Goal: Task Accomplishment & Management: Manage account settings

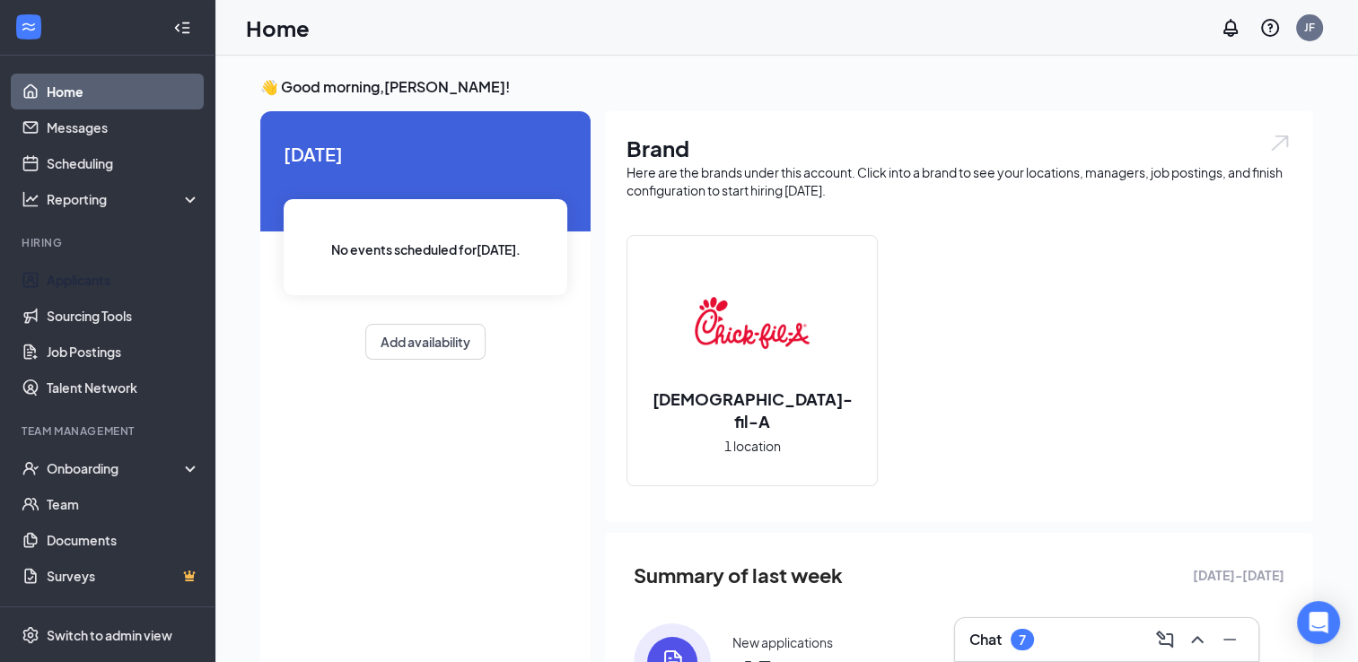
click at [118, 282] on link "Applicants" at bounding box center [123, 280] width 153 height 36
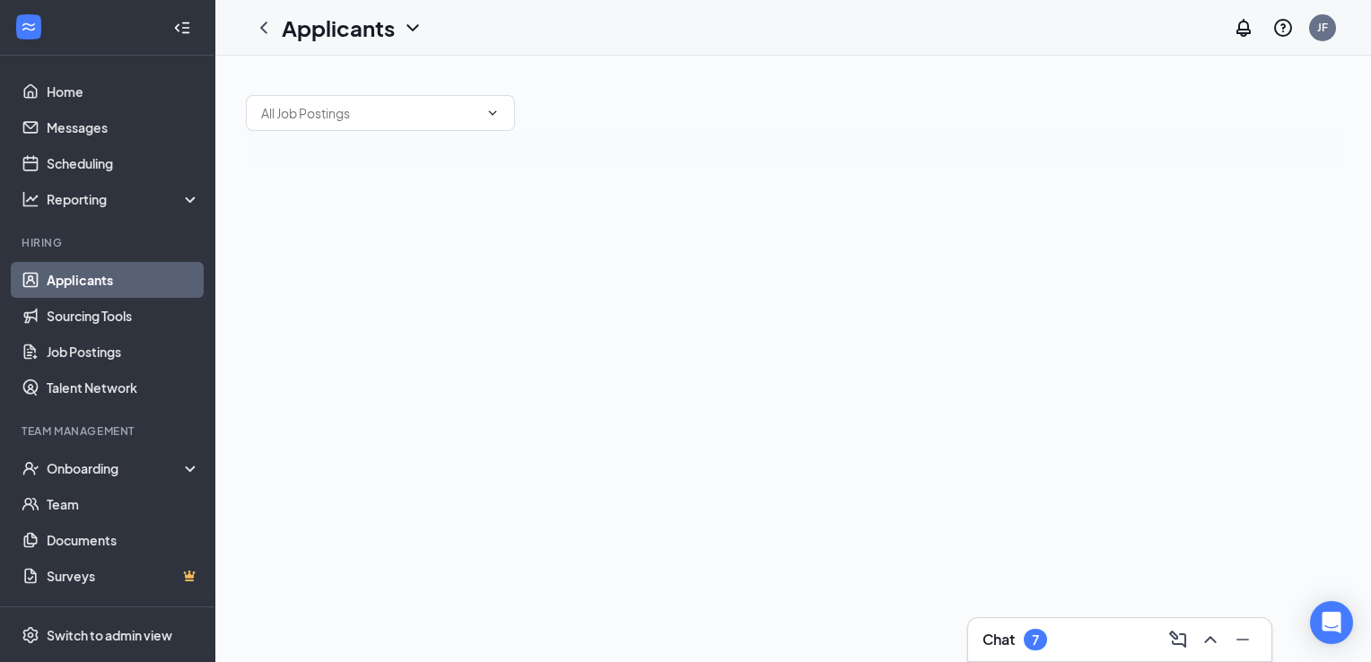
click at [1085, 639] on div "Chat 7" at bounding box center [1120, 640] width 275 height 29
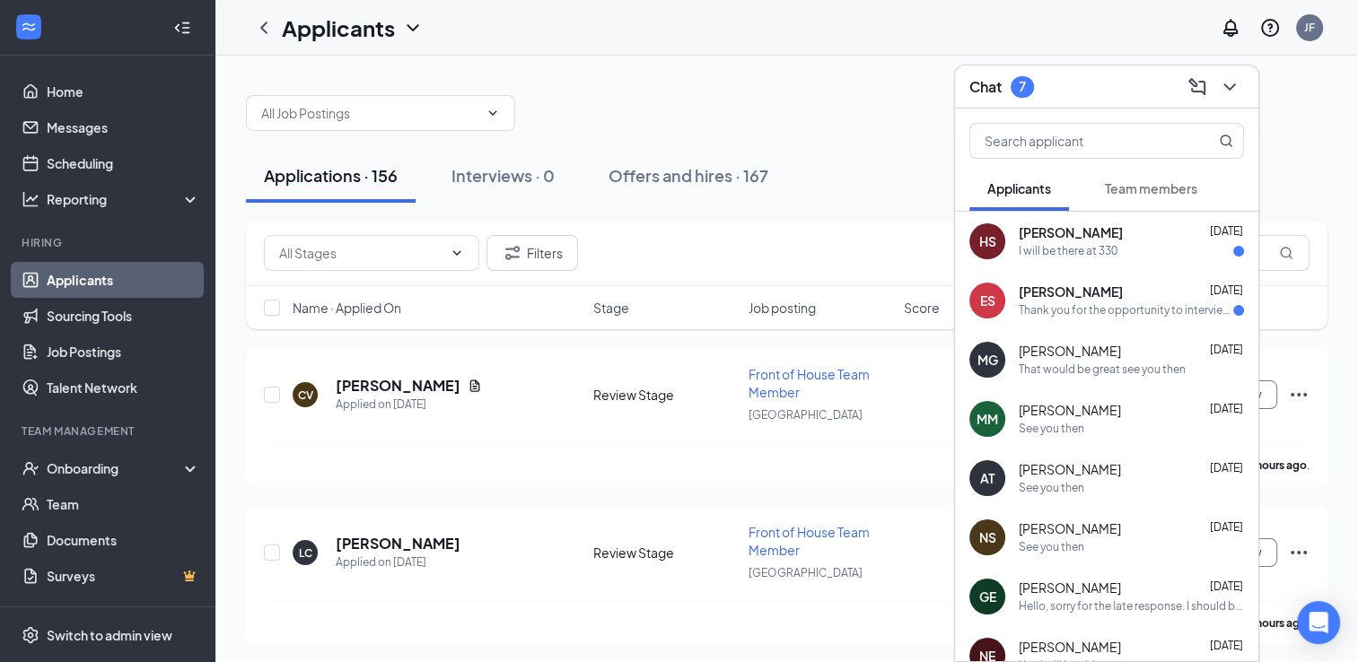
click at [1137, 297] on div "Emory Stanton Aug 25" at bounding box center [1131, 293] width 225 height 18
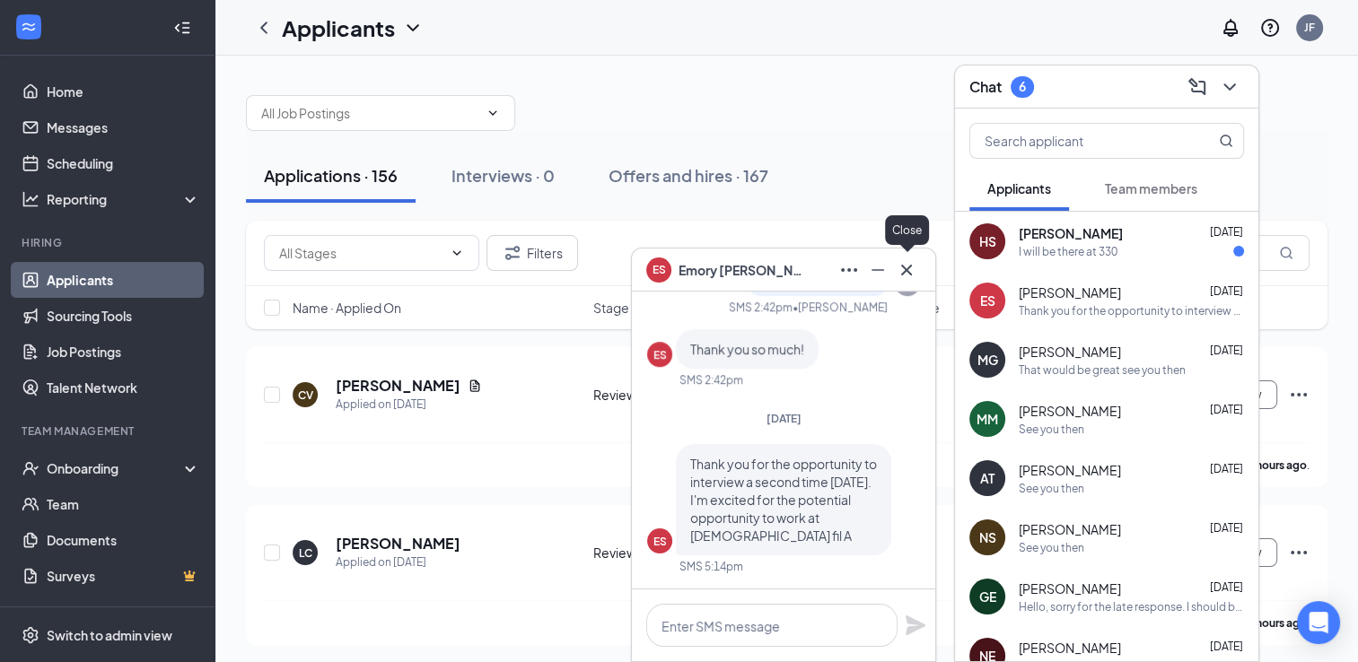
click at [915, 275] on icon "Cross" at bounding box center [907, 270] width 22 height 22
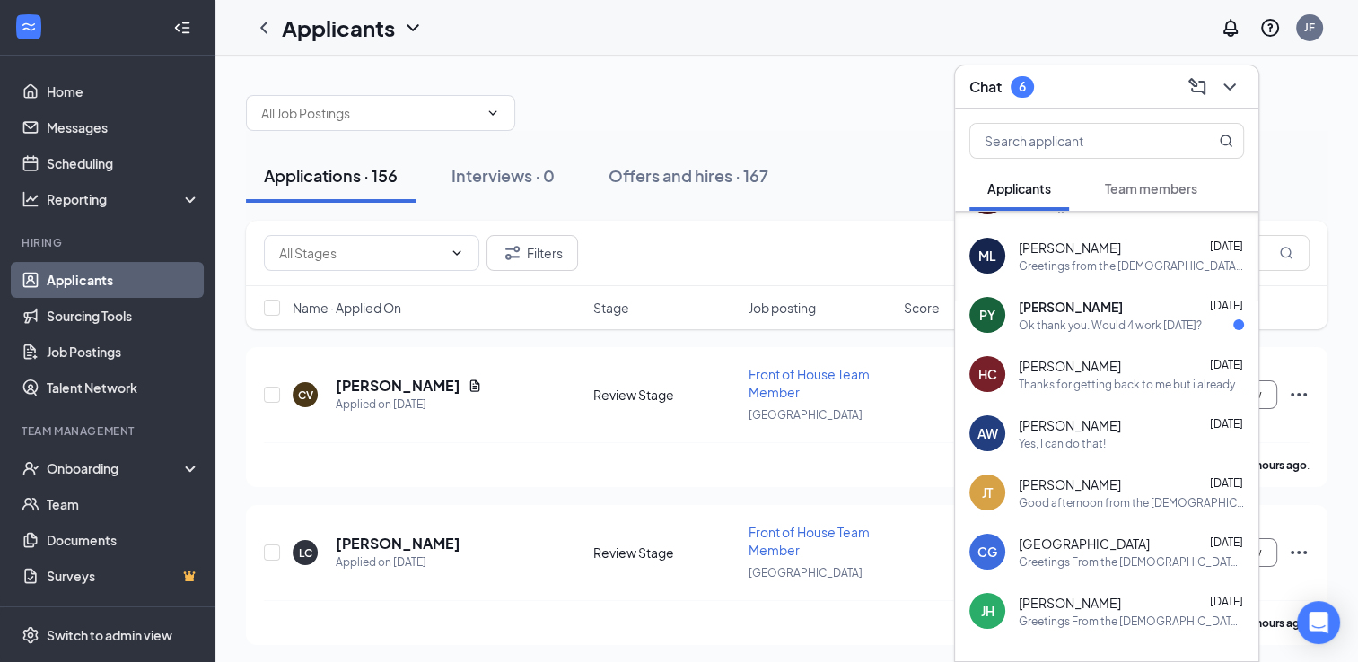
scroll to position [1349, 0]
click at [792, 80] on div at bounding box center [787, 104] width 1082 height 54
click at [1227, 82] on icon "ChevronDown" at bounding box center [1230, 87] width 22 height 22
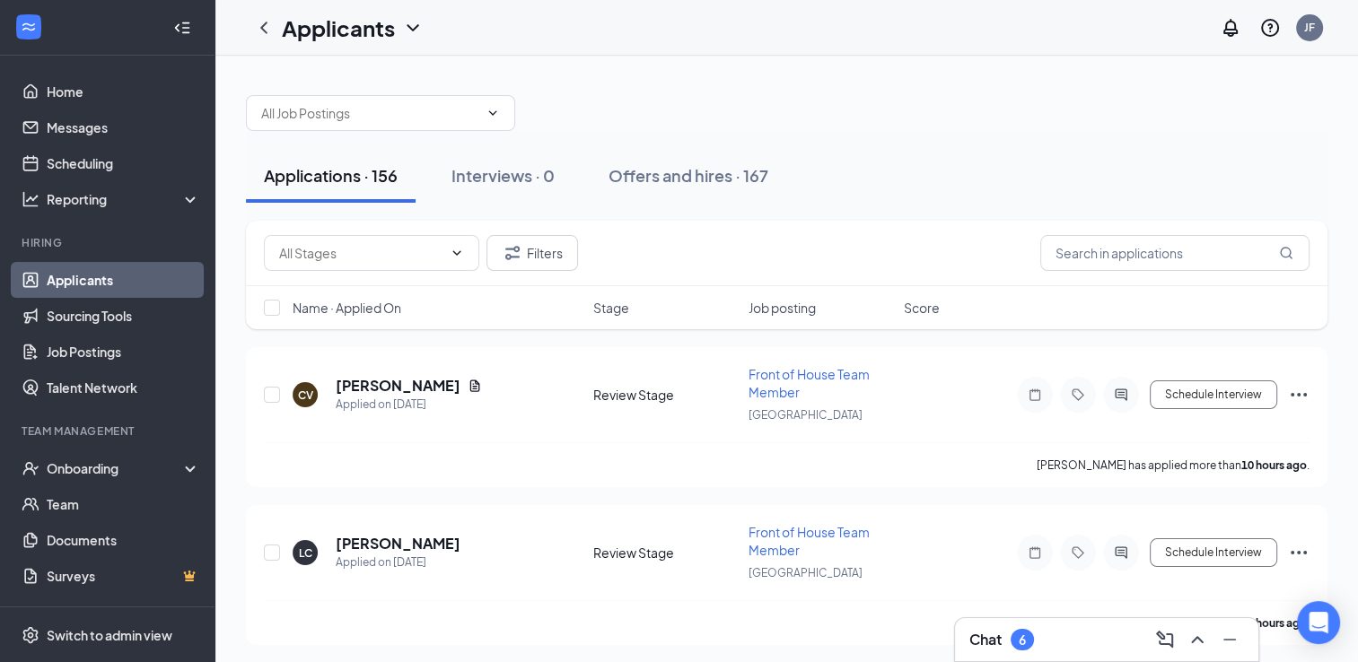
scroll to position [0, 0]
click at [748, 142] on div "Applications · 156 Interviews · 0 Offers and hires · 167" at bounding box center [787, 176] width 1082 height 90
click at [146, 291] on link "Applicants" at bounding box center [123, 280] width 153 height 36
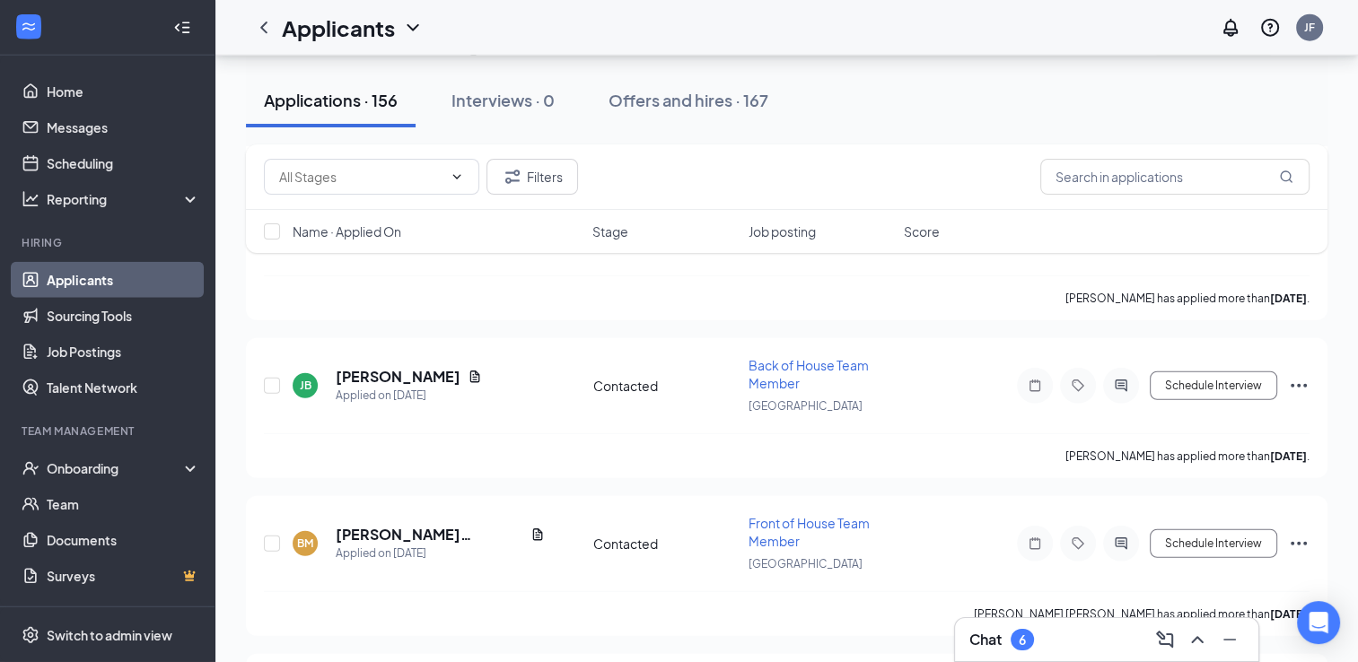
scroll to position [11749, 0]
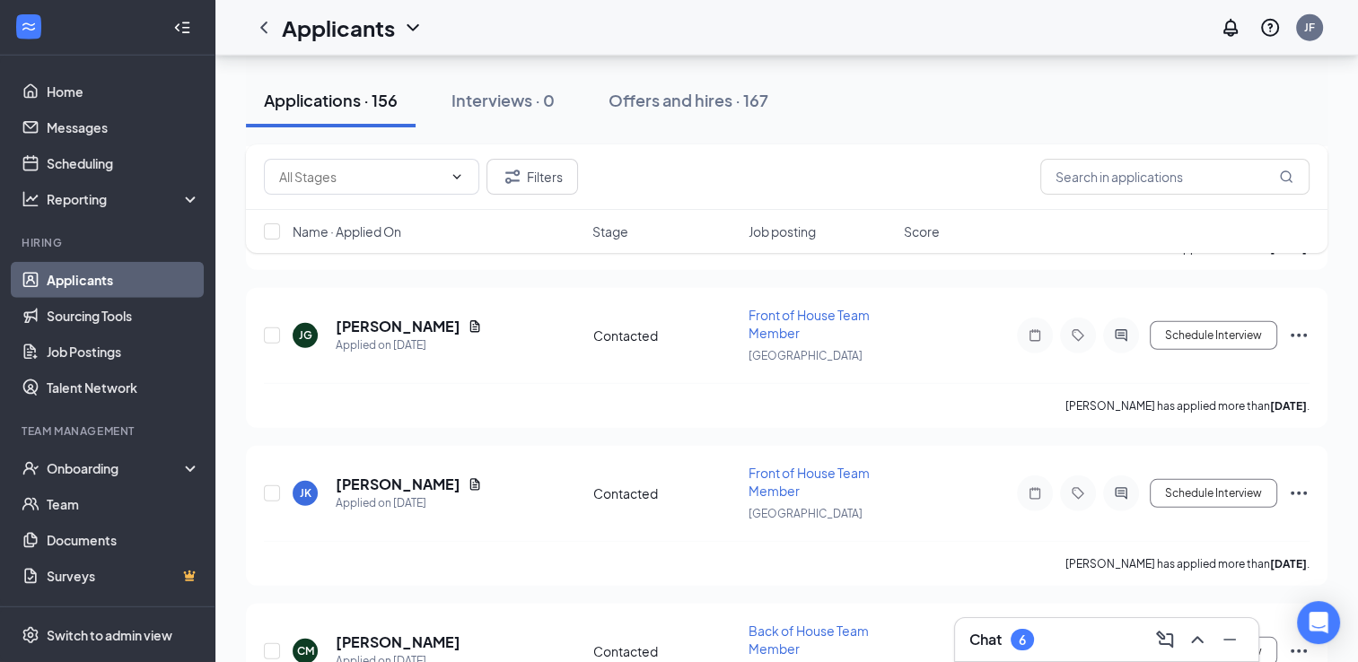
click at [1080, 650] on div "Chat 6" at bounding box center [1106, 640] width 275 height 29
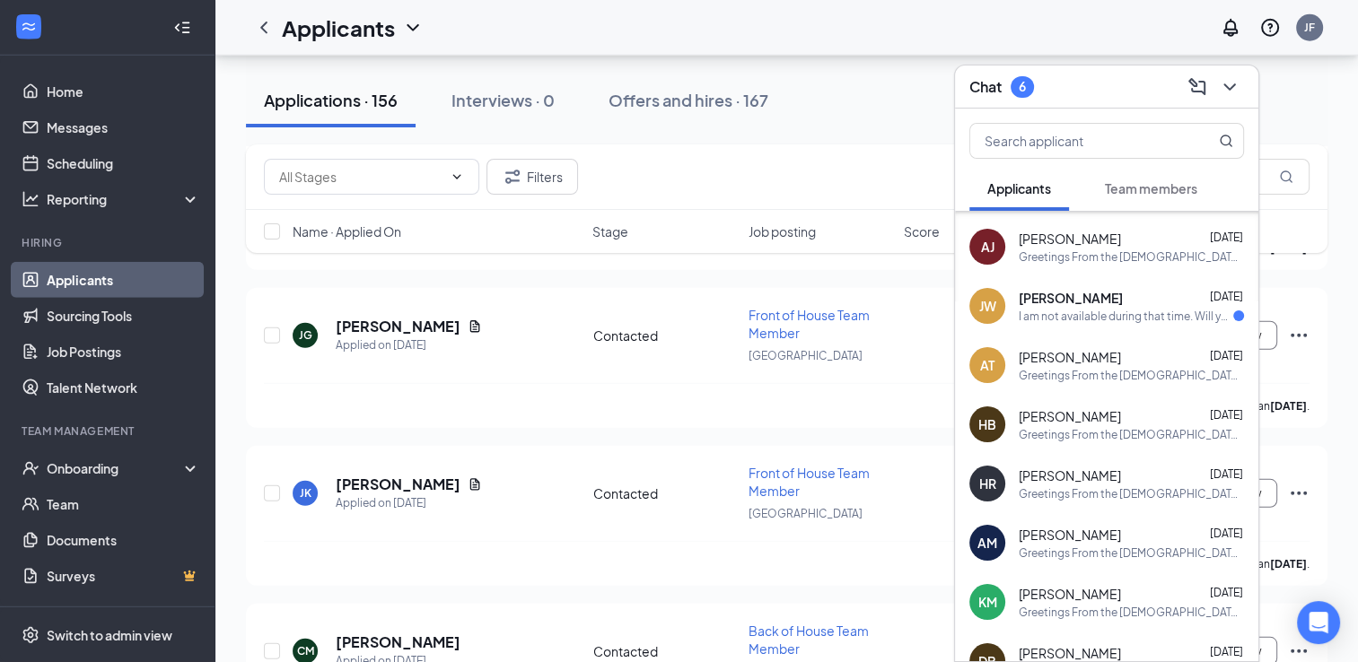
scroll to position [1791, 0]
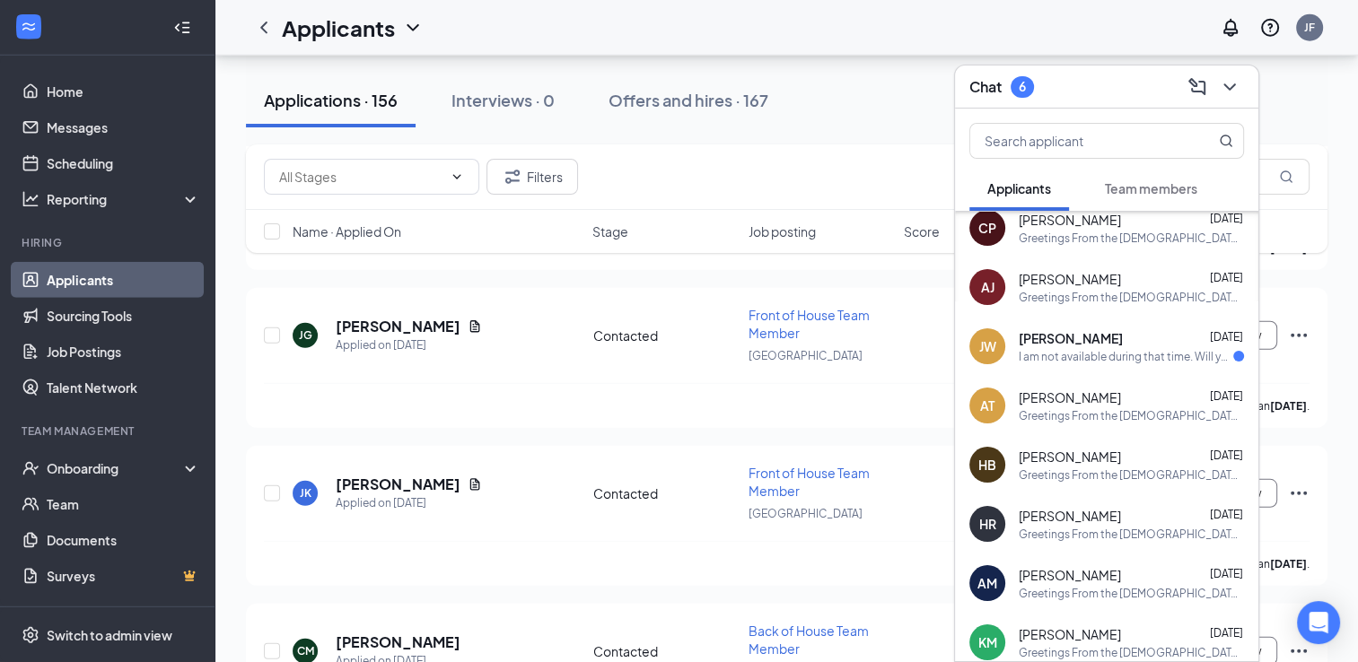
click at [1109, 332] on div "Jamie Walker Aug 19" at bounding box center [1131, 338] width 225 height 18
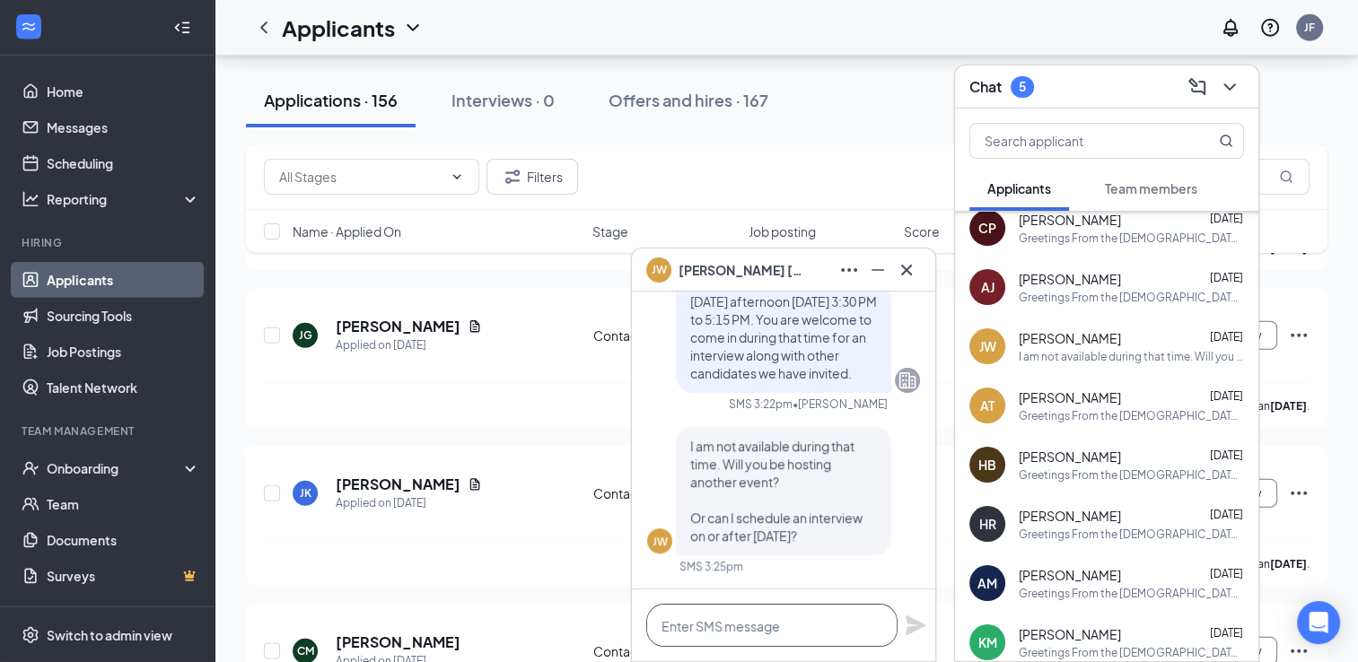
click at [763, 630] on textarea at bounding box center [771, 625] width 251 height 43
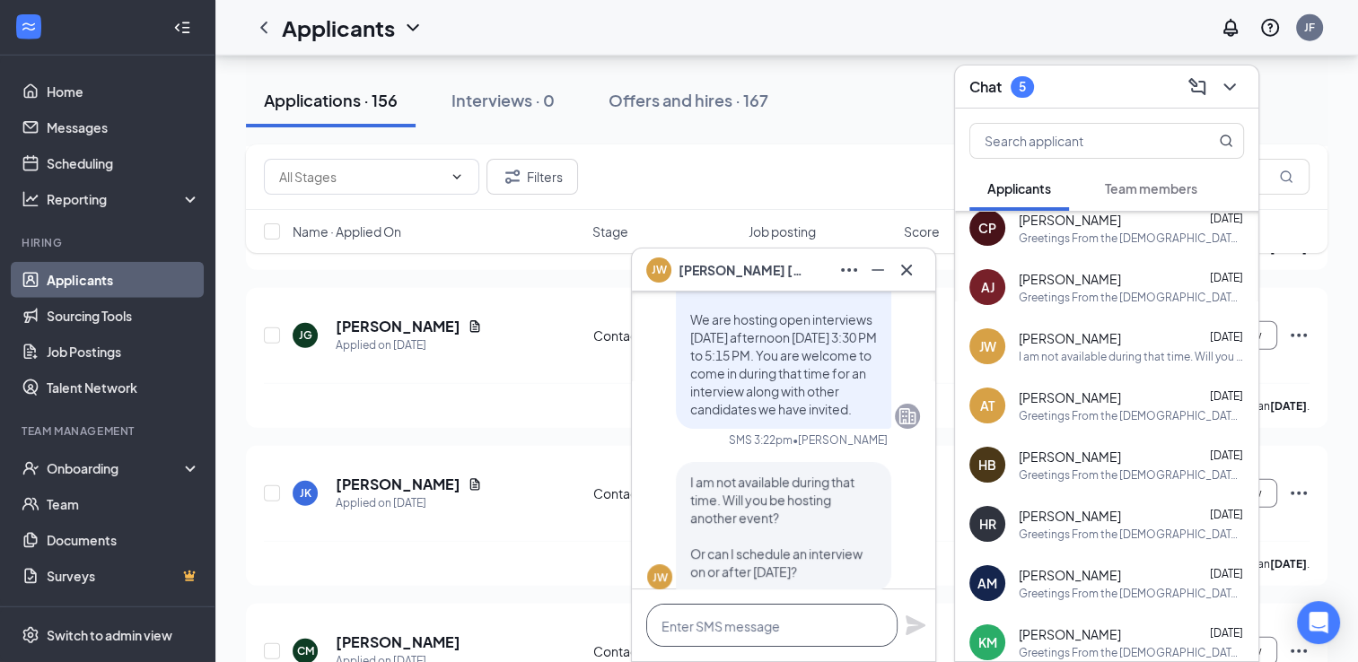
scroll to position [0, 0]
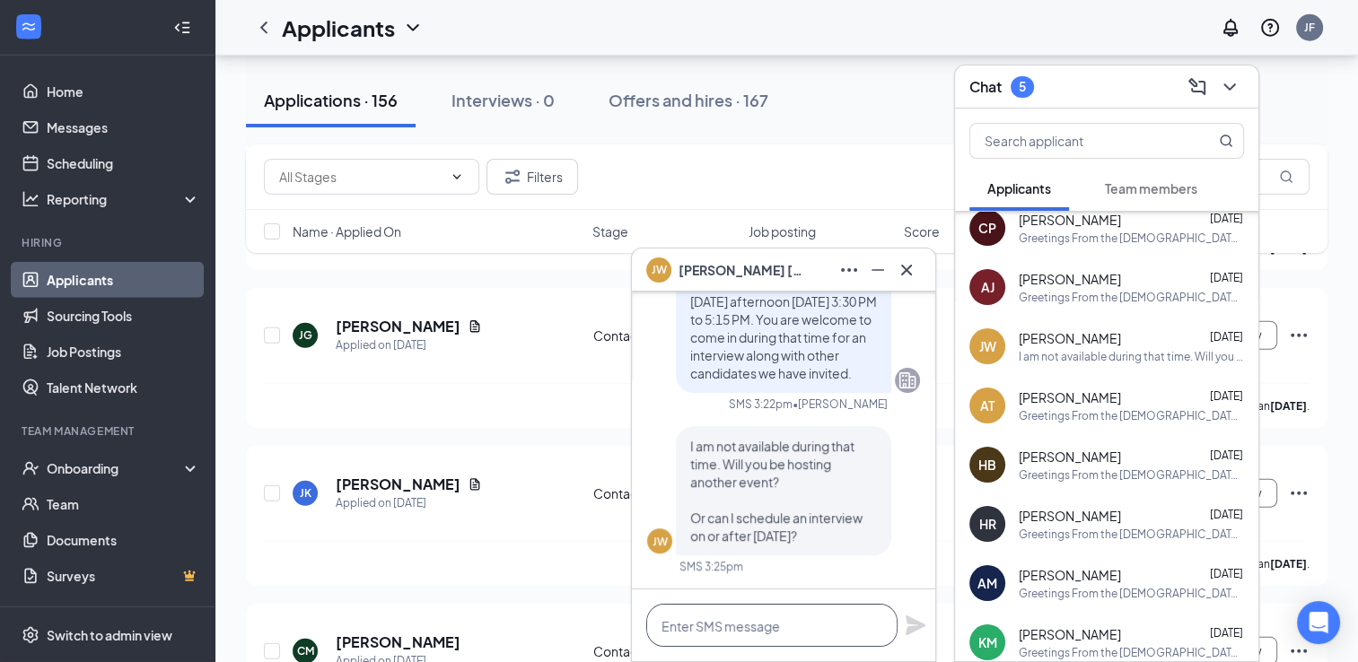
click at [778, 623] on textarea at bounding box center [771, 625] width 251 height 43
type textarea "W"
type textarea "We"
click at [914, 275] on icon "Cross" at bounding box center [907, 270] width 22 height 22
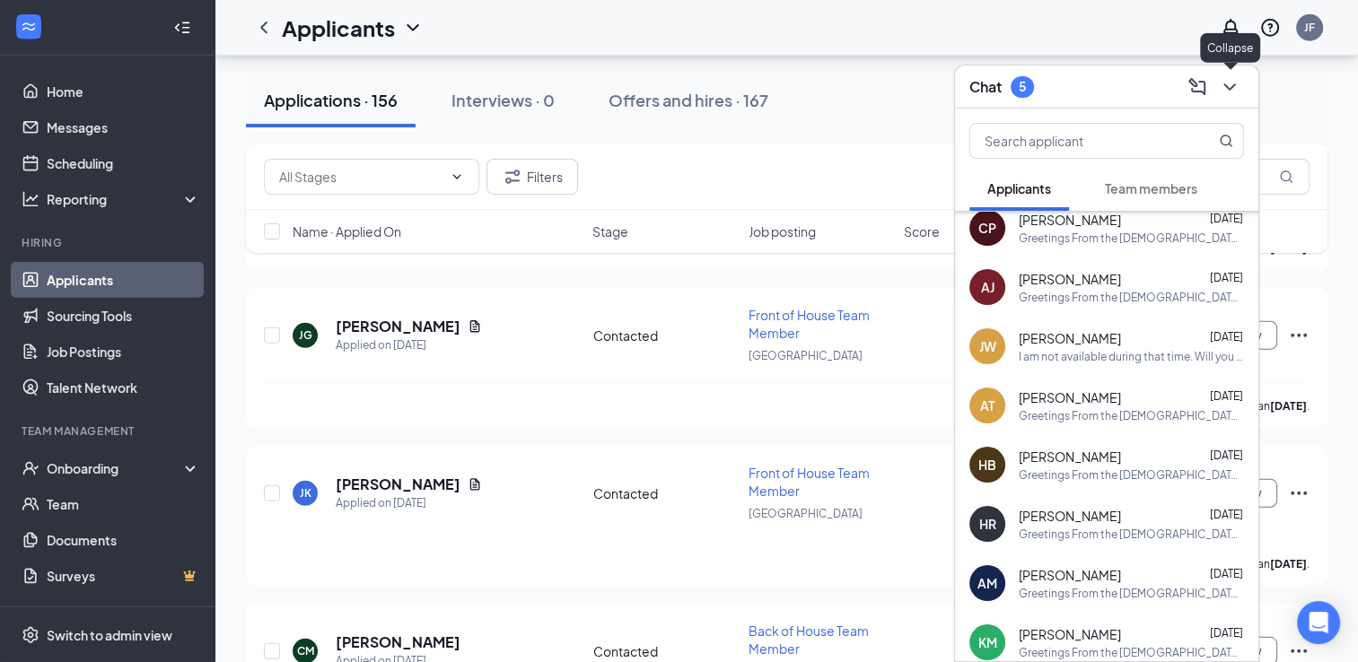
click at [1239, 81] on icon "ChevronDown" at bounding box center [1230, 87] width 22 height 22
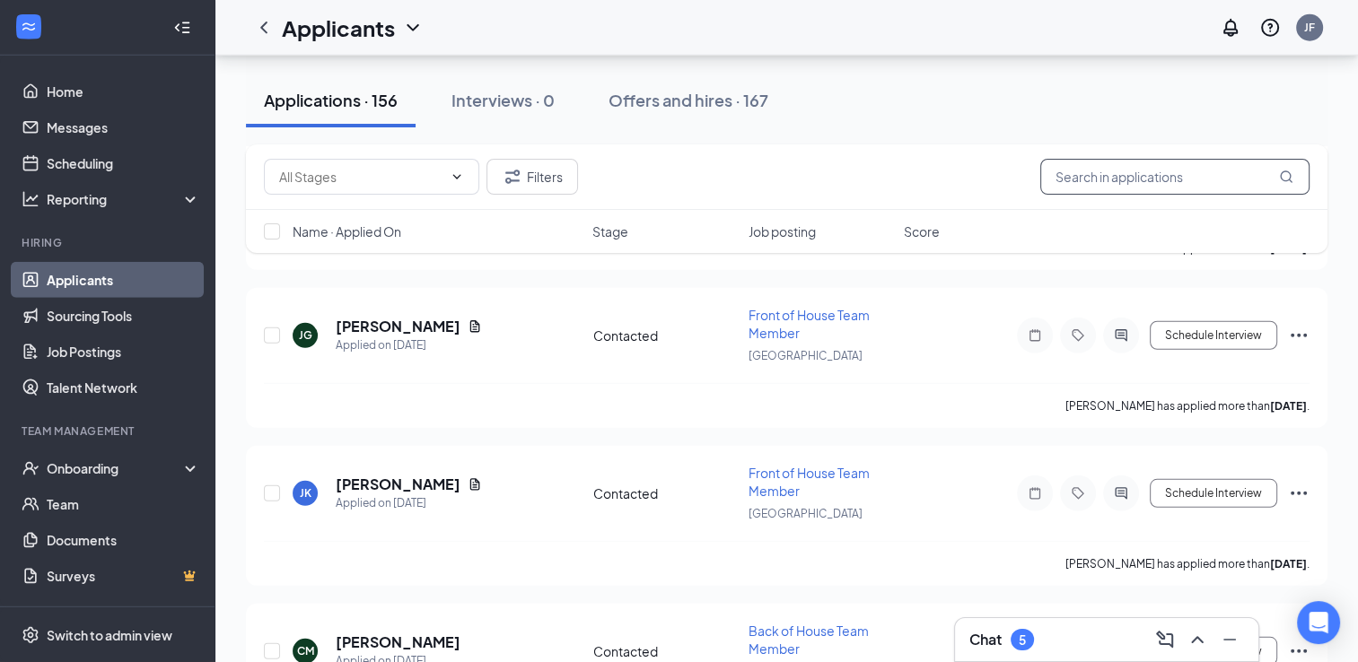
click at [1196, 170] on input "text" at bounding box center [1174, 177] width 269 height 36
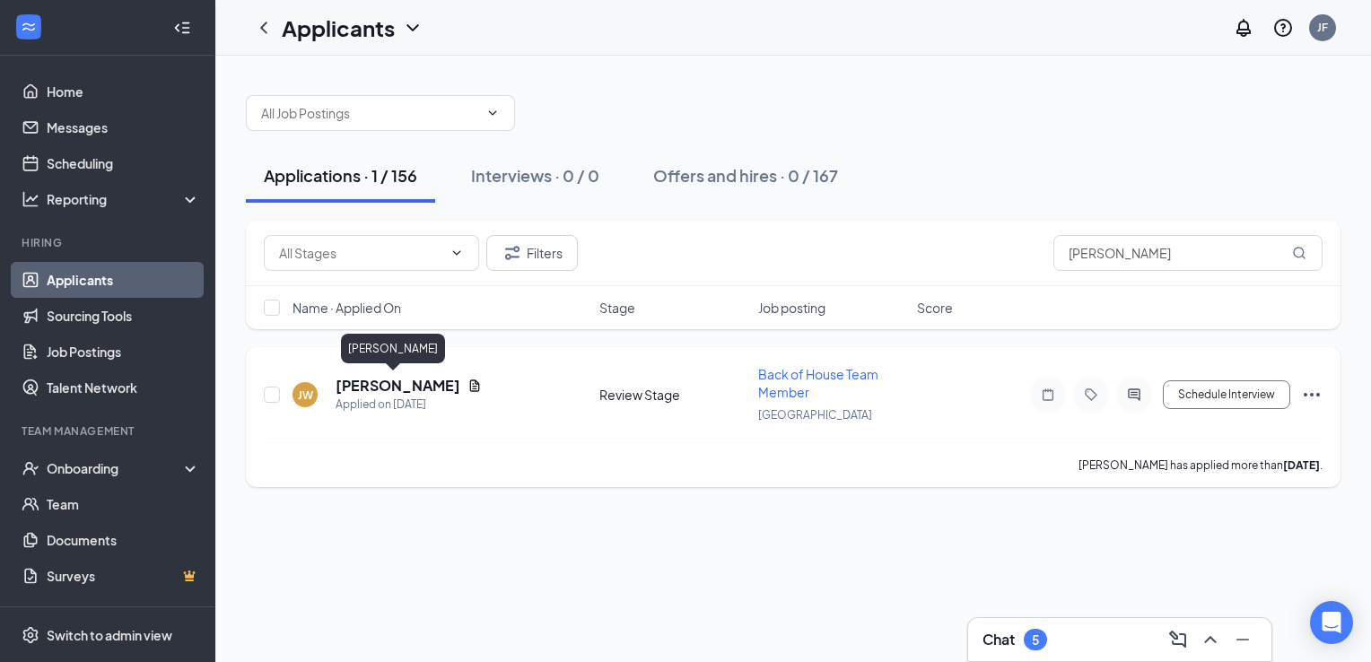
click at [402, 383] on h5 "[PERSON_NAME]" at bounding box center [398, 386] width 125 height 20
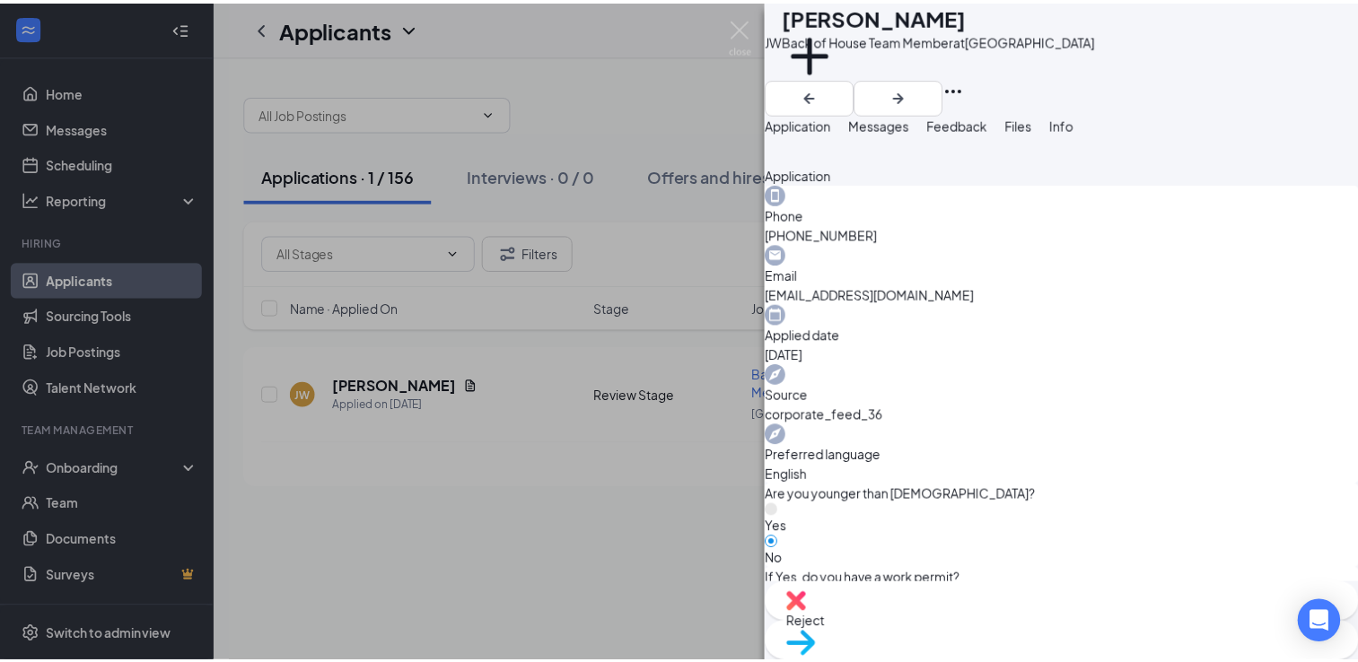
scroll to position [587, 0]
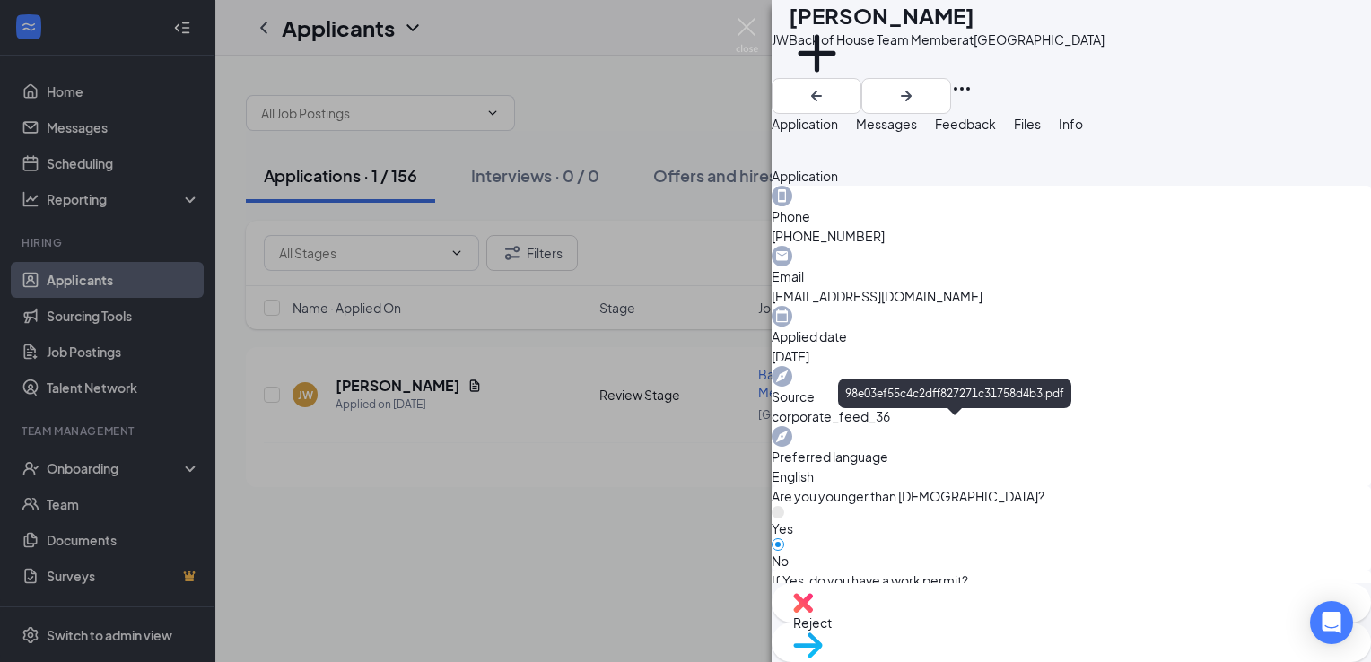
click at [740, 20] on img at bounding box center [747, 35] width 22 height 35
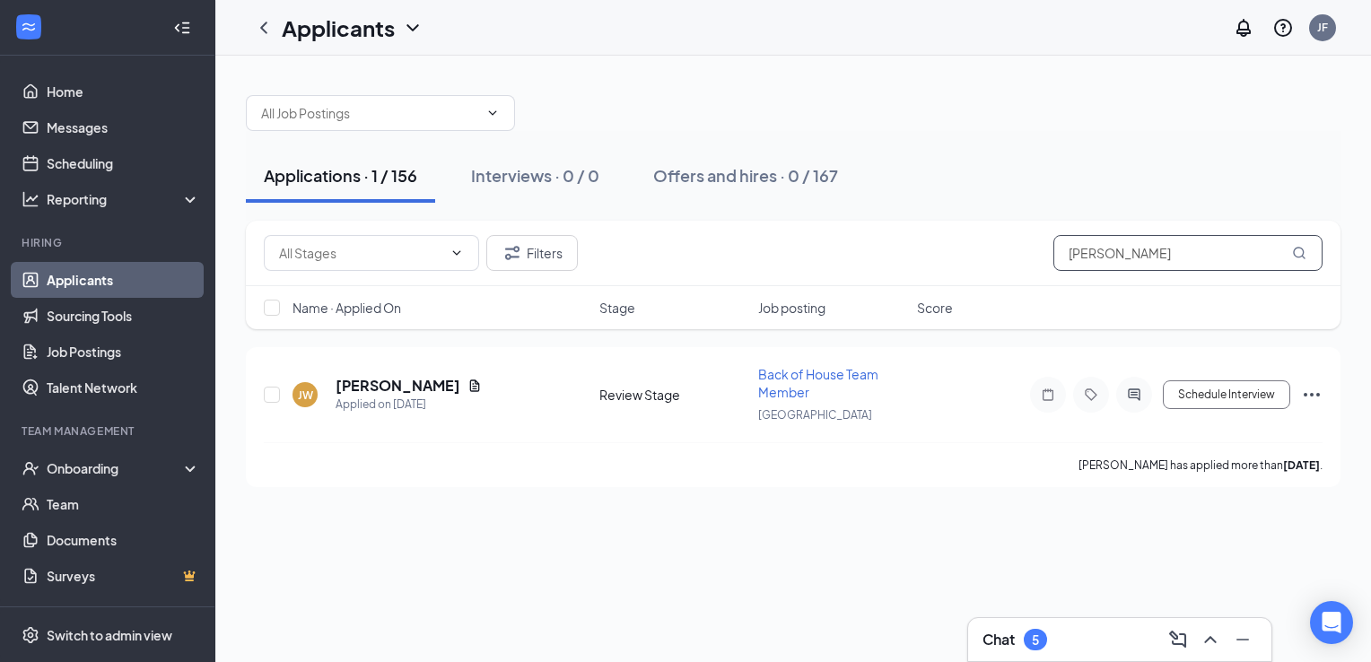
click at [1149, 252] on input "jamie" at bounding box center [1188, 253] width 269 height 36
type input "\"
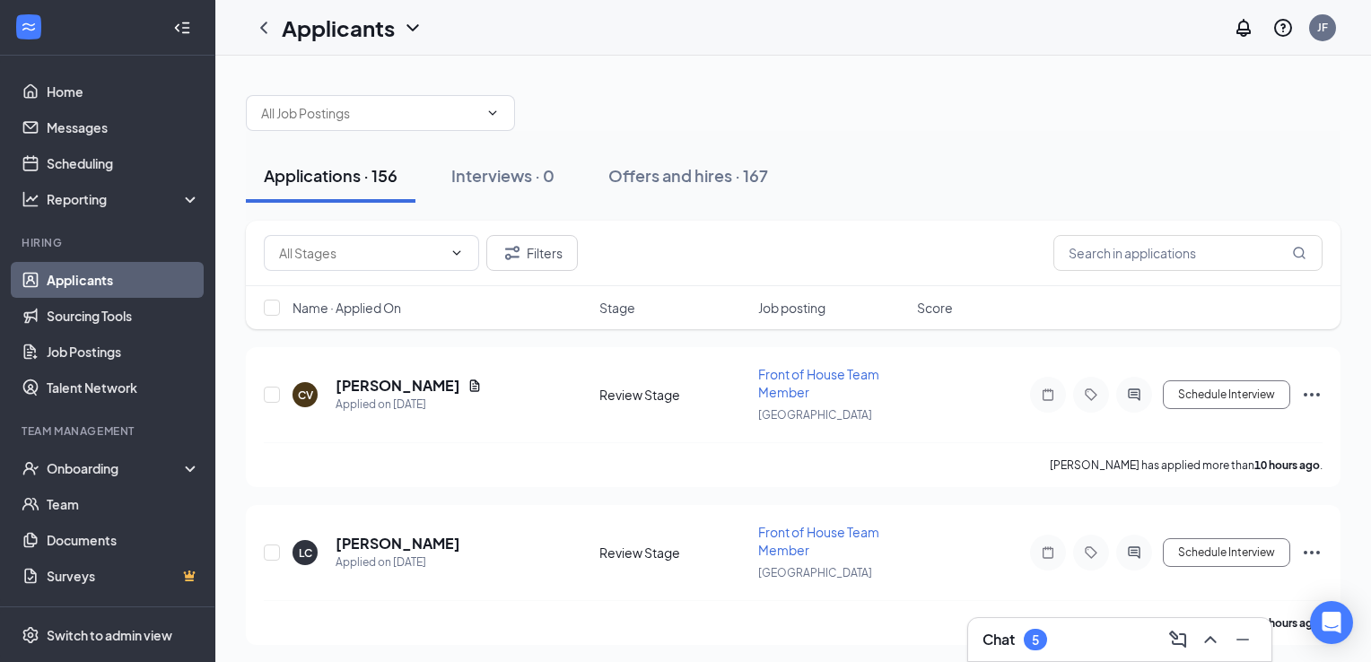
click at [1083, 649] on div "Chat 5" at bounding box center [1120, 640] width 275 height 29
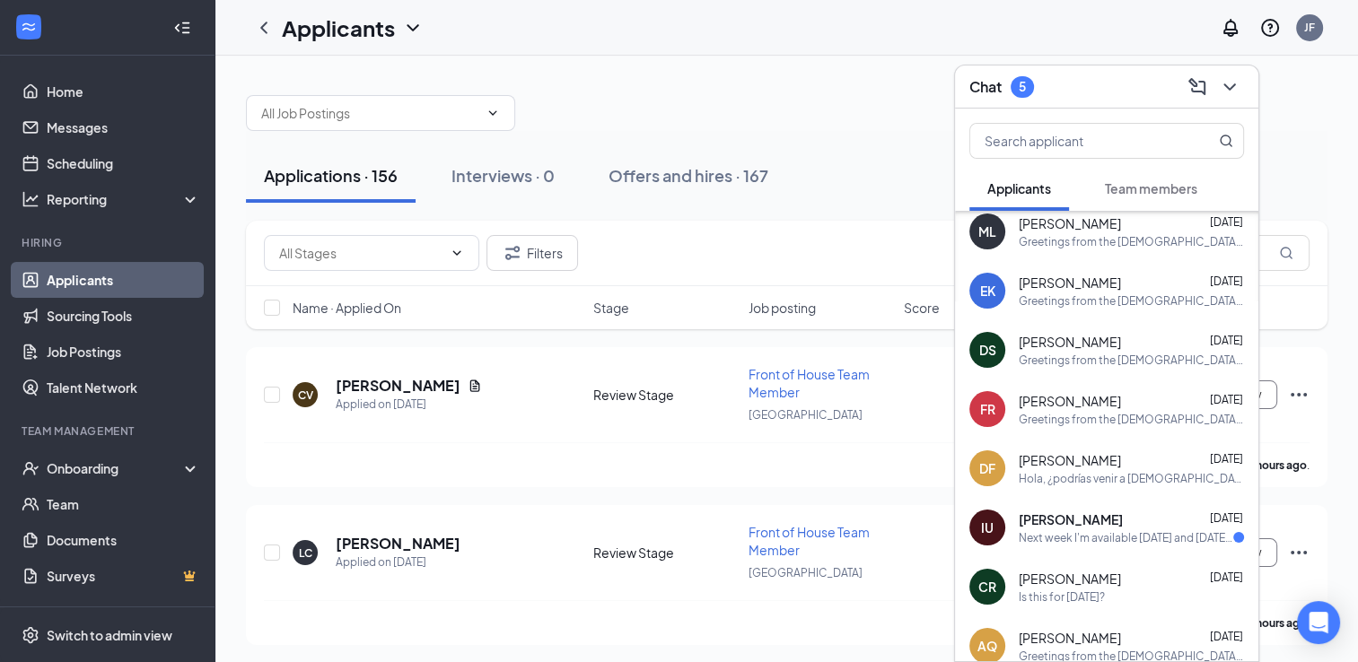
scroll to position [3385, 0]
click at [1102, 530] on div "Isabella Urenda Aug 5 Next week I'm available Tuesday and Wednesday after 4" at bounding box center [1131, 529] width 225 height 35
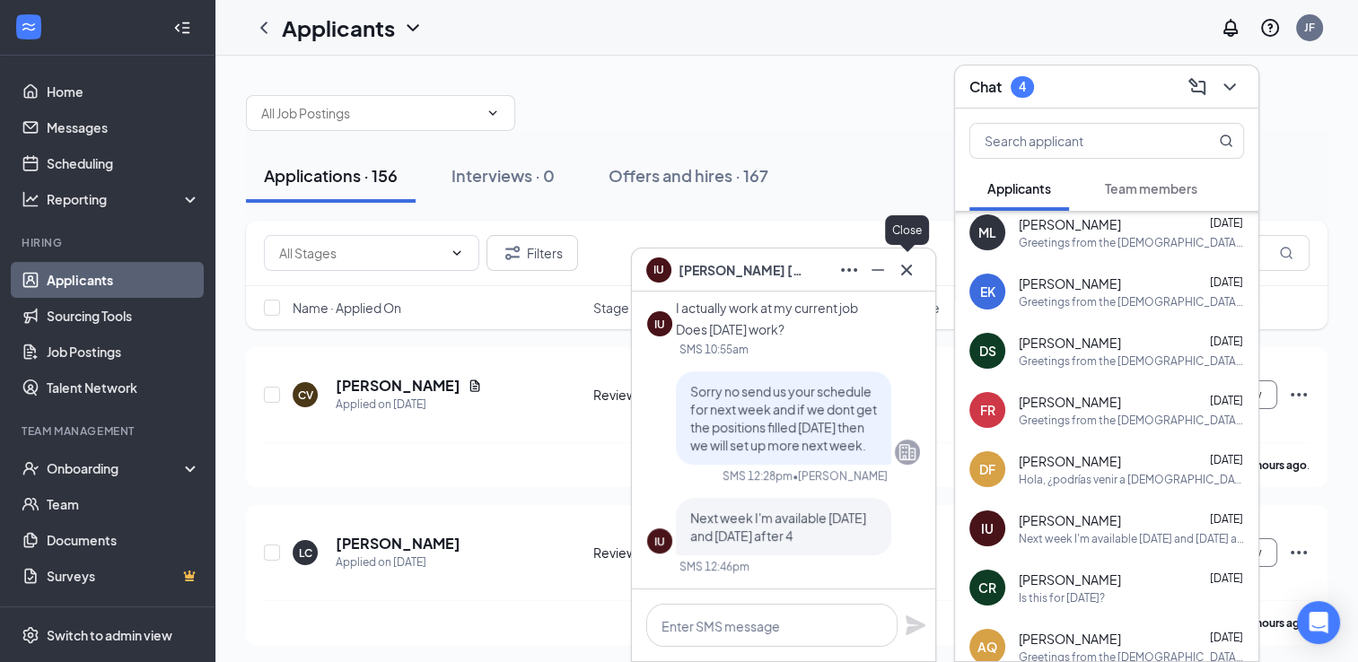
click at [900, 269] on icon "Cross" at bounding box center [907, 270] width 22 height 22
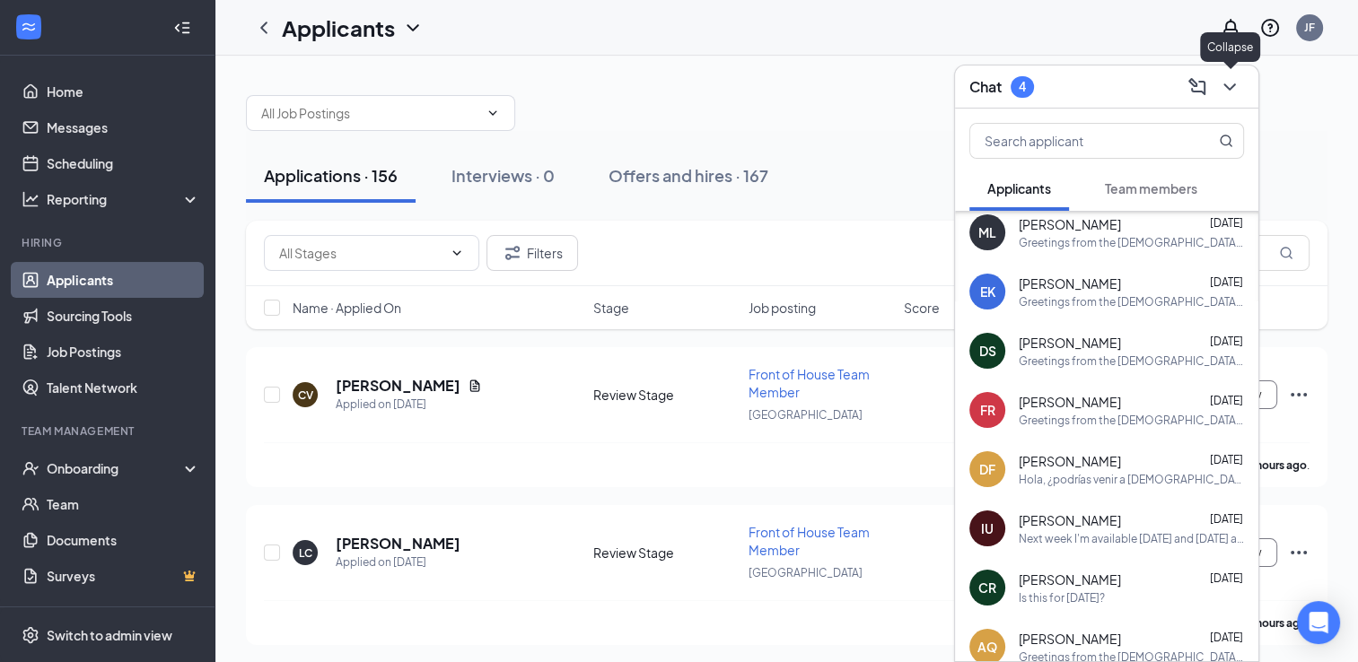
click at [1231, 91] on icon "ChevronDown" at bounding box center [1230, 87] width 22 height 22
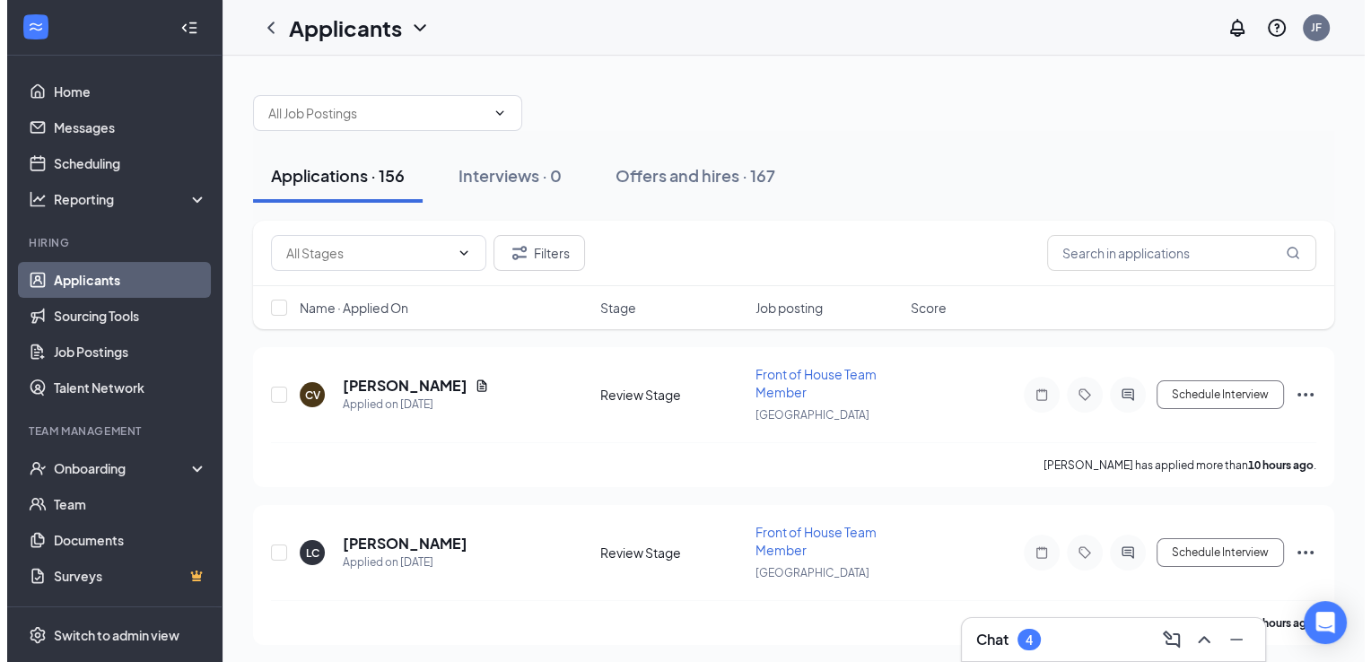
scroll to position [0, 0]
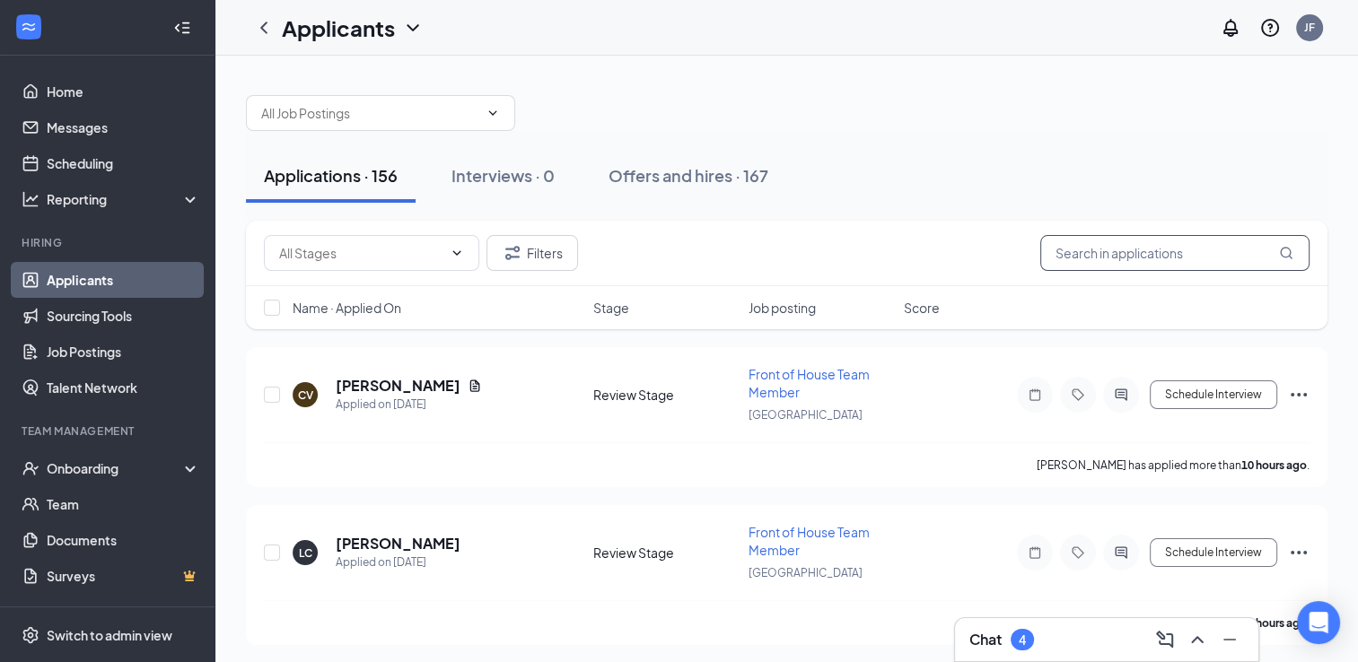
click at [1175, 248] on input "text" at bounding box center [1174, 253] width 269 height 36
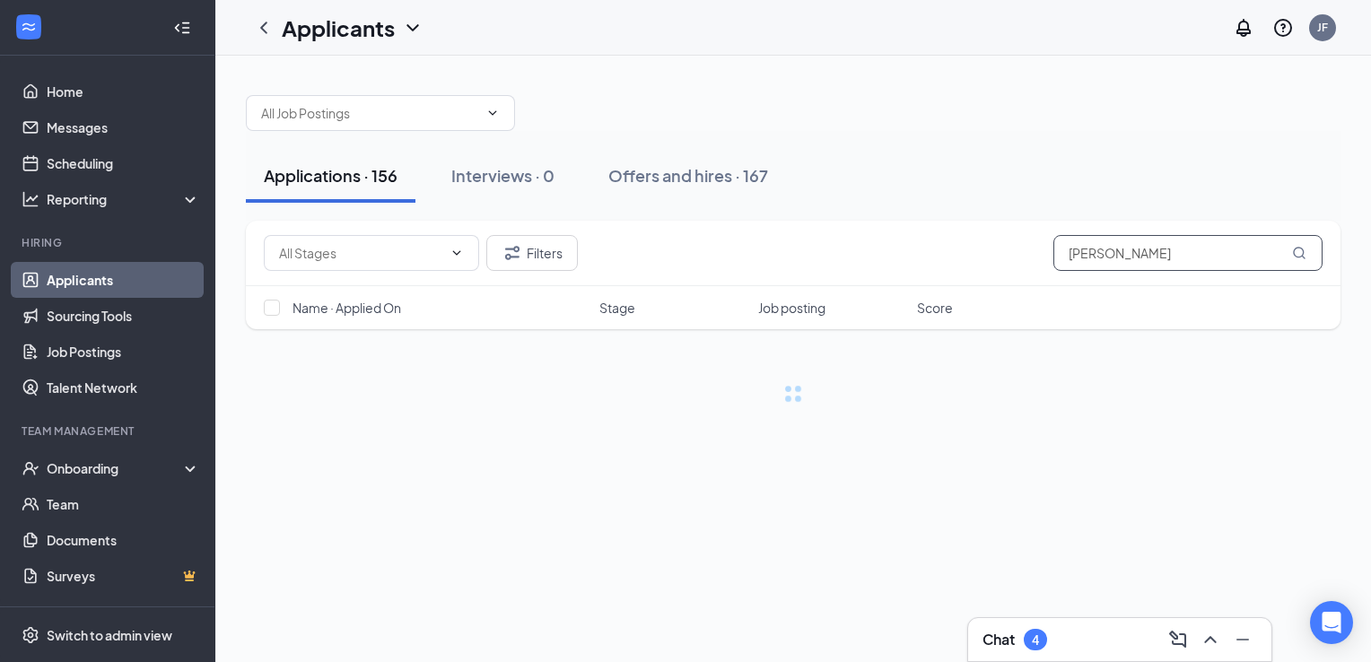
type input "isabella"
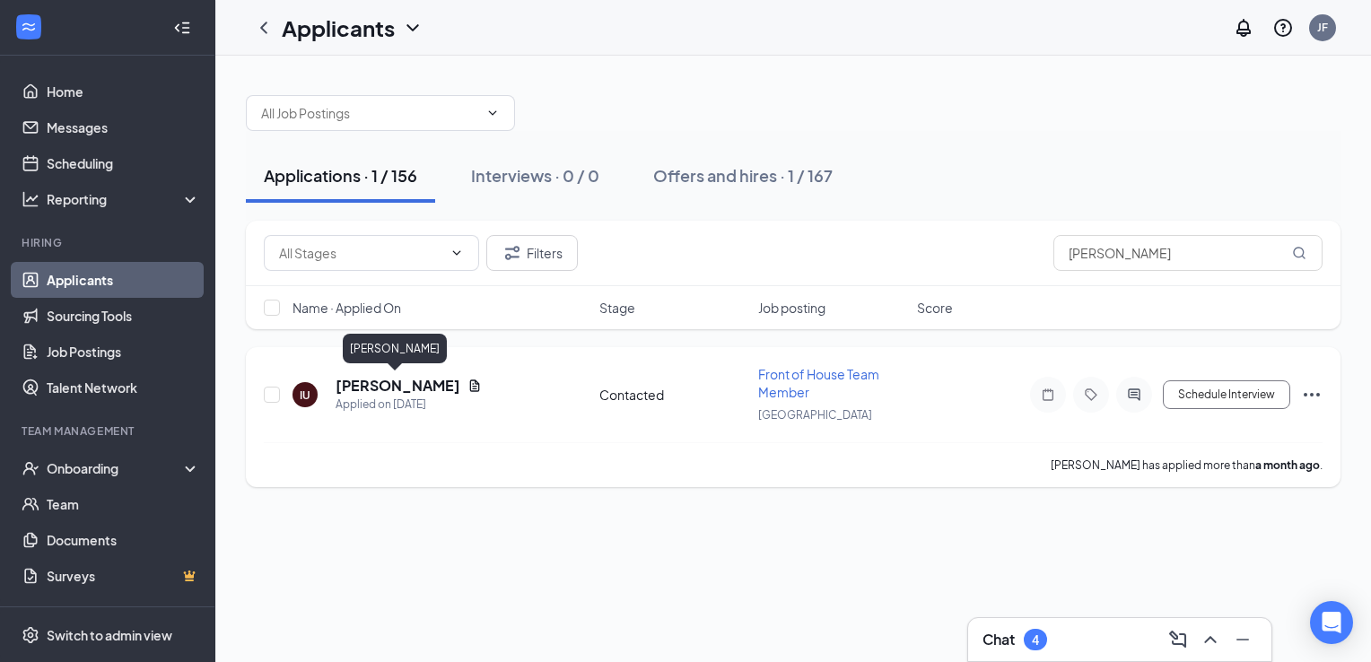
click at [373, 382] on h5 "[PERSON_NAME]" at bounding box center [398, 386] width 125 height 20
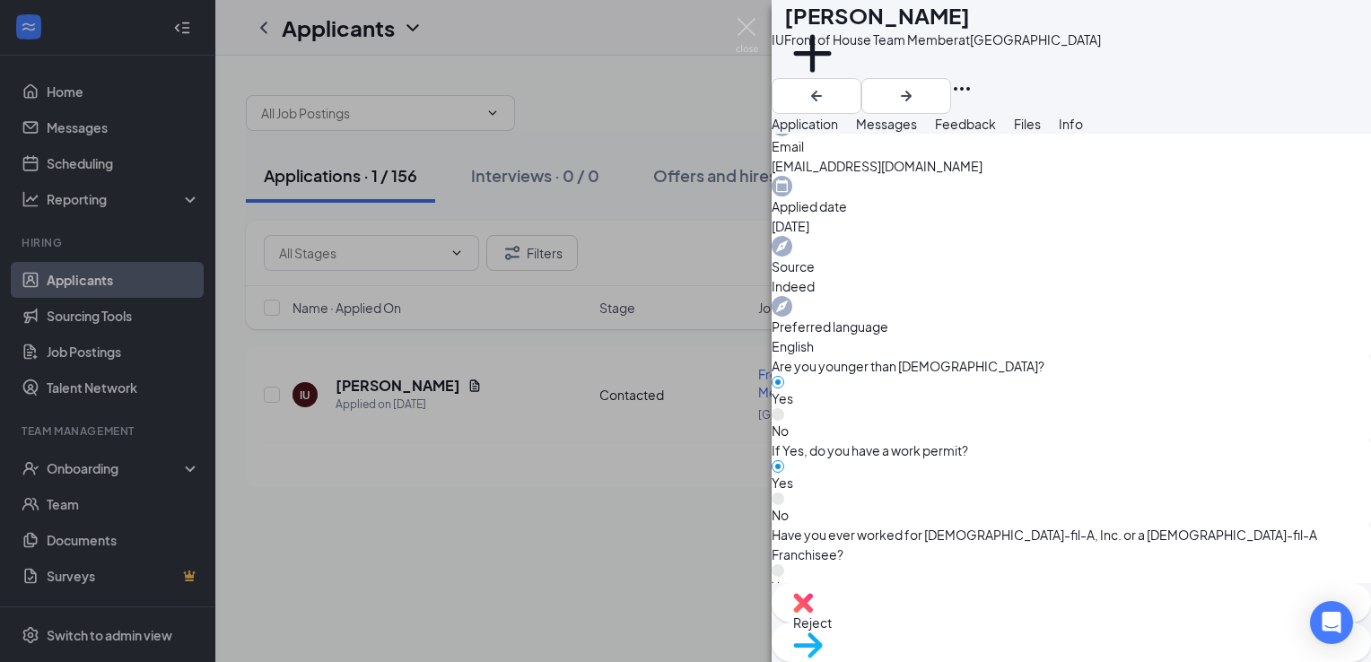
scroll to position [714, 0]
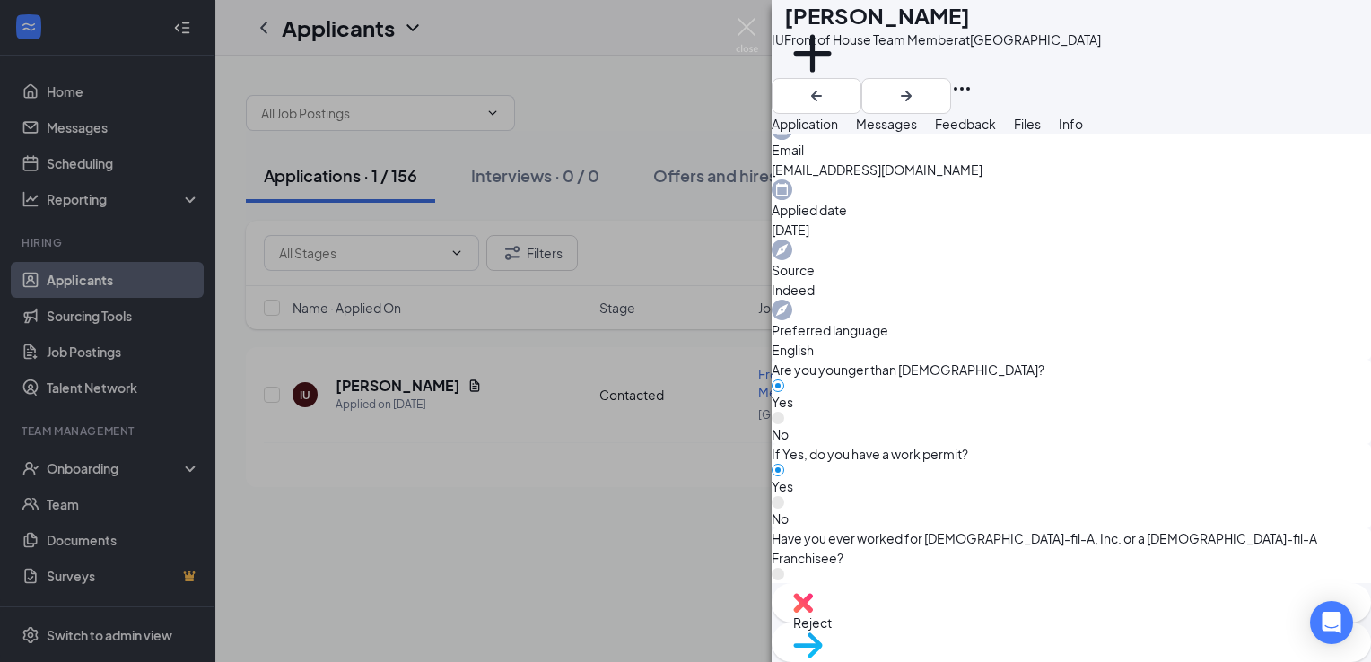
click at [917, 132] on span "Messages" at bounding box center [886, 124] width 61 height 16
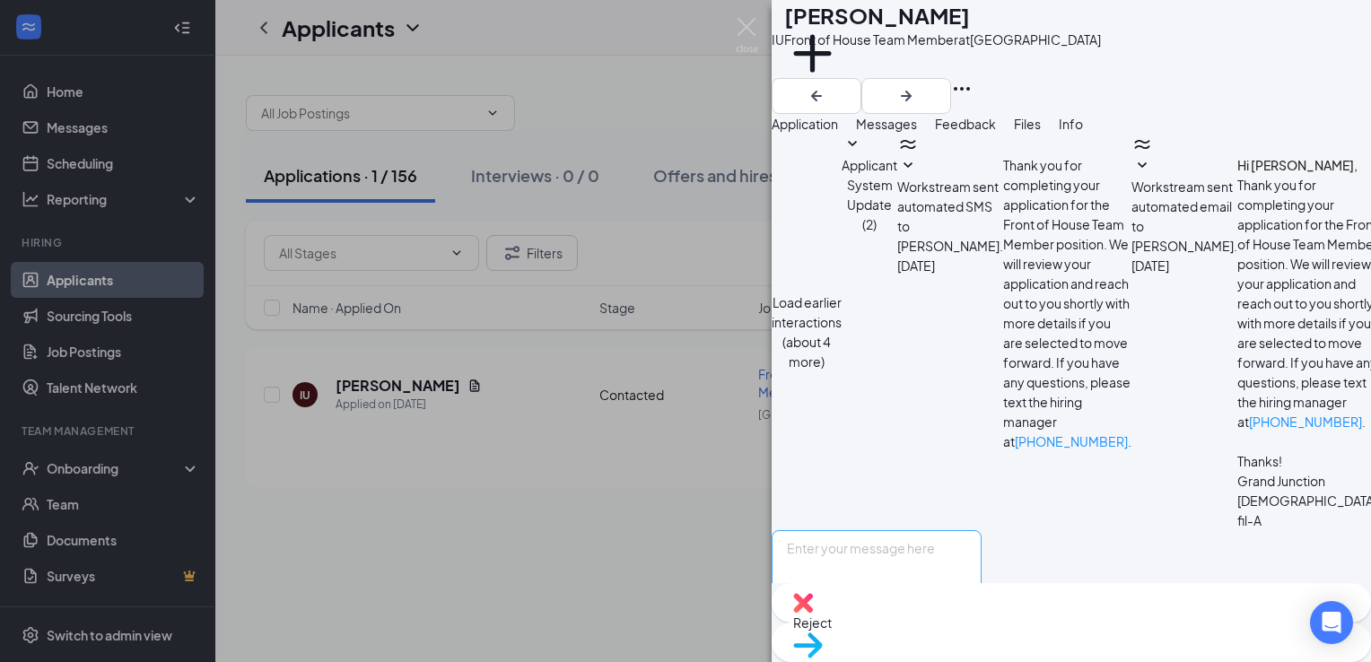
scroll to position [720, 0]
click at [966, 530] on textarea at bounding box center [877, 584] width 210 height 108
type textarea "Can you come in [DATE] between 4pm and 430pm?"
click at [982, 638] on button "Send" at bounding box center [965, 669] width 31 height 62
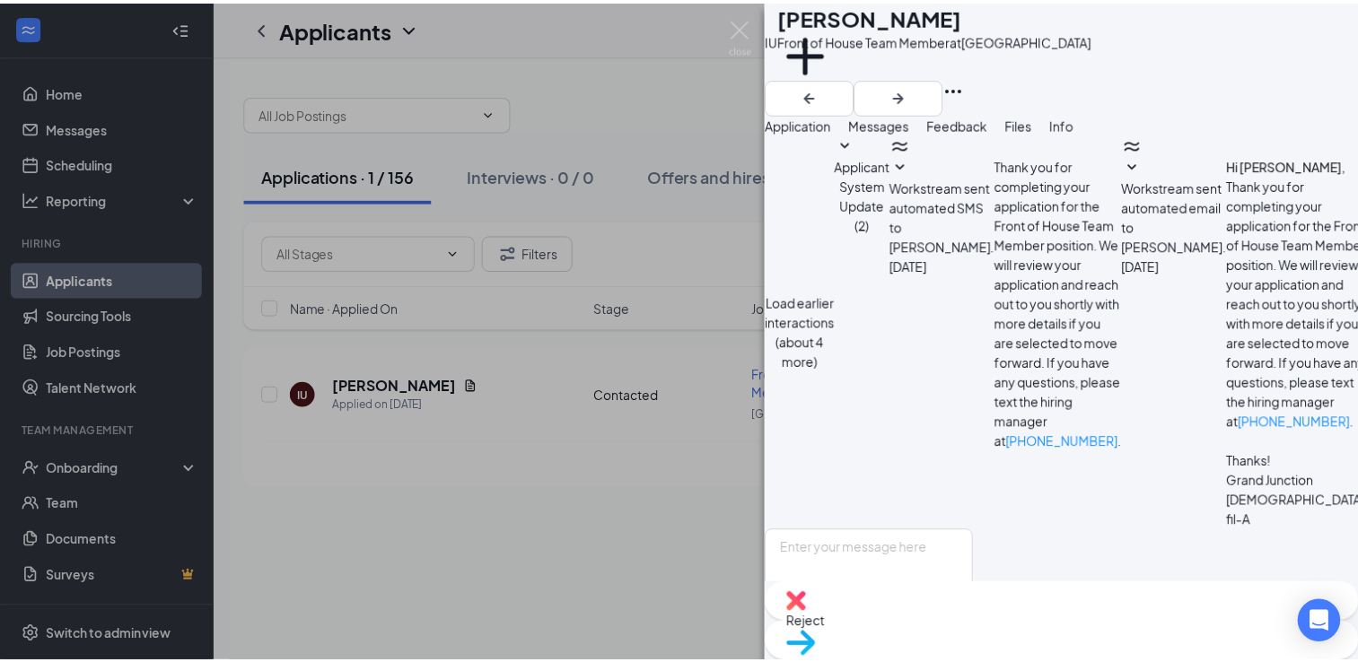
scroll to position [835, 0]
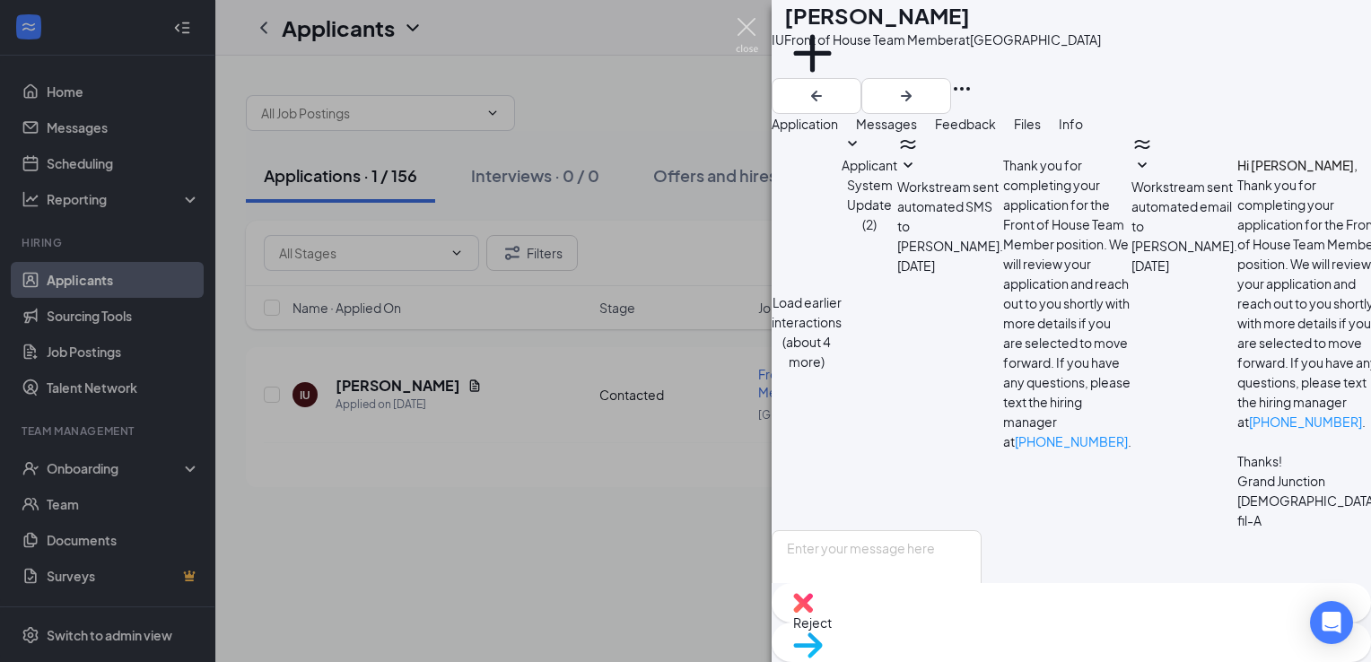
click at [745, 24] on img at bounding box center [747, 35] width 22 height 35
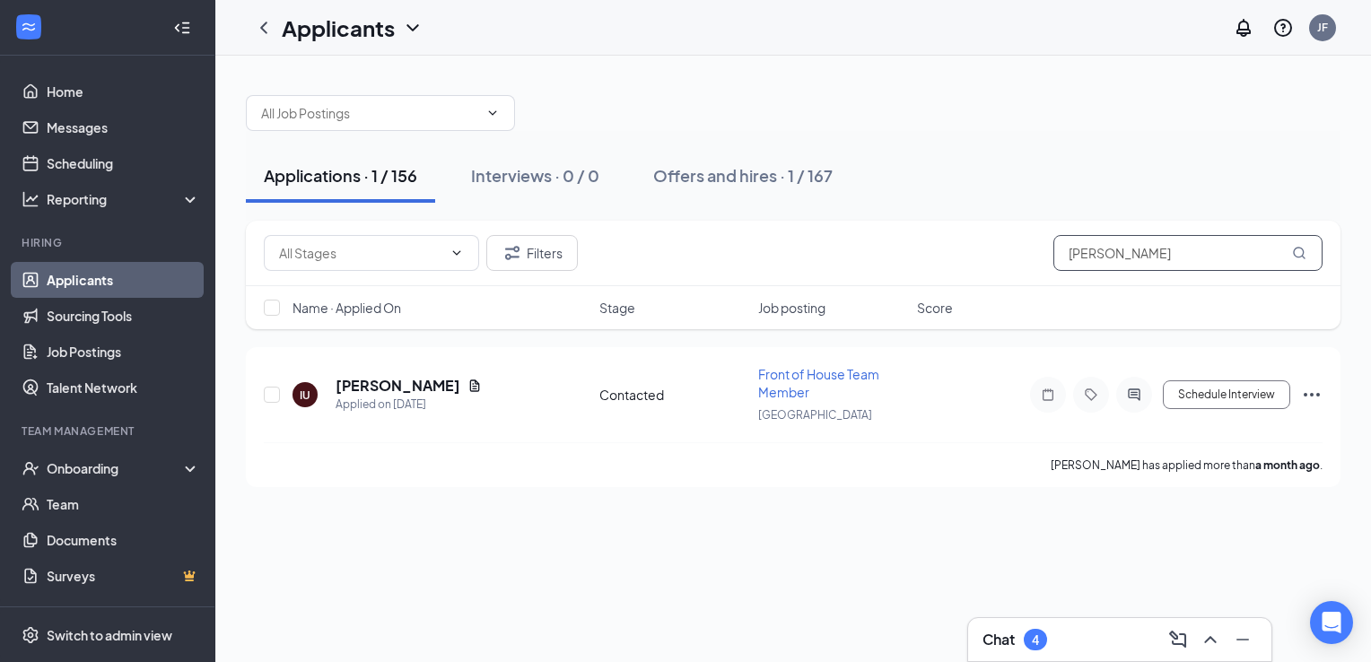
click at [1112, 253] on input "isabella" at bounding box center [1188, 253] width 269 height 36
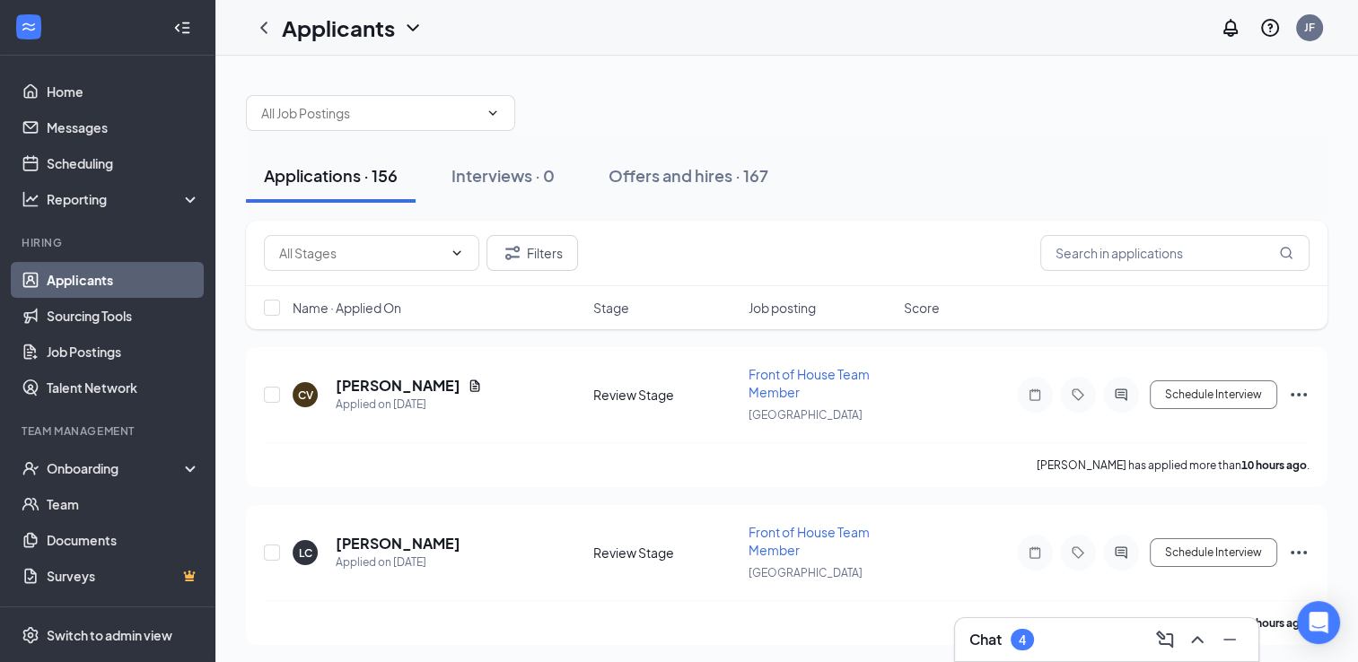
click at [1070, 631] on div "Chat 4" at bounding box center [1106, 640] width 275 height 29
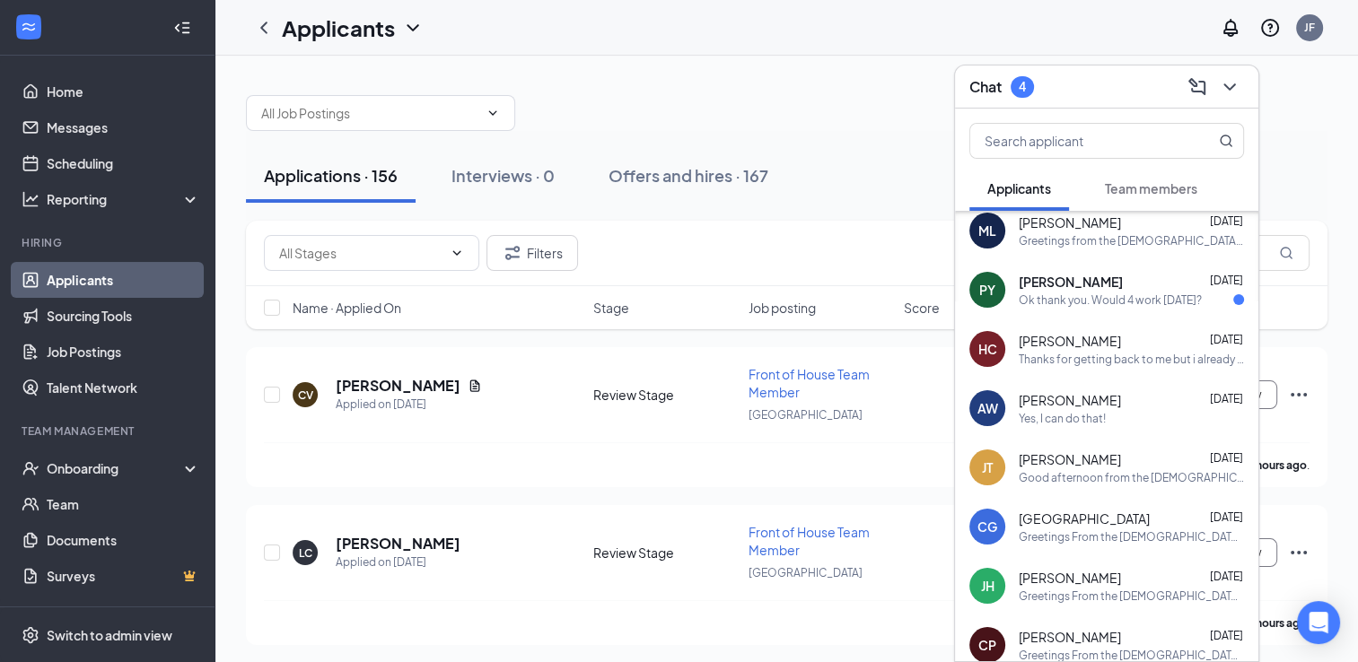
scroll to position [1297, 0]
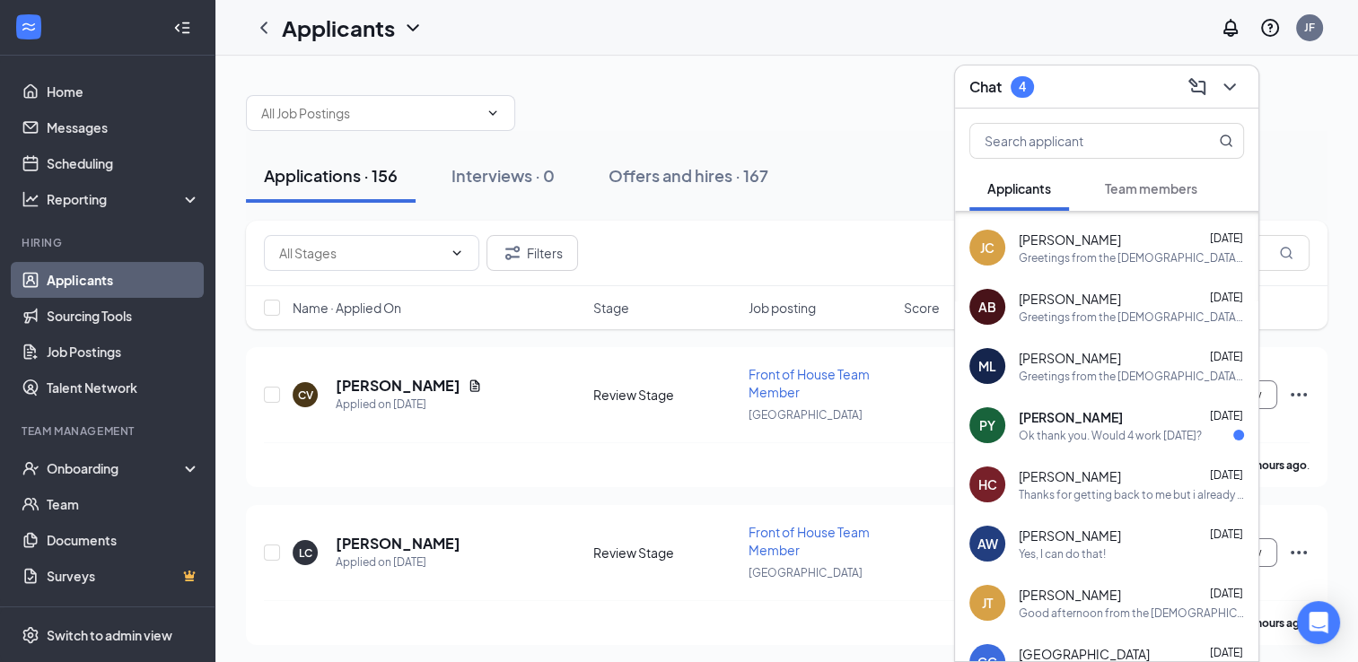
click at [1055, 408] on span "[PERSON_NAME]" at bounding box center [1071, 417] width 104 height 18
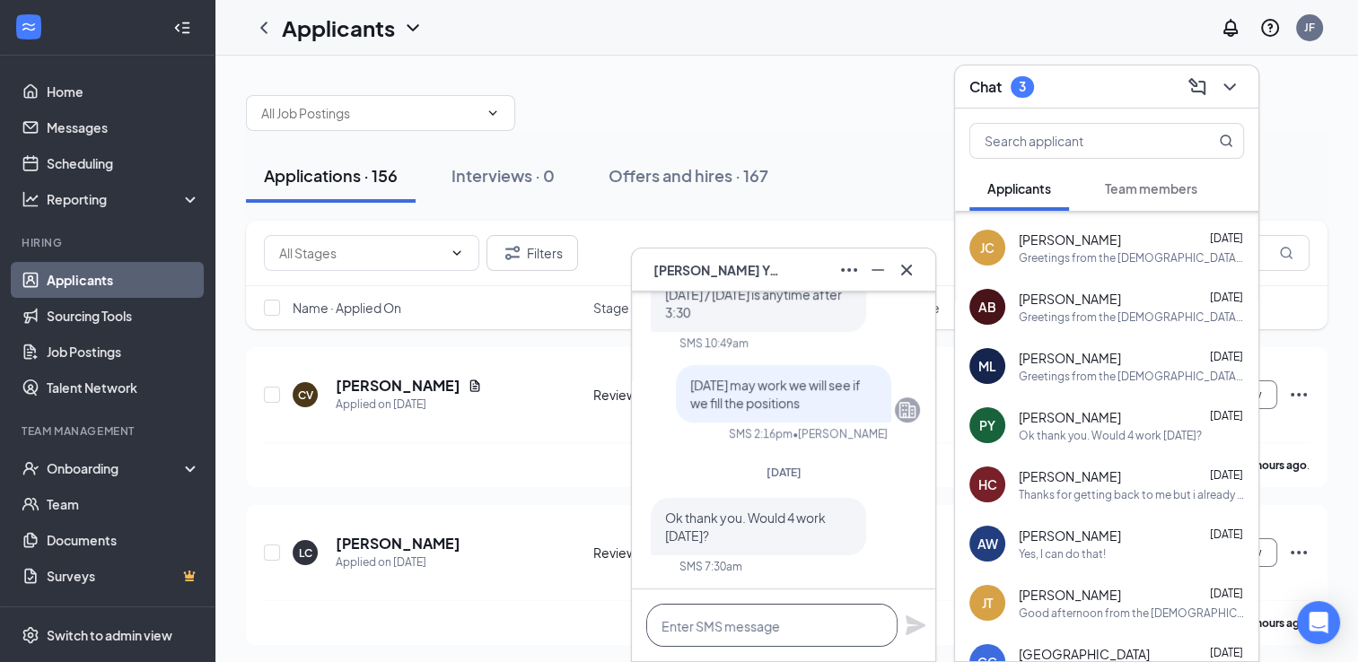
click at [756, 617] on textarea at bounding box center [771, 625] width 251 height 43
click at [902, 267] on icon "Cross" at bounding box center [906, 269] width 11 height 11
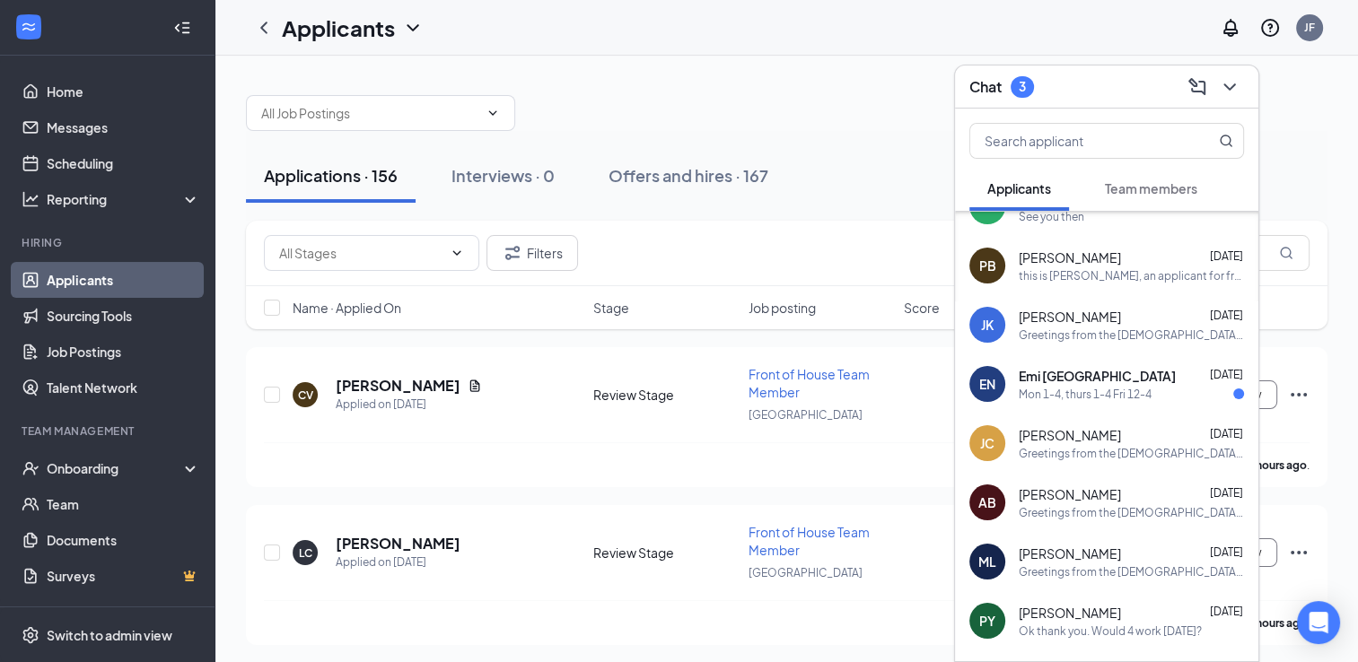
scroll to position [1072, 0]
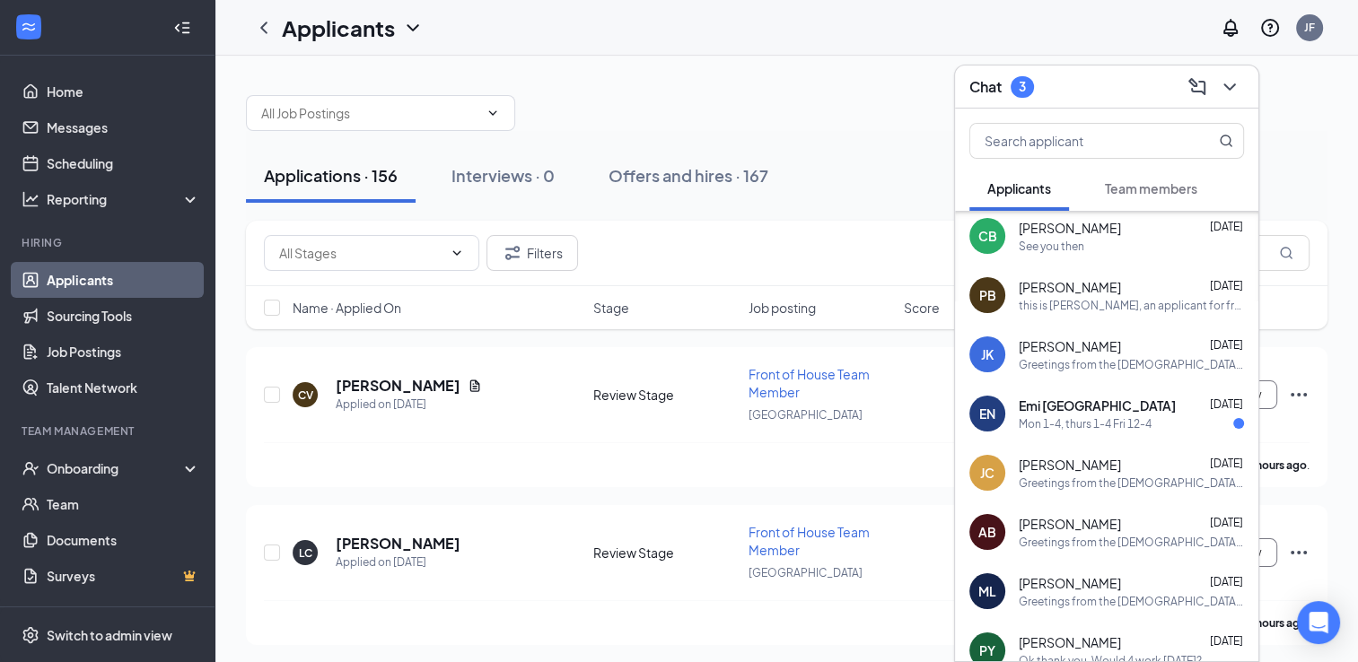
click at [1156, 408] on div "Emi Norfolk Aug 20" at bounding box center [1131, 406] width 225 height 18
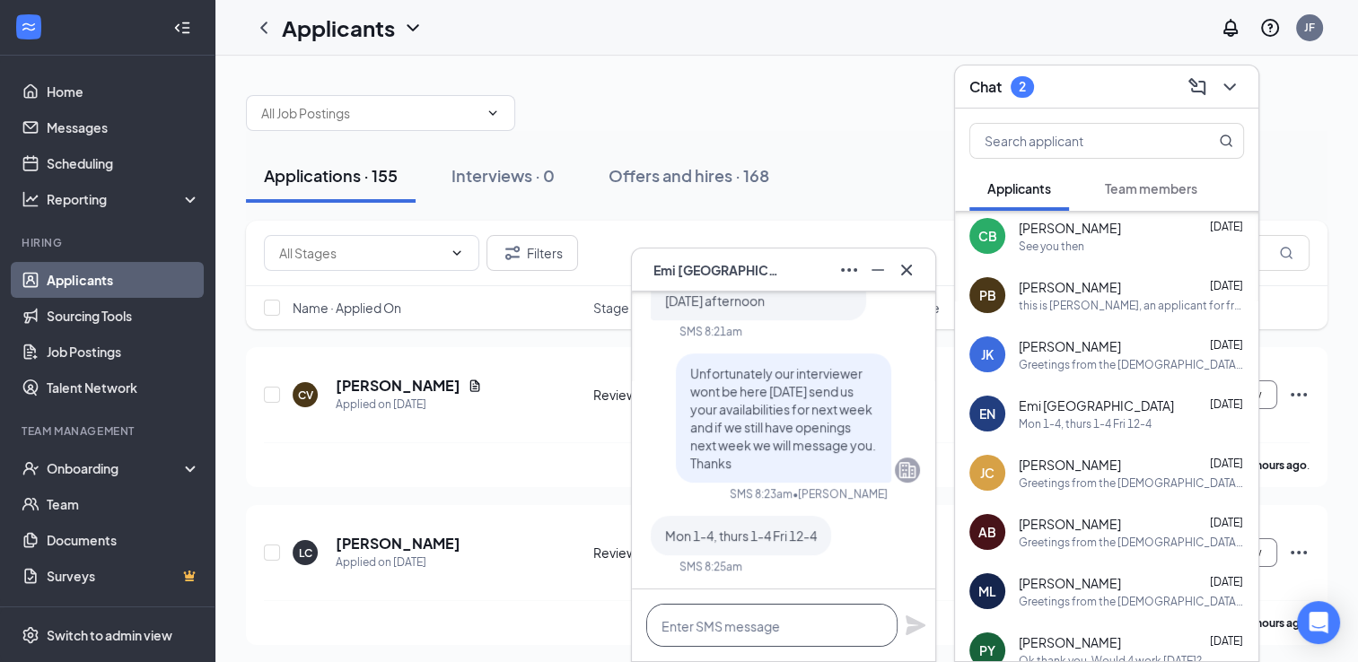
click at [801, 610] on textarea at bounding box center [771, 625] width 251 height 43
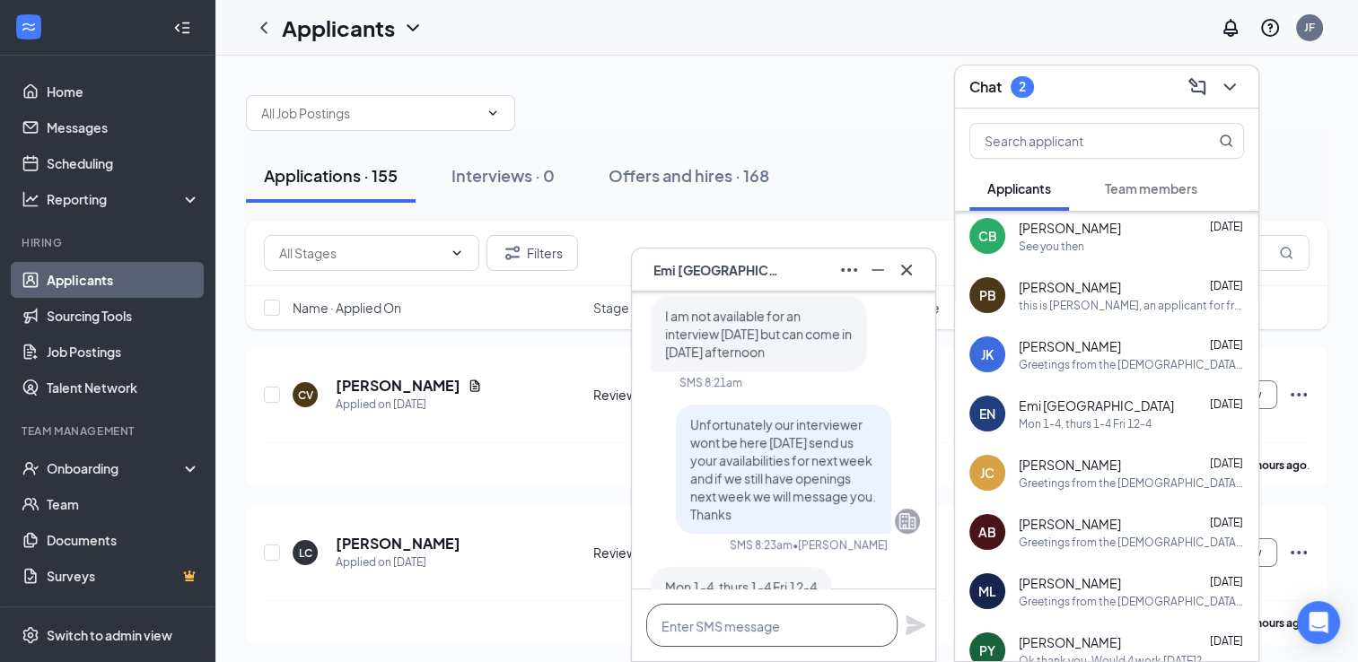
scroll to position [0, 0]
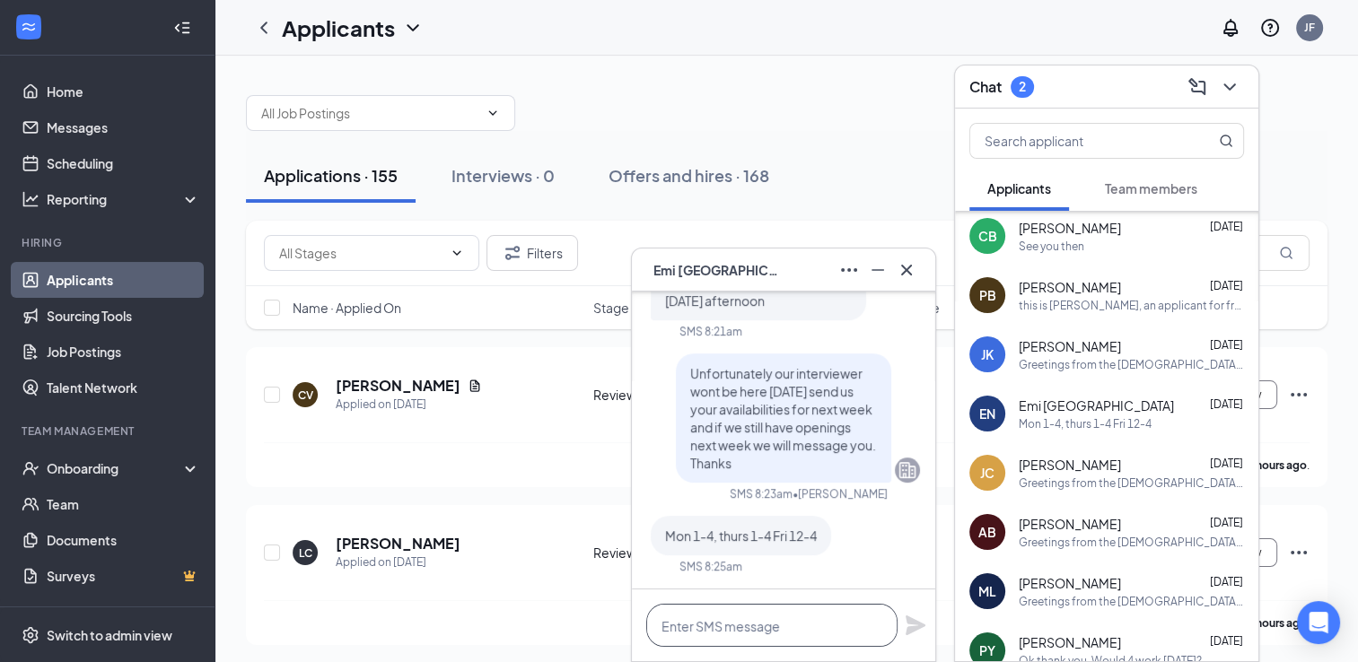
click at [742, 630] on textarea at bounding box center [771, 625] width 251 height 43
type textarea "W"
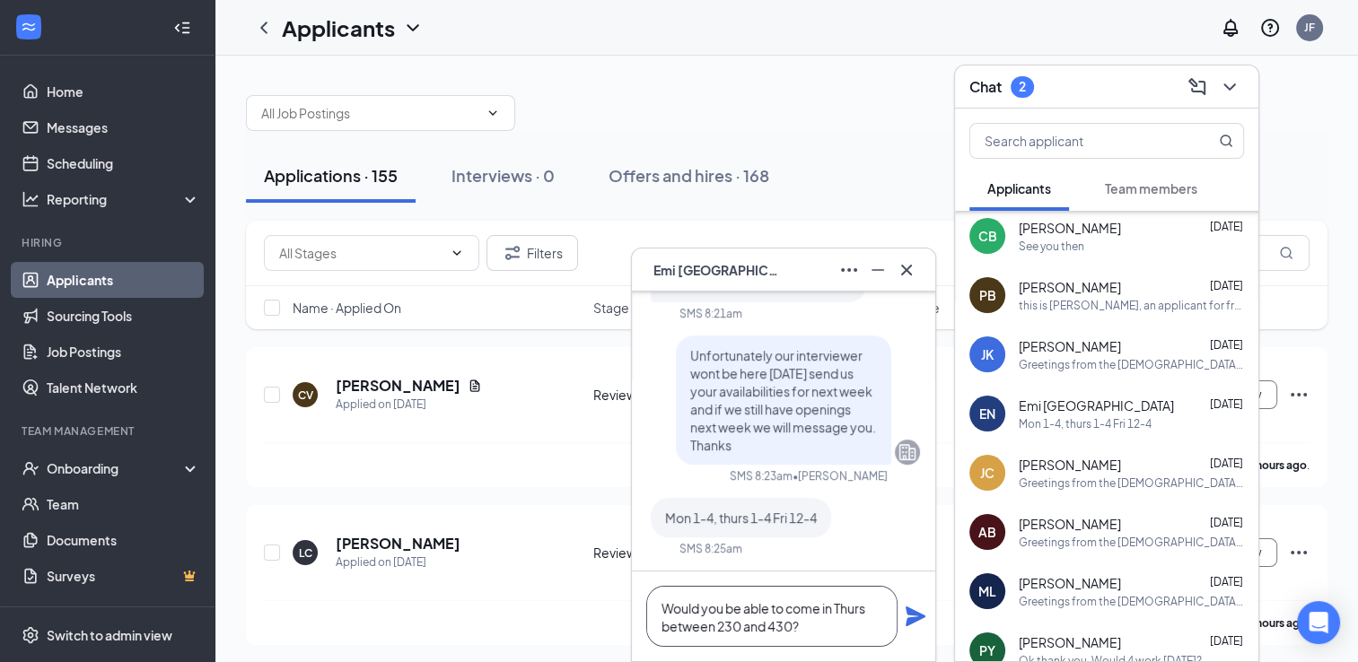
type textarea "Would you be able to come in Thurs between 230 and 430?"
click at [915, 617] on icon "Plane" at bounding box center [916, 617] width 22 height 22
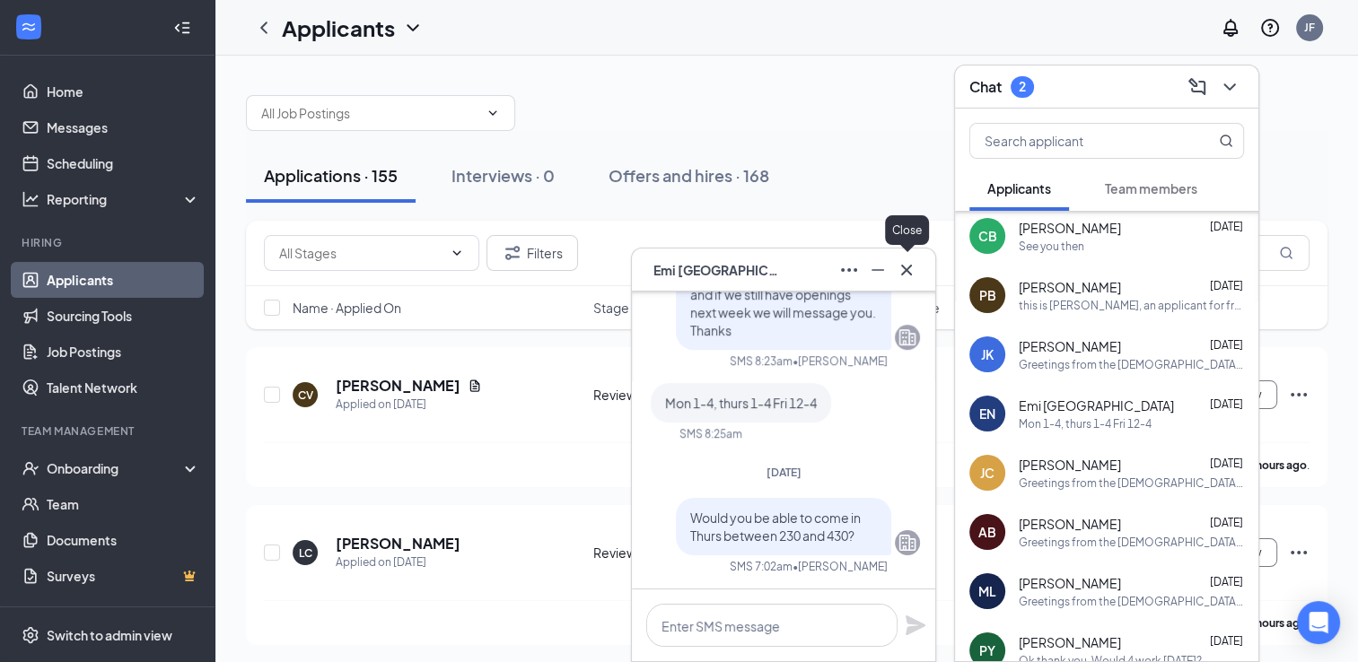
click at [909, 280] on icon "Cross" at bounding box center [907, 270] width 22 height 22
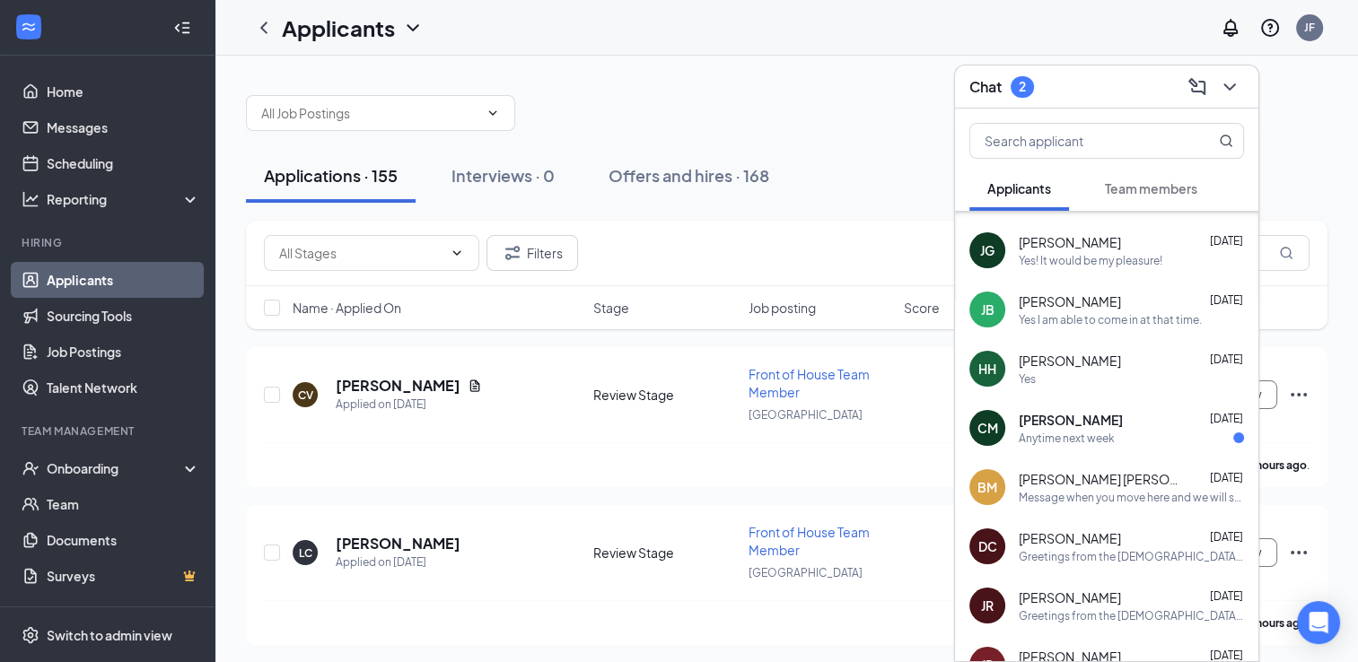
scroll to position [521, 0]
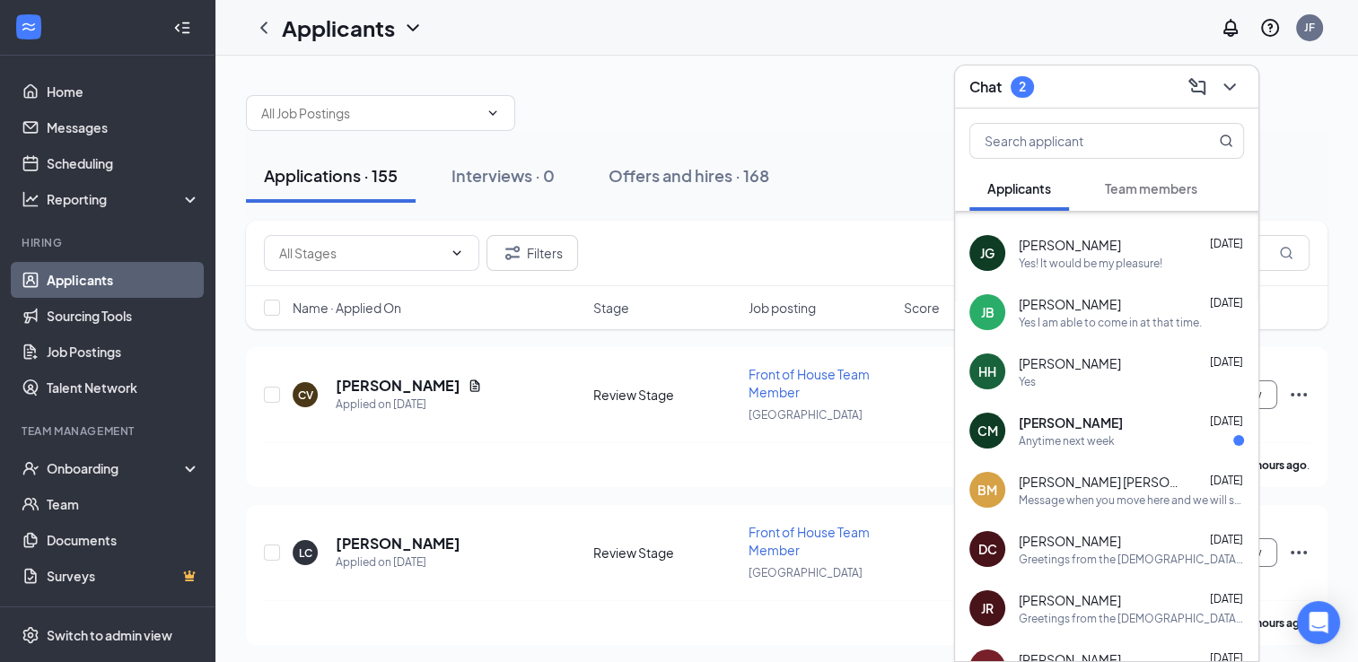
click at [1140, 447] on div "Anytime next week" at bounding box center [1131, 441] width 225 height 15
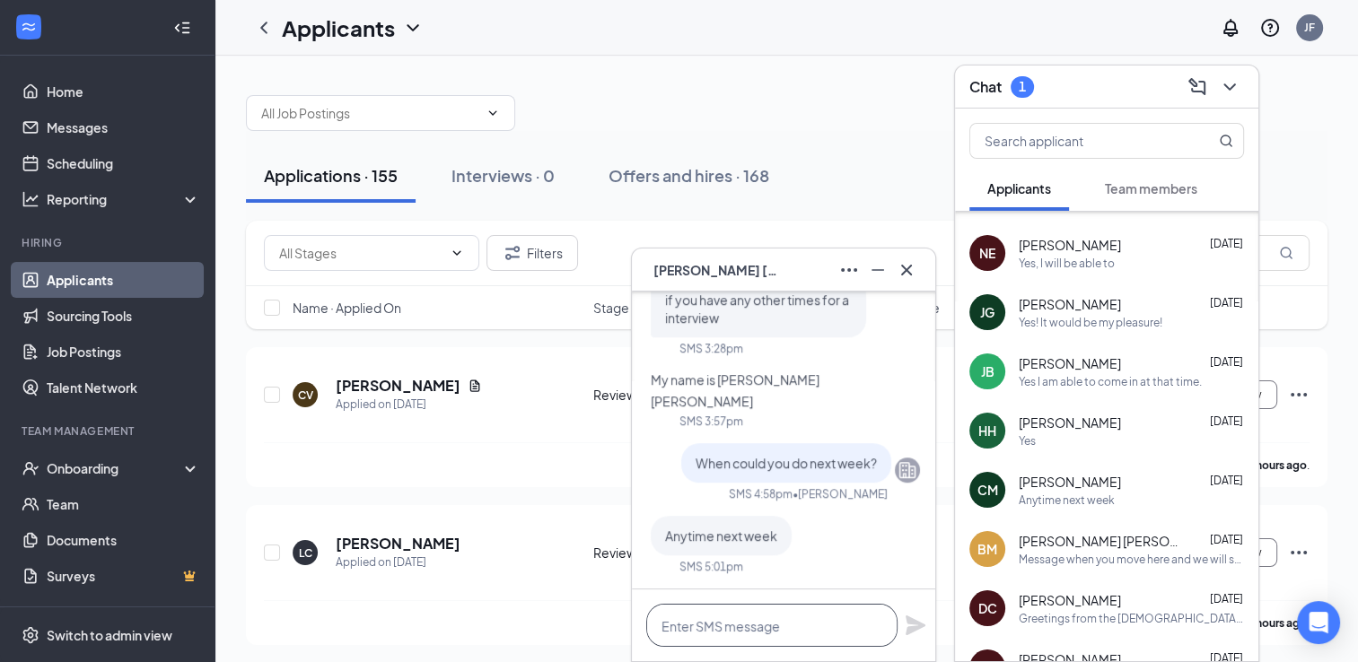
click at [758, 623] on textarea at bounding box center [771, 625] width 251 height 43
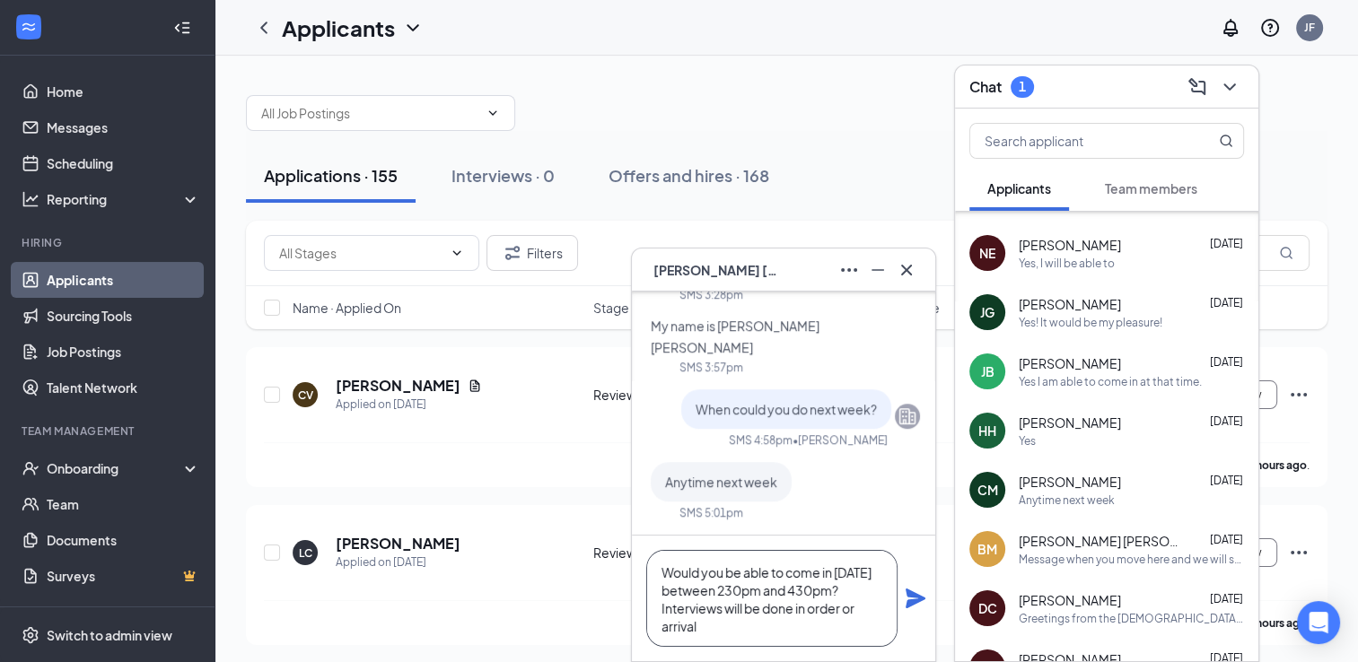
type textarea "Would you be able to come in [DATE] between 230pm and 430pm? Interviews will be…"
click at [910, 609] on icon "Plane" at bounding box center [916, 599] width 22 height 22
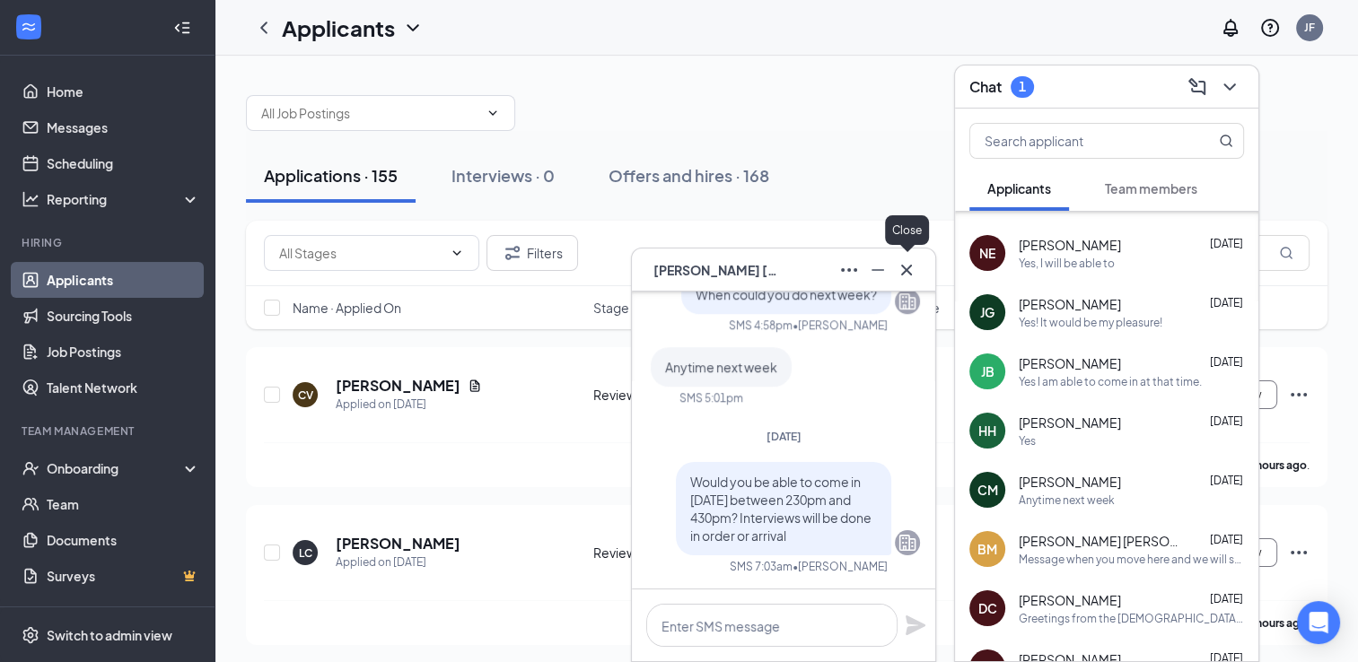
click at [908, 267] on icon "Cross" at bounding box center [907, 270] width 22 height 22
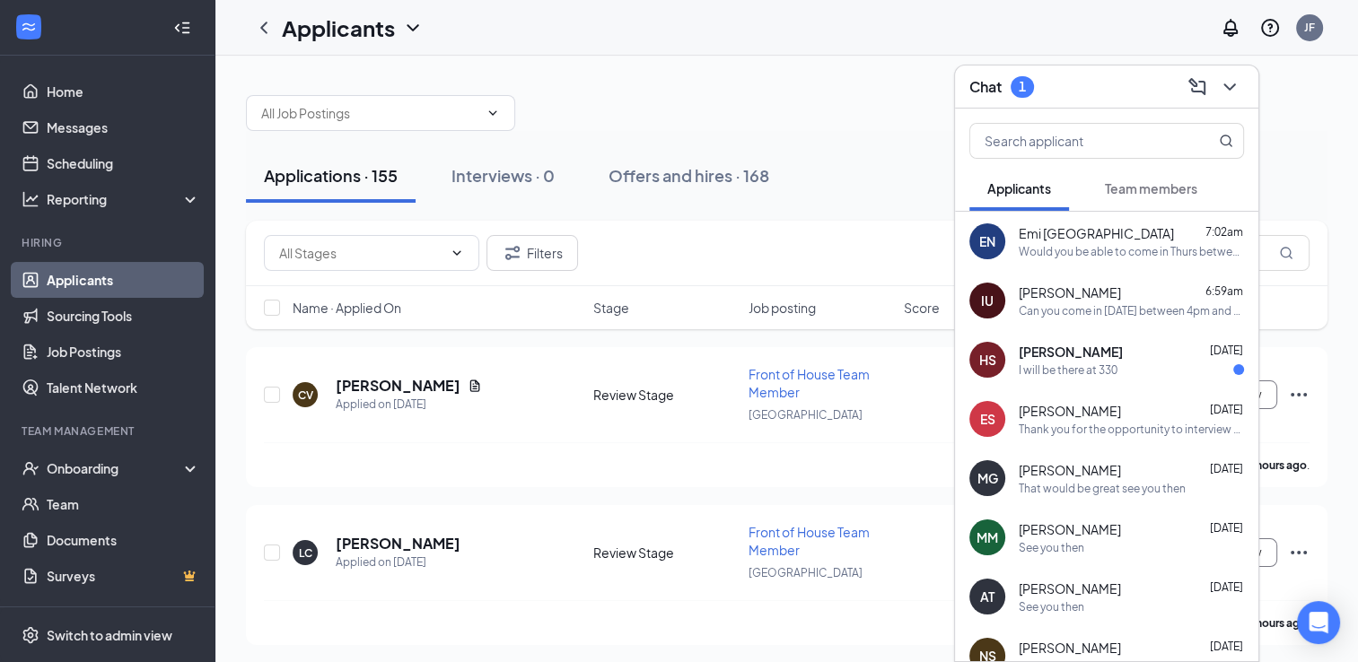
click at [1084, 375] on div "I will be there at 330" at bounding box center [1068, 370] width 99 height 15
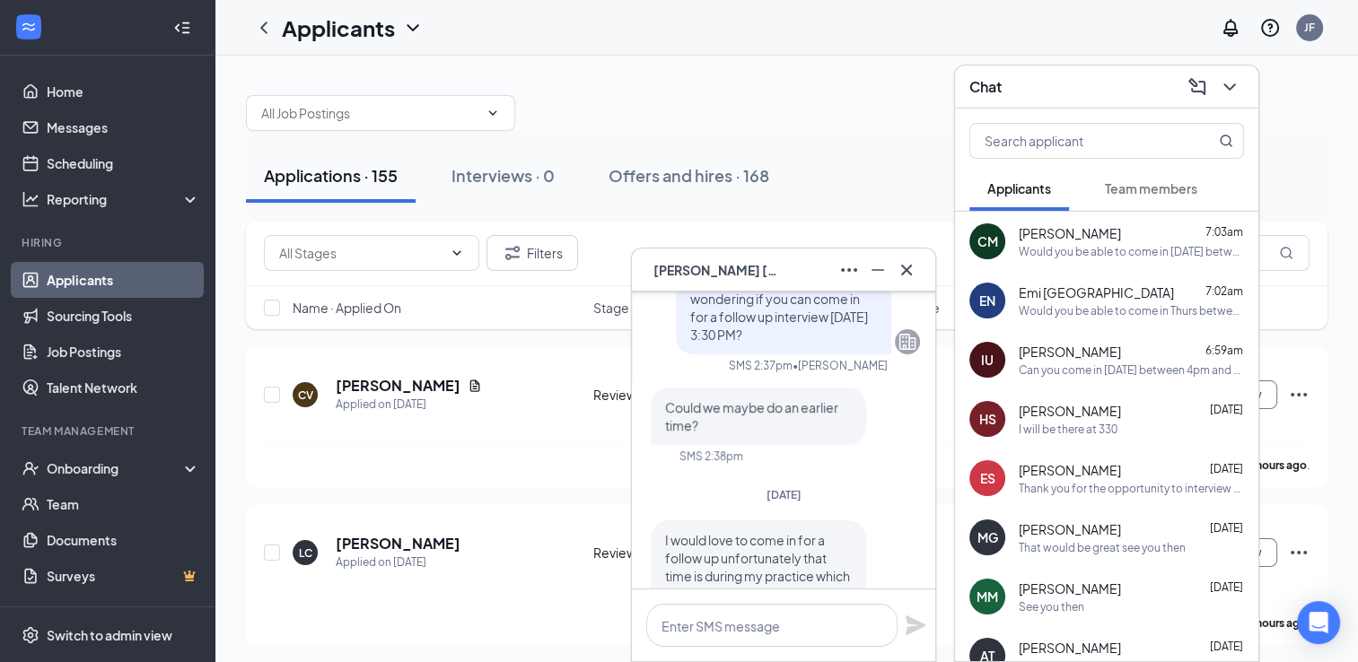
scroll to position [-287, 0]
click at [914, 267] on icon "Cross" at bounding box center [907, 270] width 22 height 22
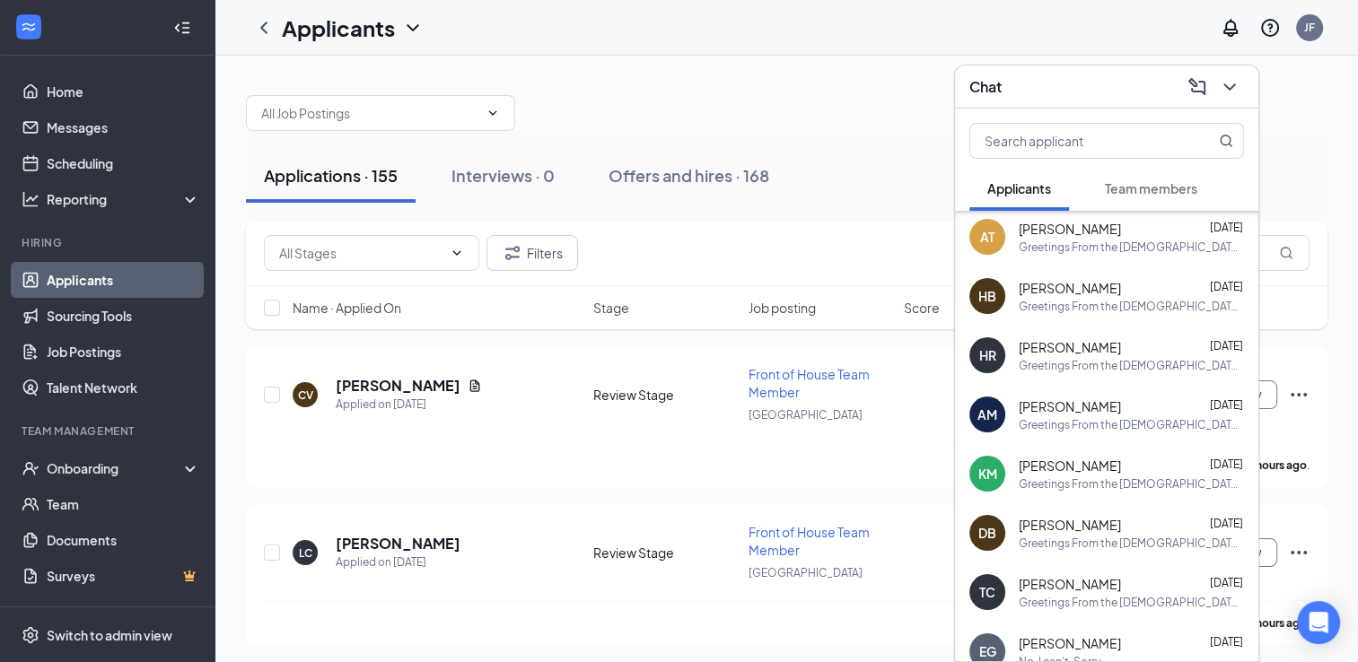
scroll to position [2020, 0]
click at [1230, 84] on icon "ChevronDown" at bounding box center [1230, 87] width 22 height 22
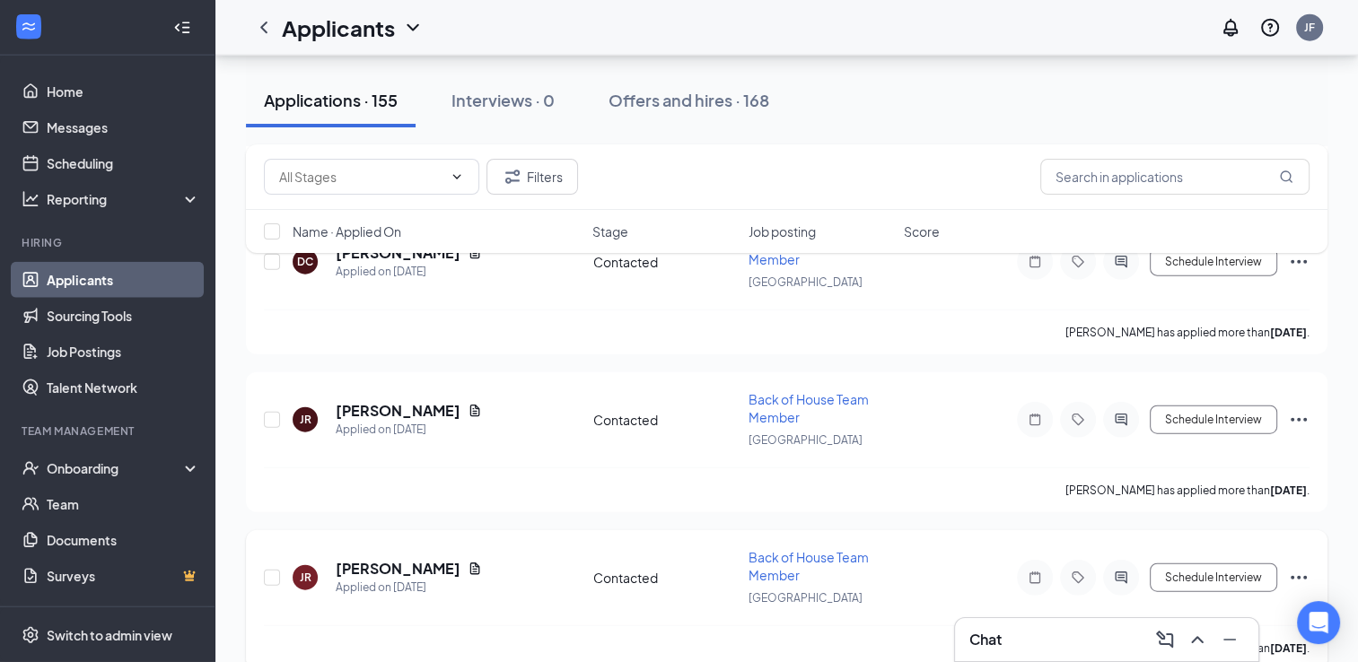
scroll to position [12371, 0]
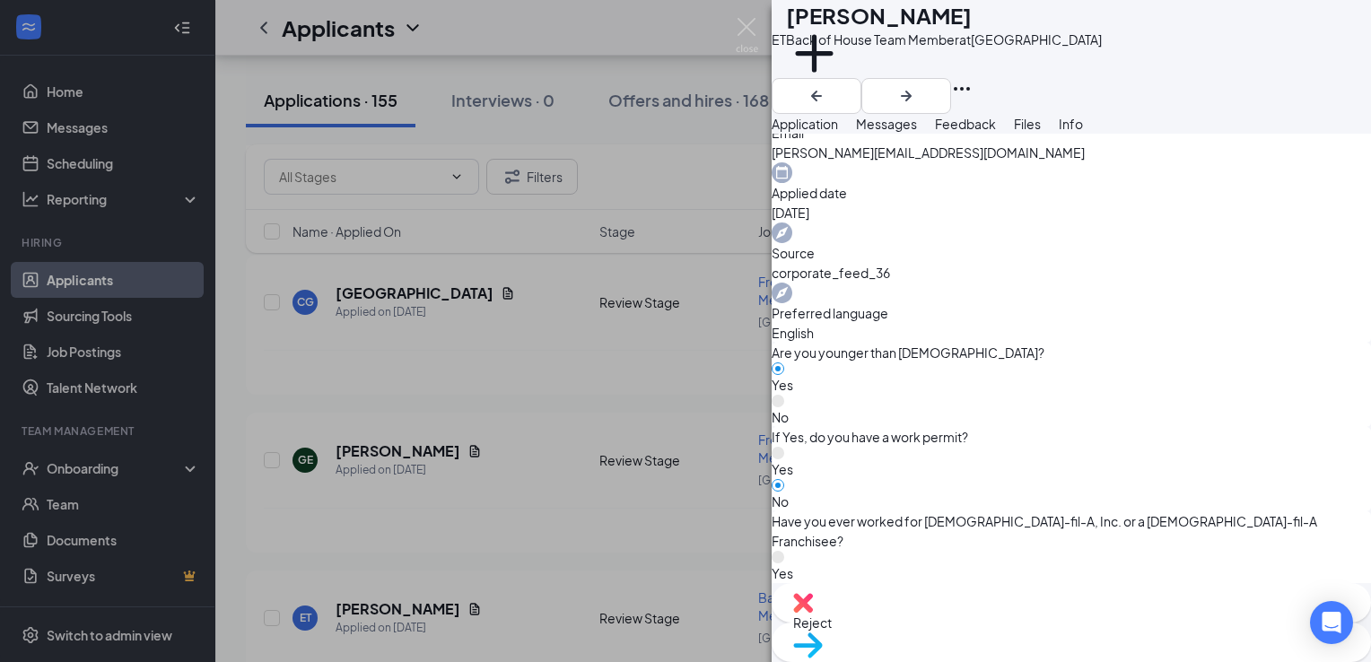
scroll to position [693, 0]
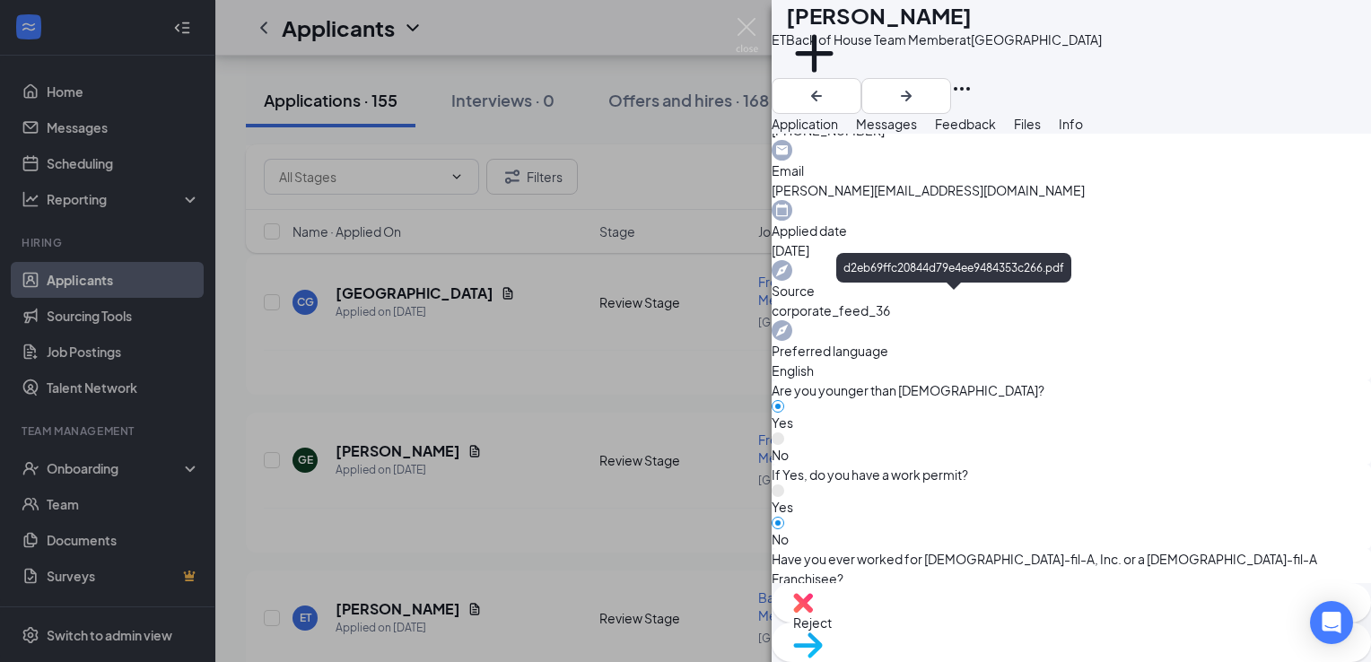
click at [917, 127] on button "Messages" at bounding box center [886, 124] width 61 height 20
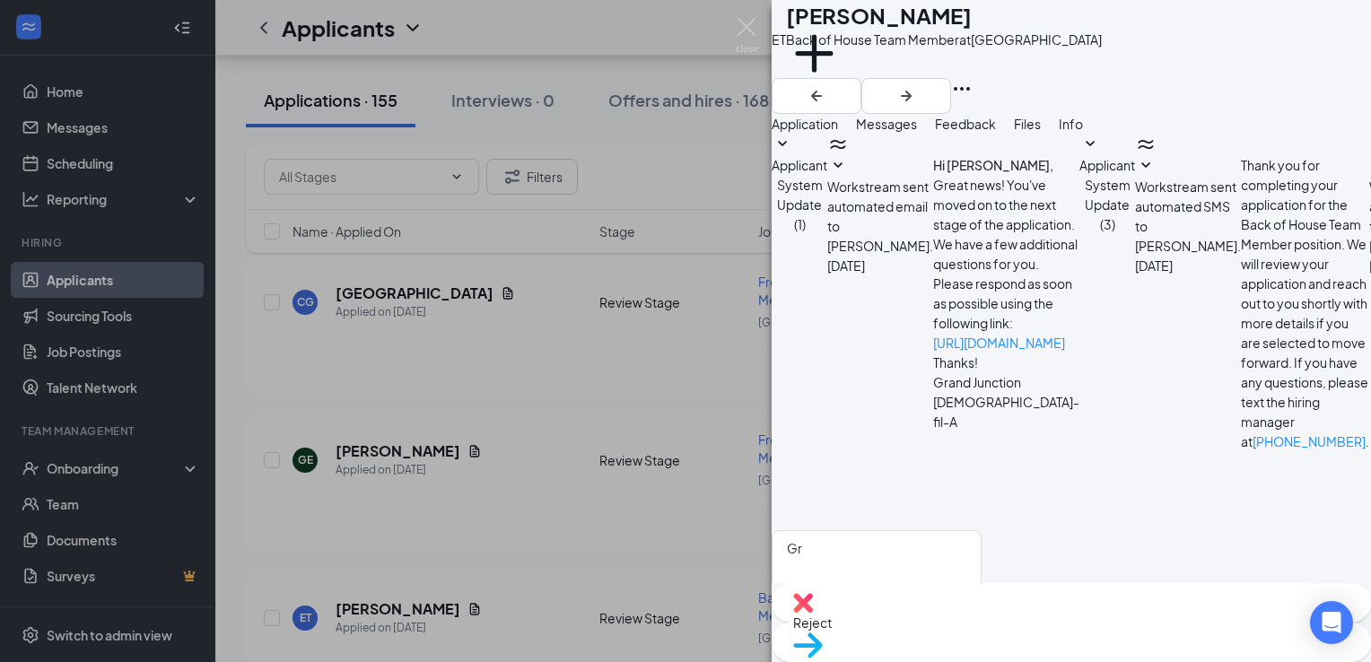
scroll to position [127, 0]
drag, startPoint x: 829, startPoint y: 443, endPoint x: 1239, endPoint y: 499, distance: 413.9
click at [982, 530] on textarea "Greetings from the Chick Fil A hiring team, would you be able to come to the re…" at bounding box center [877, 584] width 210 height 108
drag, startPoint x: 829, startPoint y: 445, endPoint x: 1199, endPoint y: 479, distance: 371.3
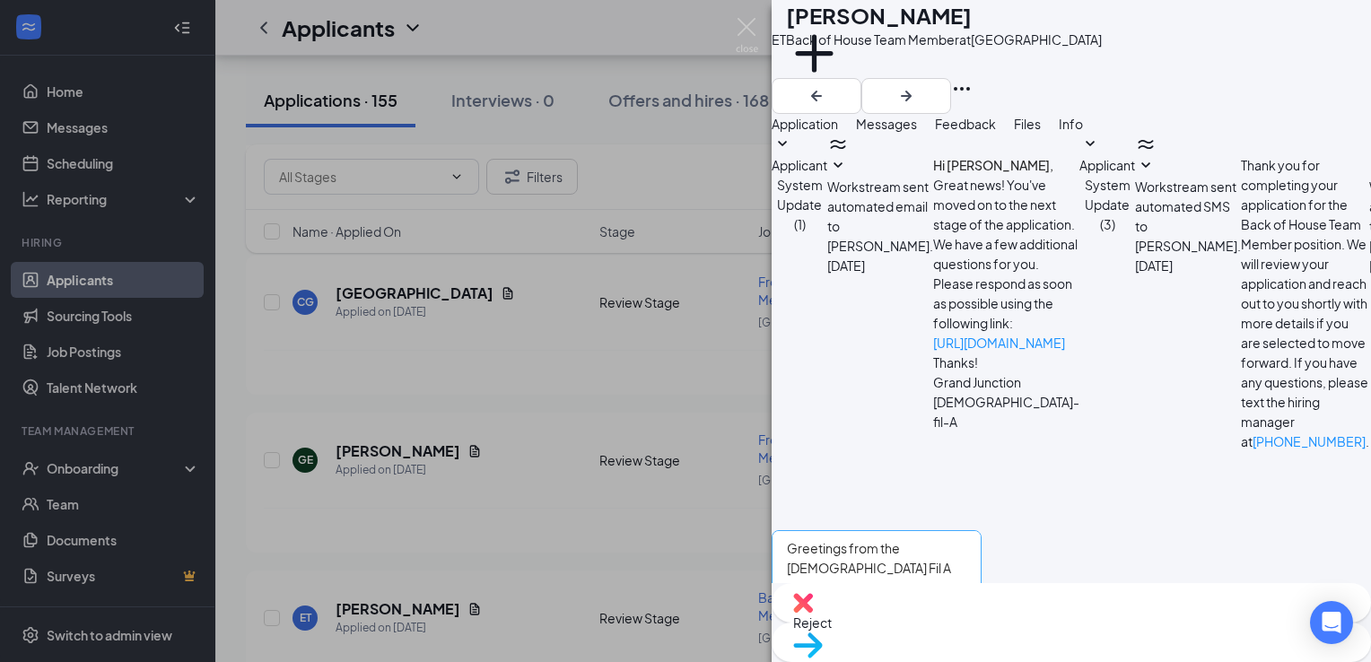
click at [982, 530] on textarea "Greetings from the Chick Fil A hiring team, would you be able to come to the re…" at bounding box center [877, 584] width 210 height 108
drag, startPoint x: 829, startPoint y: 447, endPoint x: 1290, endPoint y: 495, distance: 463.0
click at [982, 530] on textarea "Greetings from the [DEMOGRAPHIC_DATA] Fil A hiring team, would you be able to c…" at bounding box center [877, 584] width 210 height 108
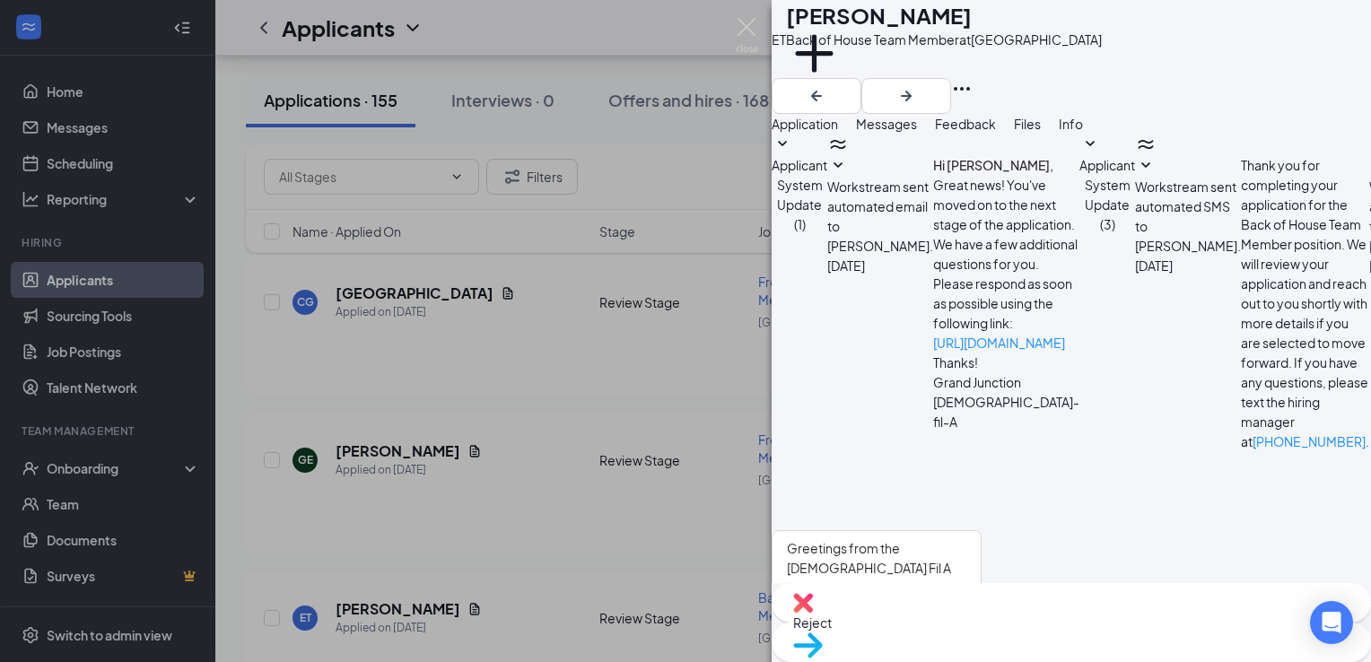
type textarea "Greetings from the [DEMOGRAPHIC_DATA] Fil A hiring team, would you be able to c…"
click at [982, 638] on button "Send" at bounding box center [965, 669] width 31 height 62
click at [1108, 630] on div "Move to stage" at bounding box center [1072, 642] width 600 height 39
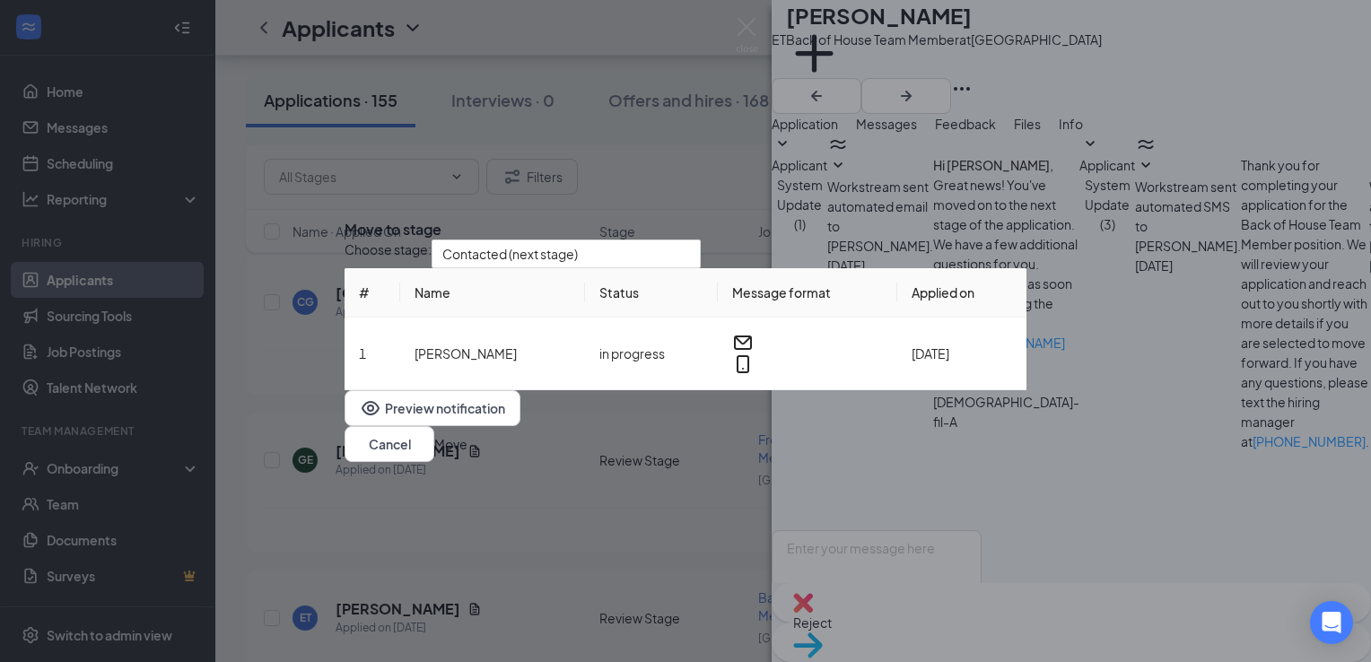
click at [468, 454] on button "Move" at bounding box center [450, 444] width 33 height 20
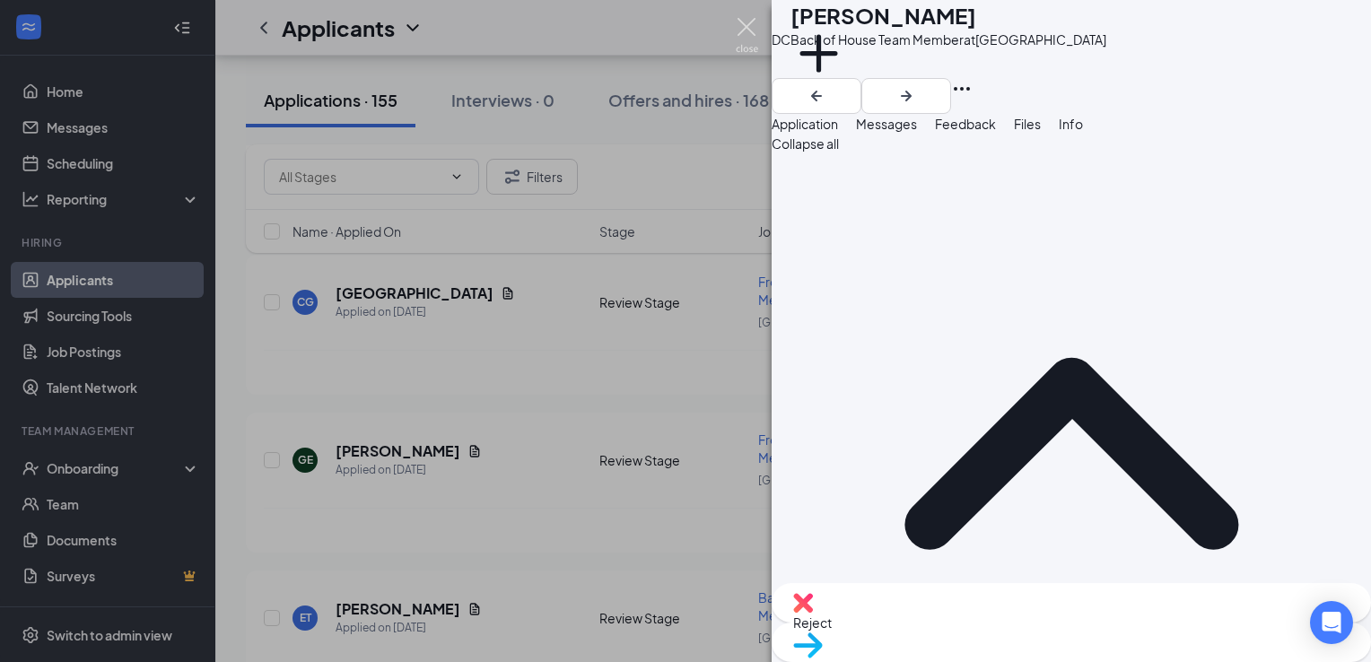
click at [744, 25] on img at bounding box center [747, 35] width 22 height 35
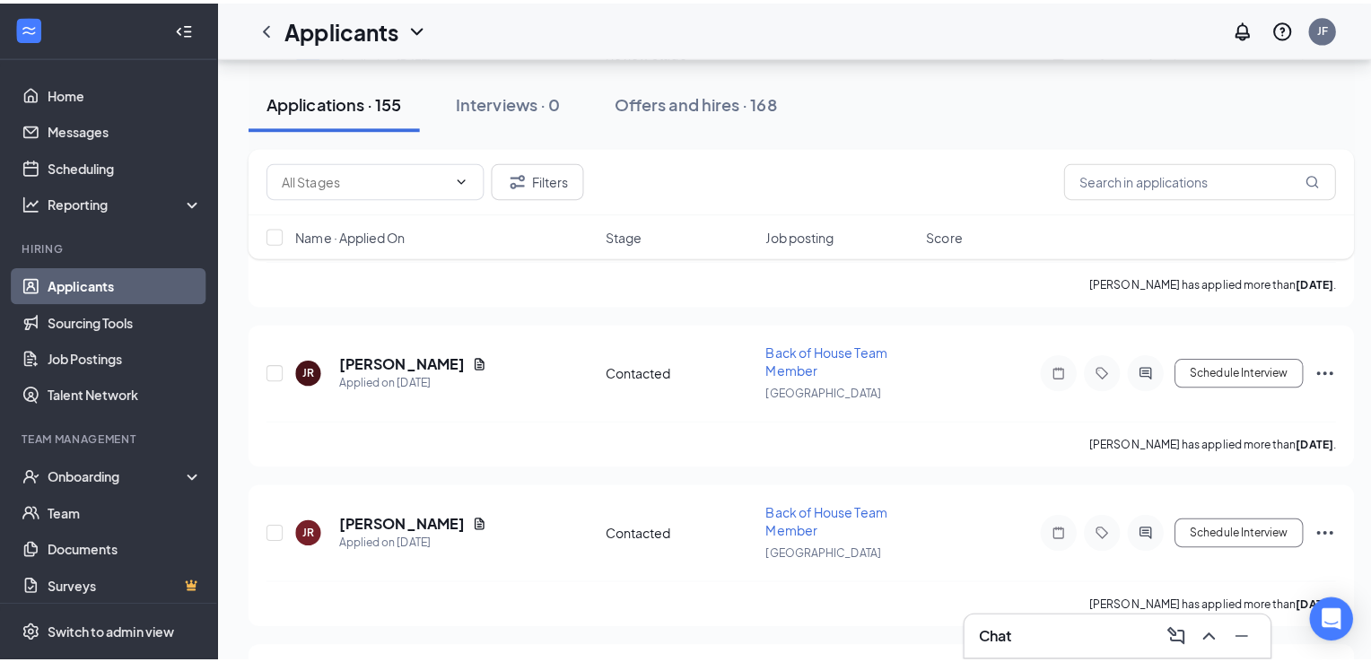
scroll to position [10468, 0]
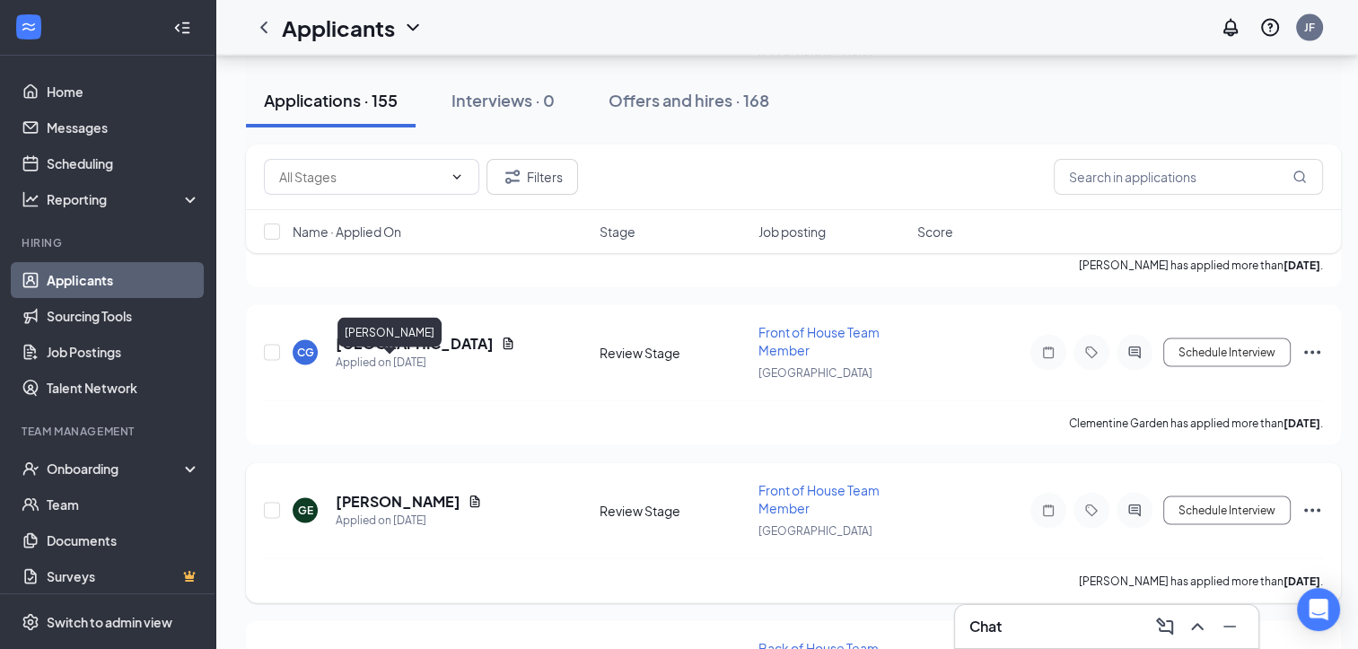
click at [368, 492] on h5 "[PERSON_NAME]" at bounding box center [398, 502] width 125 height 20
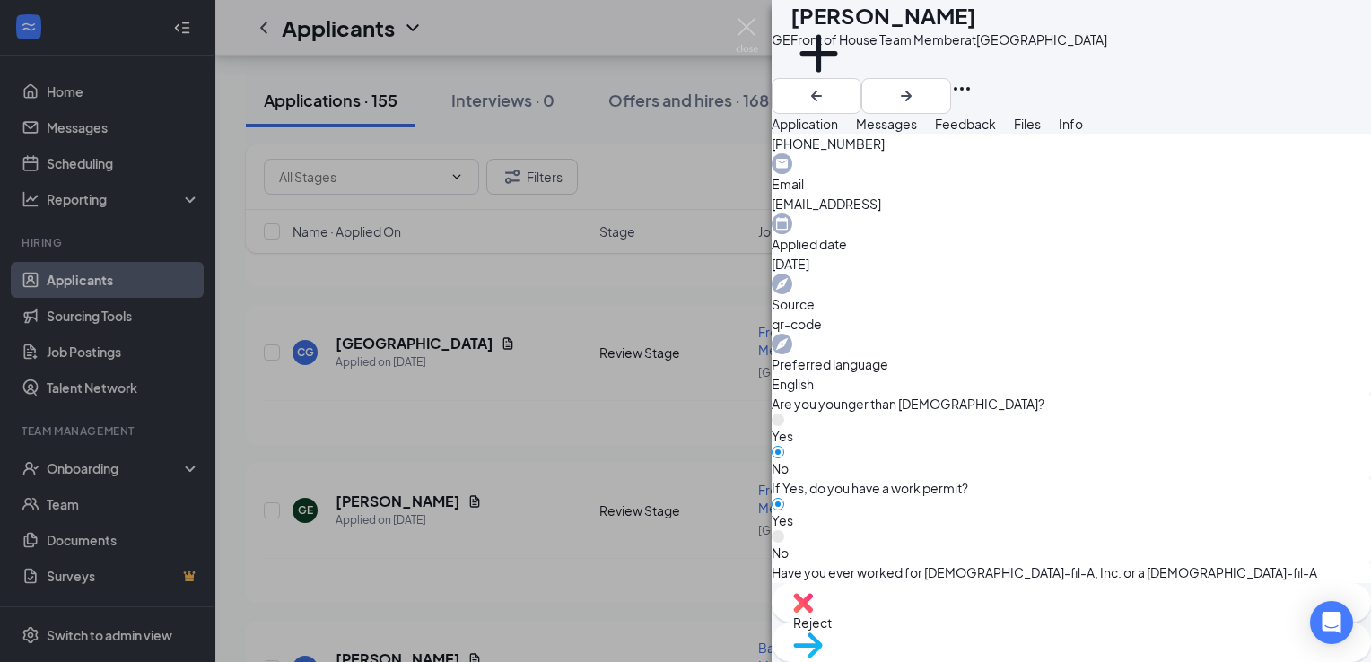
scroll to position [679, 0]
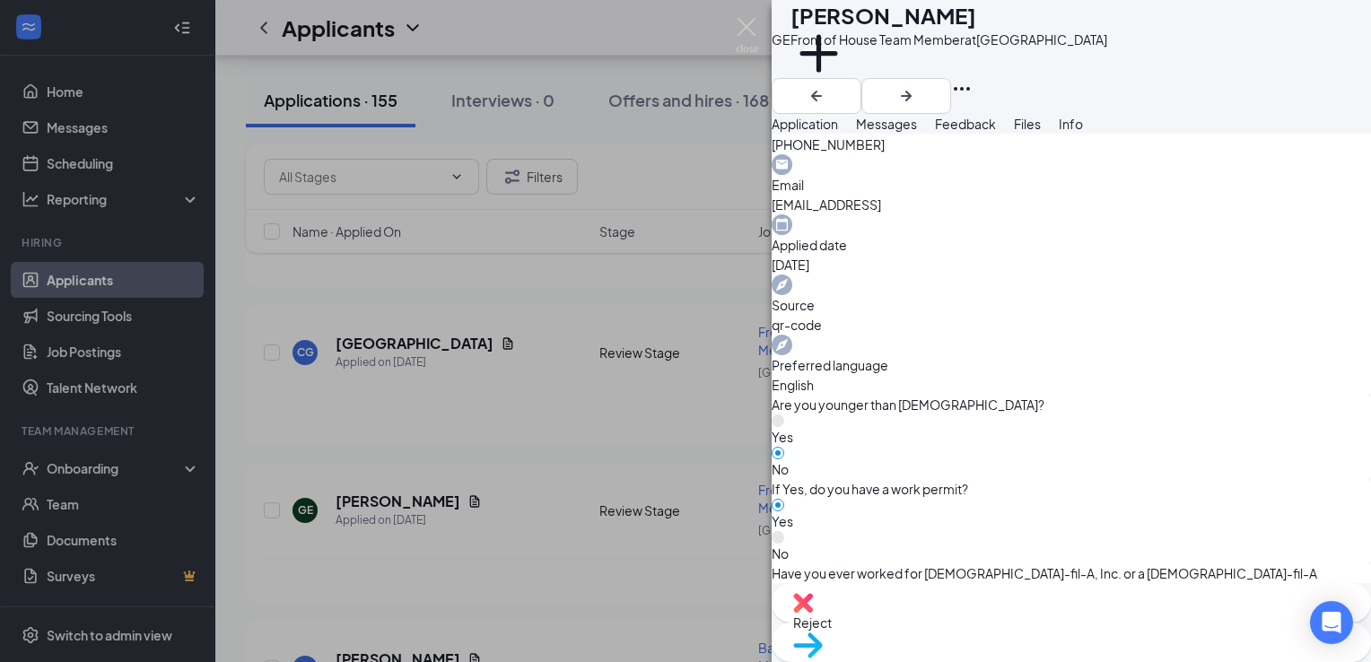
click at [917, 132] on span "Messages" at bounding box center [886, 124] width 61 height 16
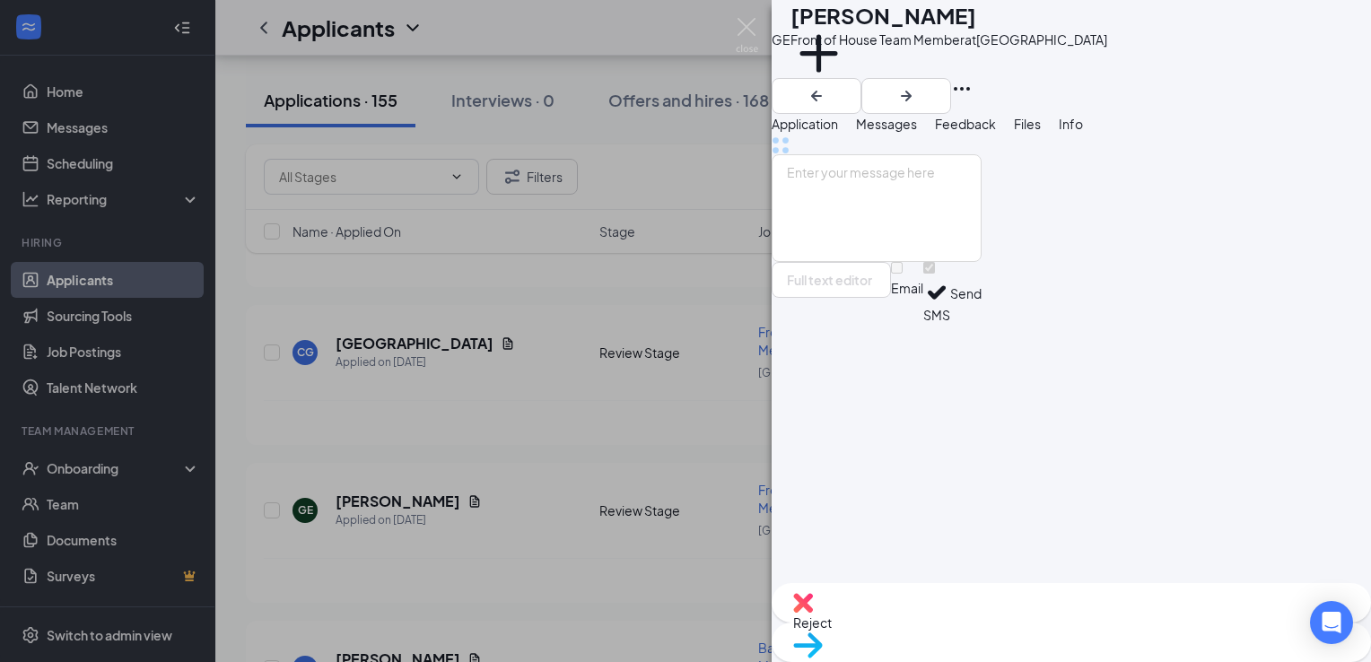
click at [1135, 659] on span "Move to stage" at bounding box center [1071, 669] width 556 height 20
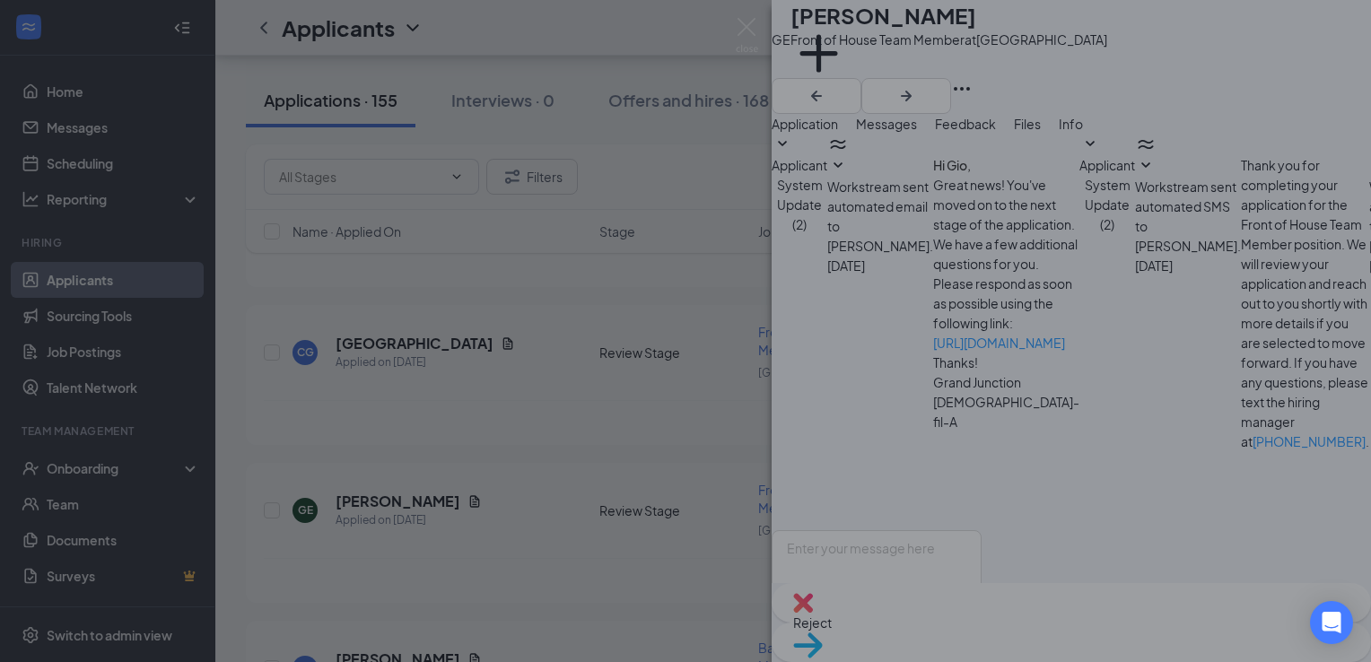
scroll to position [616, 0]
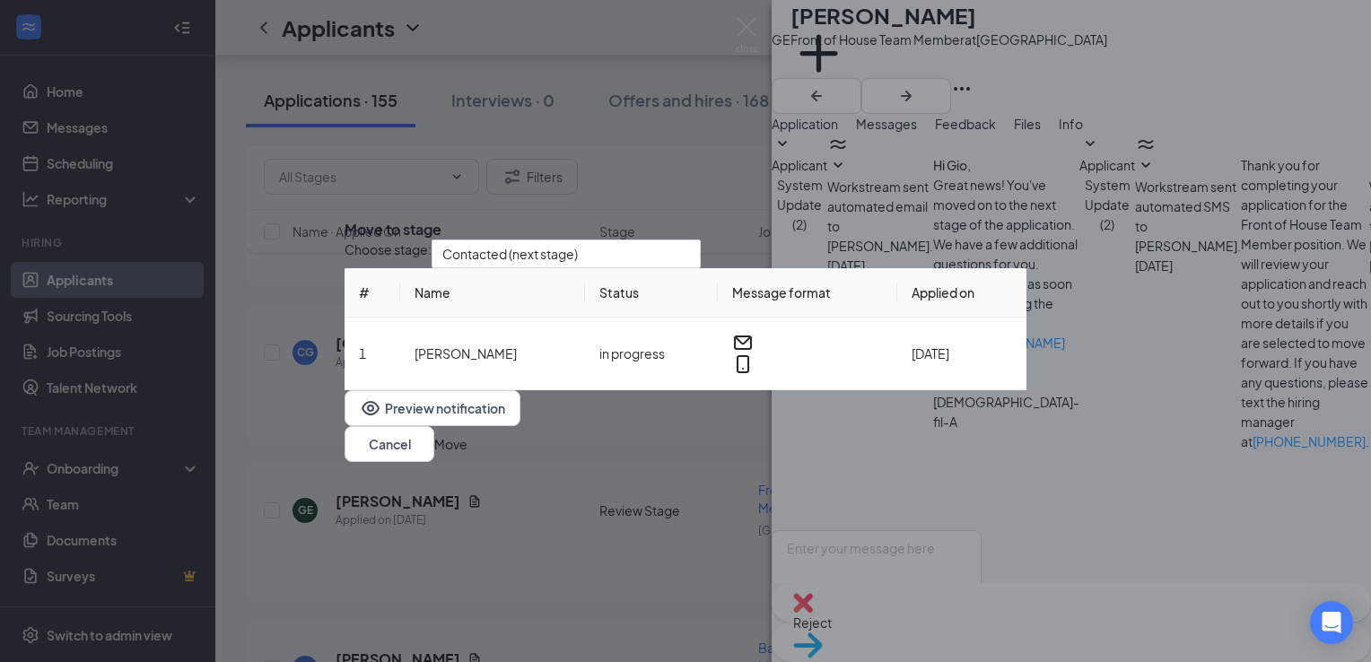
click at [468, 454] on button "Move" at bounding box center [450, 444] width 33 height 20
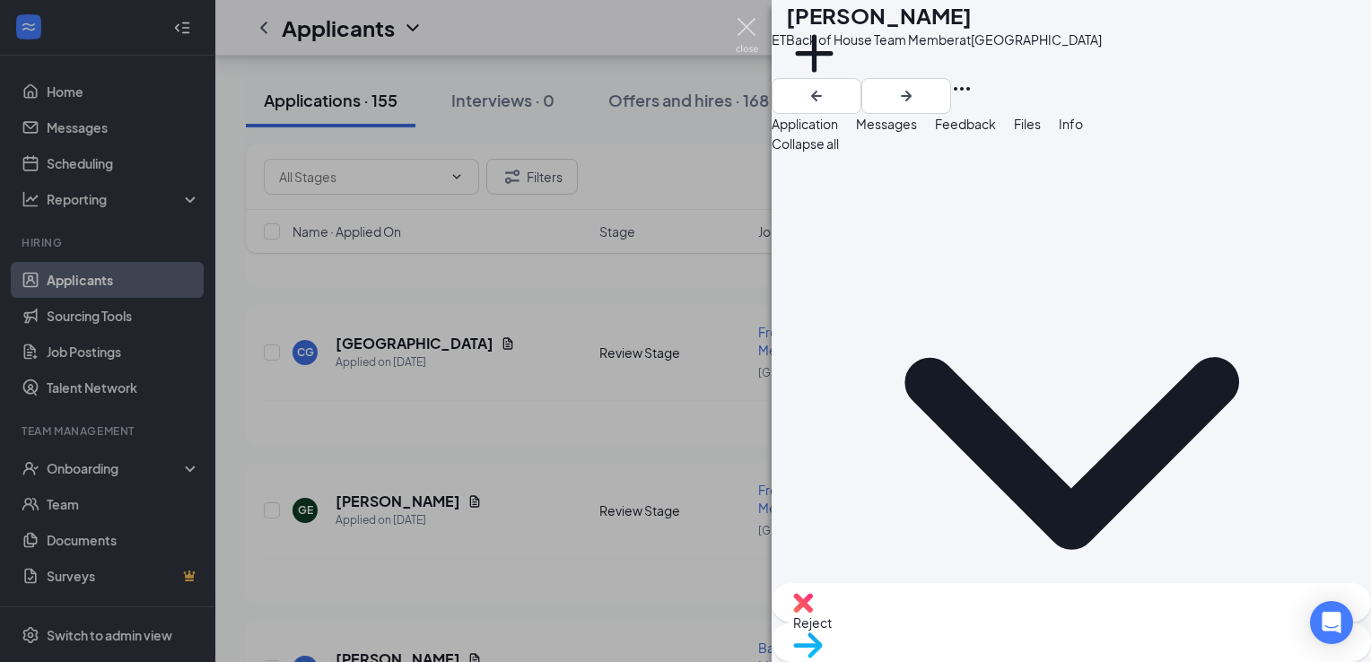
click at [749, 28] on img at bounding box center [747, 35] width 22 height 35
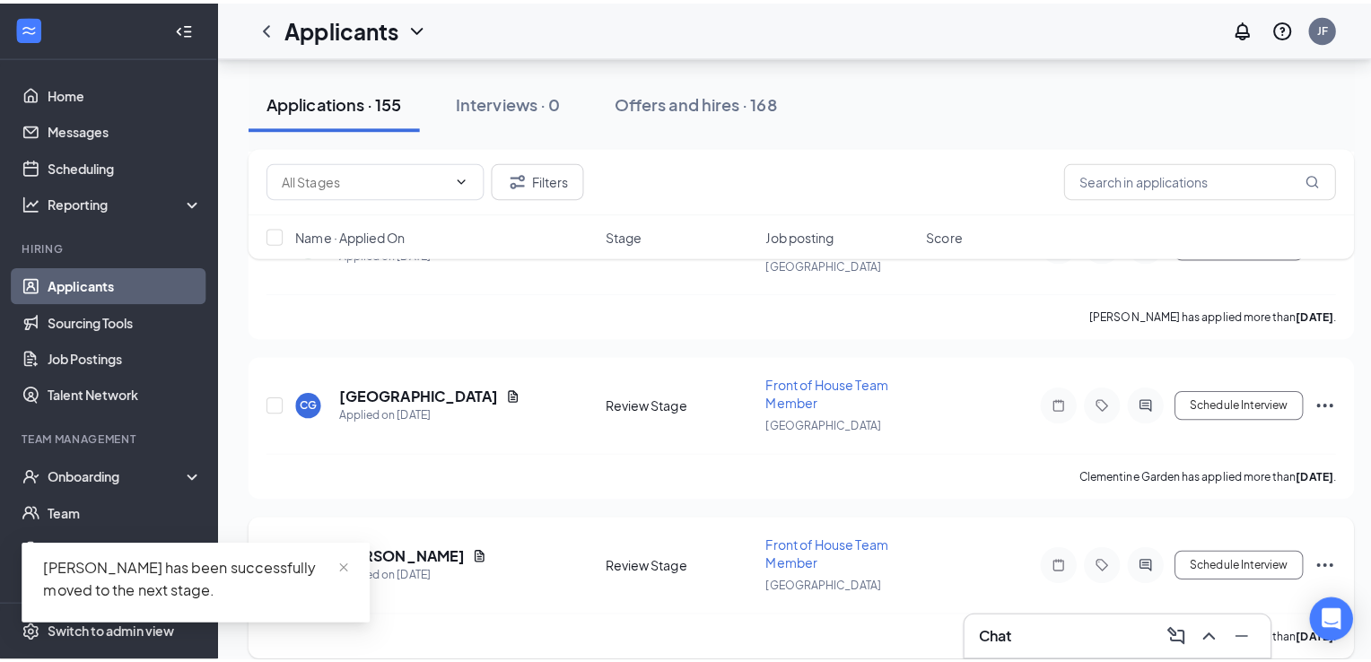
scroll to position [10378, 0]
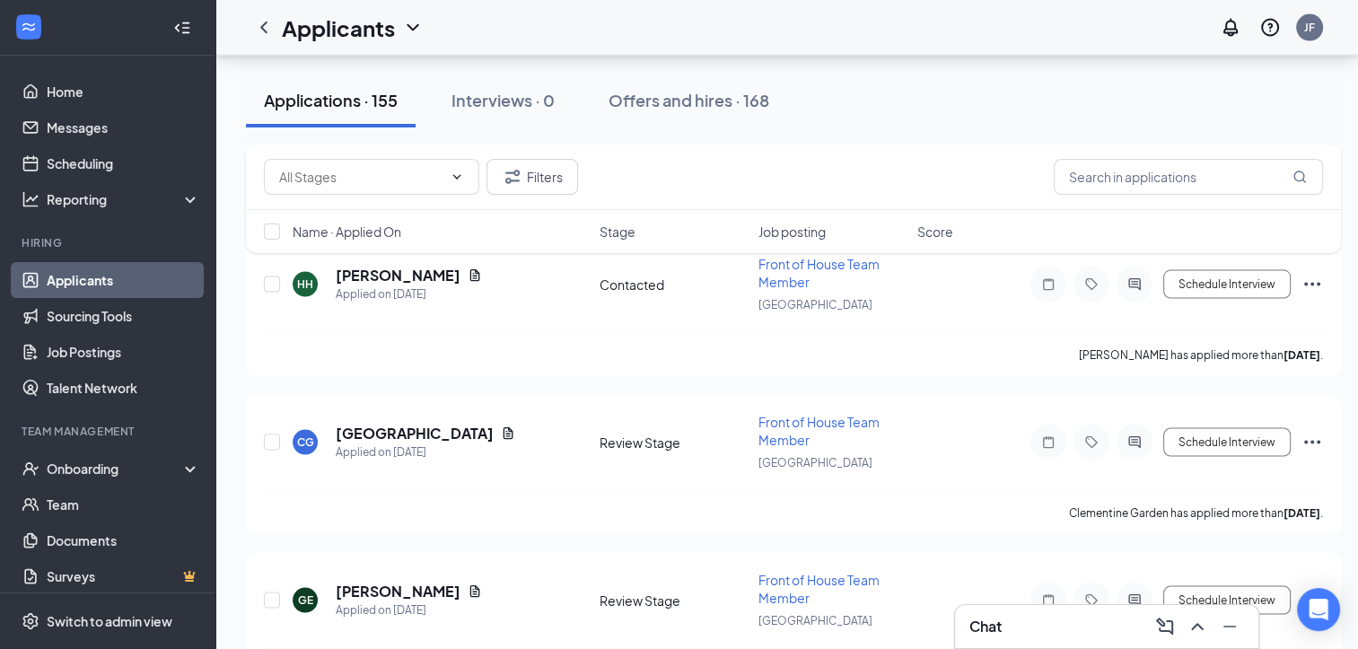
click at [1036, 639] on div "Chat" at bounding box center [1106, 626] width 275 height 29
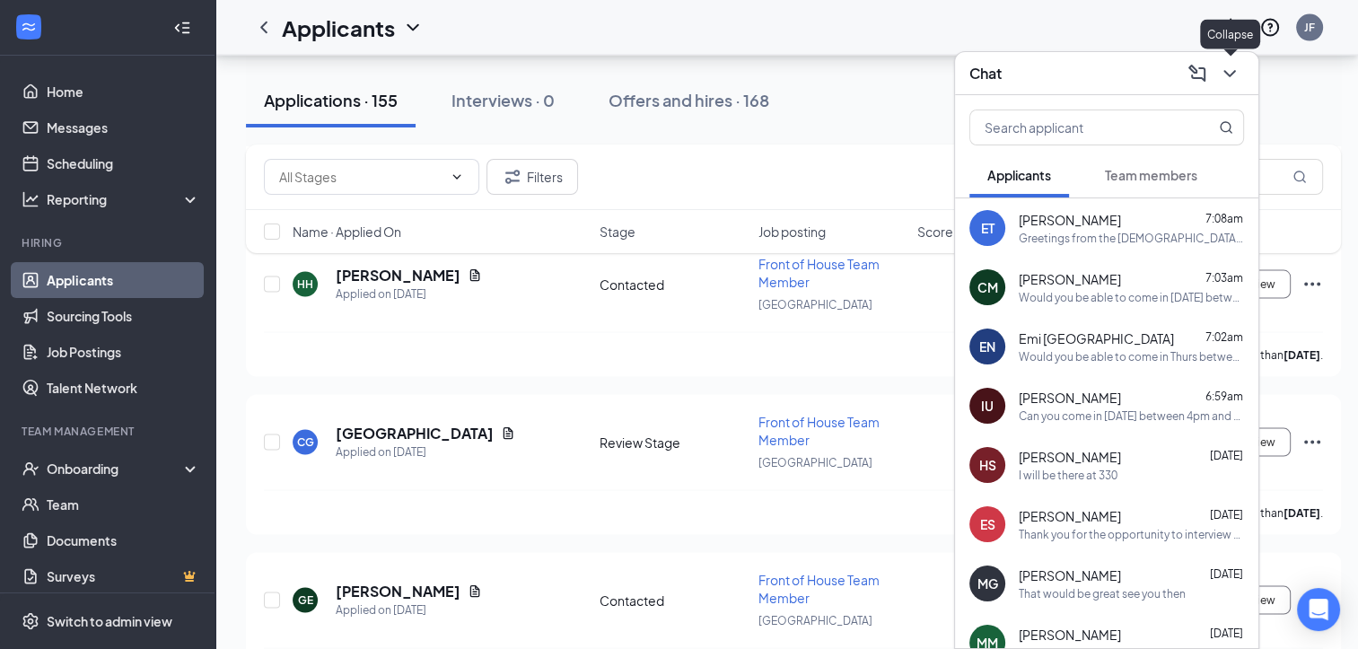
click at [1232, 77] on icon "ChevronDown" at bounding box center [1230, 74] width 22 height 22
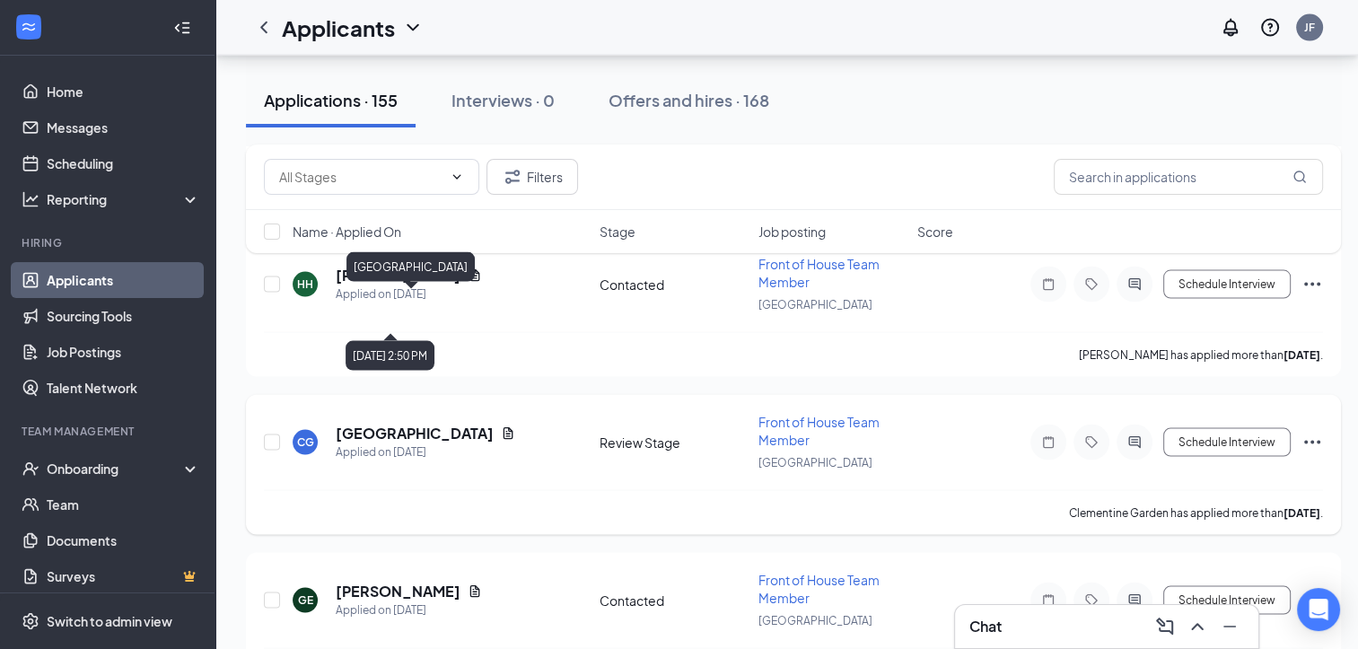
click at [406, 424] on h5 "[GEOGRAPHIC_DATA]" at bounding box center [415, 434] width 158 height 20
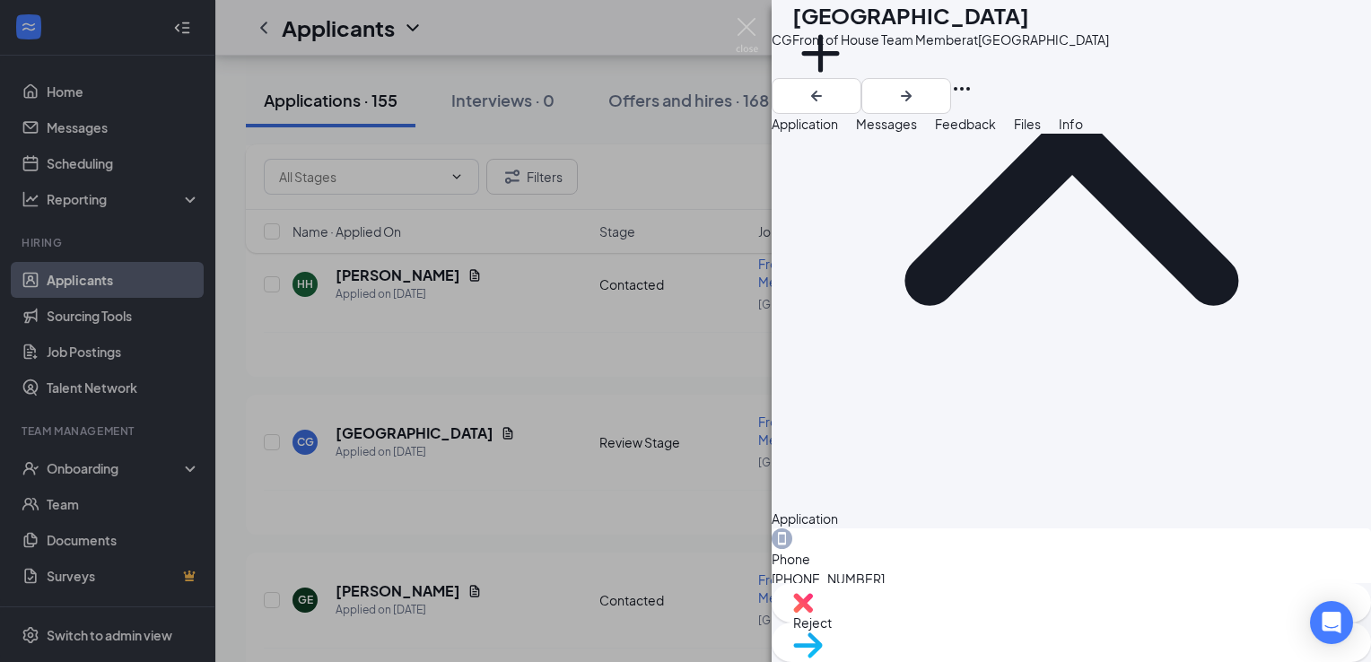
scroll to position [226, 0]
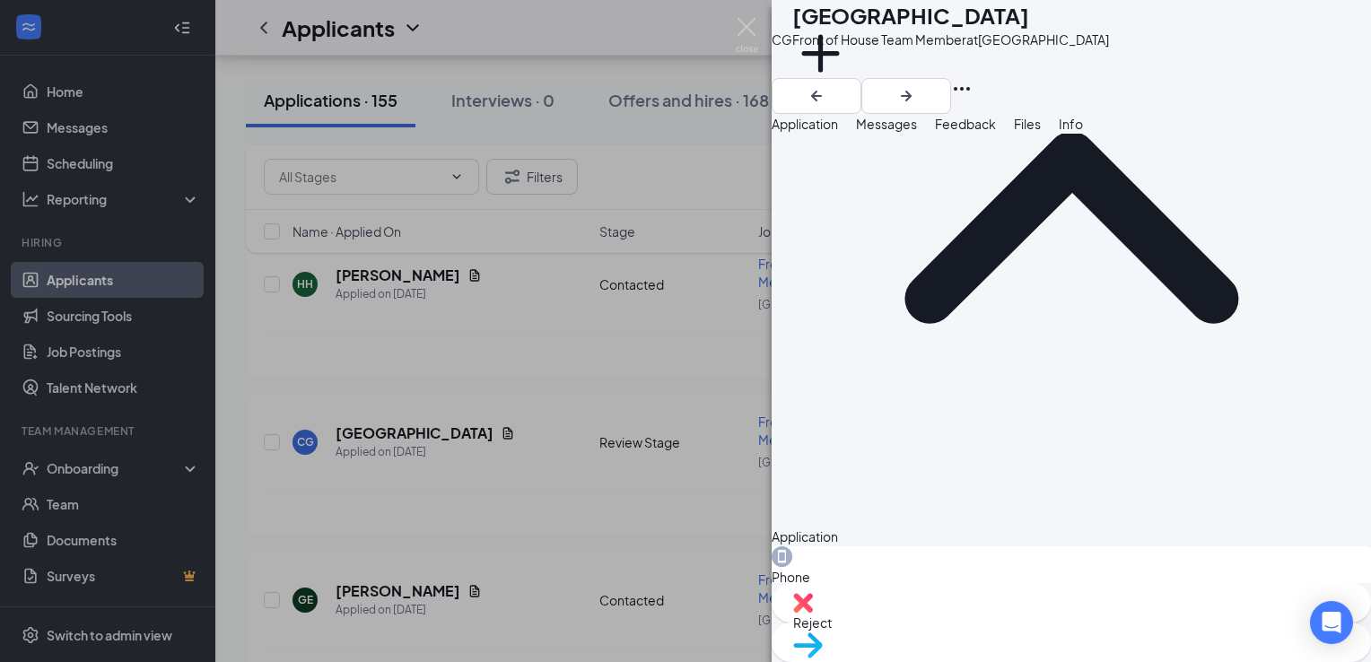
click at [917, 132] on span "Messages" at bounding box center [886, 124] width 61 height 16
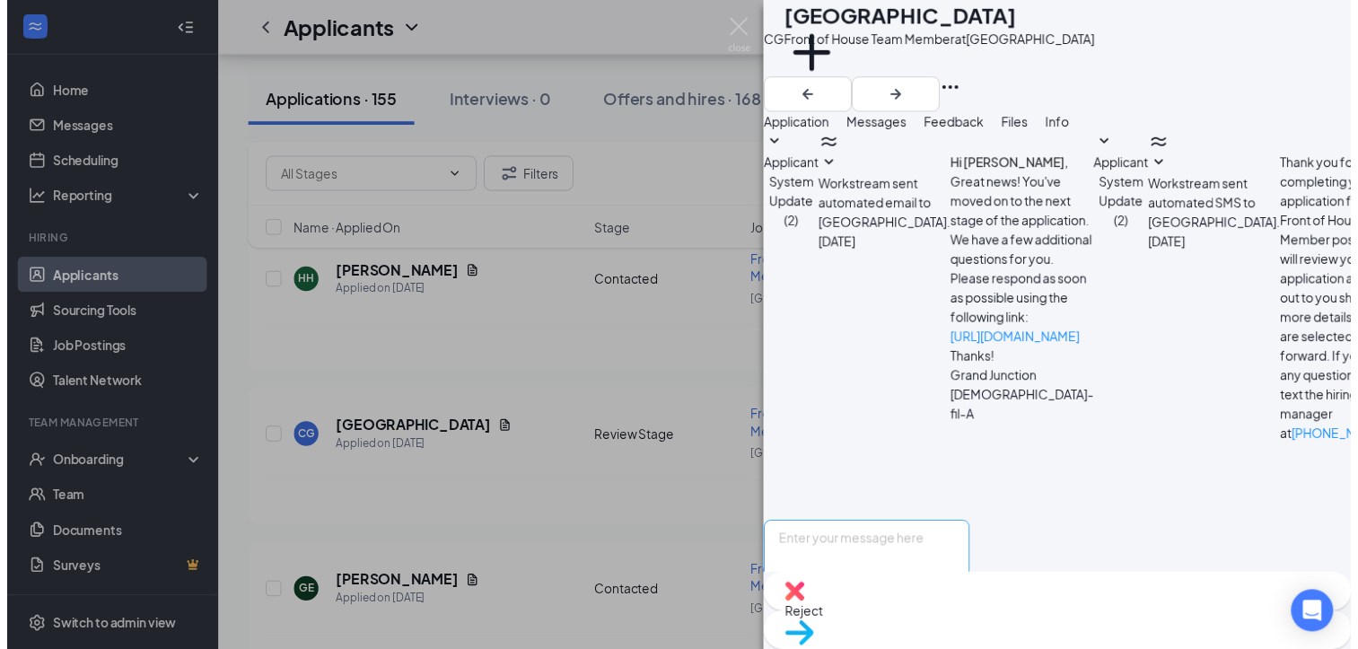
scroll to position [321, 0]
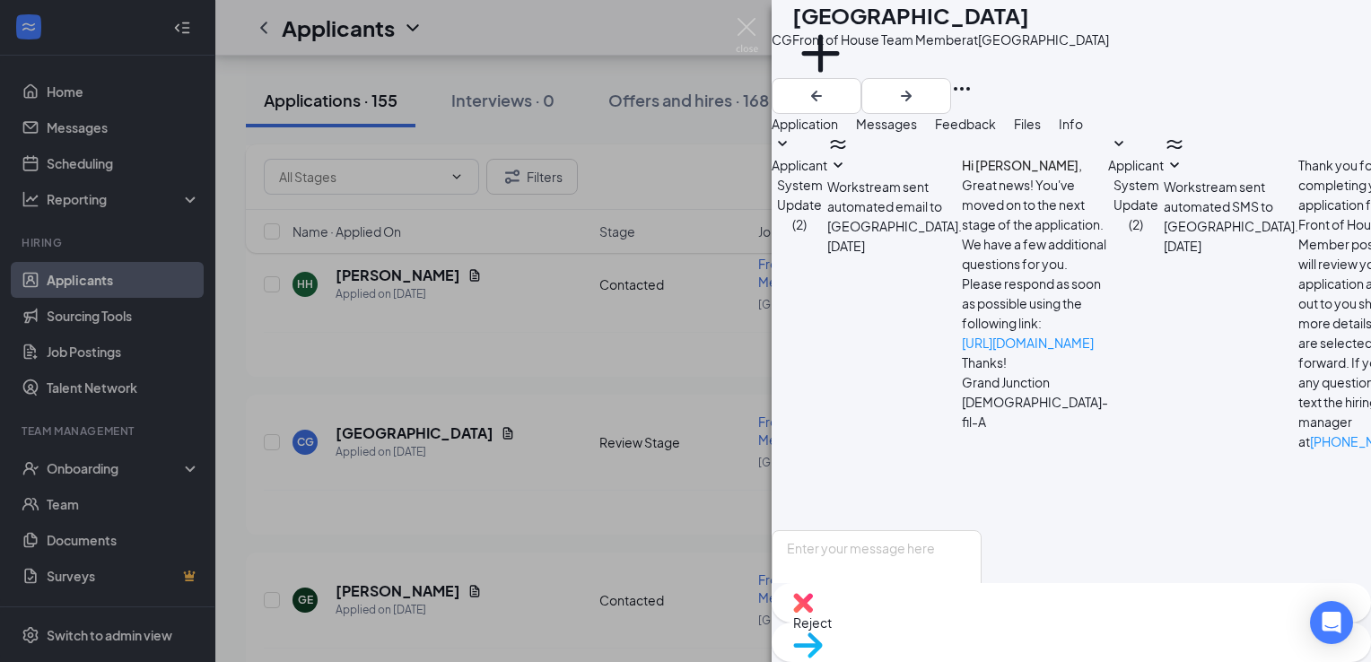
click at [1117, 659] on span "Move to stage" at bounding box center [1071, 669] width 556 height 20
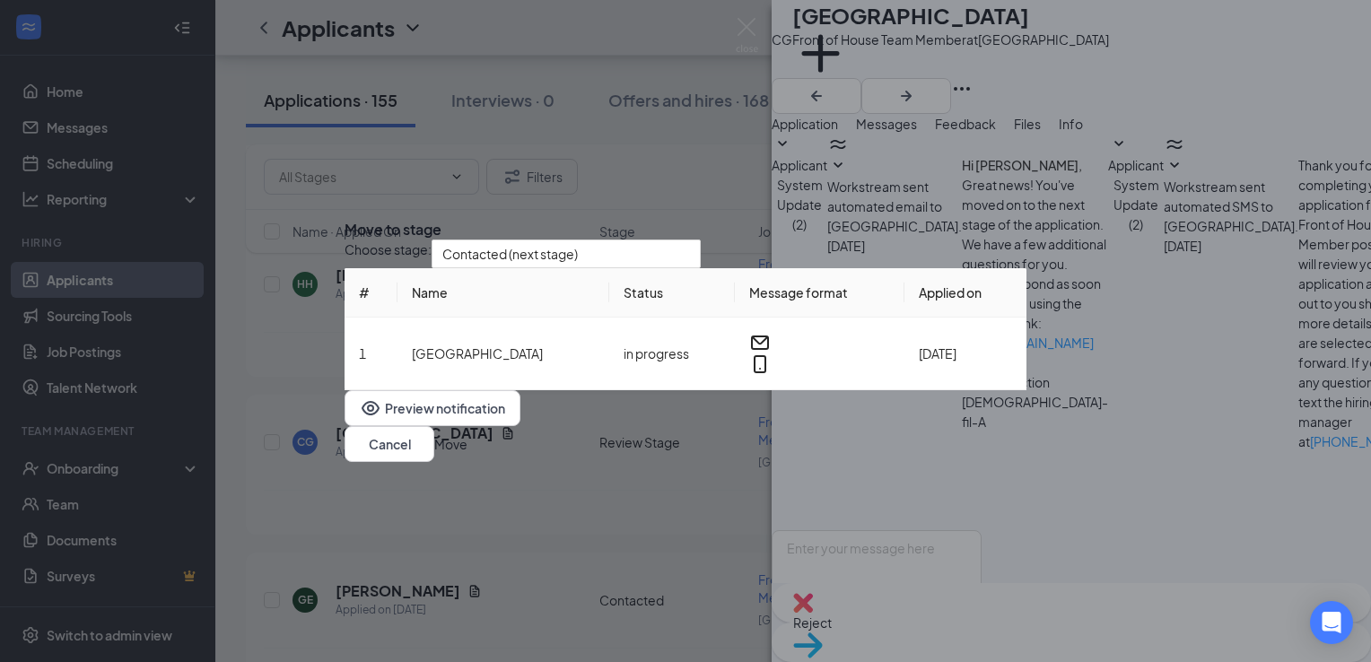
click at [468, 454] on button "Move" at bounding box center [450, 444] width 33 height 20
click at [752, 22] on img at bounding box center [747, 35] width 22 height 35
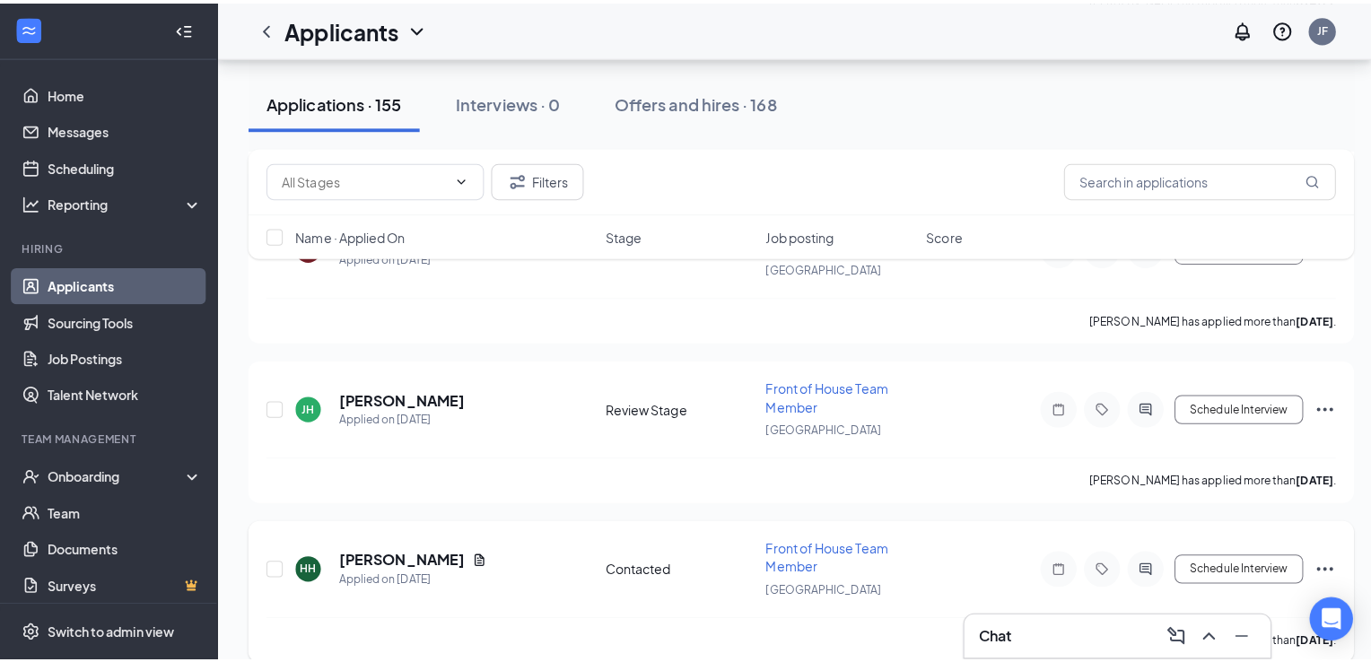
scroll to position [9862, 0]
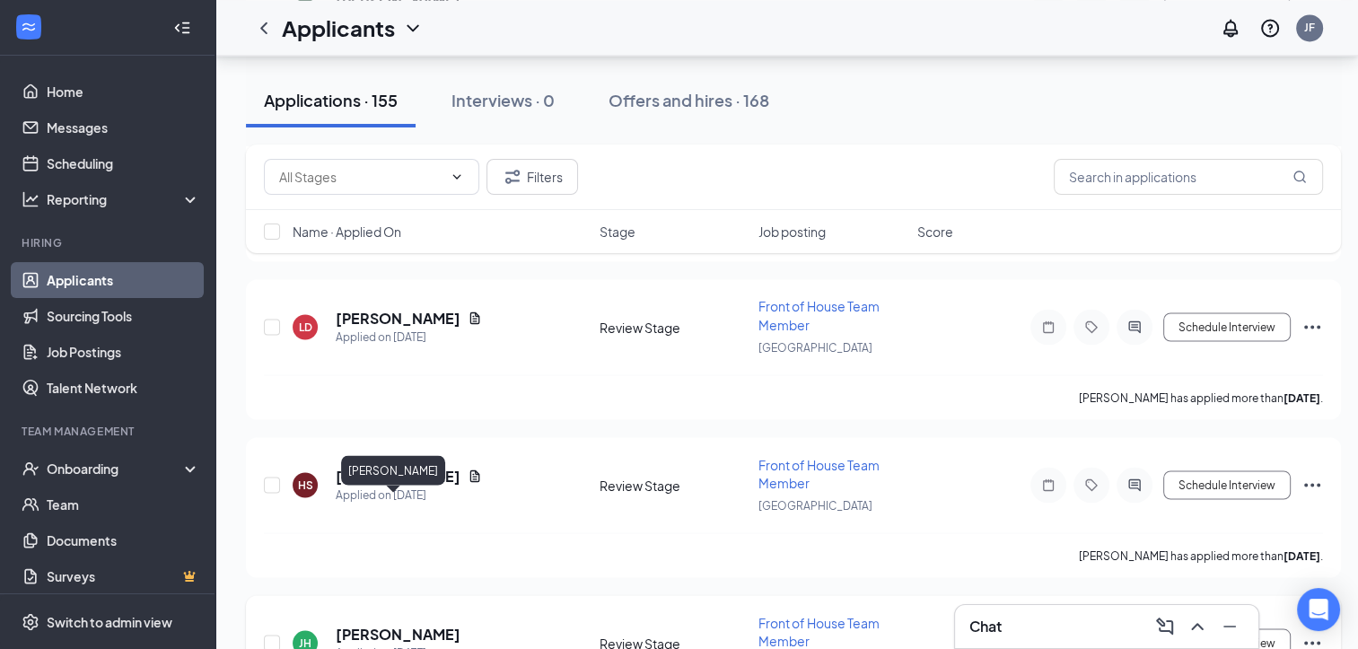
click at [370, 624] on h5 "[PERSON_NAME]" at bounding box center [398, 634] width 125 height 20
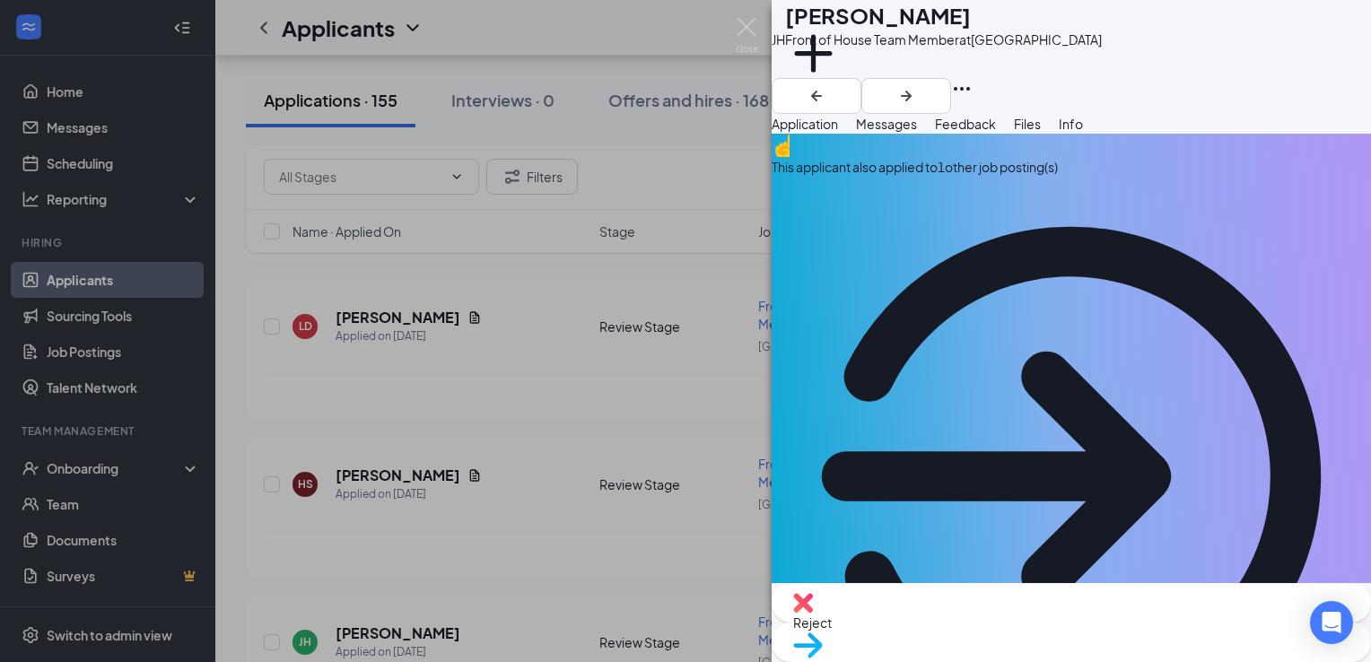
click at [917, 132] on span "Messages" at bounding box center [886, 124] width 61 height 16
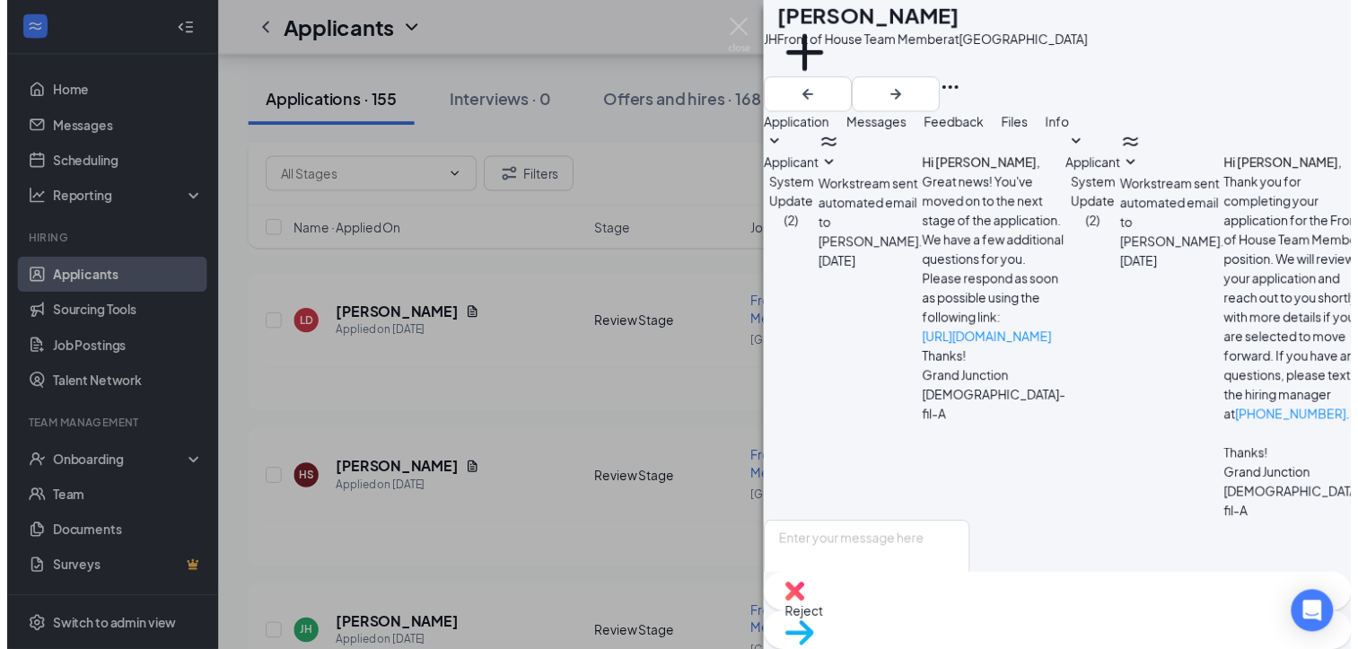
scroll to position [303, 0]
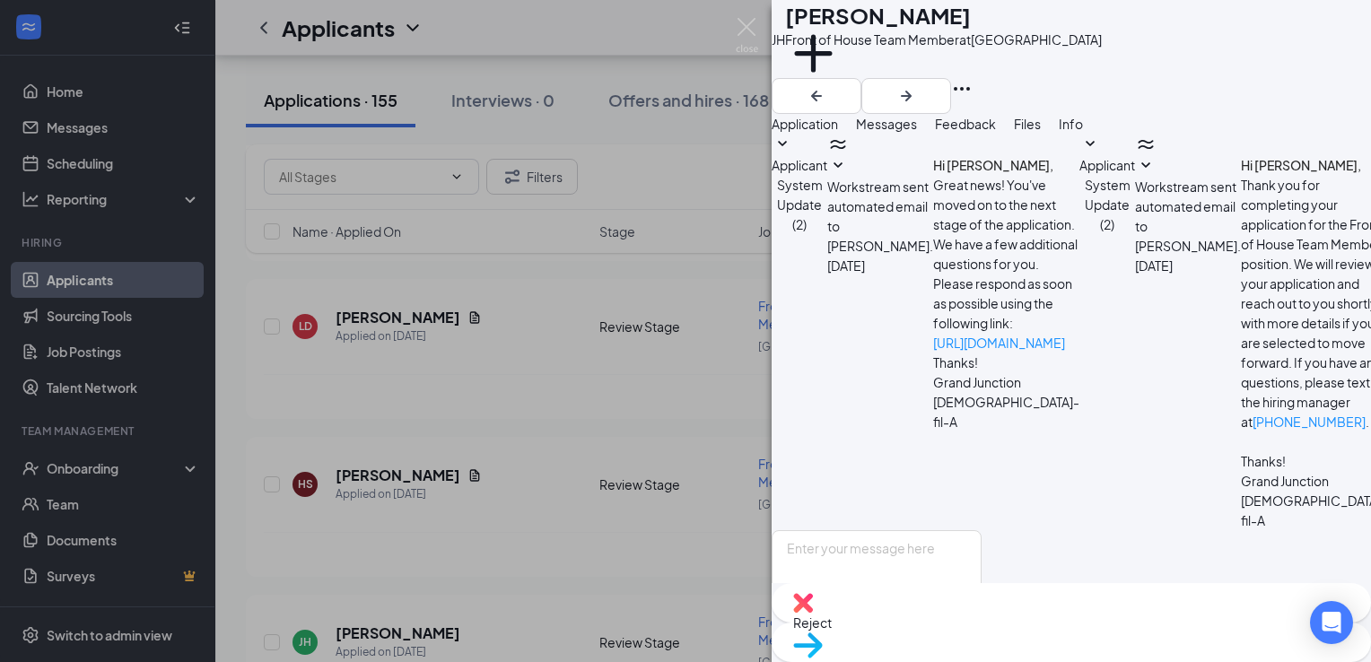
click at [1141, 659] on span "Move to stage" at bounding box center [1071, 669] width 556 height 20
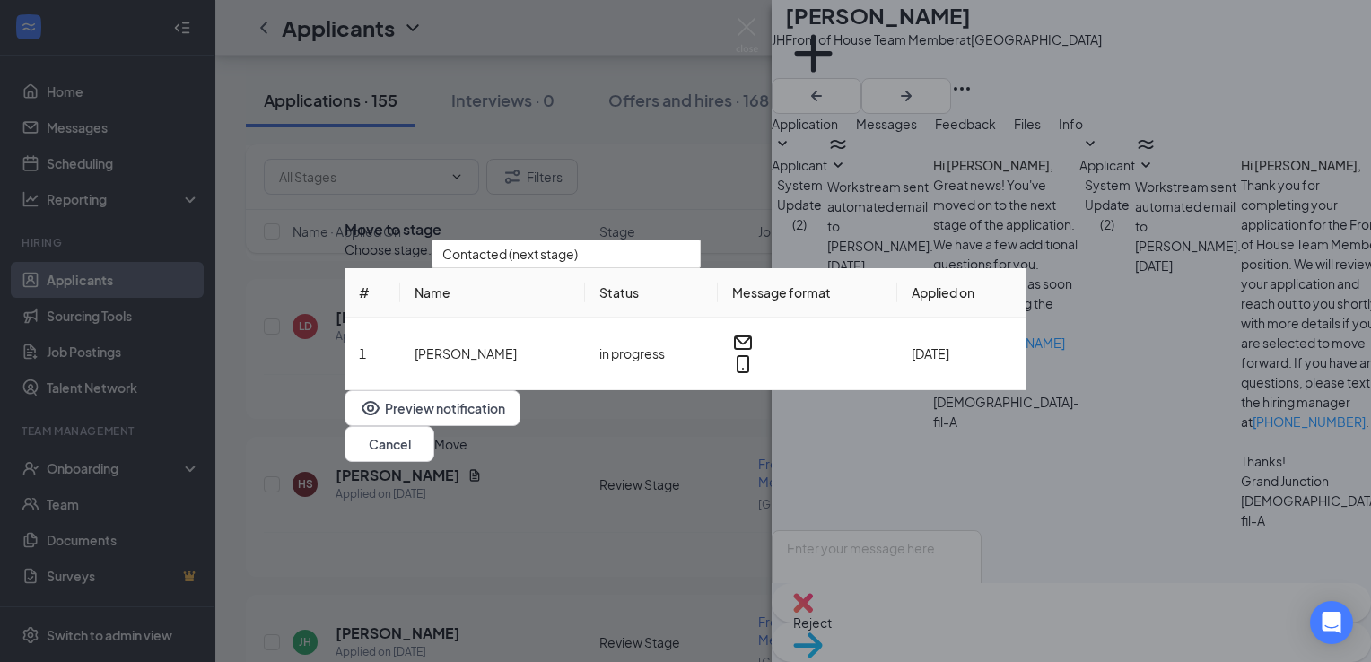
click at [468, 449] on button "Move" at bounding box center [450, 444] width 33 height 20
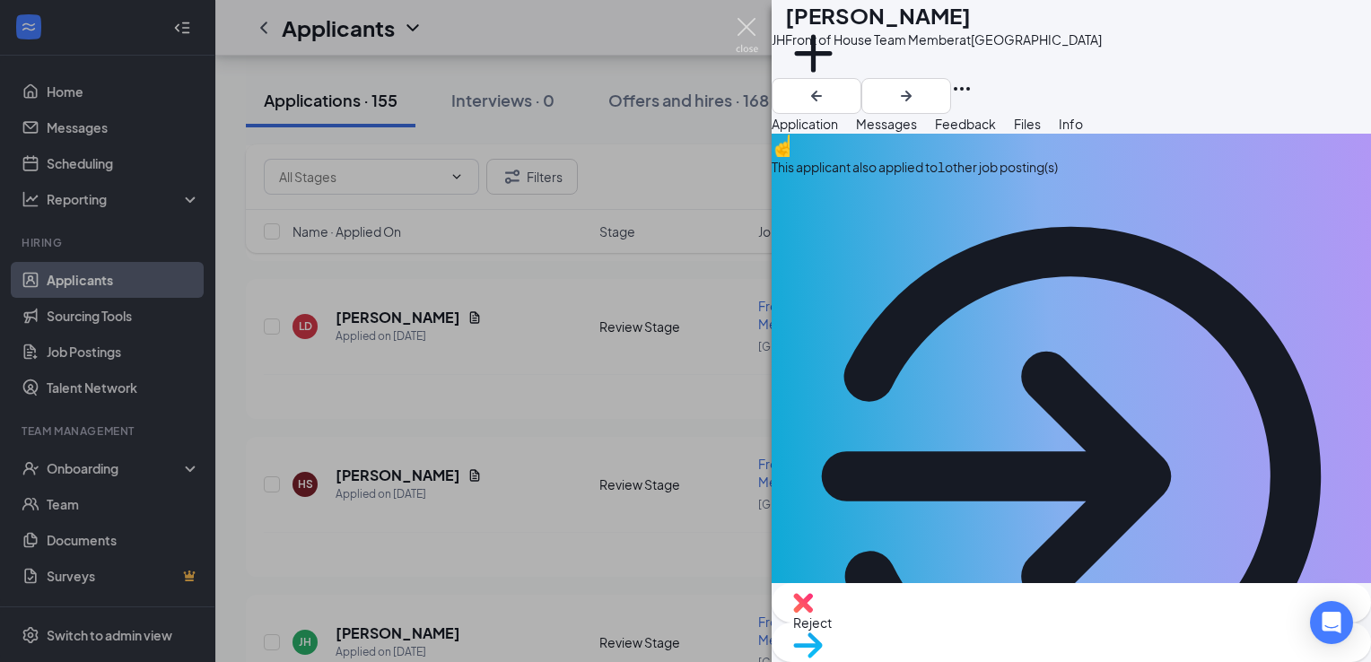
click at [745, 31] on img at bounding box center [747, 35] width 22 height 35
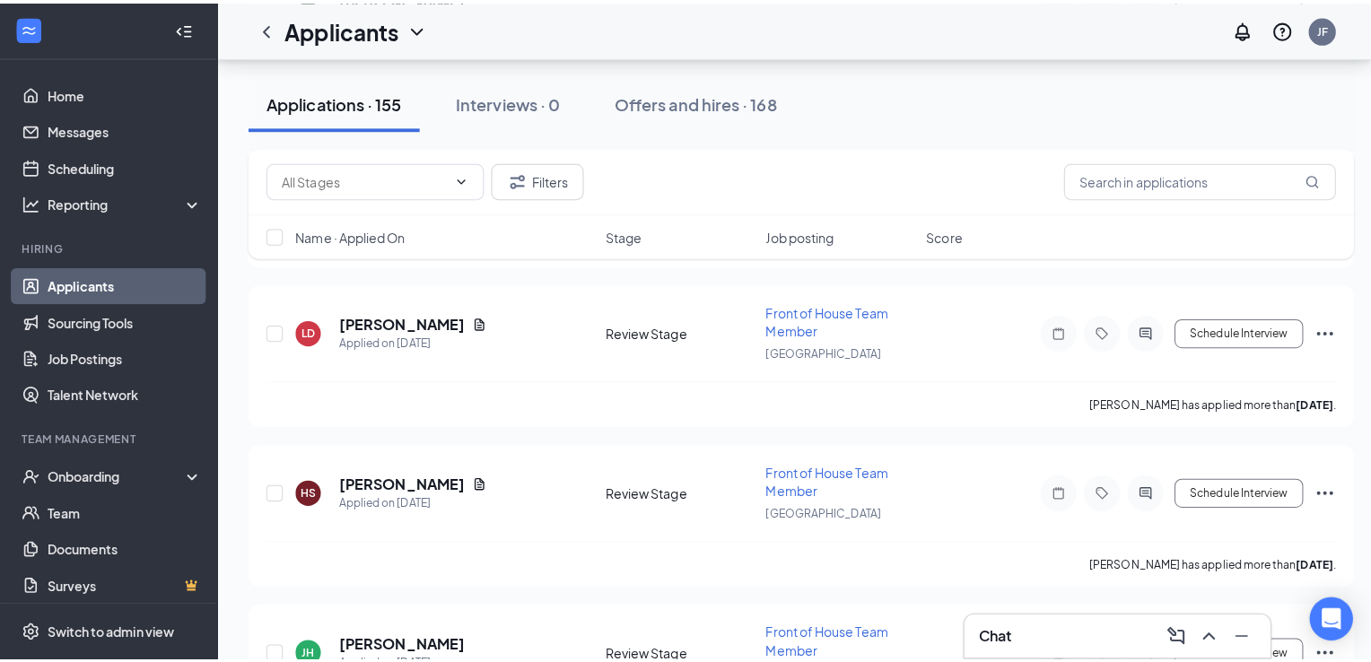
scroll to position [9562, 0]
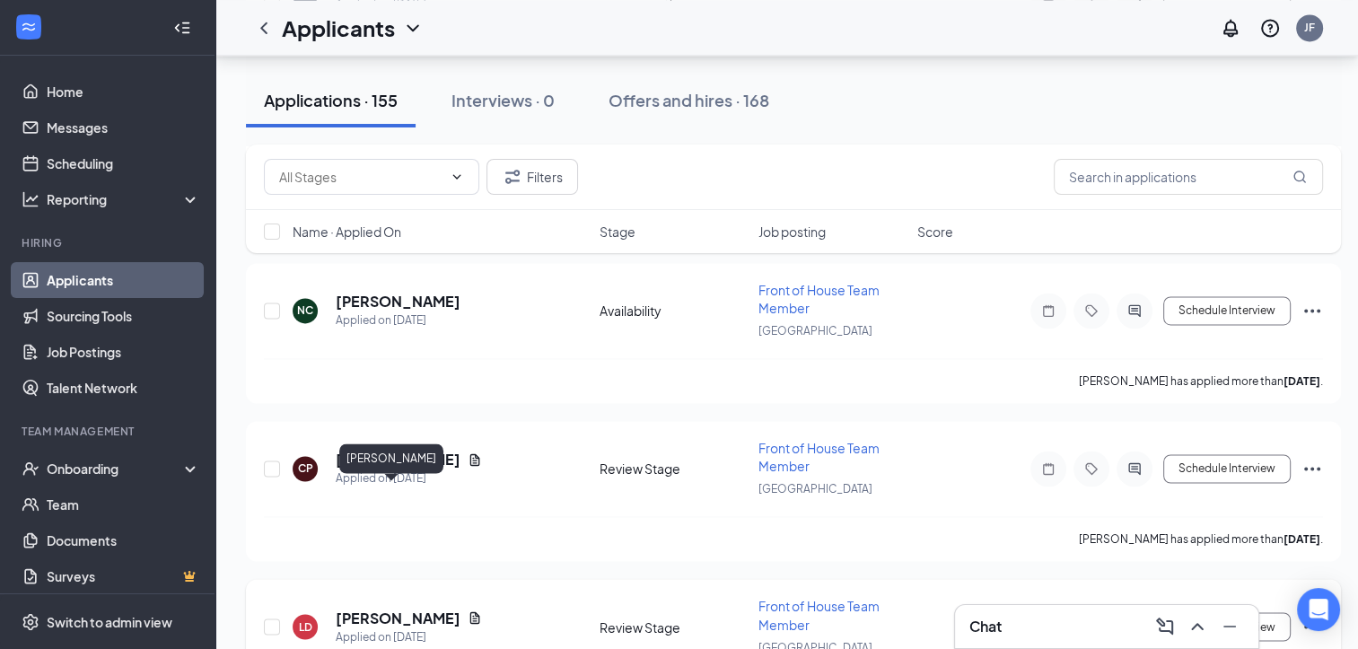
click at [382, 608] on h5 "Luken Doris" at bounding box center [398, 618] width 125 height 20
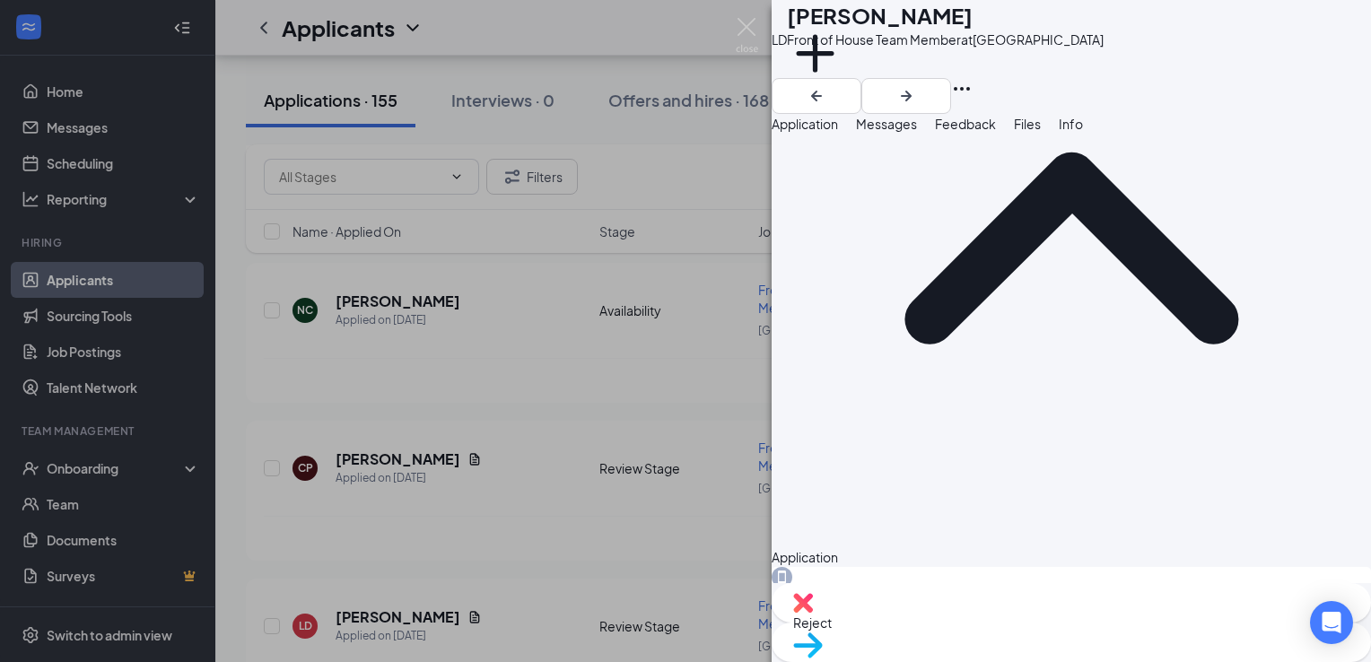
scroll to position [41, 0]
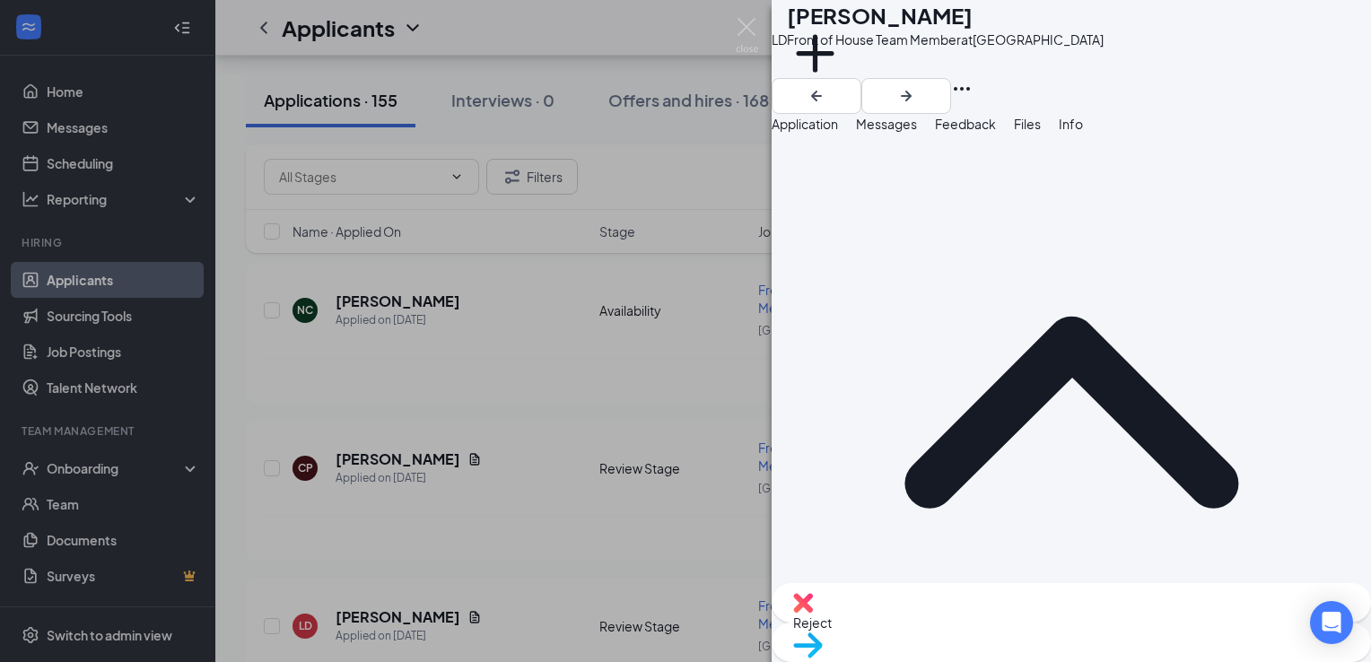
click at [977, 620] on span "Reject" at bounding box center [1071, 623] width 556 height 20
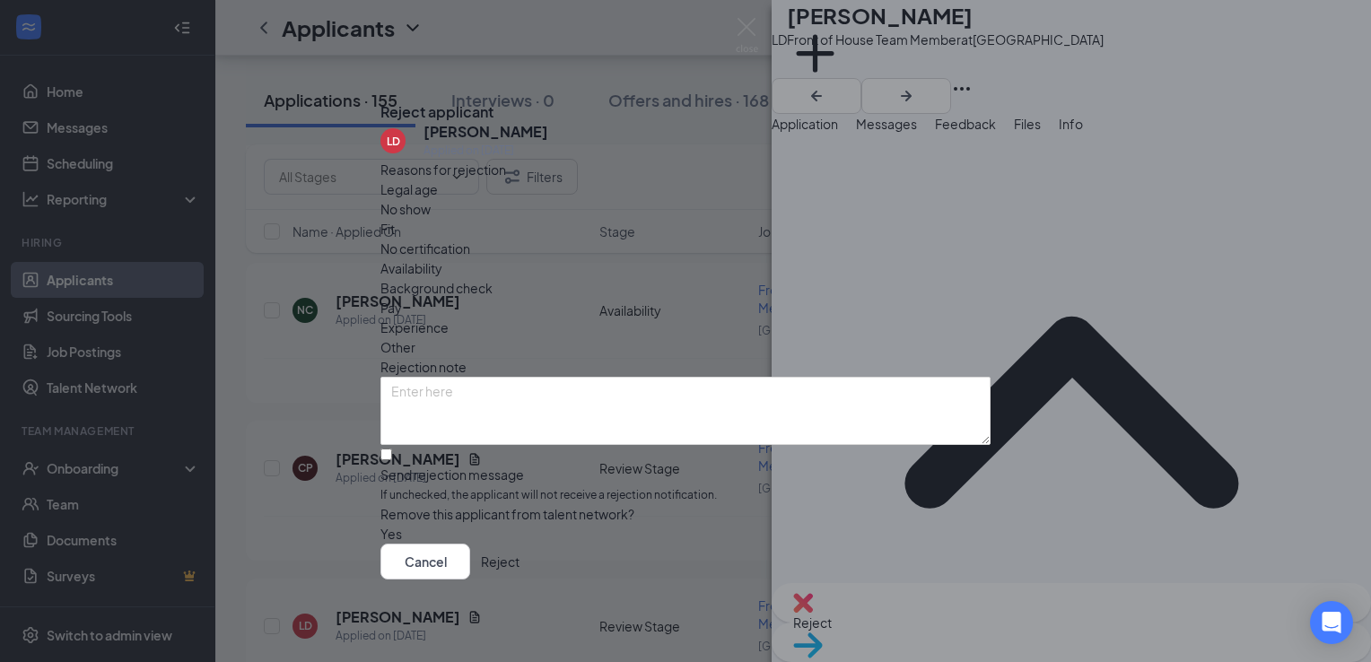
click at [442, 258] on span "Availability" at bounding box center [412, 268] width 62 height 20
click at [520, 575] on button "Reject" at bounding box center [500, 562] width 39 height 36
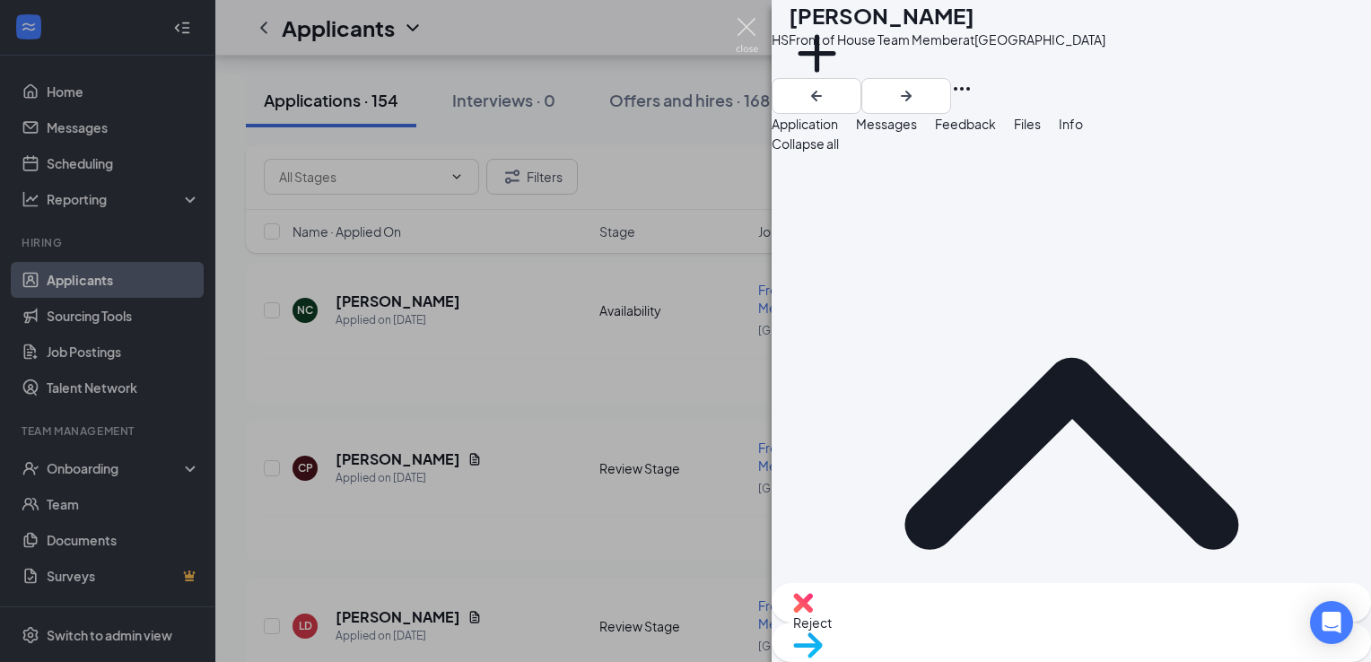
click at [749, 23] on img at bounding box center [747, 35] width 22 height 35
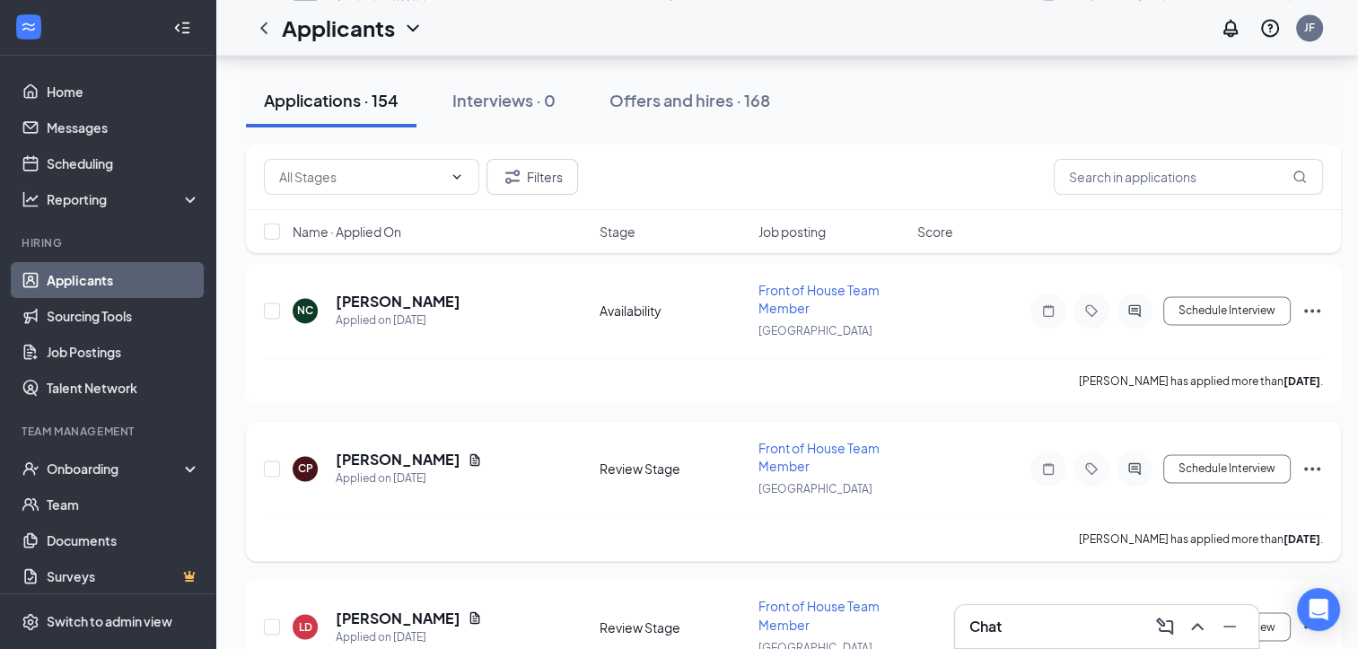
click at [415, 450] on h5 "[PERSON_NAME]" at bounding box center [398, 460] width 125 height 20
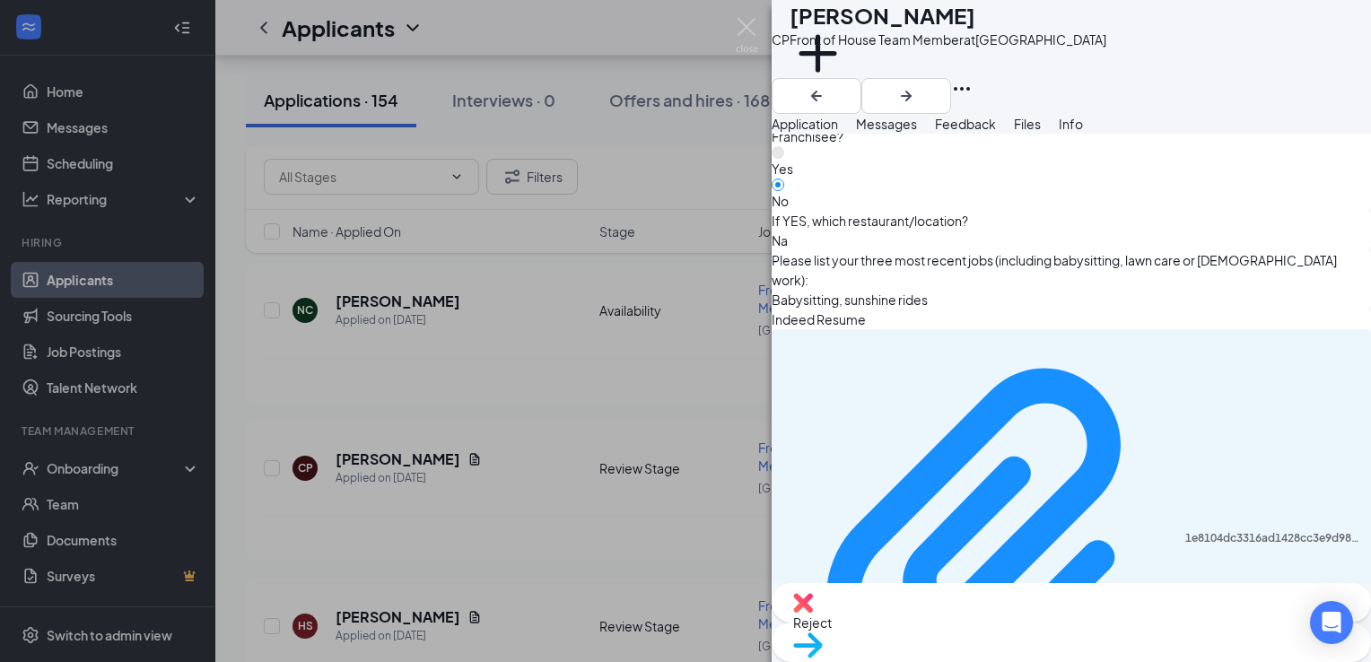
scroll to position [643, 0]
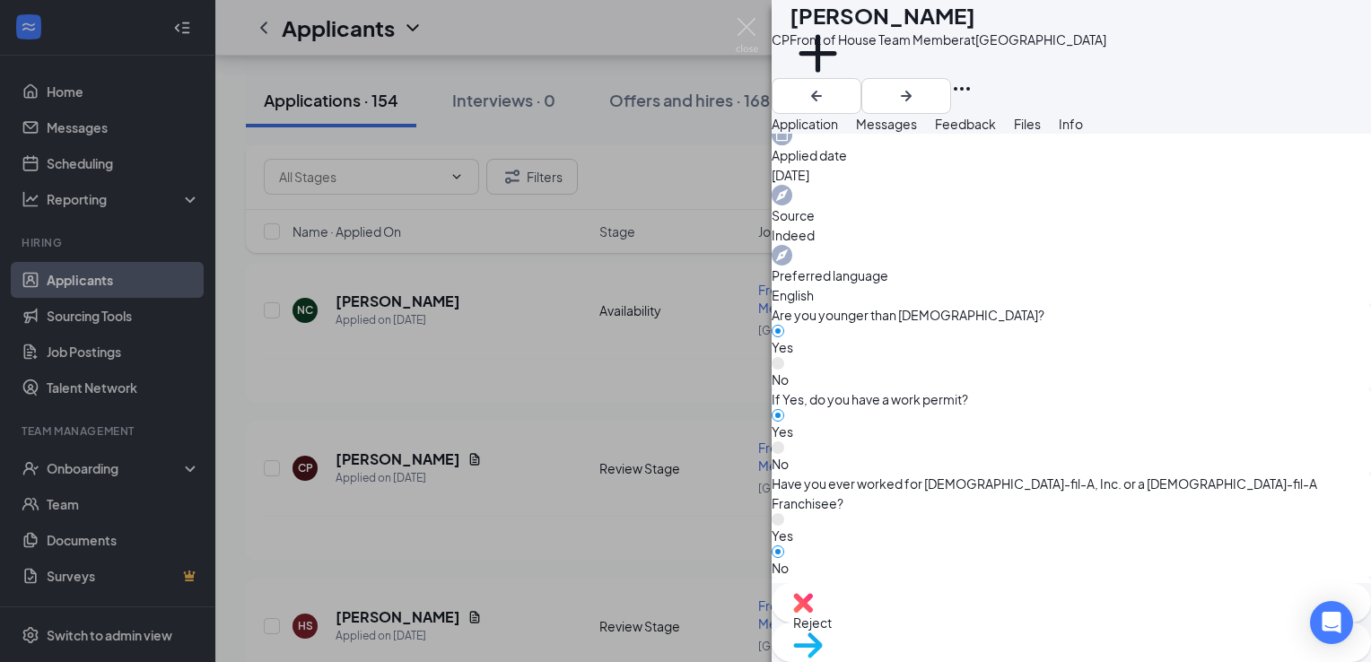
scroll to position [771, 0]
click at [917, 134] on button "Messages" at bounding box center [886, 124] width 61 height 20
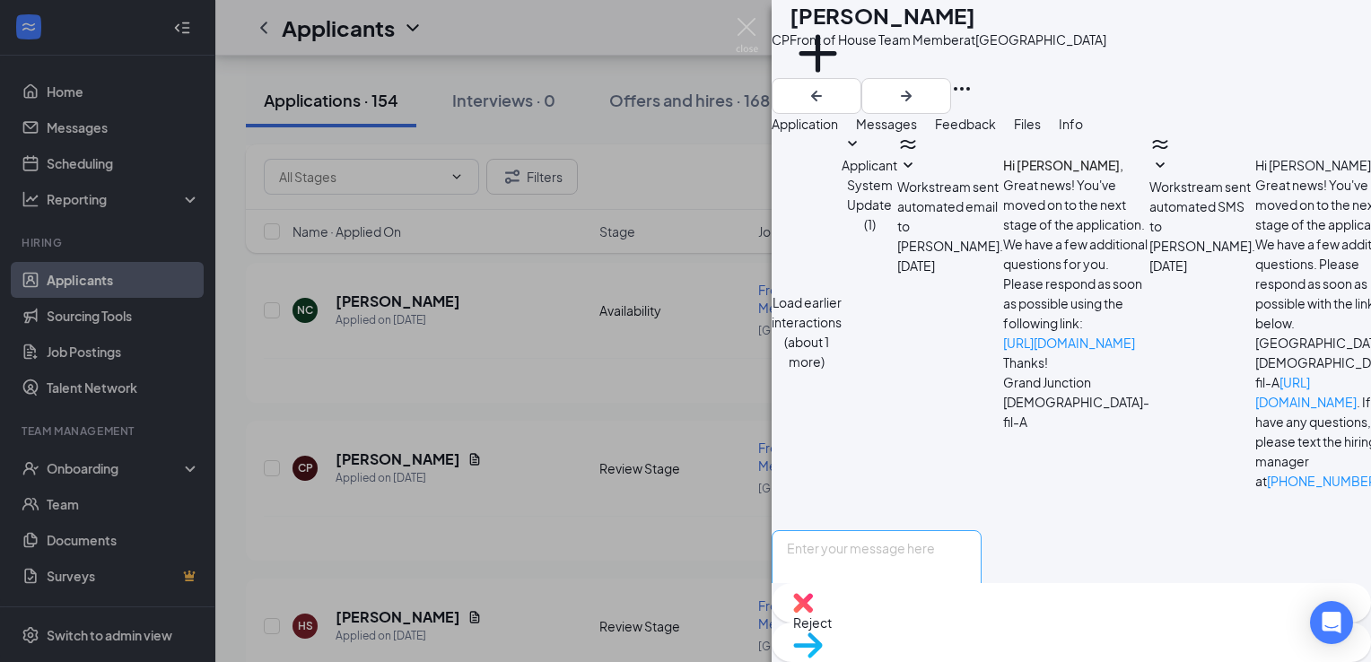
scroll to position [632, 0]
click at [1099, 645] on div "Move to stage" at bounding box center [1072, 642] width 600 height 39
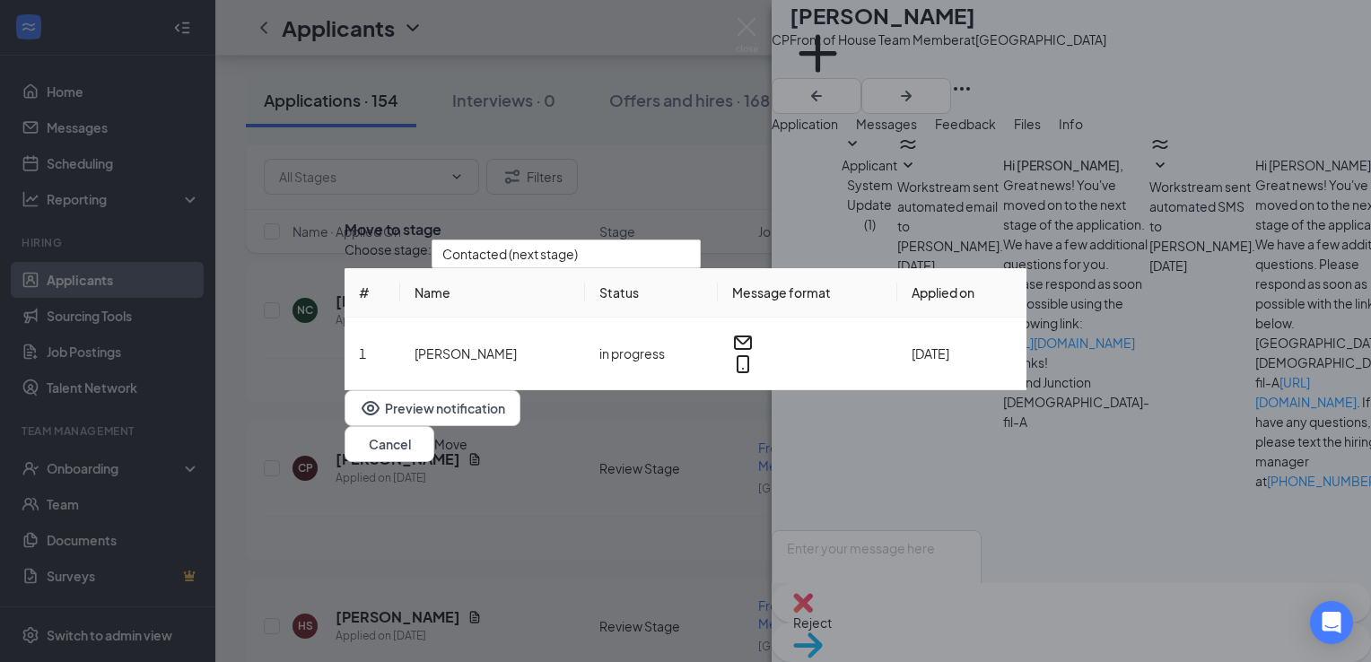
click at [468, 454] on button "Move" at bounding box center [450, 444] width 33 height 20
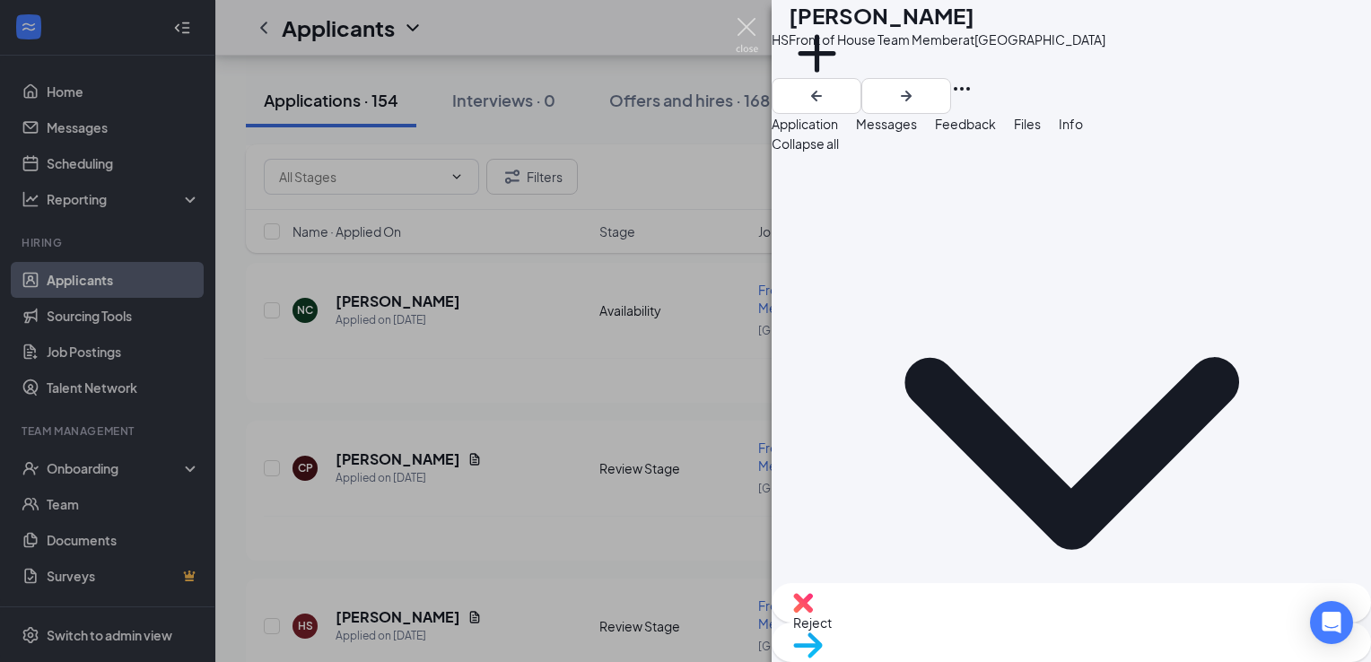
click at [749, 22] on img at bounding box center [747, 35] width 22 height 35
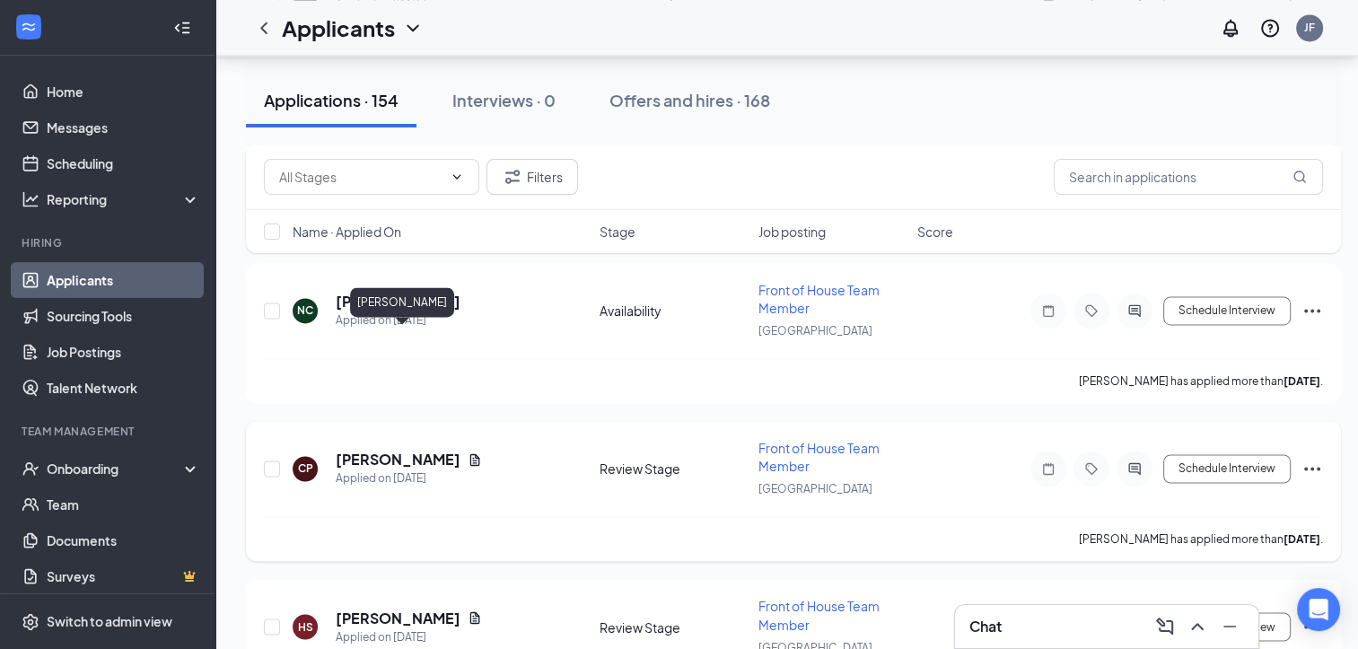
click at [456, 450] on h5 "[PERSON_NAME]" at bounding box center [398, 460] width 125 height 20
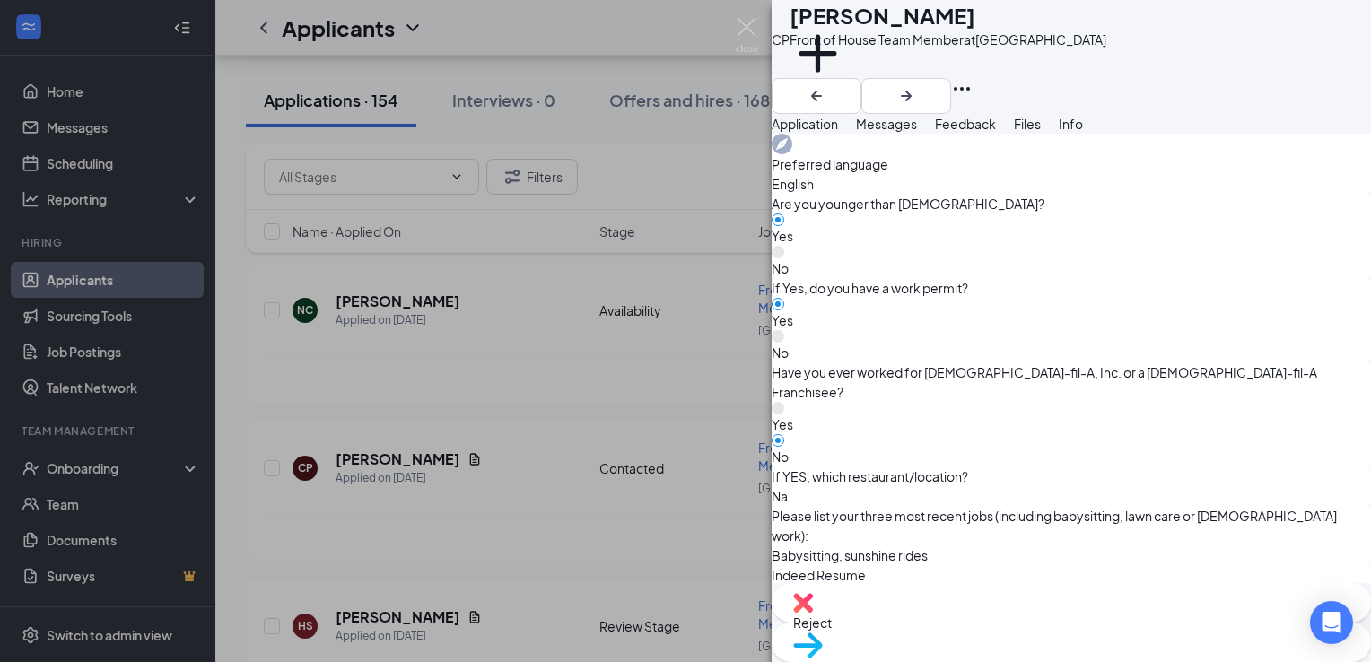
scroll to position [1135, 0]
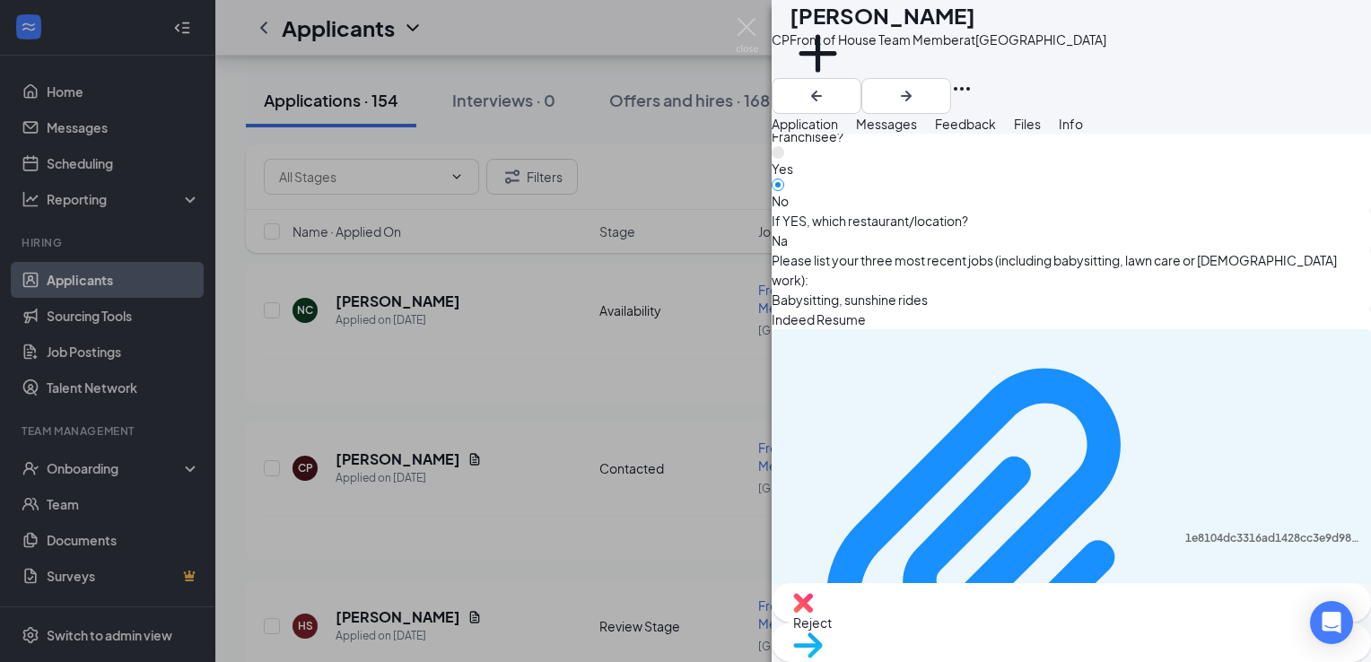
click at [917, 132] on span "Messages" at bounding box center [886, 124] width 61 height 16
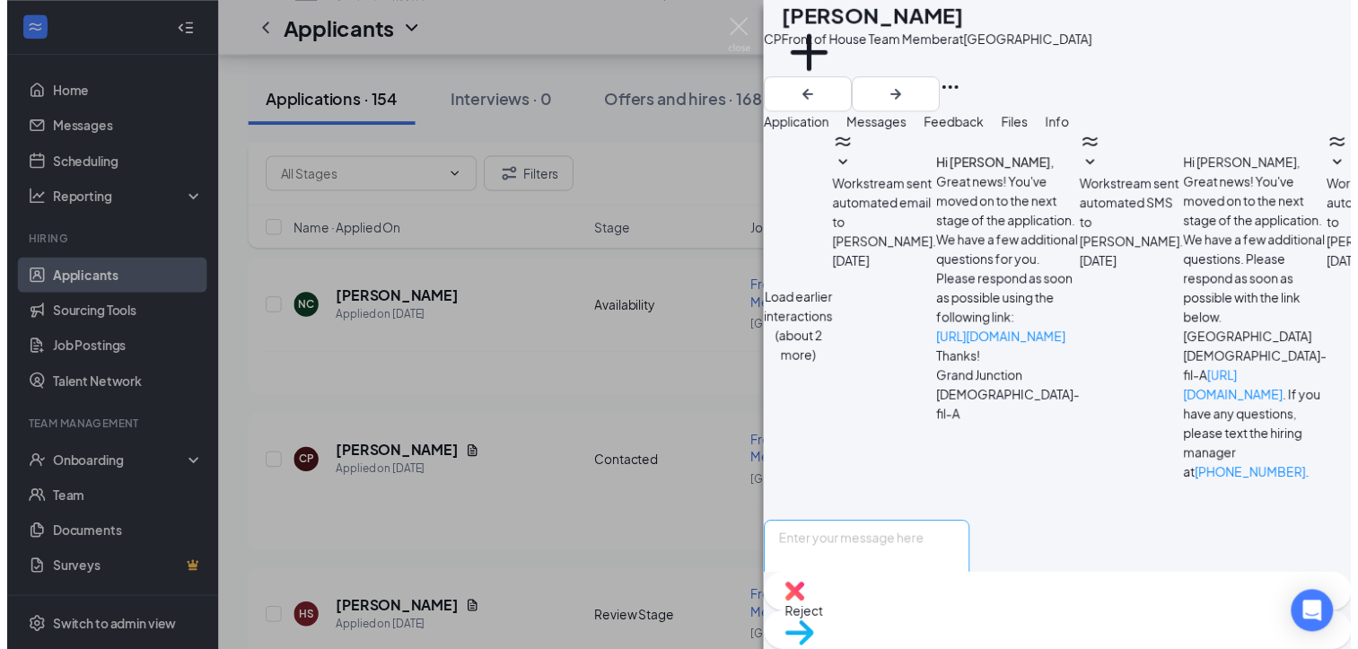
scroll to position [632, 0]
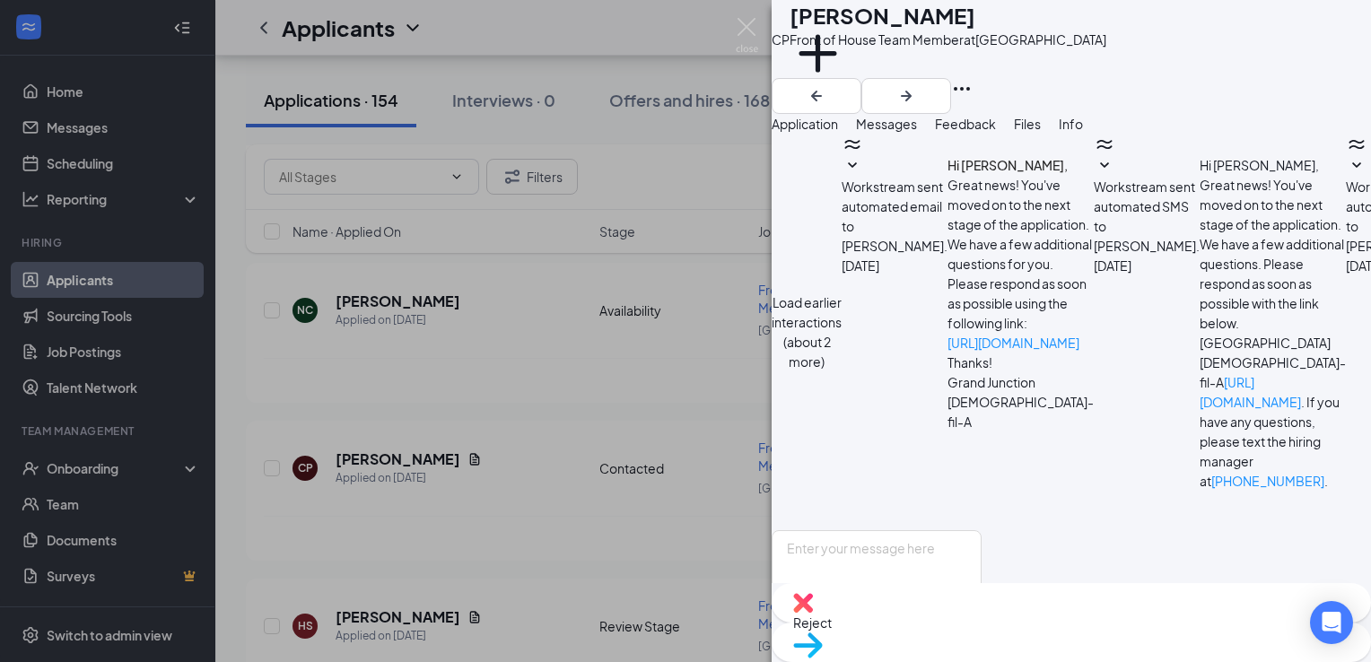
click at [1117, 659] on span "Move to stage" at bounding box center [1071, 669] width 556 height 20
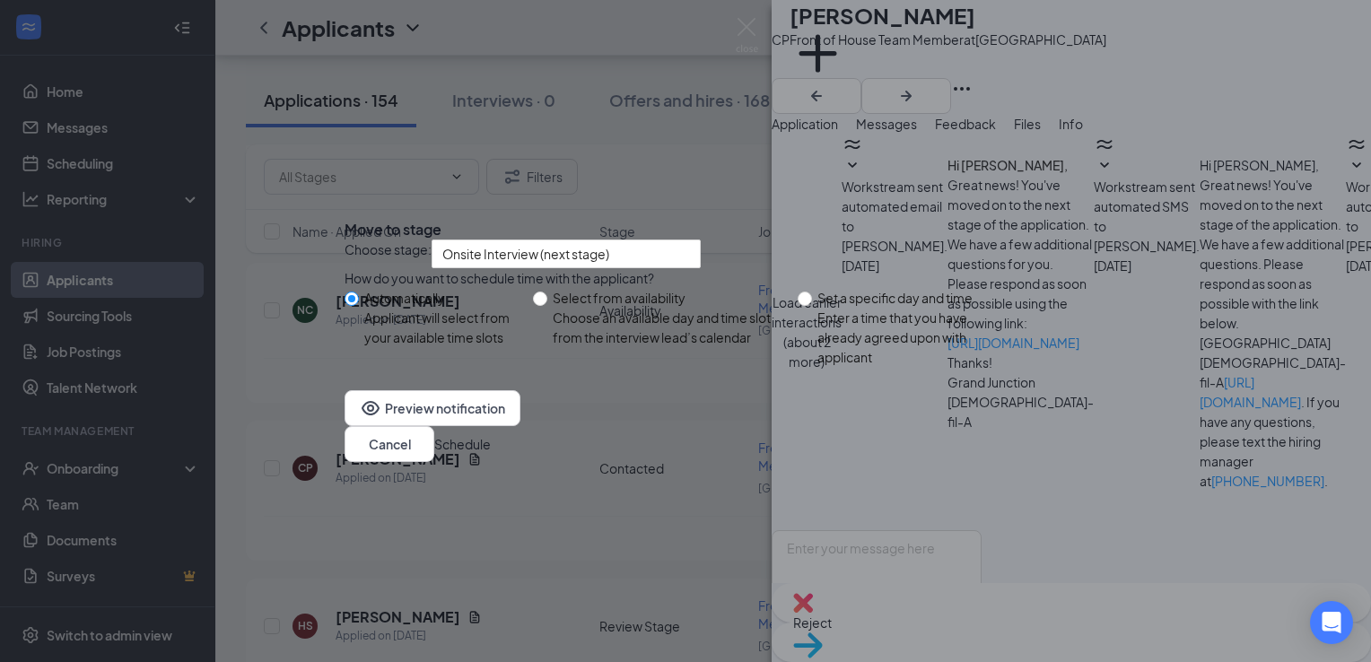
click at [345, 215] on icon "Cross" at bounding box center [345, 215] width 0 height 0
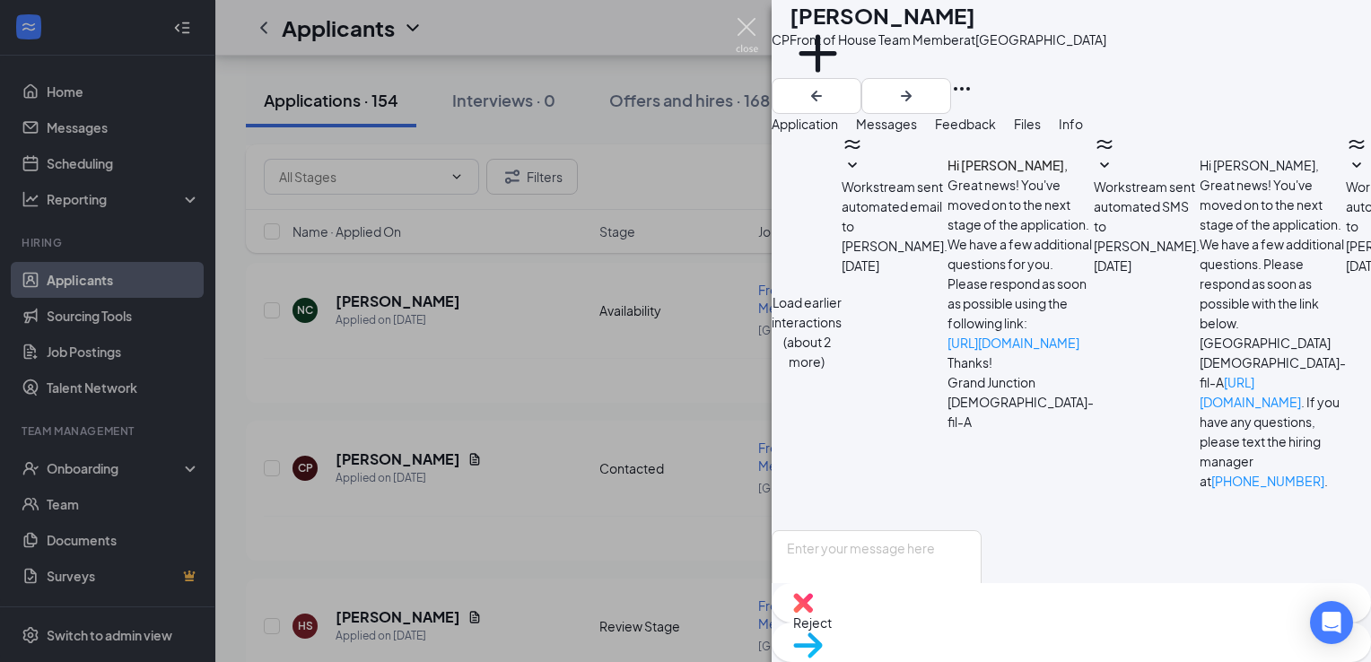
click at [740, 27] on img at bounding box center [747, 35] width 22 height 35
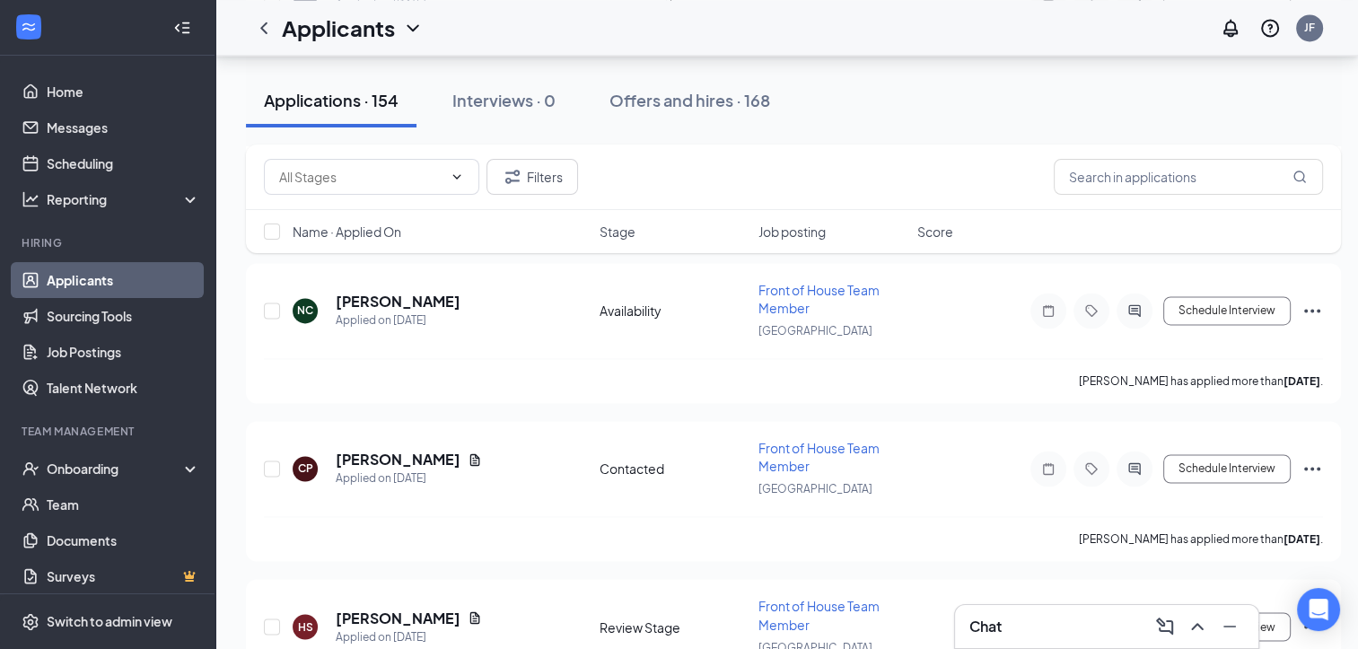
click at [1072, 631] on div "Chat" at bounding box center [1106, 626] width 275 height 29
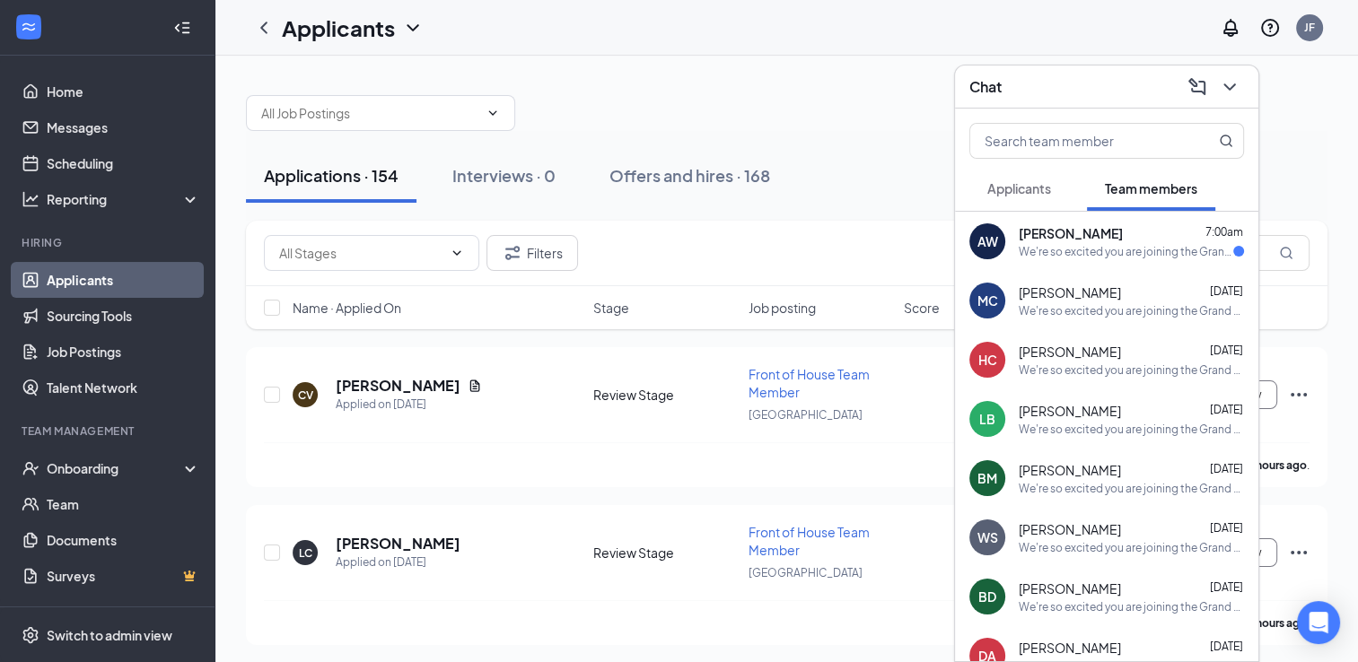
click at [996, 191] on span "Applicants" at bounding box center [1019, 188] width 64 height 16
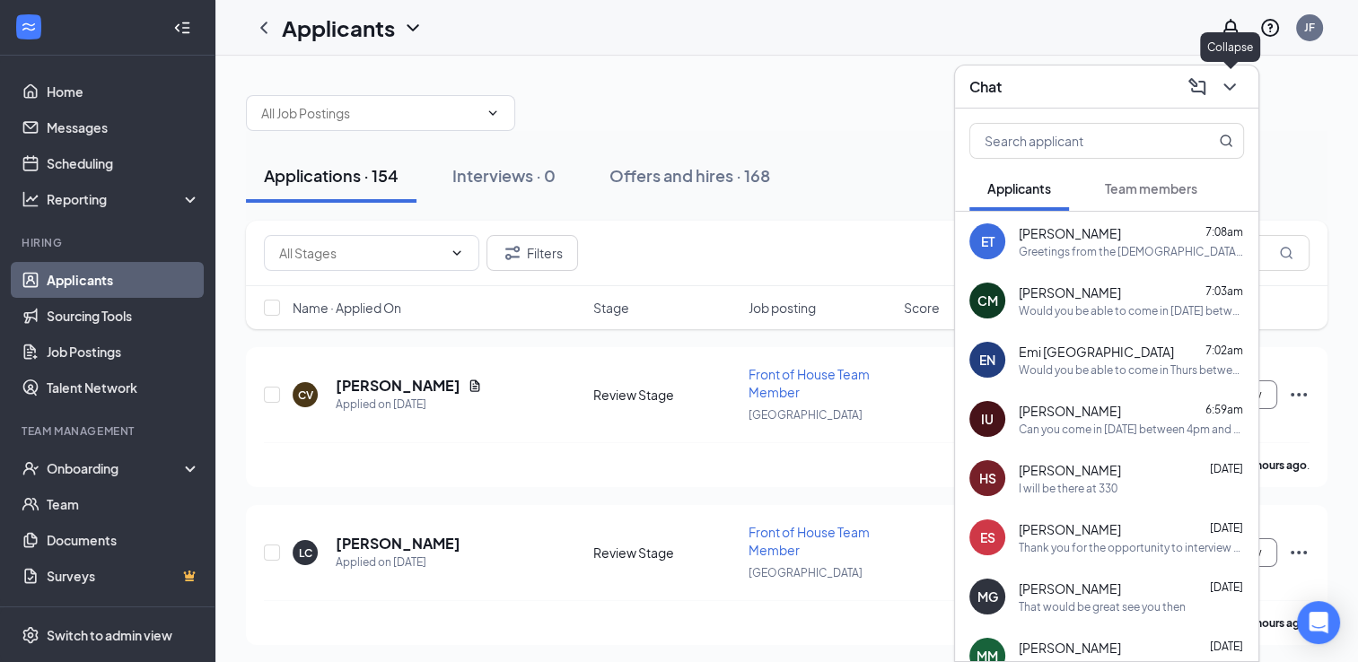
click at [1242, 85] on button at bounding box center [1229, 87] width 29 height 29
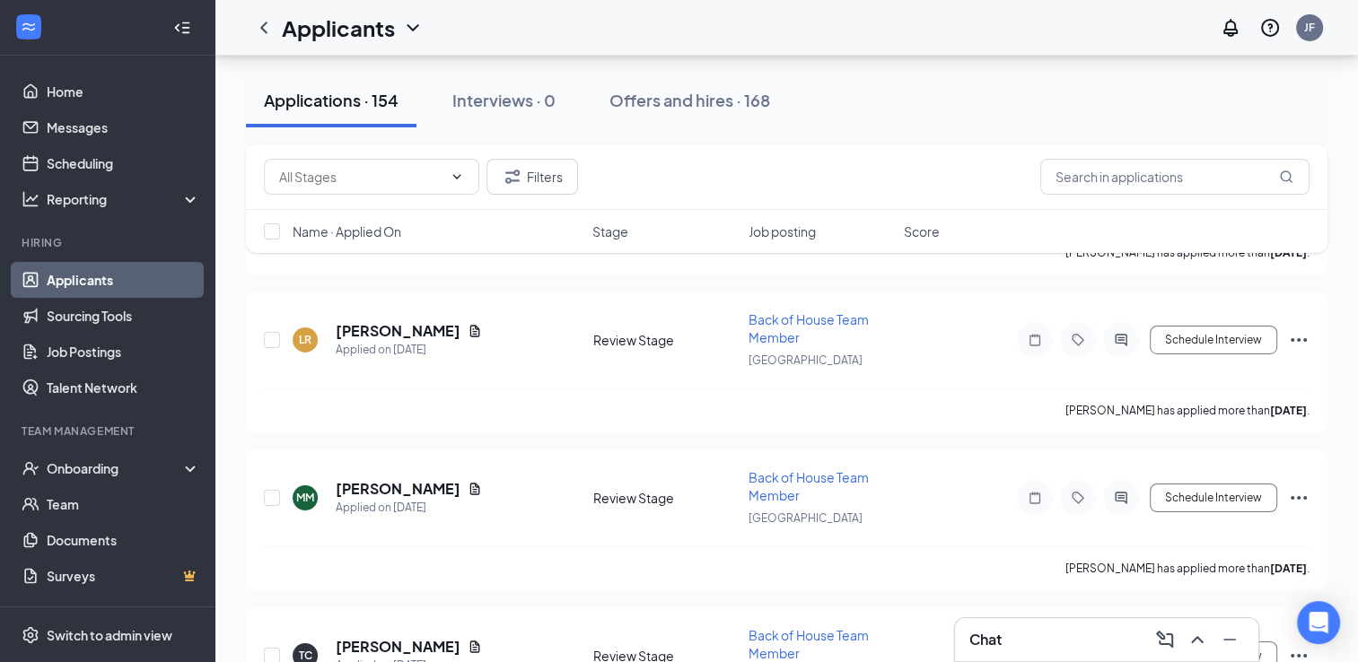
scroll to position [9723, 0]
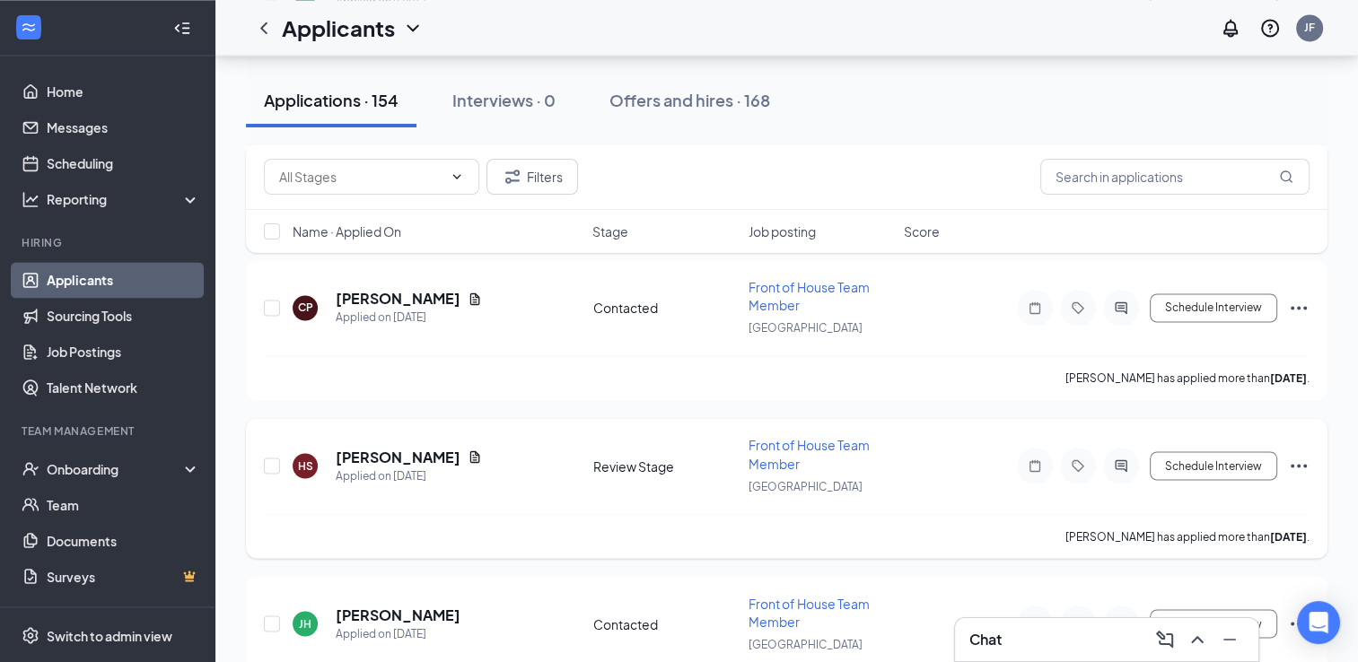
click at [460, 467] on h5 "[PERSON_NAME]" at bounding box center [398, 457] width 125 height 20
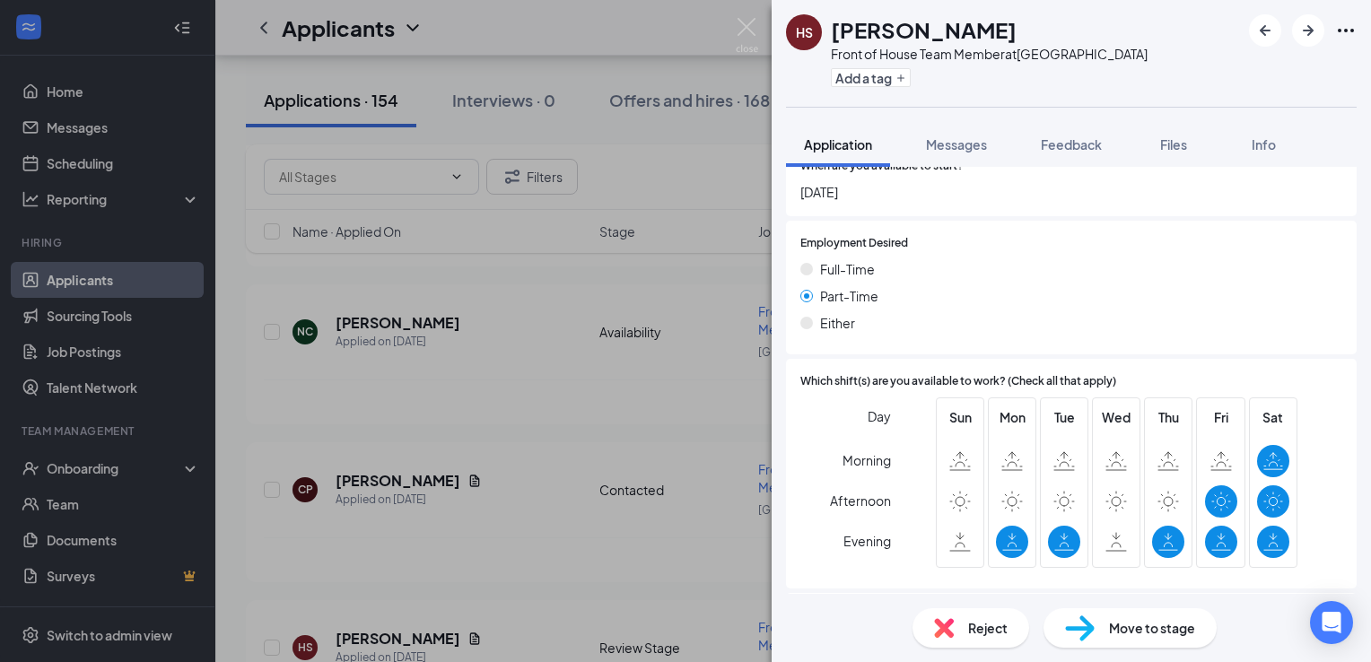
scroll to position [1135, 0]
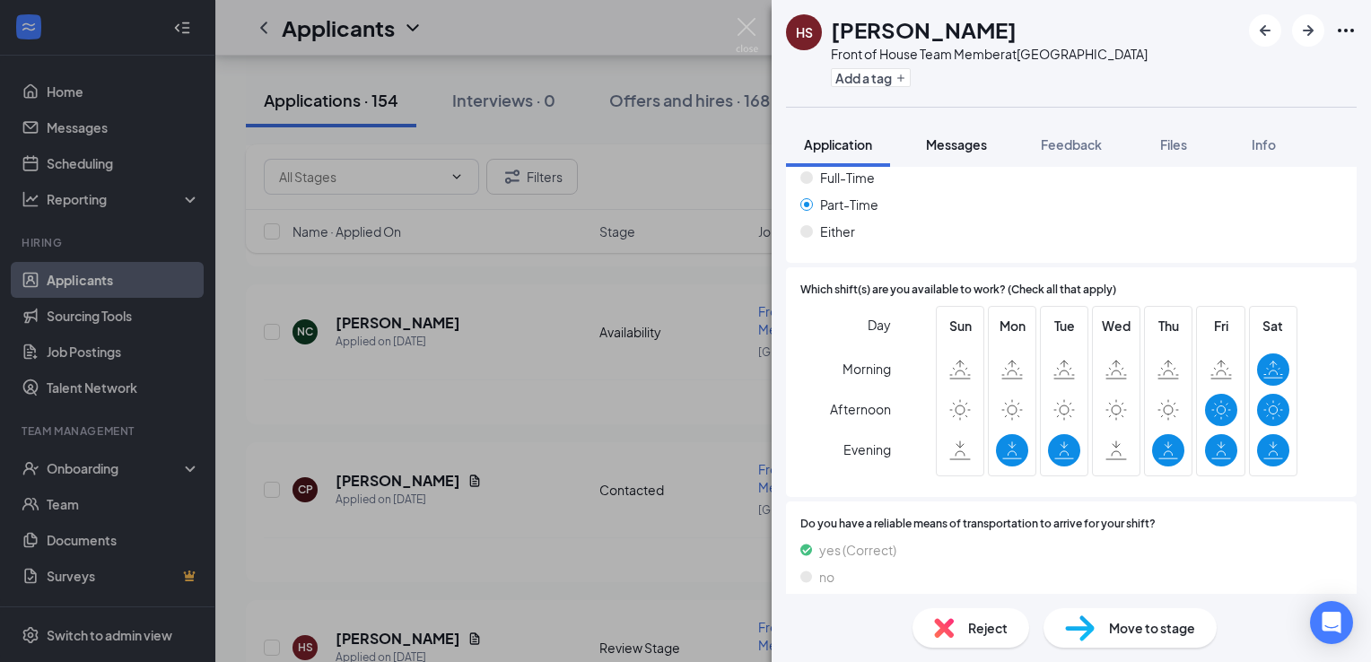
click at [945, 146] on span "Messages" at bounding box center [956, 144] width 61 height 16
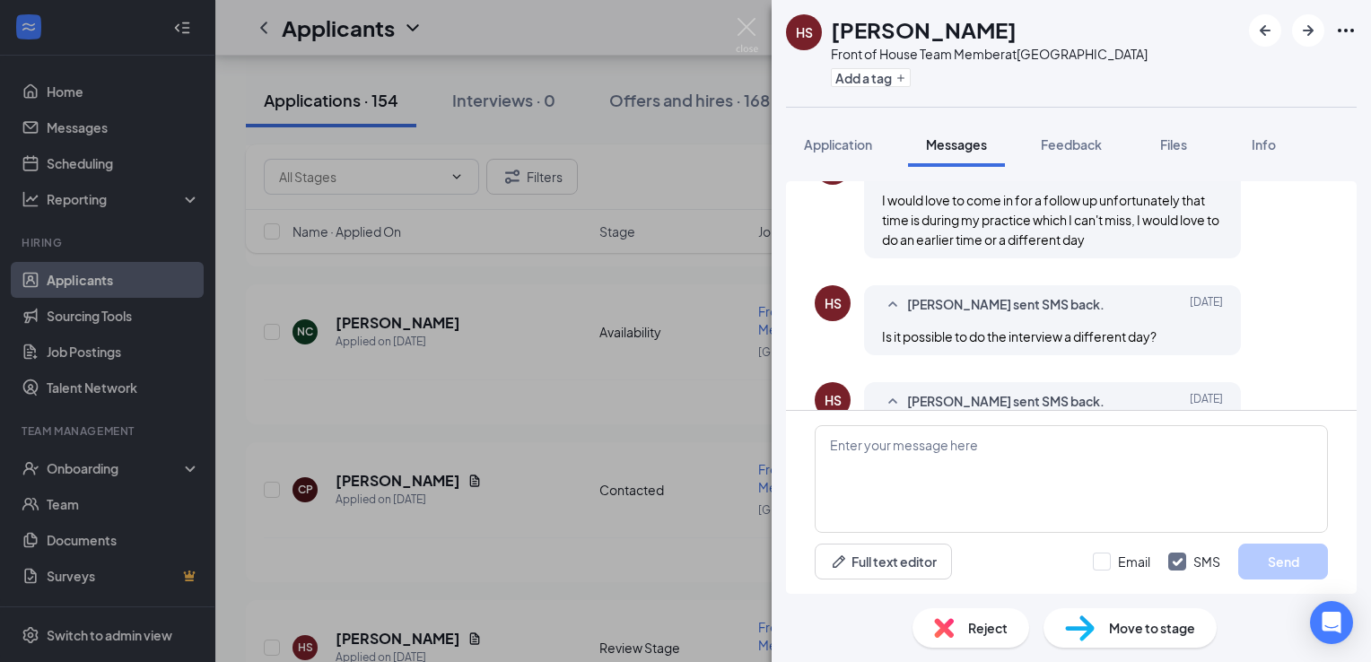
scroll to position [915, 0]
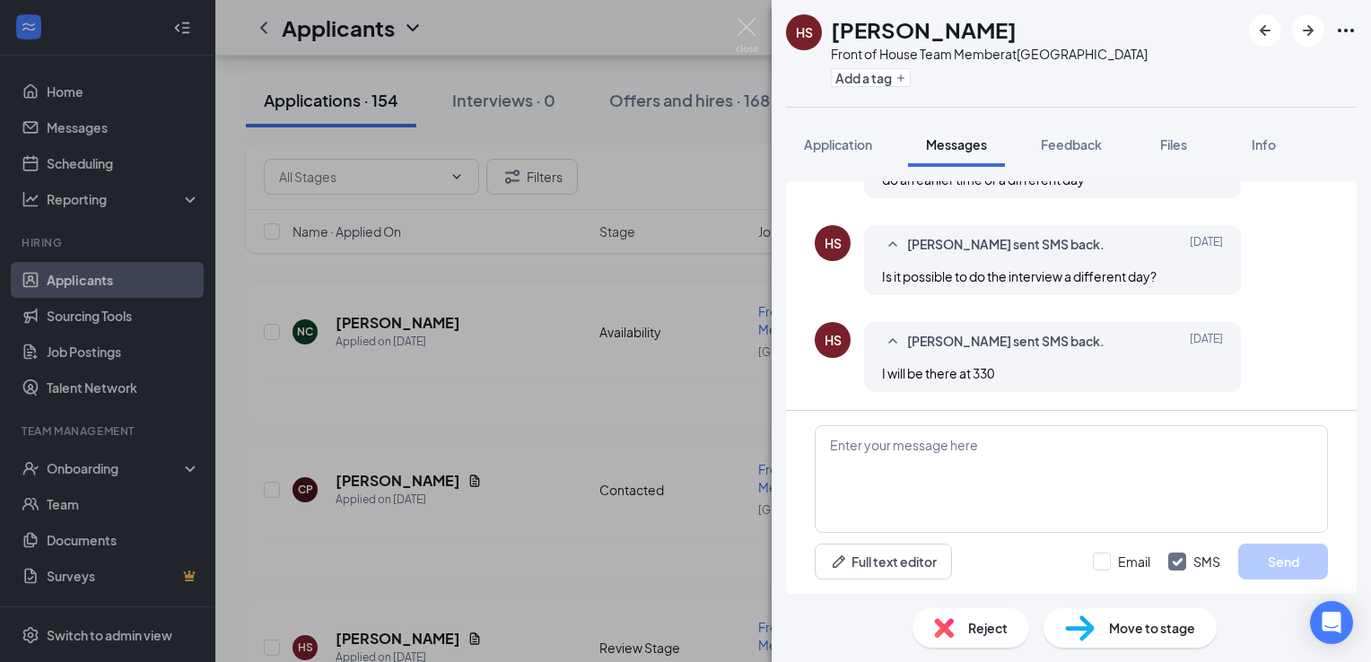
click at [1117, 617] on div "Move to stage" at bounding box center [1130, 628] width 173 height 39
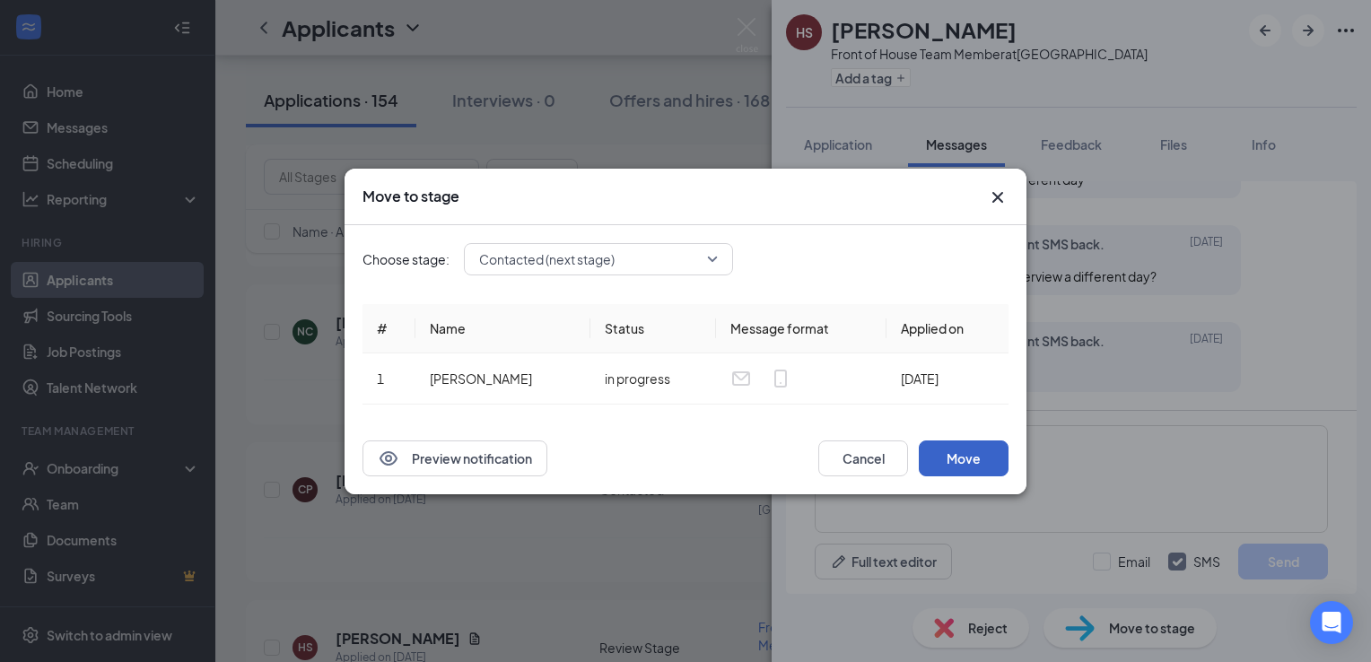
click at [956, 451] on button "Move" at bounding box center [964, 459] width 90 height 36
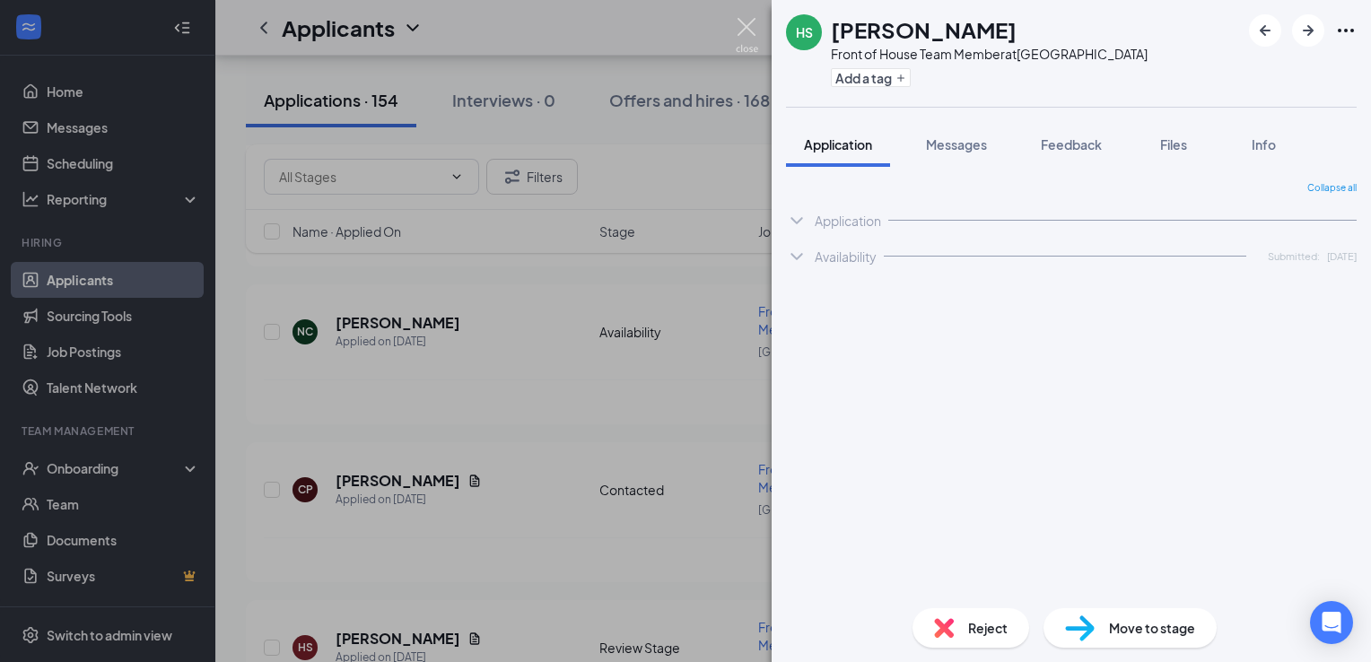
click at [747, 35] on img at bounding box center [747, 35] width 22 height 35
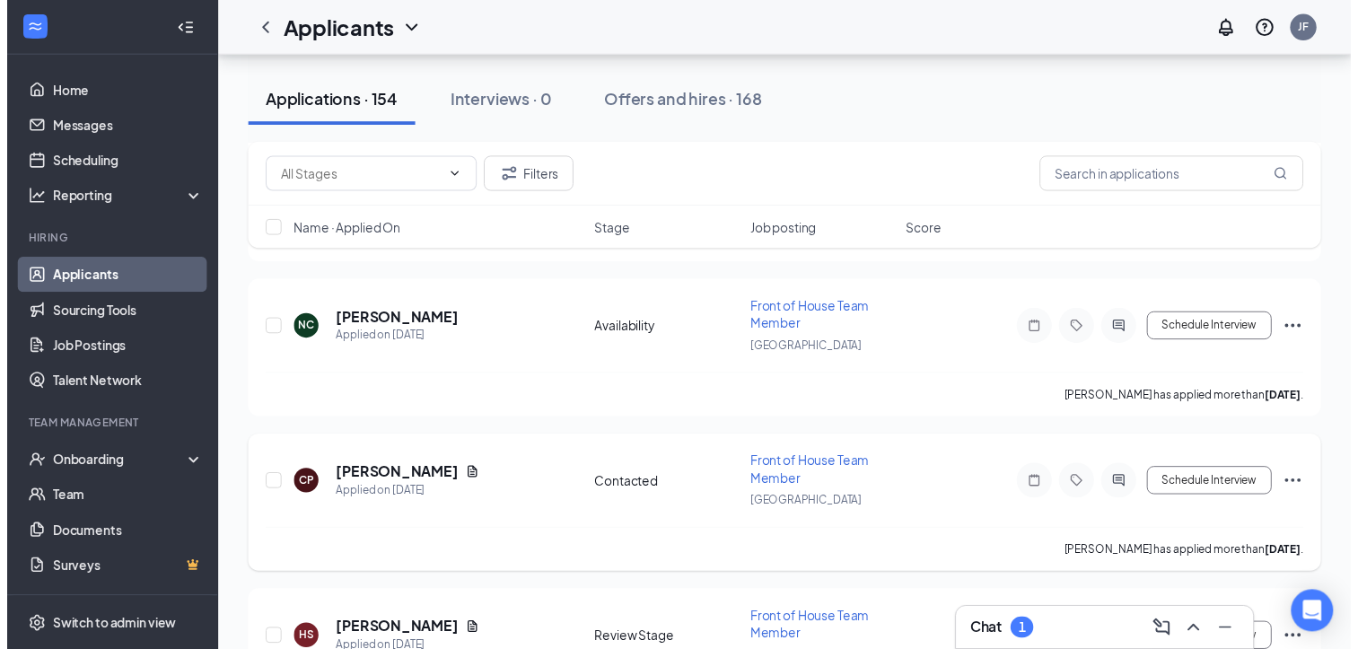
scroll to position [9304, 0]
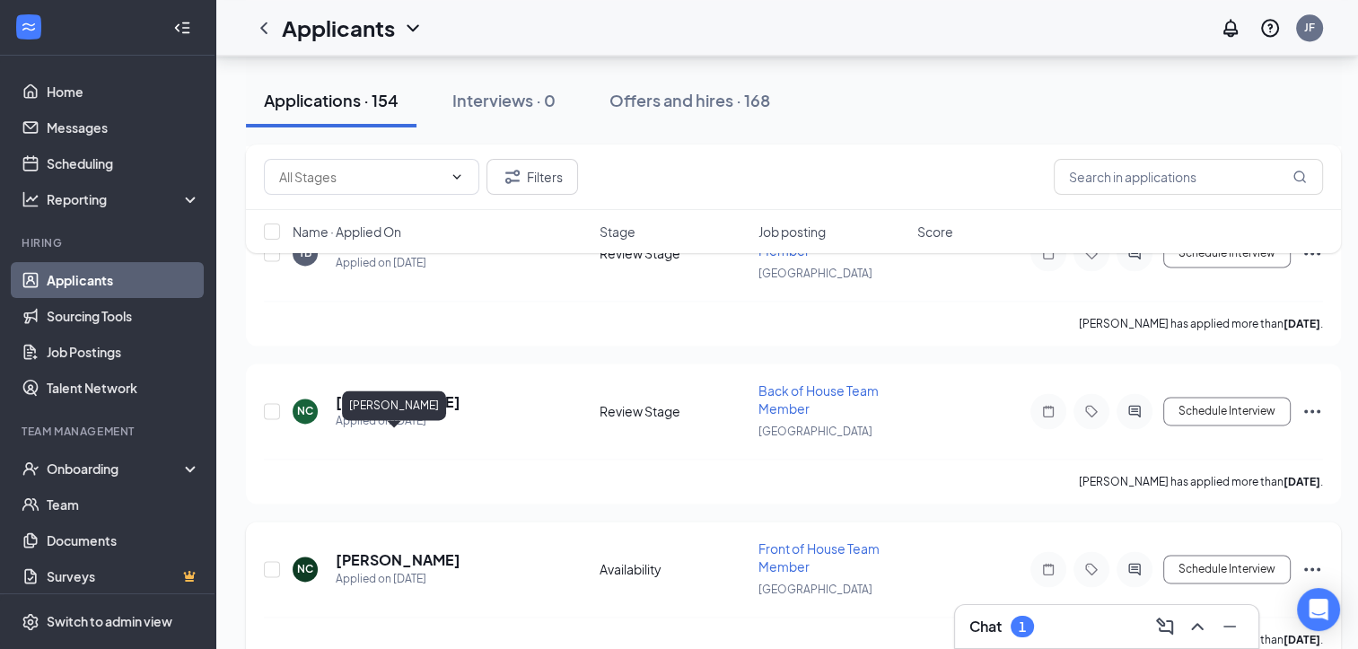
click at [386, 550] on h5 "[PERSON_NAME]" at bounding box center [398, 560] width 125 height 20
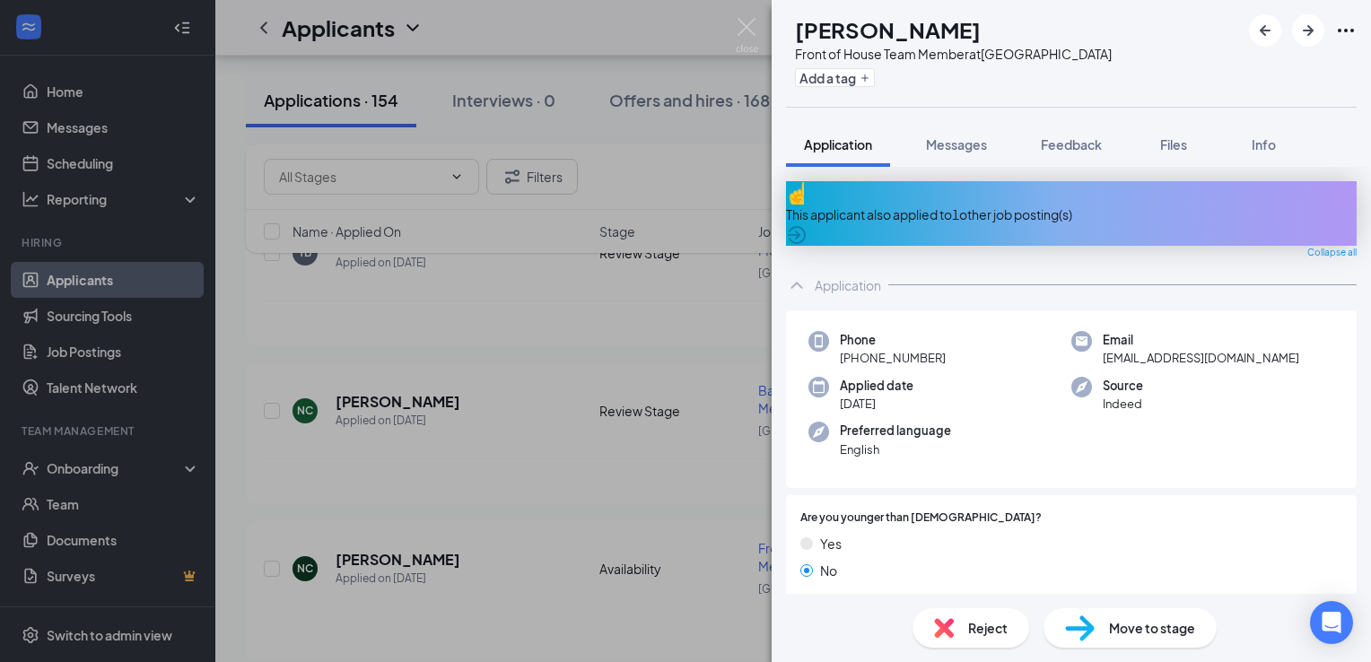
click at [1132, 620] on span "Move to stage" at bounding box center [1152, 628] width 86 height 20
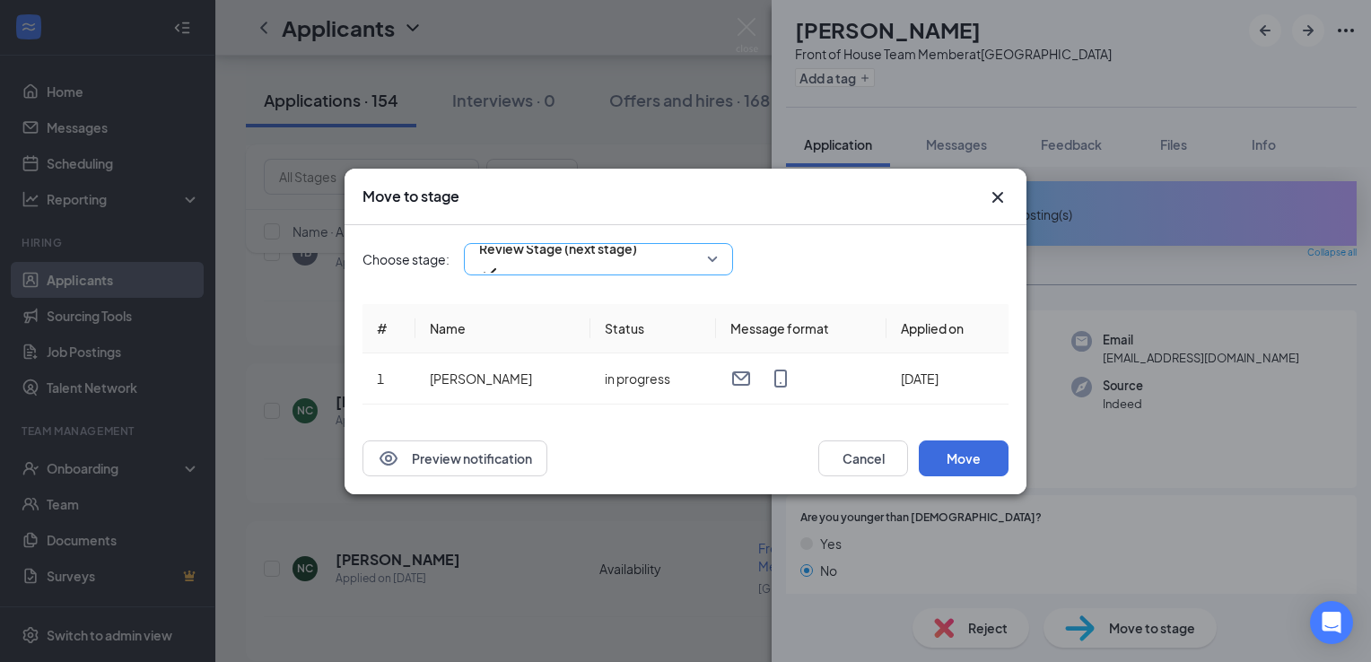
click at [637, 255] on span "Review Stage (next stage)" at bounding box center [558, 259] width 158 height 48
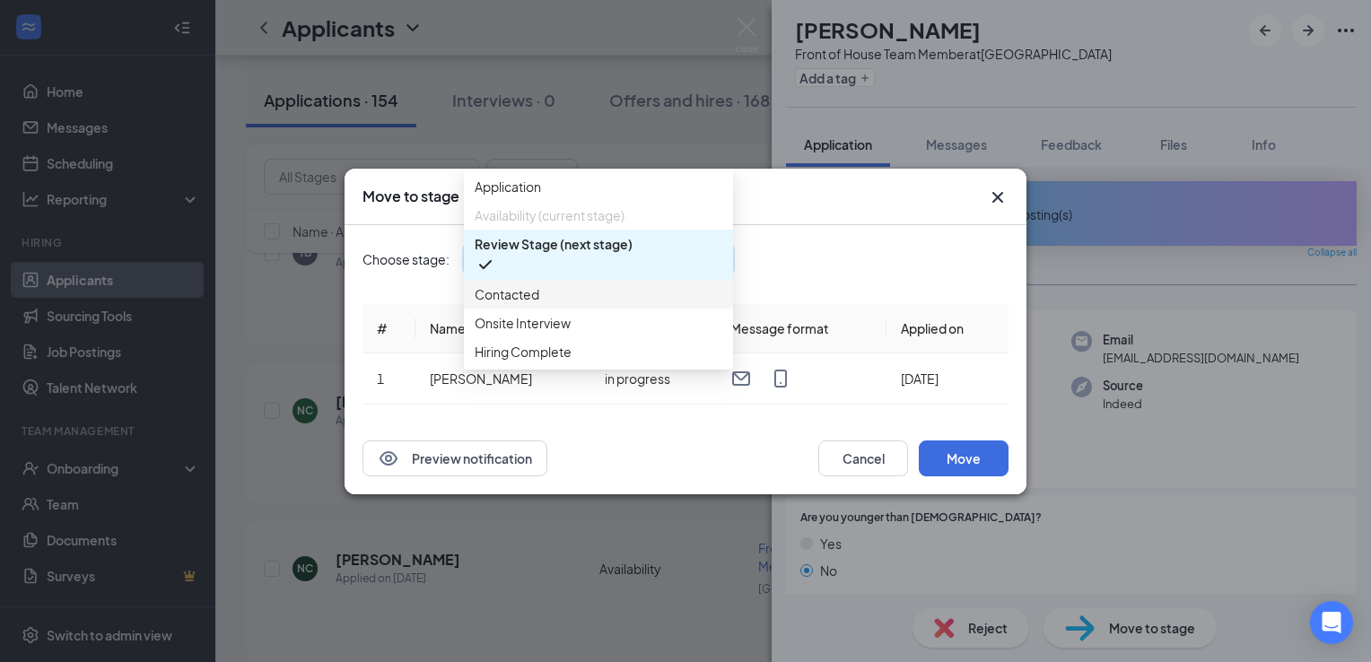
click at [674, 304] on span "Contacted" at bounding box center [599, 295] width 248 height 20
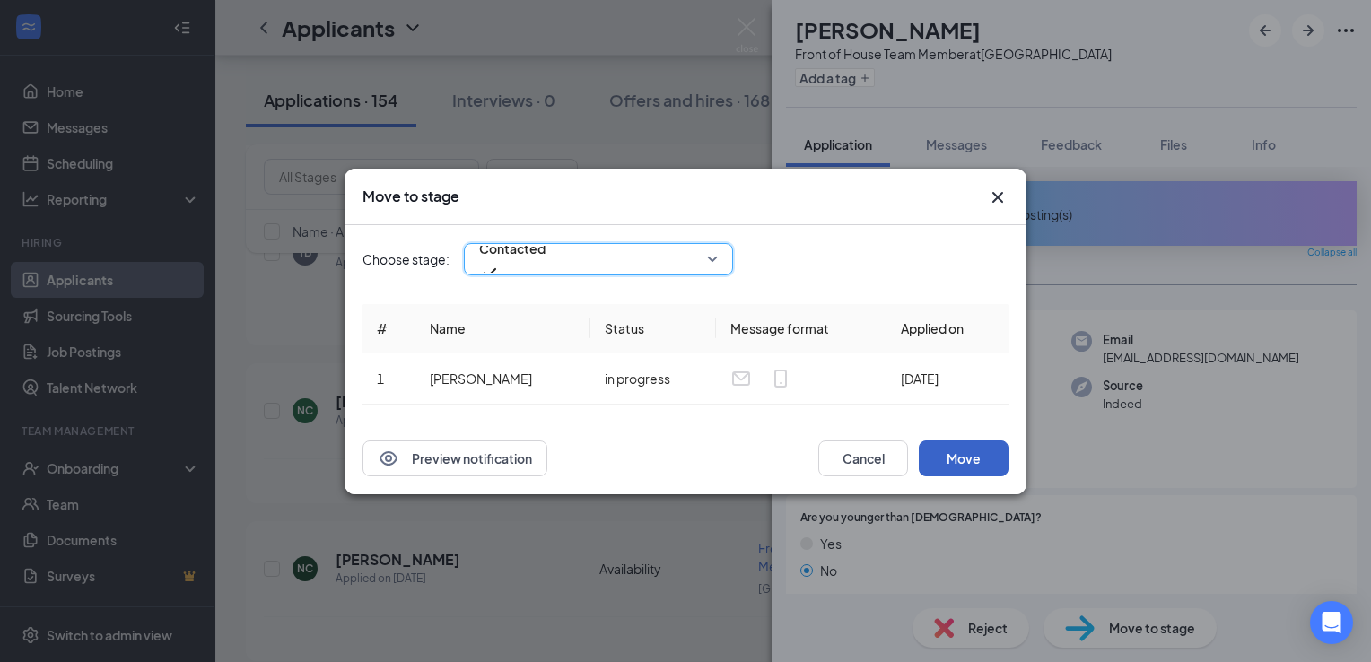
click at [959, 451] on button "Move" at bounding box center [964, 459] width 90 height 36
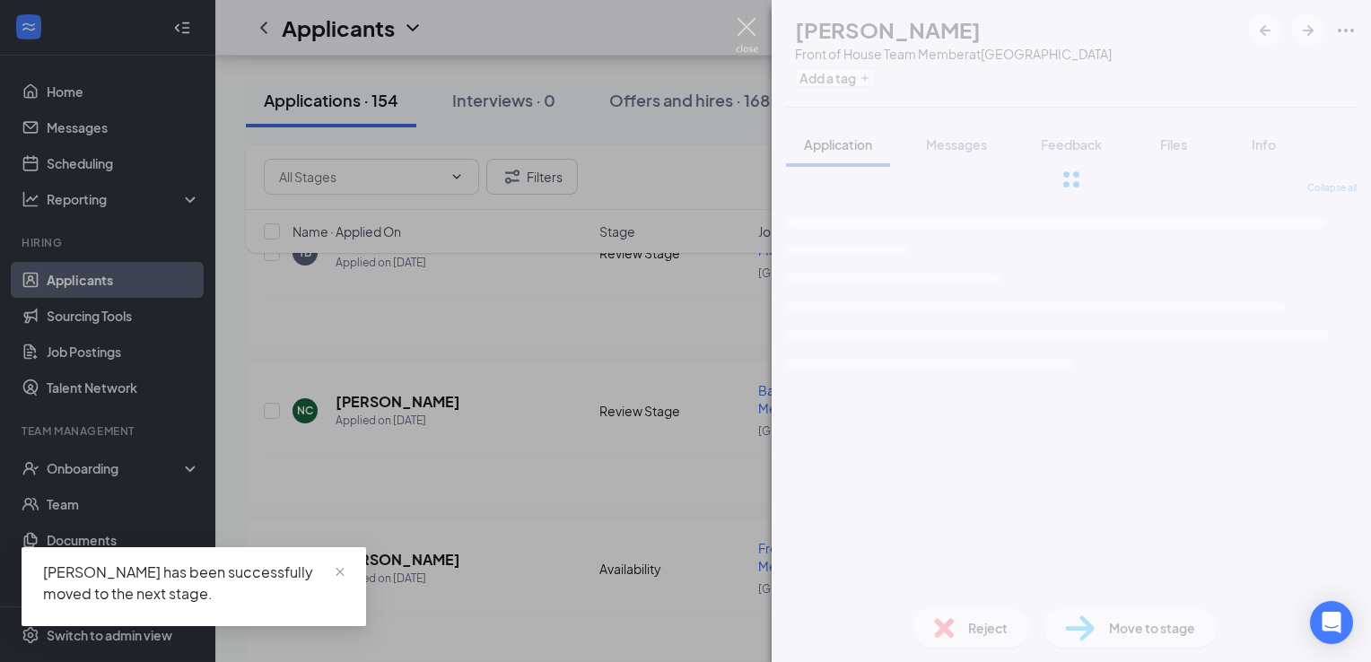
click at [753, 24] on img at bounding box center [747, 35] width 22 height 35
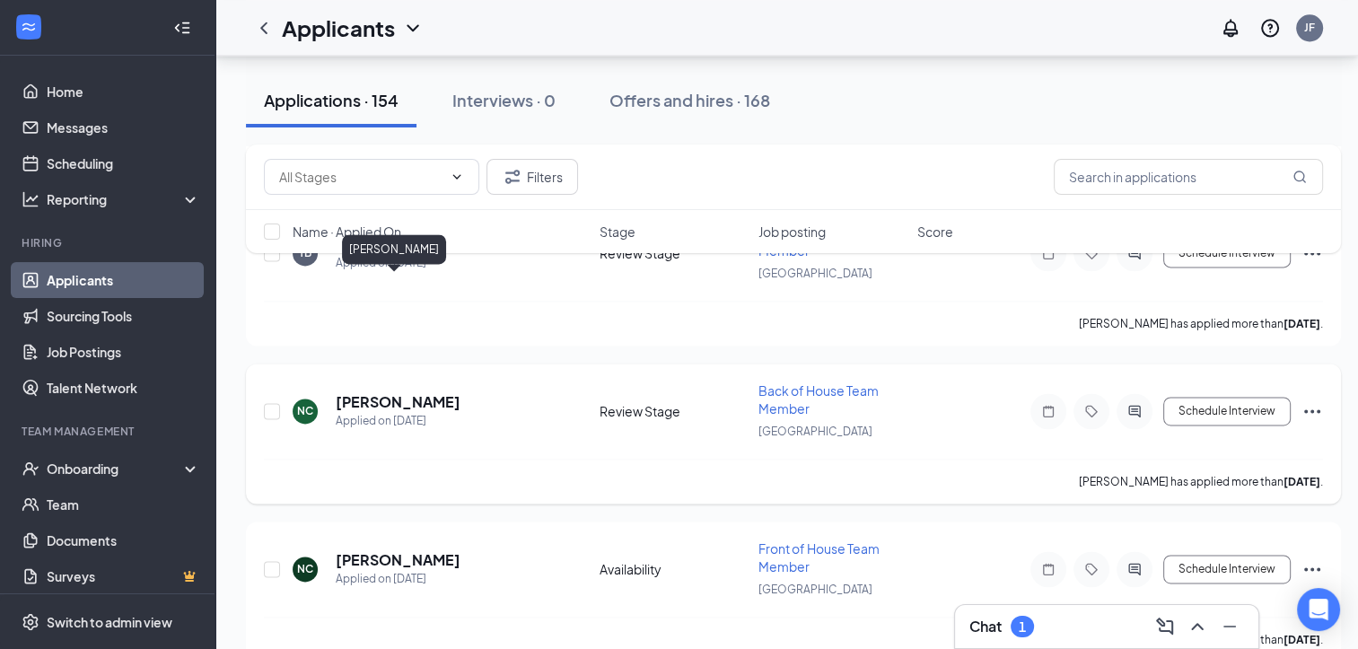
click at [399, 392] on h5 "[PERSON_NAME]" at bounding box center [398, 402] width 125 height 20
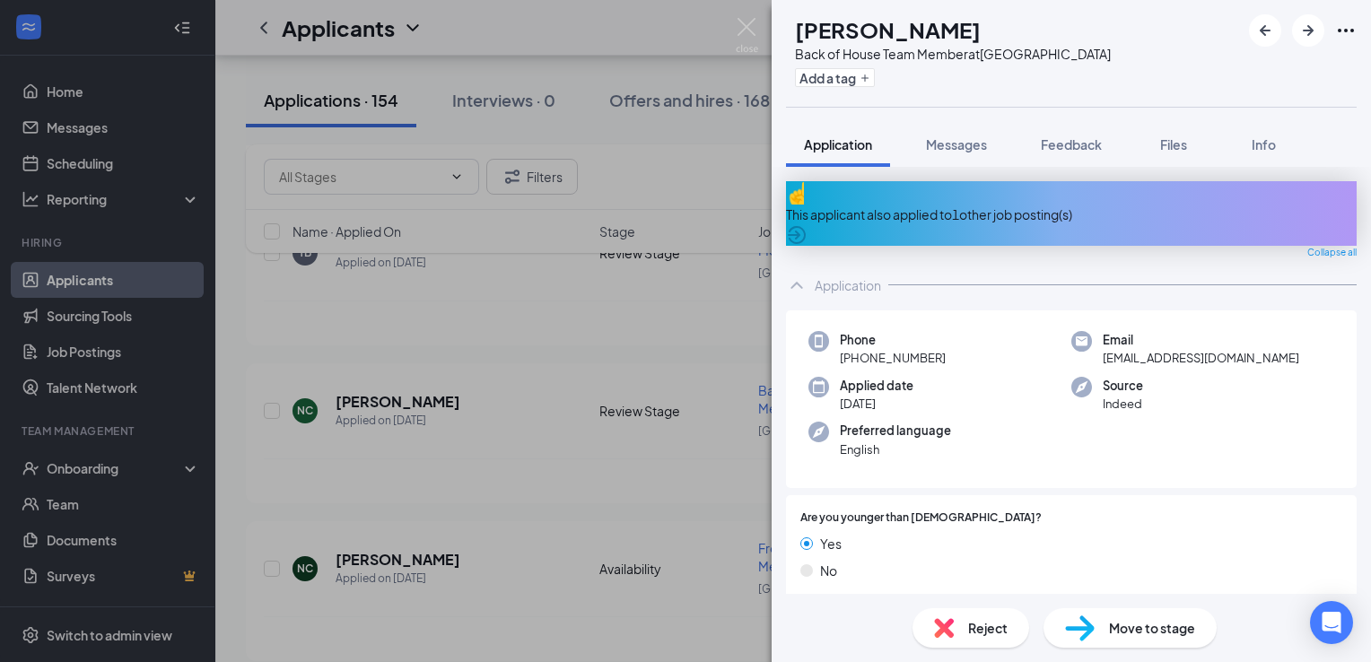
click at [1151, 637] on span "Move to stage" at bounding box center [1152, 628] width 86 height 20
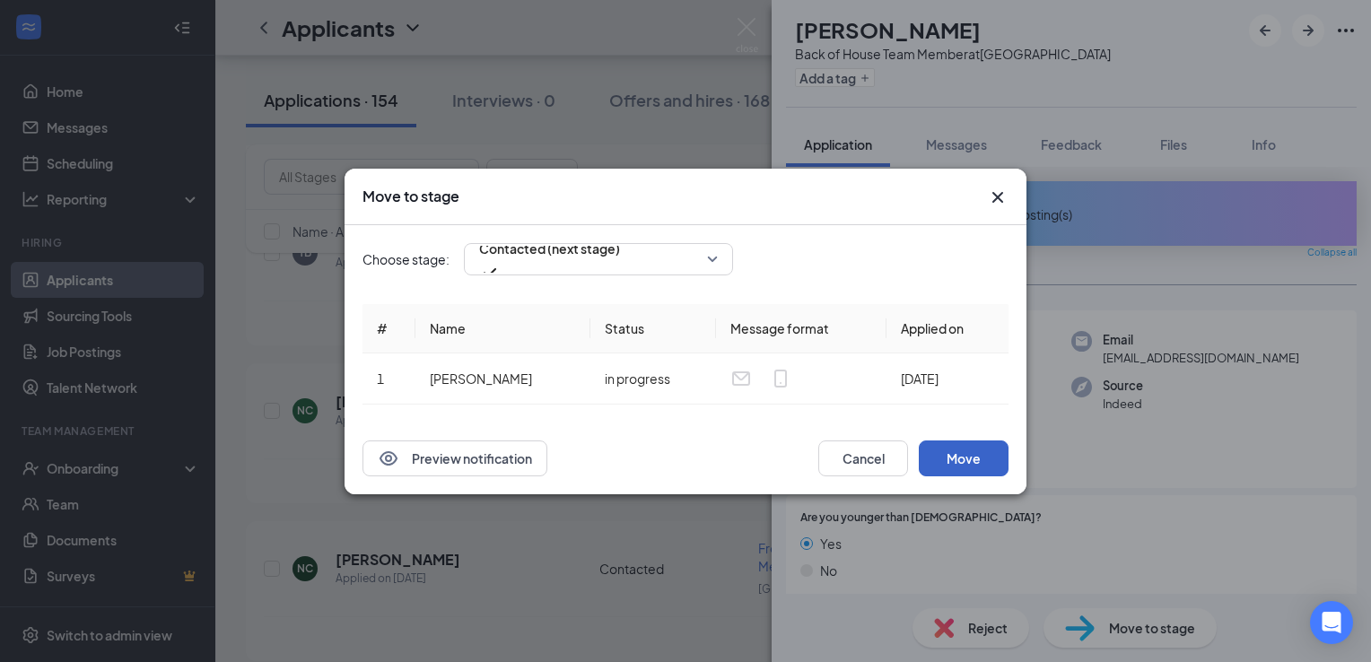
click at [959, 442] on button "Move" at bounding box center [964, 459] width 90 height 36
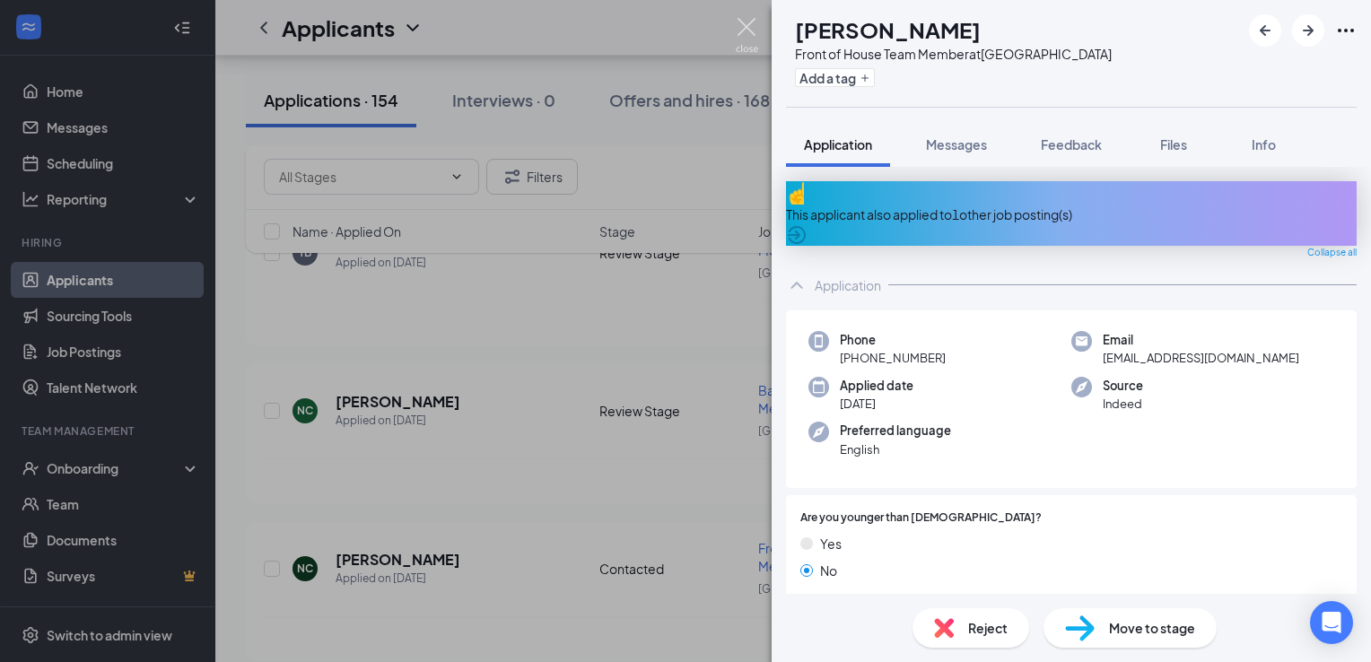
click at [746, 23] on img at bounding box center [747, 35] width 22 height 35
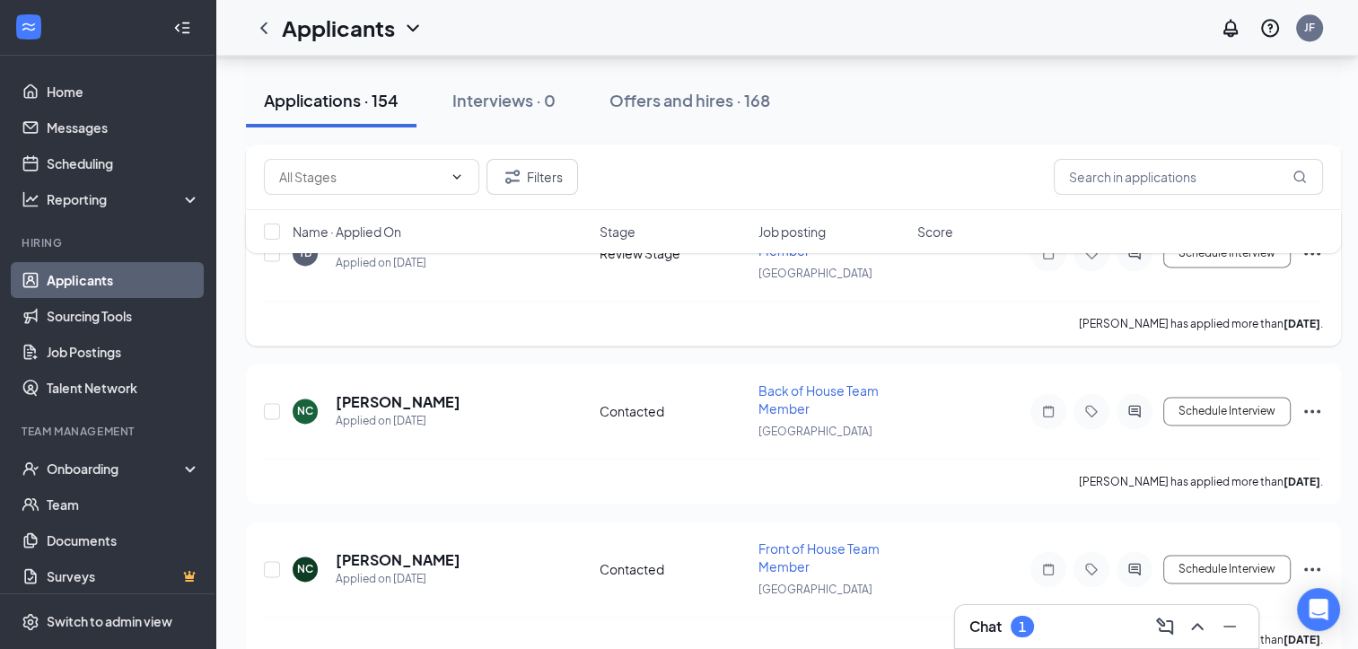
click at [413, 254] on h5 "[PERSON_NAME]" at bounding box center [398, 244] width 125 height 20
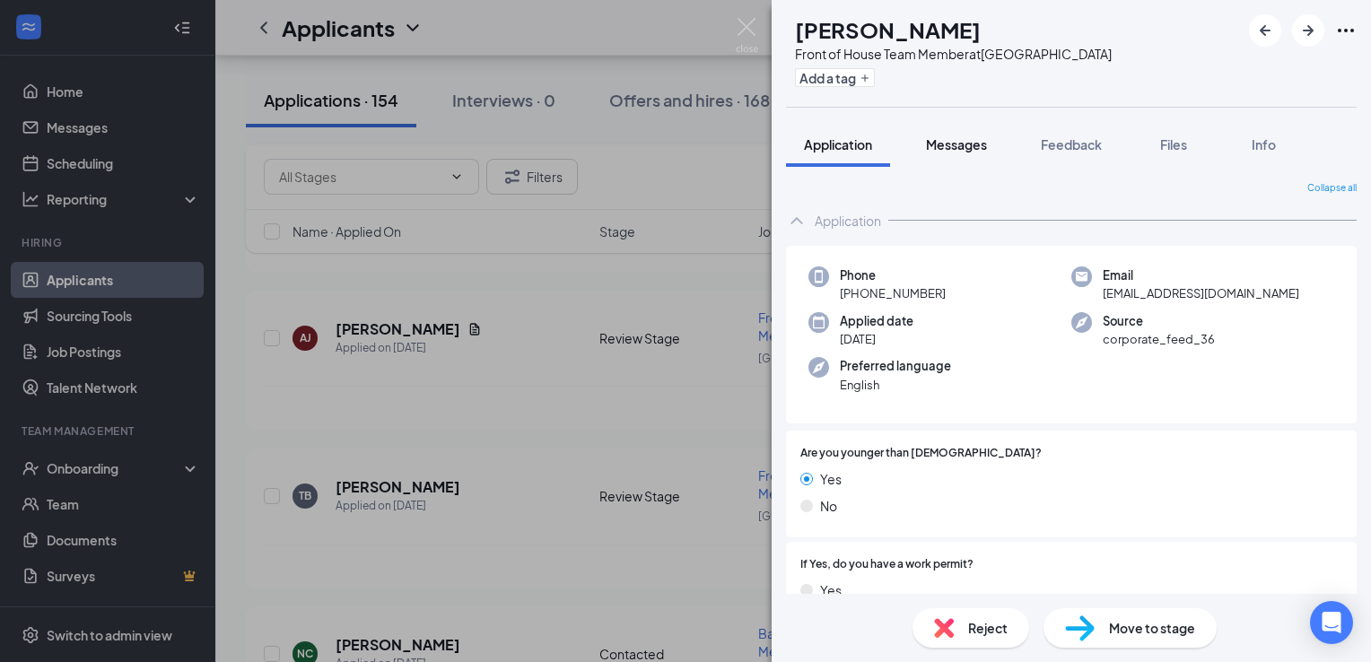
click at [954, 142] on span "Messages" at bounding box center [956, 144] width 61 height 16
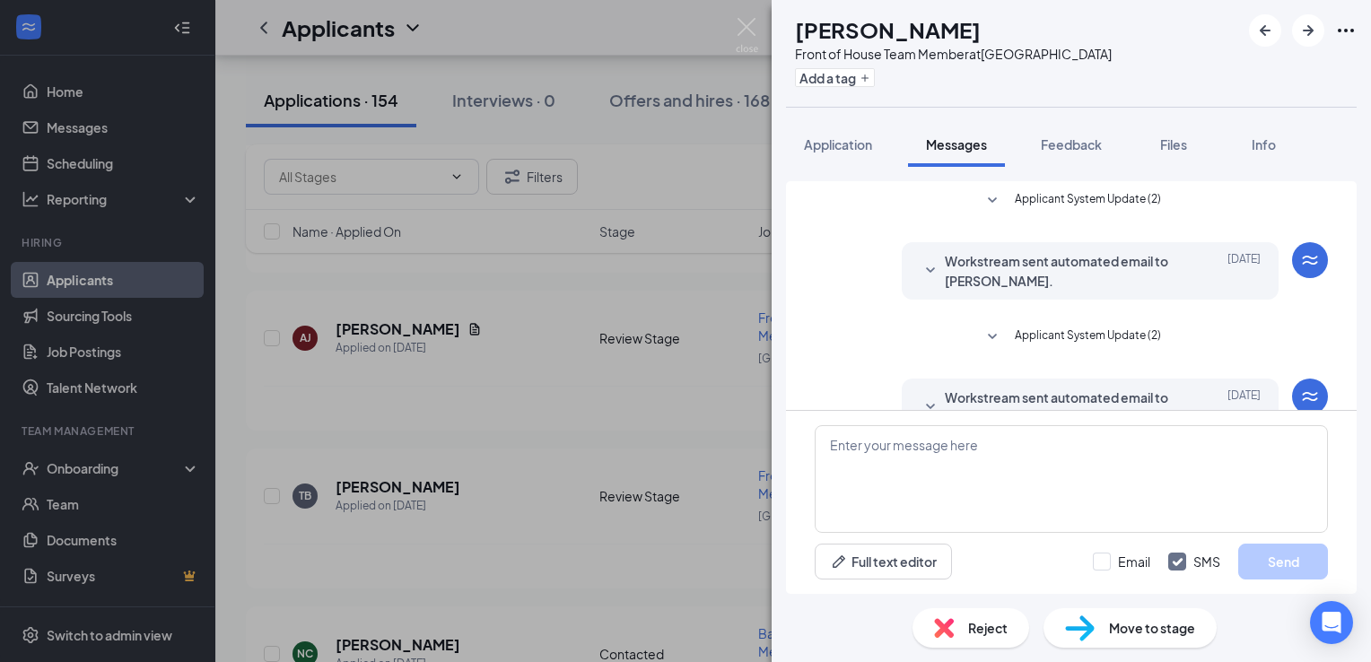
scroll to position [127, 0]
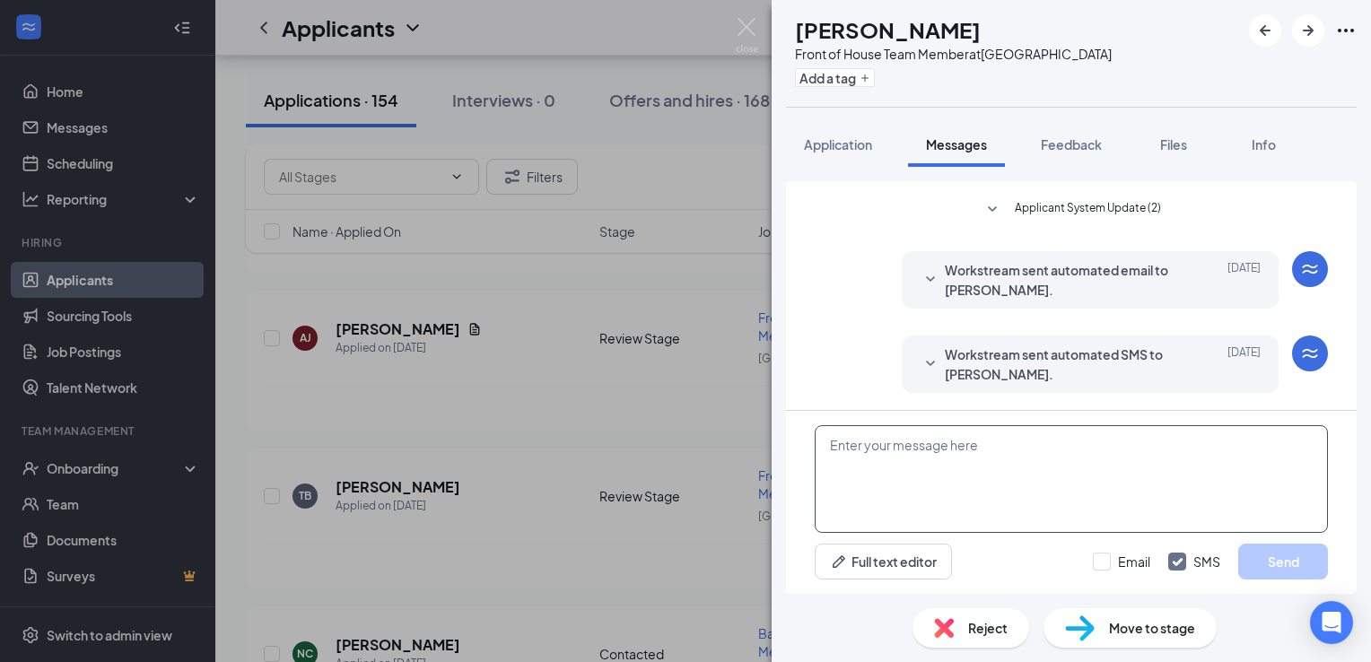
paste textarea "Greetings from the [DEMOGRAPHIC_DATA] Fil A hiring team, would you be able to c…"
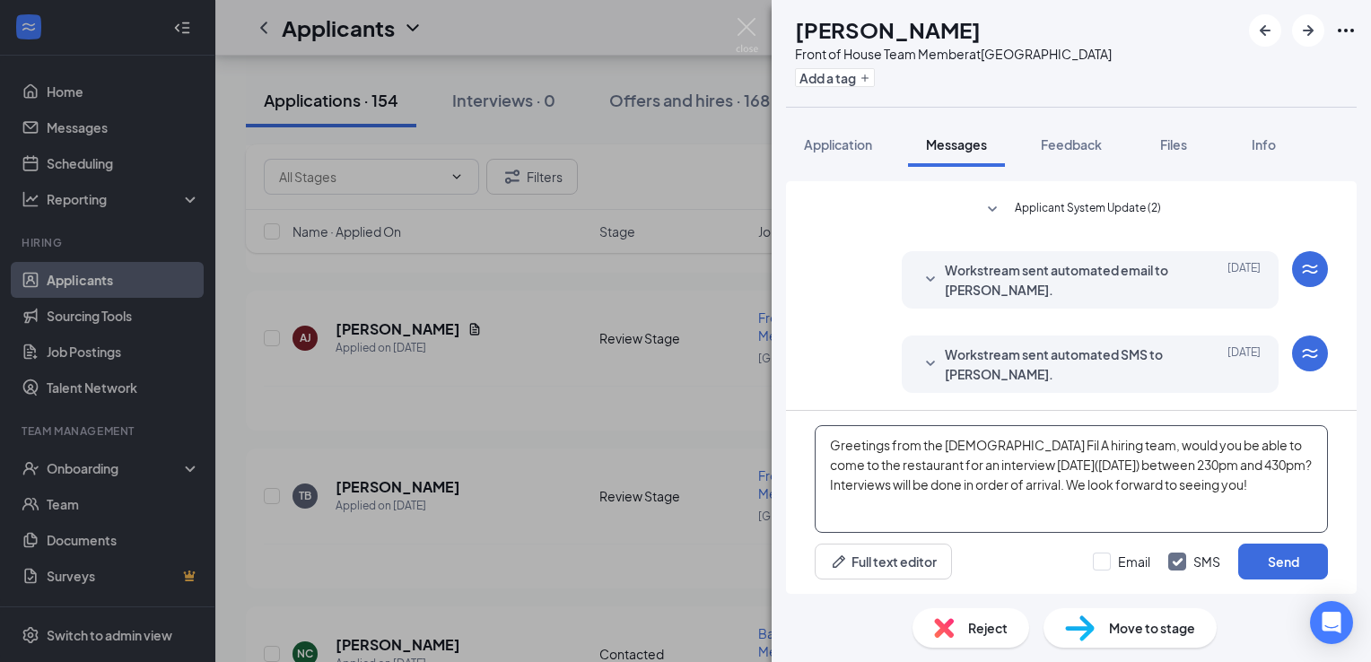
type textarea "Greetings from the [DEMOGRAPHIC_DATA] Fil A hiring team, would you be able to c…"
drag, startPoint x: 1134, startPoint y: 635, endPoint x: 1138, endPoint y: 374, distance: 261.2
click at [1138, 374] on div "TB [PERSON_NAME] Front of House Team Member at [GEOGRAPHIC_DATA] Add a tag Appl…" at bounding box center [1072, 331] width 600 height 662
click at [833, 331] on div "Applicant System Update (2) Workstream sent automated email to [PERSON_NAME]. […" at bounding box center [1071, 232] width 513 height 357
click at [1248, 560] on button "Send" at bounding box center [1284, 562] width 90 height 36
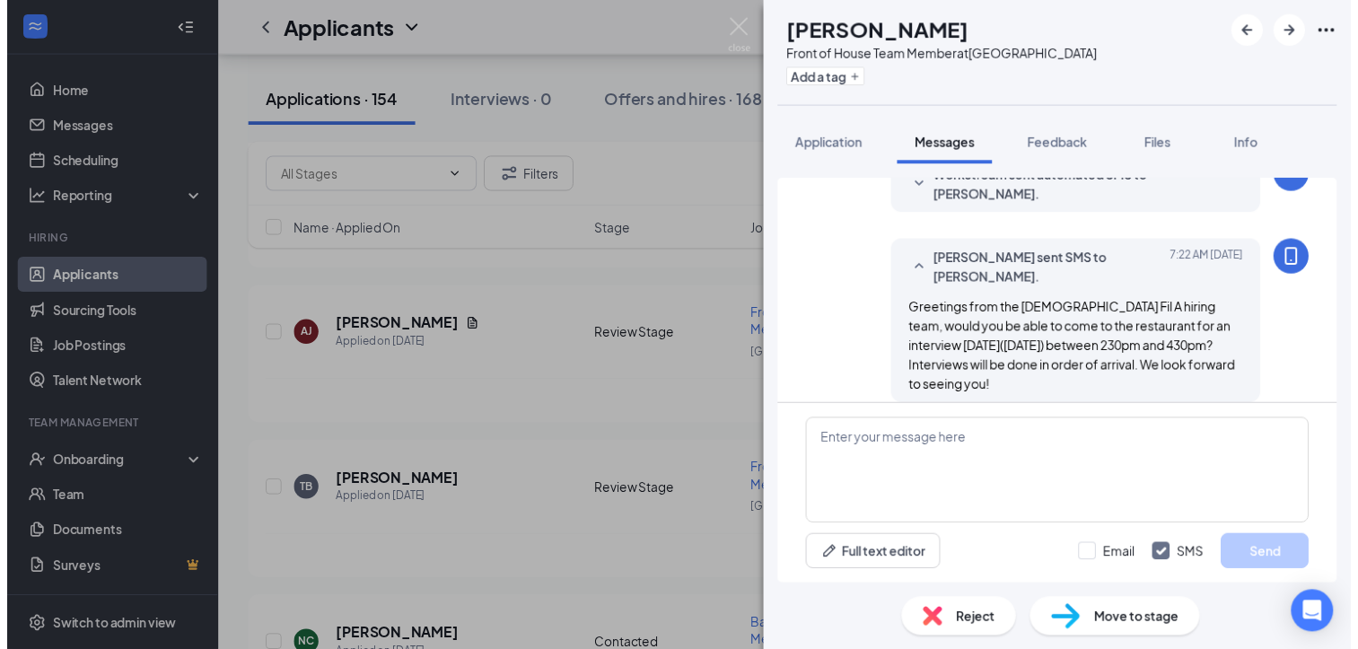
scroll to position [321, 0]
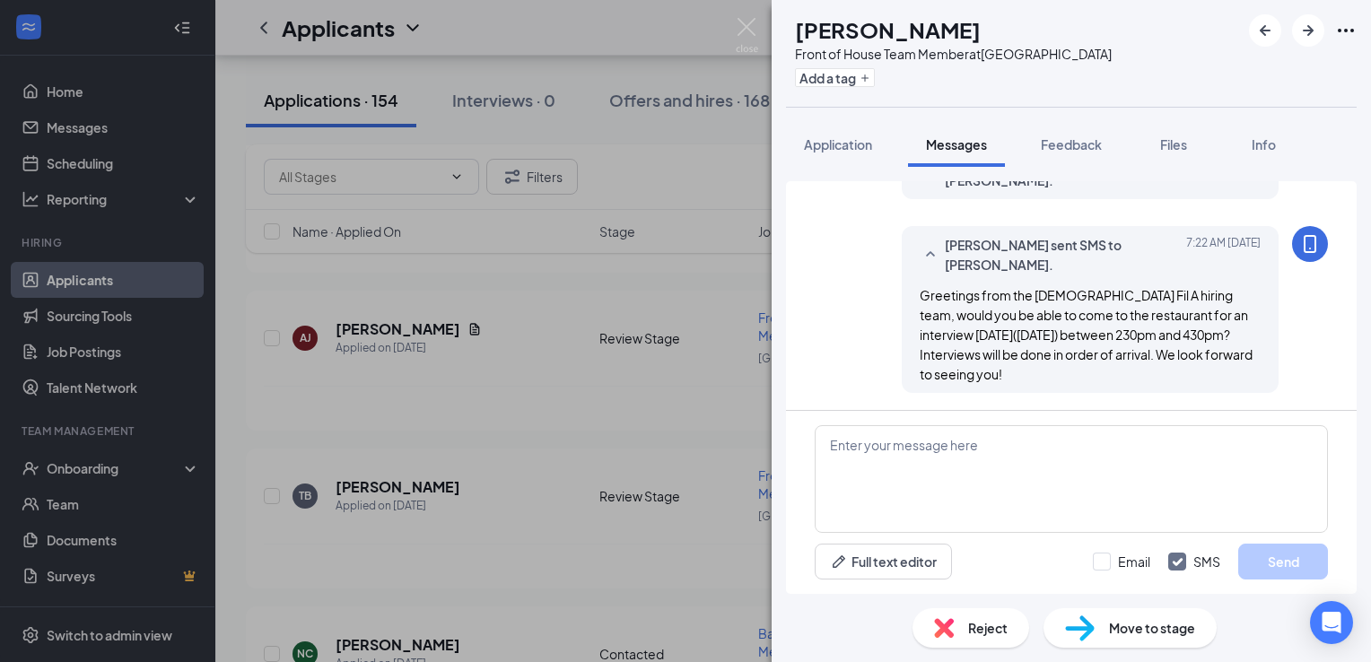
click at [1077, 619] on img at bounding box center [1080, 629] width 30 height 26
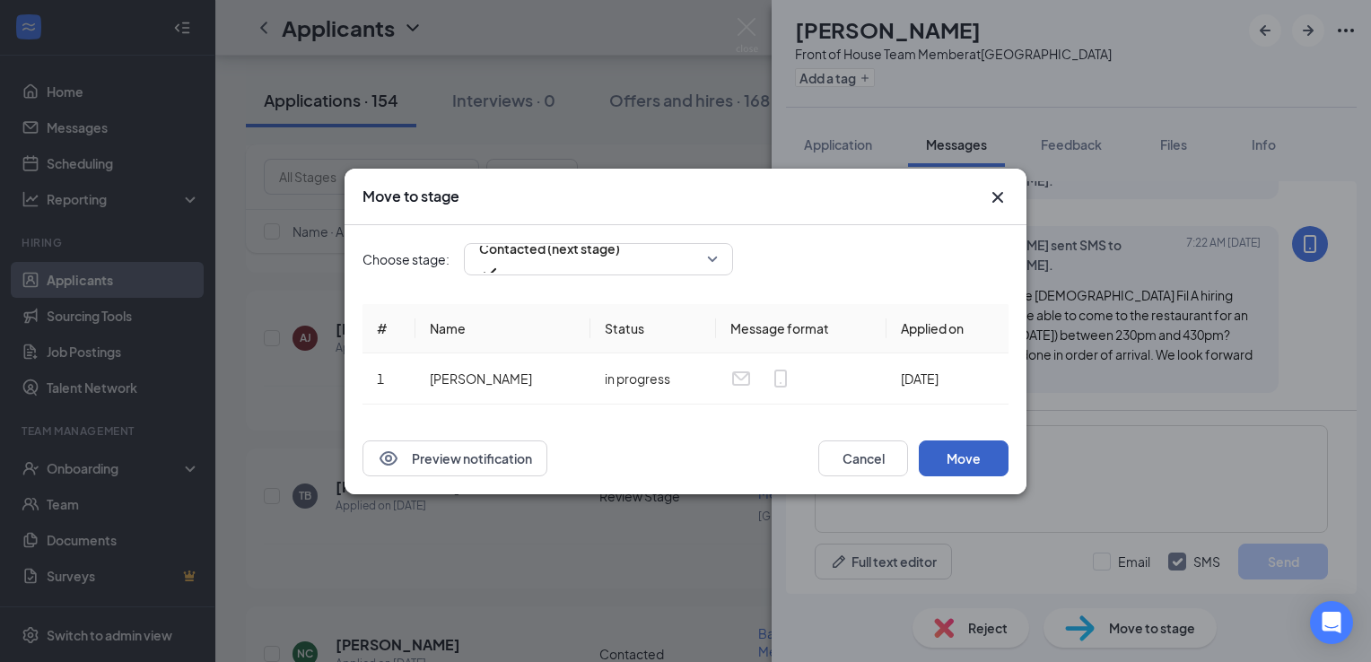
click at [937, 469] on button "Move" at bounding box center [964, 459] width 90 height 36
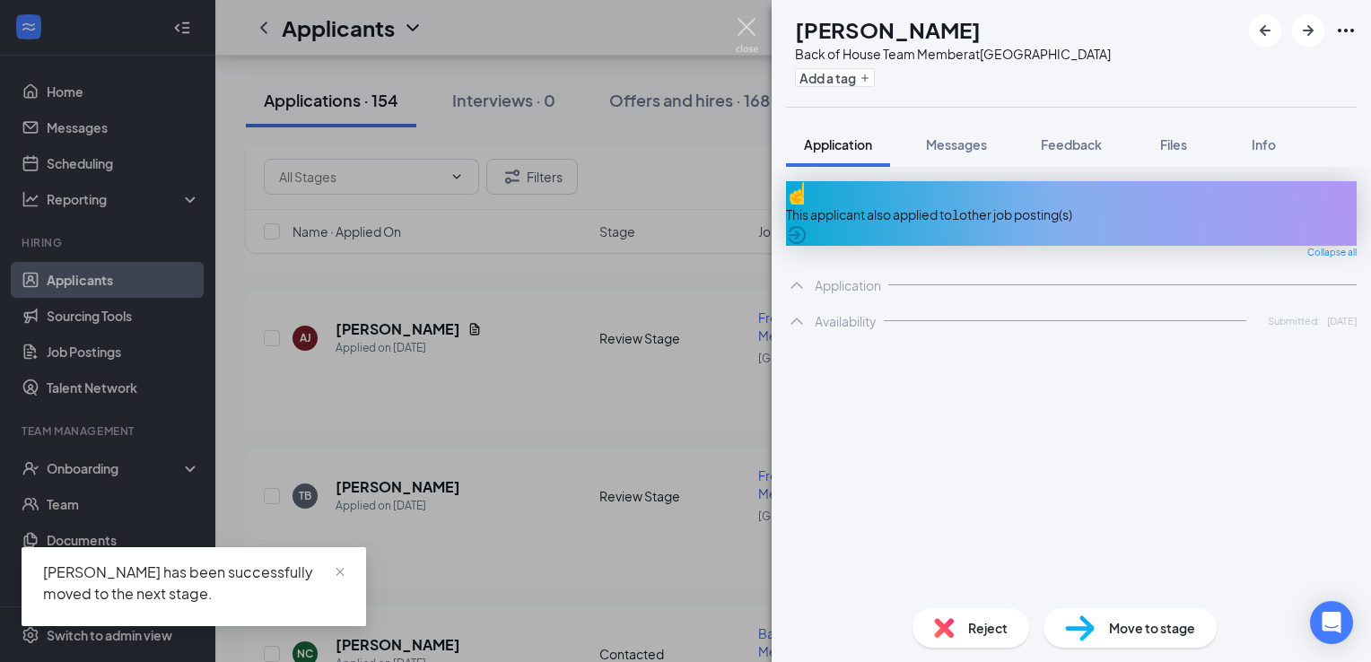
click at [753, 29] on img at bounding box center [747, 35] width 22 height 35
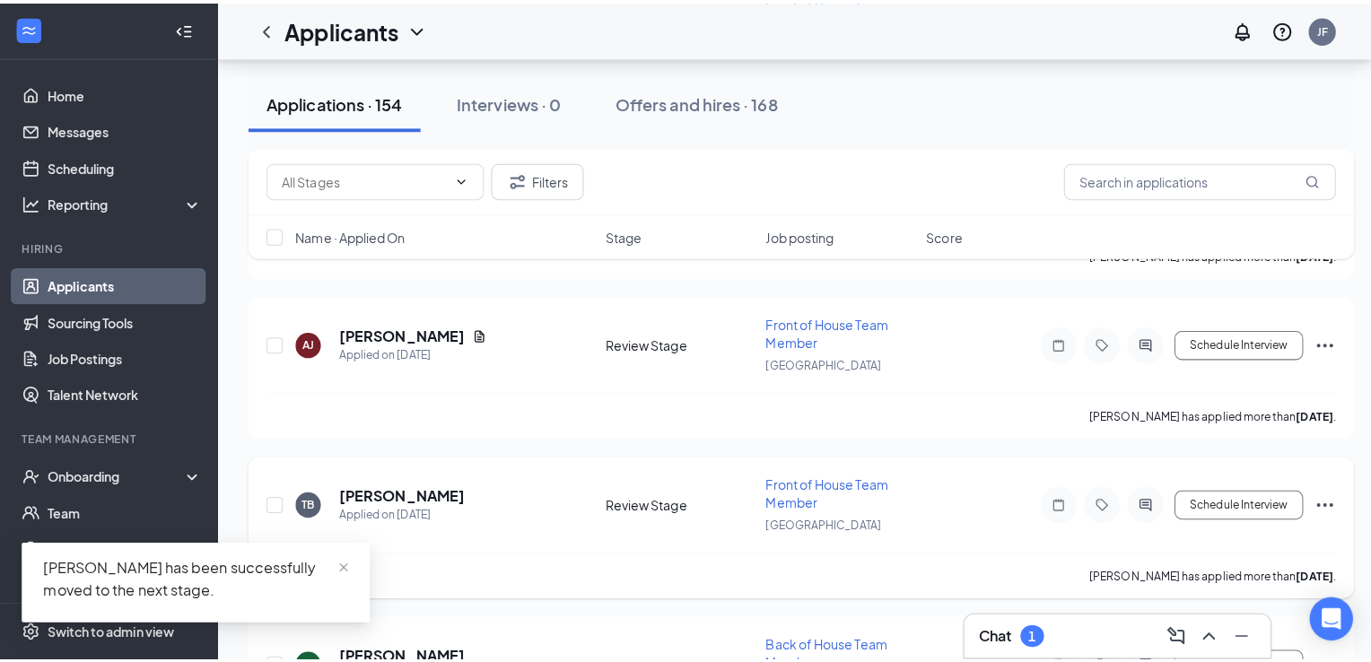
scroll to position [8892, 0]
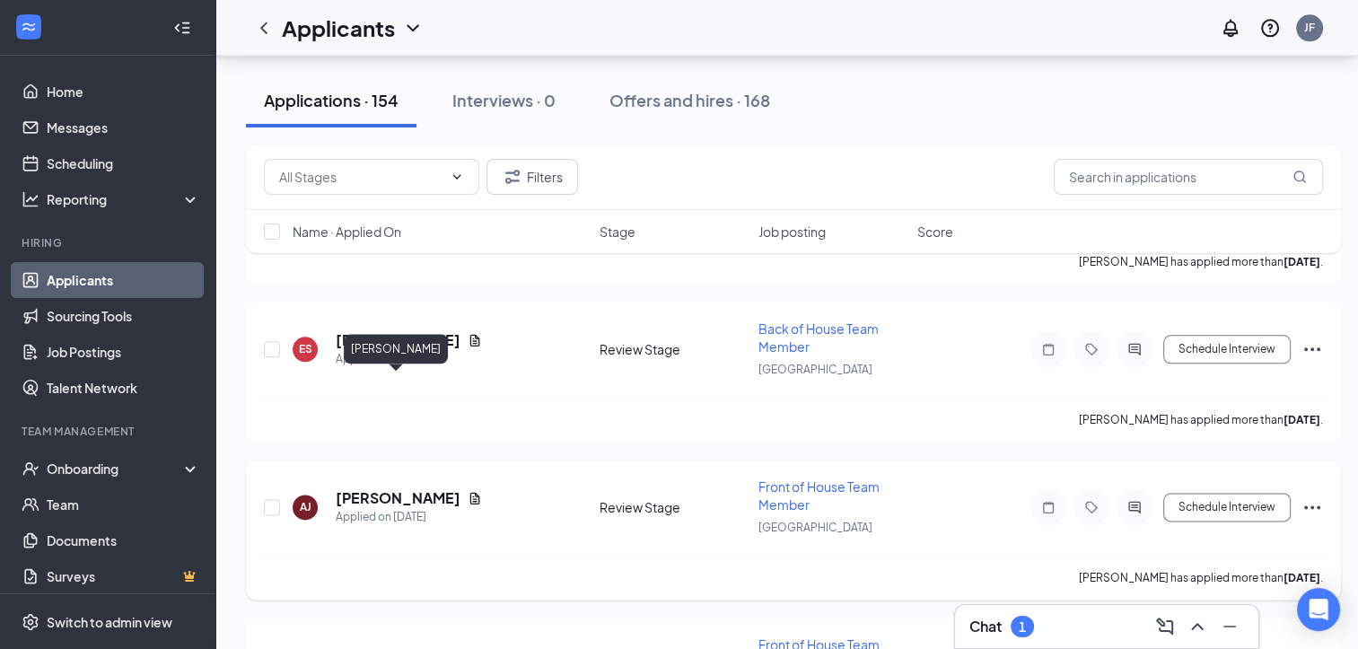
click at [410, 488] on h5 "[PERSON_NAME]" at bounding box center [398, 498] width 125 height 20
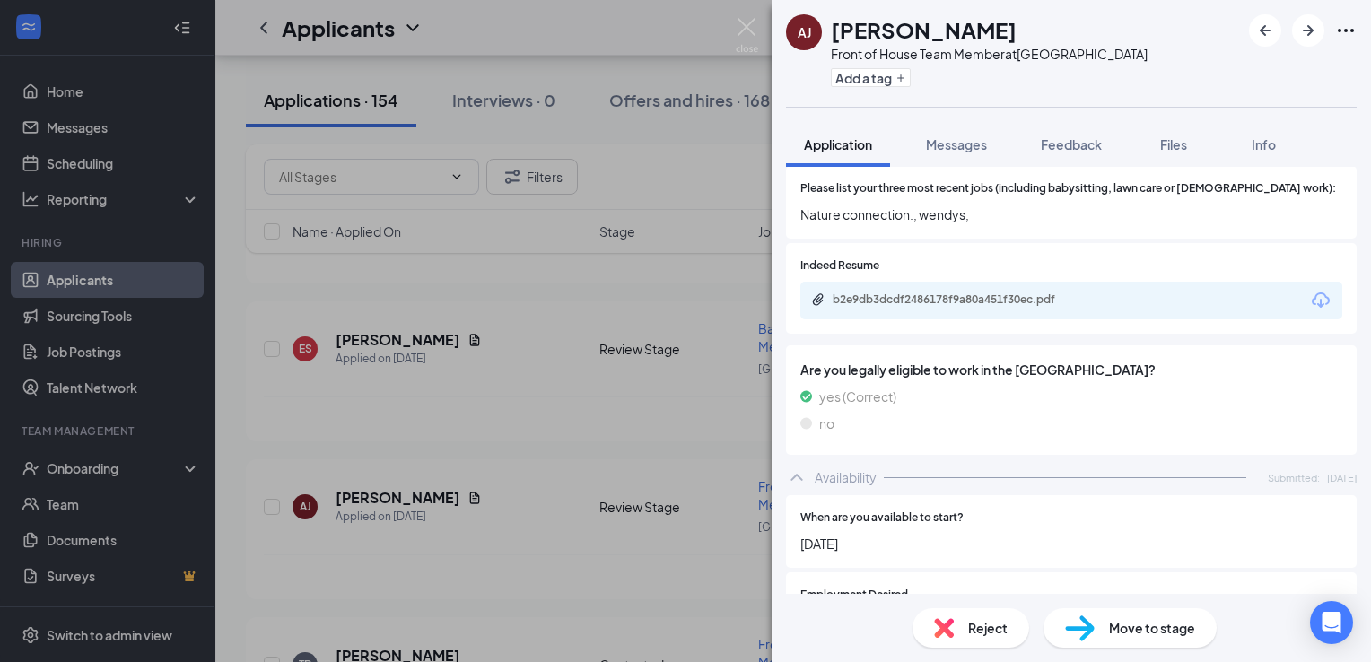
scroll to position [676, 0]
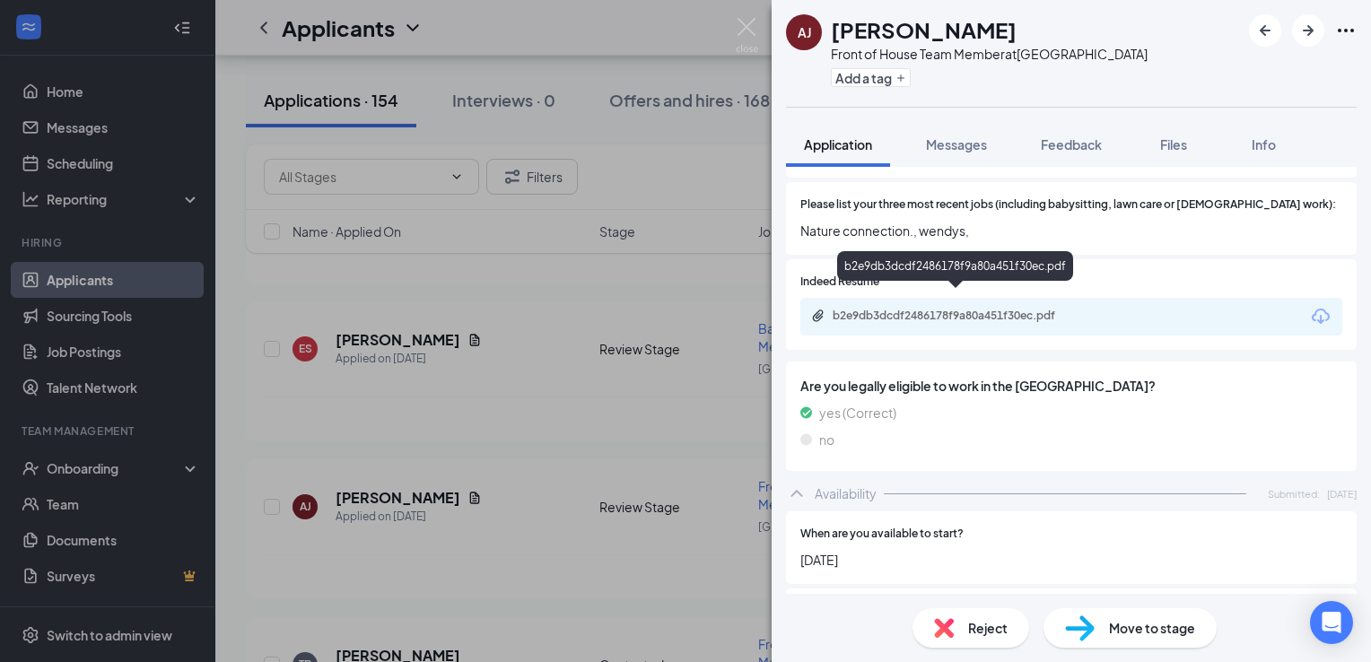
click at [936, 309] on div "b2e9db3dcdf2486178f9a80a451f30ec.pdf" at bounding box center [958, 316] width 251 height 14
click at [986, 143] on span "Messages" at bounding box center [956, 144] width 61 height 16
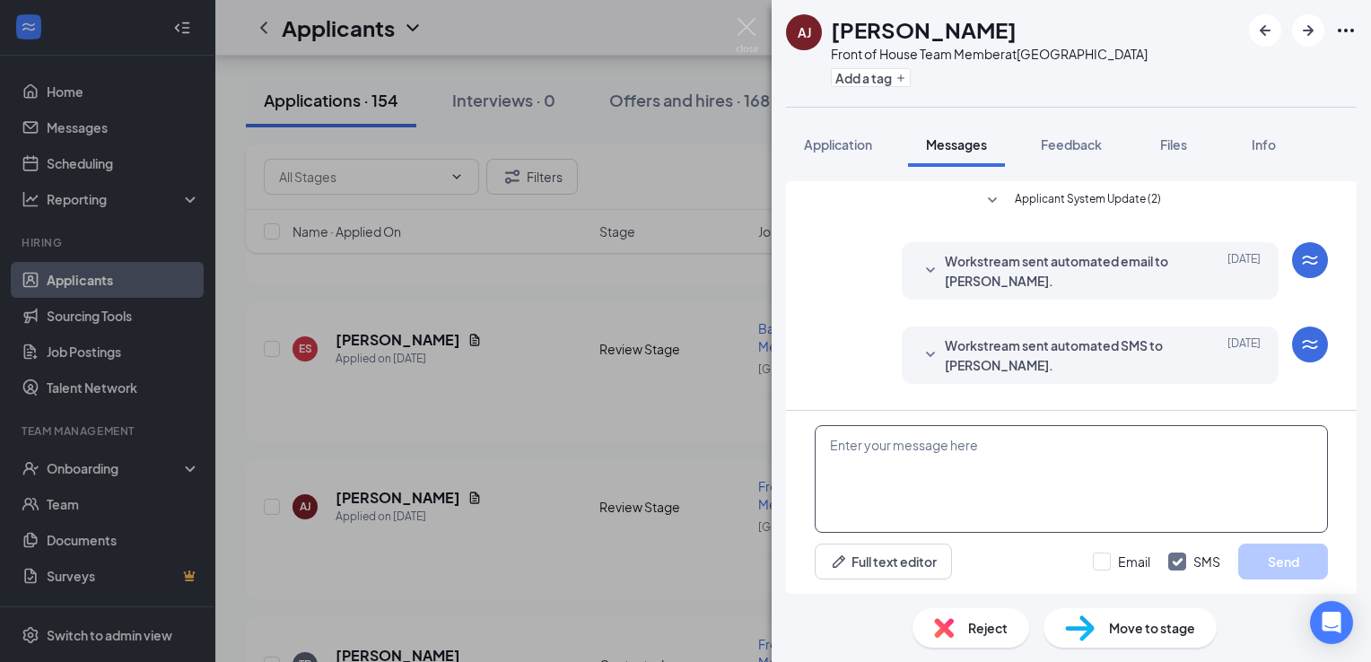
scroll to position [406, 0]
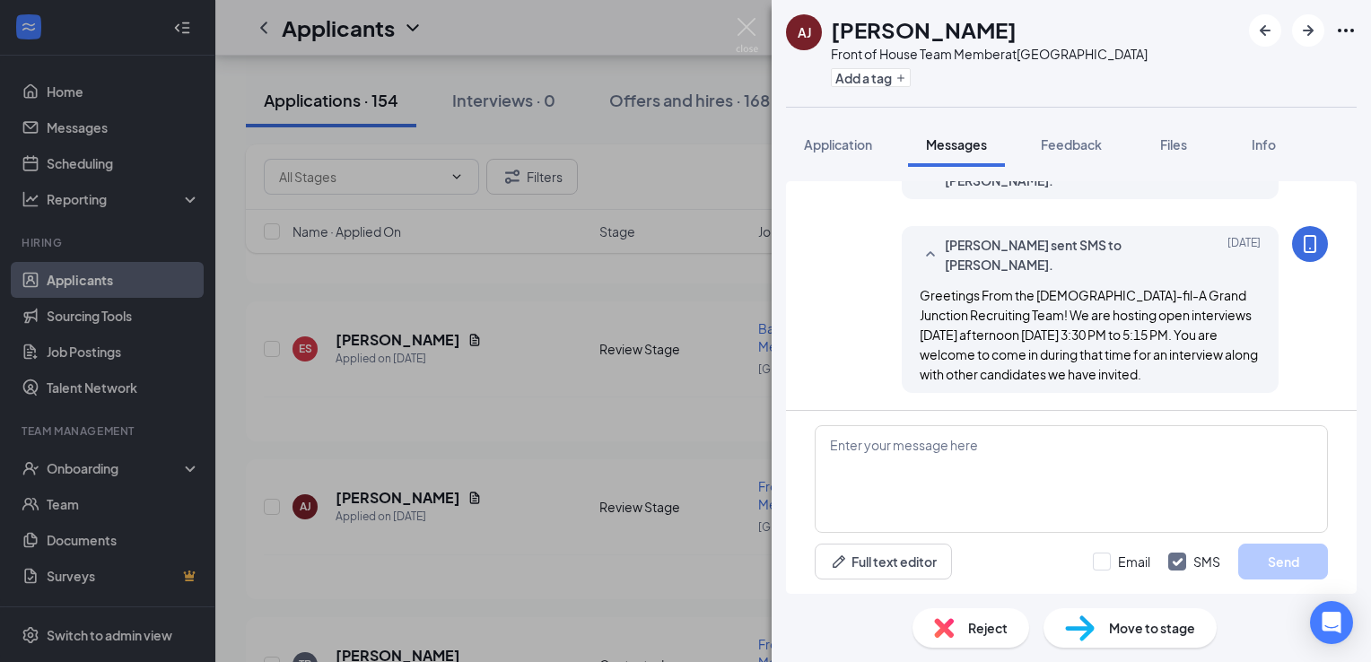
click at [1127, 613] on div "Move to stage" at bounding box center [1130, 628] width 173 height 39
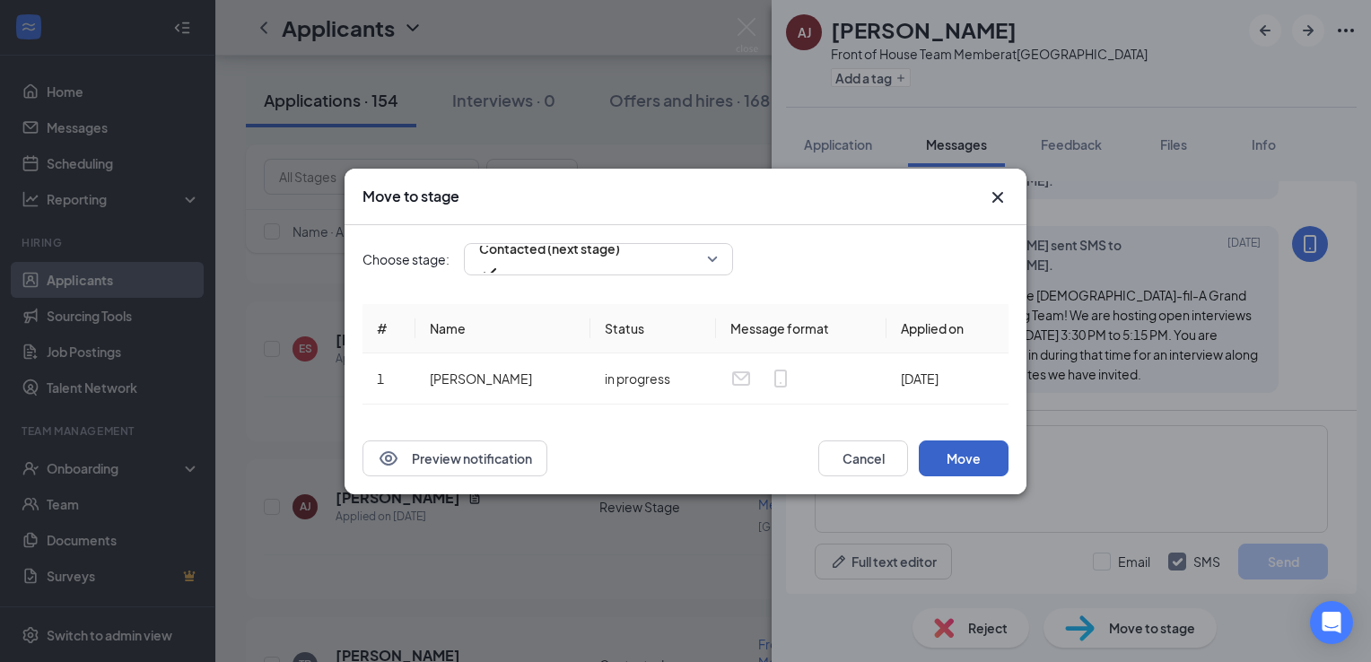
click at [977, 442] on button "Move" at bounding box center [964, 459] width 90 height 36
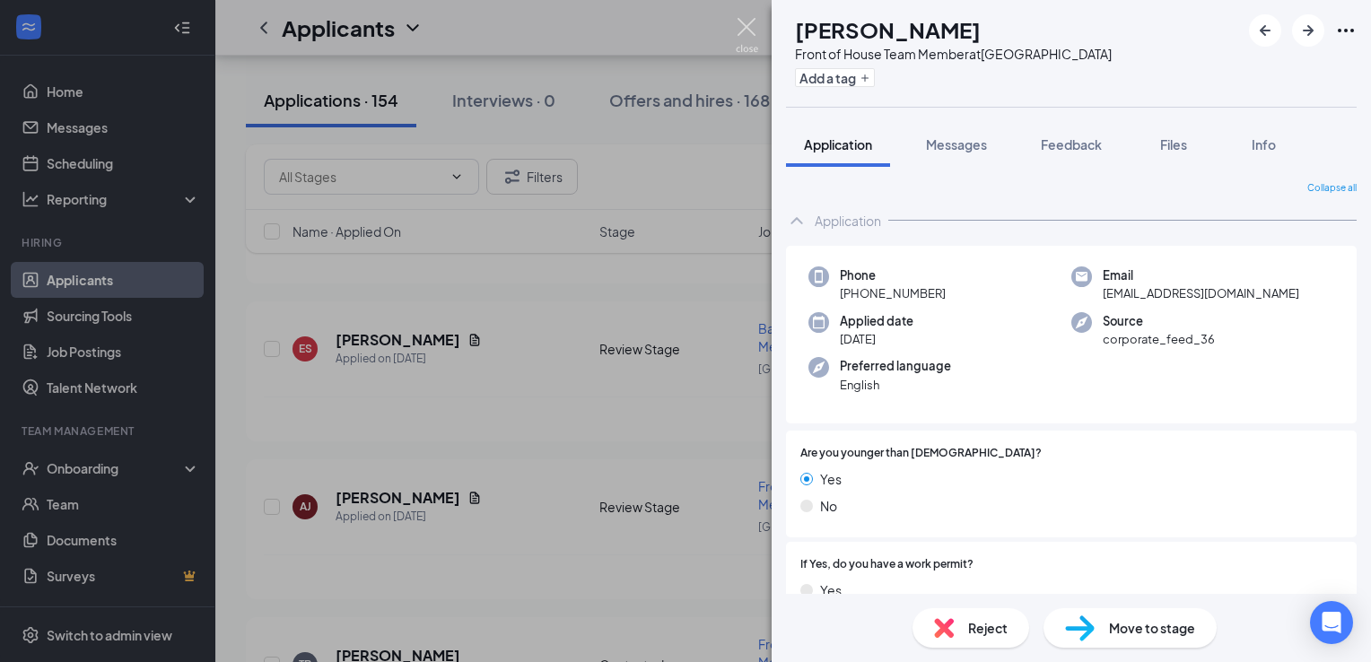
click at [744, 30] on img at bounding box center [747, 35] width 22 height 35
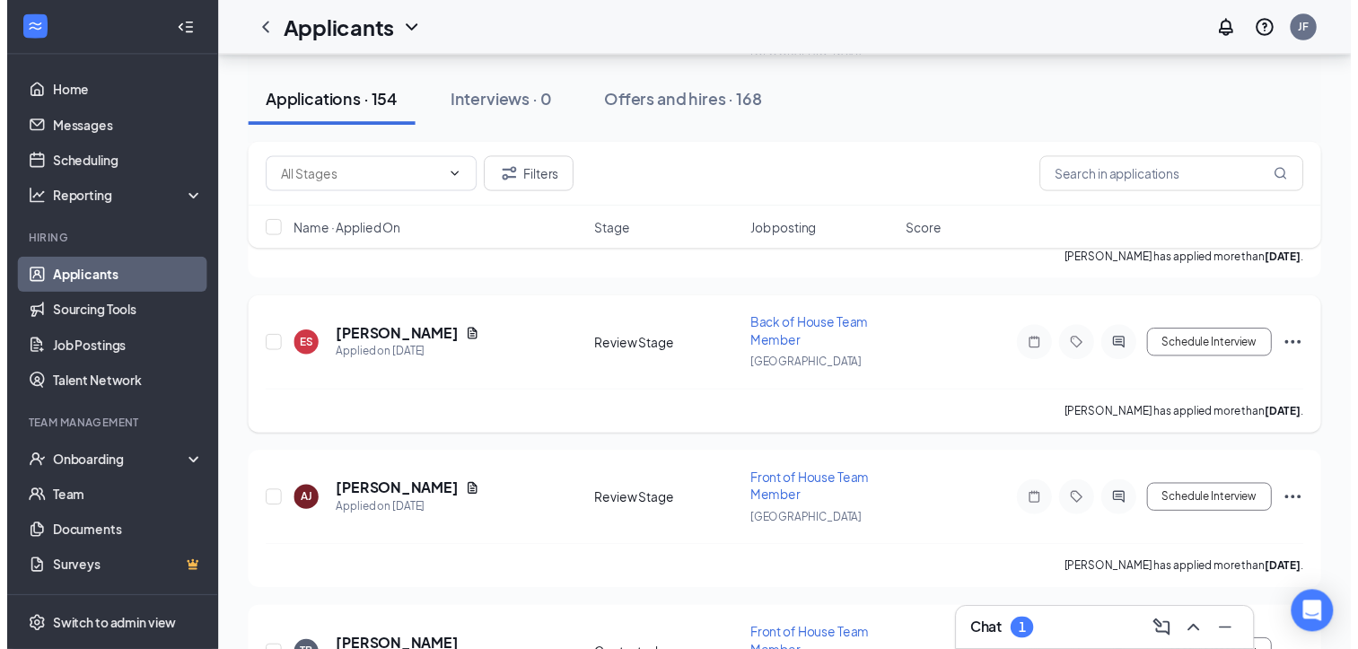
scroll to position [8707, 0]
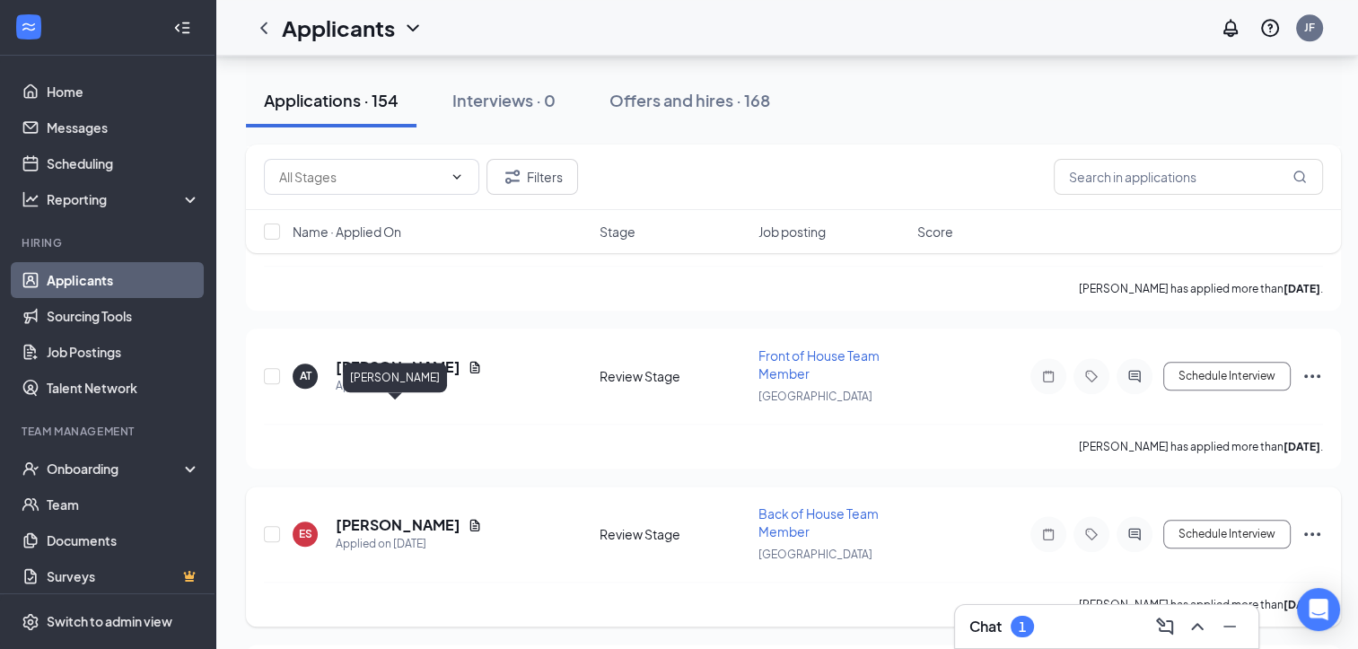
click at [385, 515] on h5 "[PERSON_NAME]" at bounding box center [398, 525] width 125 height 20
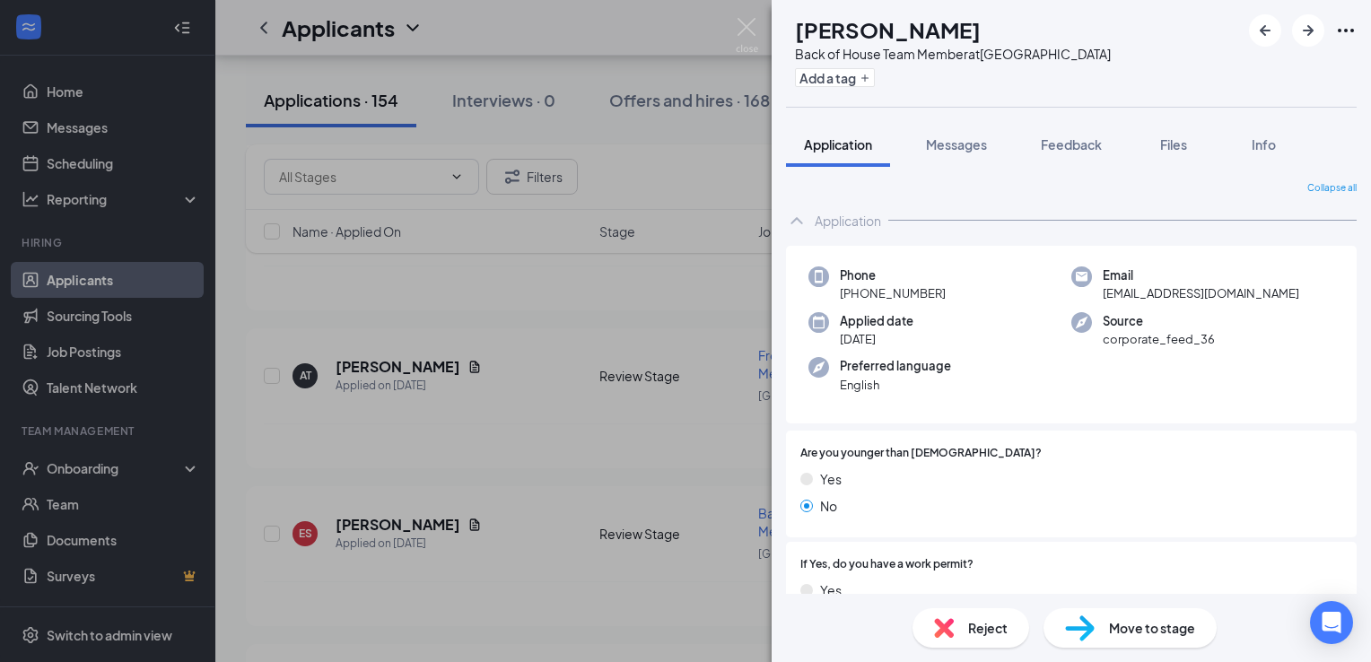
click at [1134, 635] on span "Move to stage" at bounding box center [1152, 628] width 86 height 20
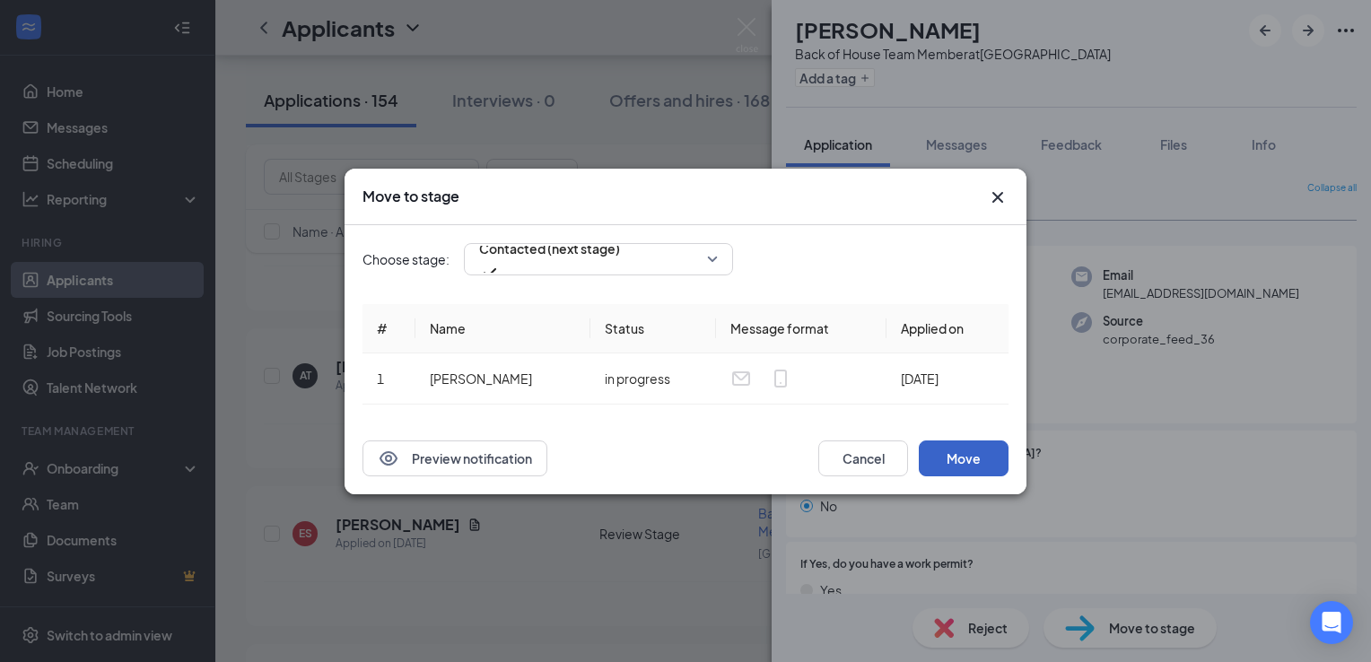
click at [987, 469] on button "Move" at bounding box center [964, 459] width 90 height 36
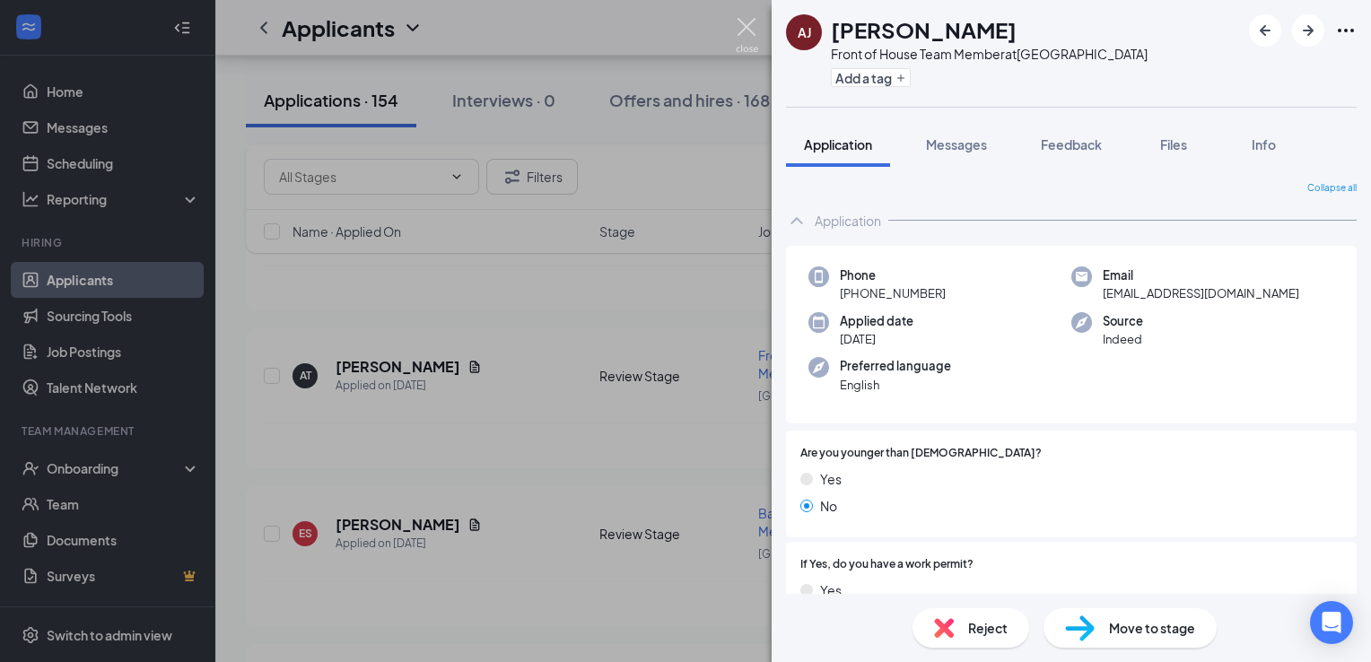
click at [747, 34] on img at bounding box center [747, 35] width 22 height 35
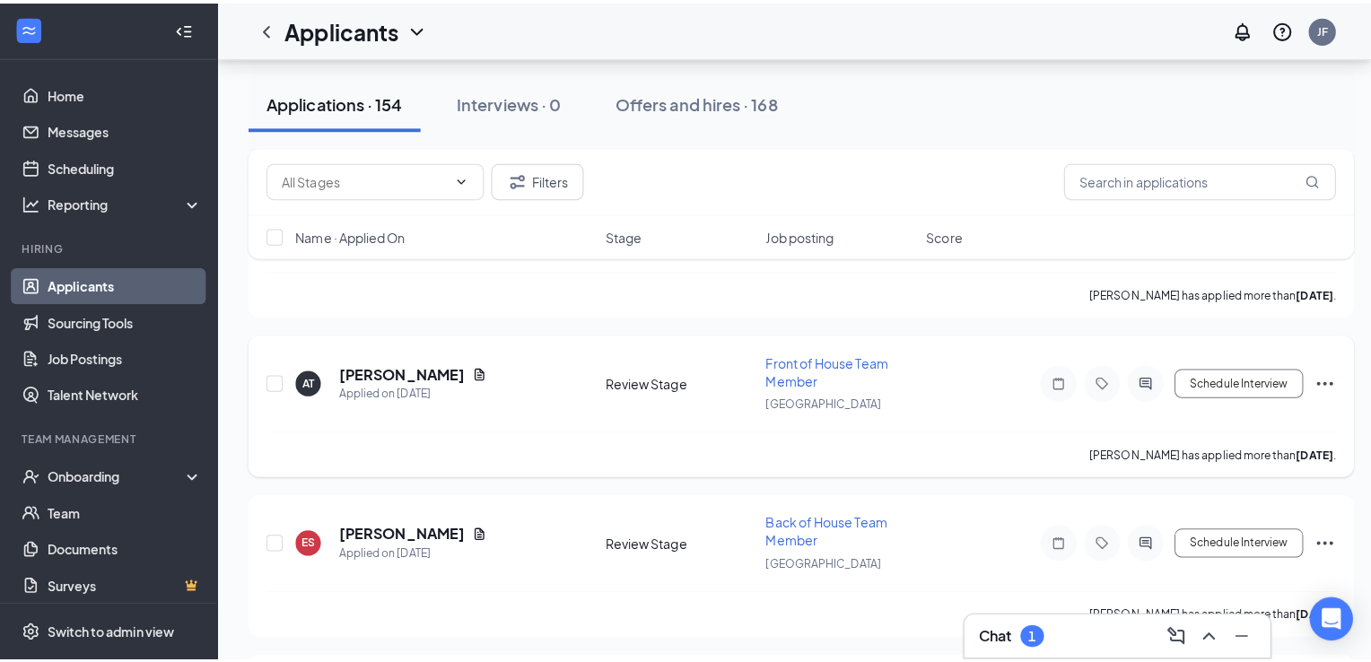
scroll to position [8486, 0]
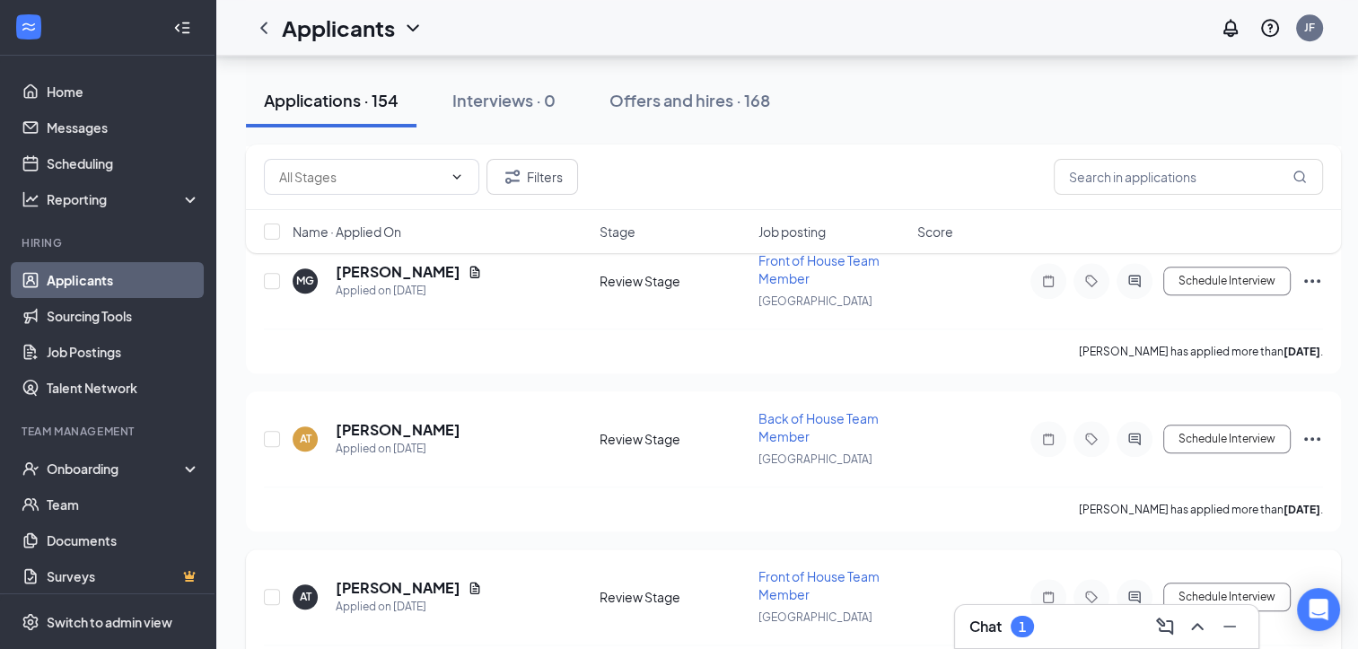
click at [366, 578] on h5 "[PERSON_NAME]" at bounding box center [398, 588] width 125 height 20
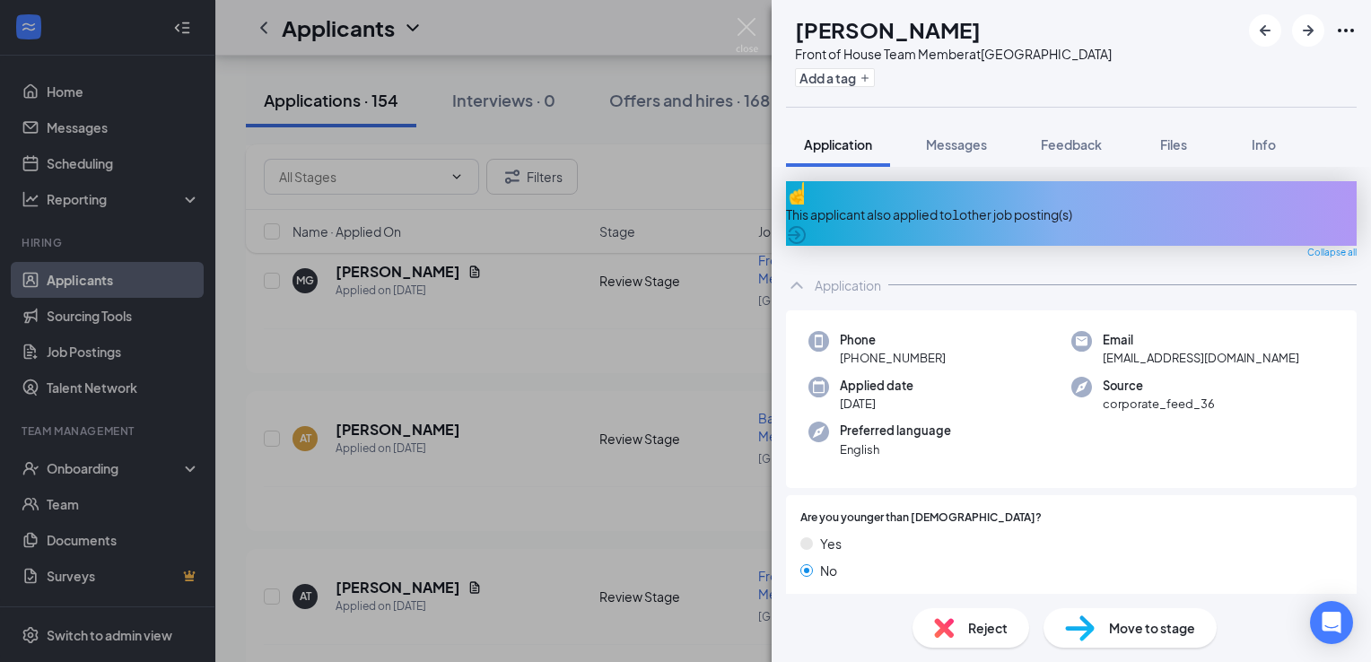
click at [1121, 623] on span "Move to stage" at bounding box center [1152, 628] width 86 height 20
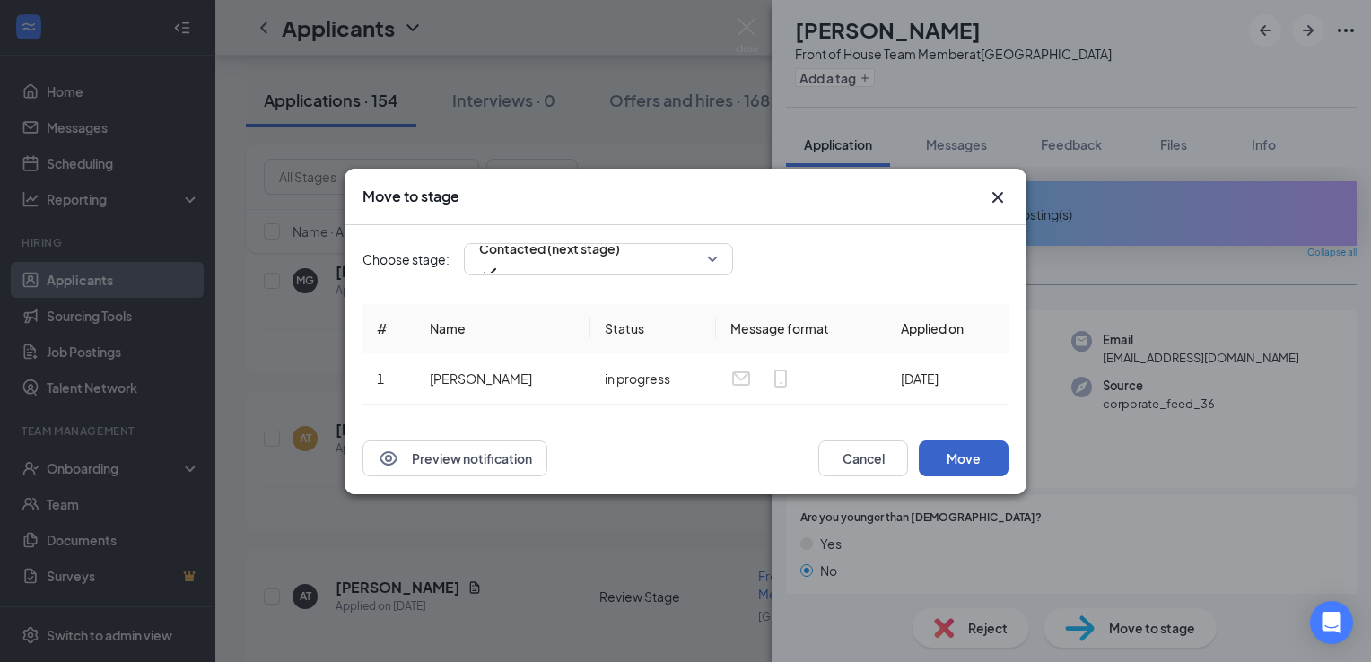
click at [953, 467] on button "Move" at bounding box center [964, 459] width 90 height 36
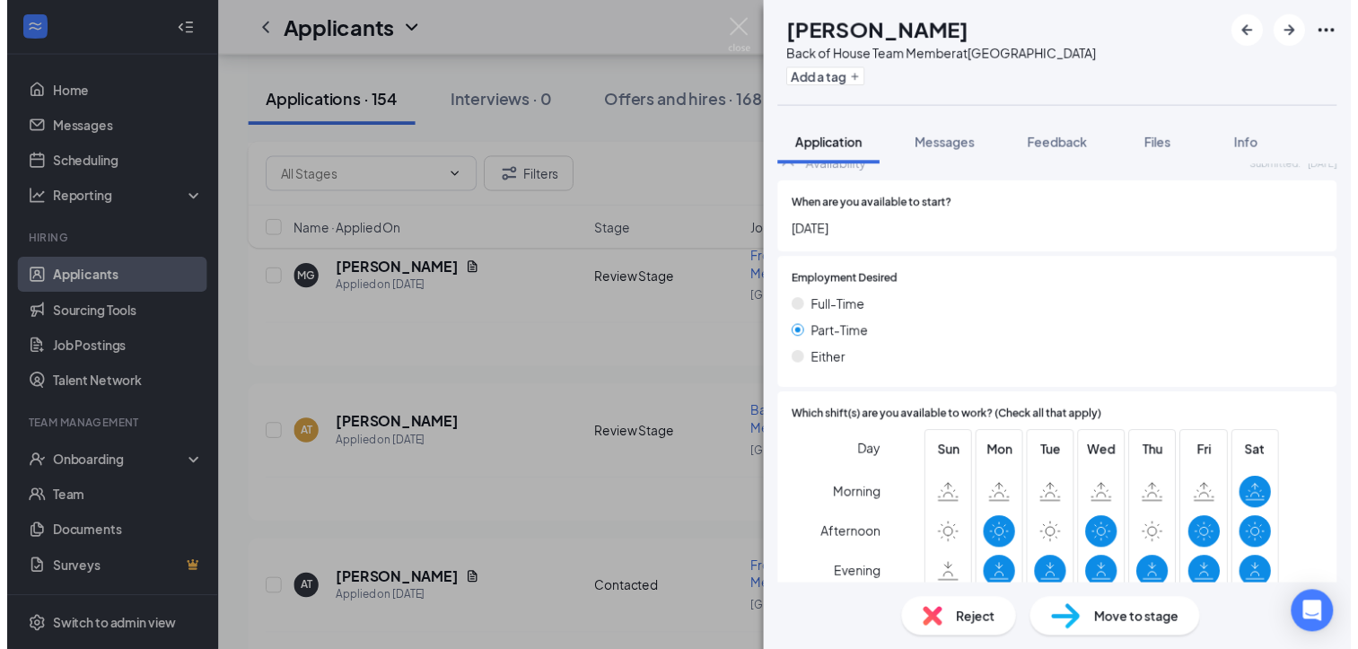
scroll to position [1135, 0]
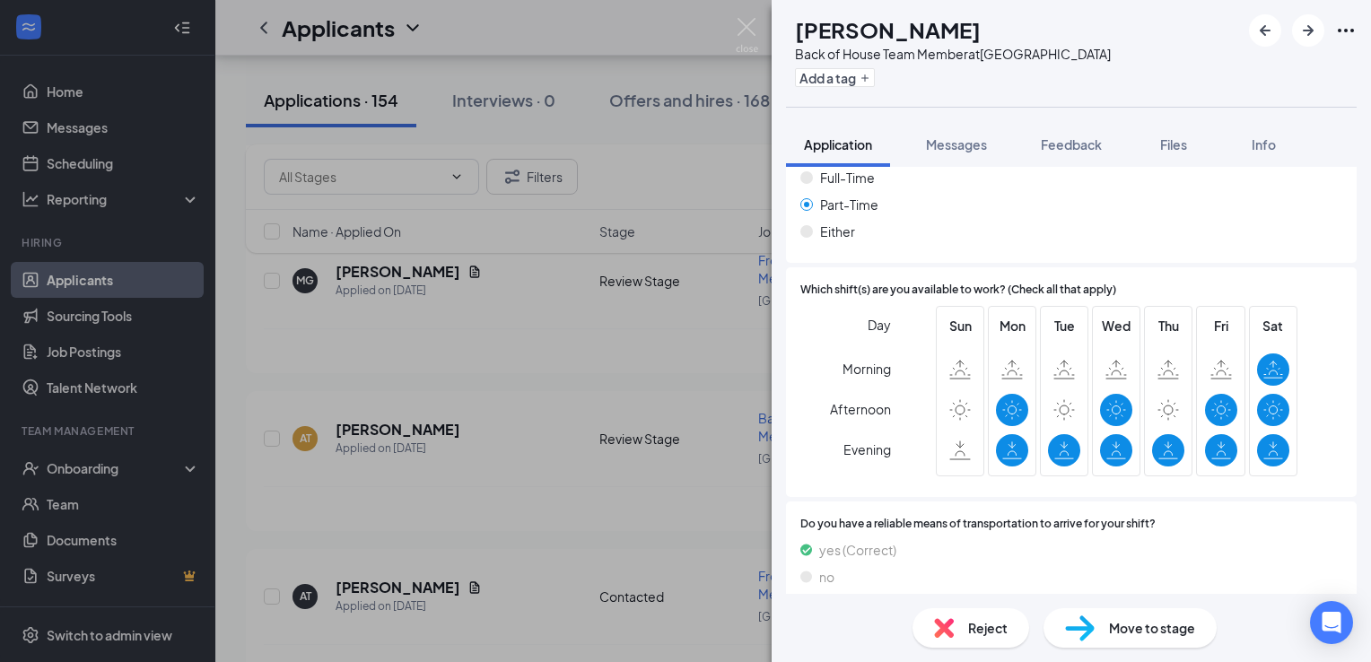
click at [692, 408] on div "ES [PERSON_NAME] Back of House Team Member at [GEOGRAPHIC_DATA] Add a tag Appli…" at bounding box center [685, 331] width 1371 height 662
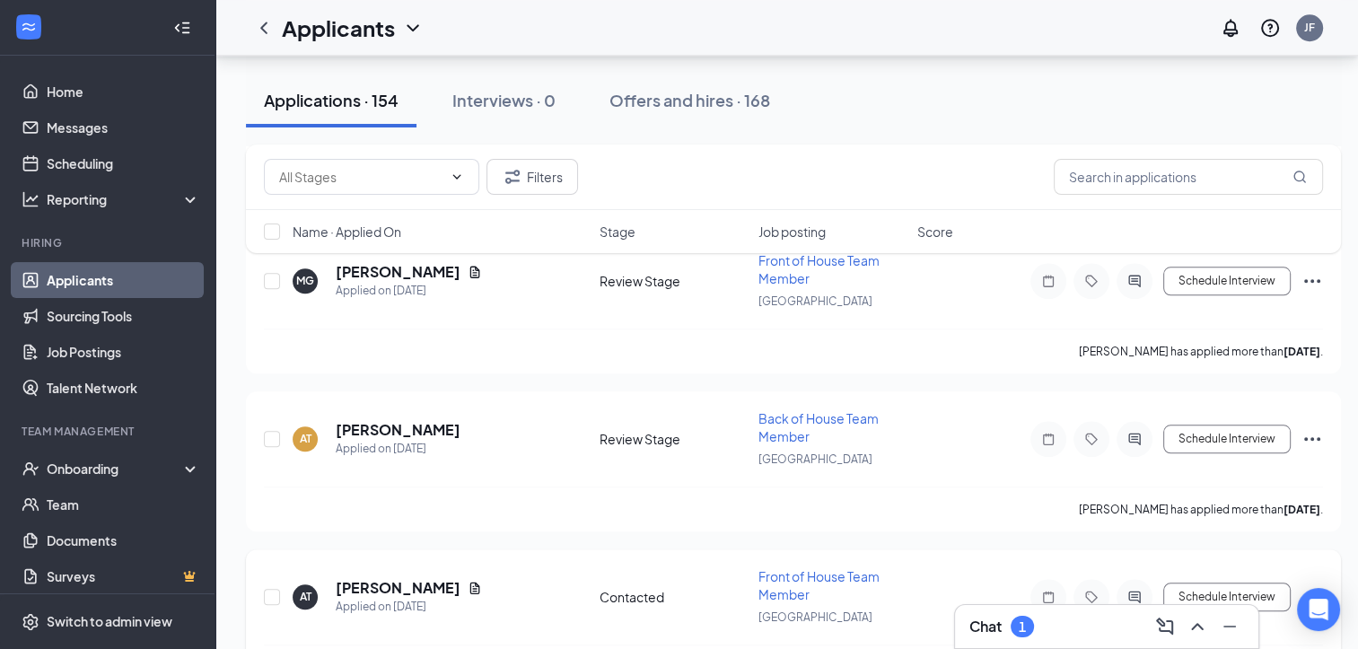
scroll to position [8353, 0]
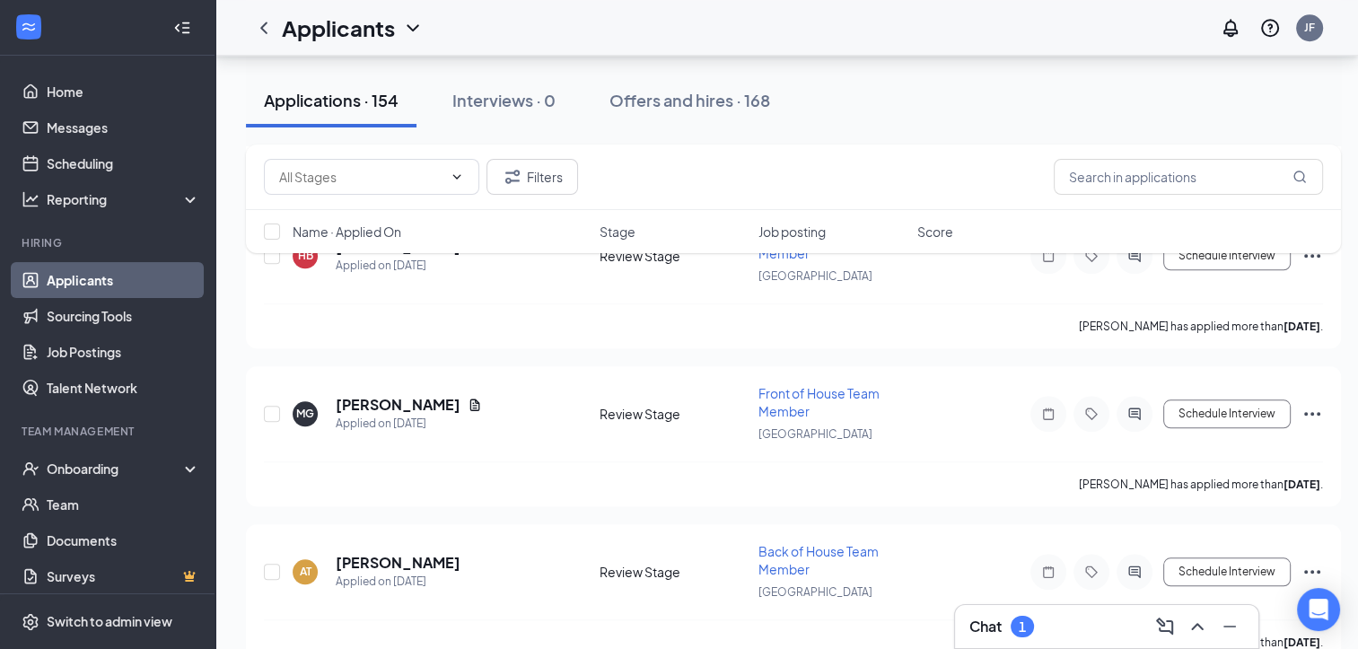
click at [389, 553] on h5 "[PERSON_NAME]" at bounding box center [398, 563] width 125 height 20
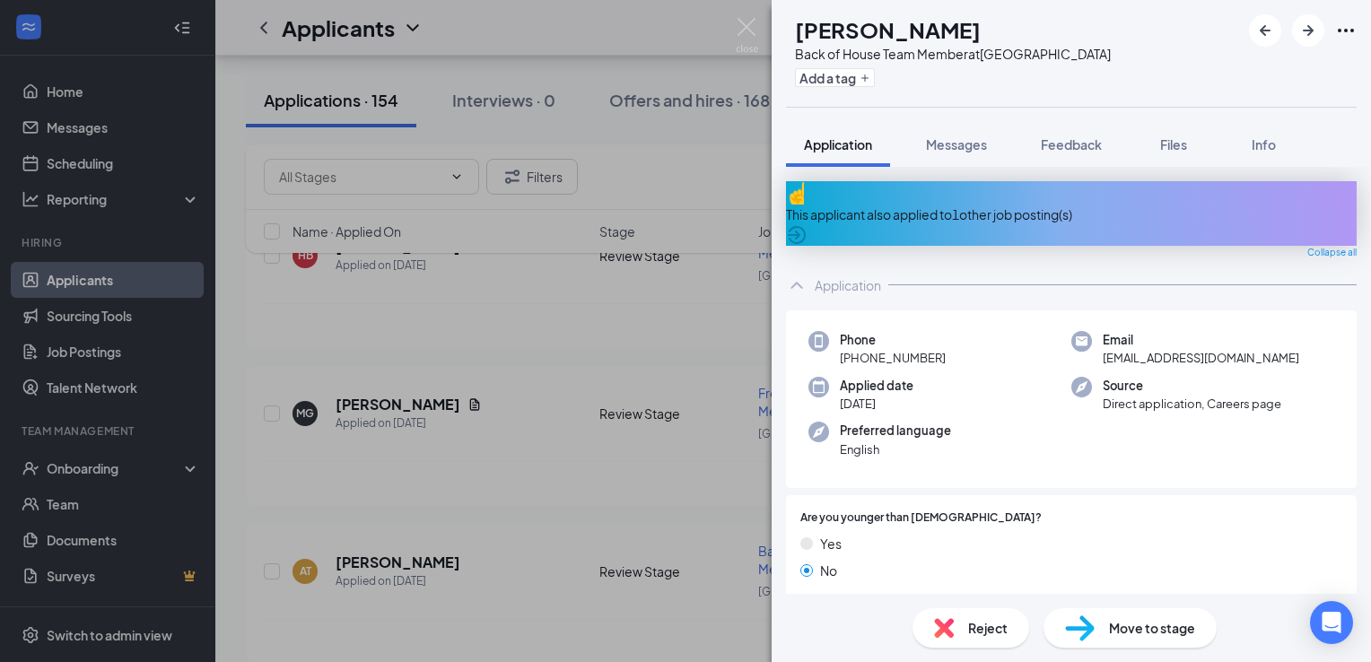
click at [1131, 622] on span "Move to stage" at bounding box center [1152, 628] width 86 height 20
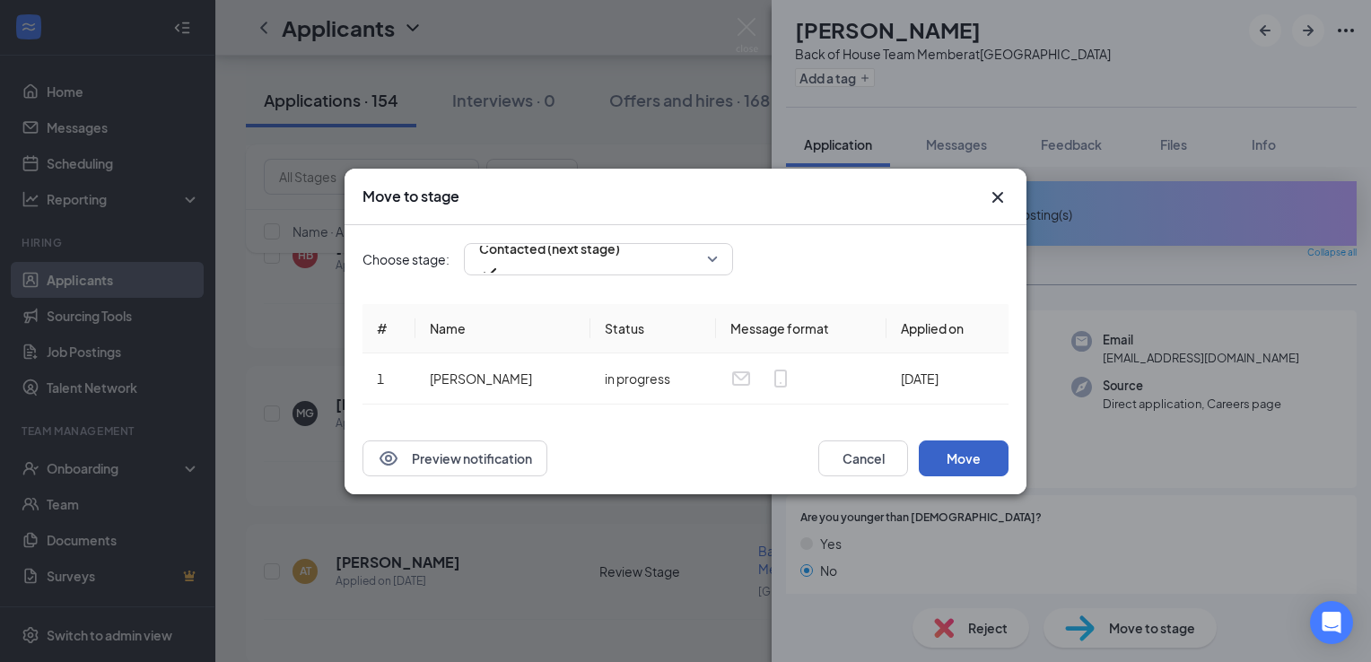
click at [976, 443] on button "Move" at bounding box center [964, 459] width 90 height 36
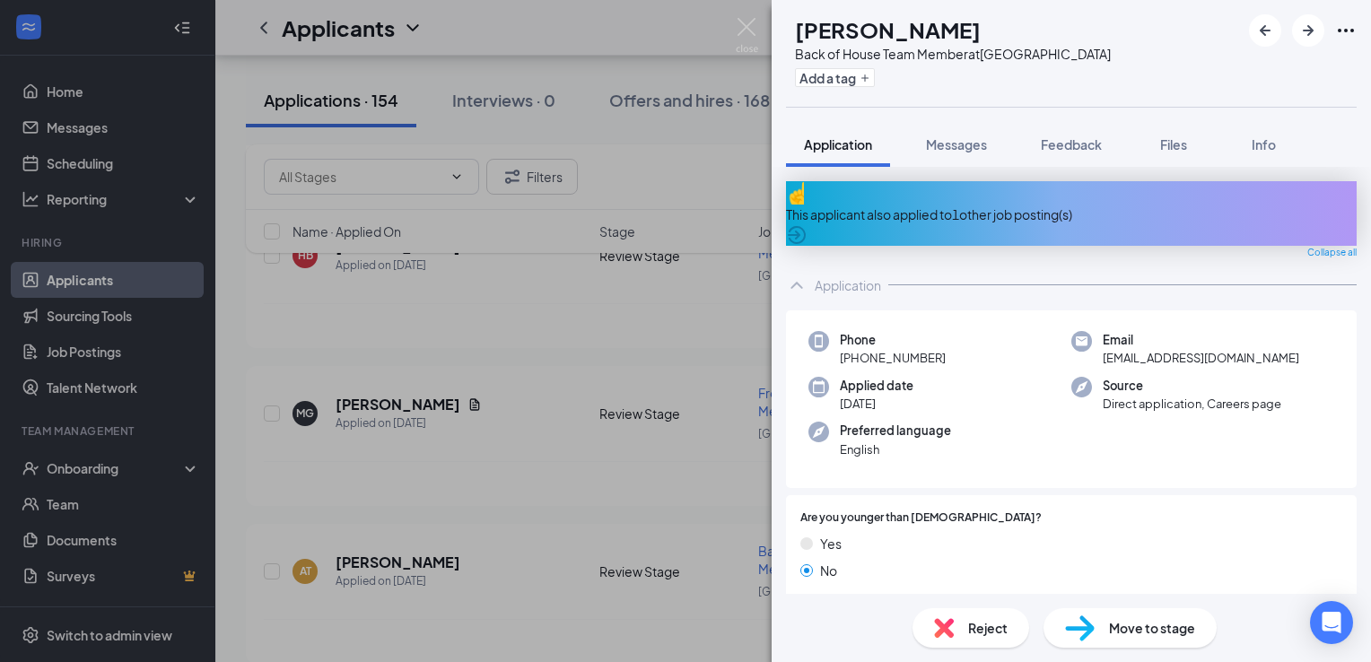
click at [750, 31] on img at bounding box center [747, 35] width 22 height 35
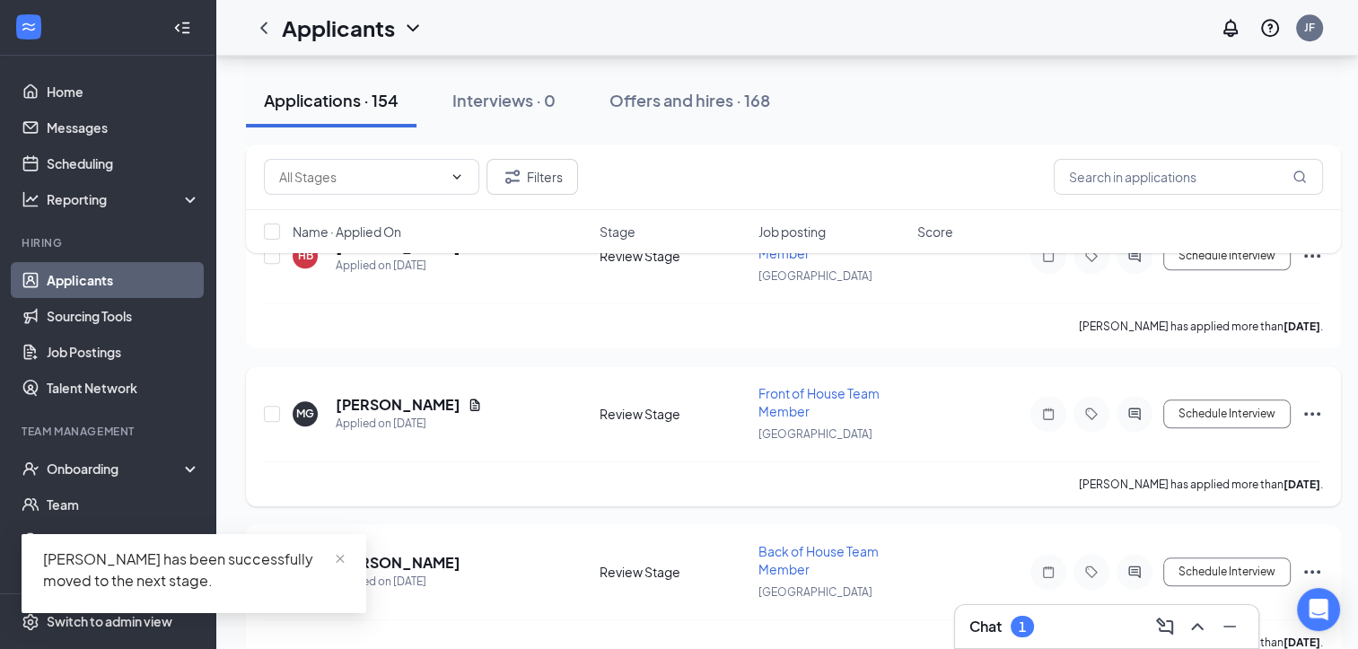
scroll to position [8237, 0]
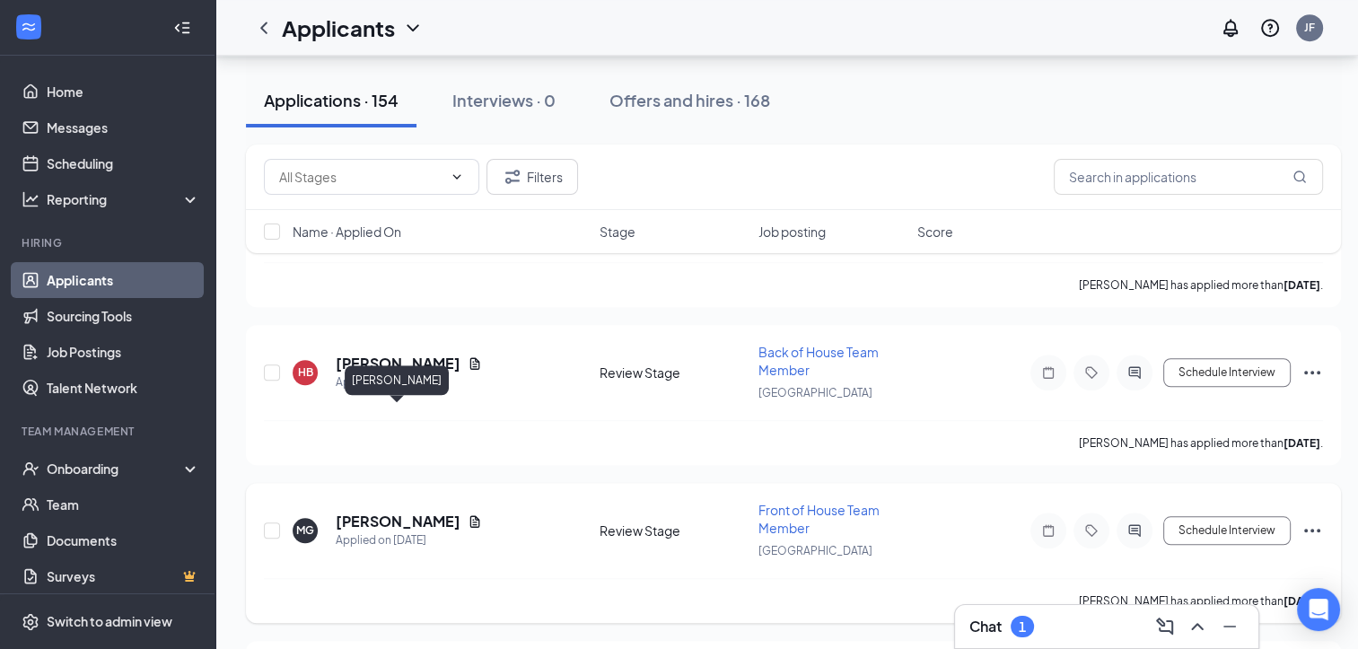
click at [416, 512] on h5 "[PERSON_NAME]" at bounding box center [398, 522] width 125 height 20
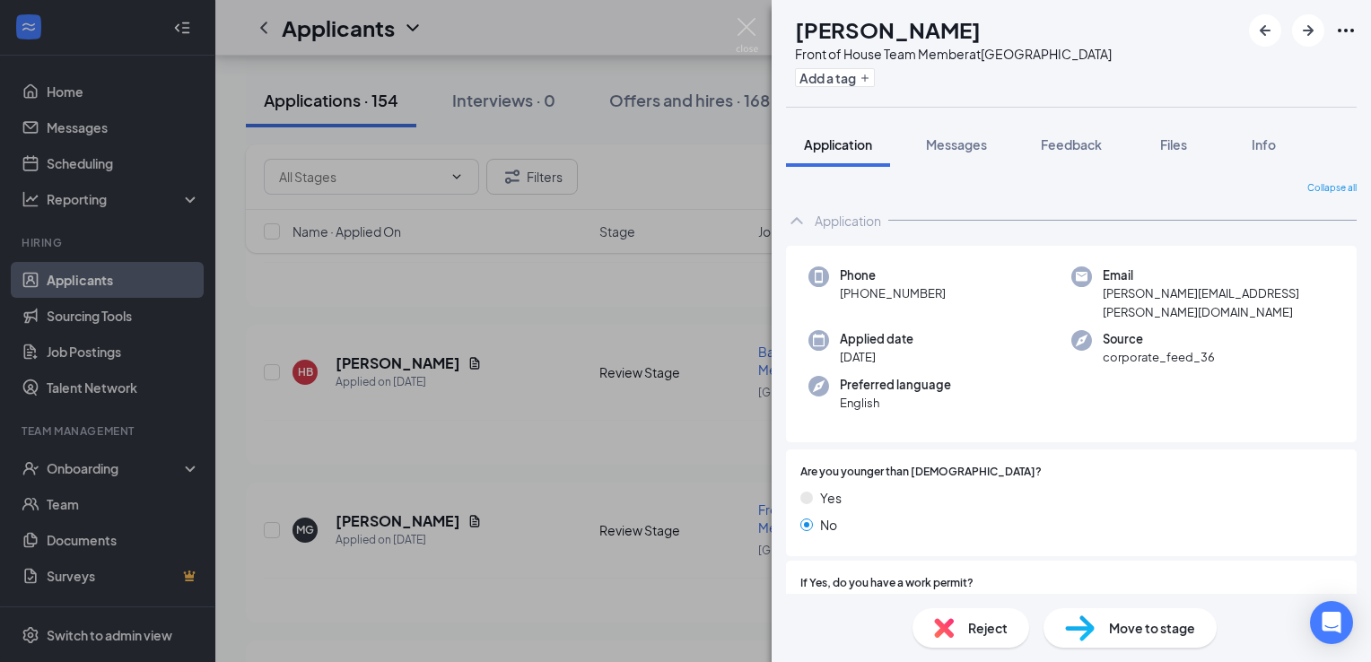
click at [1109, 618] on span "Move to stage" at bounding box center [1152, 628] width 86 height 20
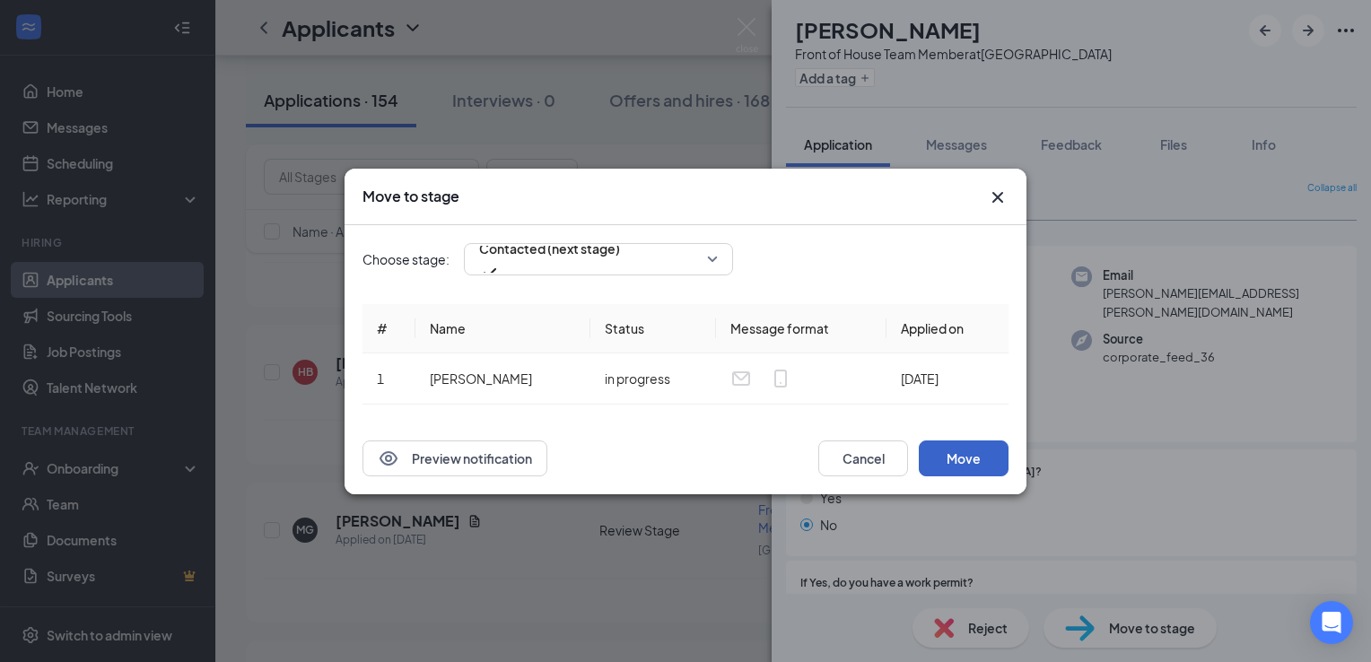
click at [966, 450] on button "Move" at bounding box center [964, 459] width 90 height 36
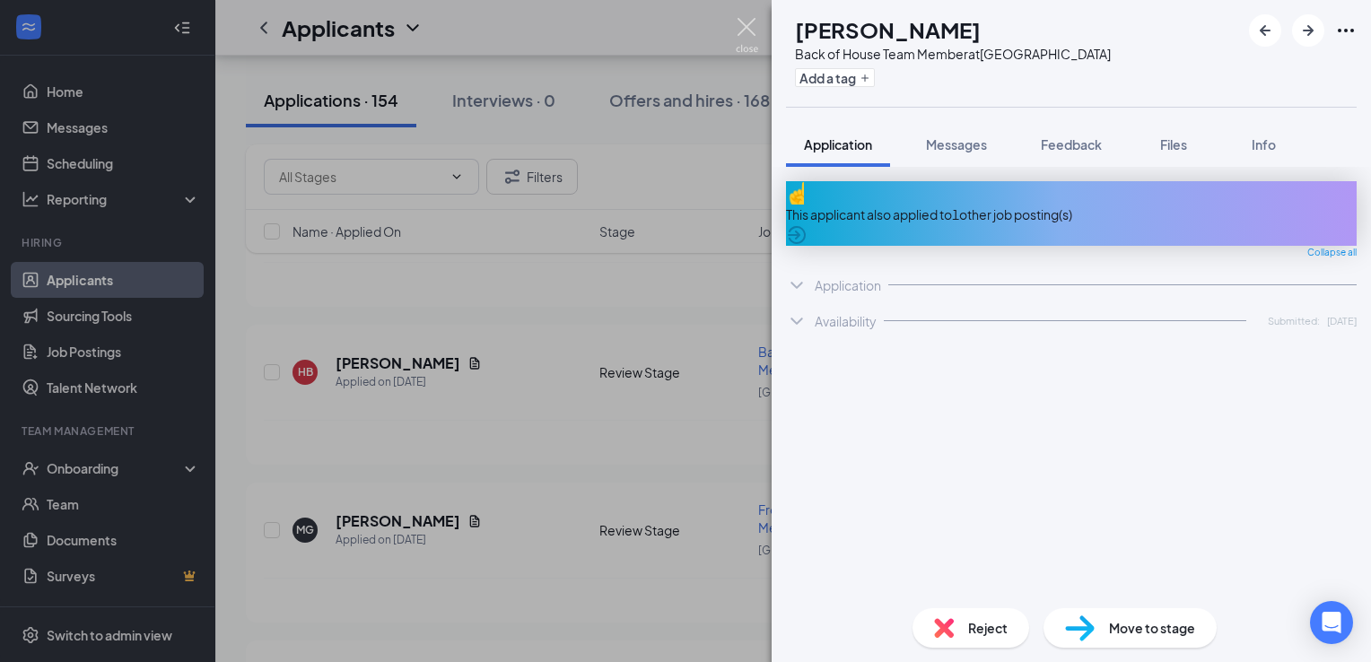
click at [745, 26] on img at bounding box center [747, 35] width 22 height 35
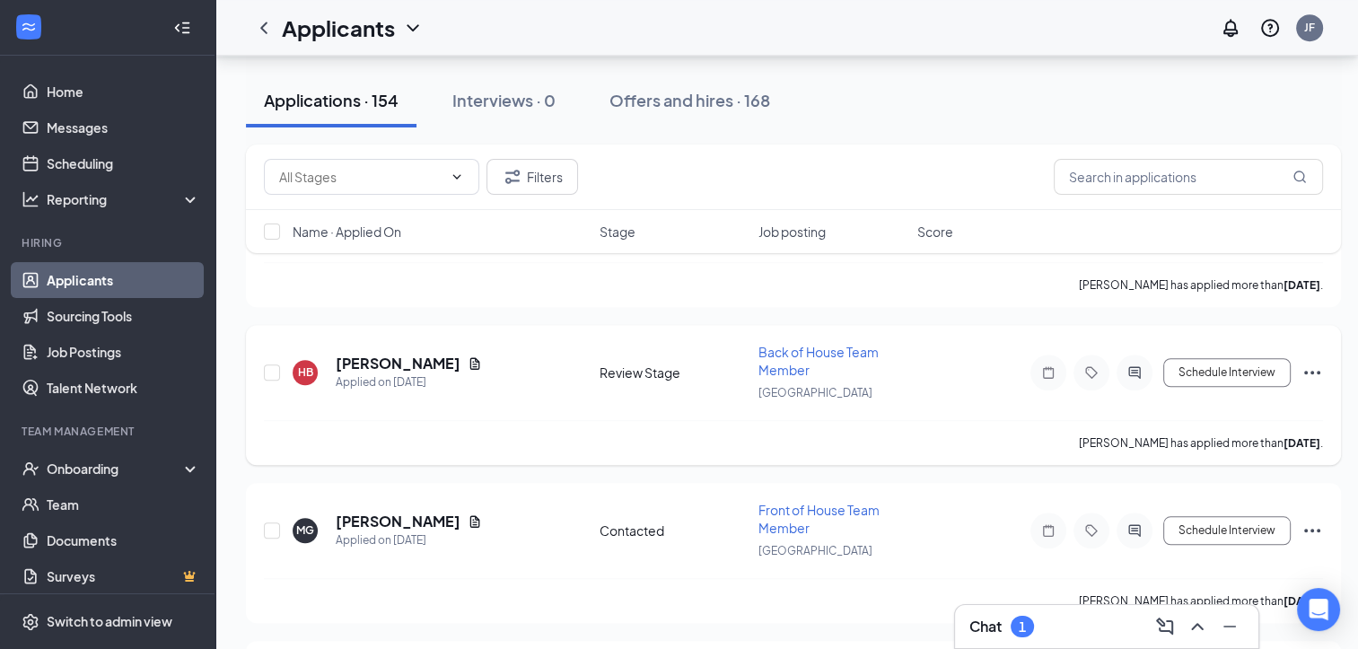
scroll to position [8080, 5]
click at [369, 511] on h5 "[PERSON_NAME]" at bounding box center [398, 521] width 125 height 20
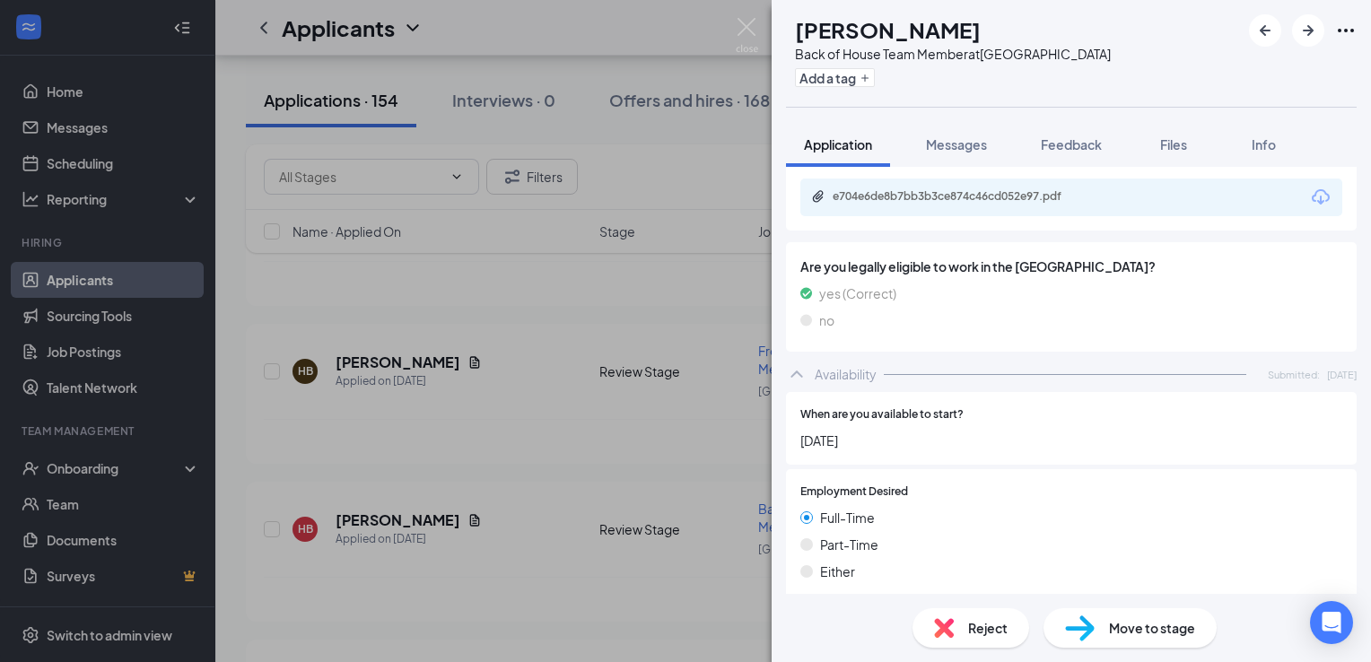
scroll to position [810, 0]
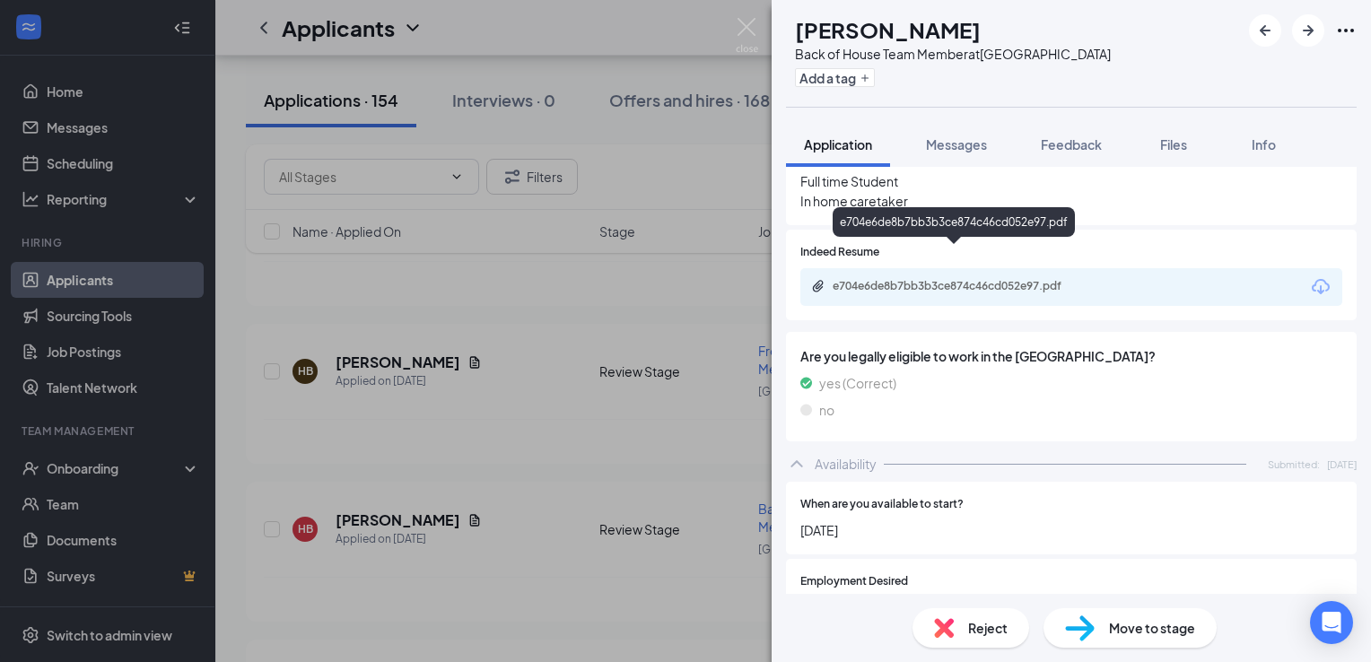
click at [948, 279] on div "e704e6de8b7bb3b3ce874c46cd052e97.pdf" at bounding box center [956, 287] width 291 height 17
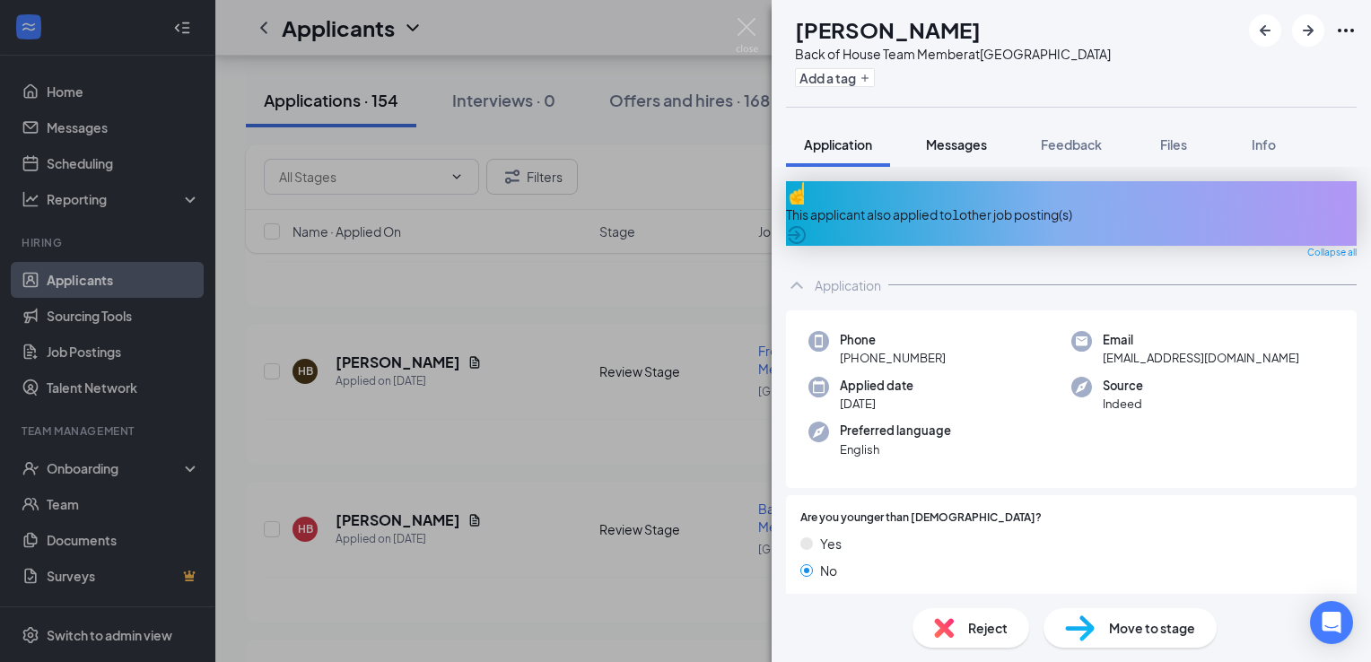
click at [950, 138] on span "Messages" at bounding box center [956, 144] width 61 height 16
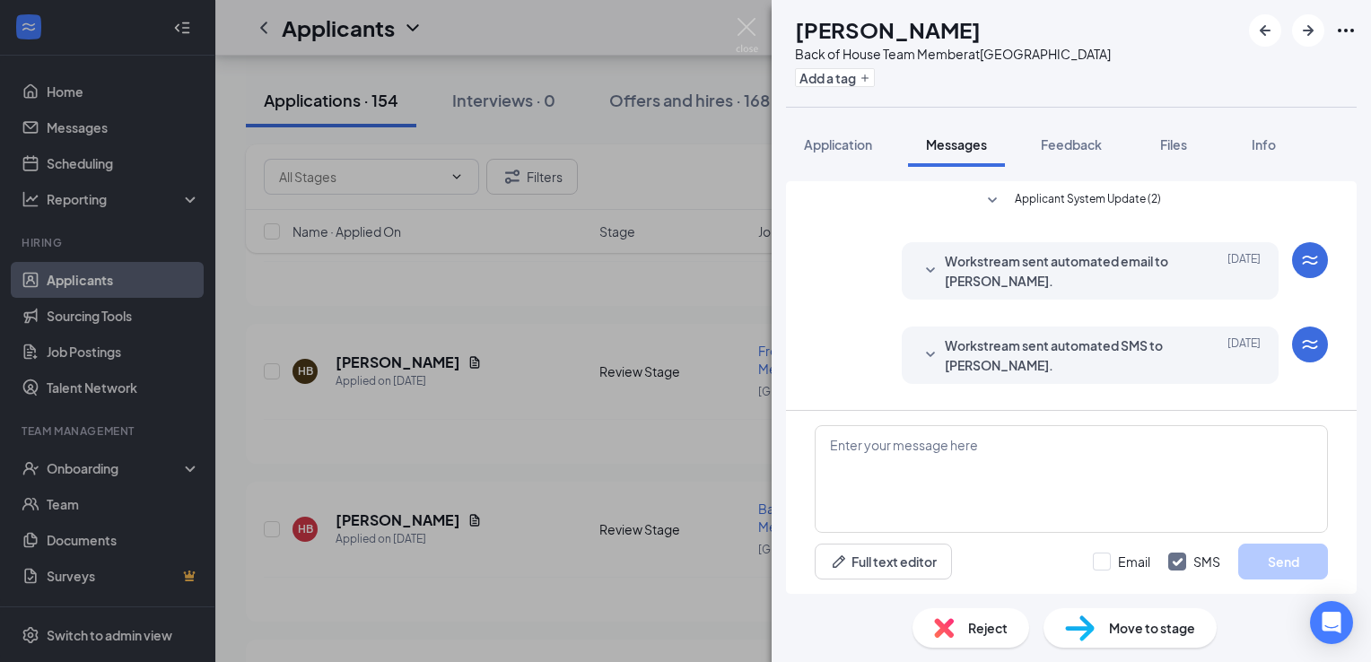
scroll to position [212, 0]
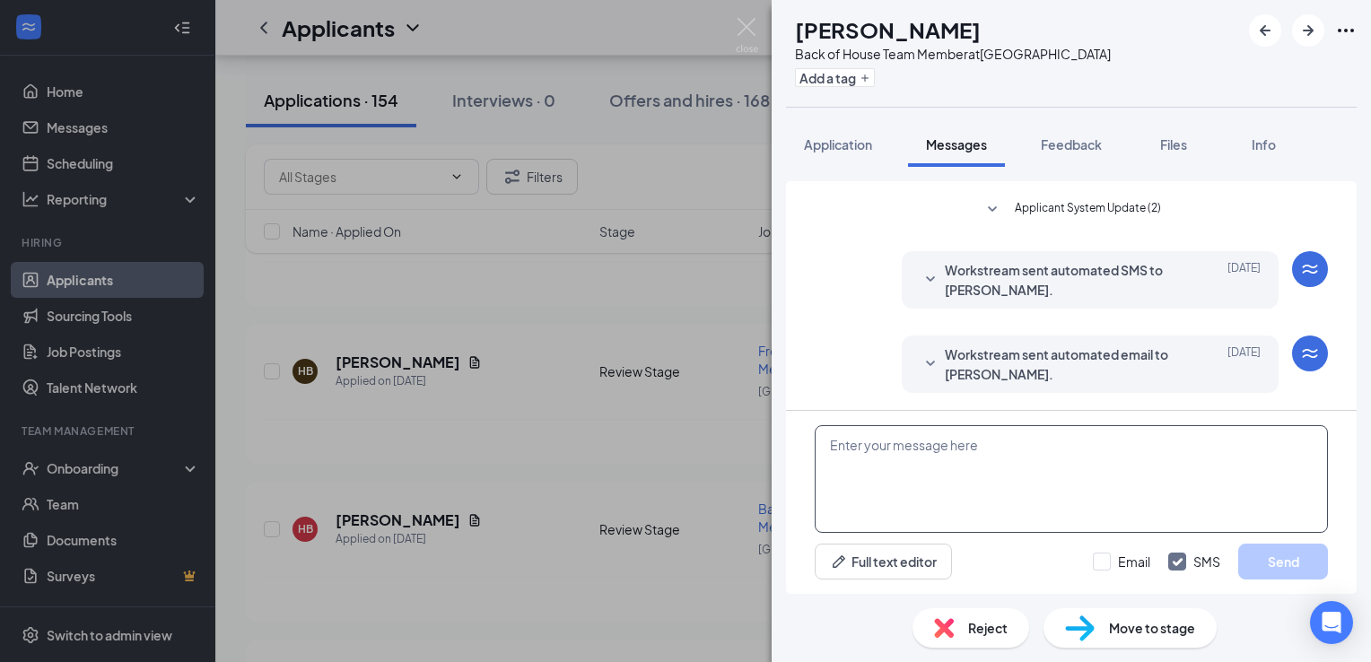
paste textarea "Greetings from the [DEMOGRAPHIC_DATA] Fil A hiring team, would you be able to c…"
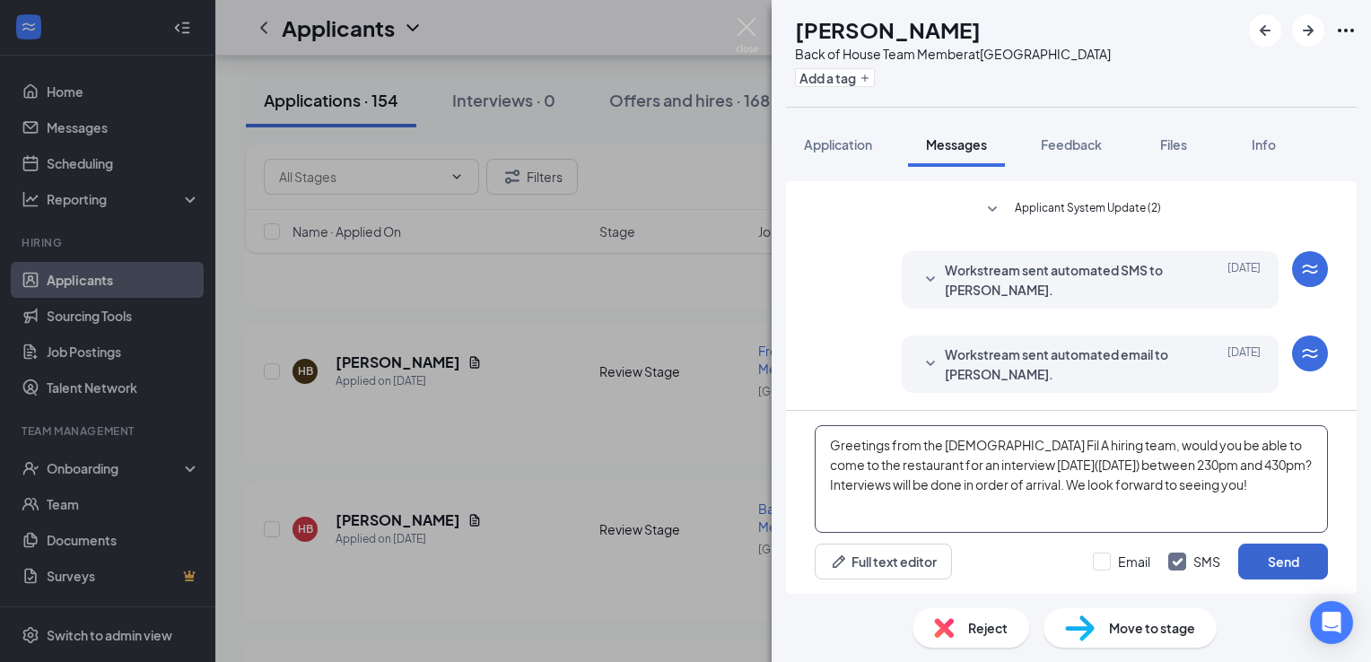
type textarea "Greetings from the [DEMOGRAPHIC_DATA] Fil A hiring team, would you be able to c…"
click at [1274, 557] on button "Send" at bounding box center [1284, 562] width 90 height 36
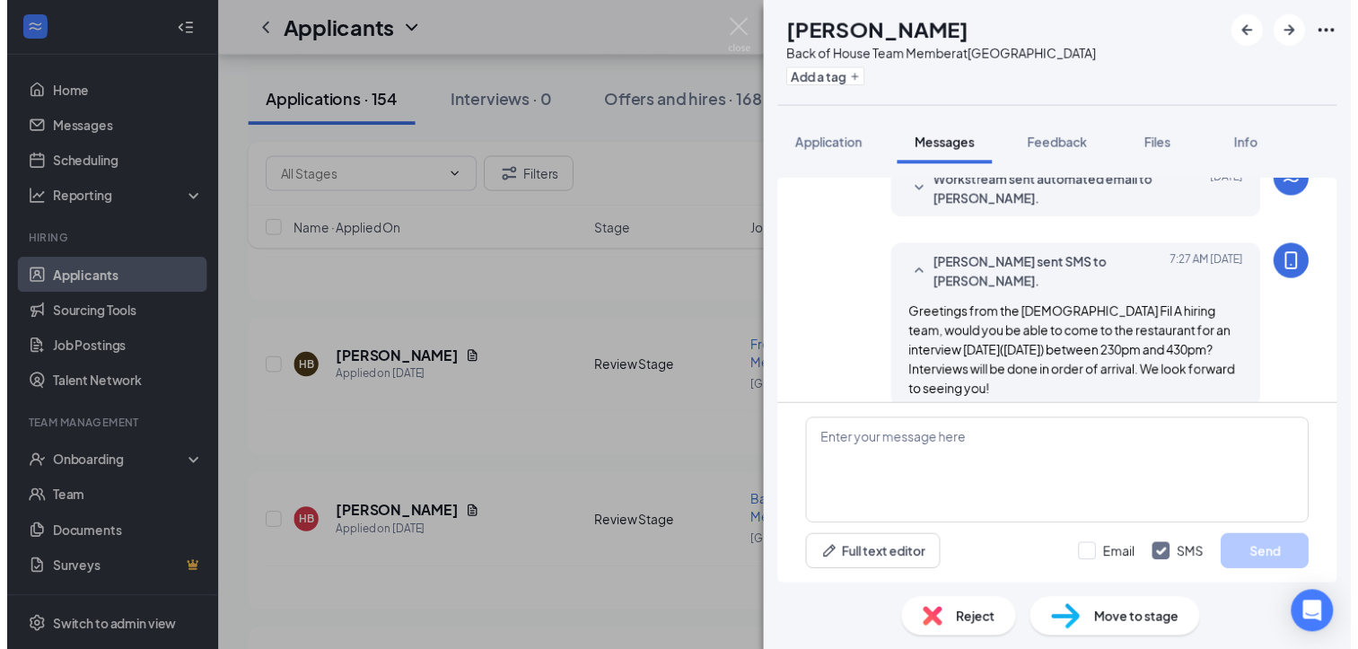
scroll to position [388, 0]
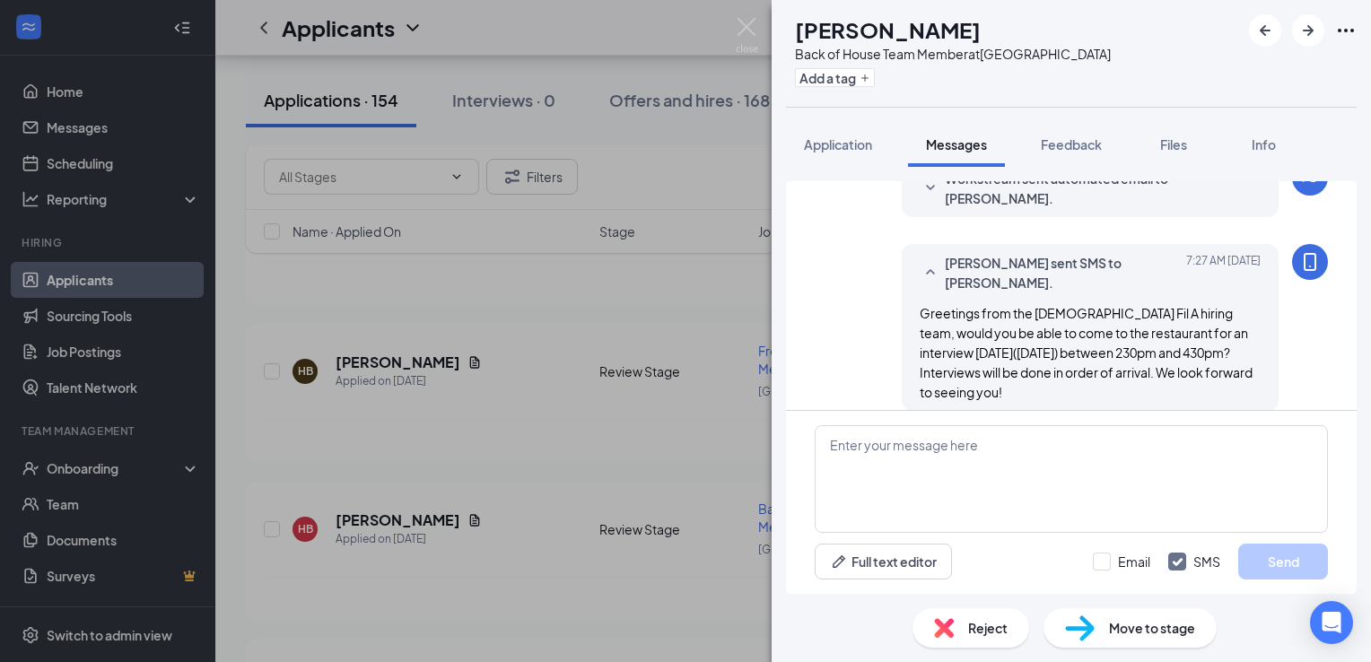
click at [1136, 629] on span "Move to stage" at bounding box center [1152, 628] width 86 height 20
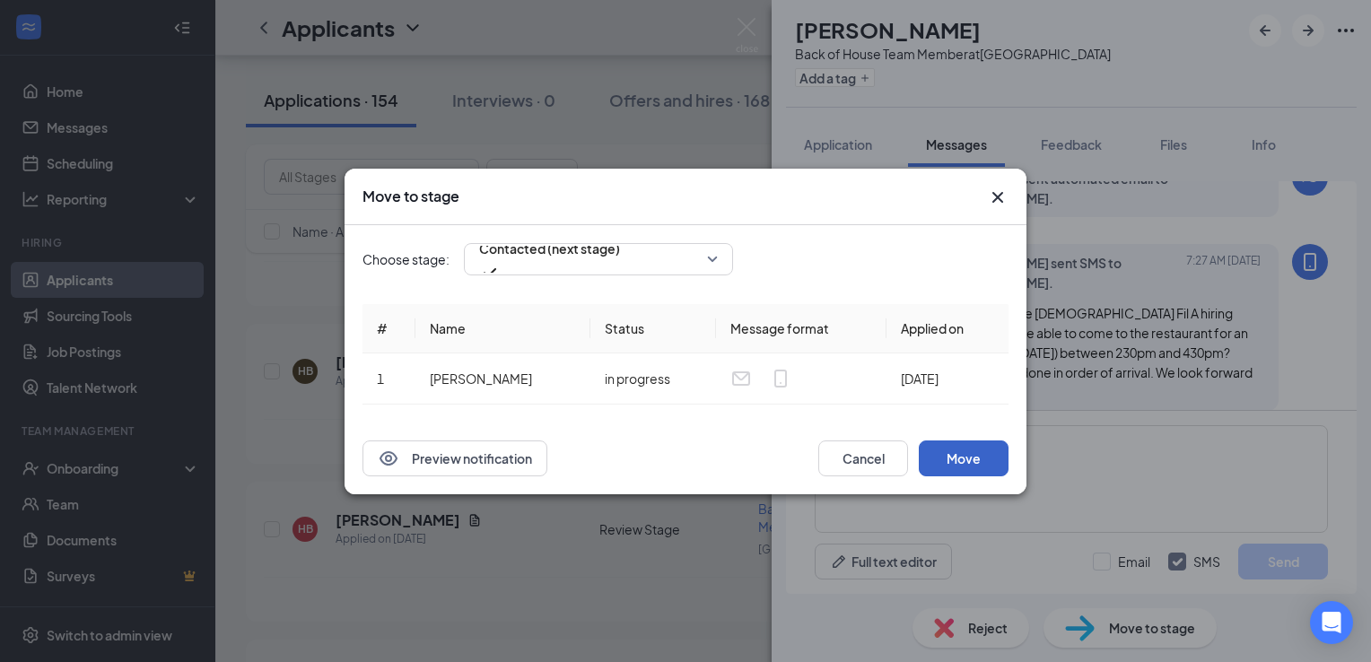
click at [953, 456] on button "Move" at bounding box center [964, 459] width 90 height 36
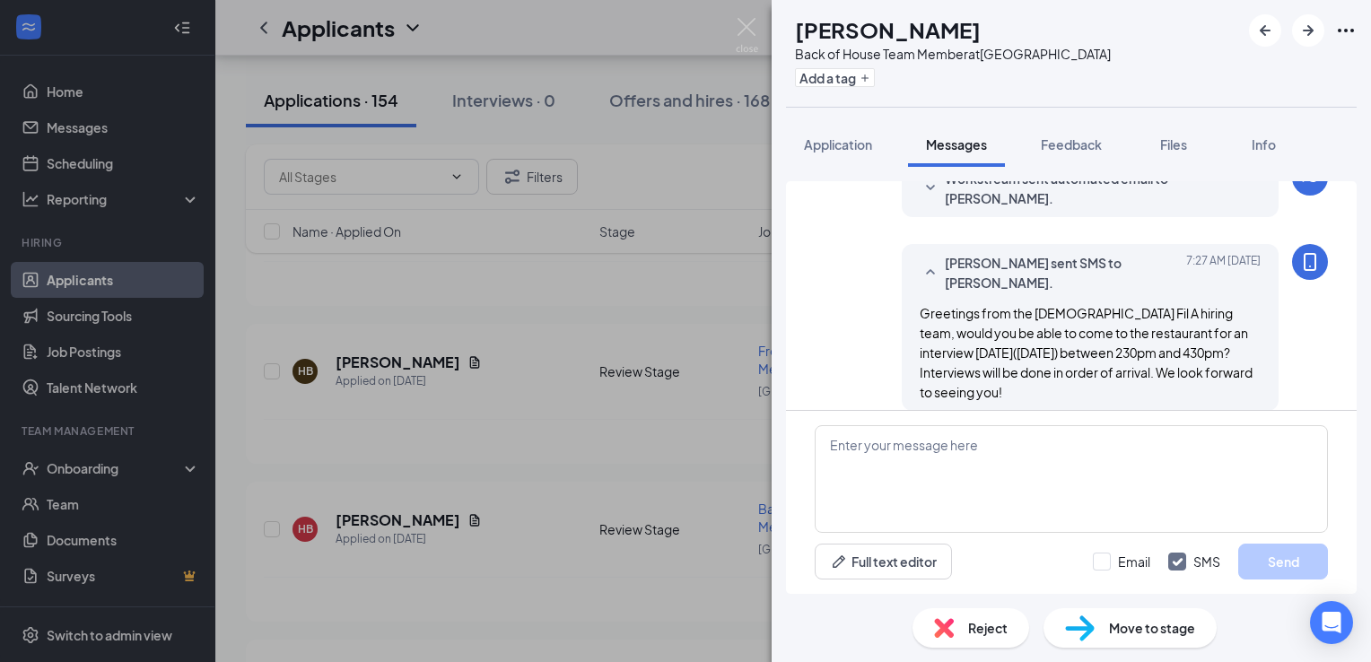
click at [747, 25] on img at bounding box center [747, 35] width 22 height 35
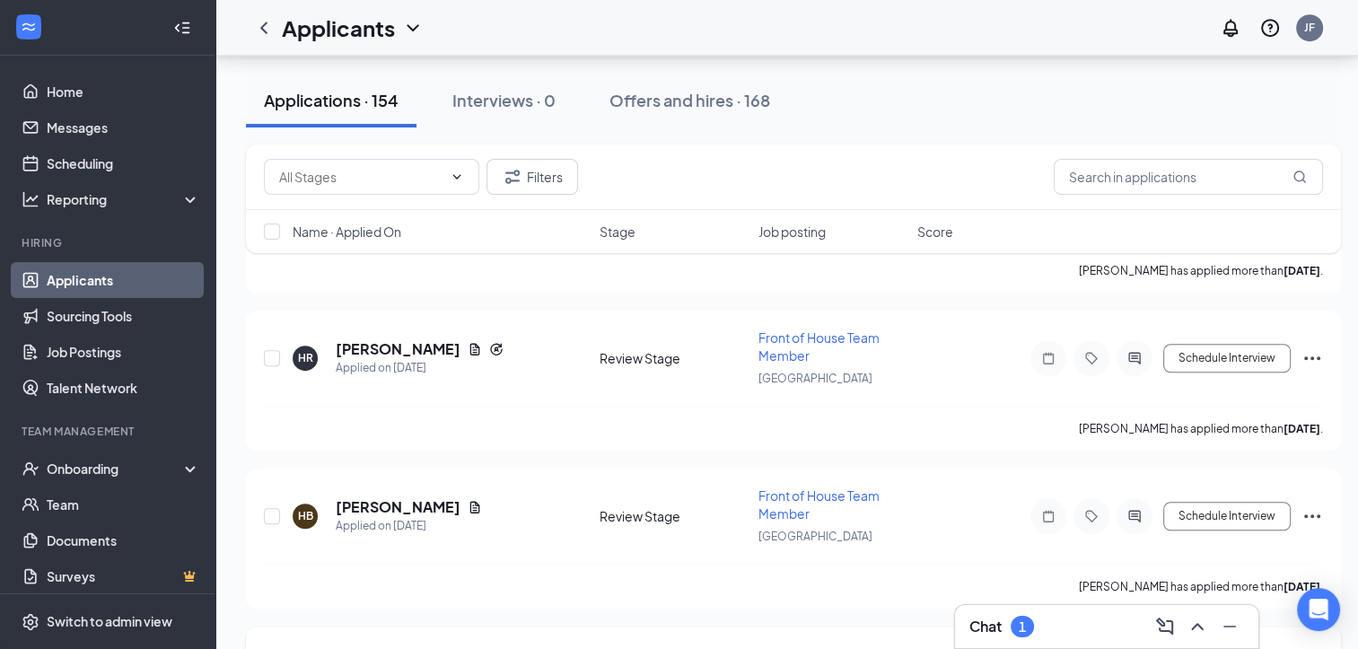
scroll to position [7932, 0]
click at [359, 500] on h5 "[PERSON_NAME]" at bounding box center [398, 510] width 125 height 20
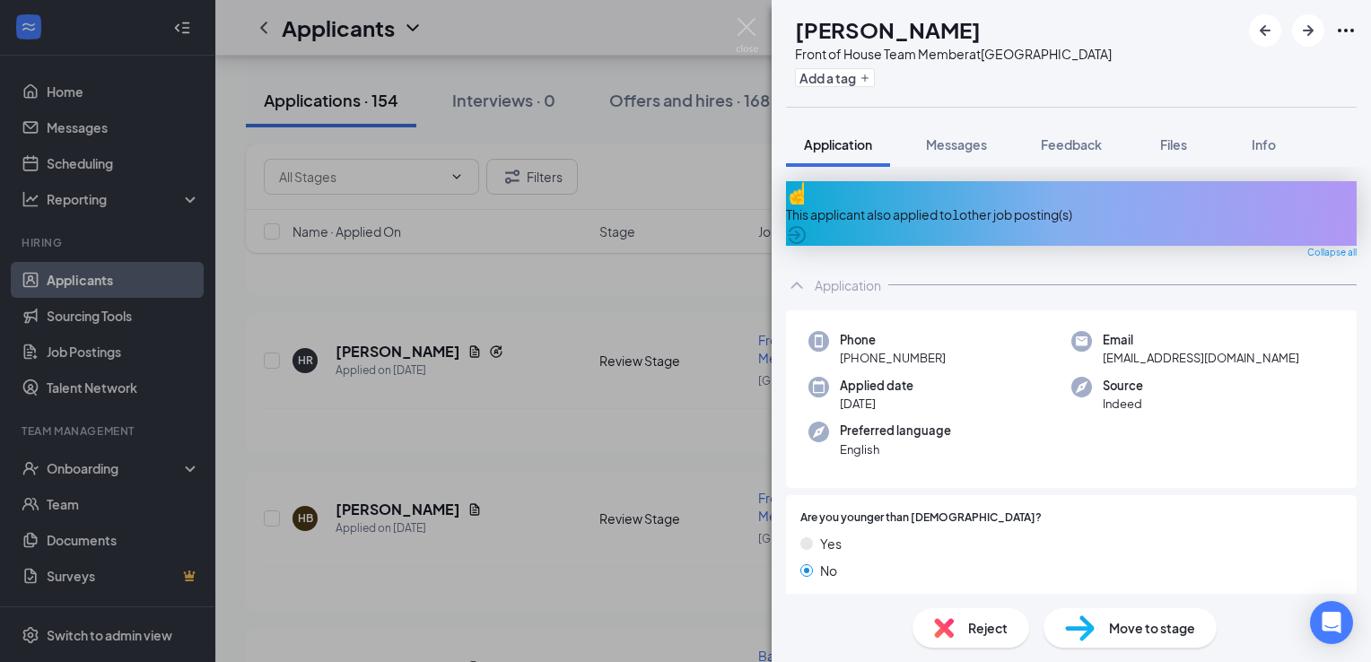
click at [1128, 613] on div "Move to stage" at bounding box center [1130, 628] width 173 height 39
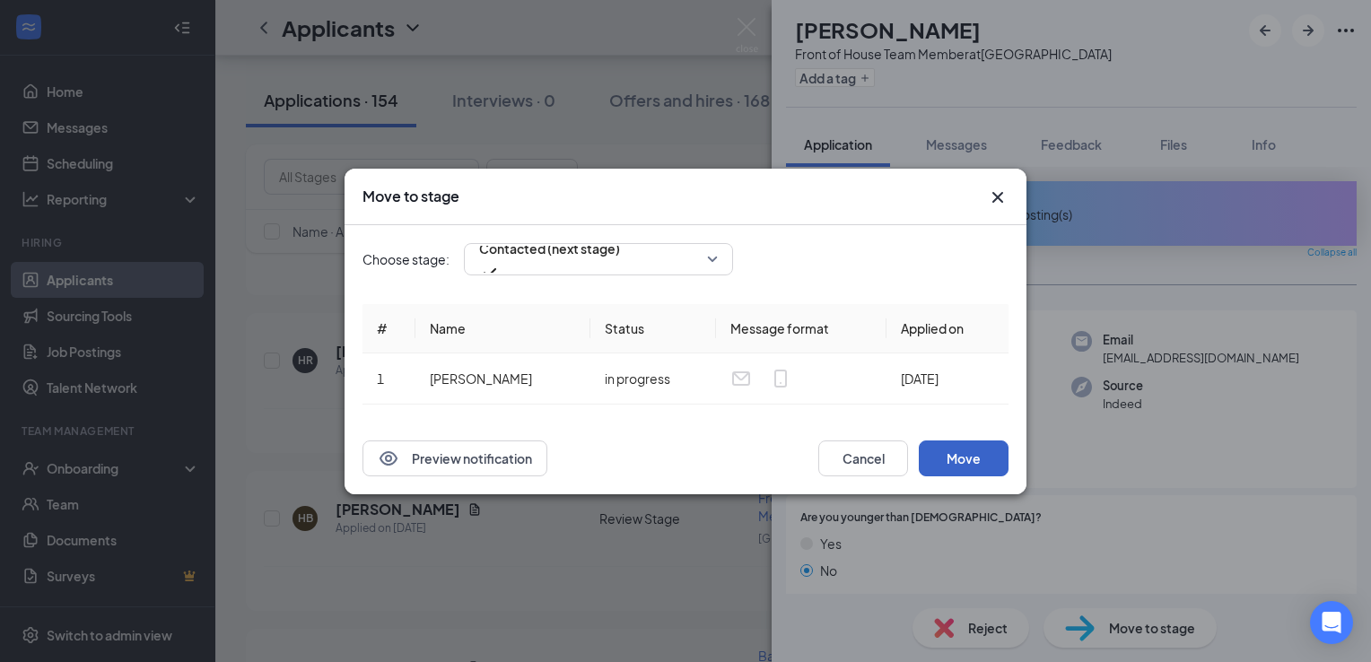
click at [970, 466] on button "Move" at bounding box center [964, 459] width 90 height 36
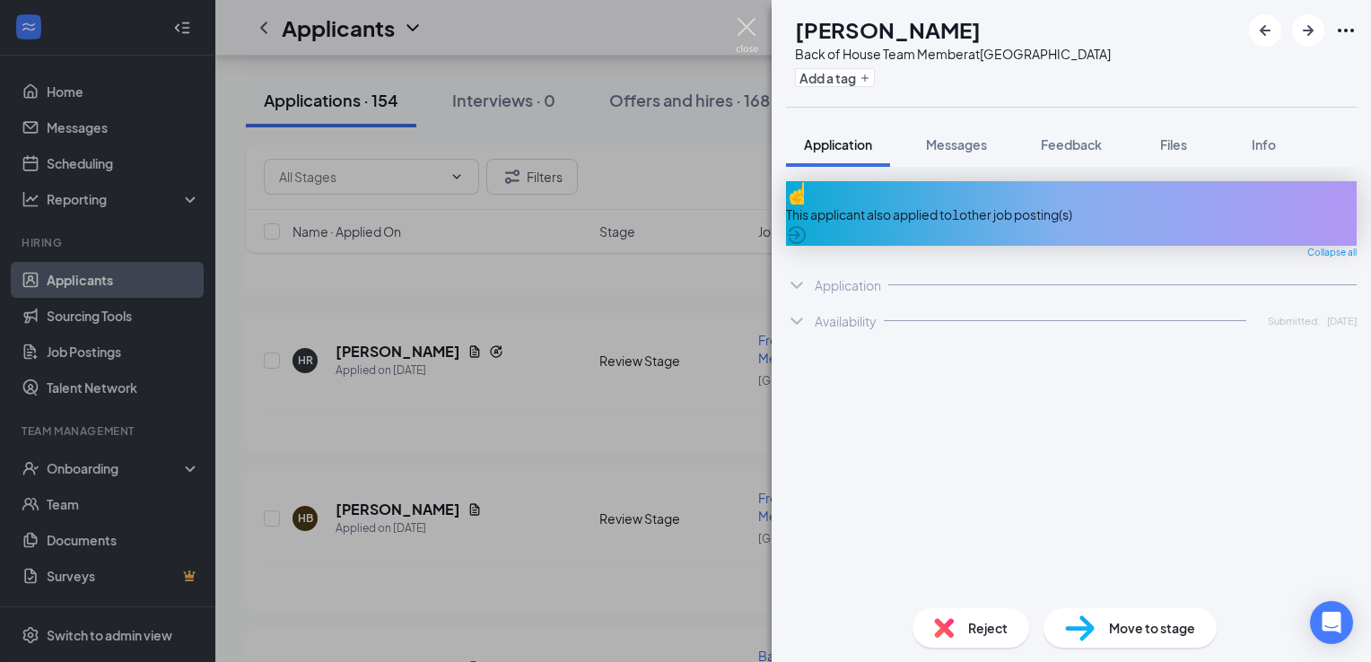
click at [754, 24] on img at bounding box center [747, 35] width 22 height 35
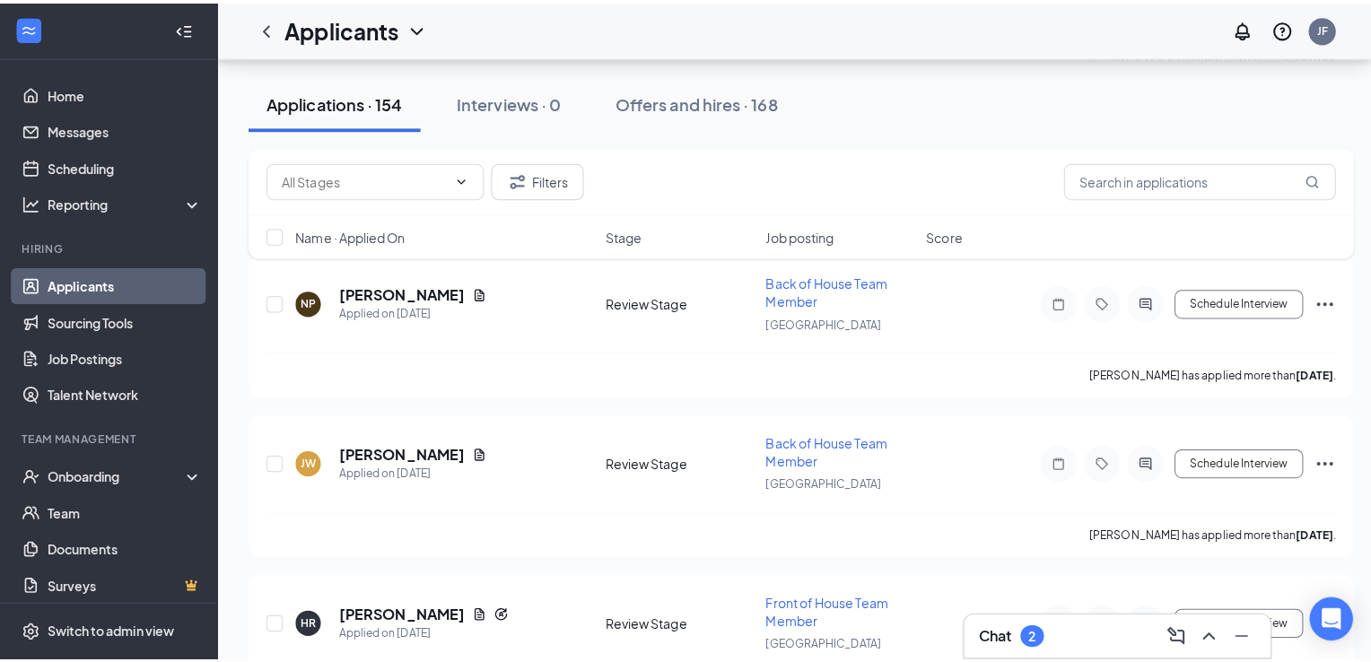
scroll to position [7677, 0]
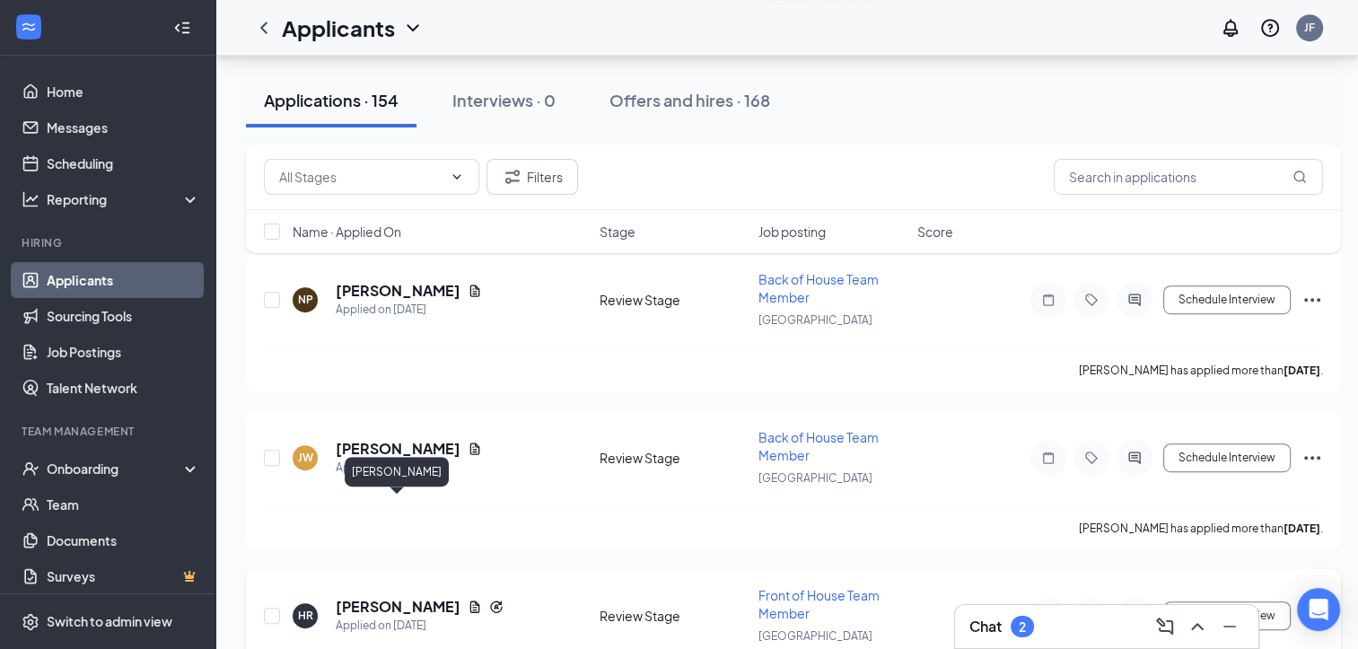
click at [395, 597] on h5 "[PERSON_NAME]" at bounding box center [398, 607] width 125 height 20
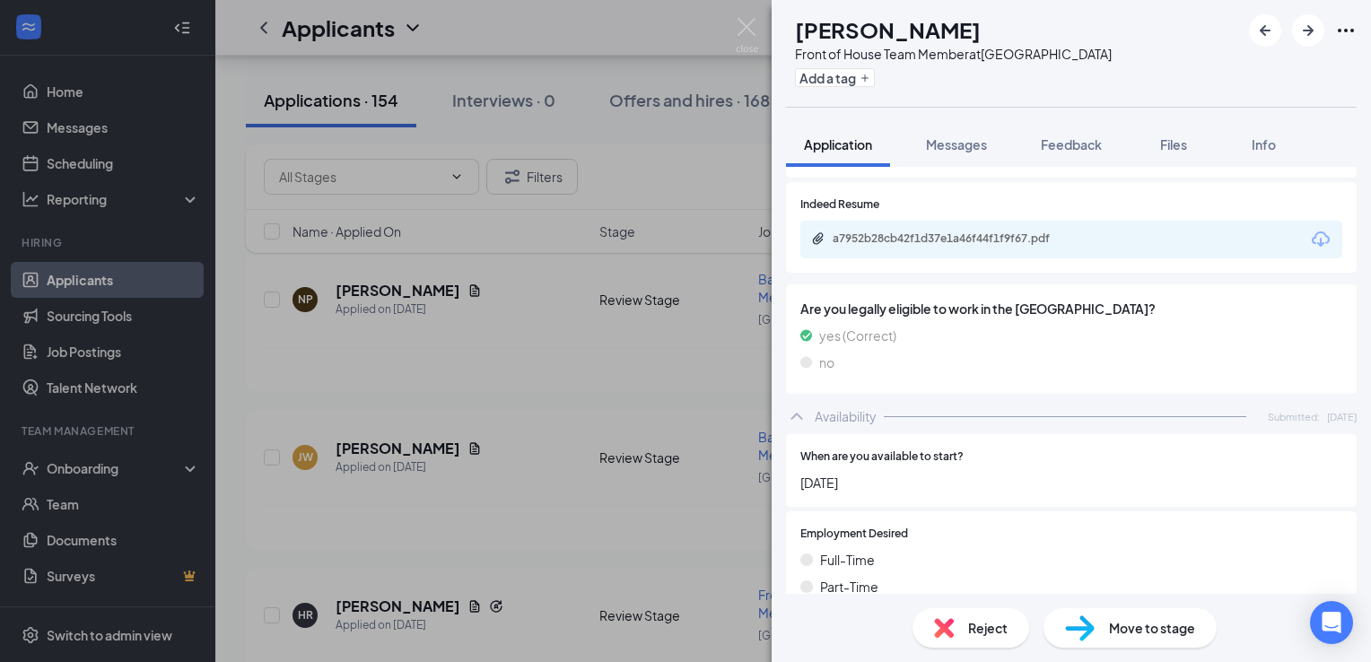
scroll to position [802, 0]
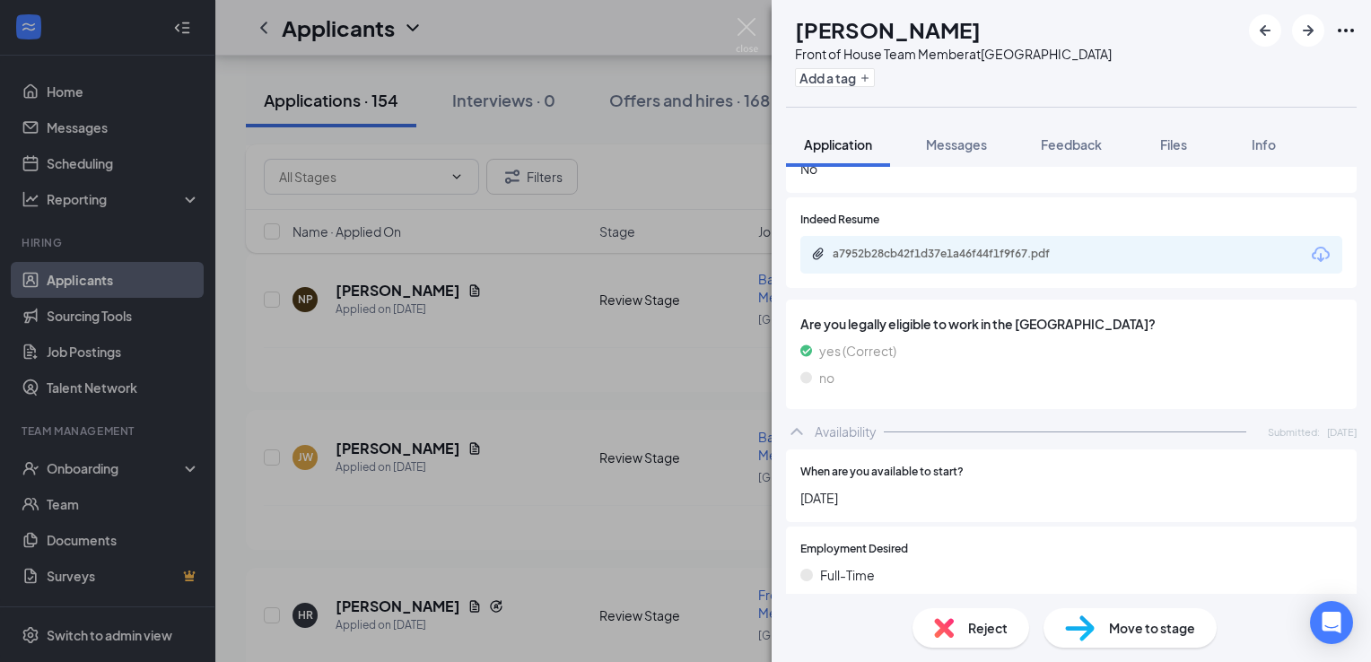
click at [959, 247] on div "a7952b28cb42f1d37e1a46f44f1f9f67.pdf" at bounding box center [958, 254] width 251 height 14
click at [952, 143] on span "Messages" at bounding box center [956, 144] width 61 height 16
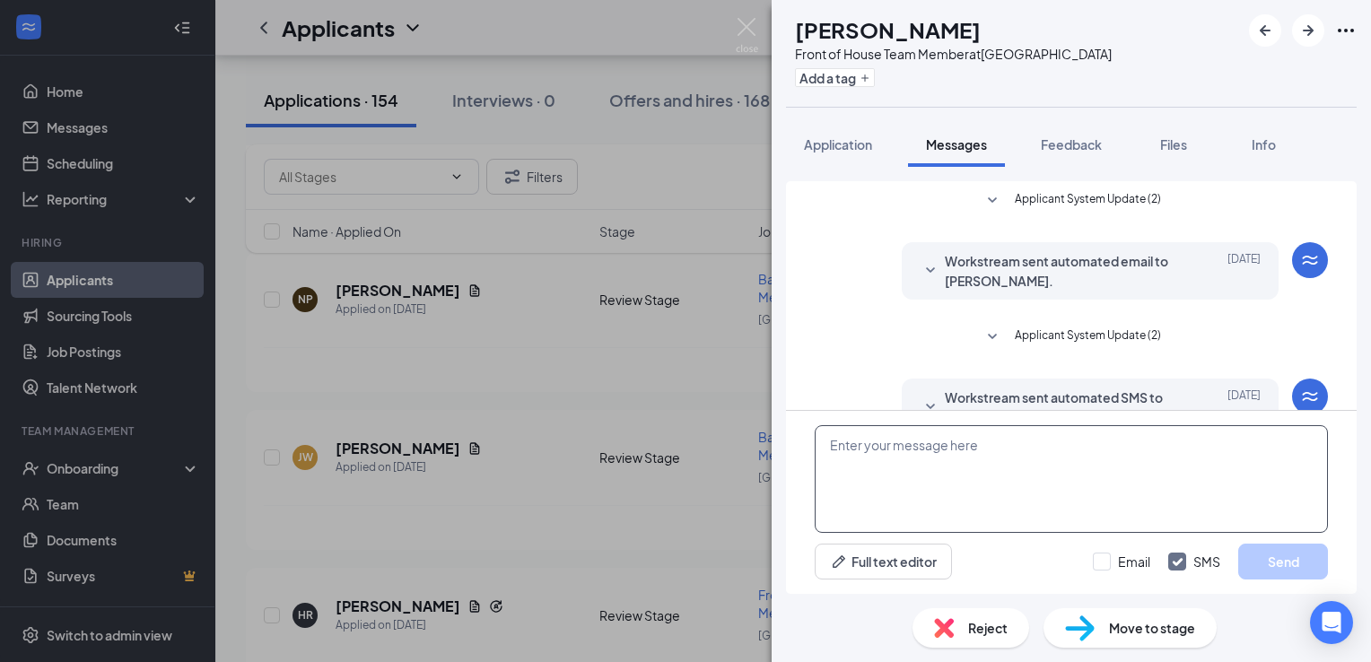
scroll to position [321, 0]
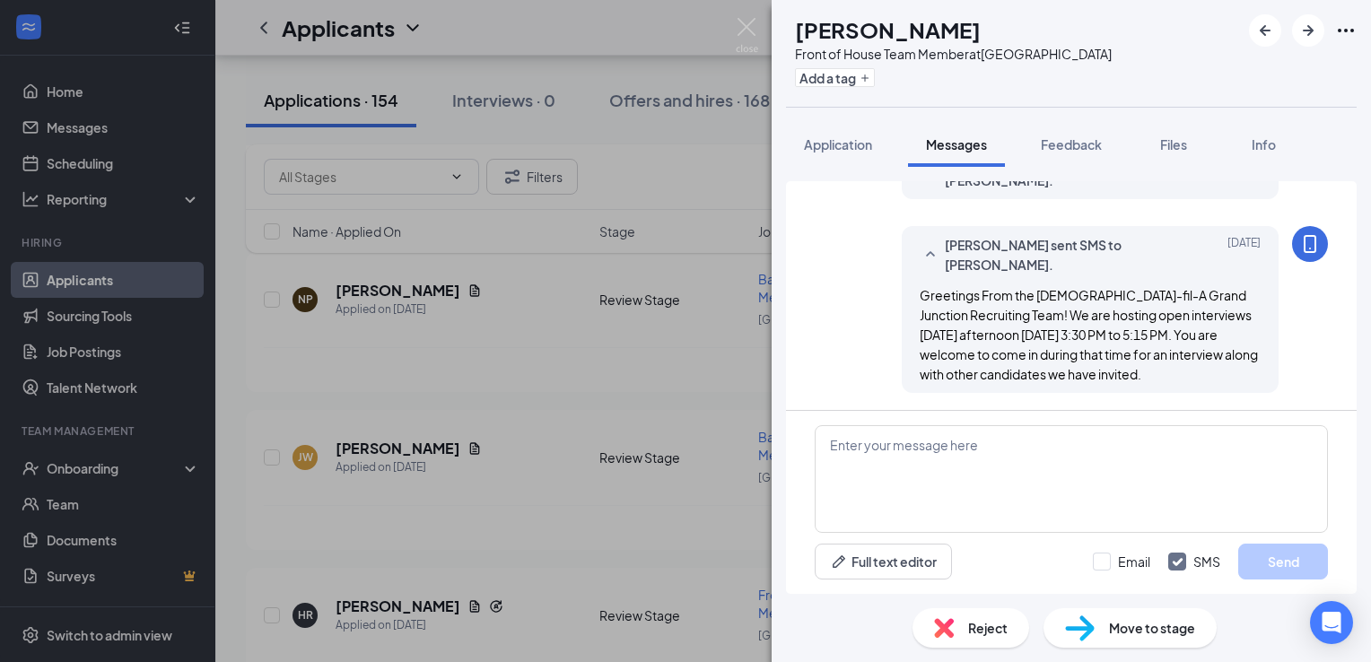
click at [1144, 613] on div "Move to stage" at bounding box center [1130, 628] width 173 height 39
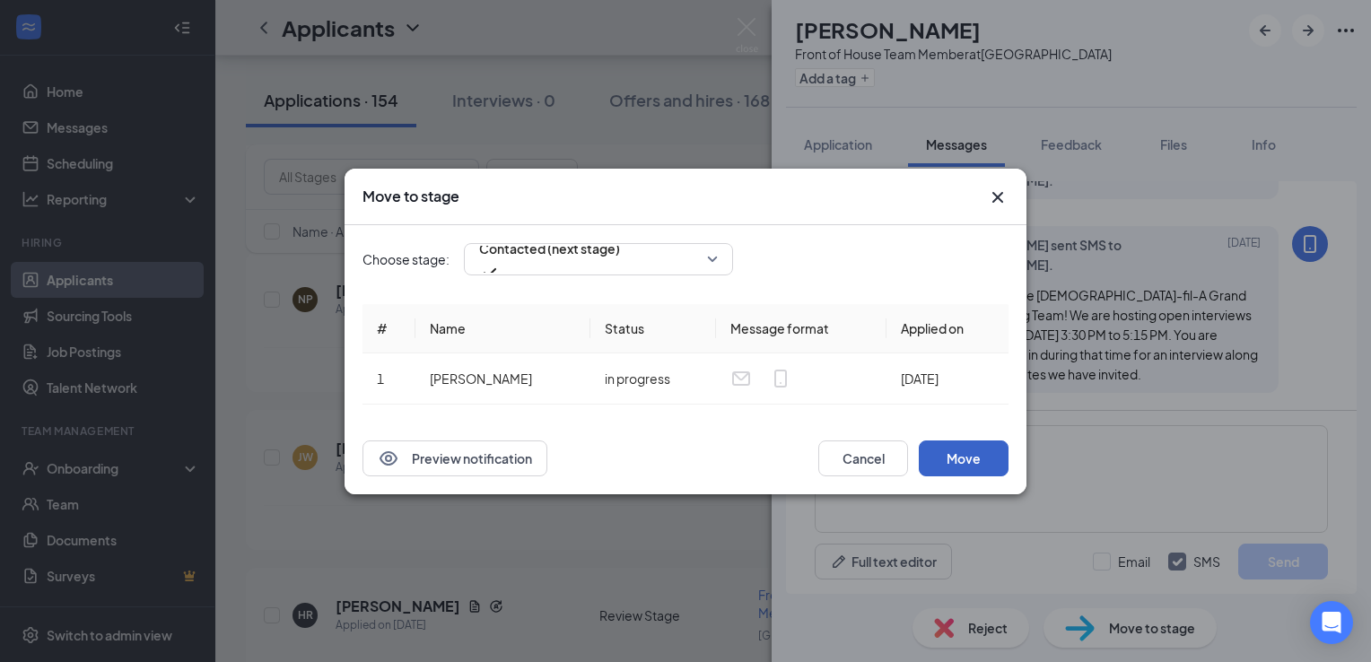
click at [969, 457] on button "Move" at bounding box center [964, 459] width 90 height 36
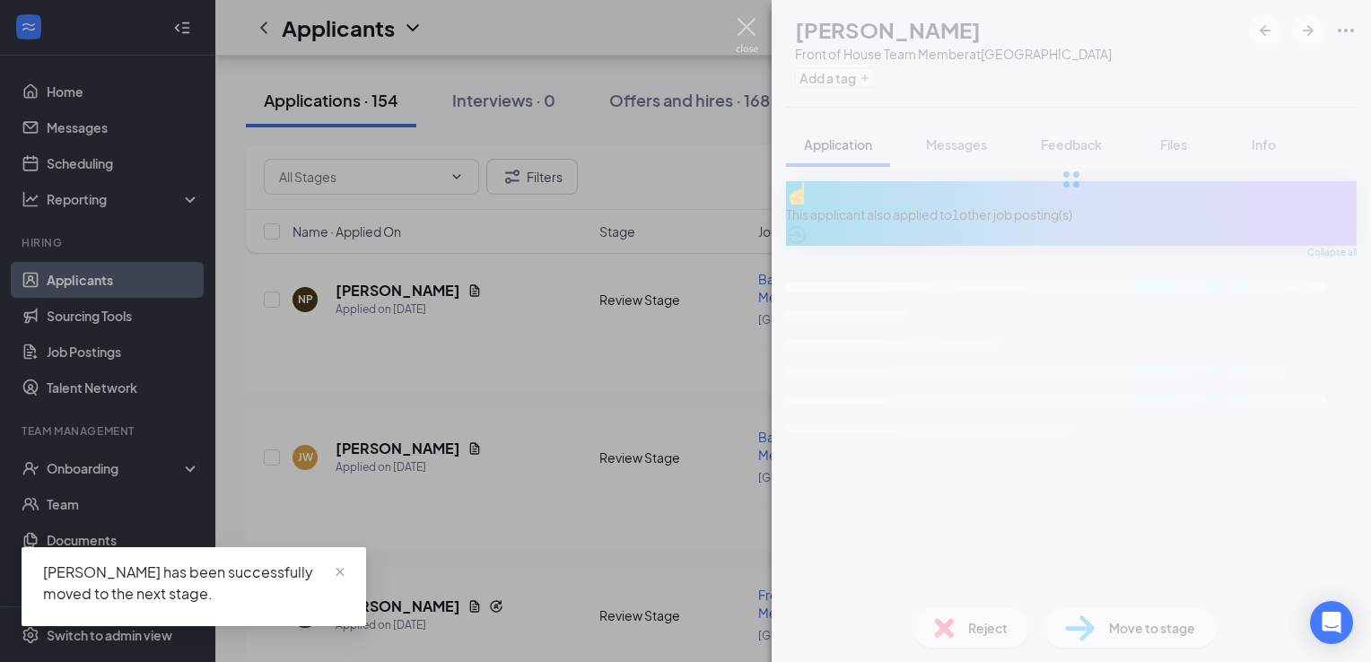
click at [752, 26] on img at bounding box center [747, 35] width 22 height 35
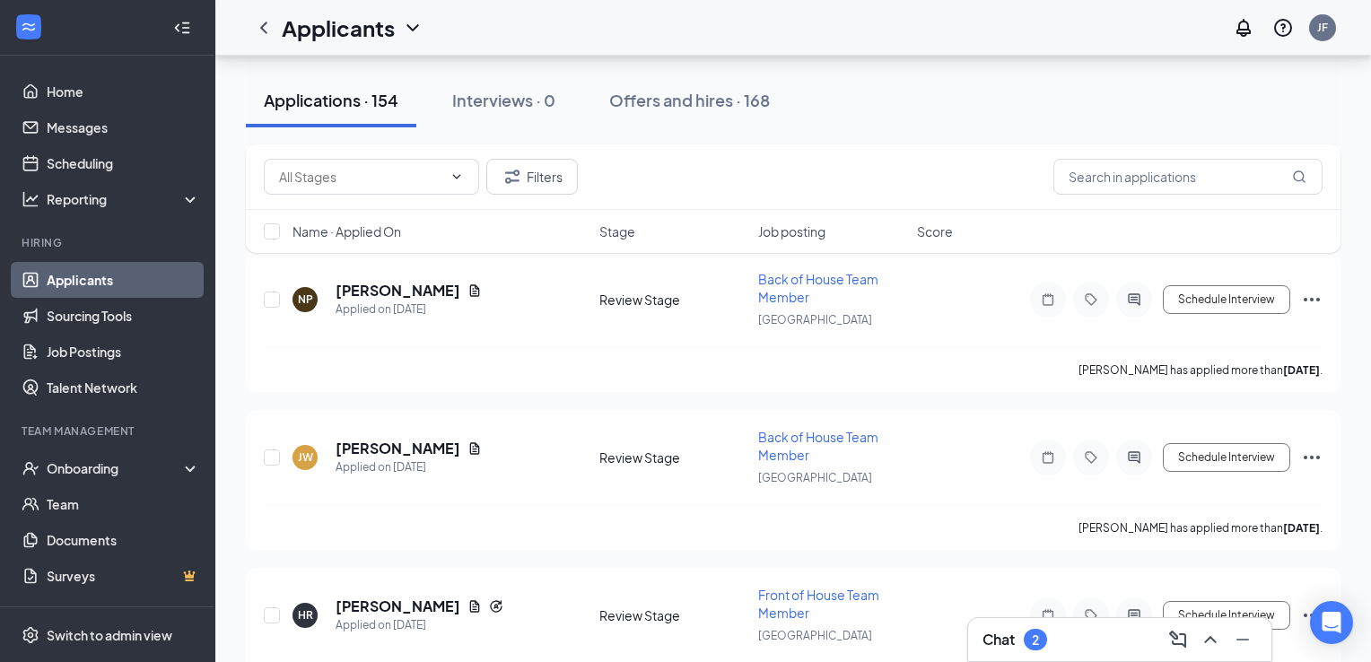
click at [370, 439] on h5 "[PERSON_NAME]" at bounding box center [398, 449] width 125 height 20
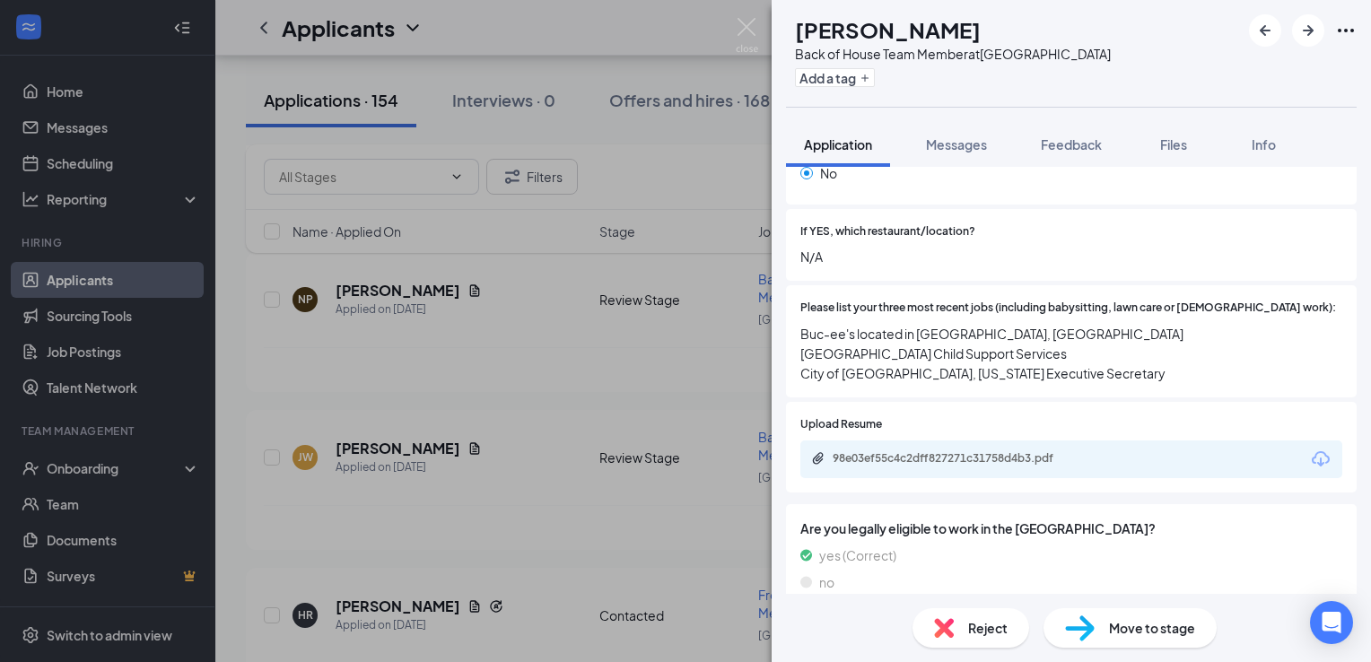
scroll to position [574, 0]
click at [943, 149] on span "Messages" at bounding box center [956, 144] width 61 height 16
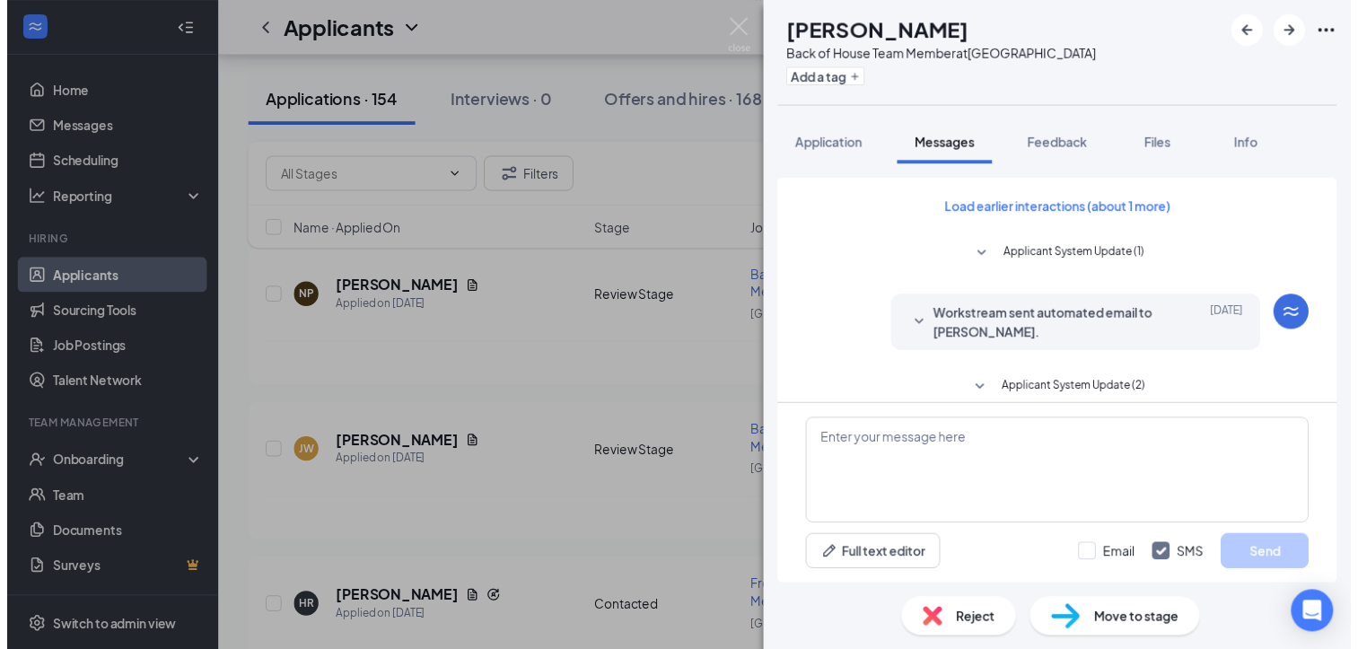
scroll to position [948, 0]
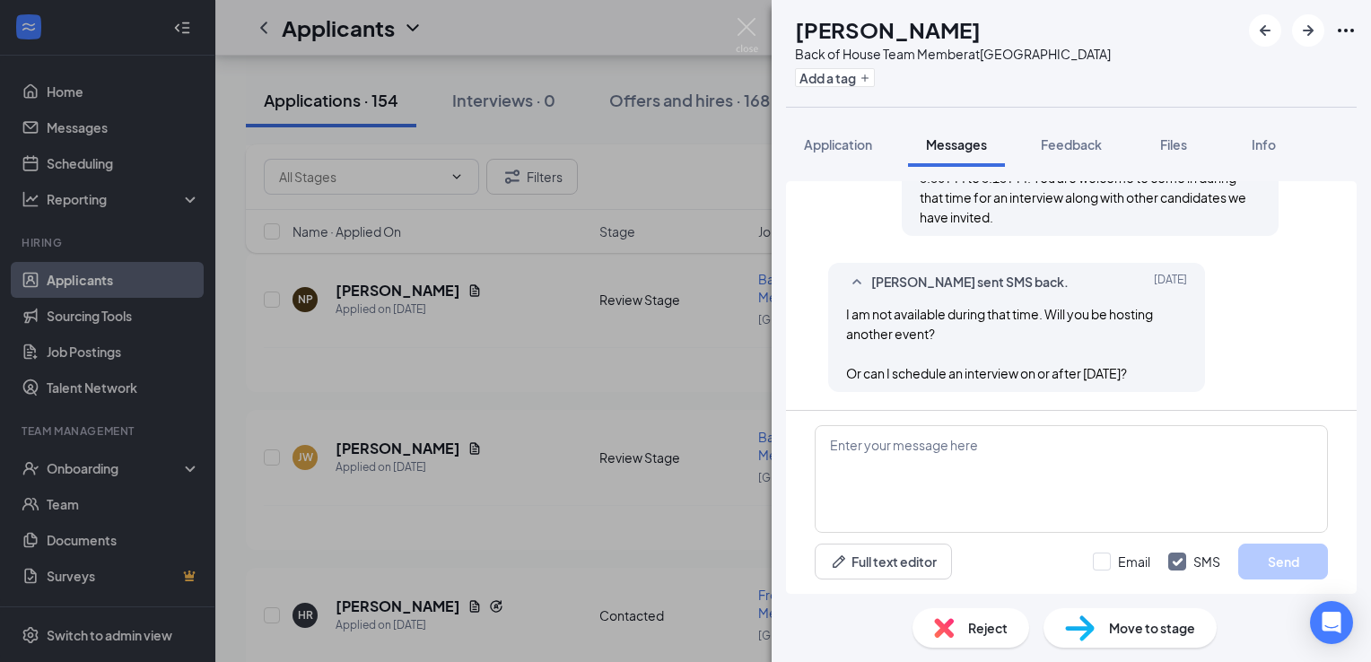
click at [1101, 616] on div "Move to stage" at bounding box center [1130, 628] width 173 height 39
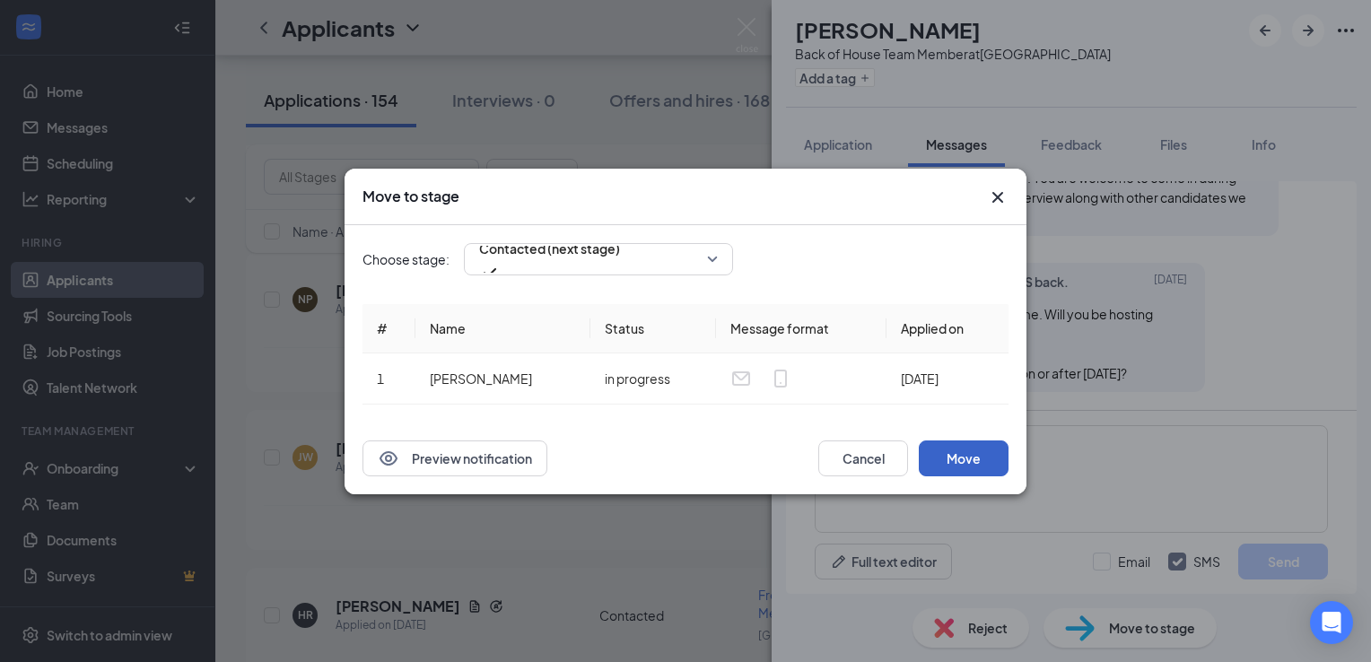
click at [931, 446] on button "Move" at bounding box center [964, 459] width 90 height 36
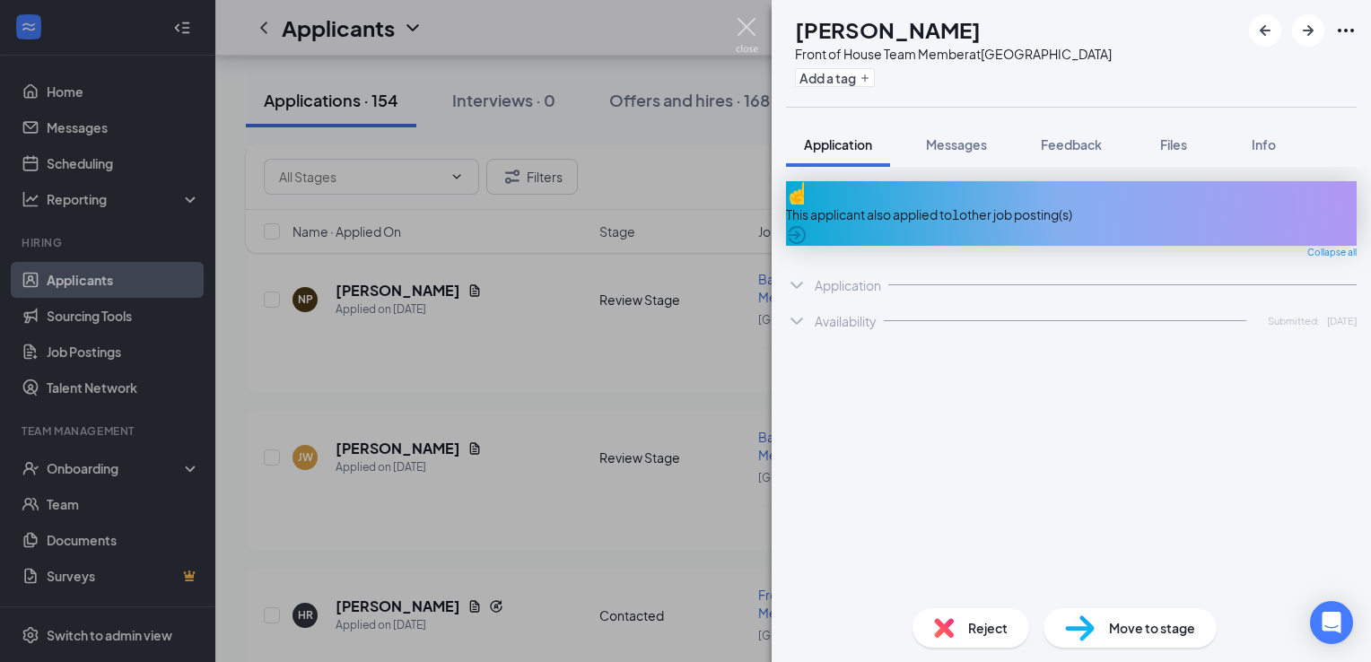
click at [750, 26] on img at bounding box center [747, 35] width 22 height 35
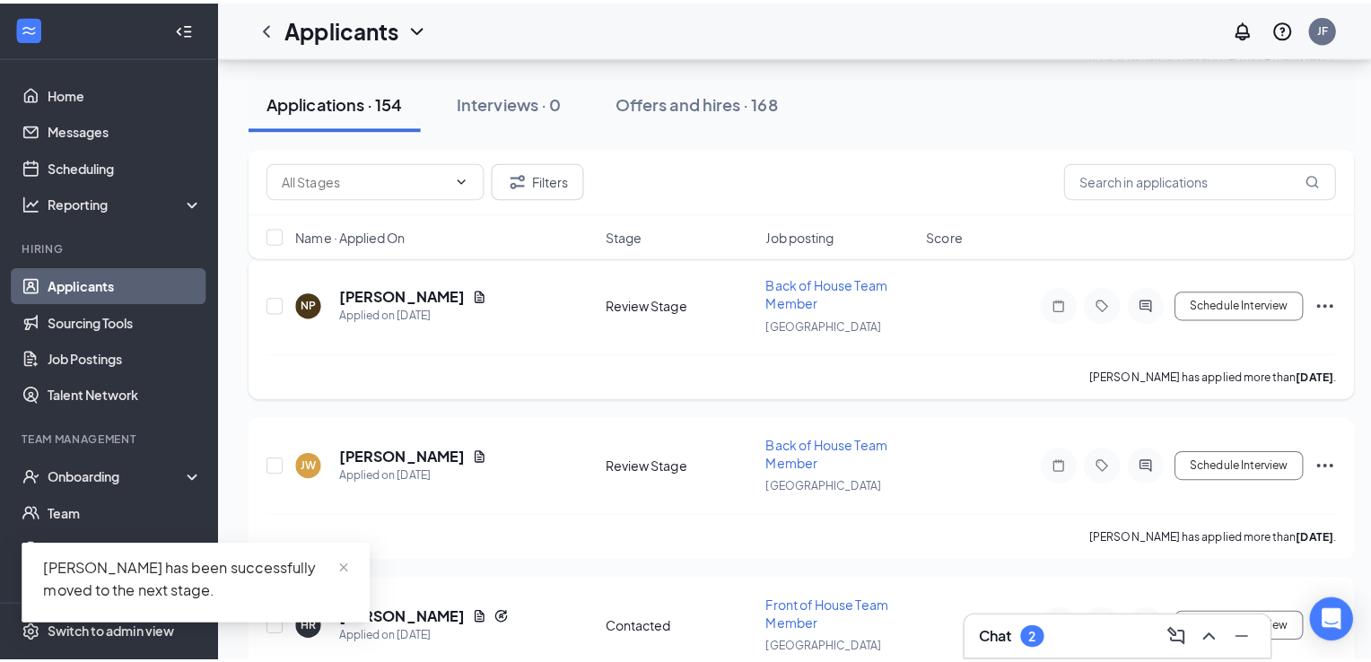
scroll to position [7390, 0]
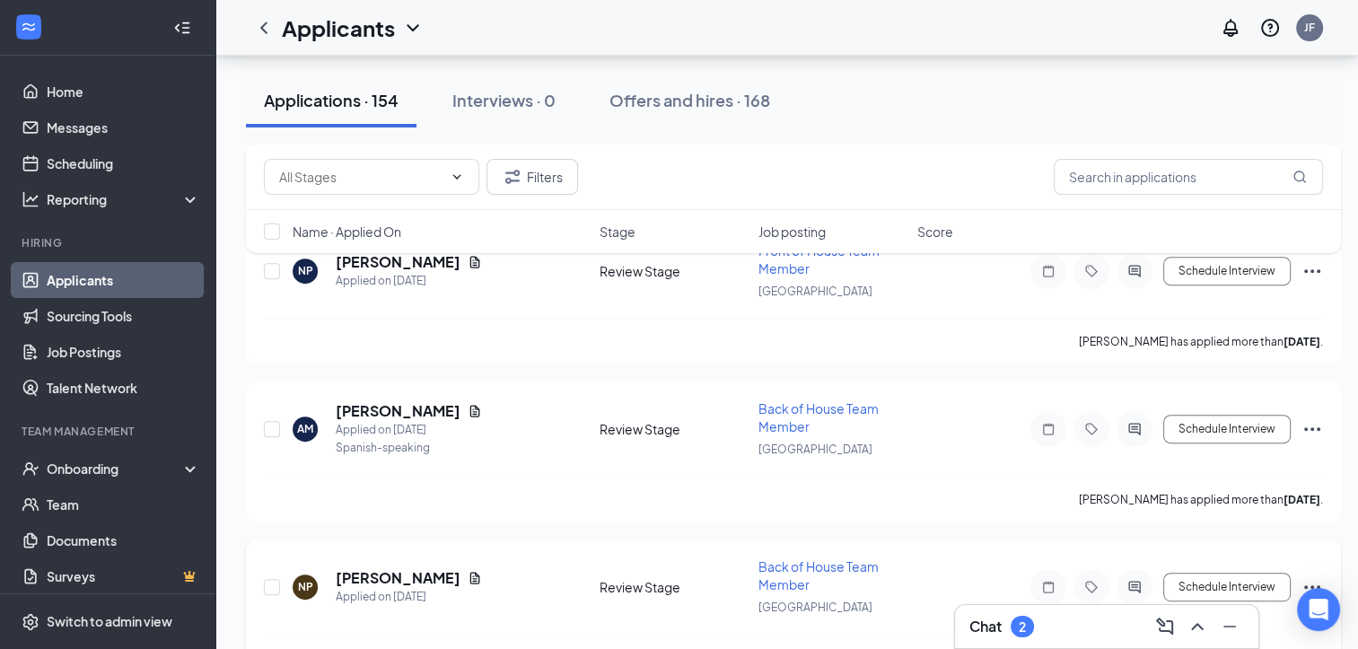
click at [402, 568] on h5 "[PERSON_NAME]" at bounding box center [398, 578] width 125 height 20
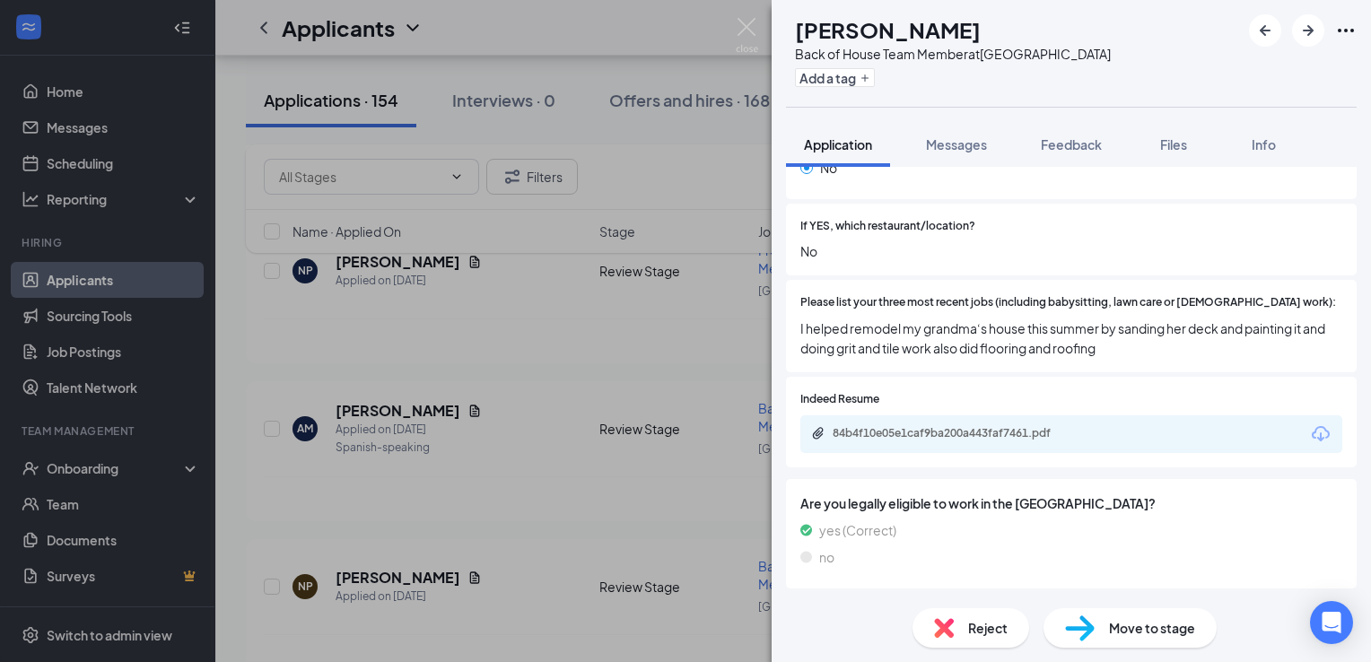
scroll to position [642, 0]
click at [991, 427] on div "84b4f10e05e1caf9ba200a443faf7461.pdf" at bounding box center [958, 434] width 251 height 14
click at [944, 138] on span "Messages" at bounding box center [956, 144] width 61 height 16
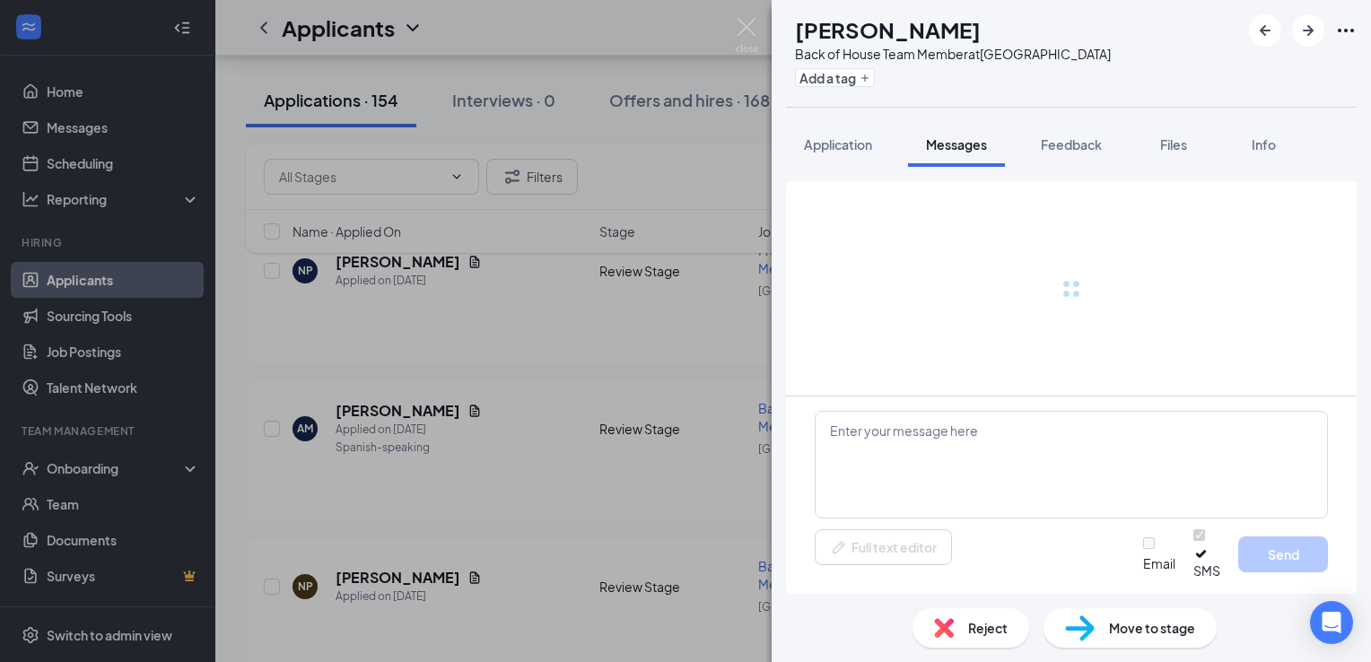
click at [943, 147] on span "Messages" at bounding box center [956, 144] width 61 height 16
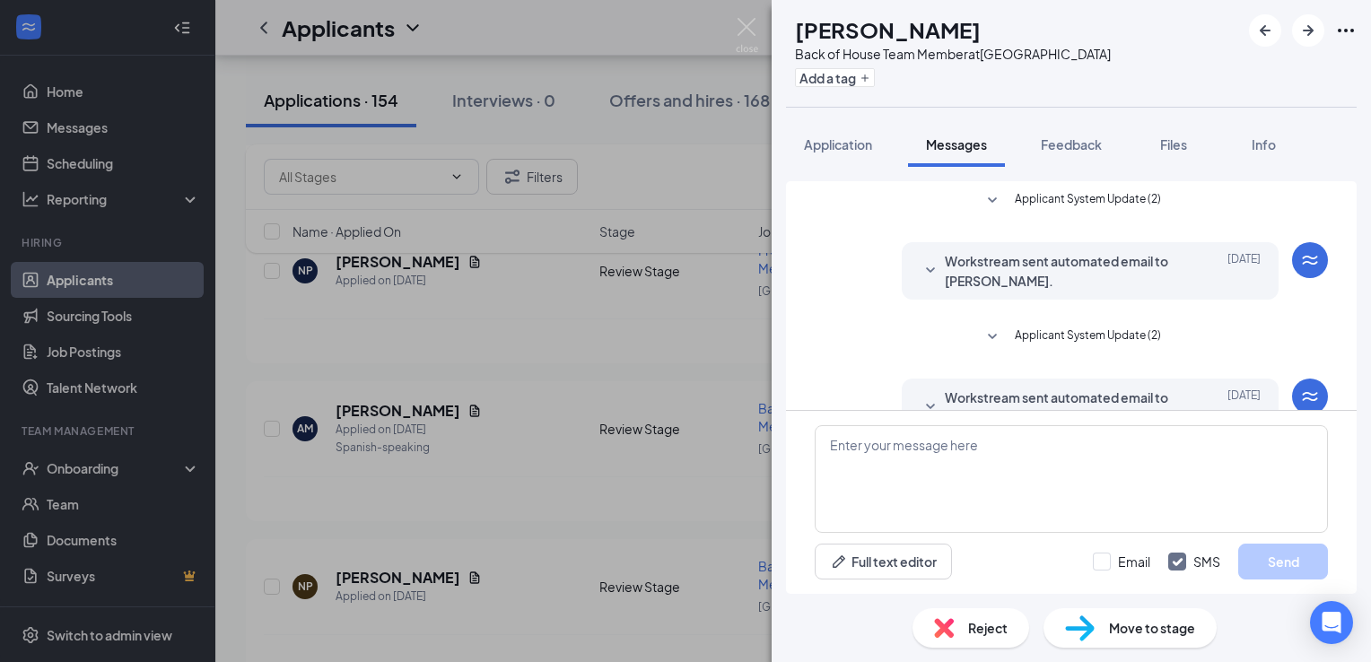
scroll to position [127, 0]
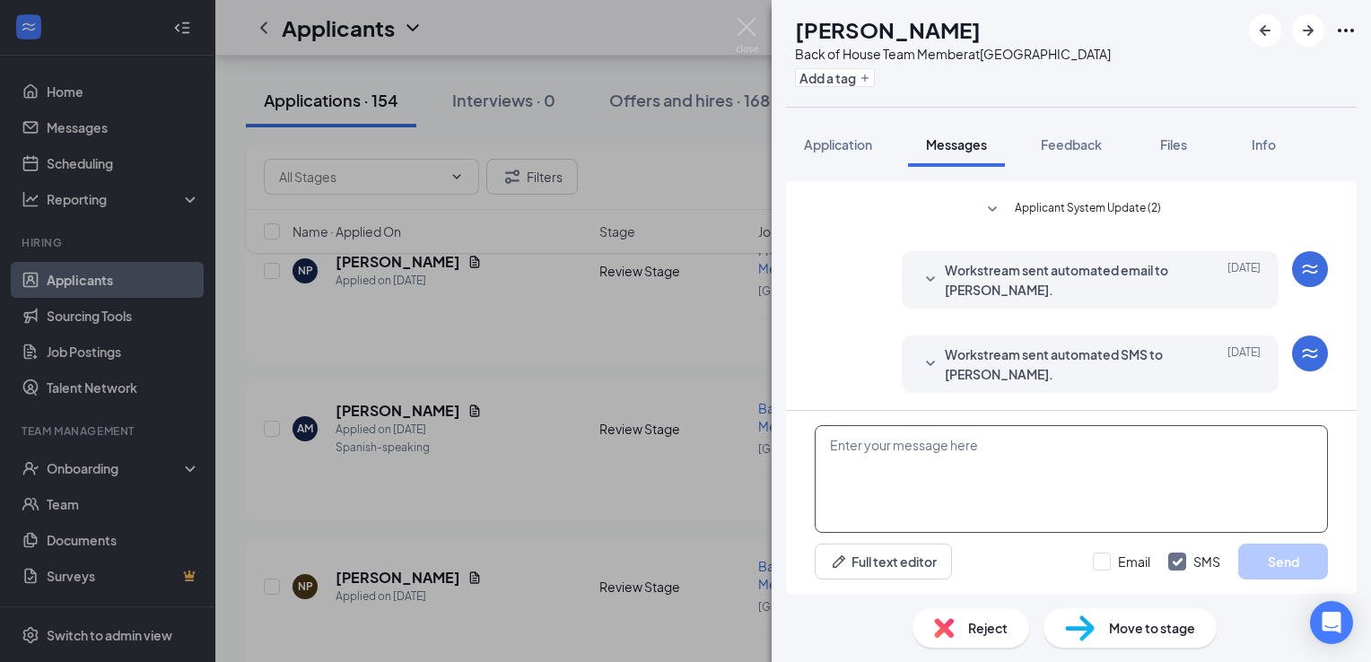
paste textarea "Greetings from the [DEMOGRAPHIC_DATA] Fil A hiring team, would you be able to c…"
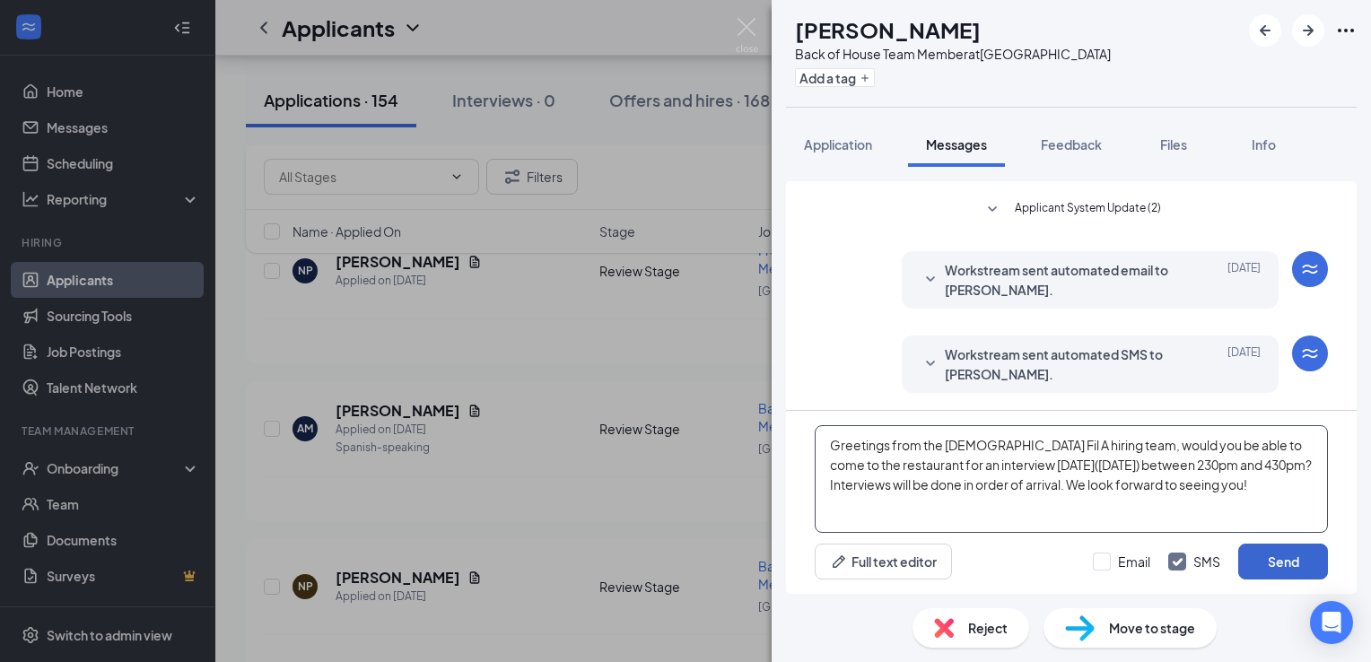
type textarea "Greetings from the [DEMOGRAPHIC_DATA] Fil A hiring team, would you be able to c…"
click at [1277, 562] on button "Send" at bounding box center [1284, 562] width 90 height 36
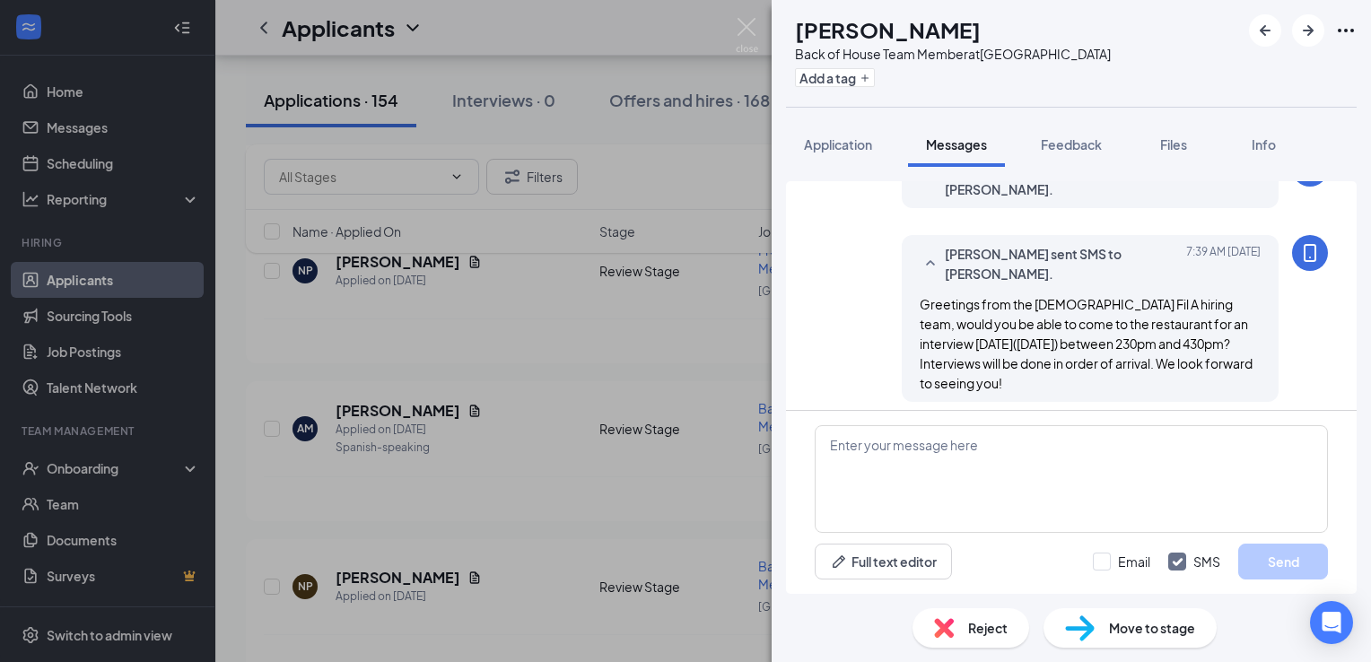
scroll to position [321, 0]
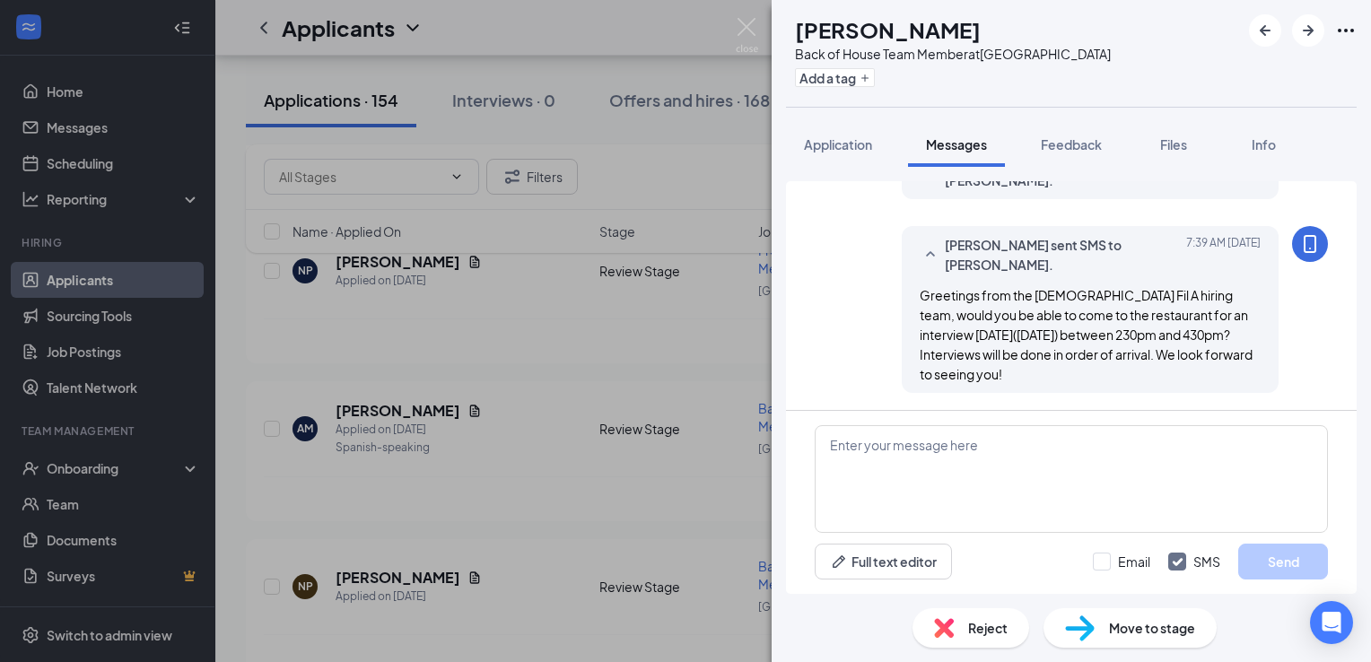
click at [1143, 636] on span "Move to stage" at bounding box center [1152, 628] width 86 height 20
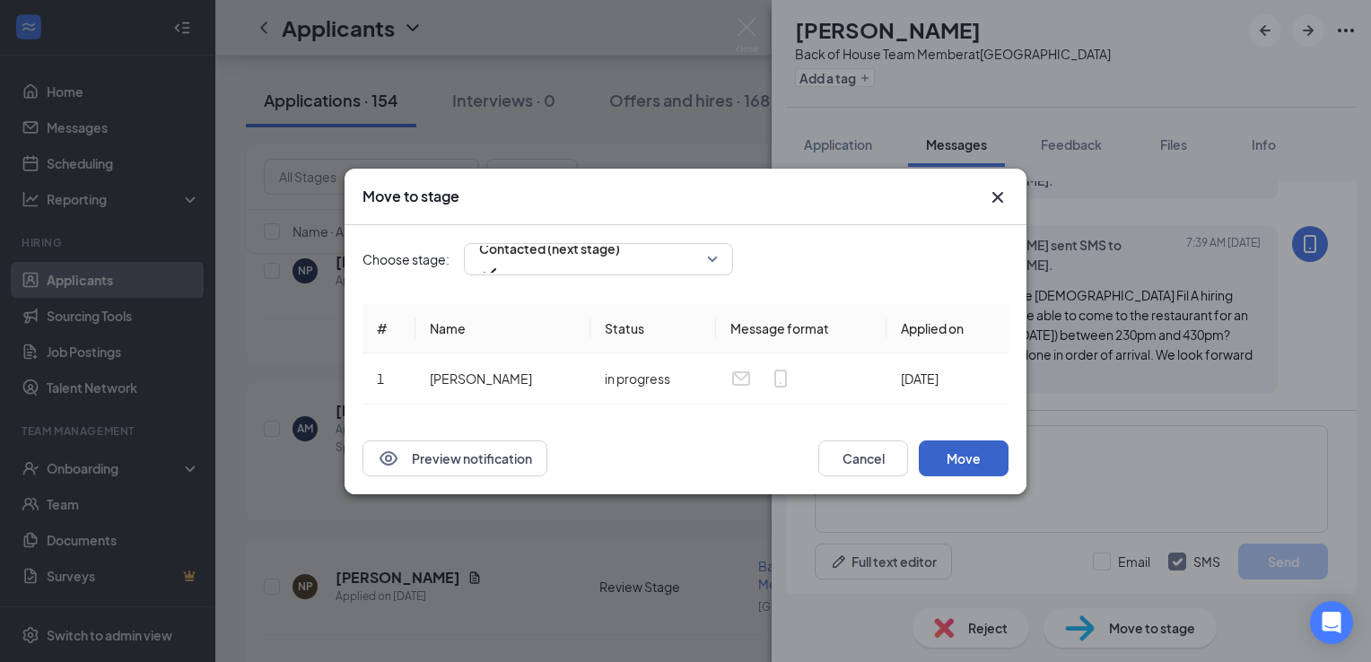
click at [967, 464] on button "Move" at bounding box center [964, 459] width 90 height 36
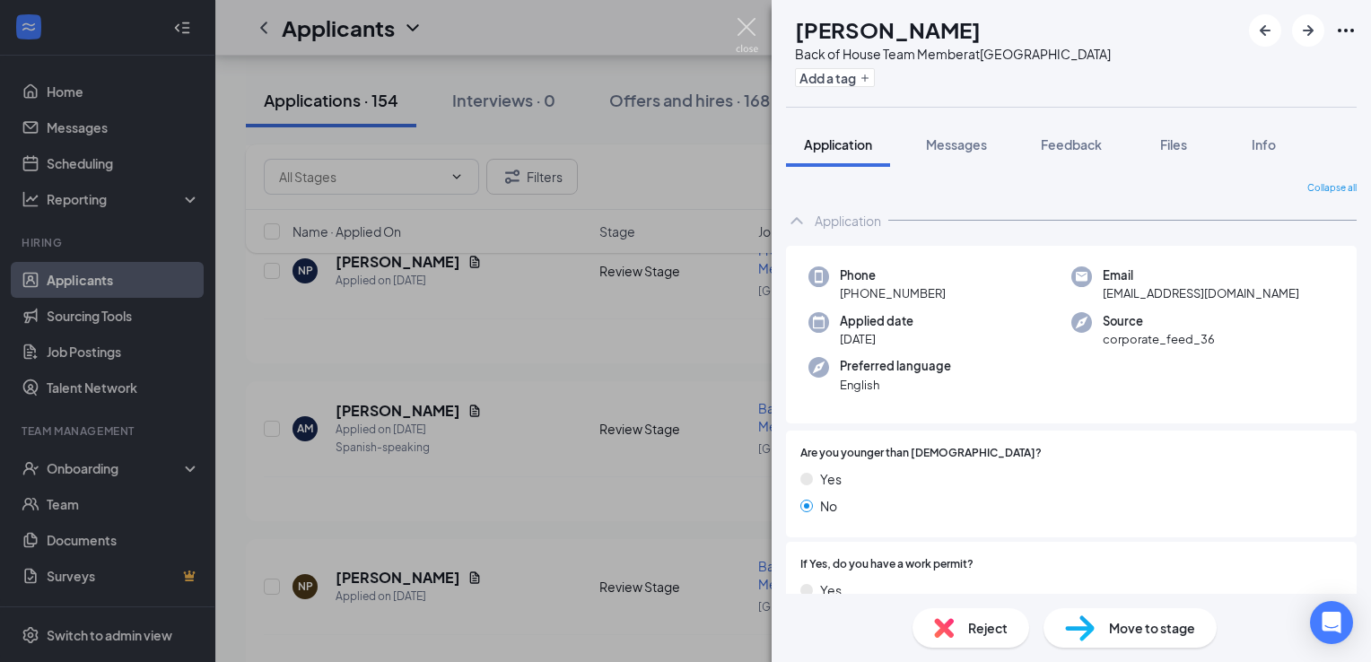
click at [747, 31] on img at bounding box center [747, 35] width 22 height 35
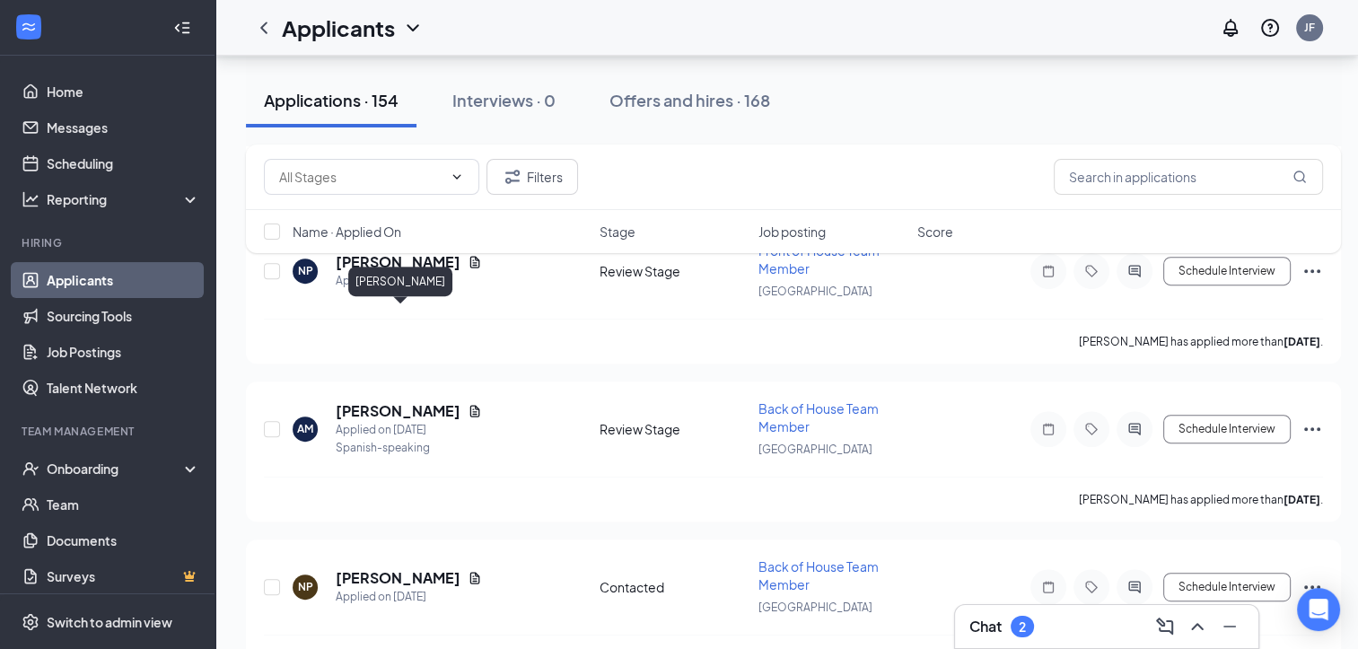
click at [445, 401] on h5 "[PERSON_NAME]" at bounding box center [398, 411] width 125 height 20
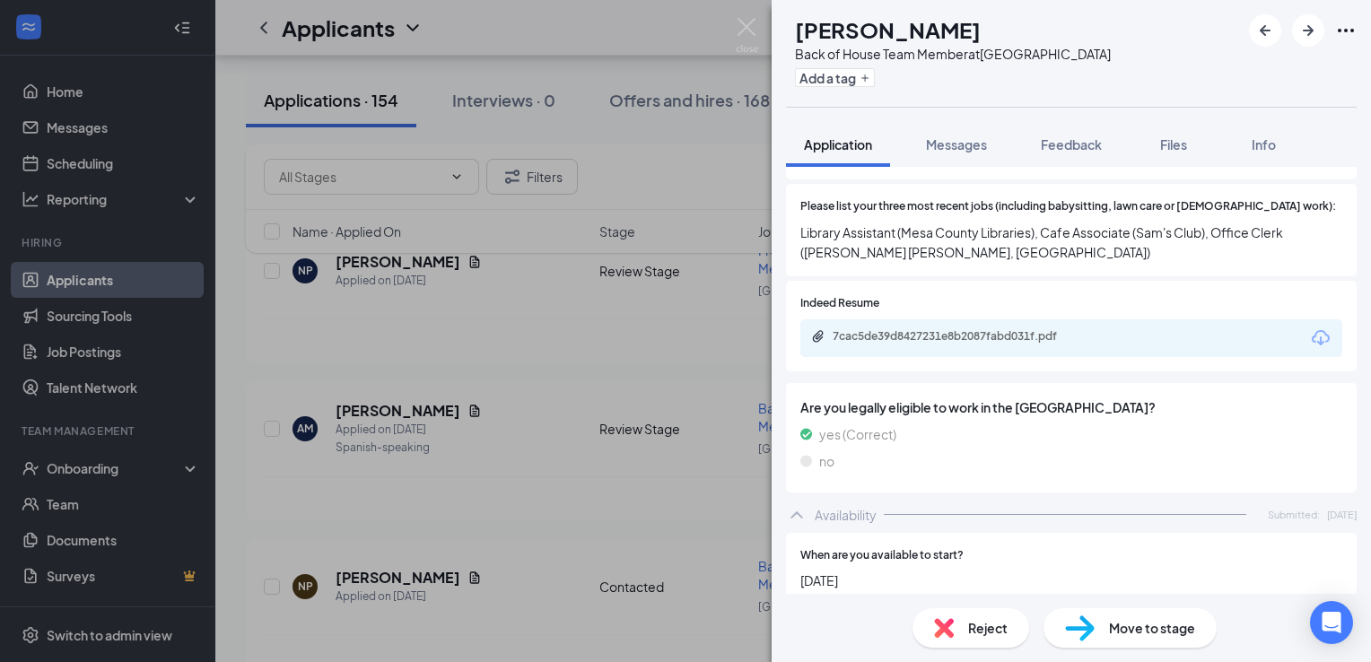
scroll to position [677, 0]
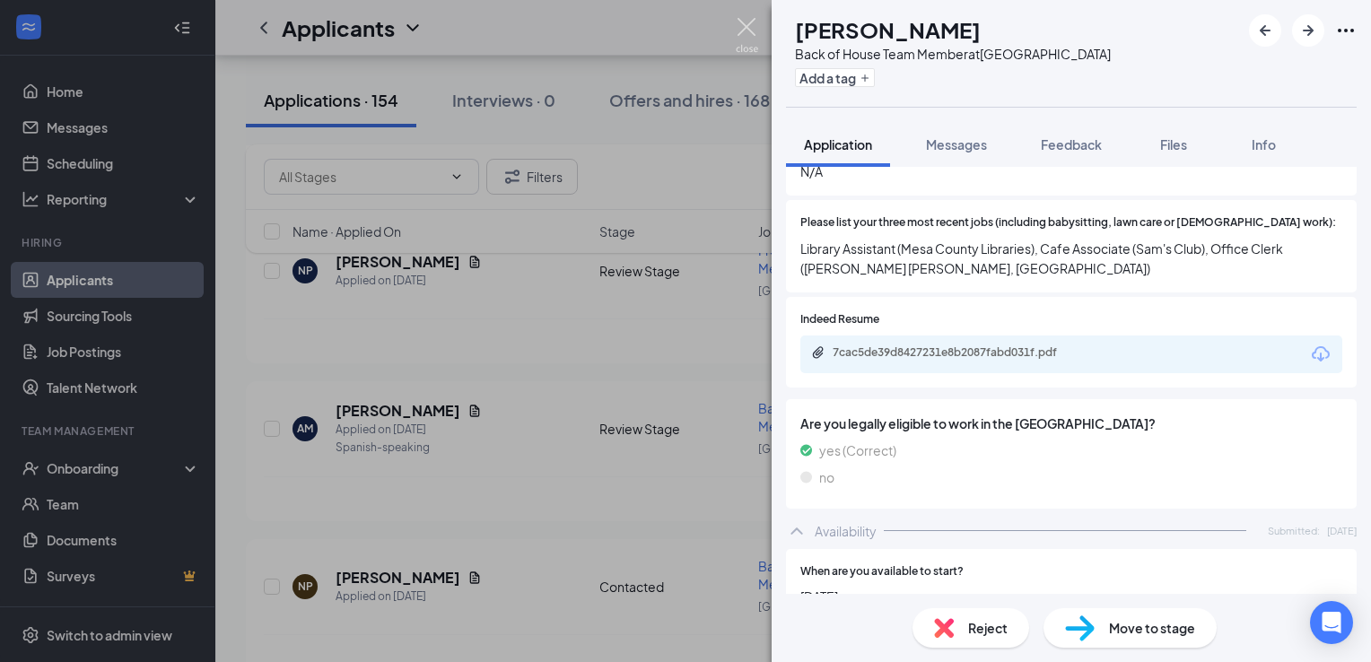
click at [749, 27] on img at bounding box center [747, 35] width 22 height 35
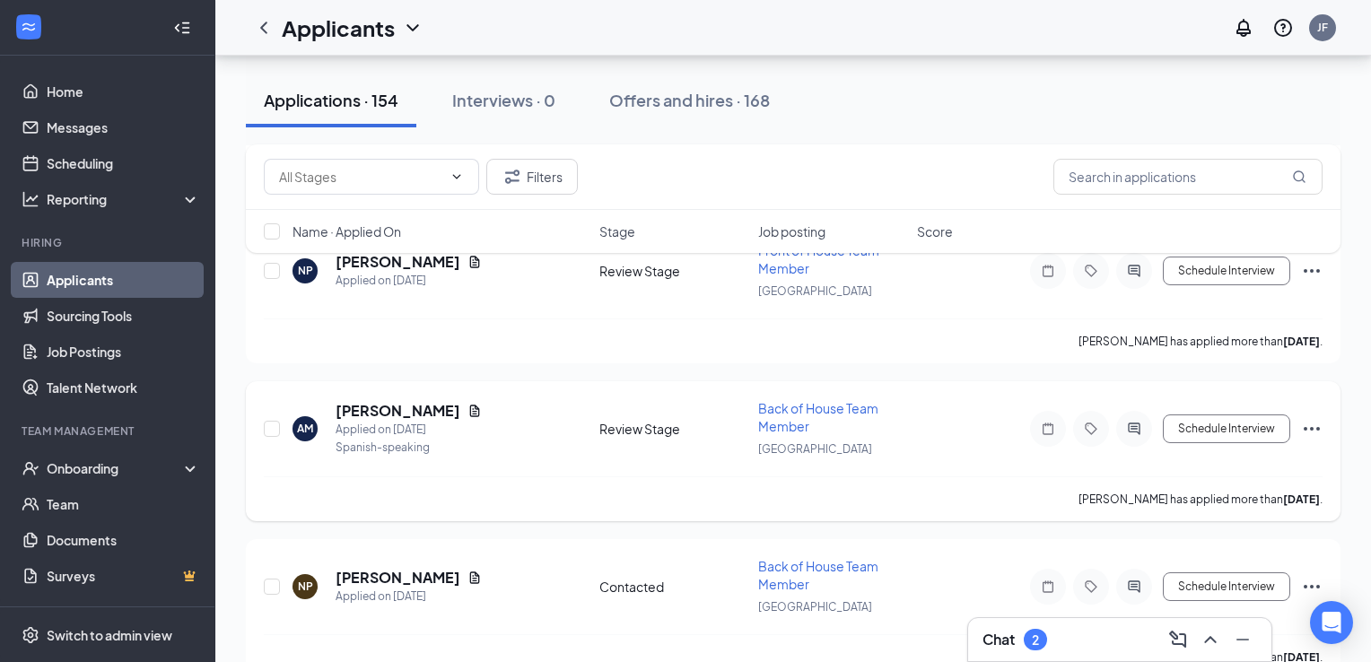
click at [437, 401] on h5 "[PERSON_NAME]" at bounding box center [398, 411] width 125 height 20
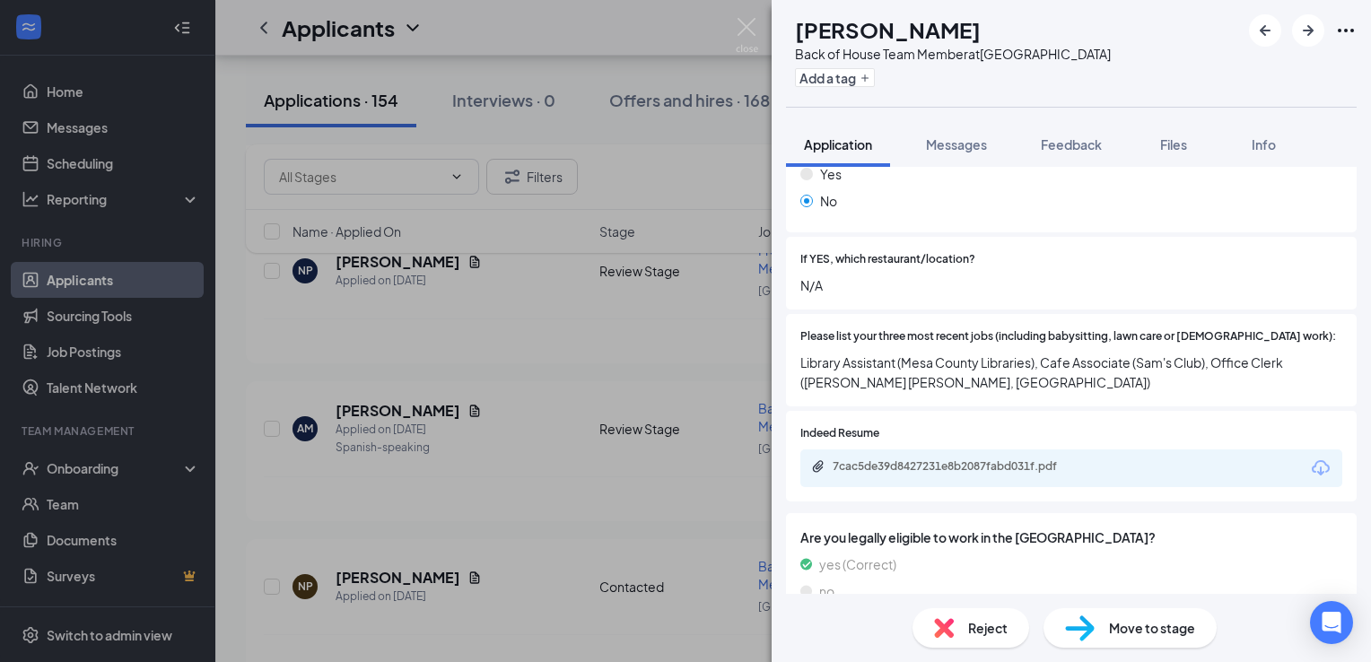
scroll to position [564, 0]
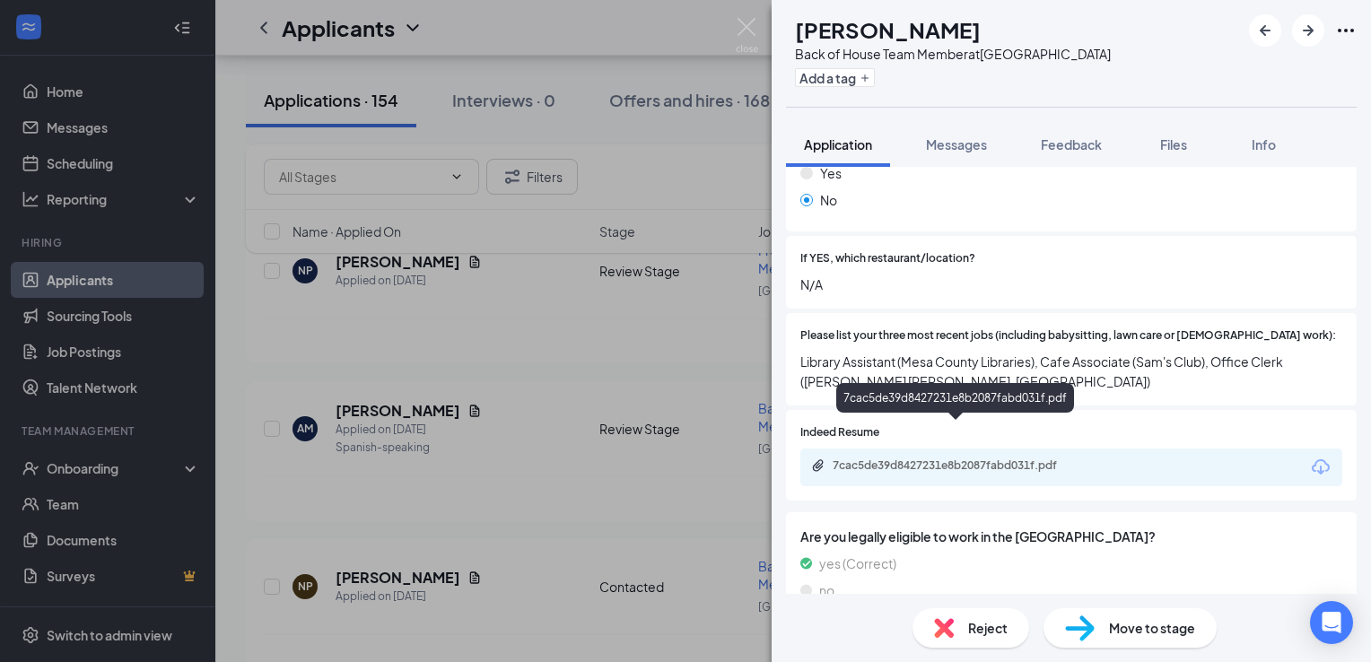
click at [959, 459] on div "7cac5de39d8427231e8b2087fabd031f.pdf" at bounding box center [958, 466] width 251 height 14
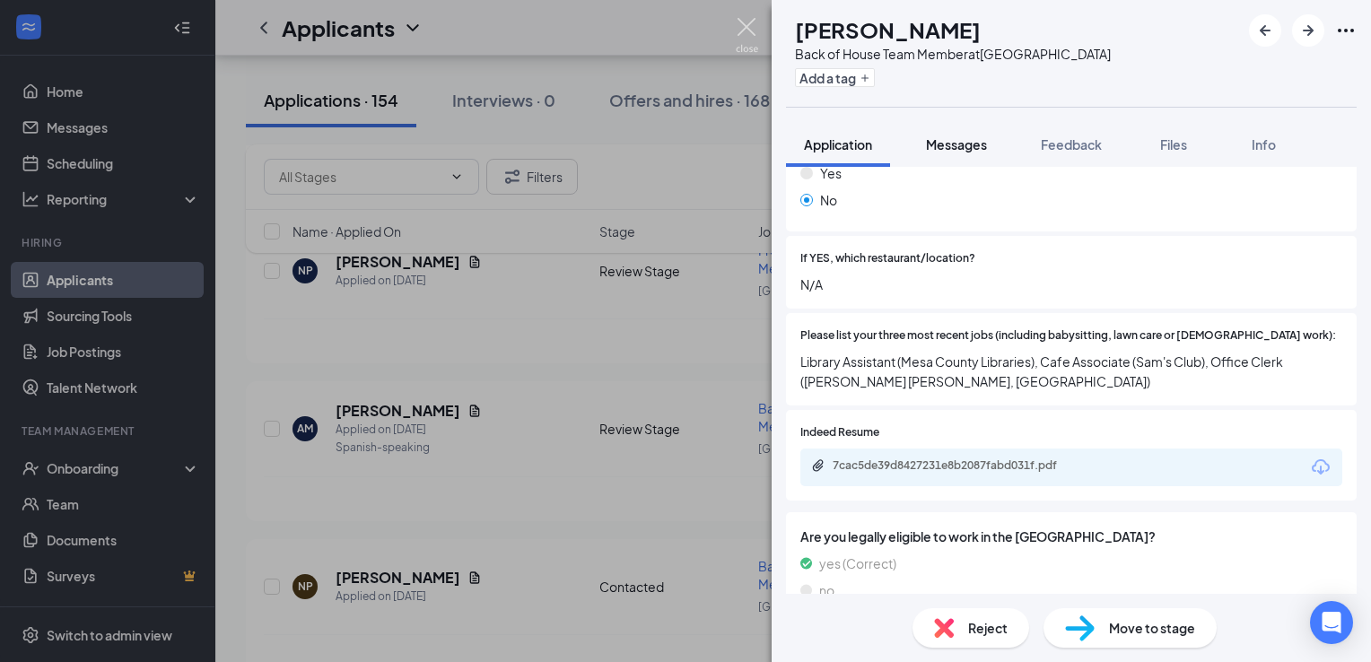
click at [979, 133] on button "Messages" at bounding box center [956, 144] width 97 height 45
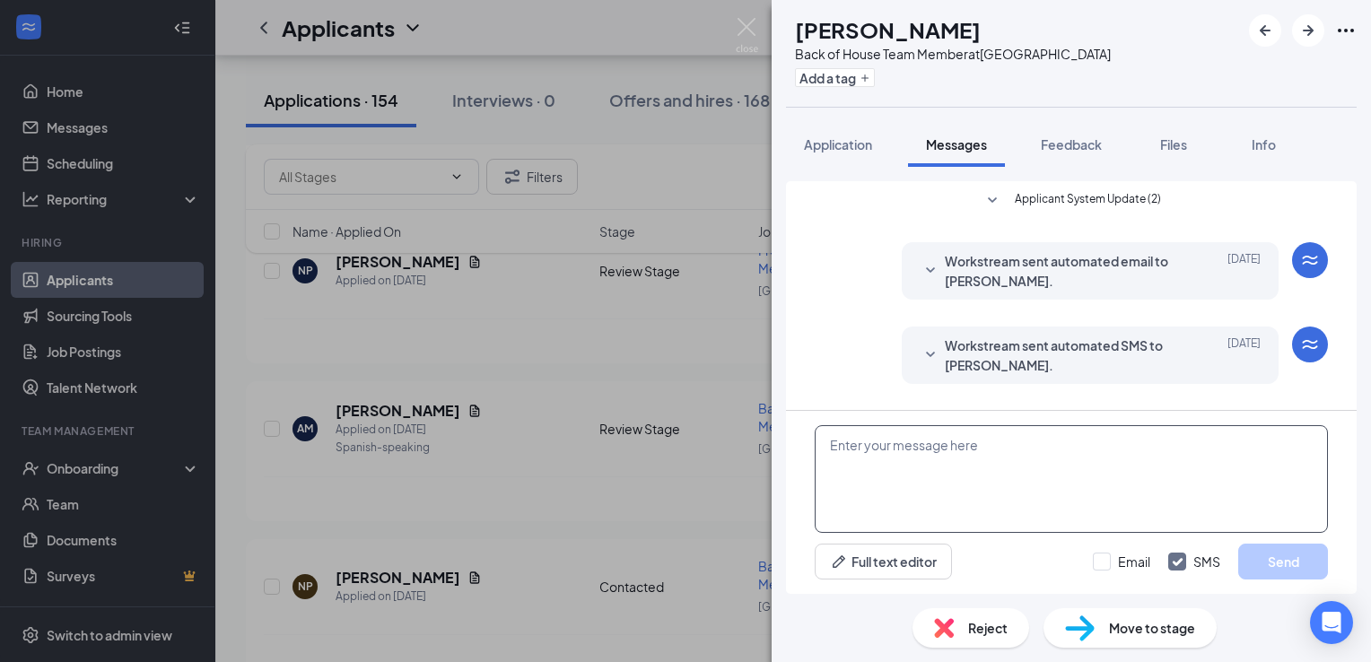
scroll to position [406, 0]
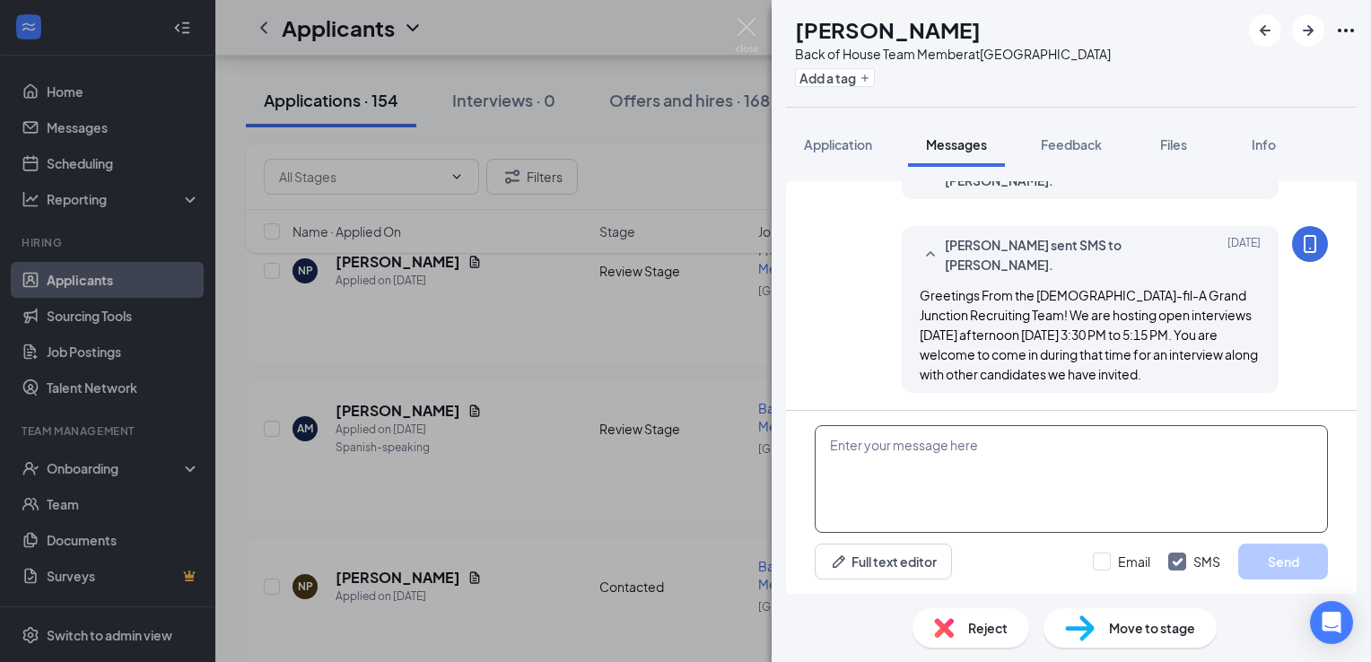
paste textarea "Greetings from the [DEMOGRAPHIC_DATA] Fil A hiring team, would you be able to c…"
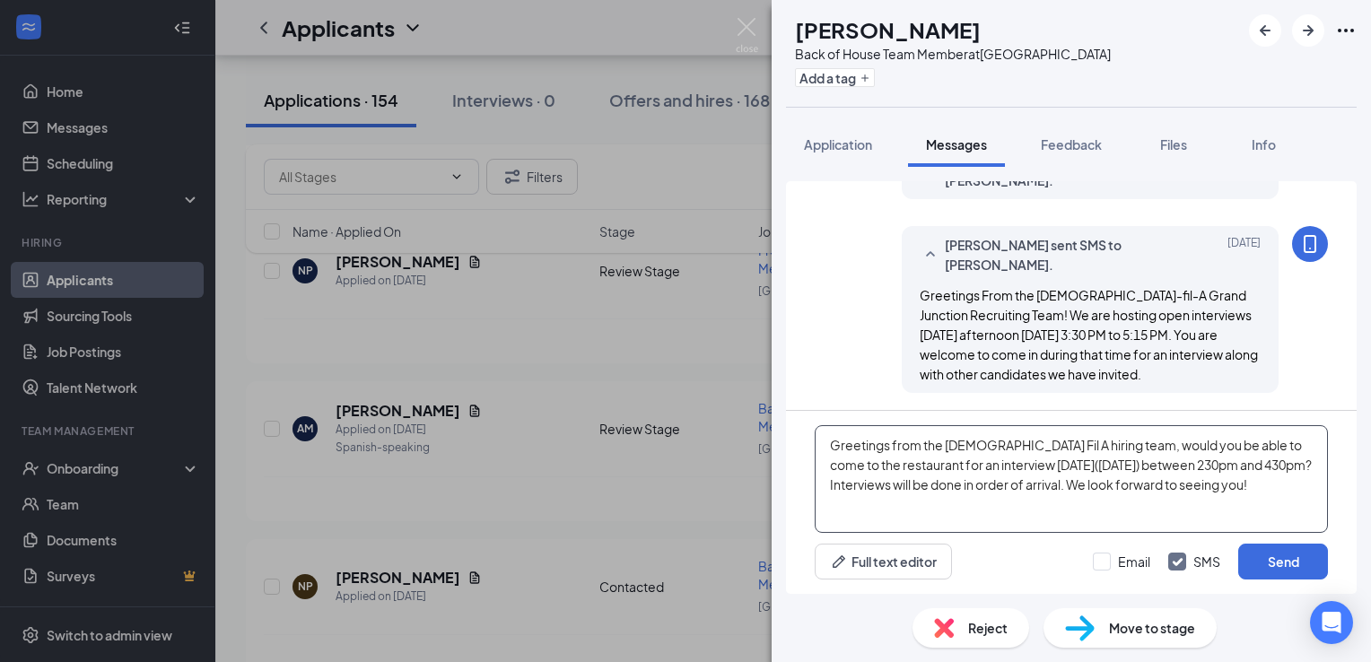
type textarea "Greetings from the [DEMOGRAPHIC_DATA] Fil A hiring team, would you be able to c…"
click at [1087, 616] on img at bounding box center [1080, 629] width 30 height 26
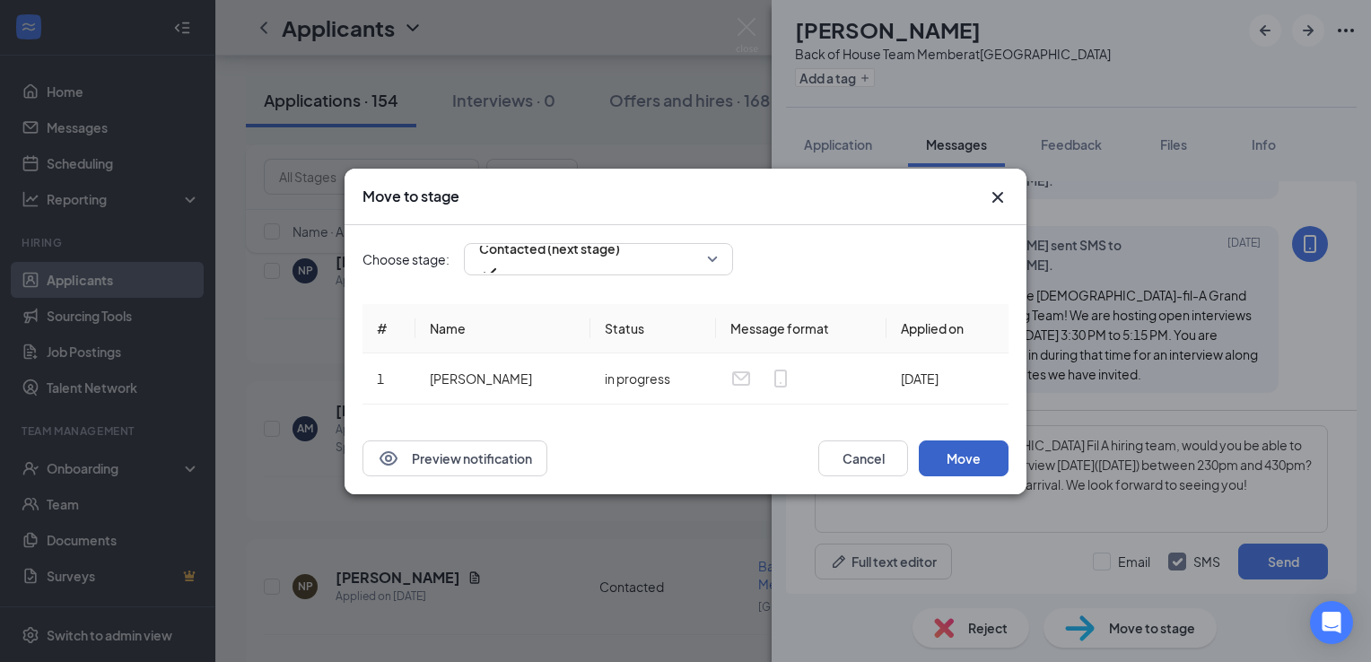
click at [974, 468] on button "Move" at bounding box center [964, 459] width 90 height 36
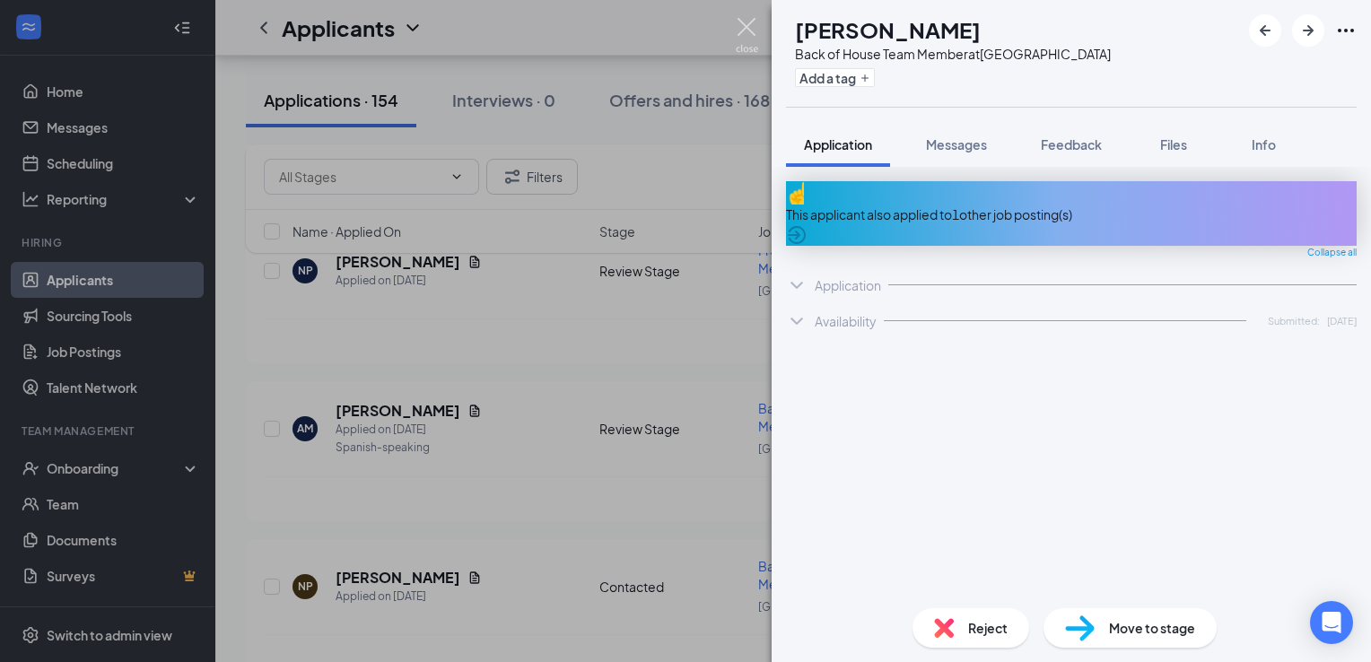
click at [749, 24] on img at bounding box center [747, 35] width 22 height 35
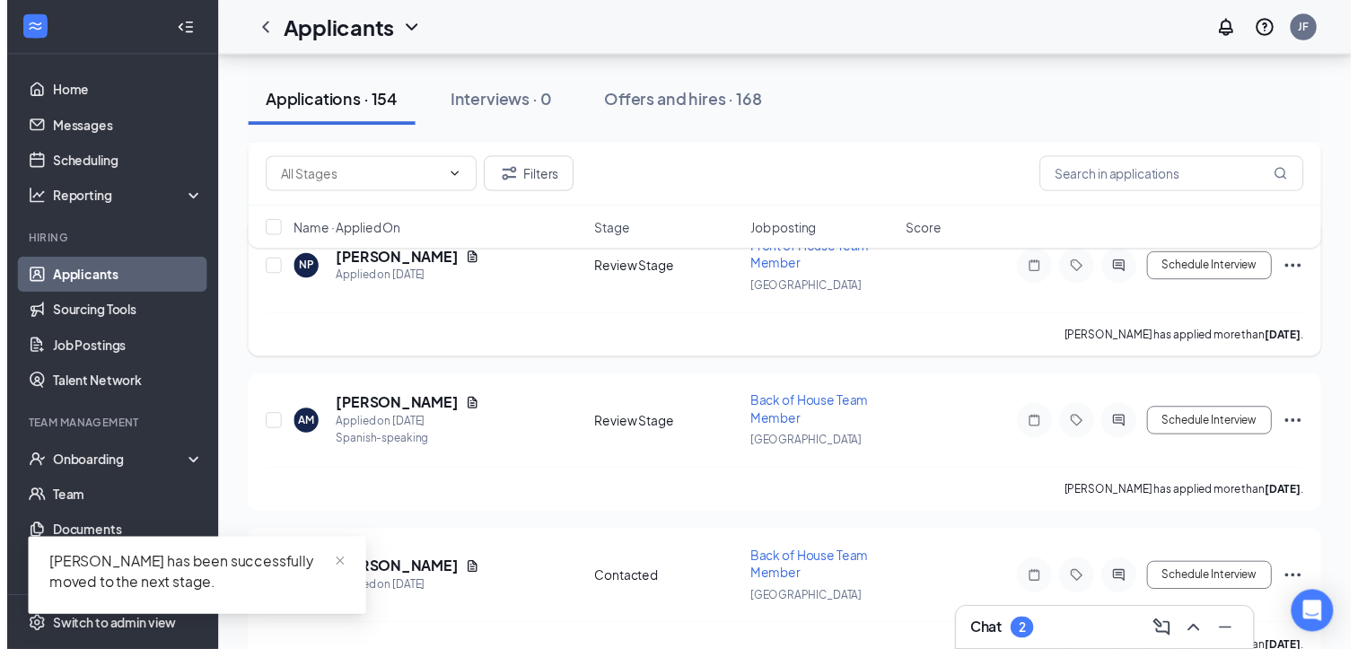
scroll to position [7171, 0]
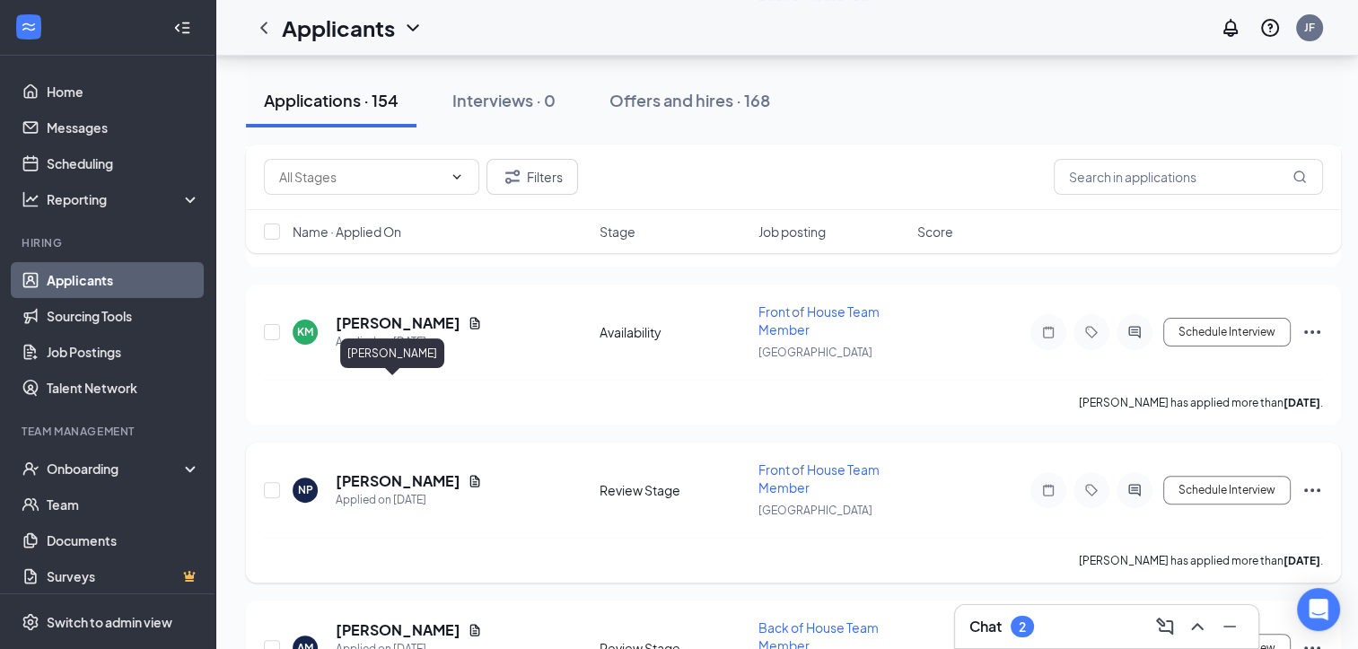
click at [388, 471] on h5 "[PERSON_NAME]" at bounding box center [398, 481] width 125 height 20
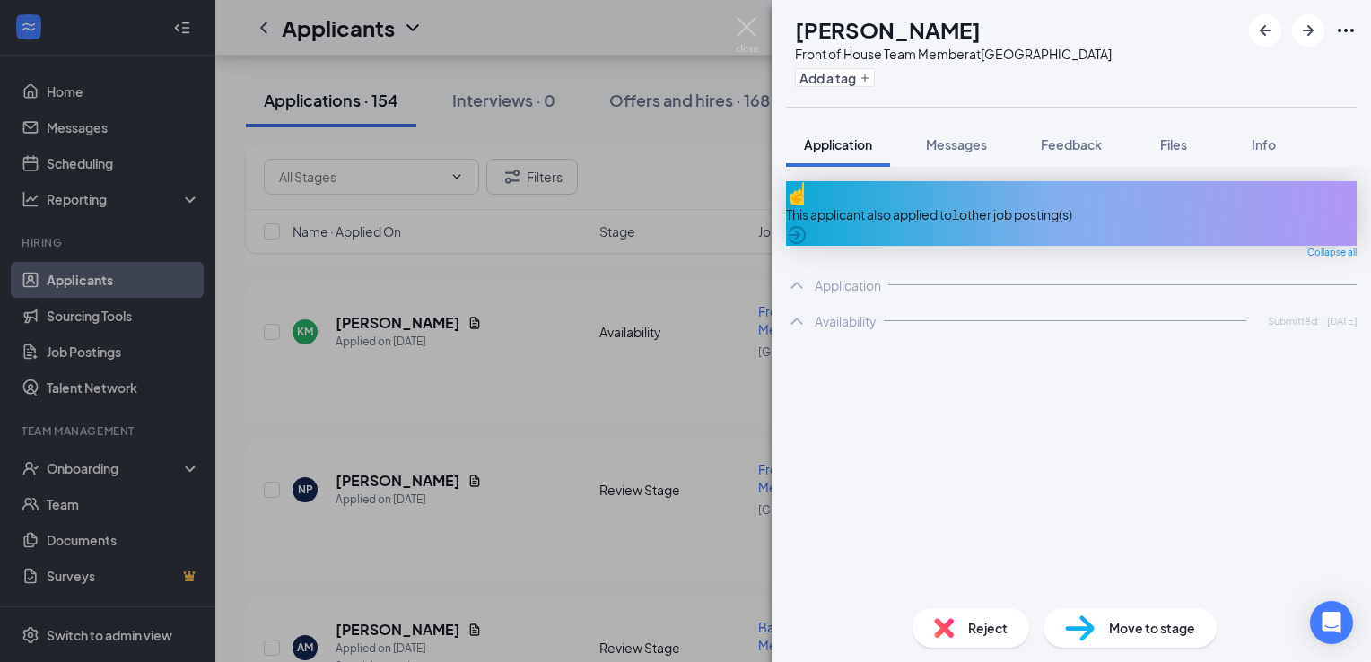
click at [1100, 620] on div "Move to stage" at bounding box center [1130, 628] width 173 height 39
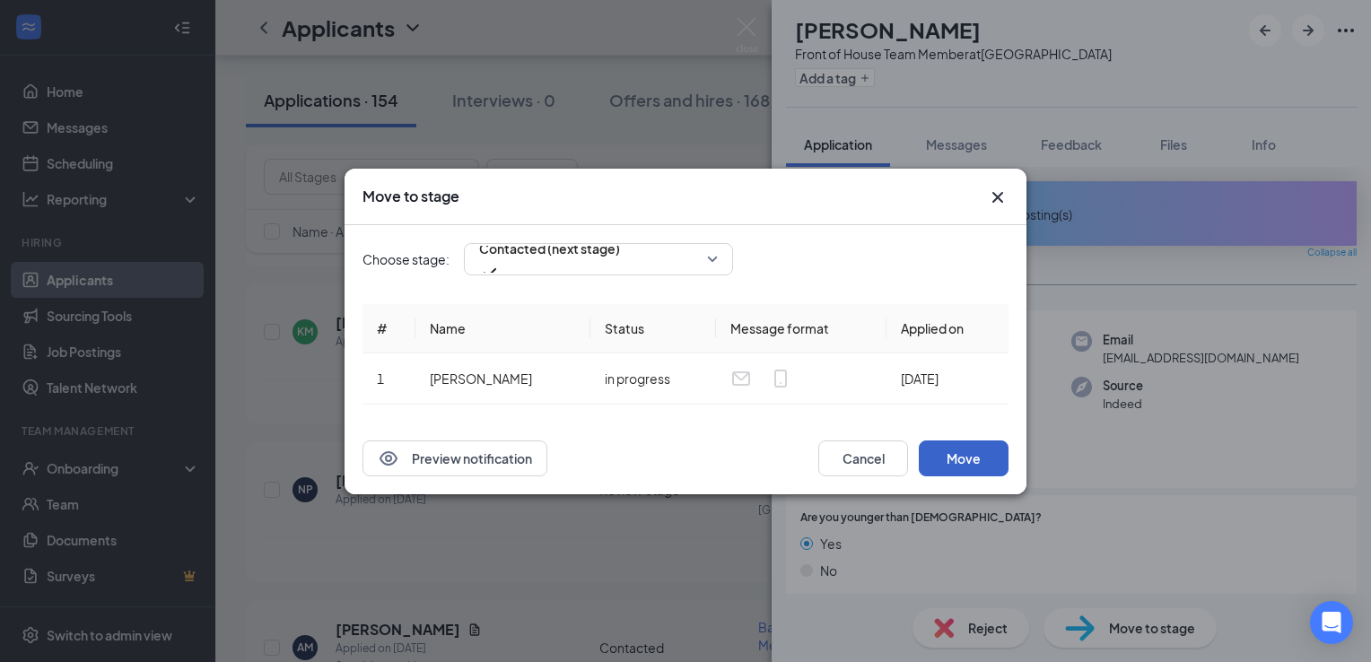
click at [957, 453] on button "Move" at bounding box center [964, 459] width 90 height 36
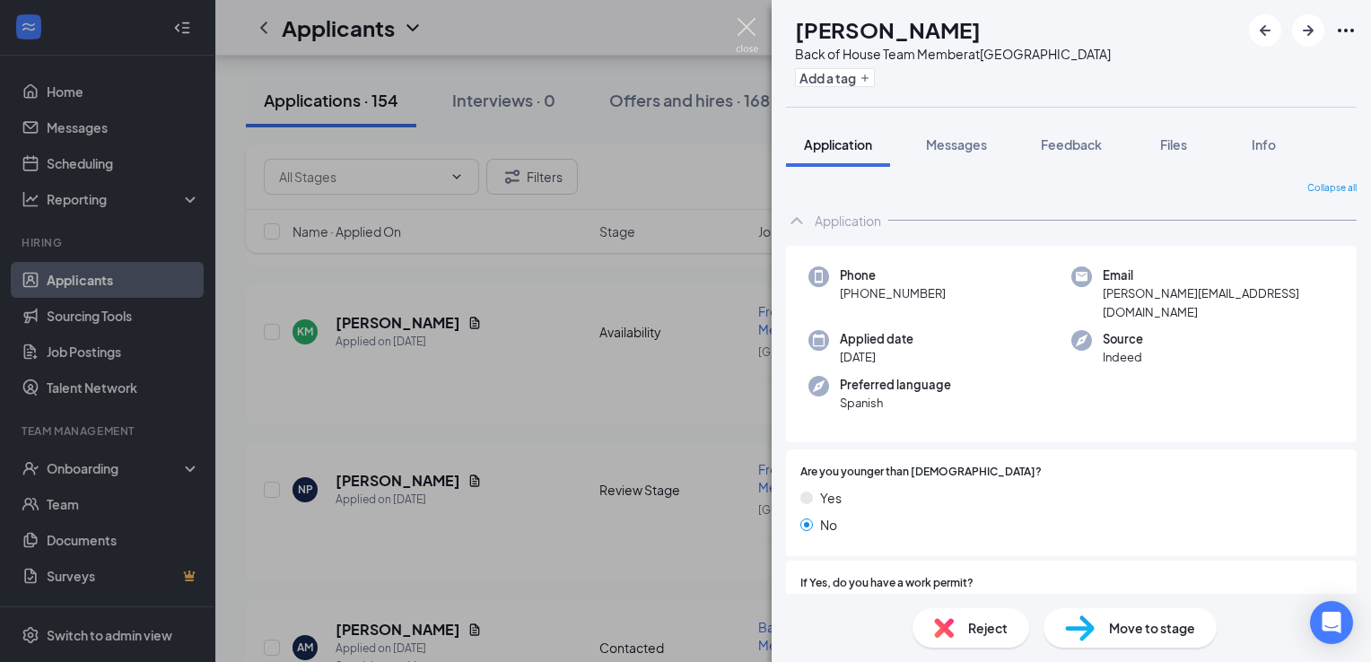
click at [747, 25] on img at bounding box center [747, 35] width 22 height 35
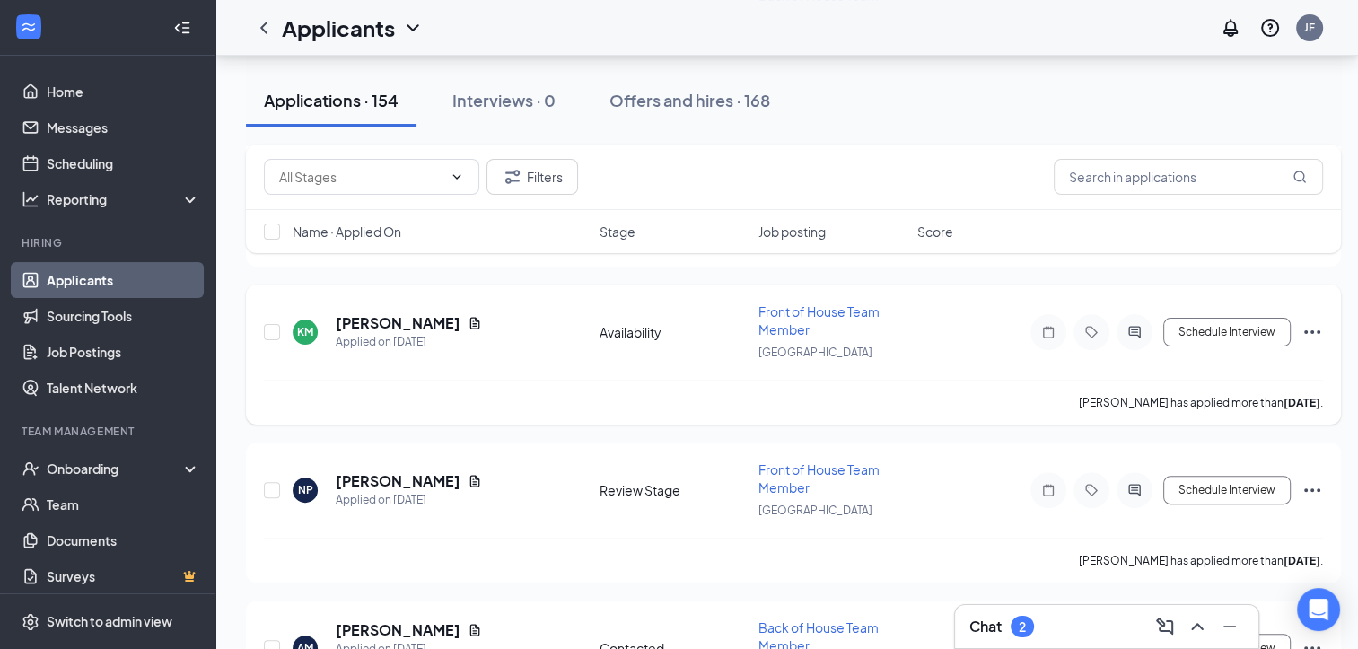
click at [398, 333] on h5 "[PERSON_NAME]" at bounding box center [398, 323] width 125 height 20
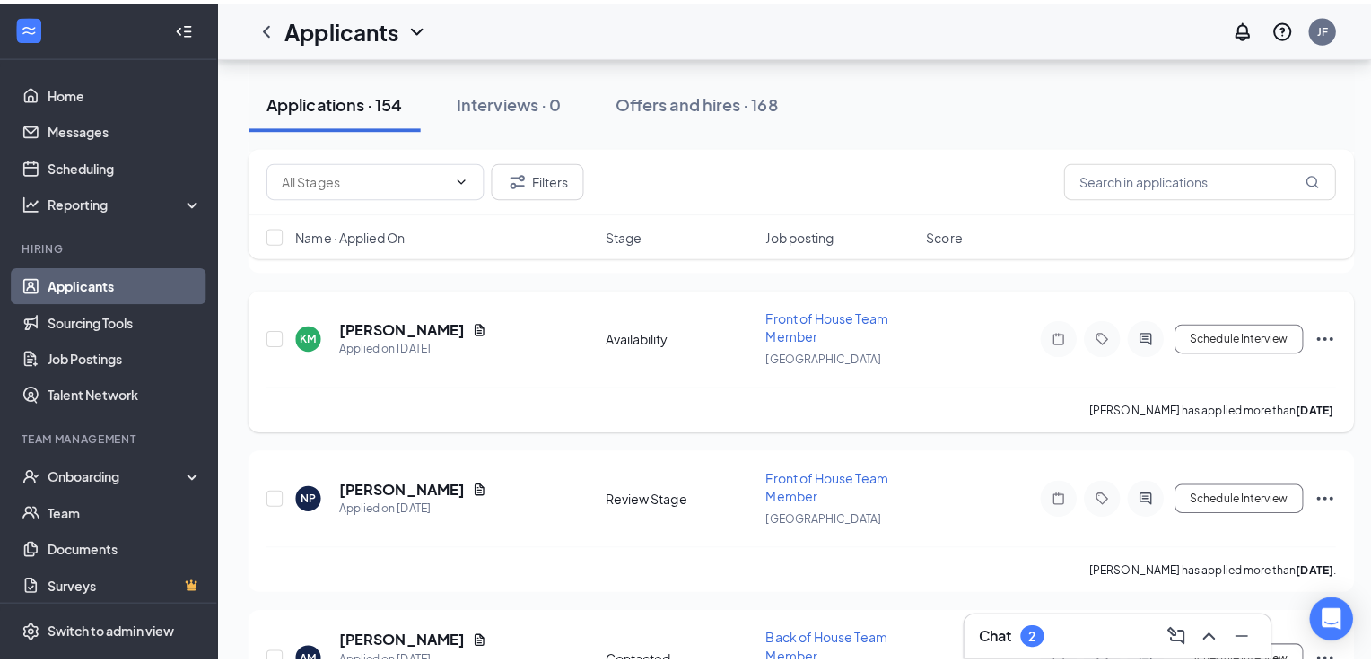
scroll to position [6962, 0]
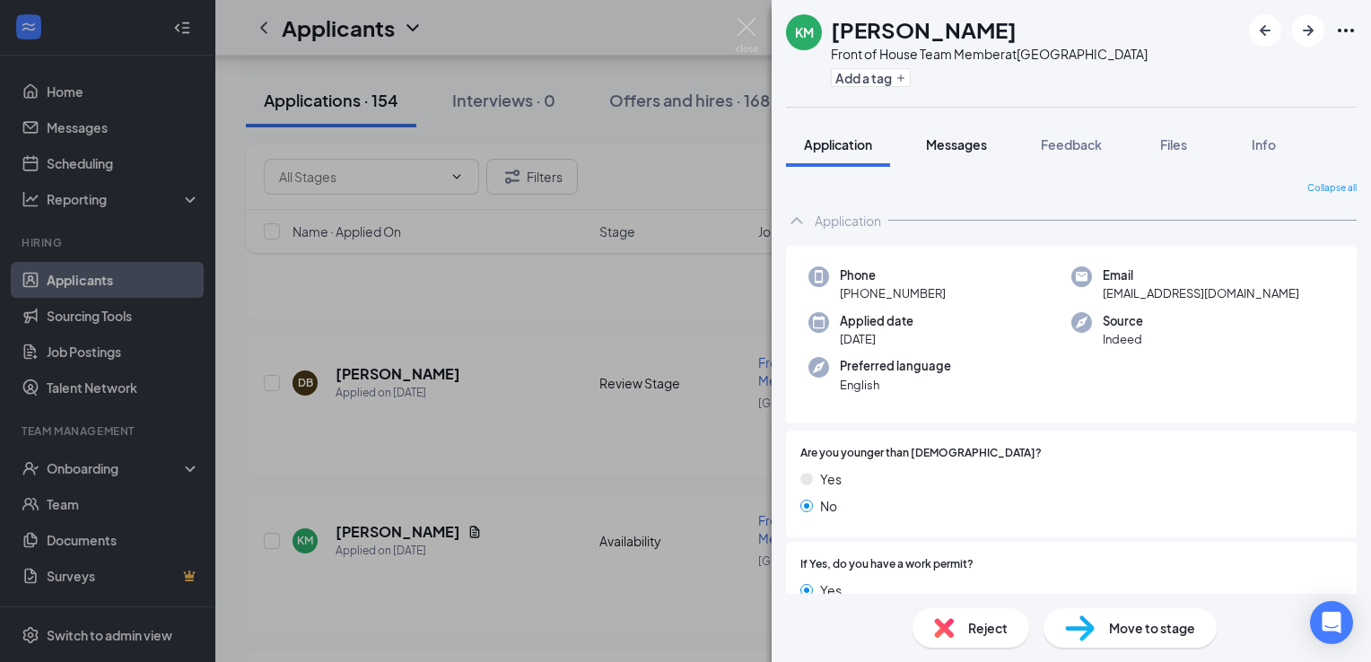
click at [965, 144] on span "Messages" at bounding box center [956, 144] width 61 height 16
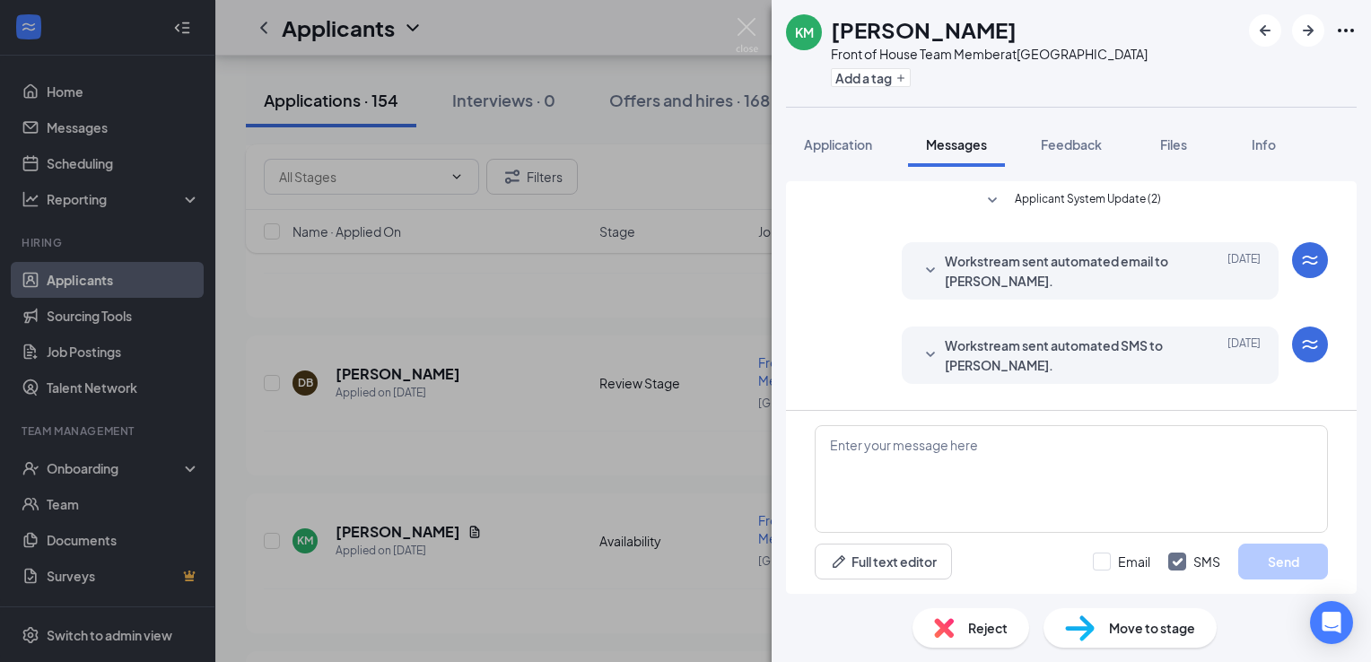
scroll to position [336, 0]
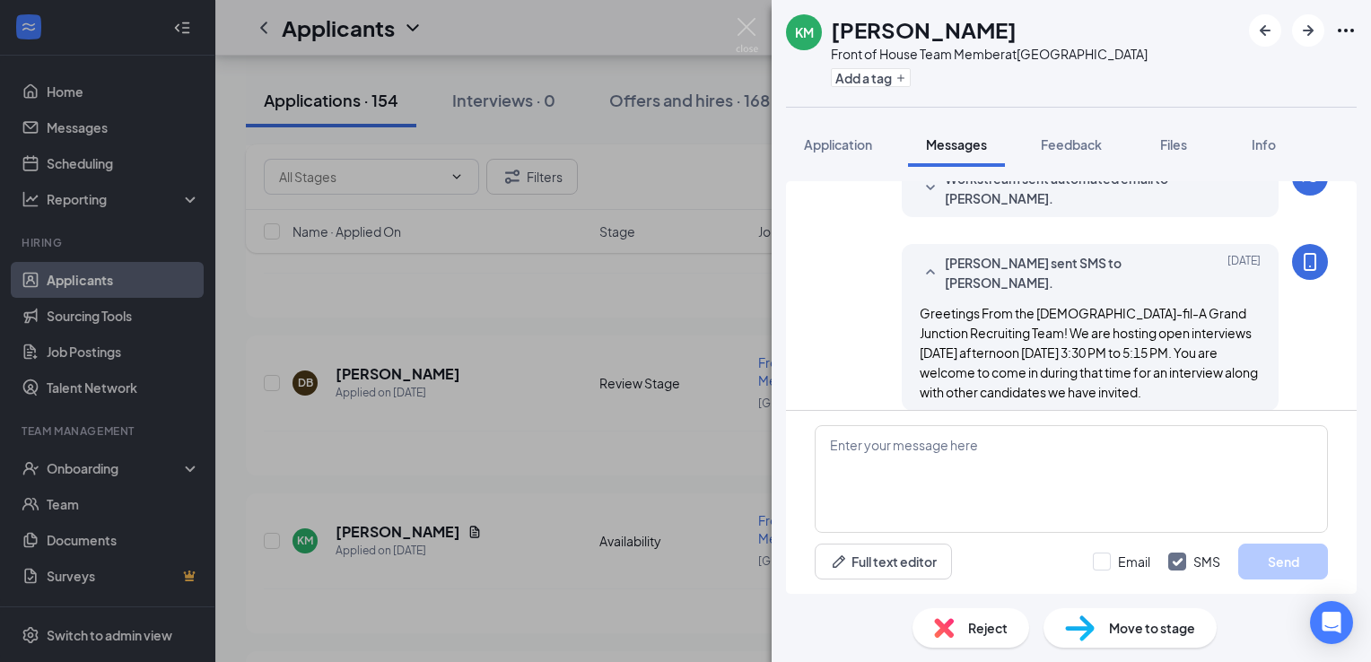
click at [1117, 623] on span "Move to stage" at bounding box center [1152, 628] width 86 height 20
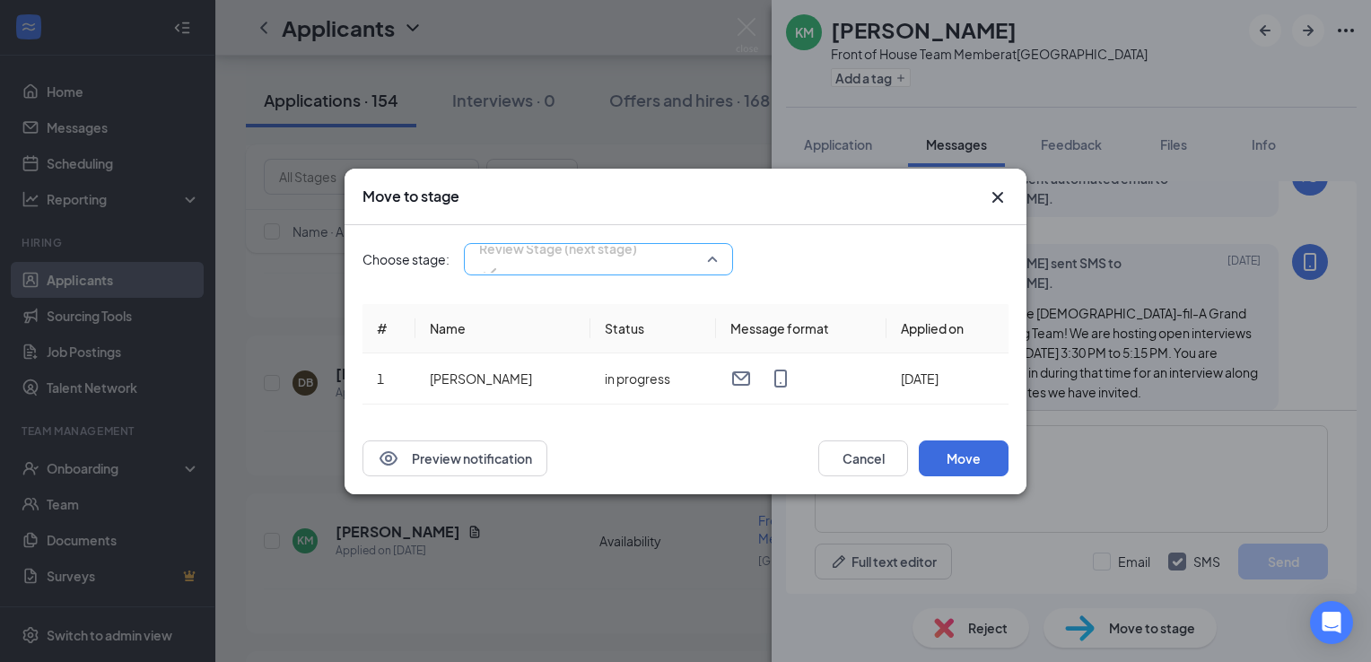
click at [637, 258] on span "Review Stage (next stage)" at bounding box center [558, 259] width 158 height 48
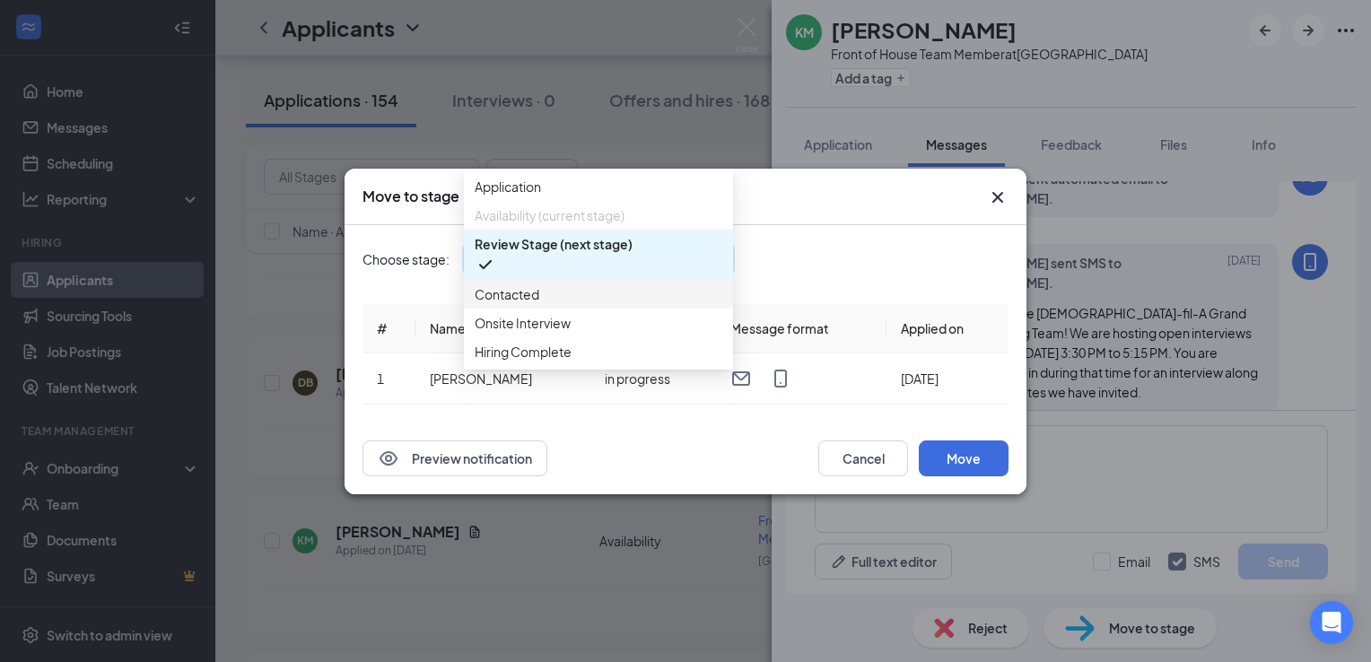
click at [657, 309] on div "Contacted" at bounding box center [598, 294] width 269 height 29
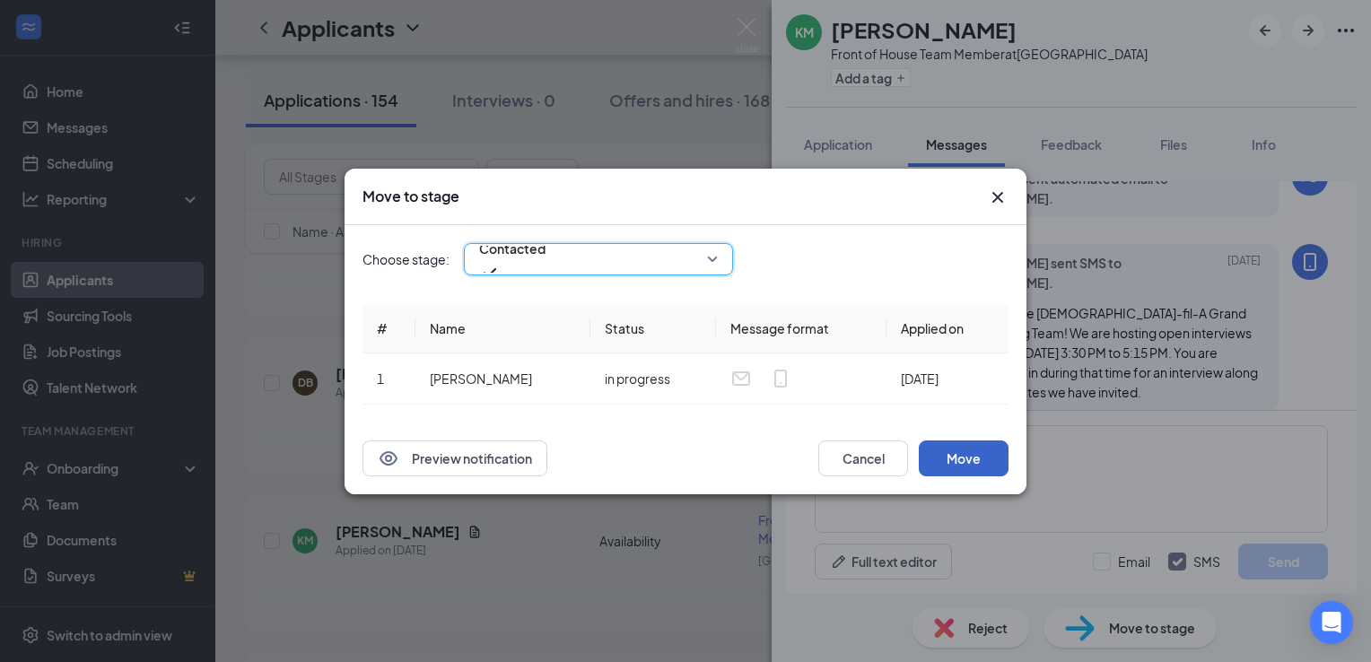
click at [948, 463] on button "Move" at bounding box center [964, 459] width 90 height 36
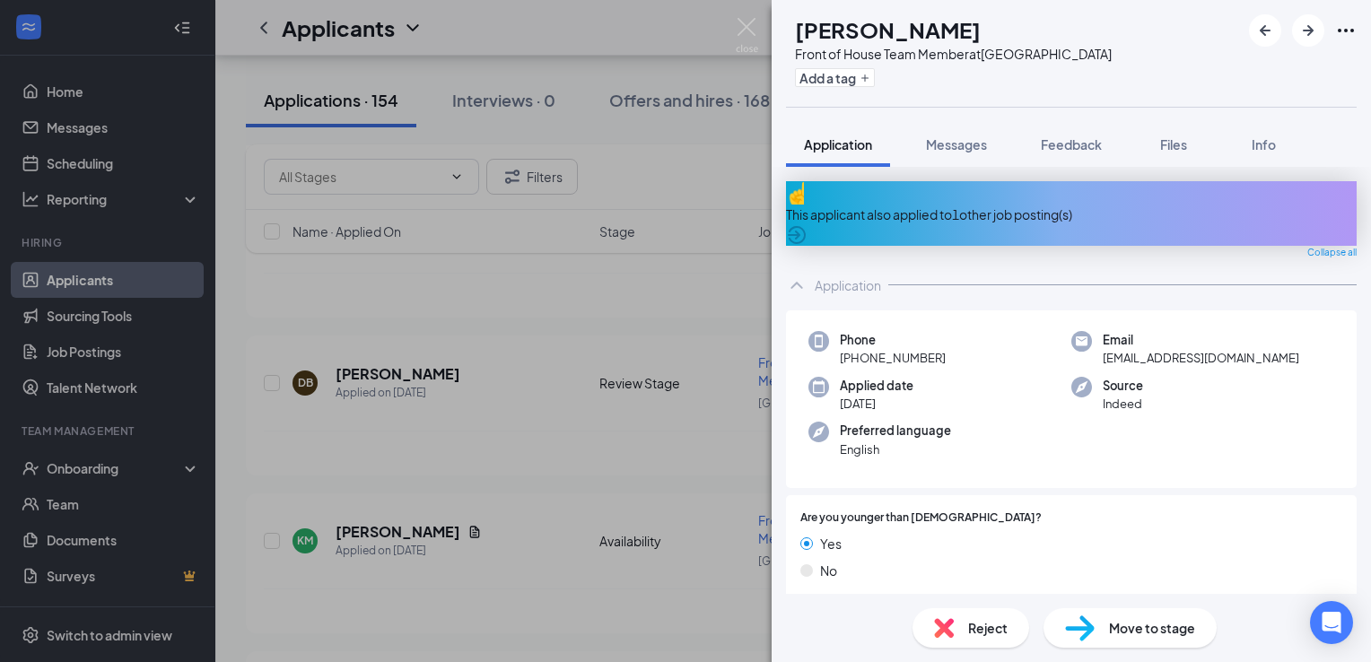
click at [634, 384] on div "NP [PERSON_NAME] Front of House Team Member at [GEOGRAPHIC_DATA] Add a tag Appl…" at bounding box center [685, 331] width 1371 height 662
click at [634, 431] on div "[PERSON_NAME] has applied more than [DATE] ." at bounding box center [793, 453] width 1059 height 45
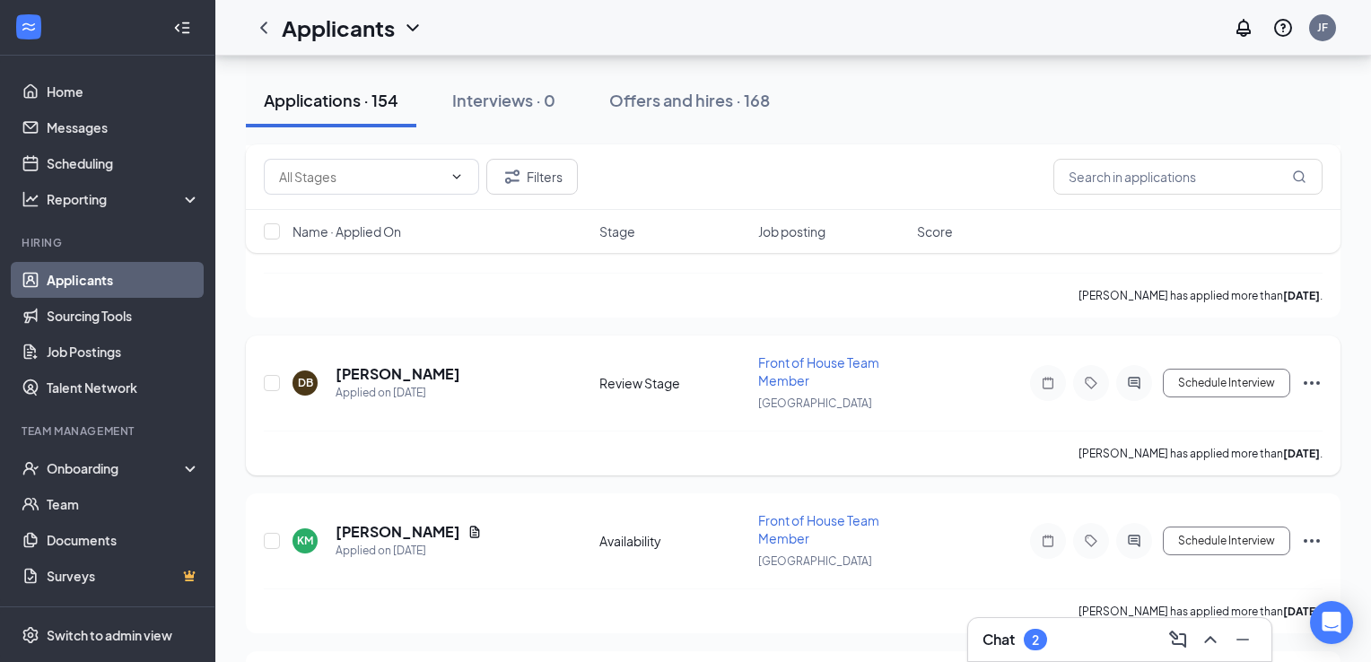
scroll to position [6810, 0]
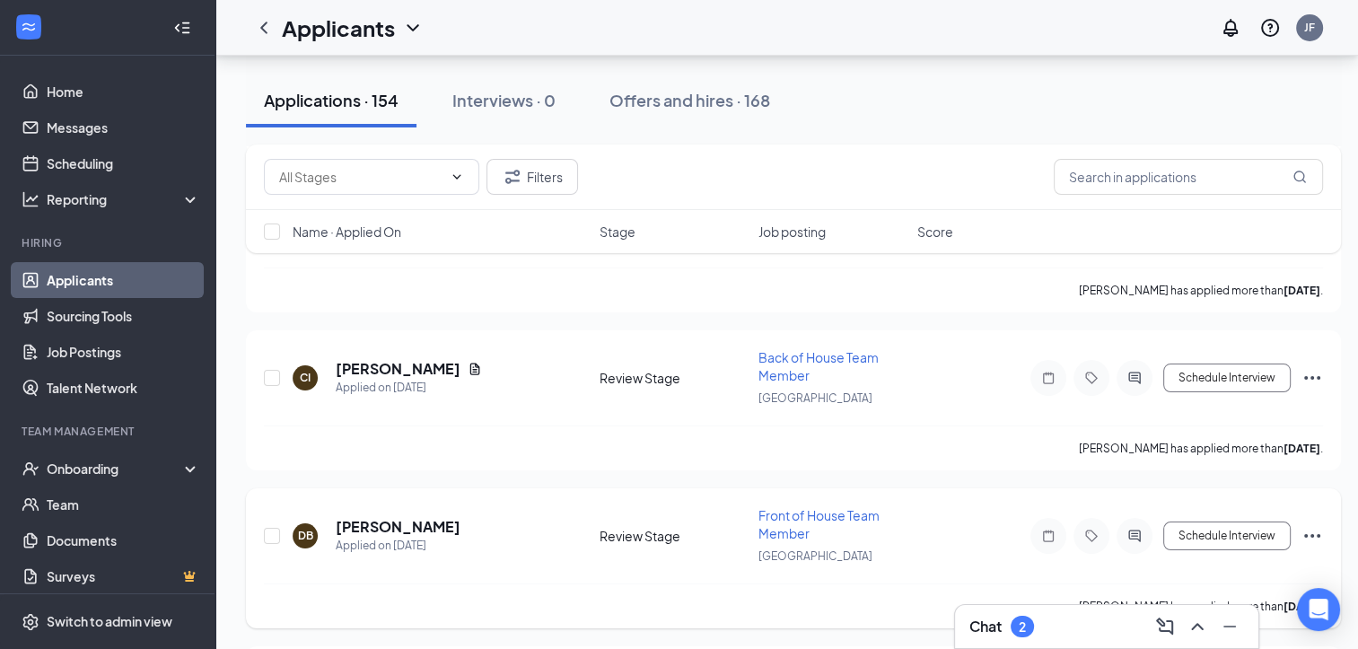
click at [394, 517] on h5 "[PERSON_NAME]" at bounding box center [398, 527] width 125 height 20
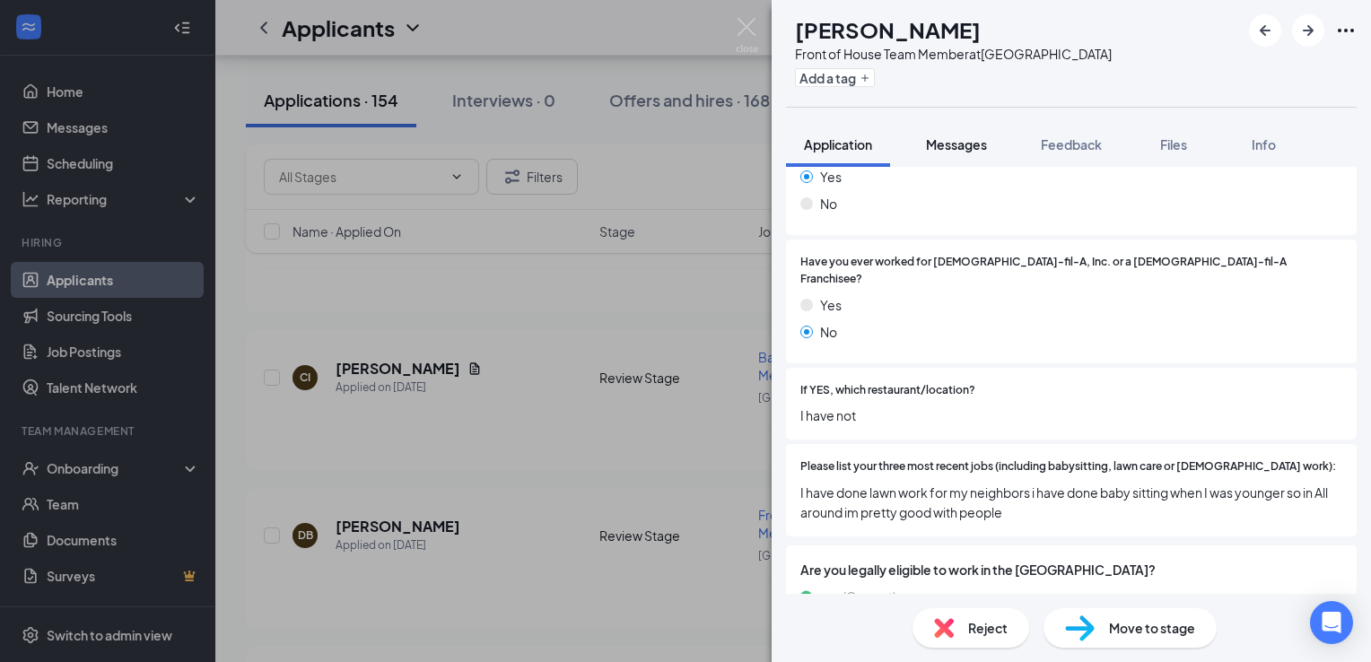
scroll to position [477, 0]
click at [978, 139] on span "Messages" at bounding box center [956, 144] width 61 height 16
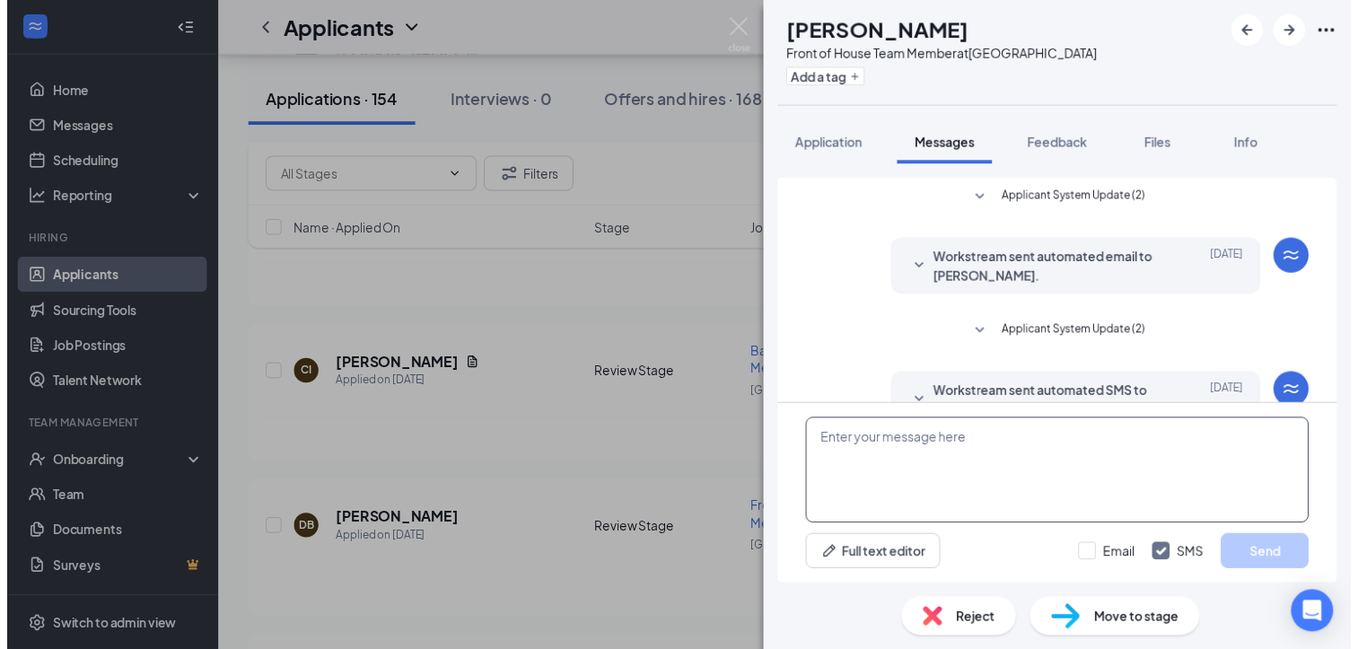
scroll to position [303, 0]
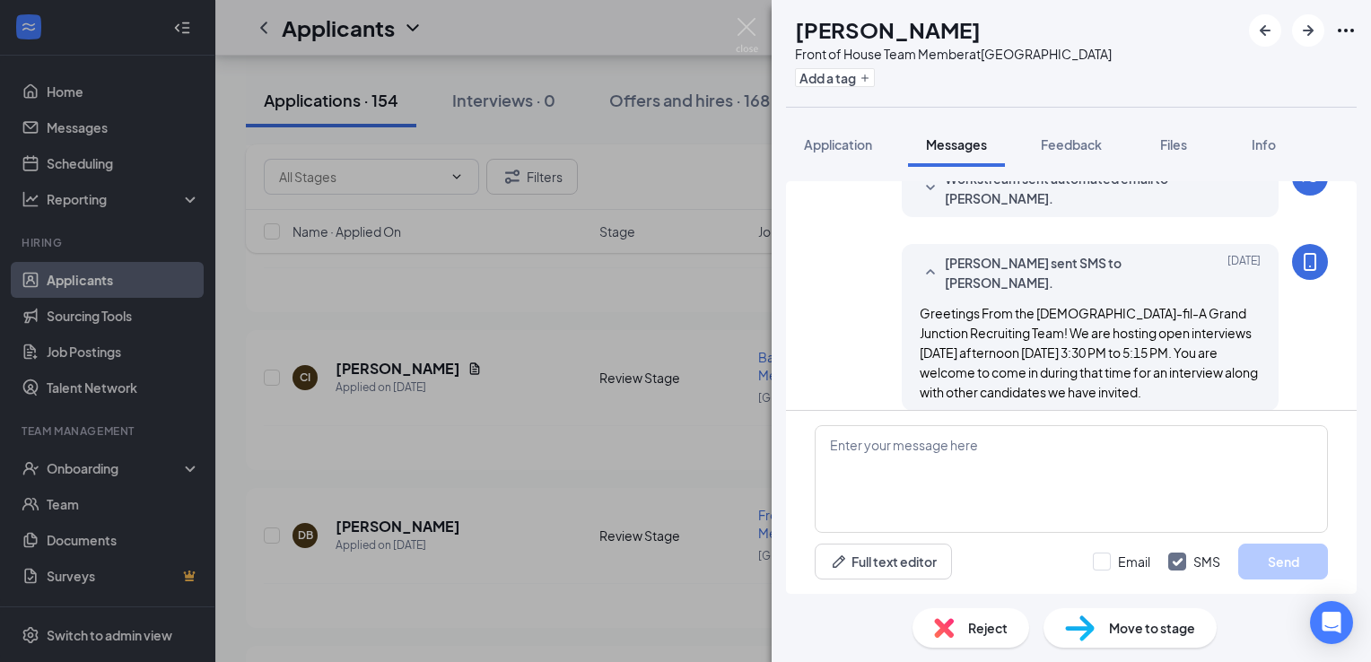
drag, startPoint x: 1012, startPoint y: 442, endPoint x: 872, endPoint y: 372, distance: 156.9
click at [872, 372] on div "[PERSON_NAME] sent SMS to [PERSON_NAME]. [DATE] Greetings From the [DEMOGRAPHIC…" at bounding box center [1071, 332] width 513 height 176
click at [1124, 617] on div "Move to stage" at bounding box center [1130, 628] width 173 height 39
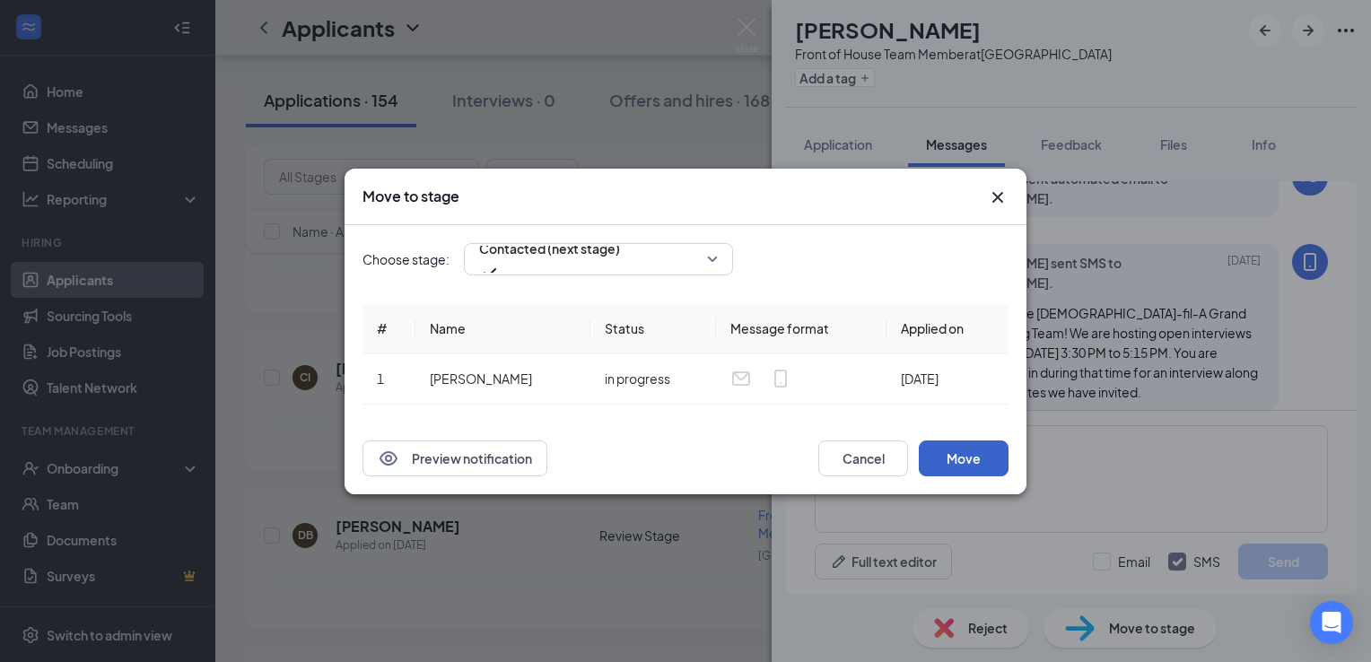
click at [984, 465] on button "Move" at bounding box center [964, 459] width 90 height 36
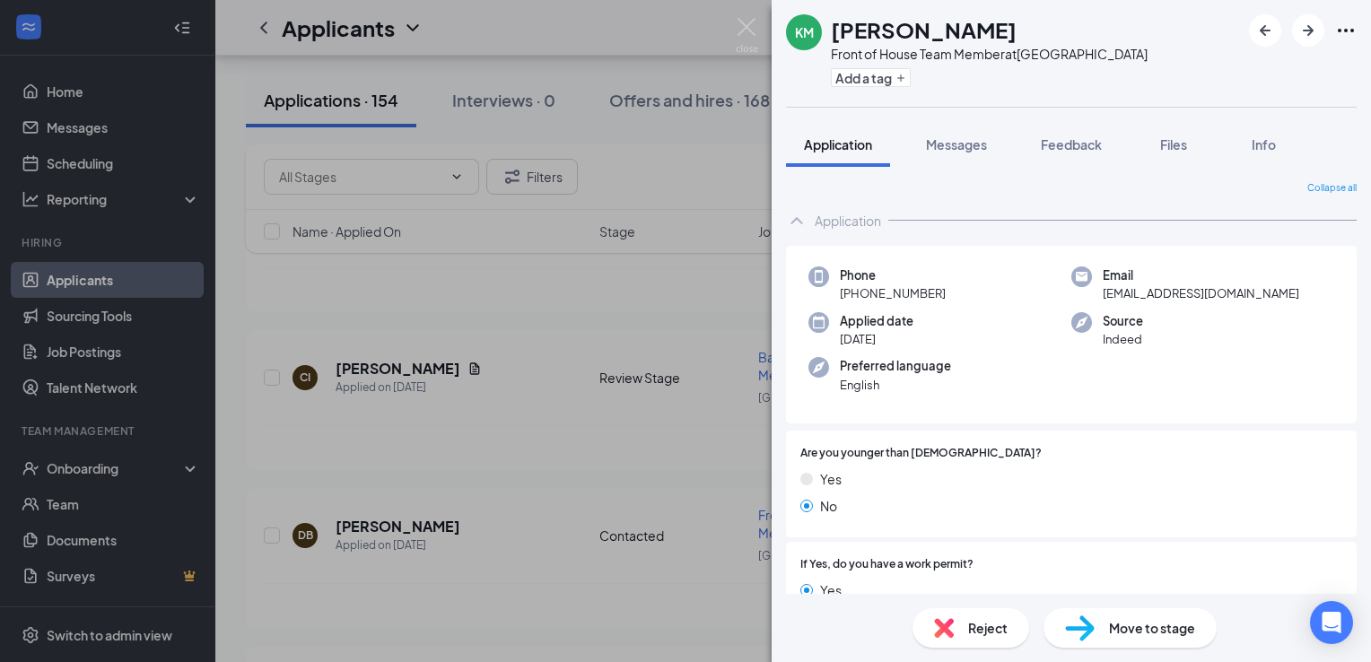
click at [744, 24] on img at bounding box center [747, 35] width 22 height 35
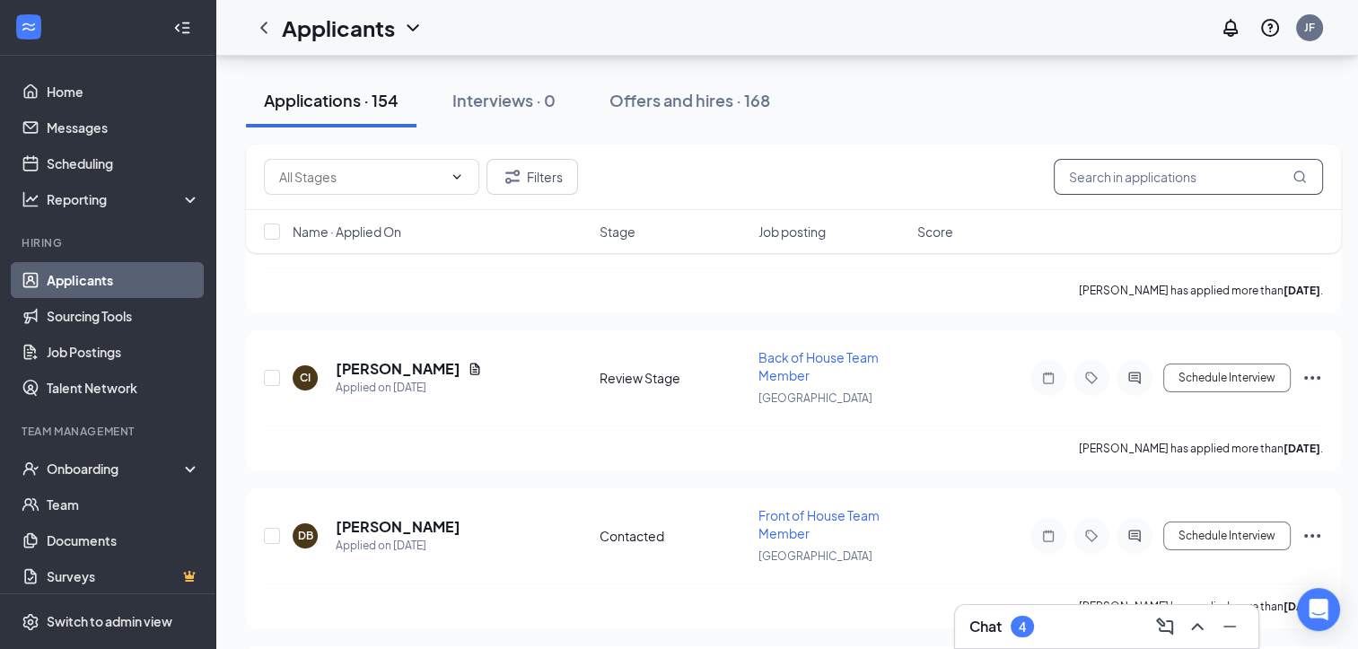
click at [1151, 171] on input "text" at bounding box center [1188, 177] width 269 height 36
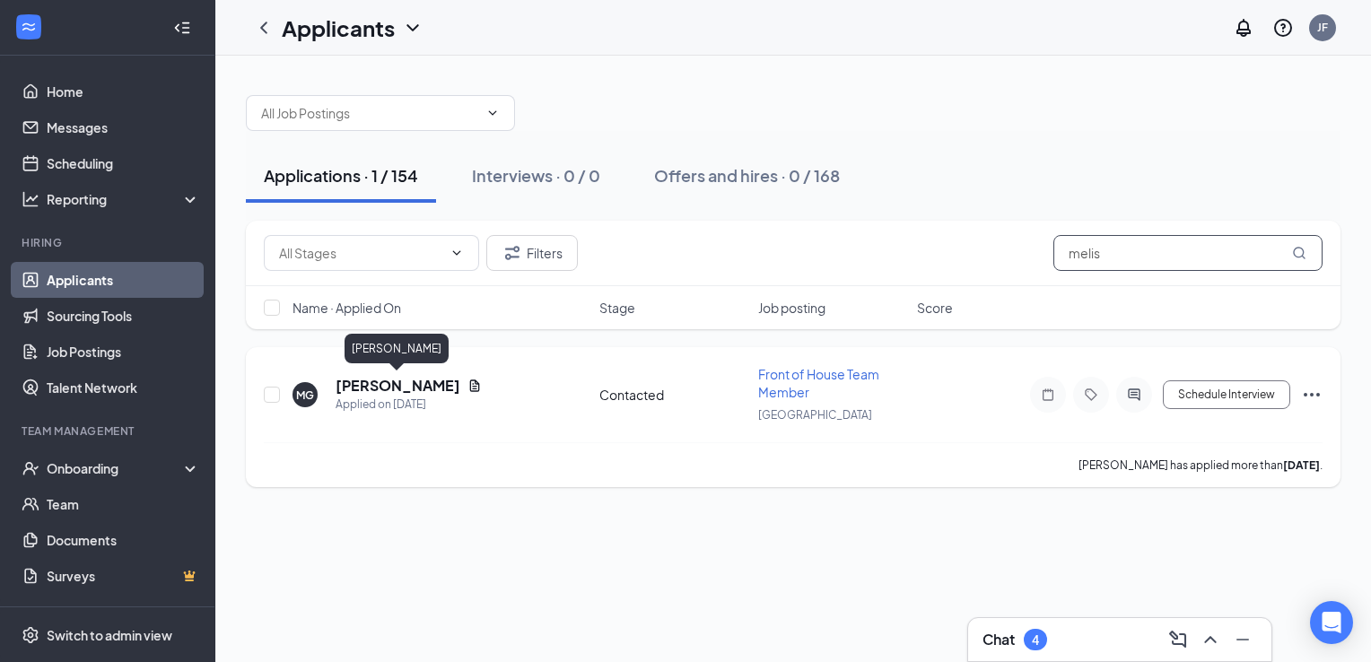
type input "melis"
click at [436, 388] on h5 "[PERSON_NAME]" at bounding box center [398, 386] width 125 height 20
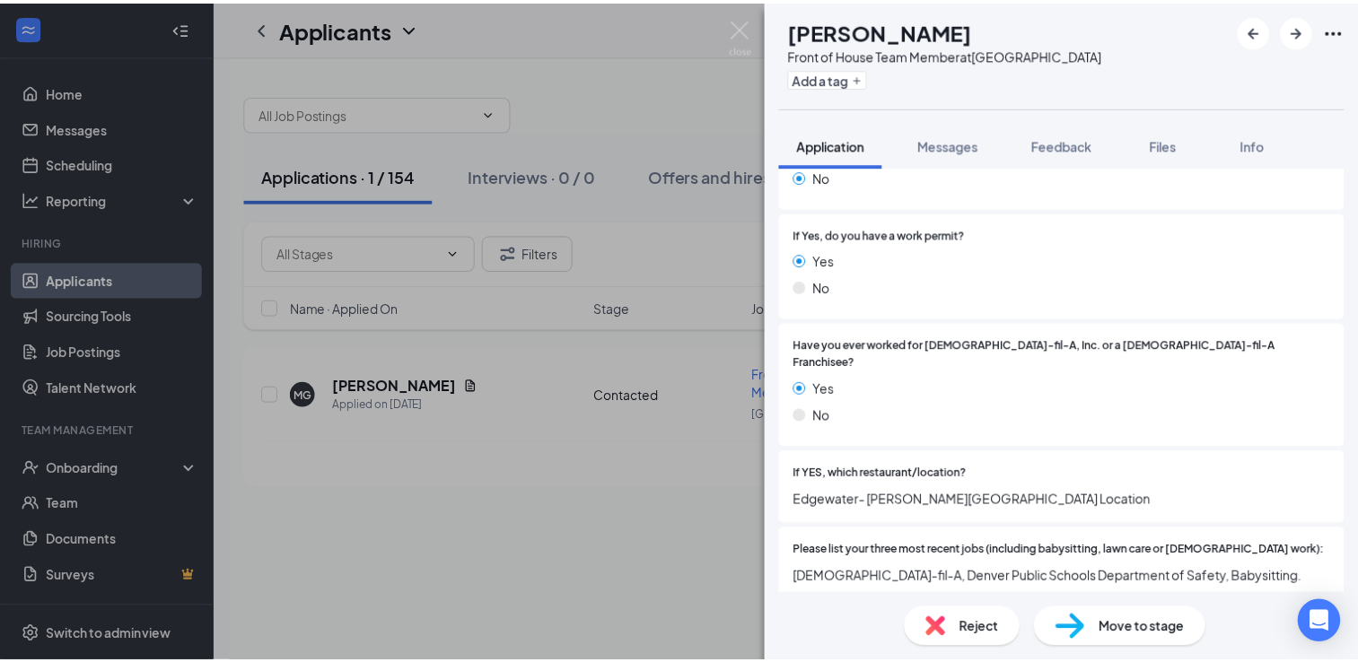
scroll to position [357, 0]
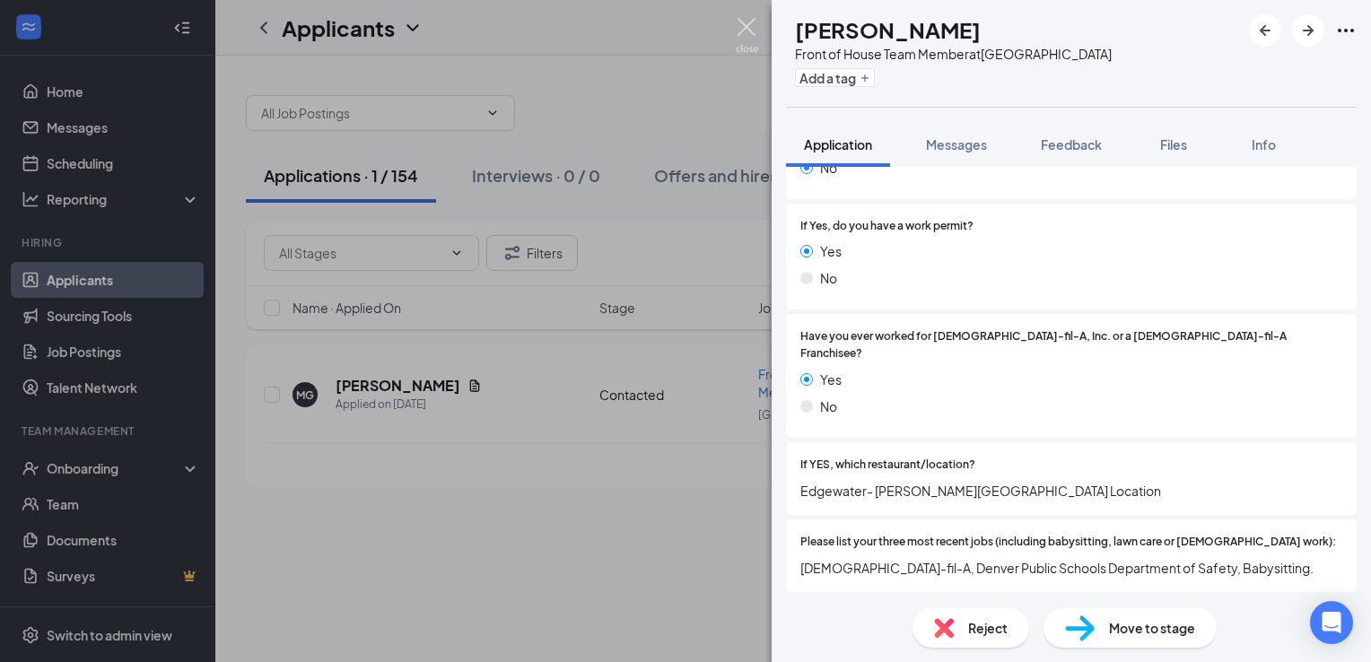
click at [744, 31] on img at bounding box center [747, 35] width 22 height 35
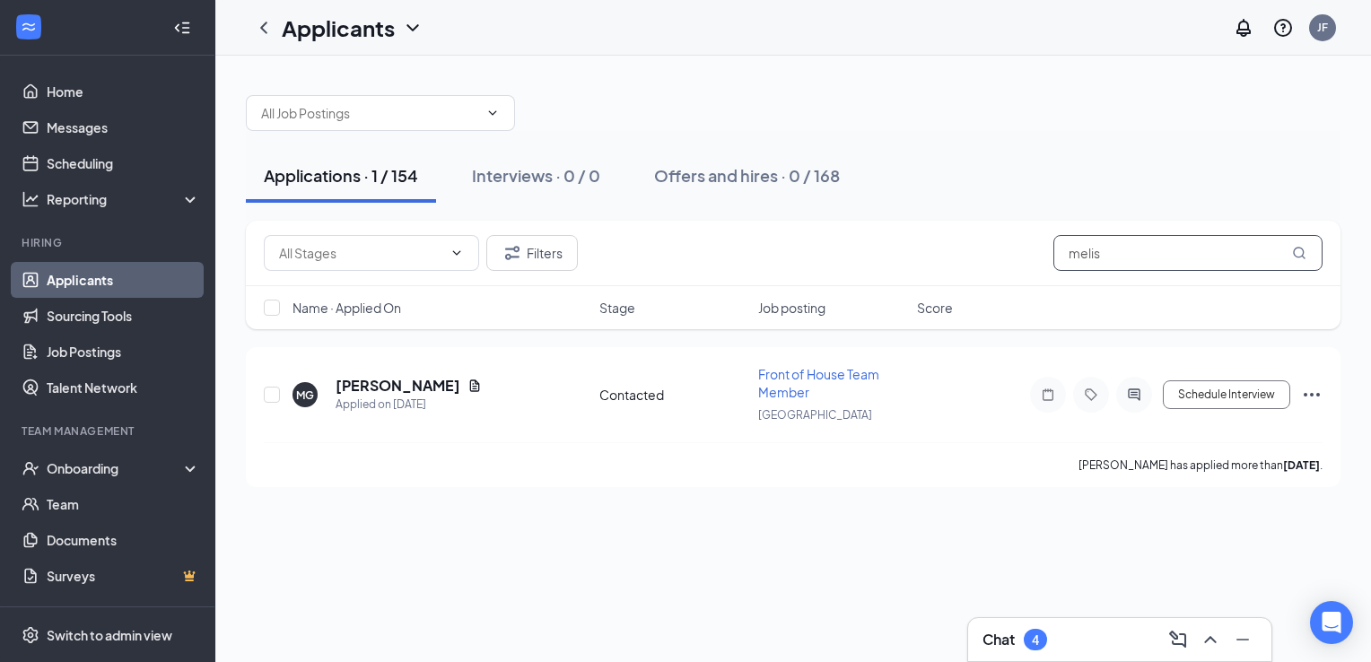
click at [1226, 238] on input "melis" at bounding box center [1188, 253] width 269 height 36
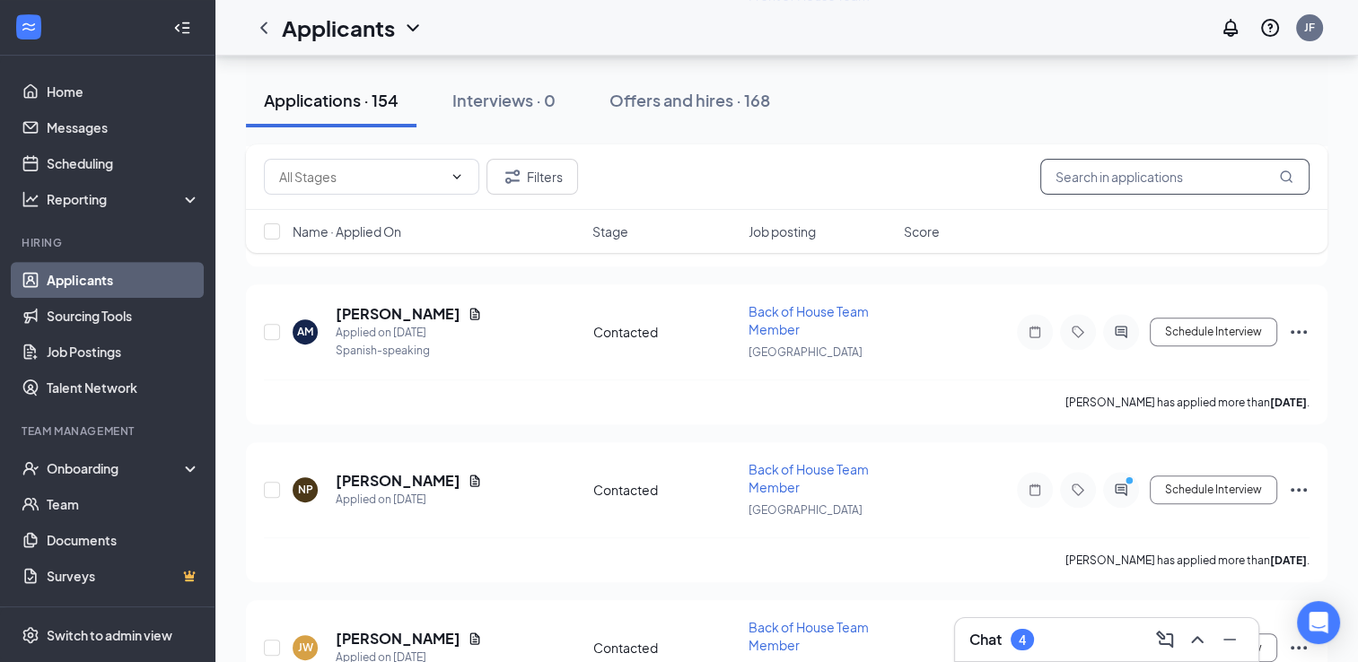
scroll to position [7099, 0]
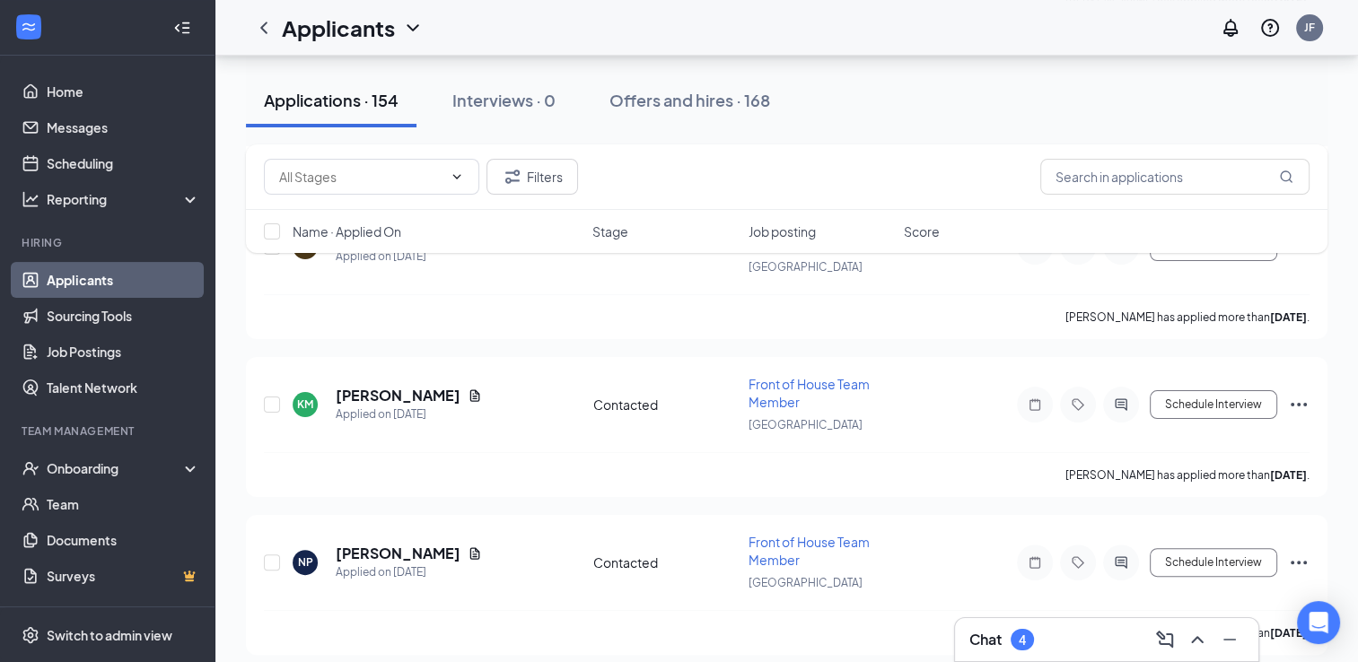
click at [1058, 649] on div "Chat 4" at bounding box center [1106, 640] width 275 height 29
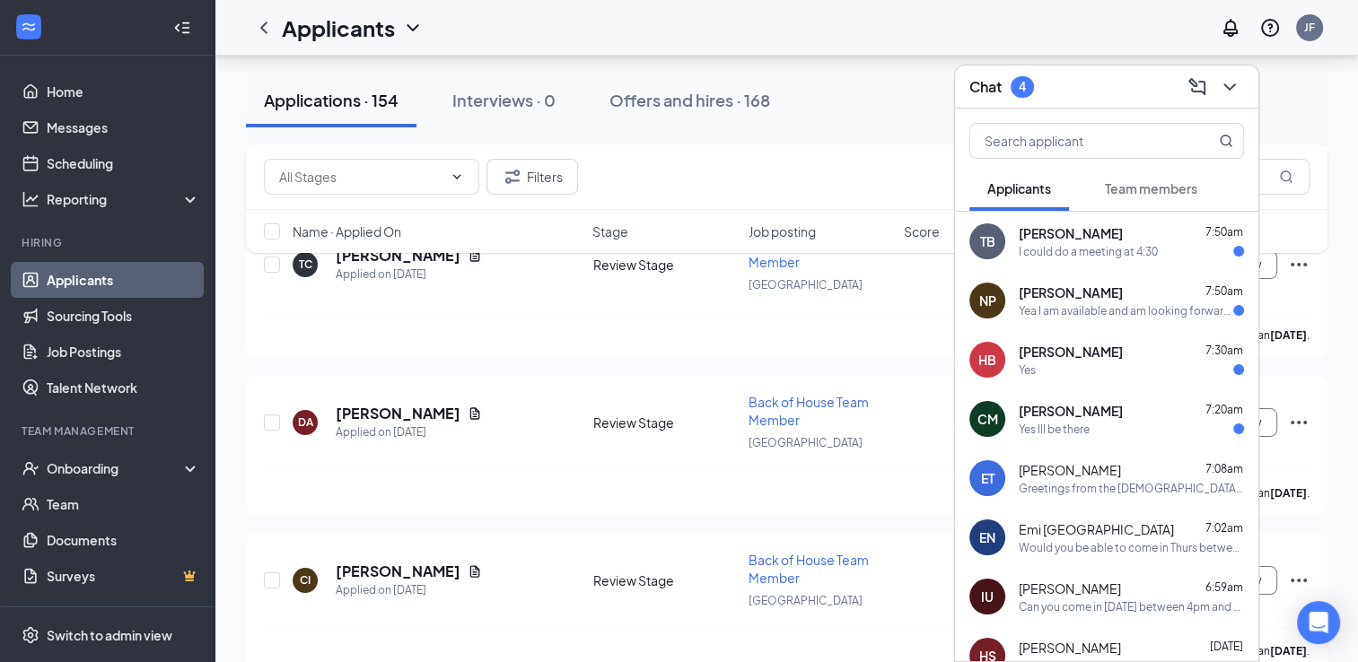
click at [1058, 417] on span "[PERSON_NAME]" at bounding box center [1071, 411] width 104 height 18
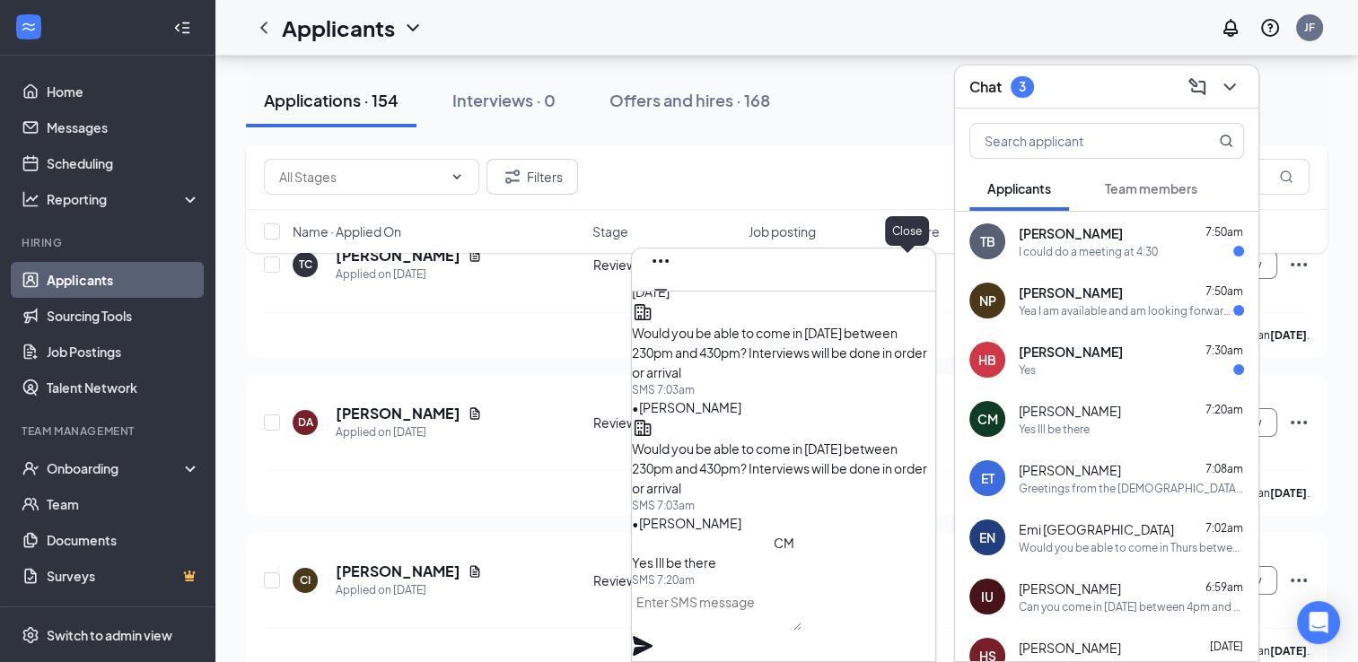
click at [675, 304] on button at bounding box center [660, 318] width 29 height 29
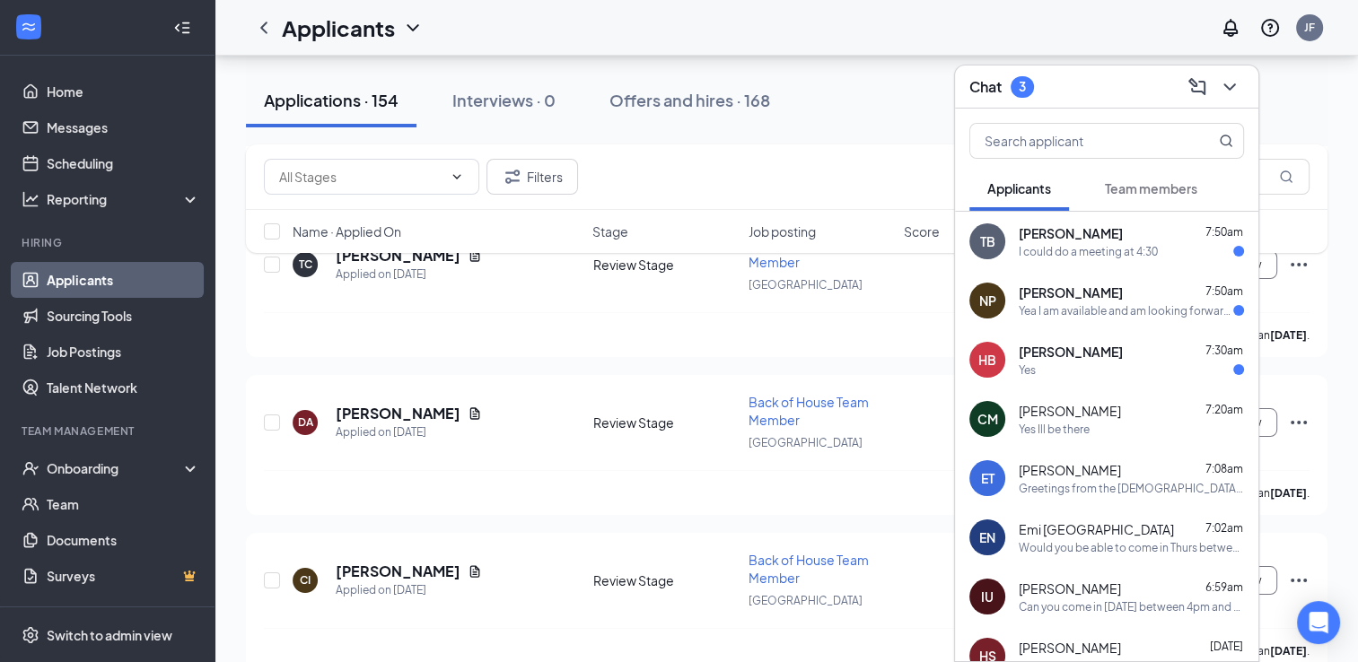
click at [1055, 376] on div "Yes" at bounding box center [1131, 370] width 225 height 15
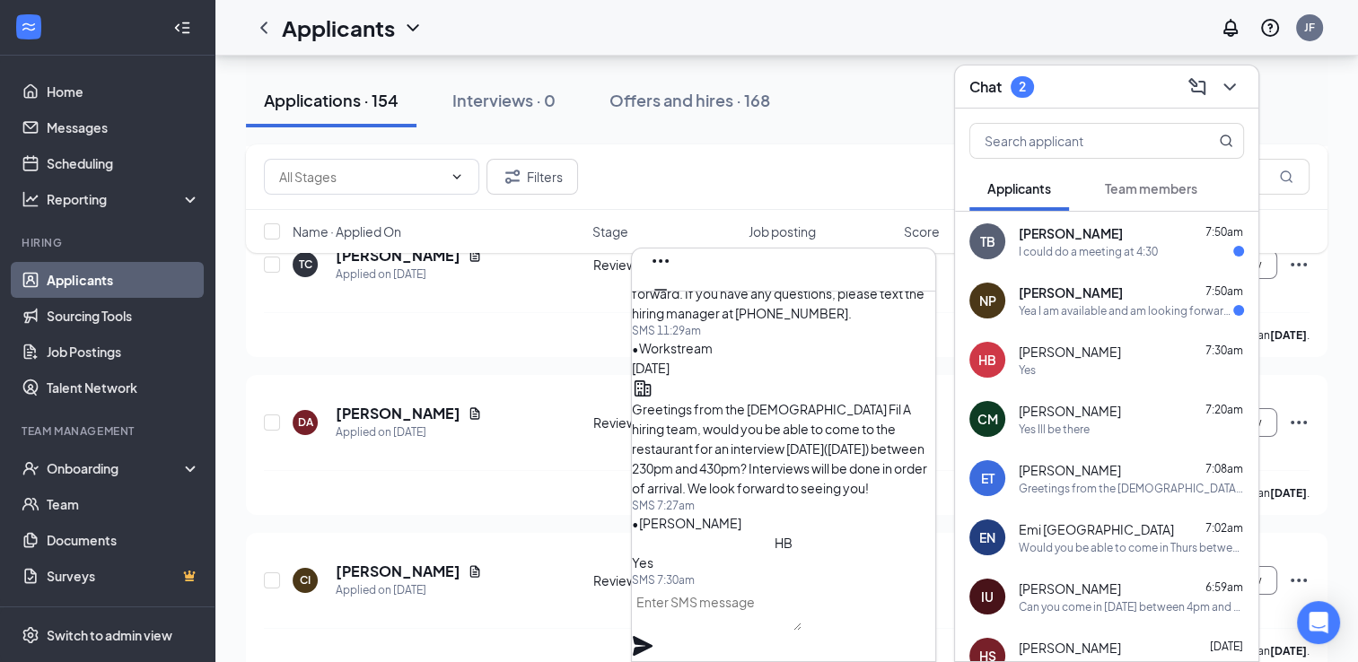
click at [666, 312] on icon "Cross" at bounding box center [660, 317] width 11 height 11
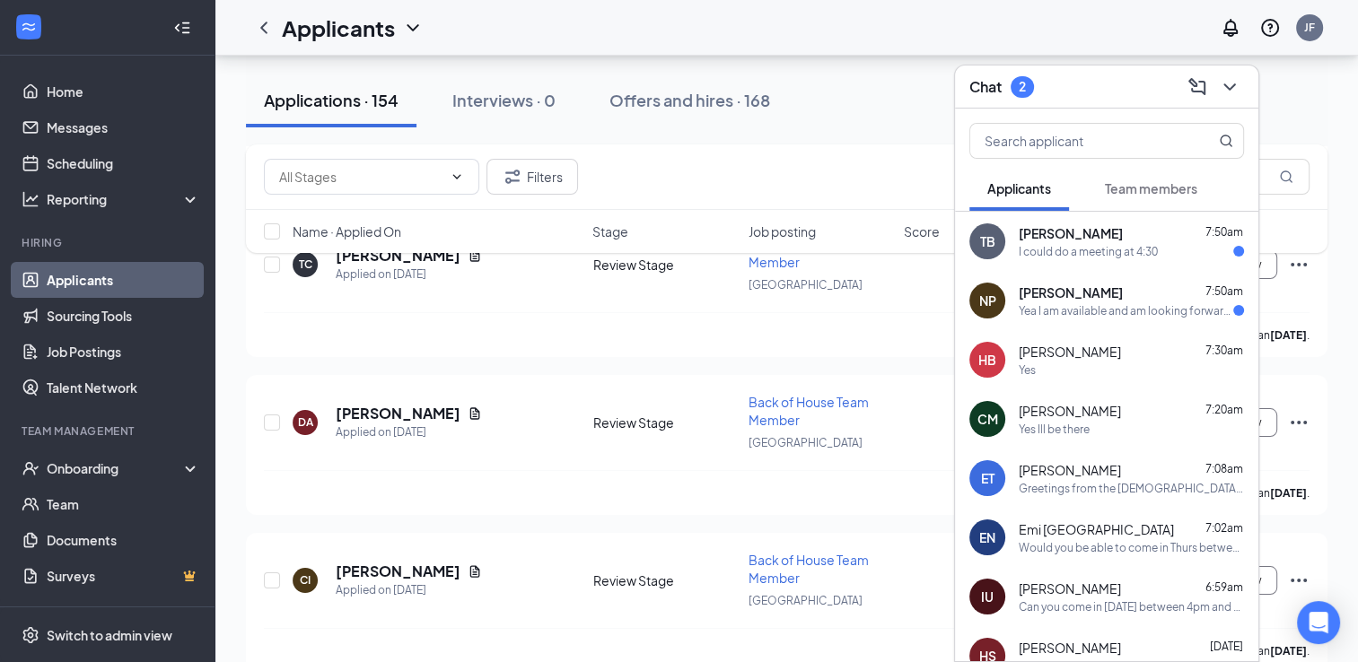
click at [1049, 299] on span "[PERSON_NAME]" at bounding box center [1071, 293] width 104 height 18
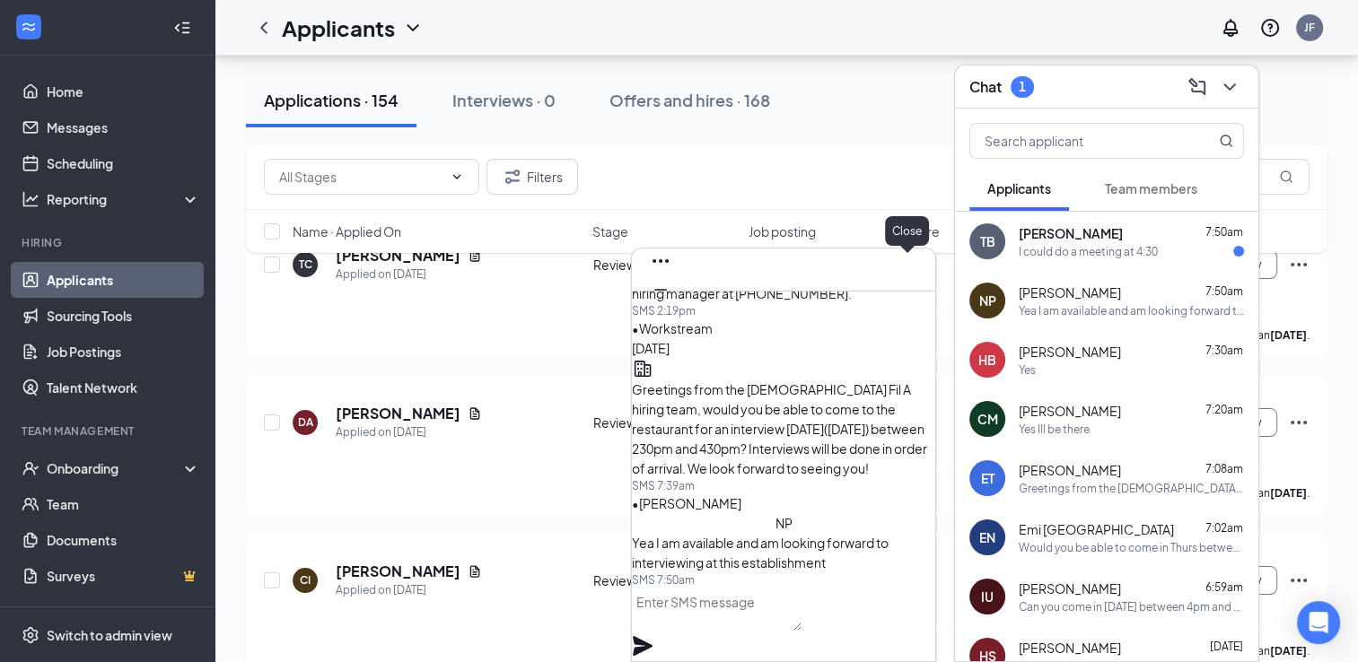
click at [671, 308] on icon "Cross" at bounding box center [661, 319] width 22 height 22
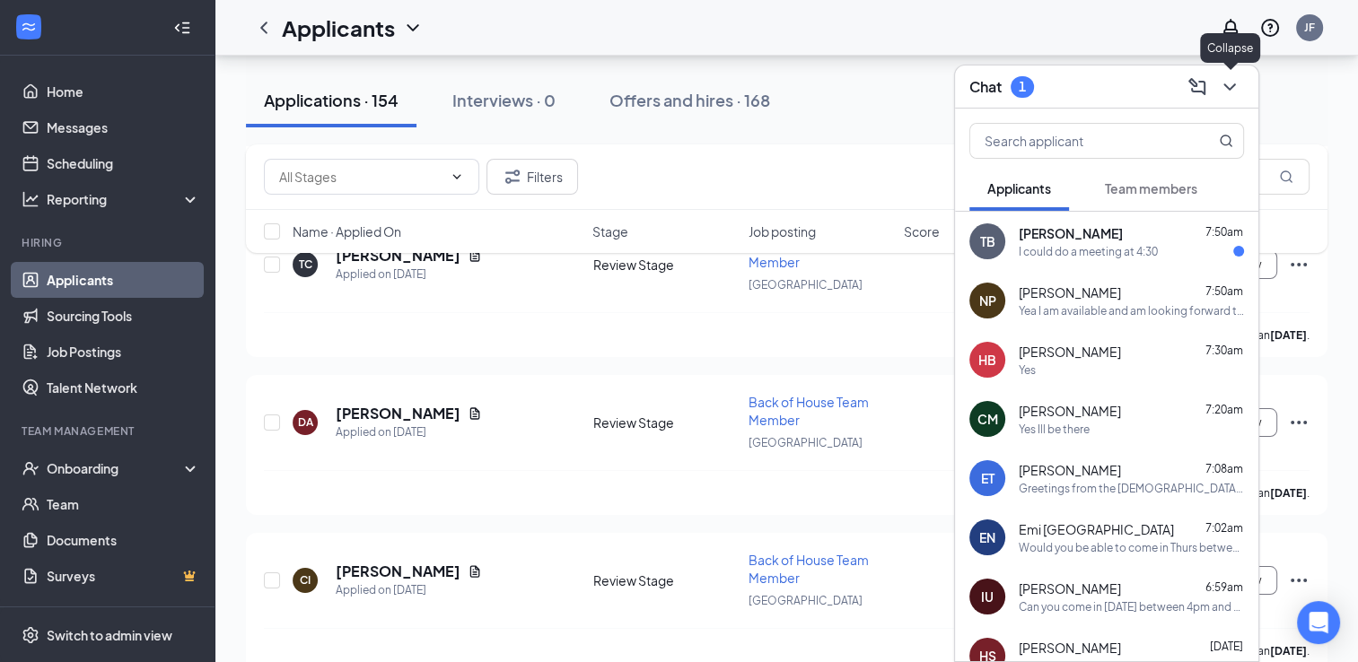
click at [1228, 91] on icon "ChevronDown" at bounding box center [1230, 87] width 22 height 22
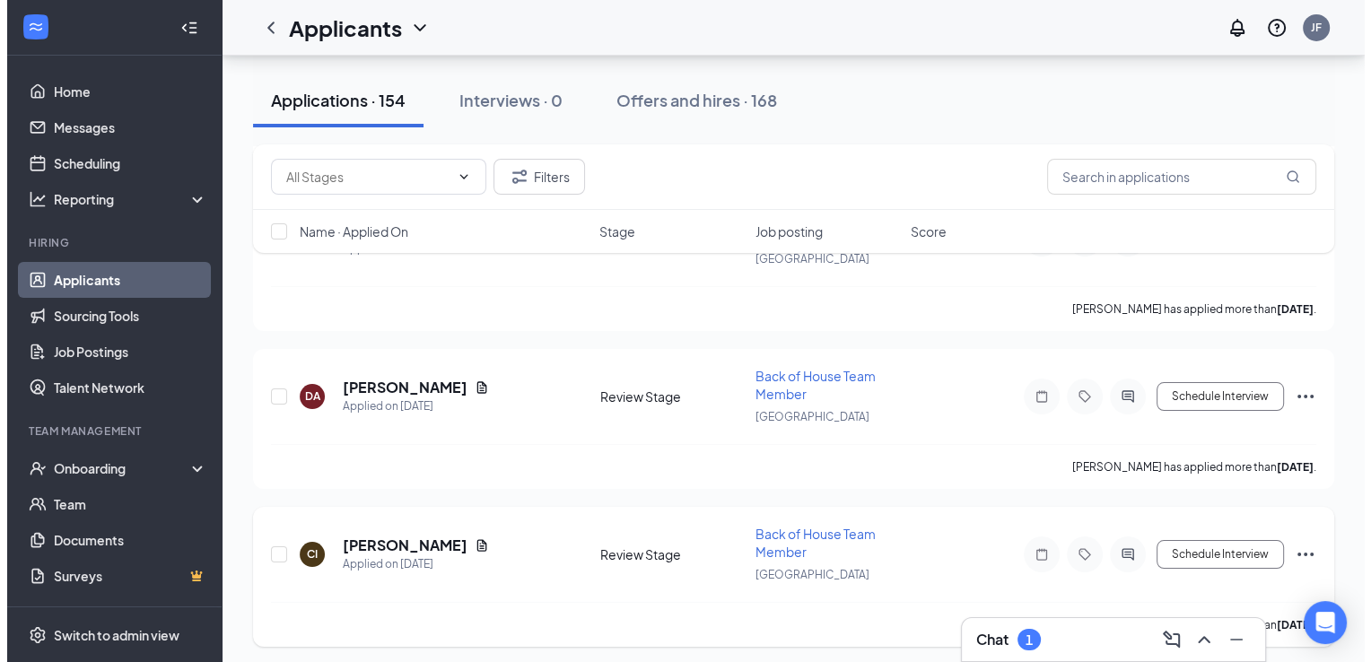
scroll to position [6632, 0]
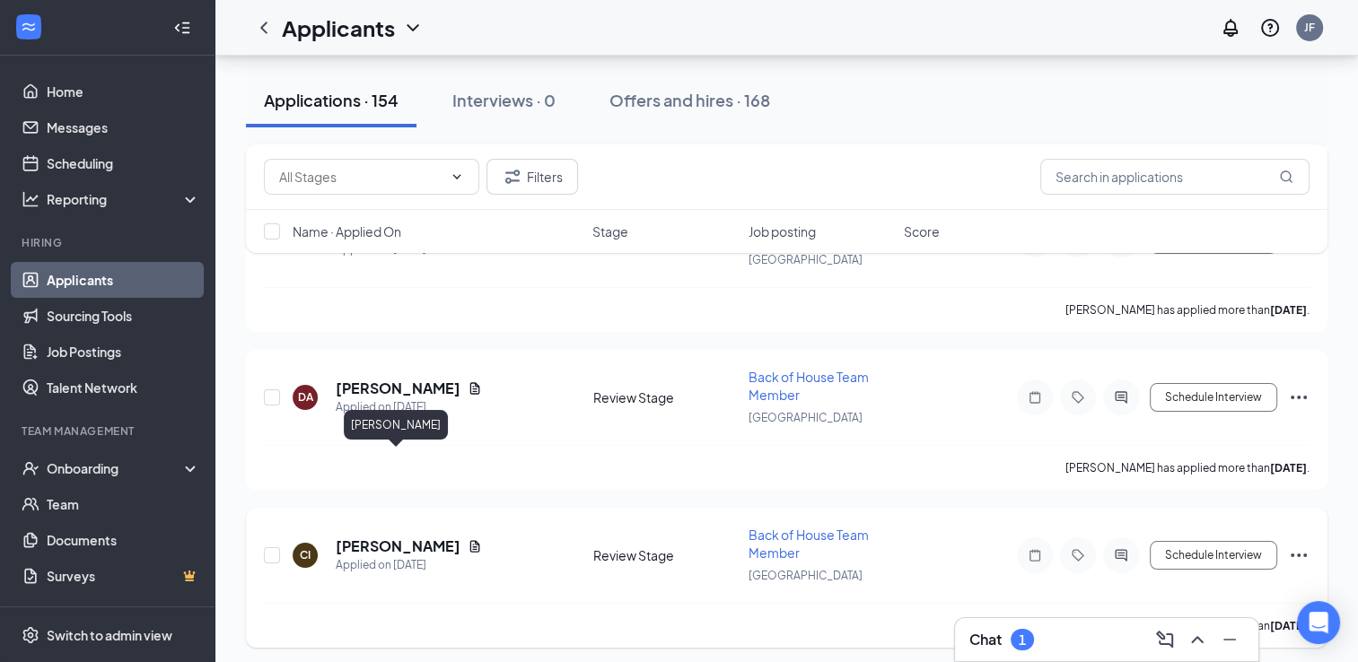
click at [381, 537] on h5 "[PERSON_NAME]" at bounding box center [398, 547] width 125 height 20
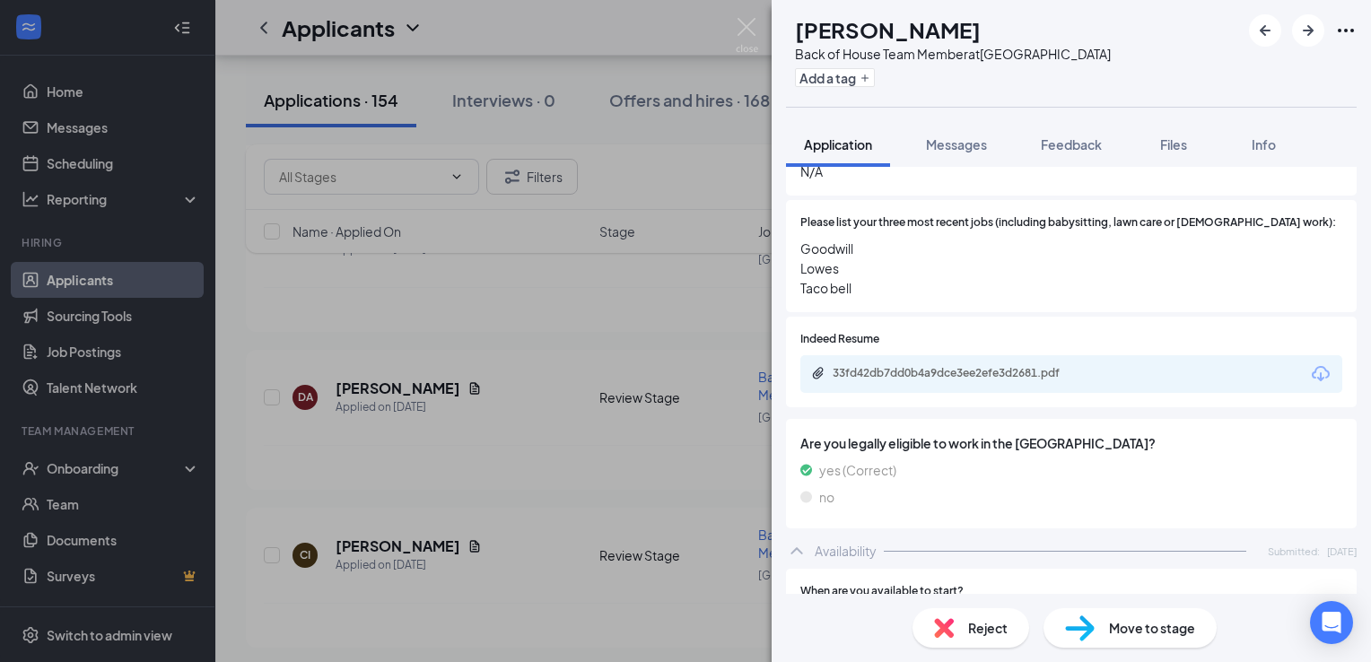
scroll to position [714, 0]
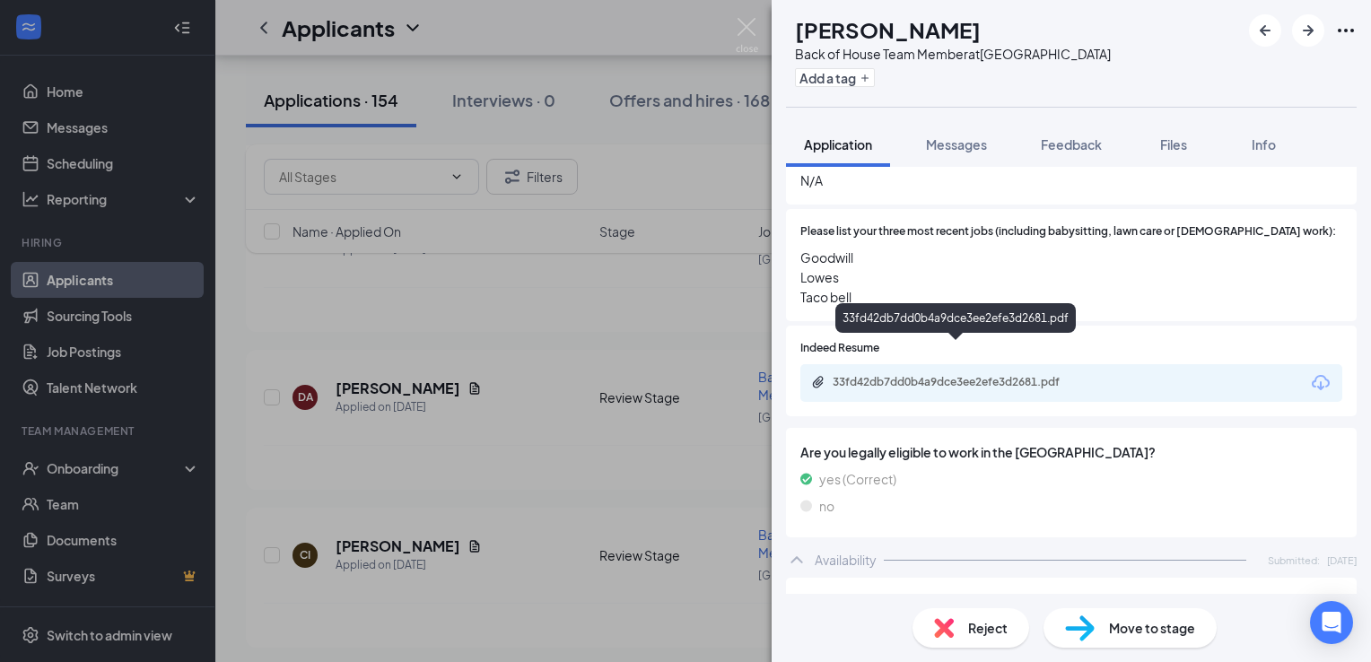
click at [931, 375] on div "33fd42db7dd0b4a9dce3ee2efe3d2681.pdf" at bounding box center [958, 382] width 251 height 14
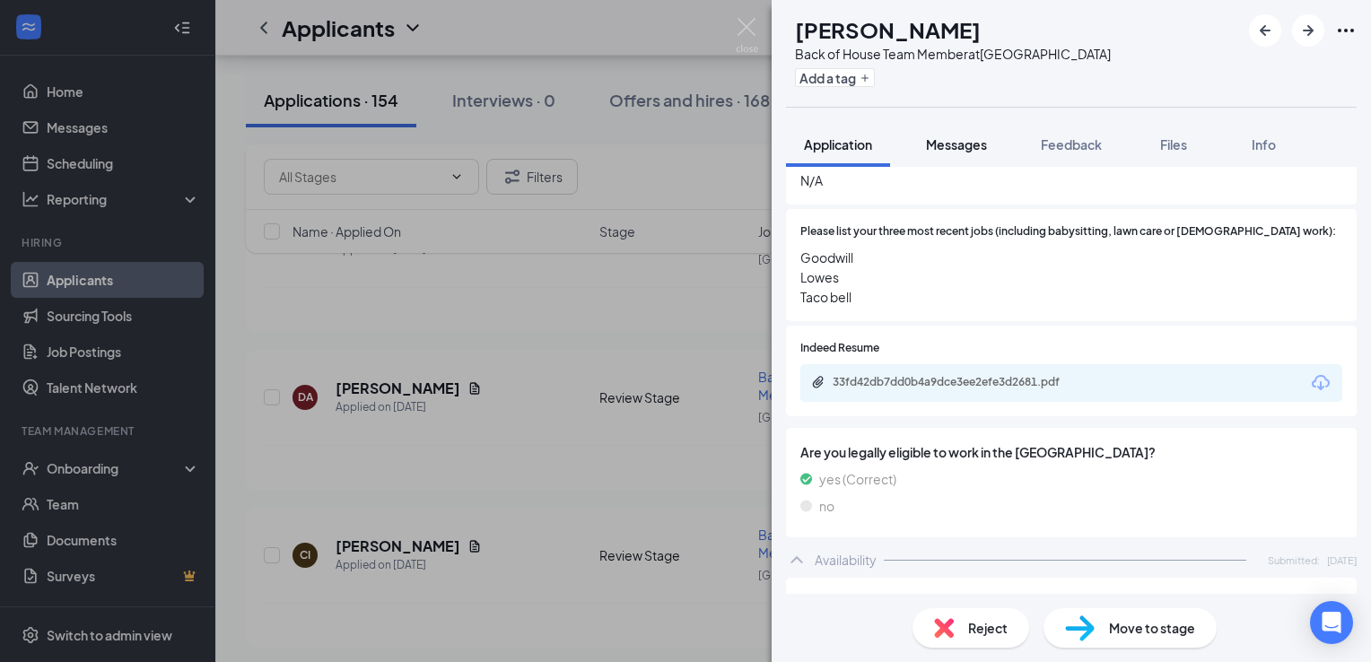
click at [970, 153] on button "Messages" at bounding box center [956, 144] width 97 height 45
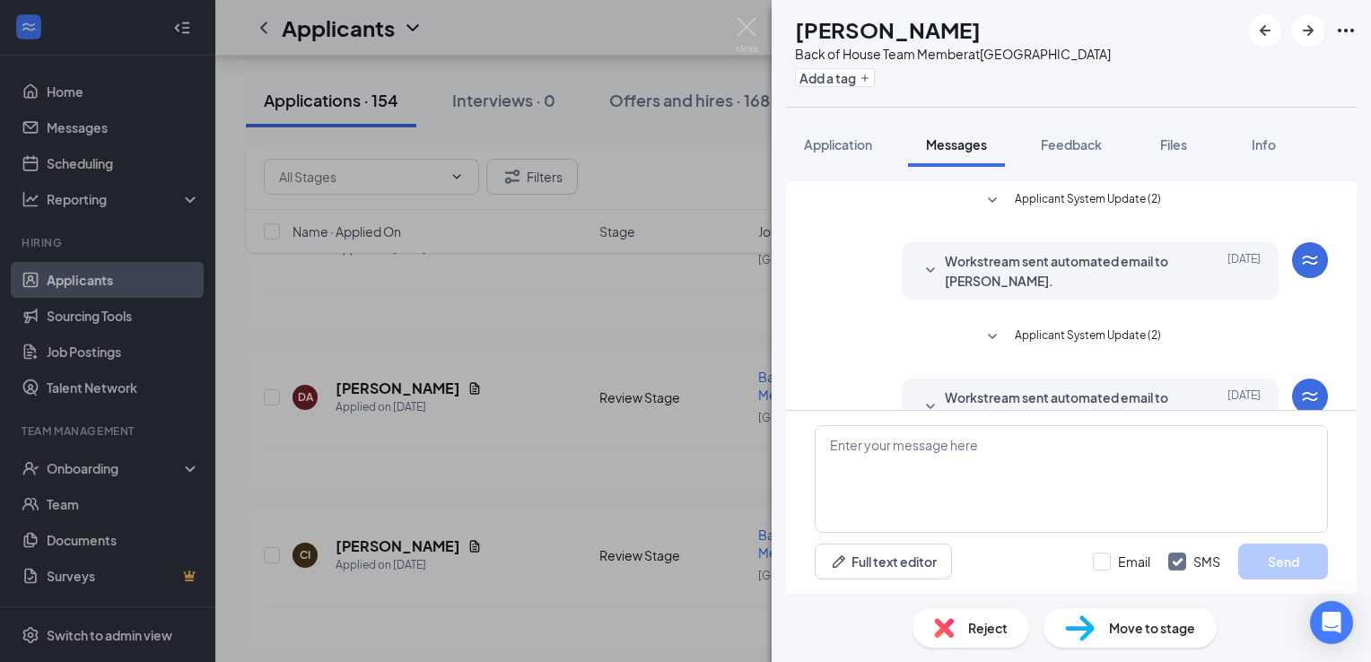
scroll to position [127, 0]
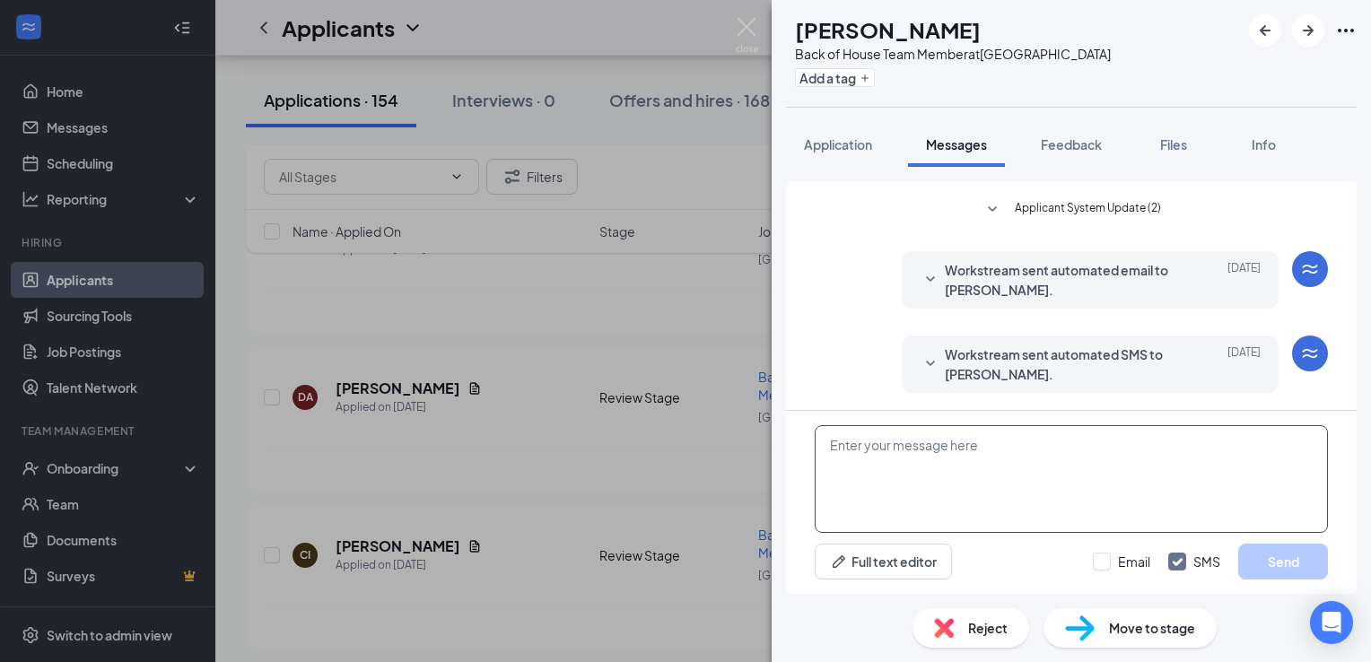
paste textarea "Greetings from the [DEMOGRAPHIC_DATA] Fil A hiring team, would you be able to c…"
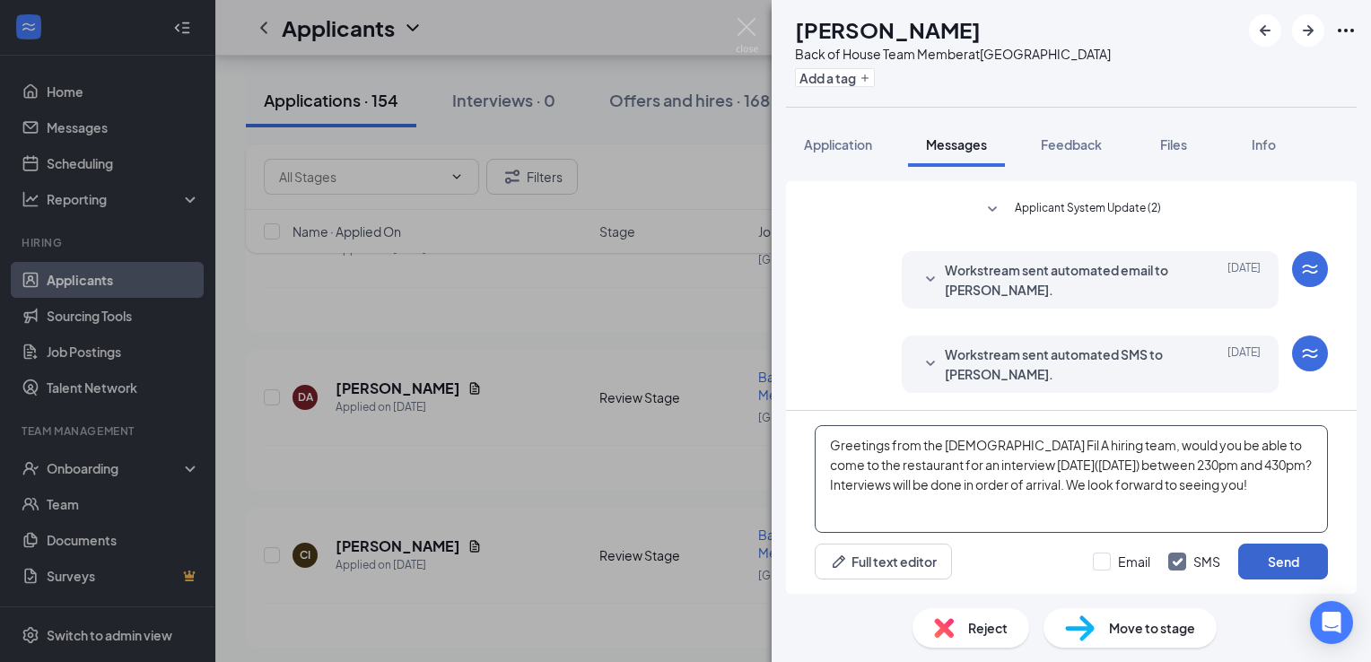
type textarea "Greetings from the [DEMOGRAPHIC_DATA] Fil A hiring team, would you be able to c…"
click at [1294, 558] on button "Send" at bounding box center [1284, 562] width 90 height 36
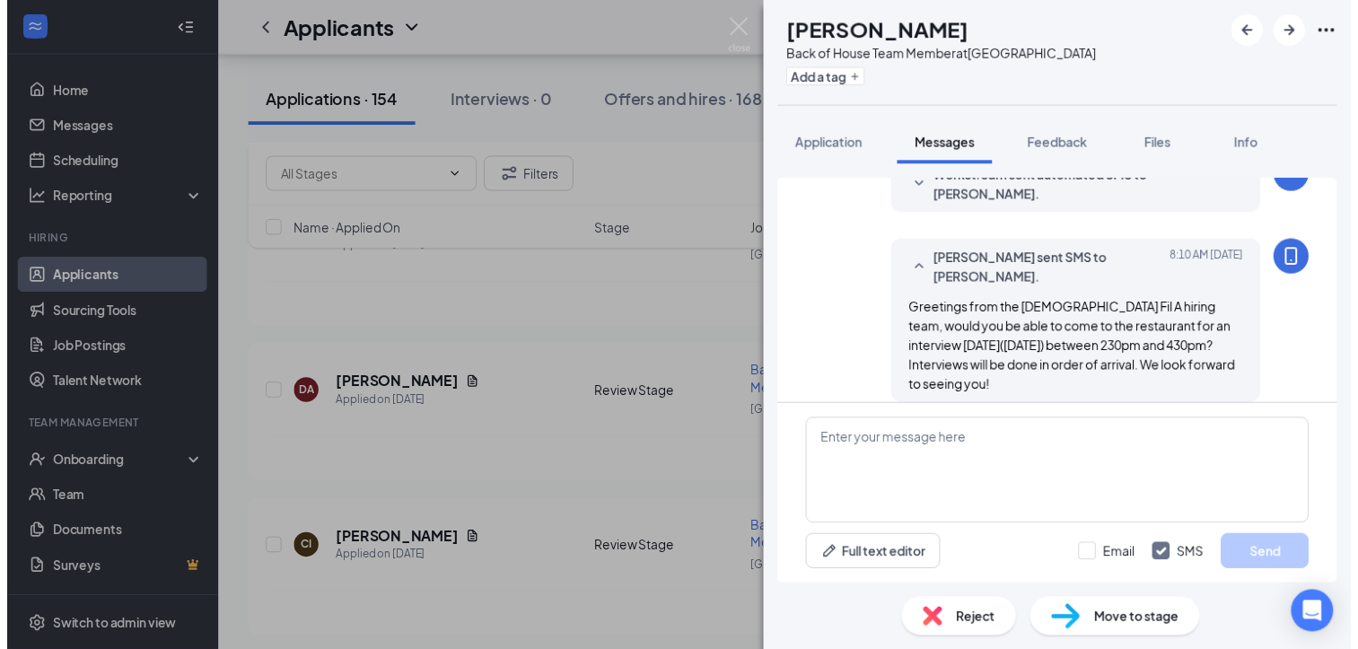
scroll to position [321, 0]
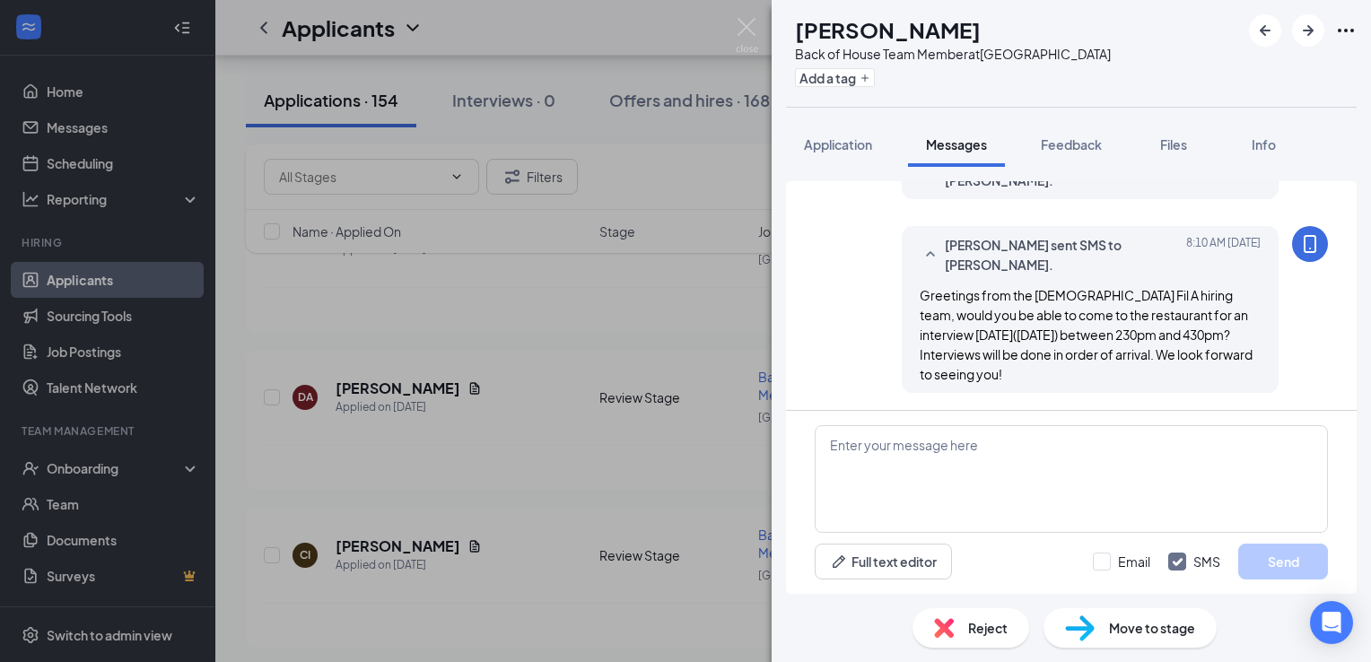
click at [1161, 625] on span "Move to stage" at bounding box center [1152, 628] width 86 height 20
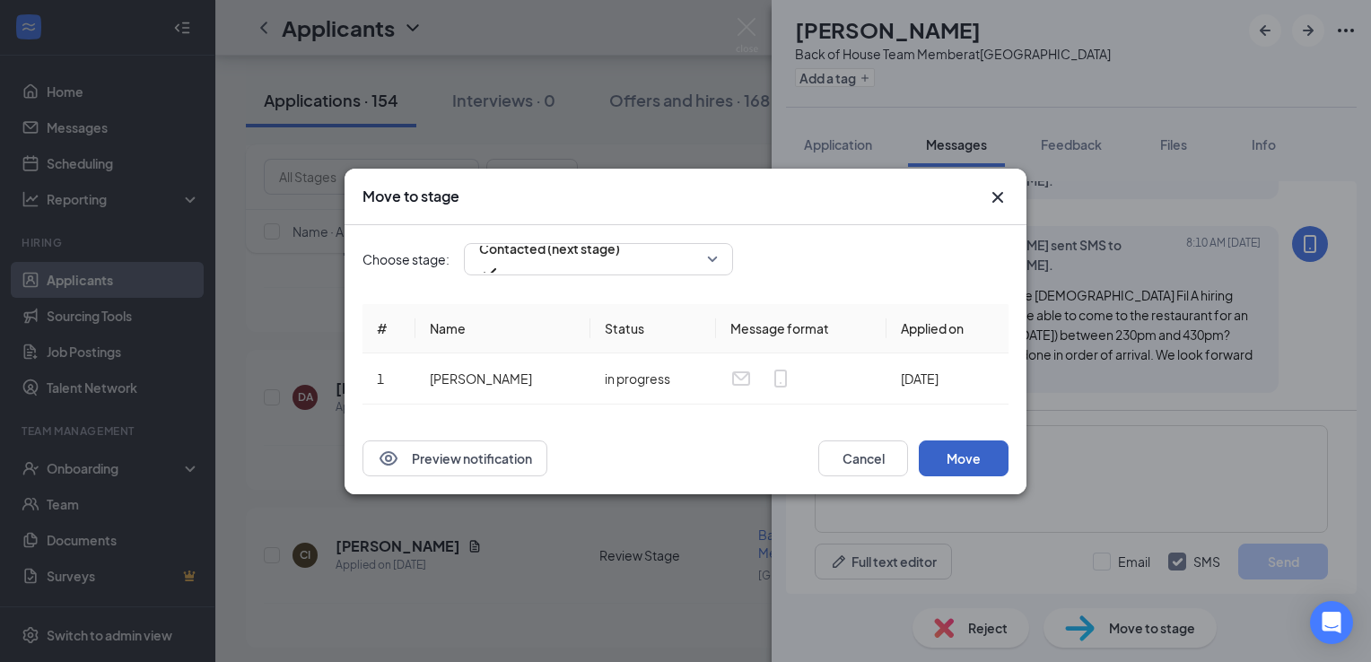
click at [970, 459] on button "Move" at bounding box center [964, 459] width 90 height 36
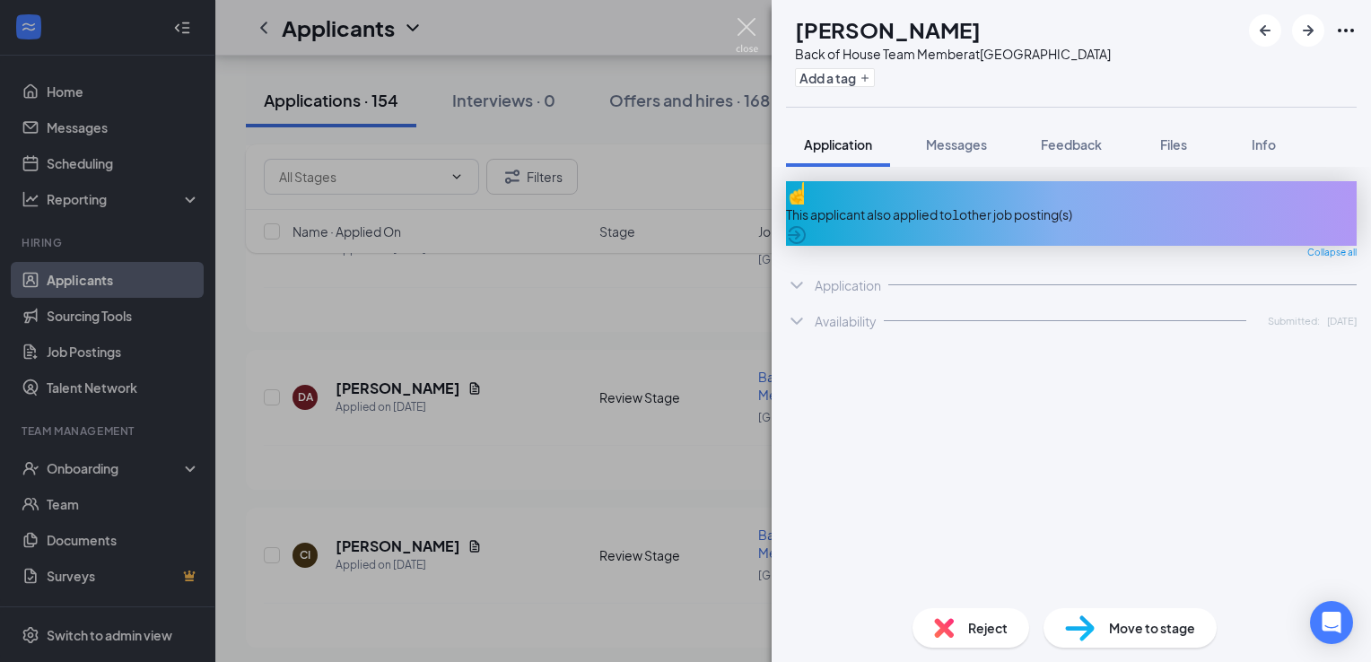
click at [745, 28] on img at bounding box center [747, 35] width 22 height 35
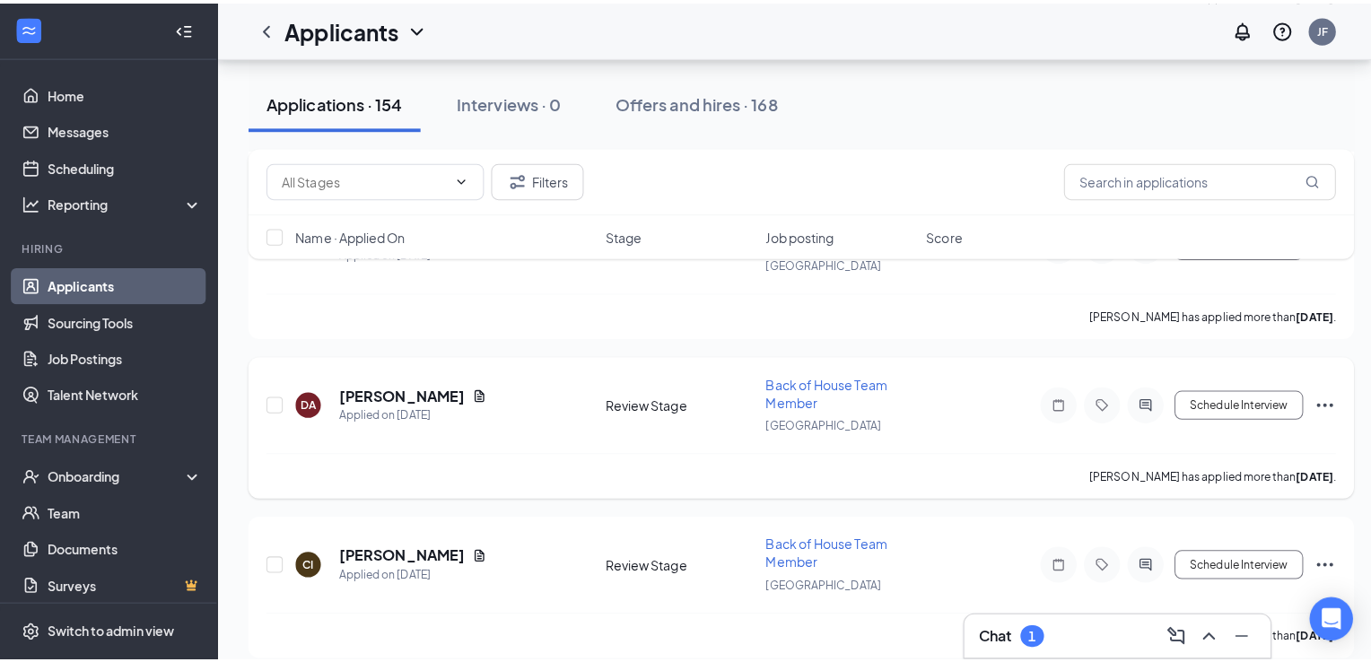
scroll to position [6539, 0]
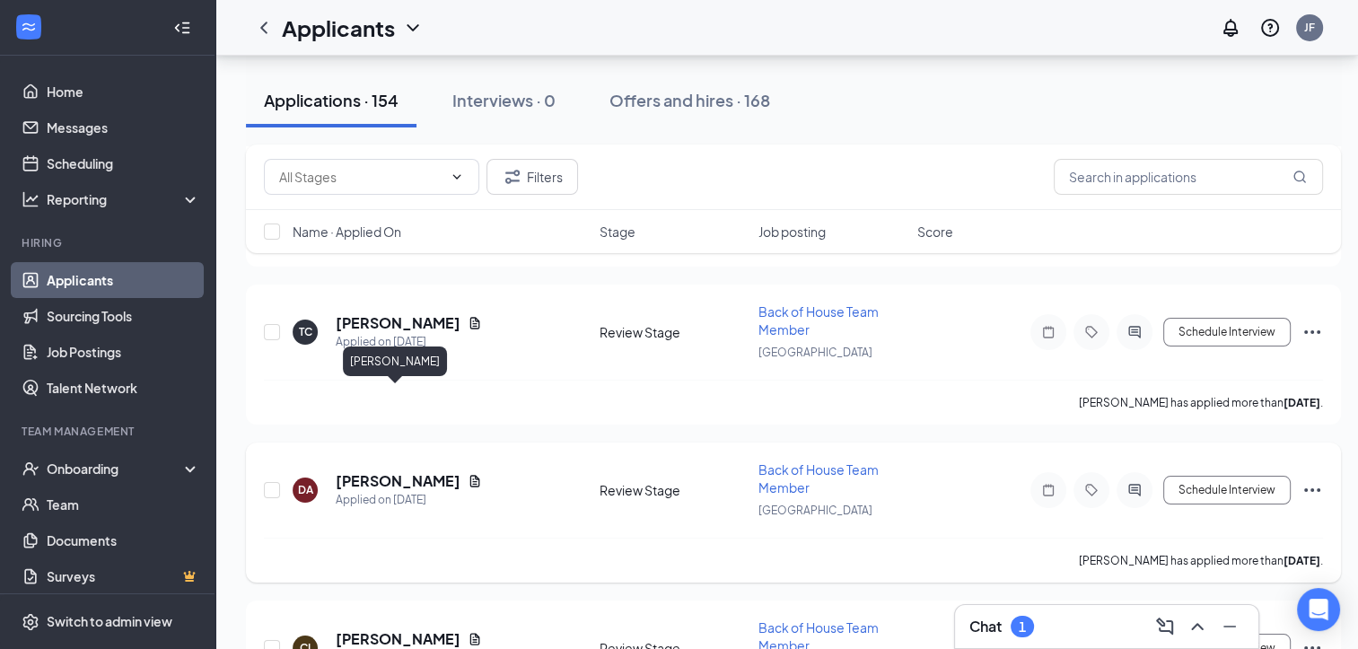
click at [381, 471] on h5 "[PERSON_NAME]" at bounding box center [398, 481] width 125 height 20
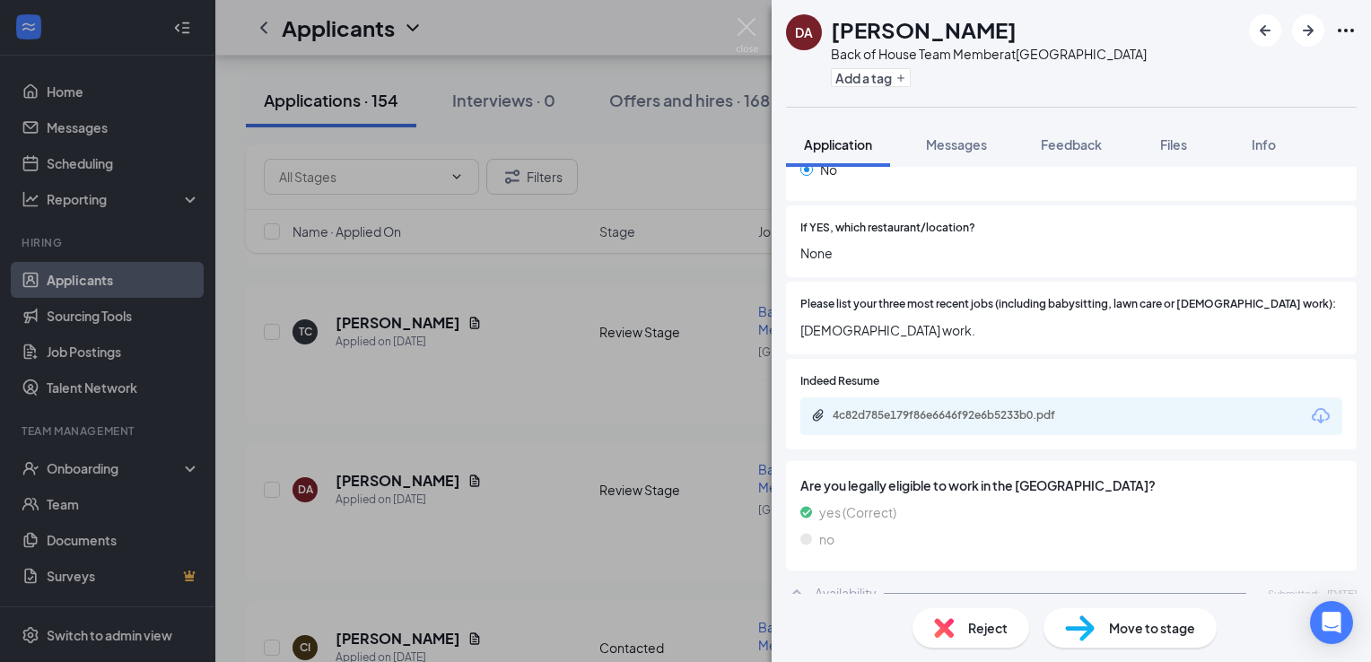
scroll to position [568, 0]
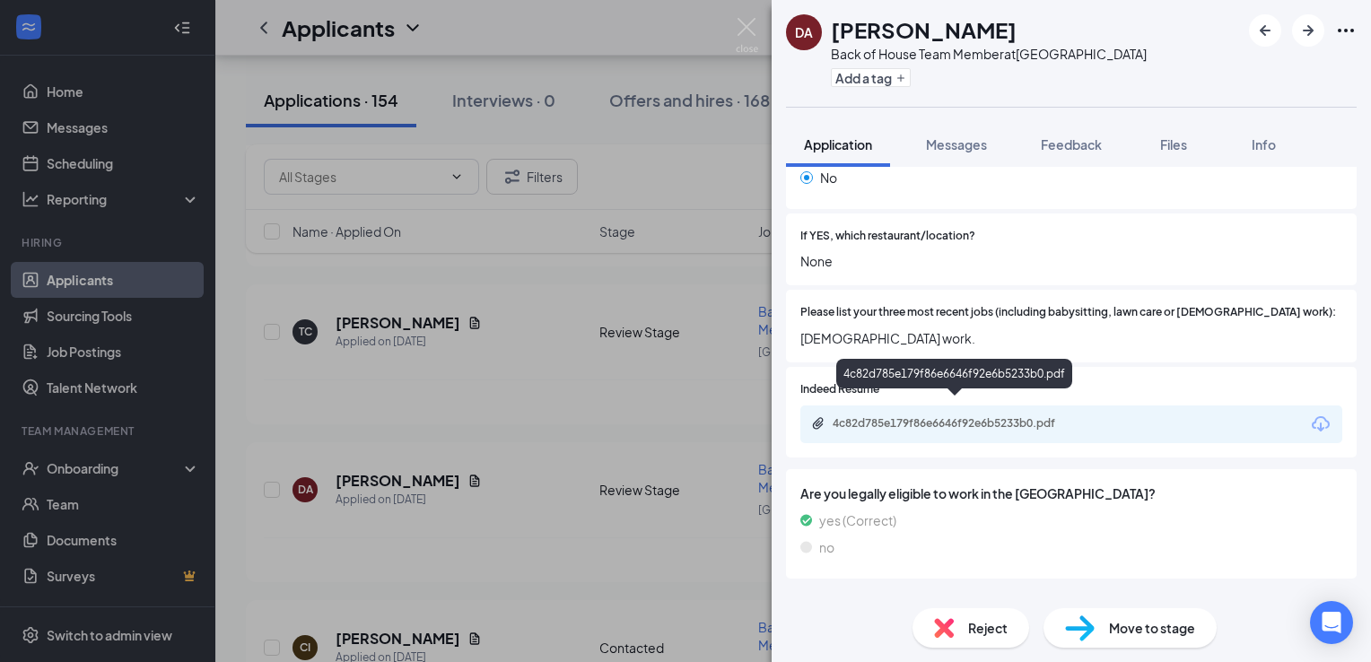
click at [984, 416] on div "4c82d785e179f86e6646f92e6b5233b0.pdf" at bounding box center [956, 424] width 291 height 17
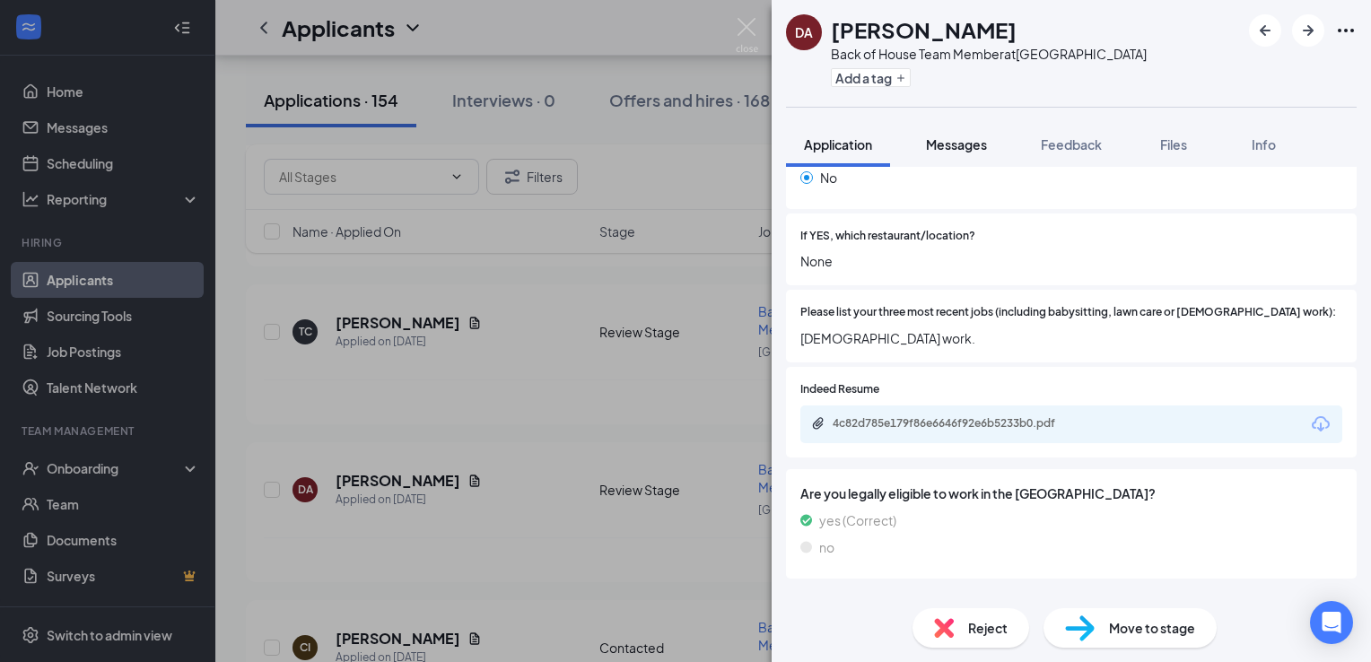
click at [945, 149] on span "Messages" at bounding box center [956, 144] width 61 height 16
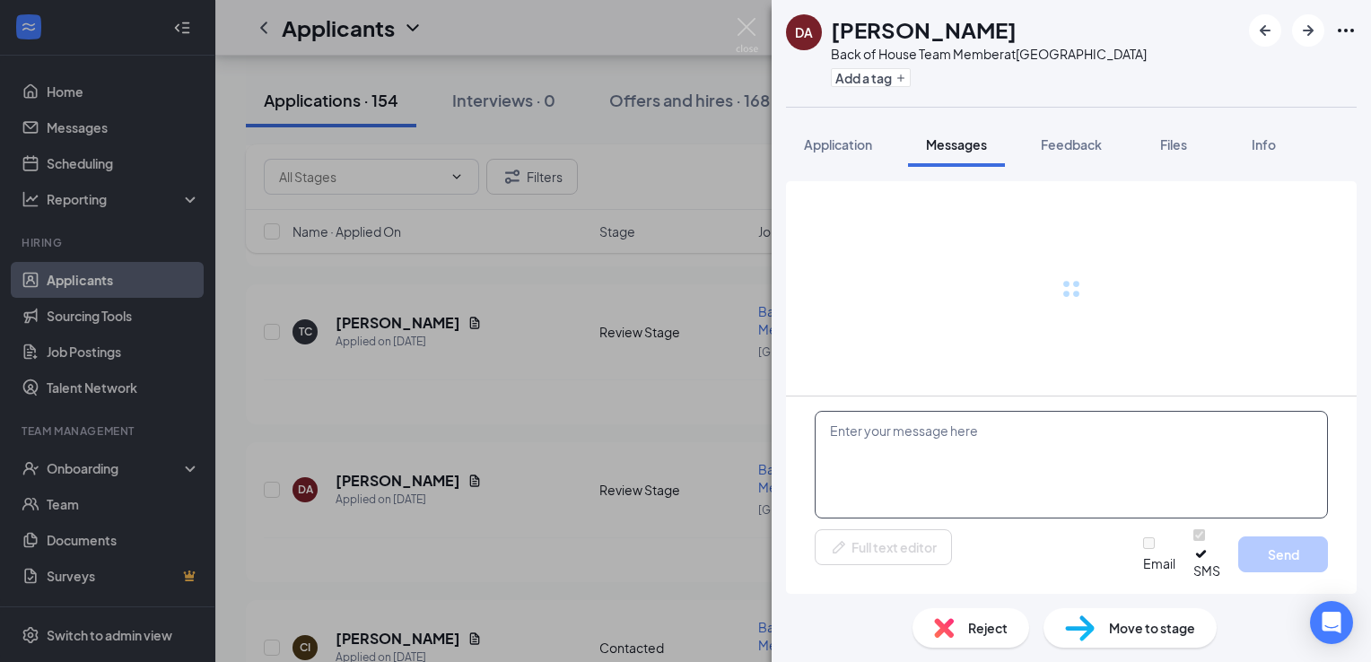
paste textarea "Greetings from the [DEMOGRAPHIC_DATA] Fil A hiring team, would you be able to c…"
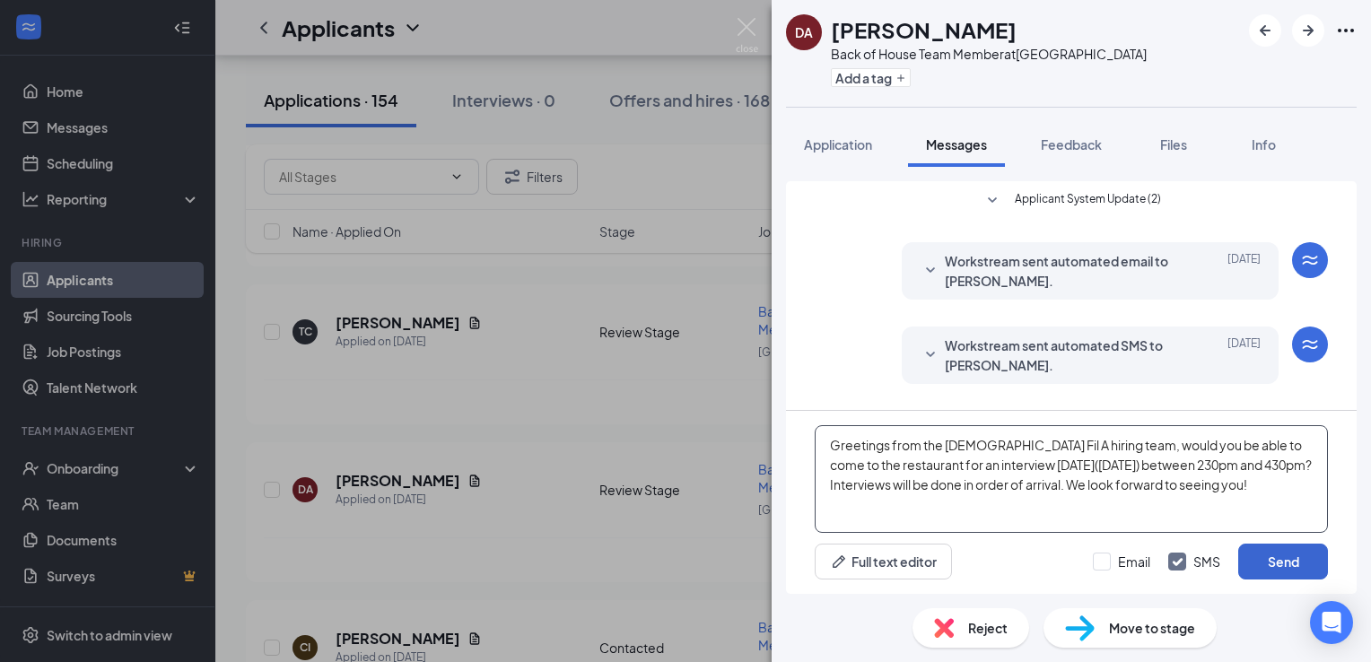
type textarea "Greetings from the [DEMOGRAPHIC_DATA] Fil A hiring team, would you be able to c…"
click at [1283, 566] on button "Send" at bounding box center [1284, 562] width 90 height 36
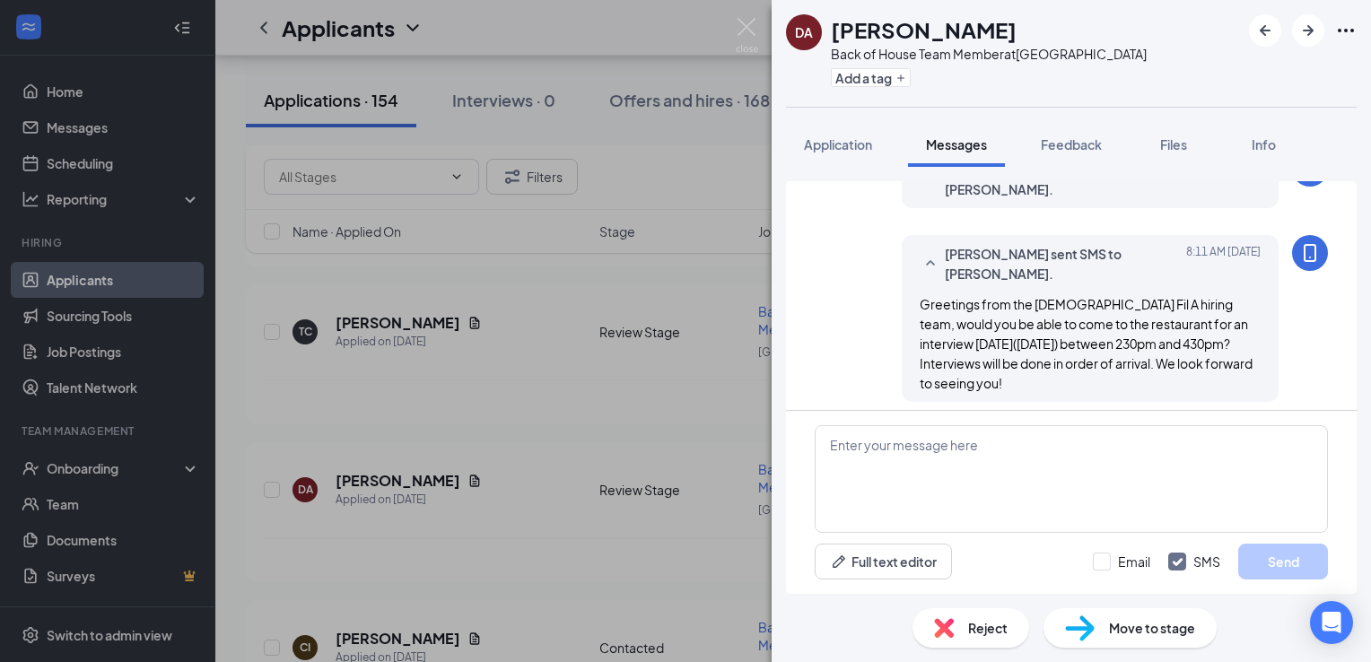
scroll to position [574, 0]
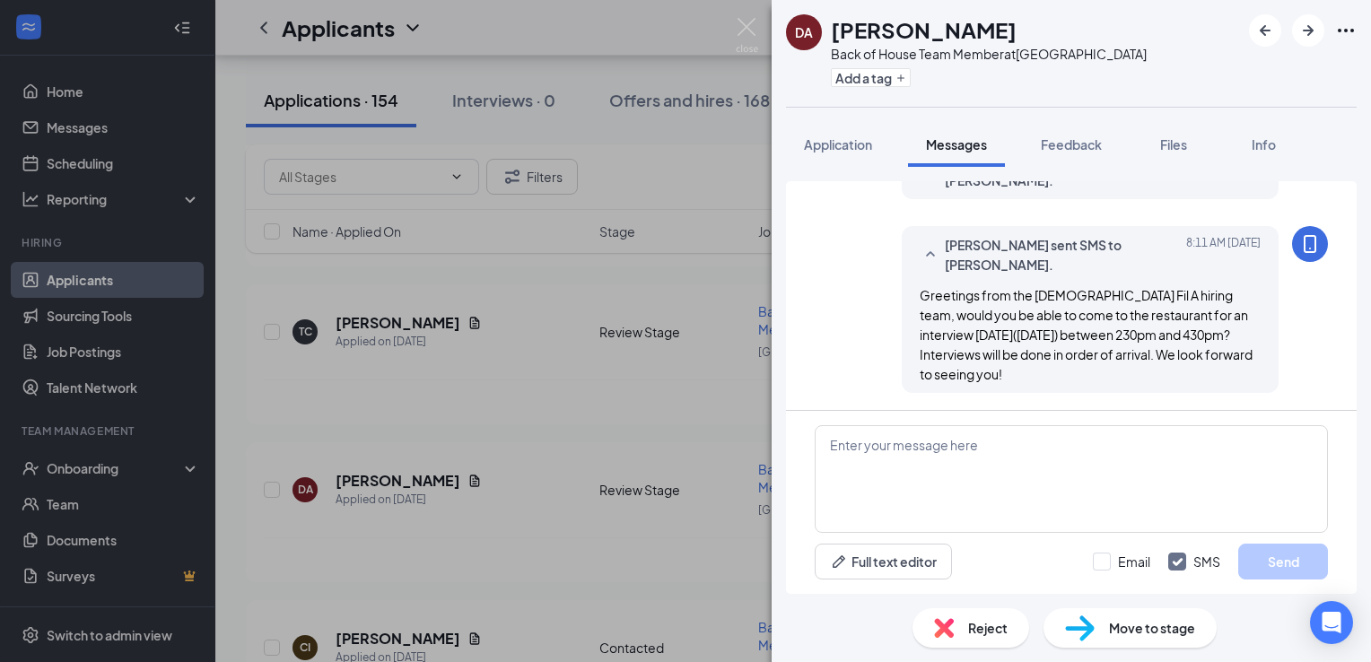
click at [1152, 637] on span "Move to stage" at bounding box center [1152, 628] width 86 height 20
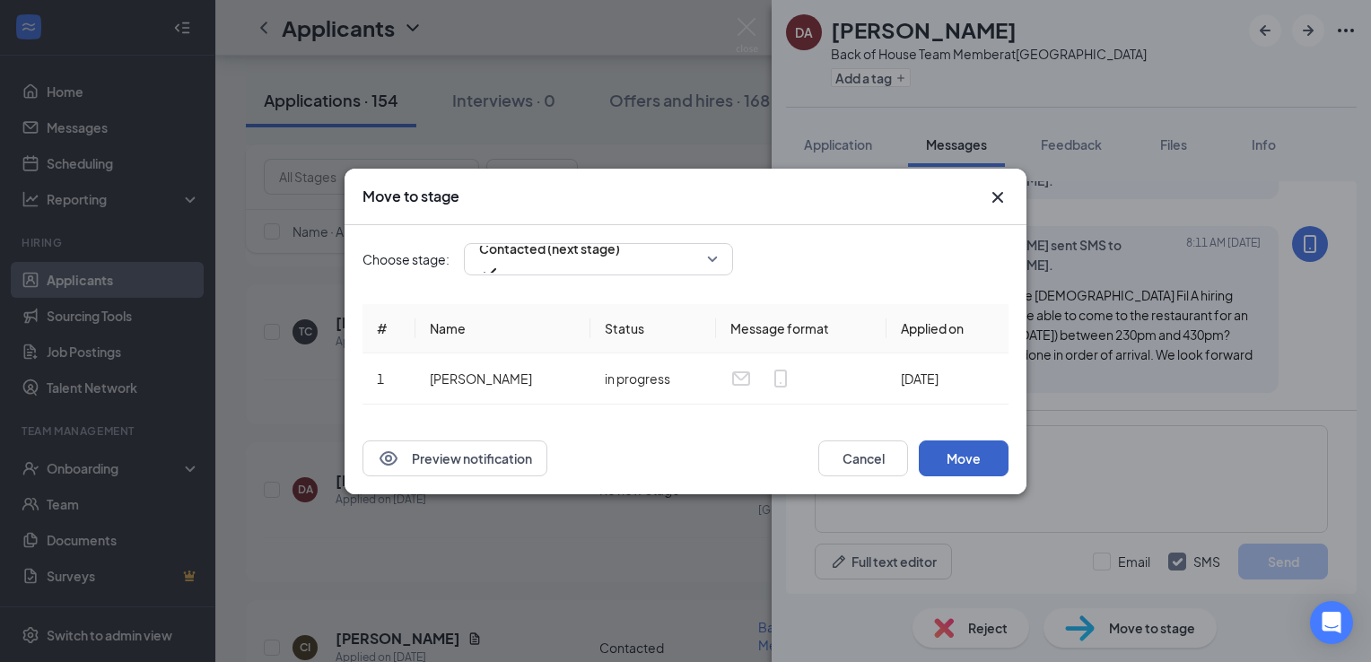
click at [967, 451] on button "Move" at bounding box center [964, 459] width 90 height 36
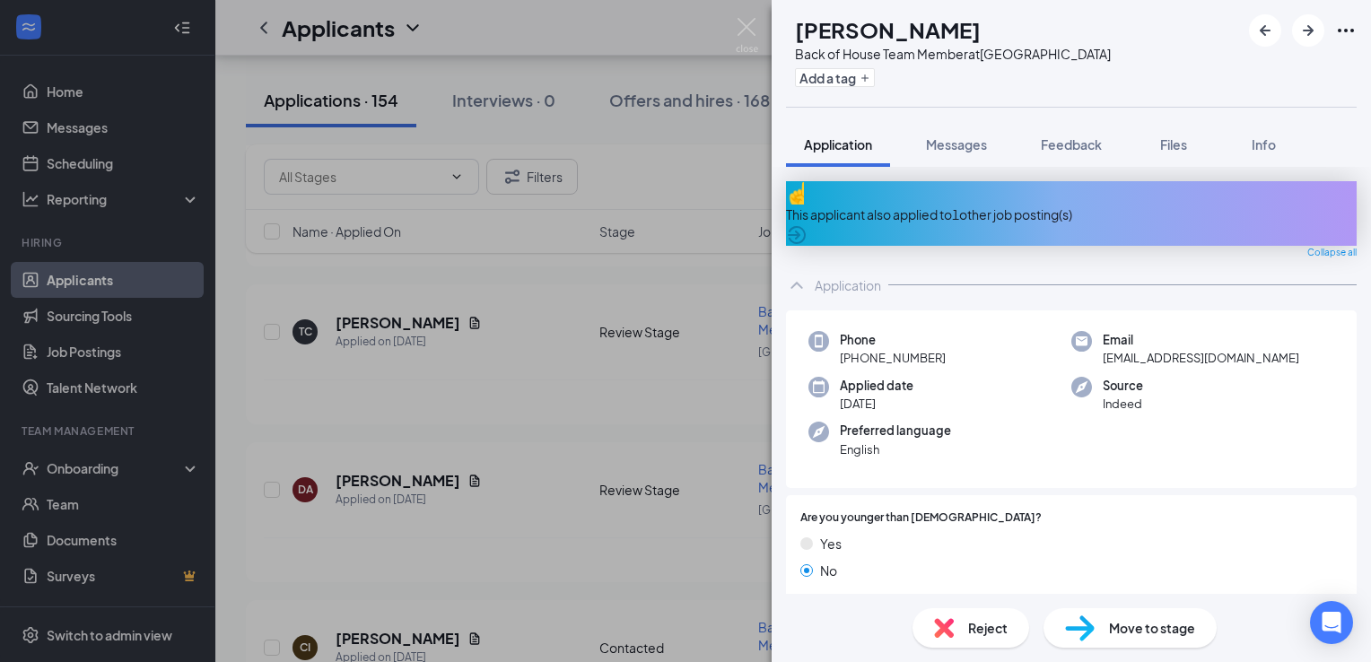
click at [567, 346] on div "CI [PERSON_NAME] Back of House Team Member at [GEOGRAPHIC_DATA] Add a tag Appli…" at bounding box center [685, 331] width 1371 height 662
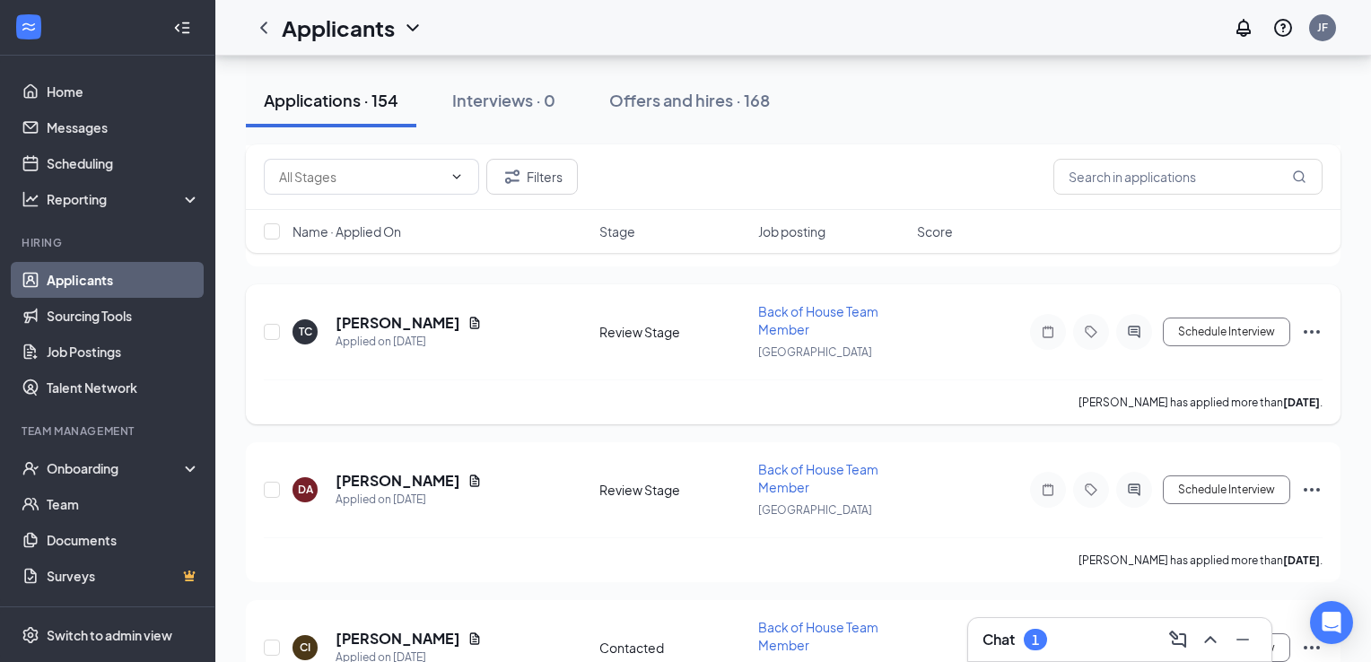
scroll to position [6389, 0]
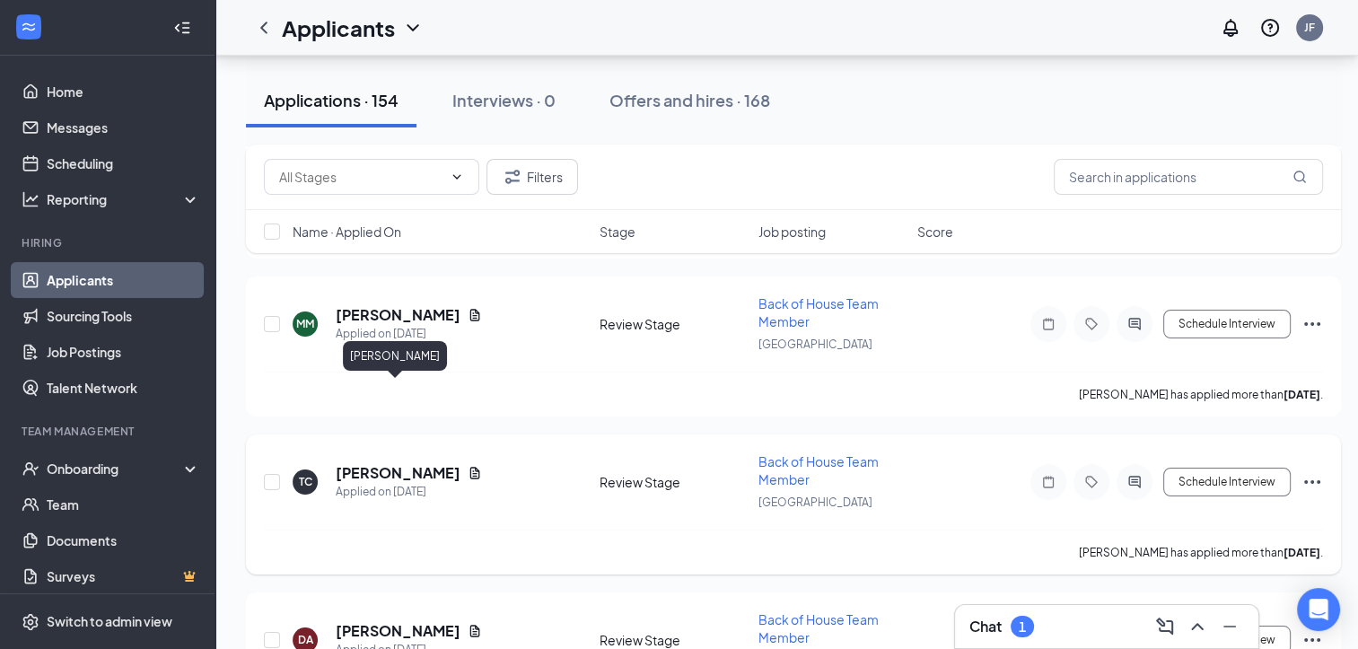
click at [382, 463] on h5 "[PERSON_NAME]" at bounding box center [398, 473] width 125 height 20
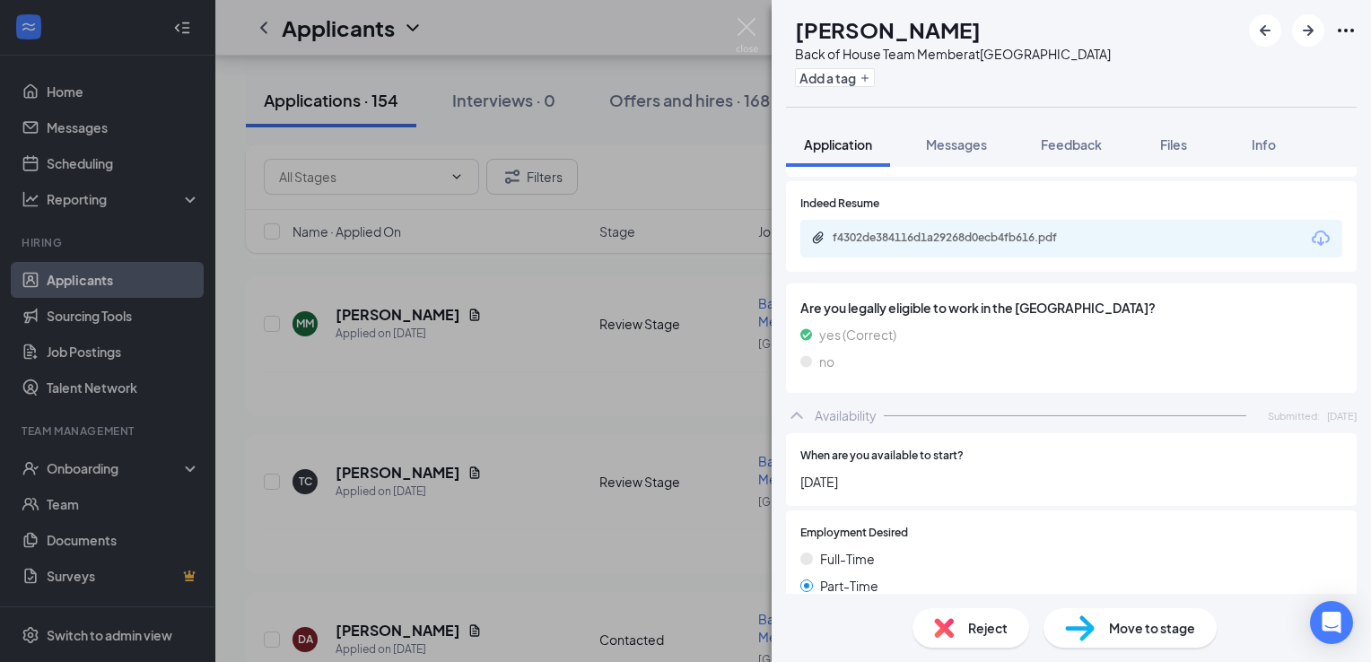
scroll to position [746, 0]
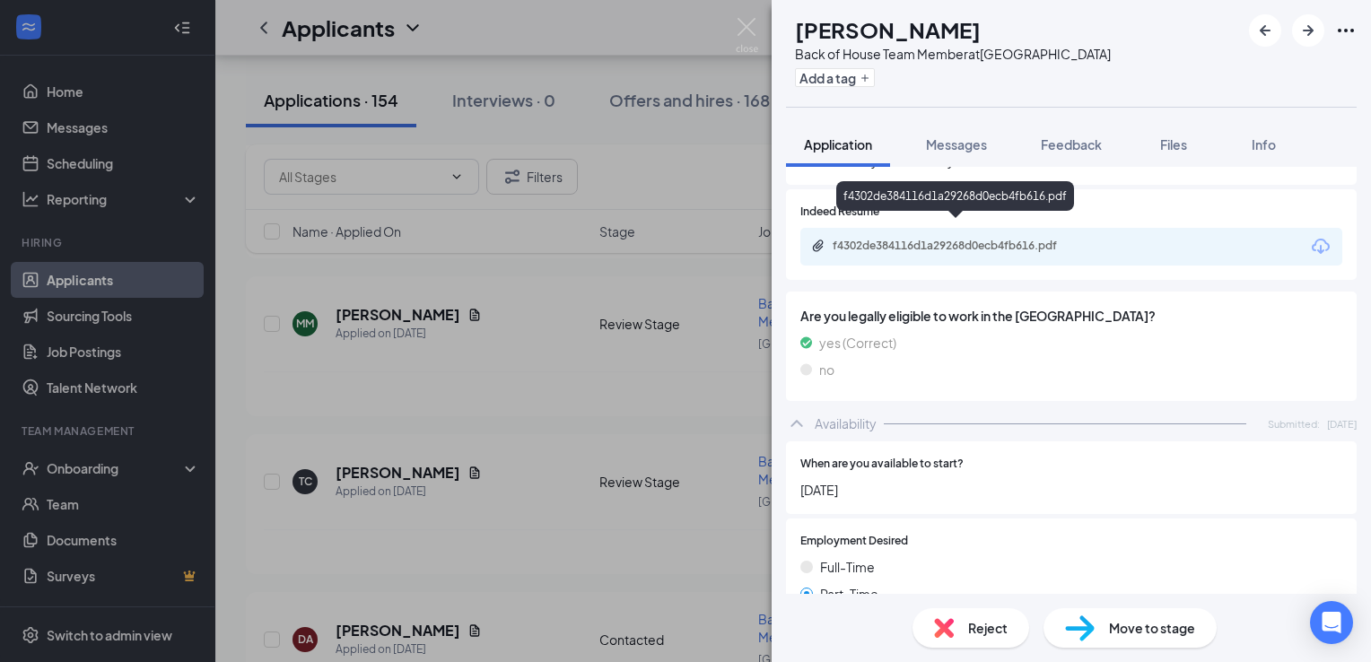
click at [954, 239] on div "f4302de384116d1a29268d0ecb4fb616.pdf" at bounding box center [958, 246] width 251 height 14
click at [928, 241] on div "f4302de384116d1a29268d0ecb4fb616.pdf" at bounding box center [1072, 247] width 542 height 38
click at [942, 239] on div "f4302de384116d1a29268d0ecb4fb616.pdf" at bounding box center [958, 246] width 251 height 14
click at [975, 153] on div "Messages" at bounding box center [956, 145] width 61 height 18
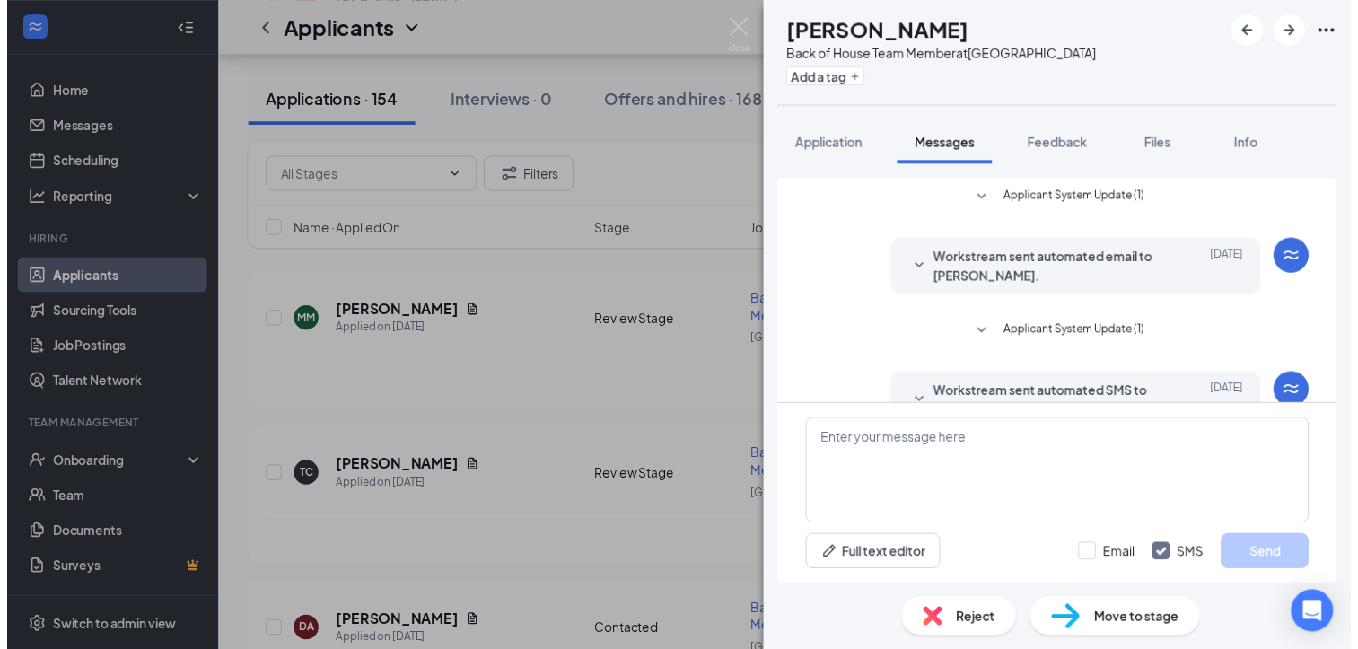
scroll to position [458, 0]
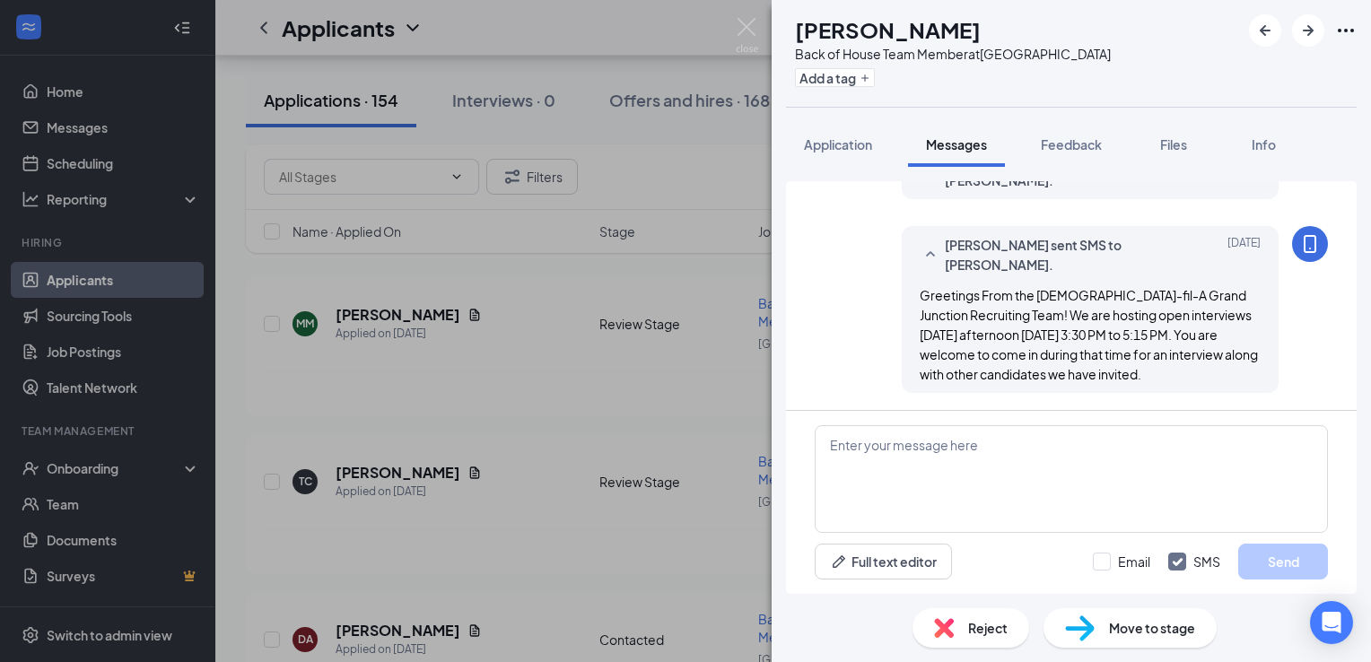
click at [1159, 634] on span "Move to stage" at bounding box center [1152, 628] width 86 height 20
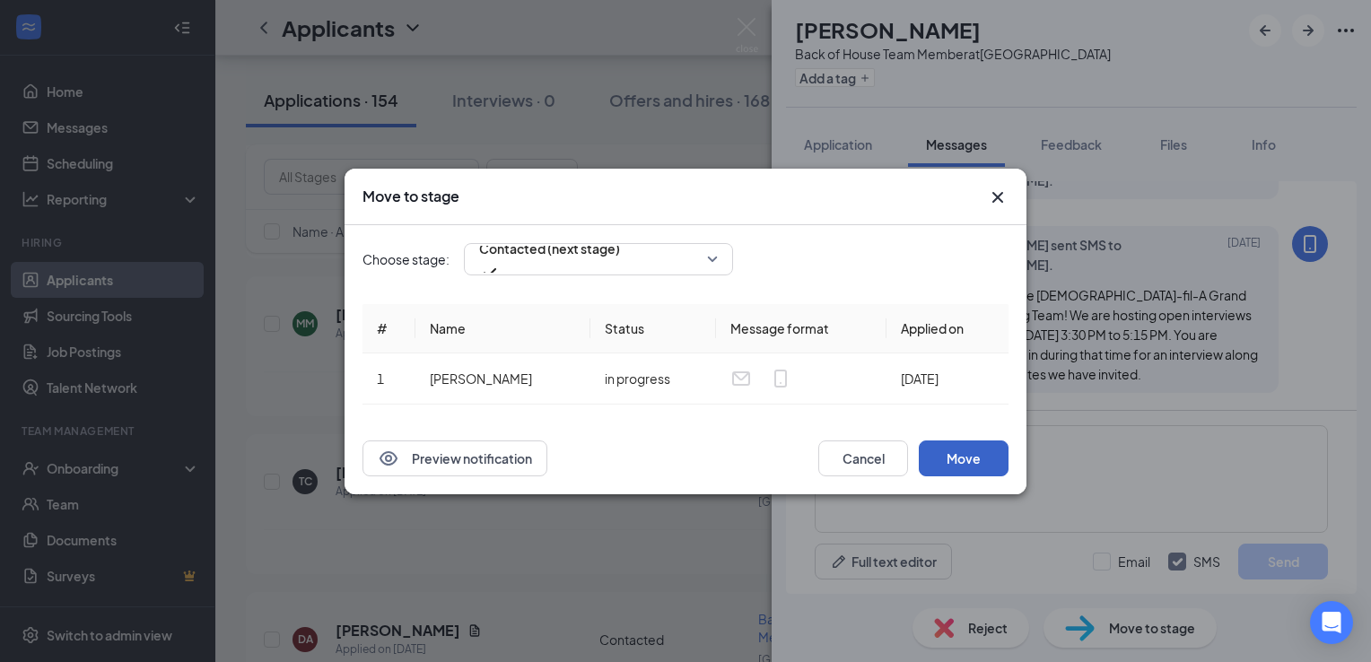
click at [984, 459] on button "Move" at bounding box center [964, 459] width 90 height 36
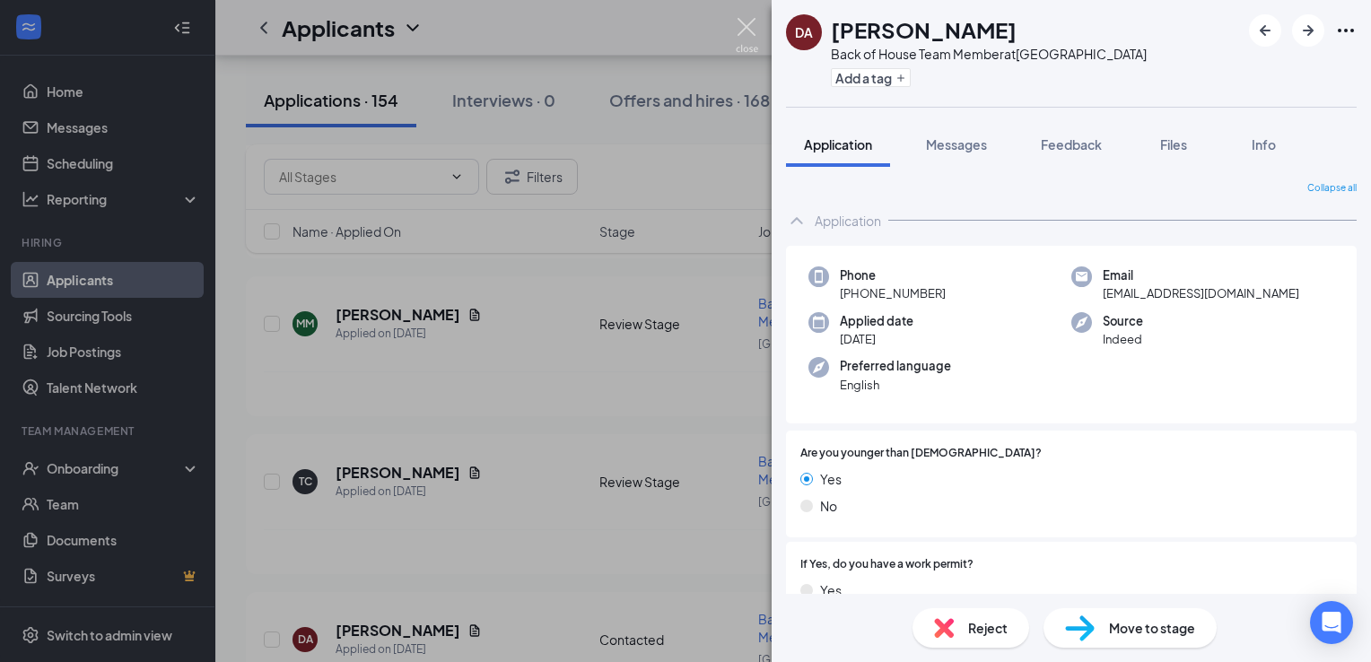
click at [744, 22] on img at bounding box center [747, 35] width 22 height 35
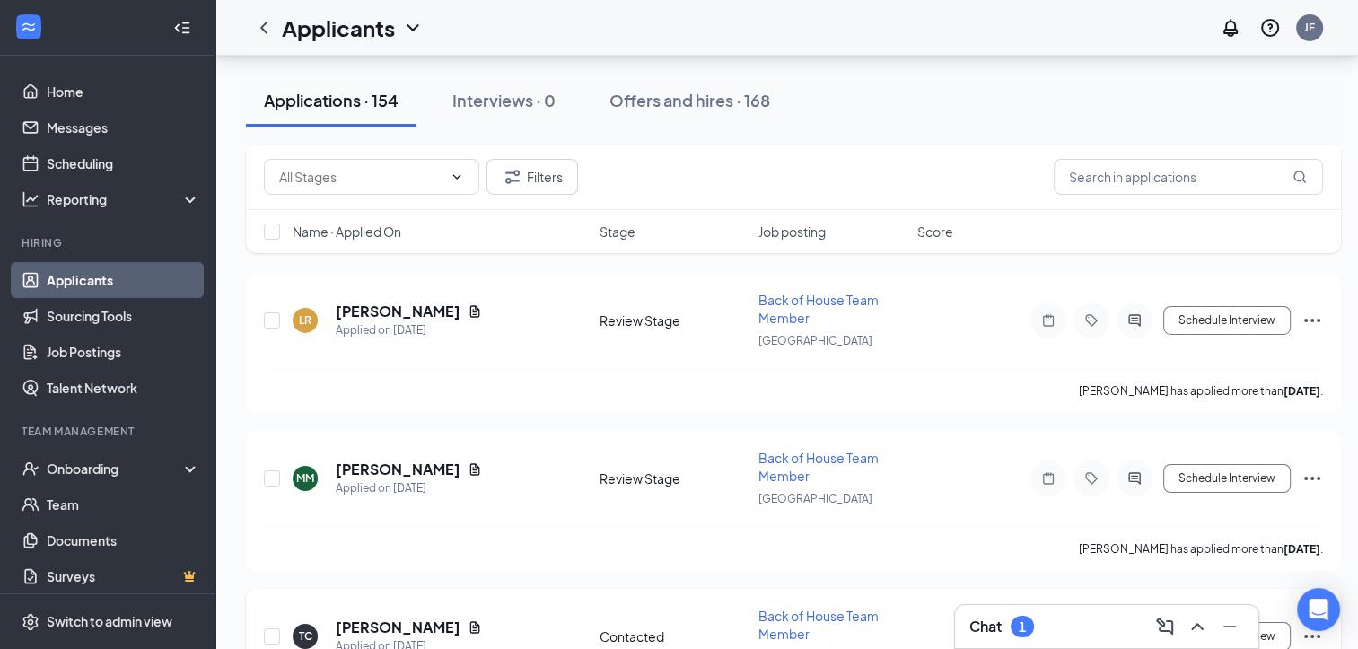
scroll to position [6228, 0]
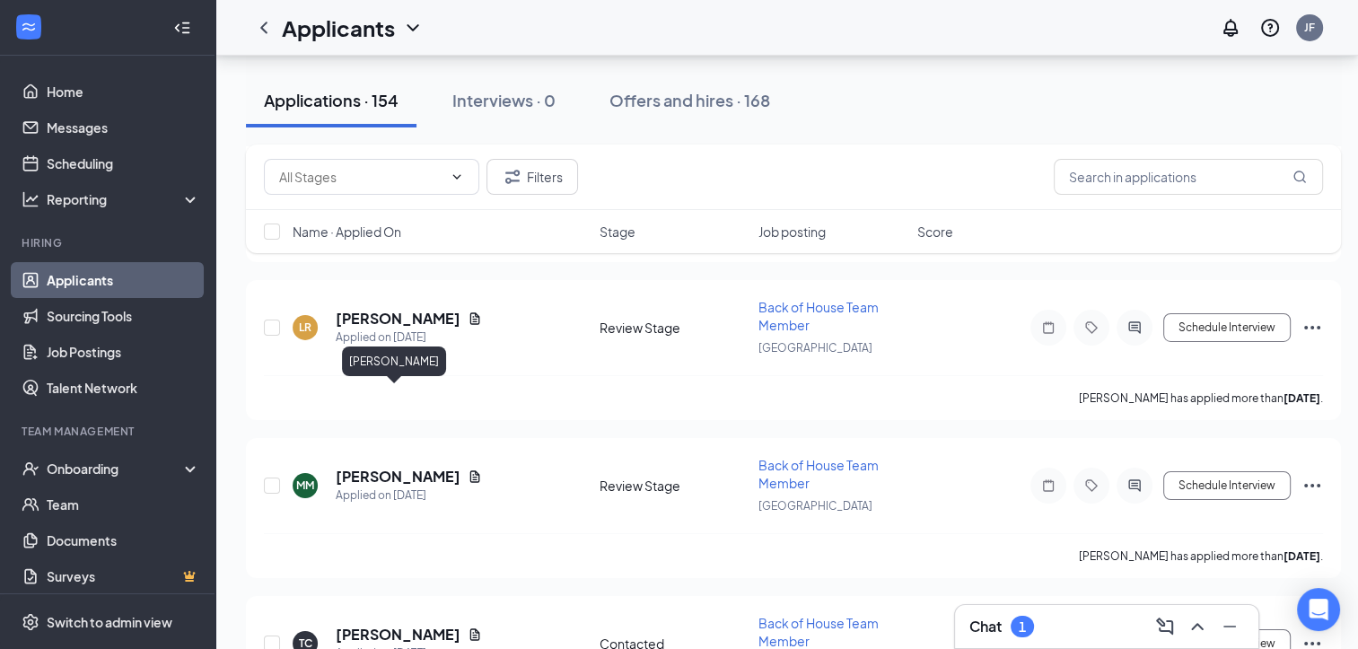
click at [388, 467] on h5 "[PERSON_NAME]" at bounding box center [398, 477] width 125 height 20
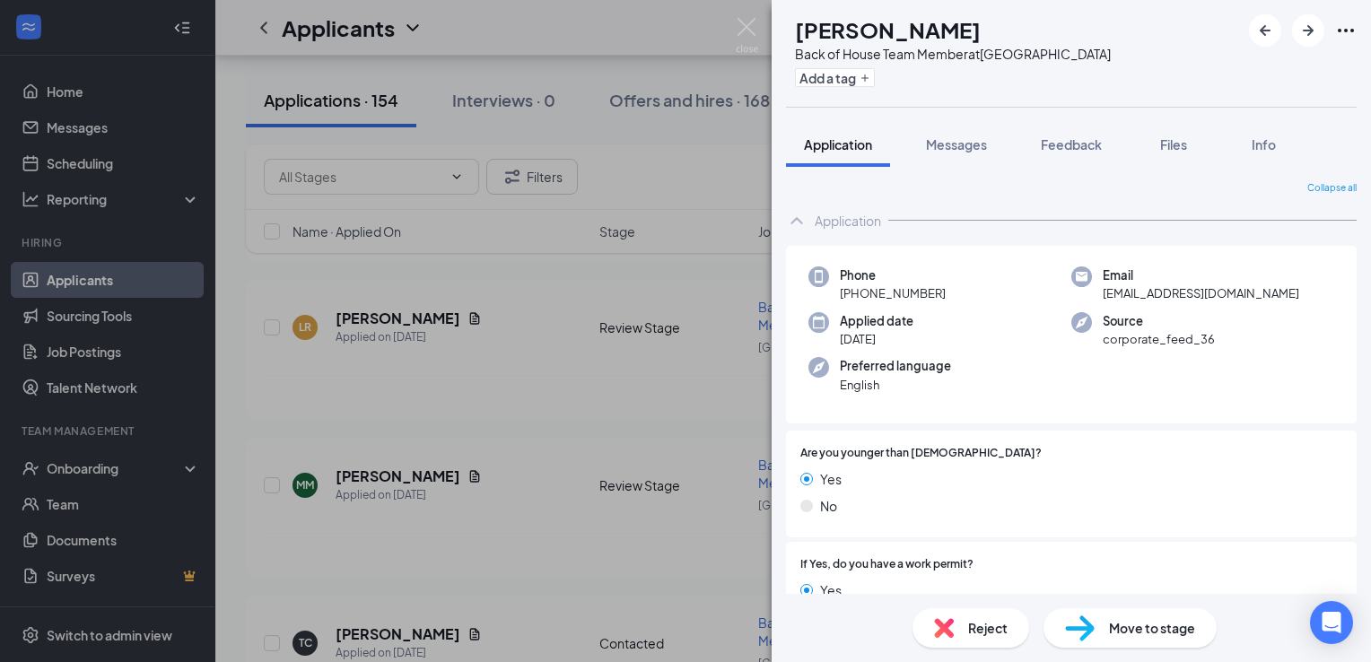
click at [1109, 629] on span "Move to stage" at bounding box center [1152, 628] width 86 height 20
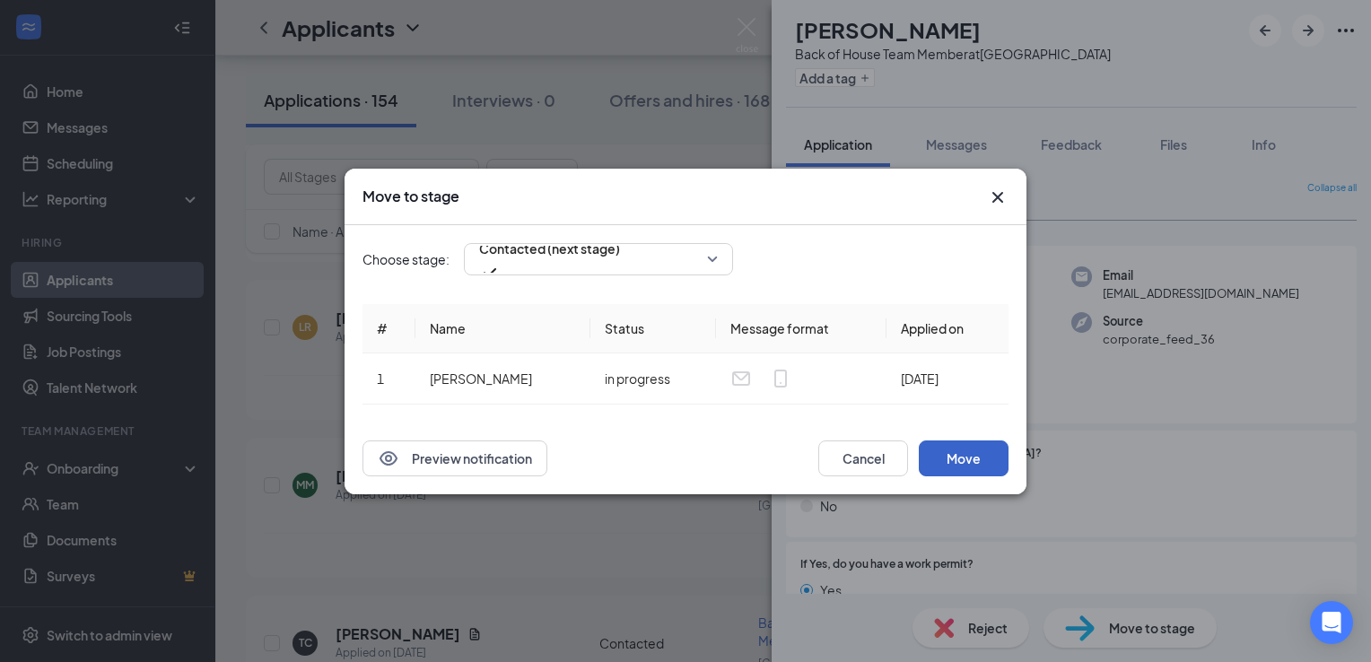
click at [937, 456] on button "Move" at bounding box center [964, 459] width 90 height 36
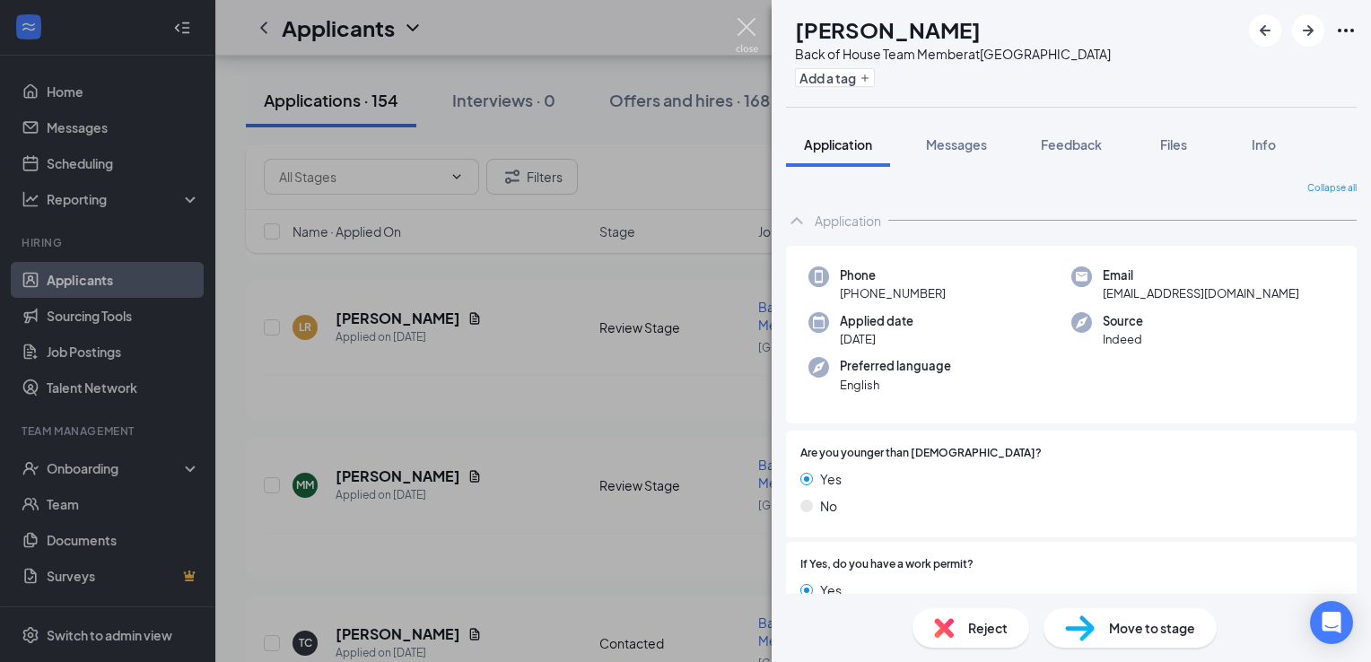
click at [749, 29] on img at bounding box center [747, 35] width 22 height 35
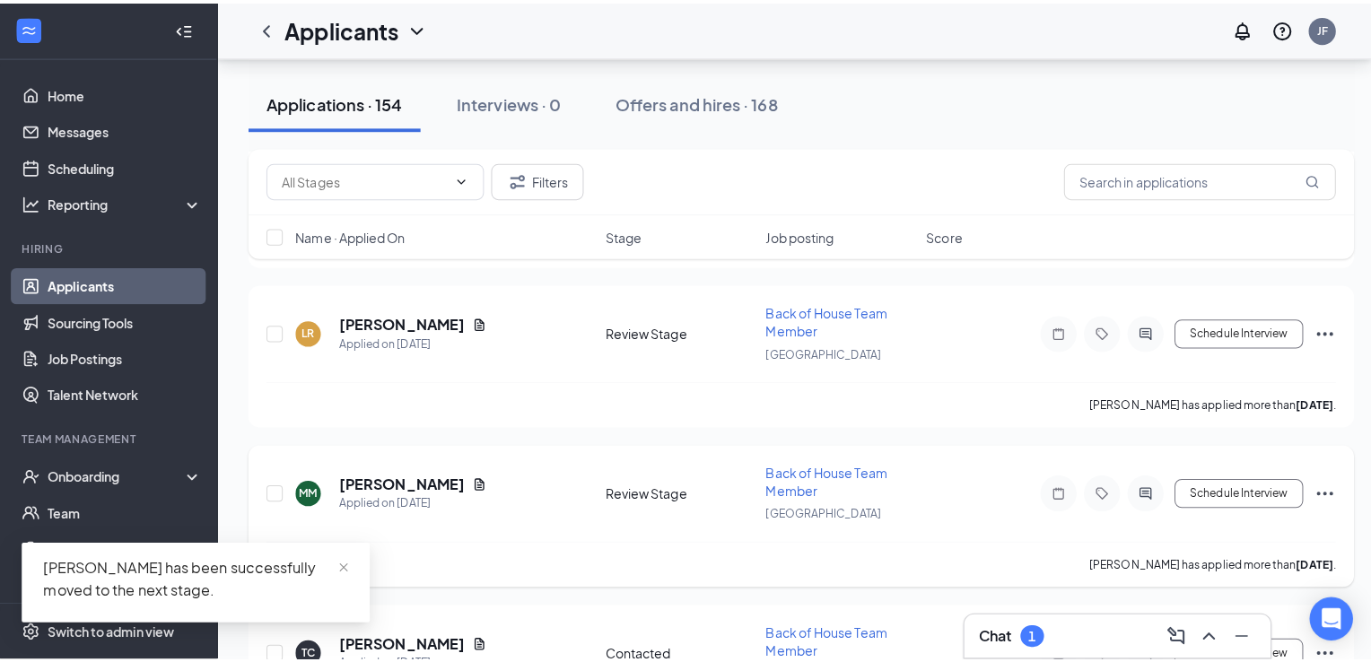
scroll to position [6122, 0]
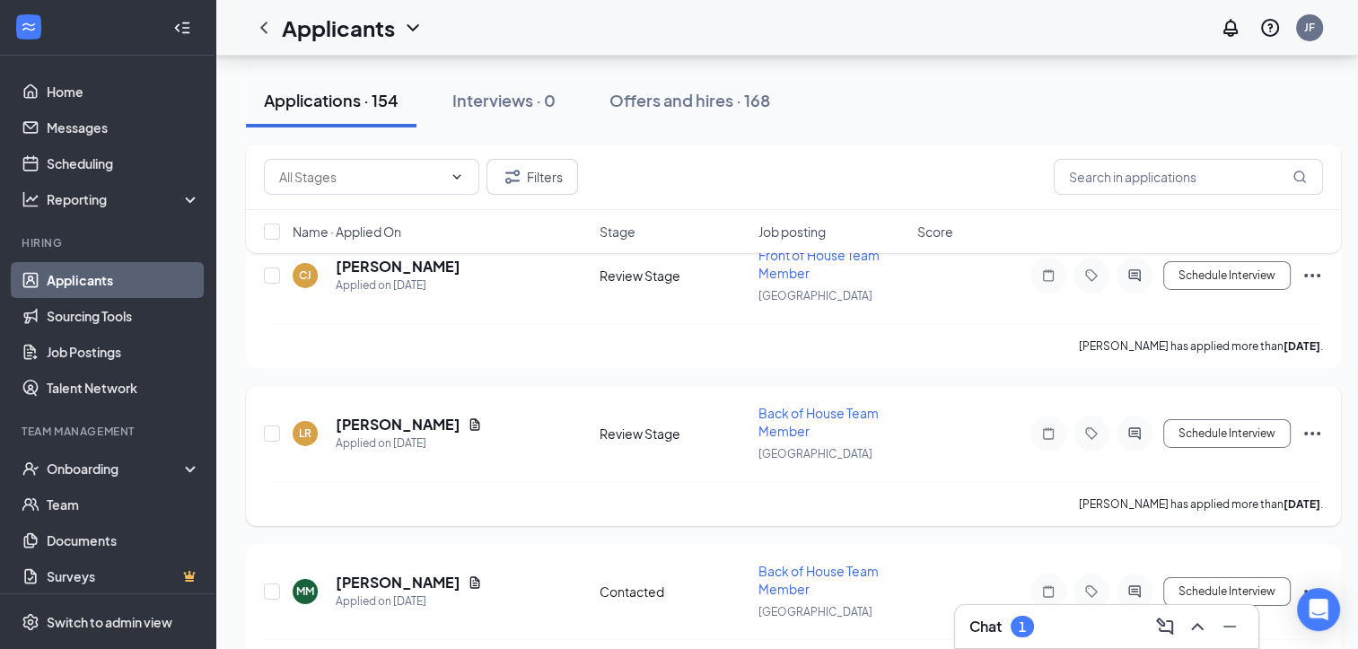
click at [341, 415] on h5 "[PERSON_NAME]" at bounding box center [398, 425] width 125 height 20
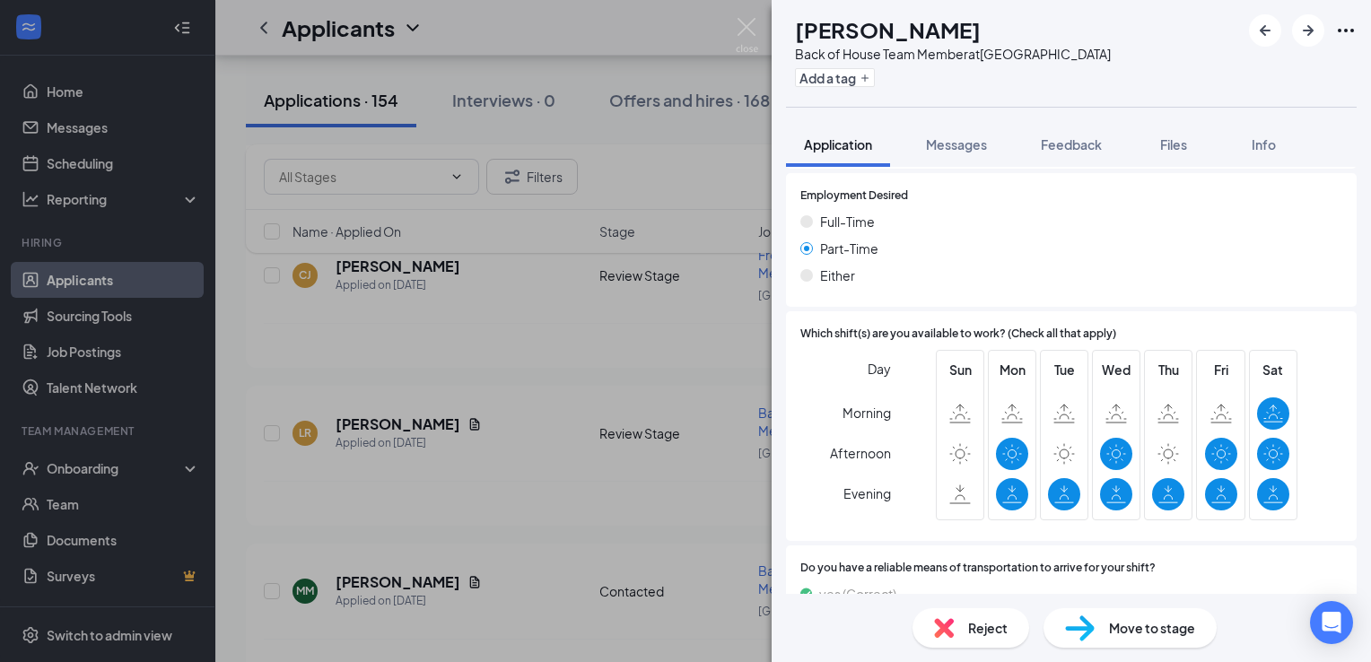
scroll to position [1186, 0]
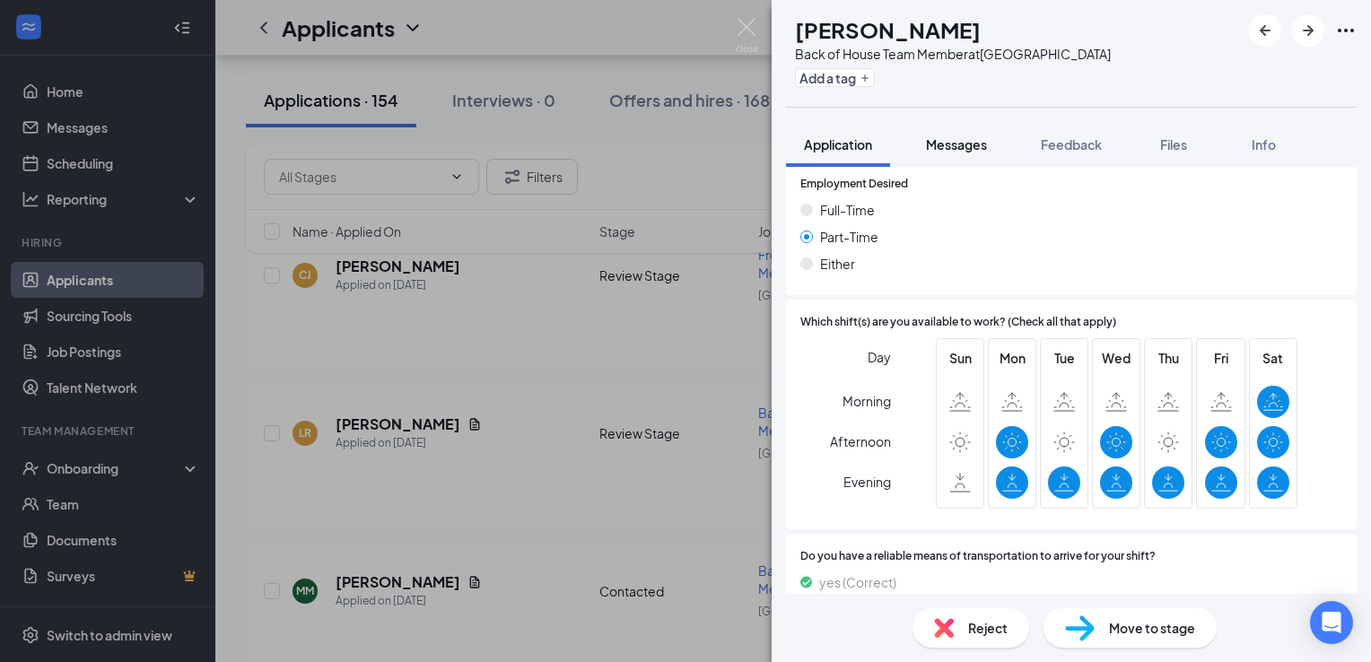
click at [942, 149] on span "Messages" at bounding box center [956, 144] width 61 height 16
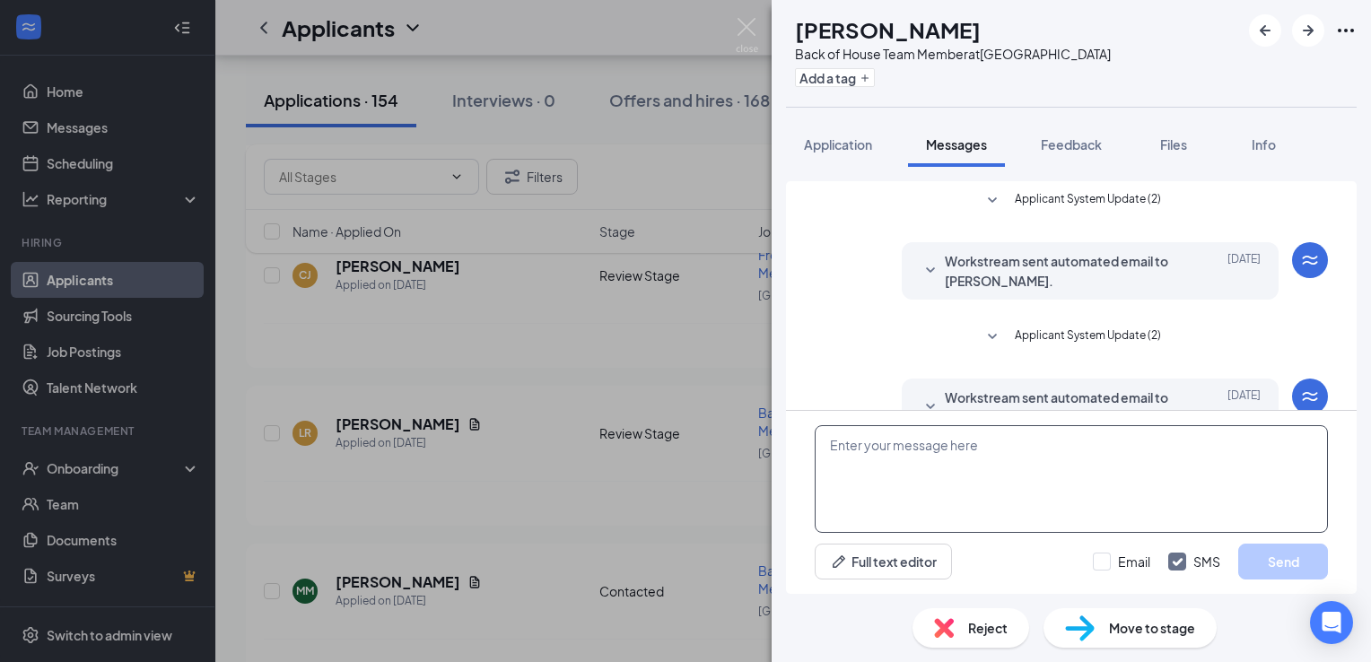
scroll to position [127, 0]
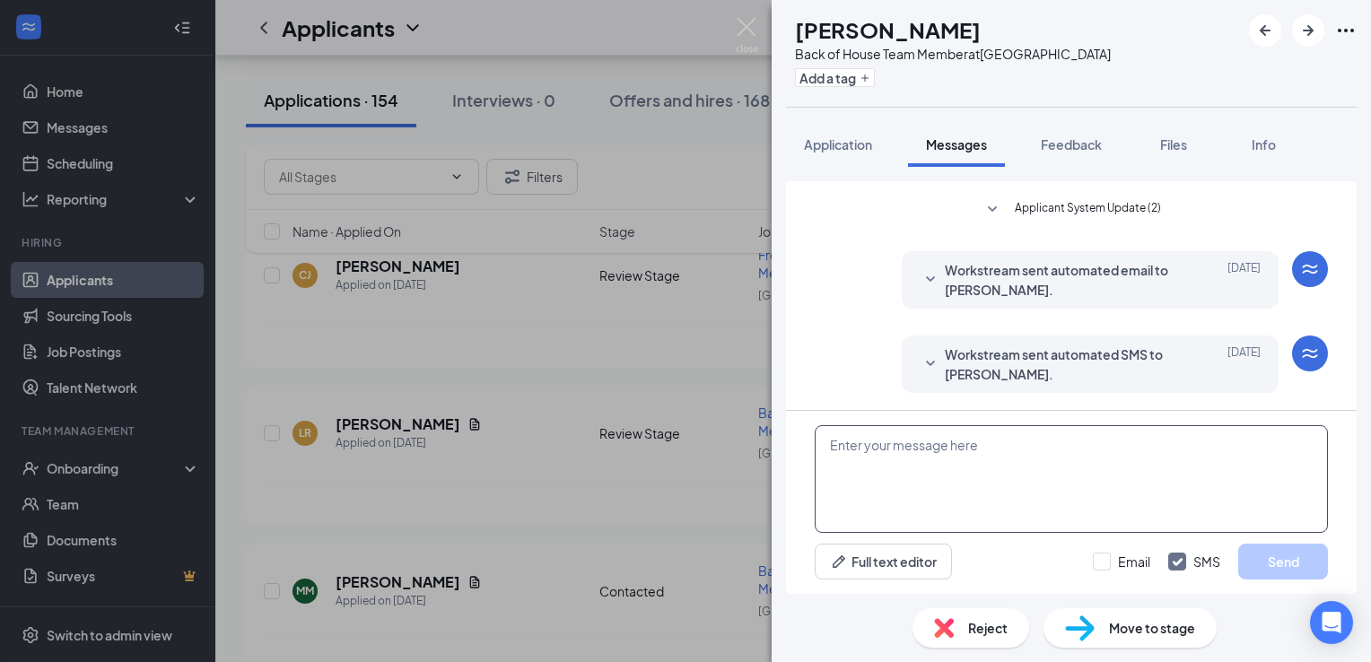
paste textarea "Greetings from the [DEMOGRAPHIC_DATA] Fil A hiring team, would you be able to c…"
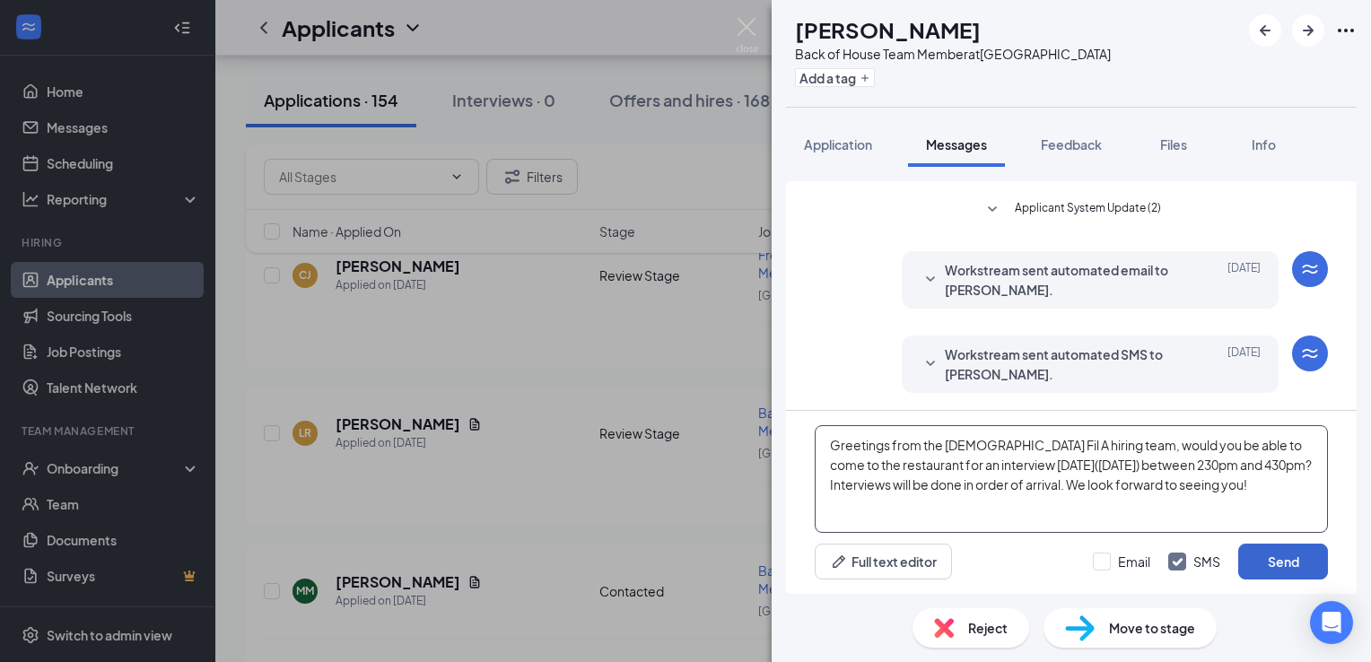
type textarea "Greetings from the [DEMOGRAPHIC_DATA] Fil A hiring team, would you be able to c…"
click at [1278, 552] on button "Send" at bounding box center [1284, 562] width 90 height 36
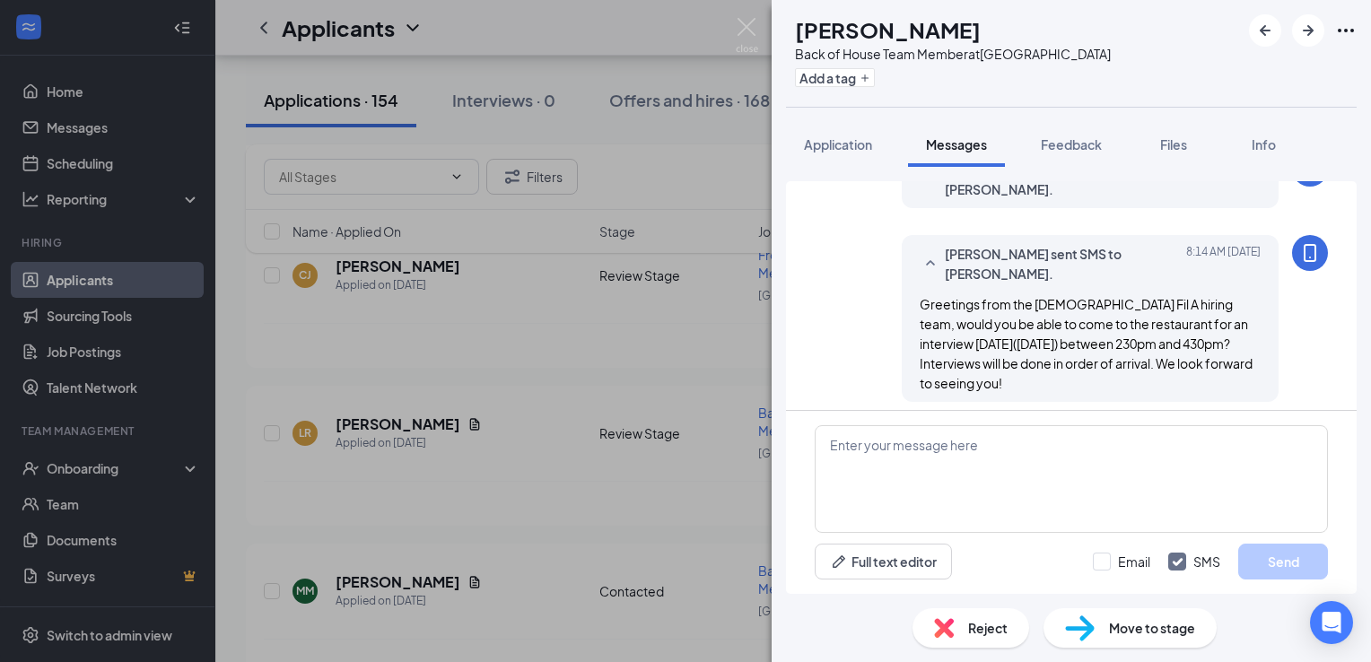
scroll to position [321, 0]
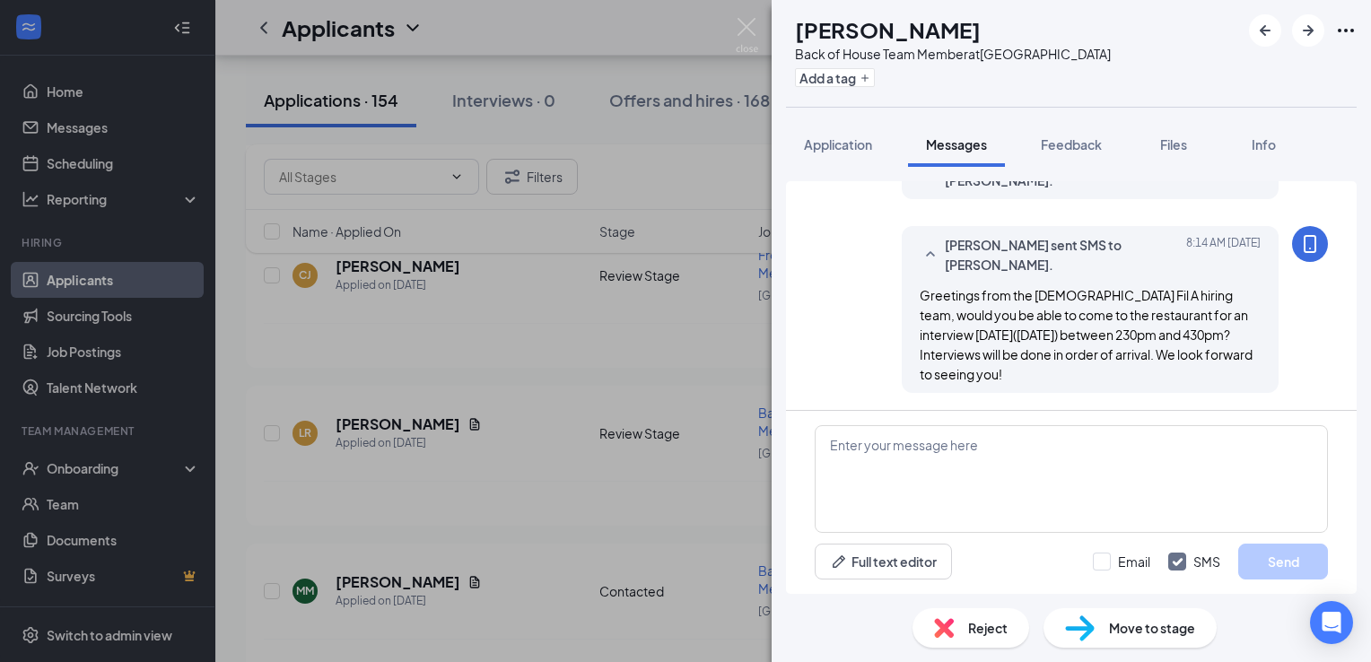
click at [1158, 616] on div "Move to stage" at bounding box center [1130, 628] width 173 height 39
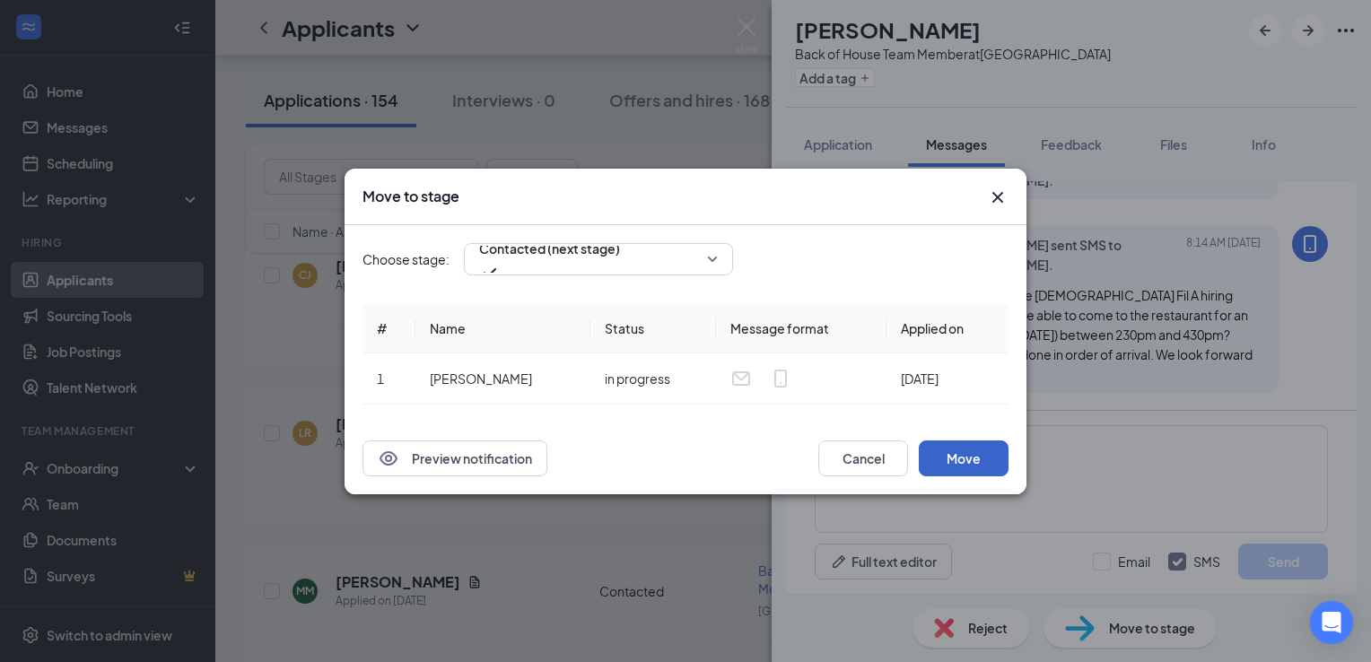
click at [962, 458] on button "Move" at bounding box center [964, 459] width 90 height 36
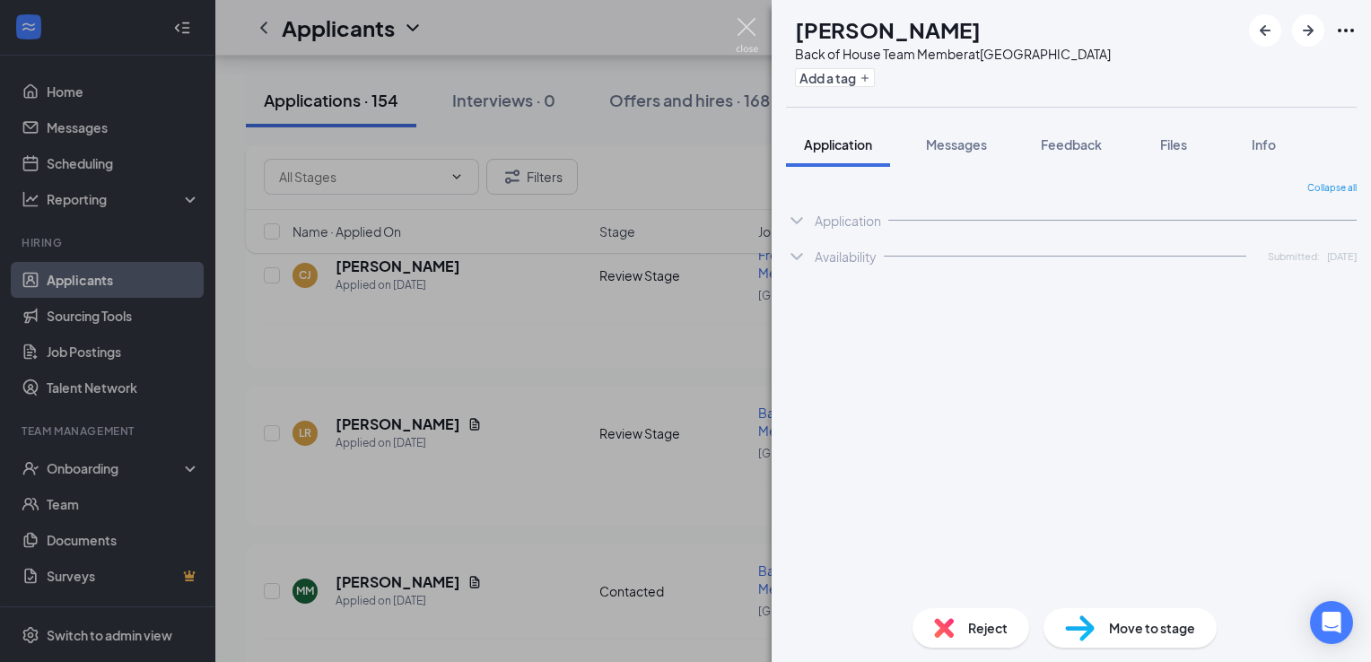
click at [745, 22] on img at bounding box center [747, 35] width 22 height 35
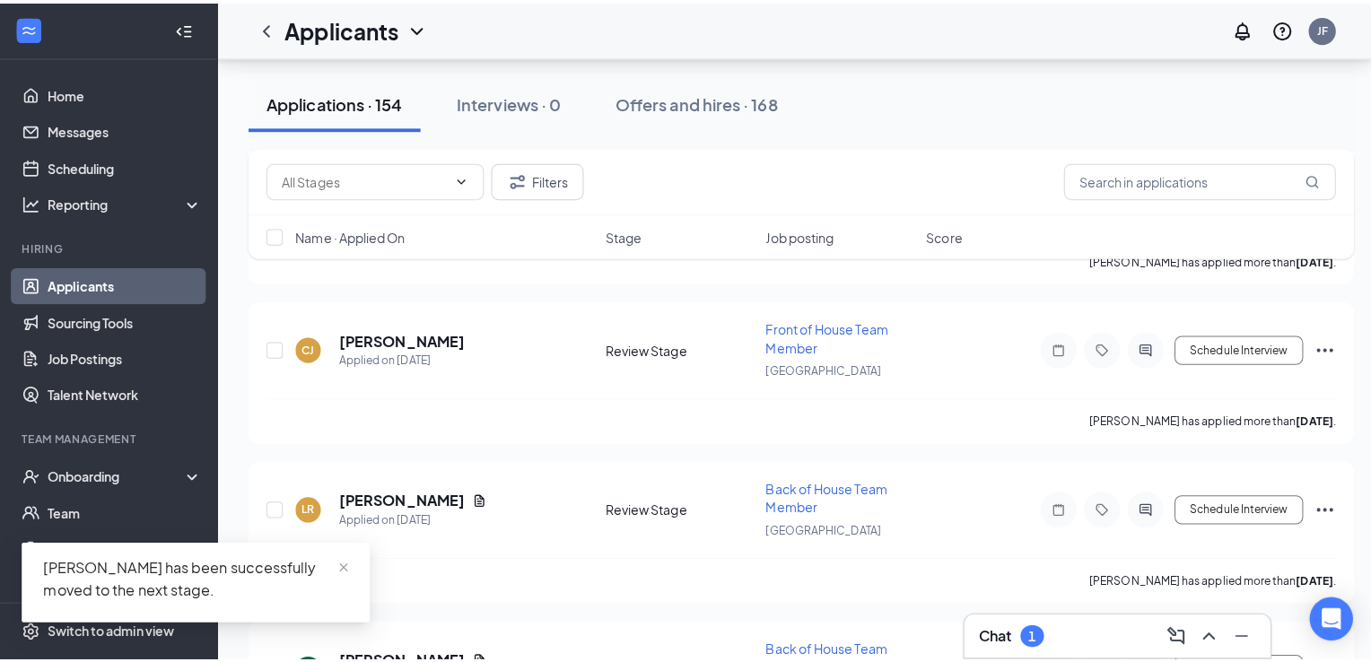
scroll to position [5945, 0]
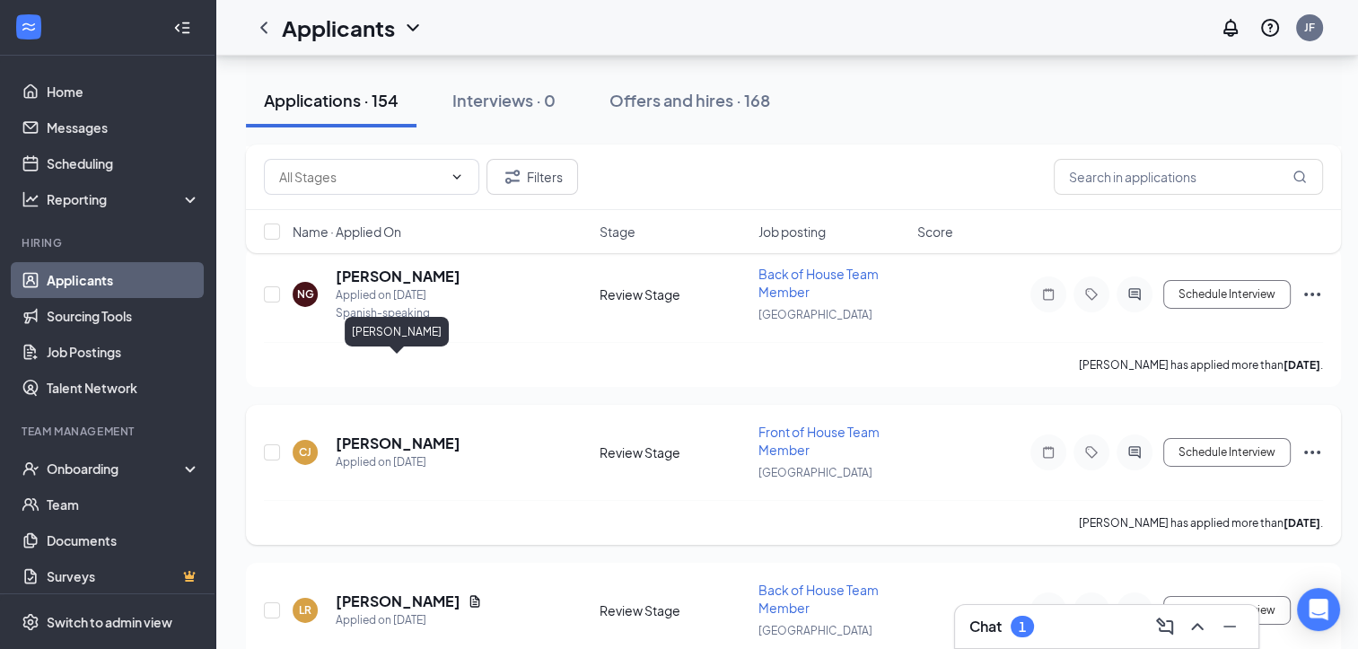
click at [398, 434] on h5 "[PERSON_NAME]" at bounding box center [398, 444] width 125 height 20
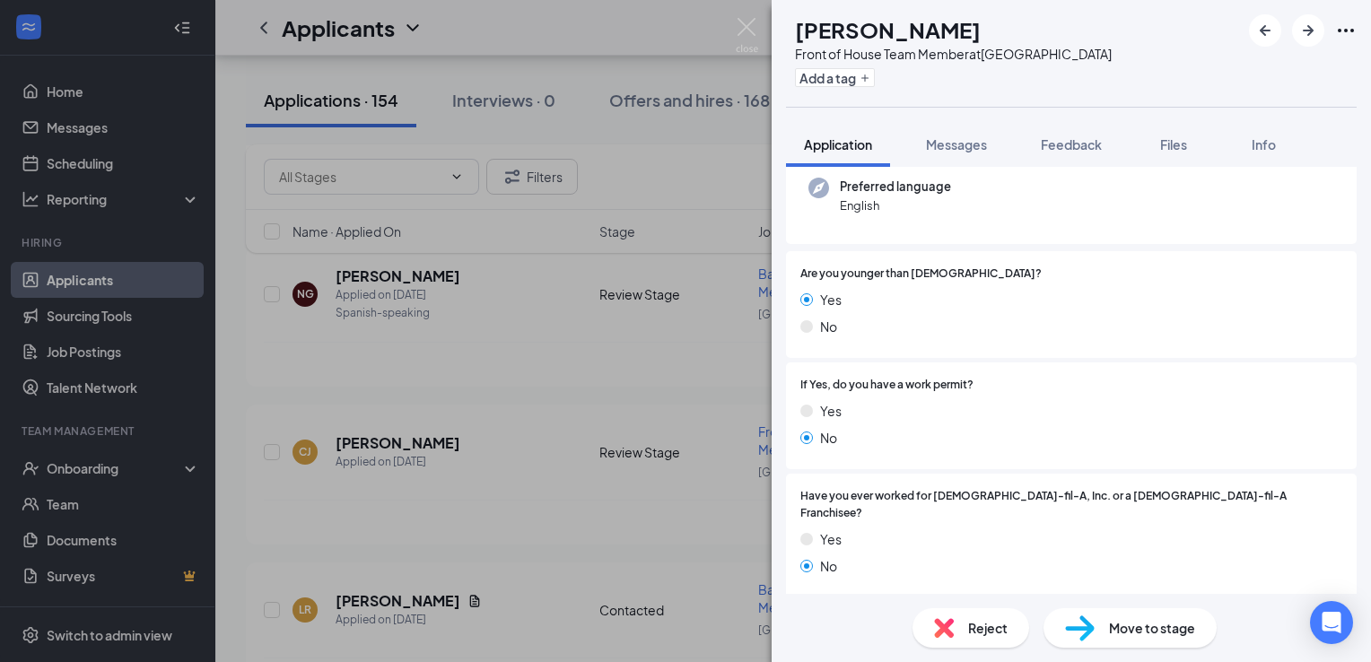
scroll to position [22, 0]
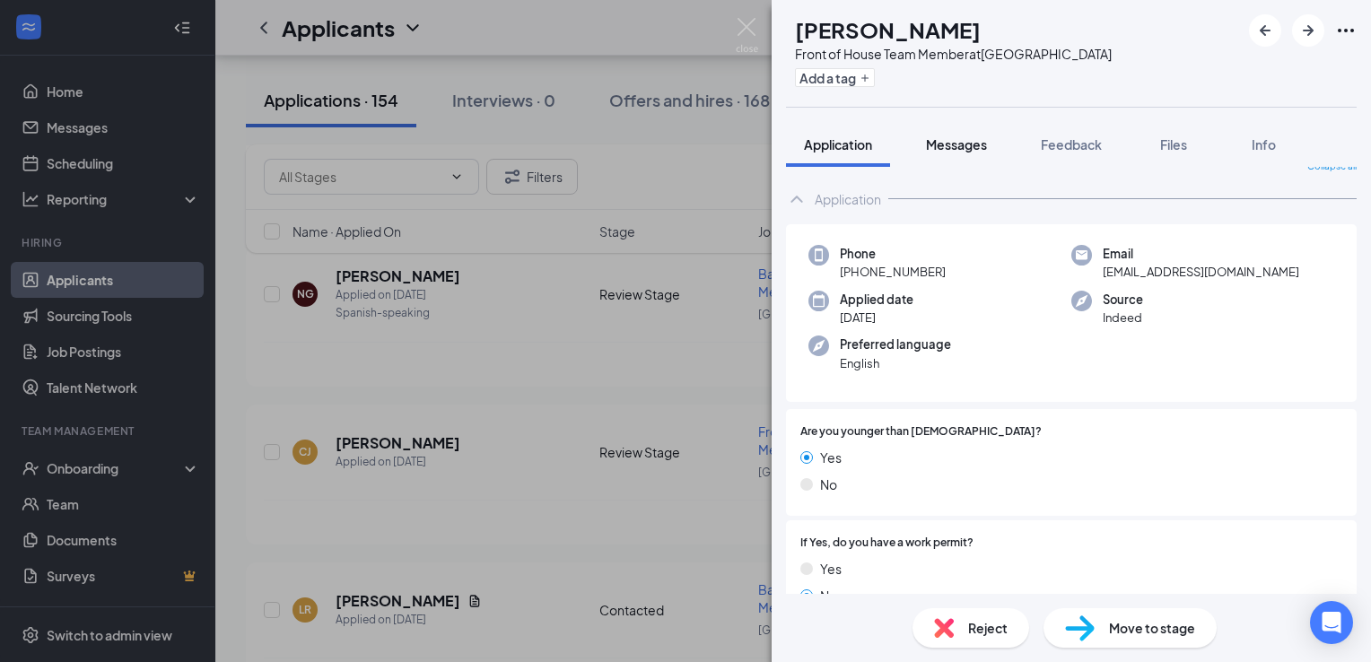
click at [943, 138] on span "Messages" at bounding box center [956, 144] width 61 height 16
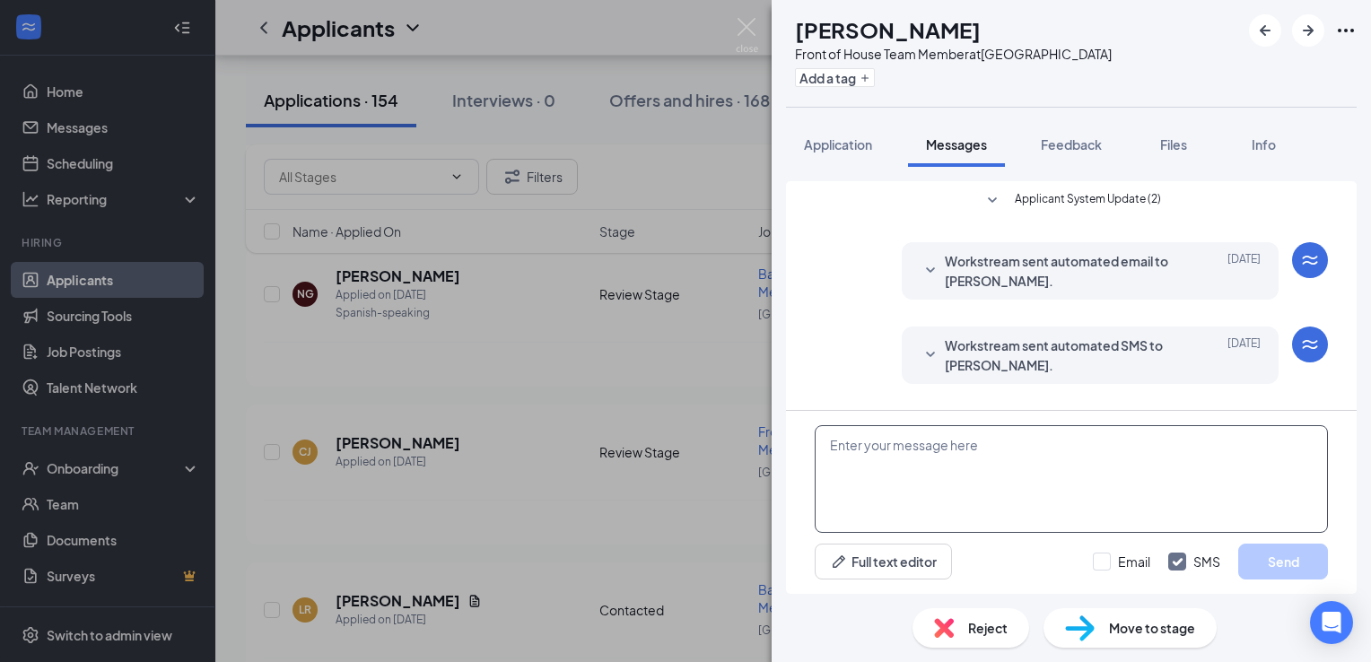
paste textarea "Greetings from the [DEMOGRAPHIC_DATA] Fil A hiring team, would you be able to c…"
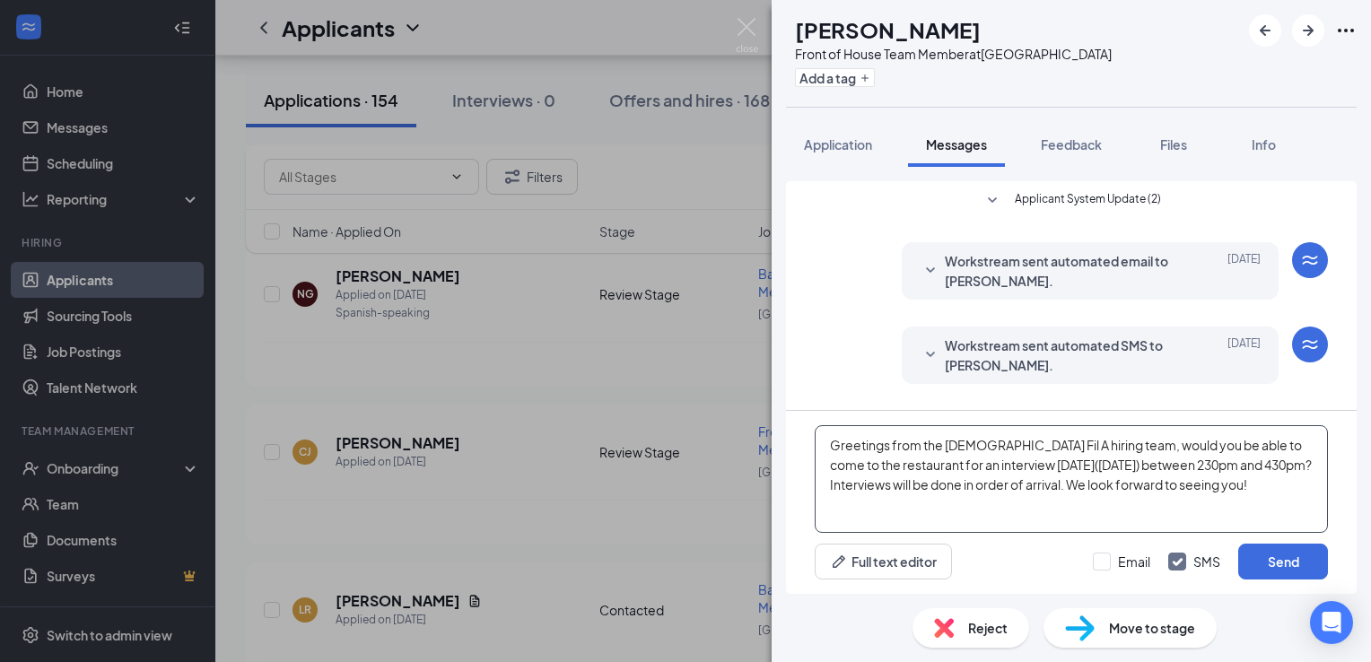
scroll to position [381, 0]
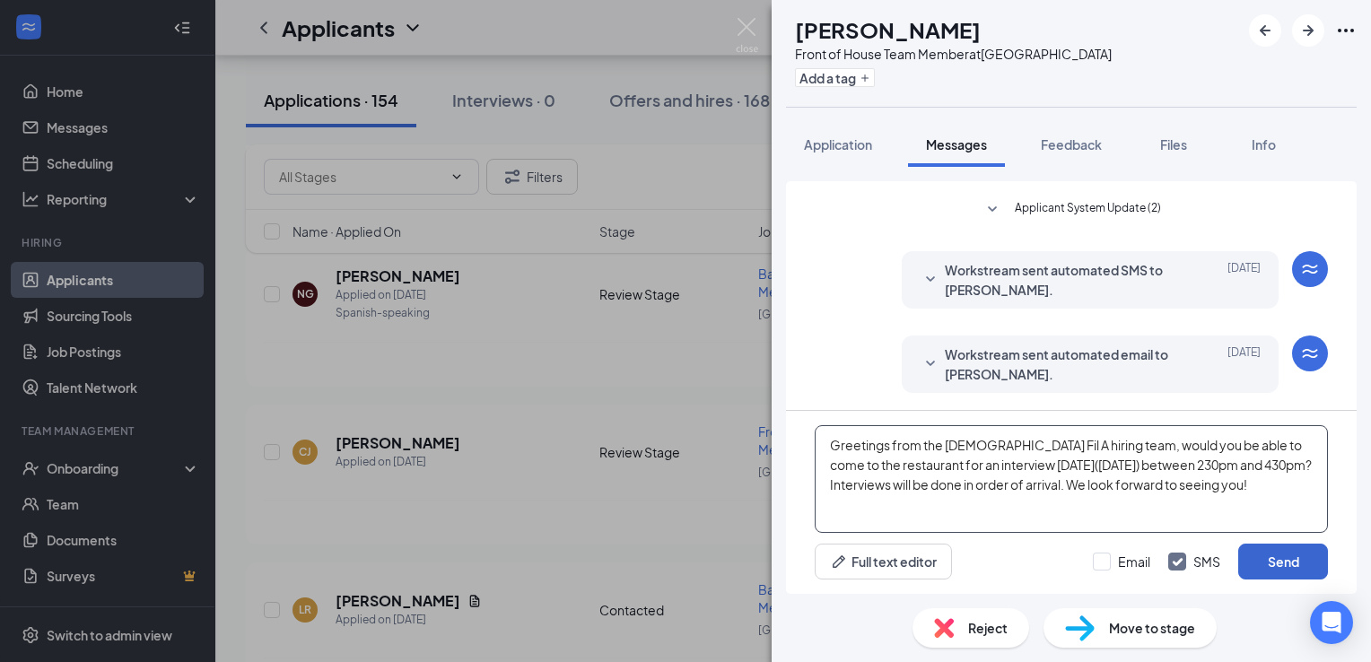
type textarea "Greetings from the [DEMOGRAPHIC_DATA] Fil A hiring team, would you be able to c…"
click at [1309, 551] on button "Send" at bounding box center [1284, 562] width 90 height 36
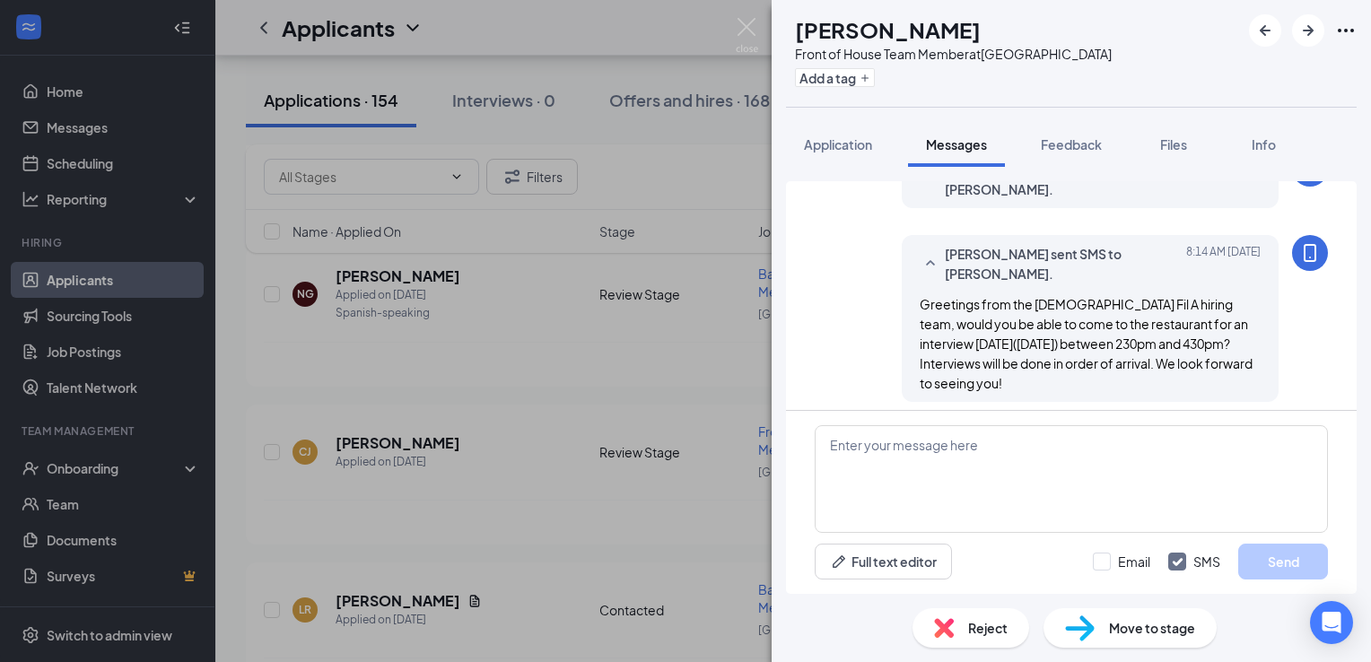
scroll to position [574, 0]
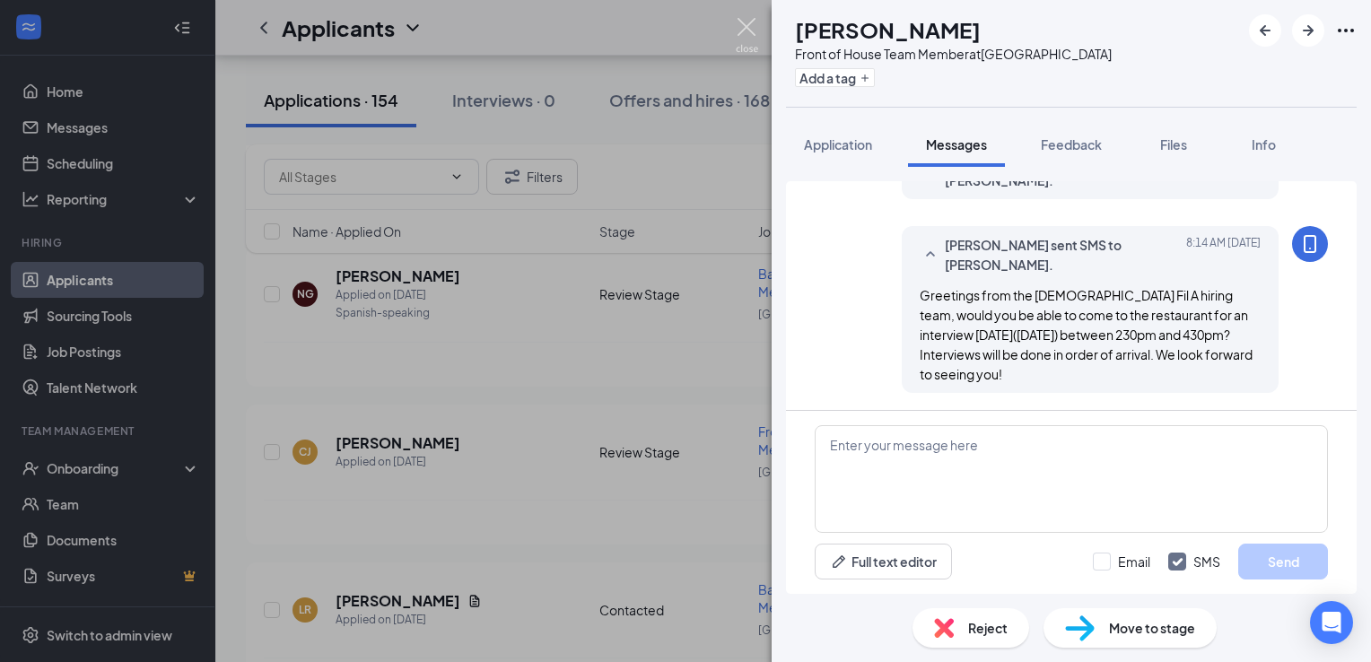
click at [739, 23] on img at bounding box center [747, 35] width 22 height 35
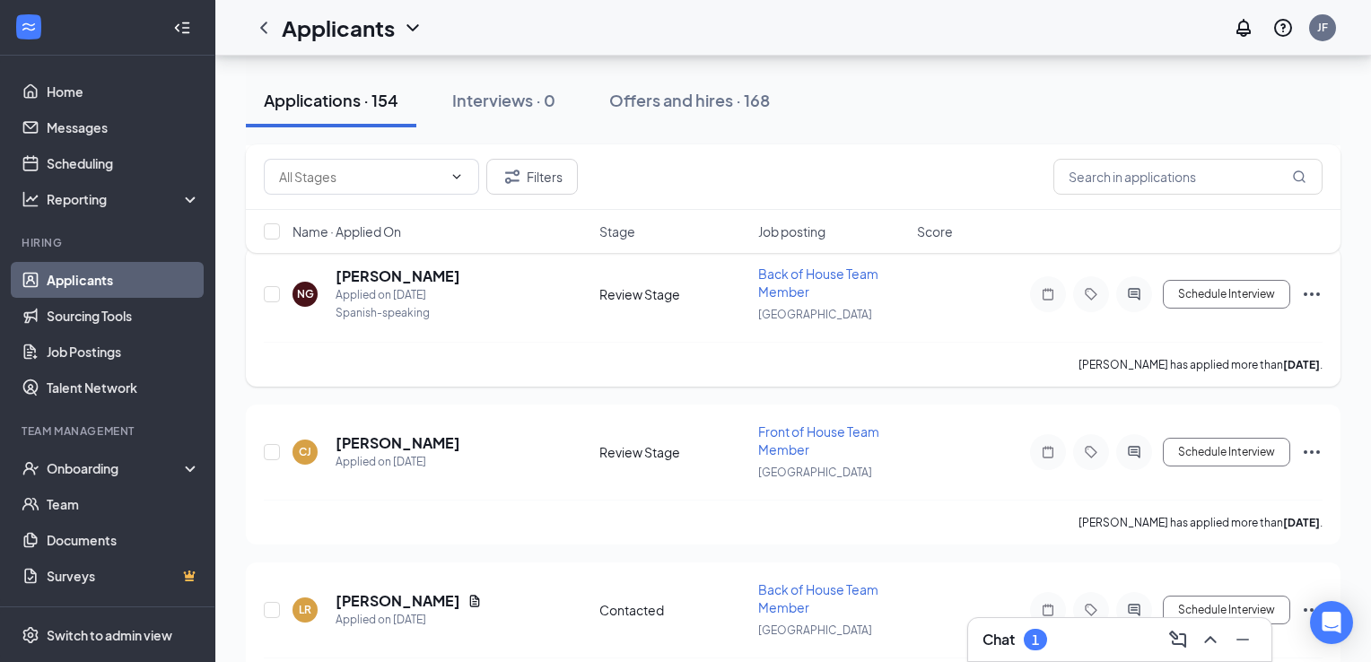
scroll to position [5741, 0]
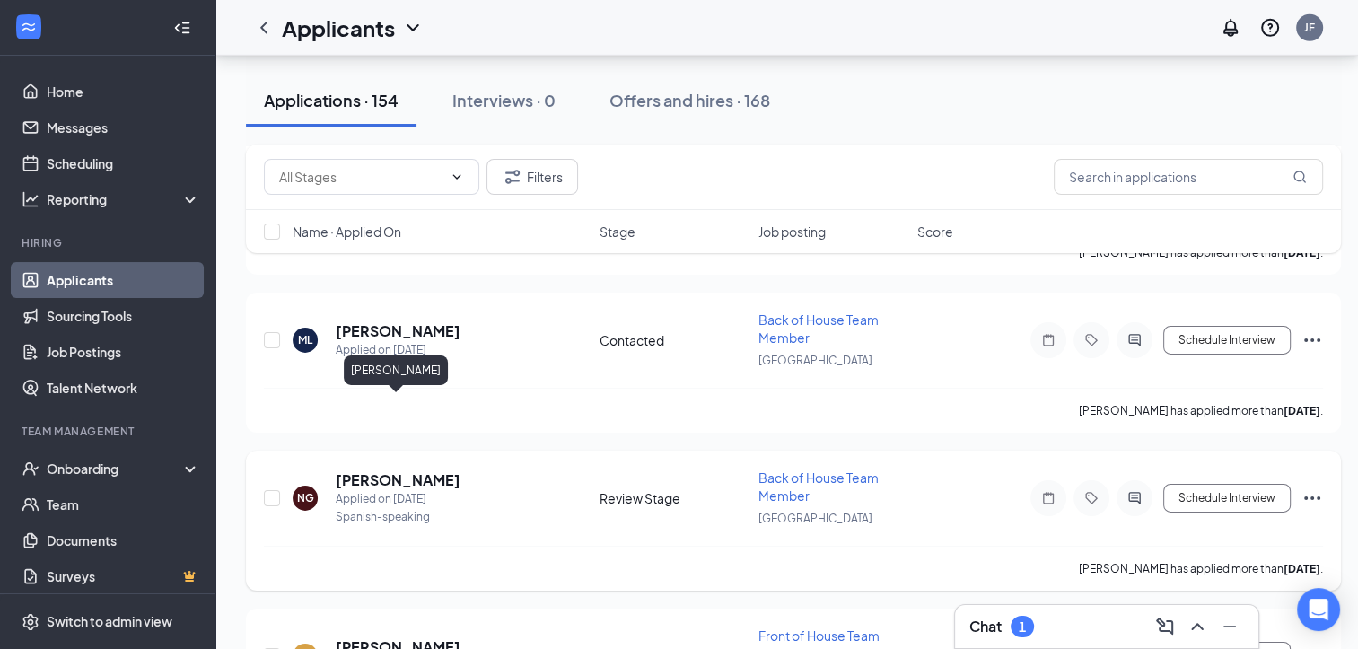
click at [404, 470] on h5 "[PERSON_NAME]" at bounding box center [398, 480] width 125 height 20
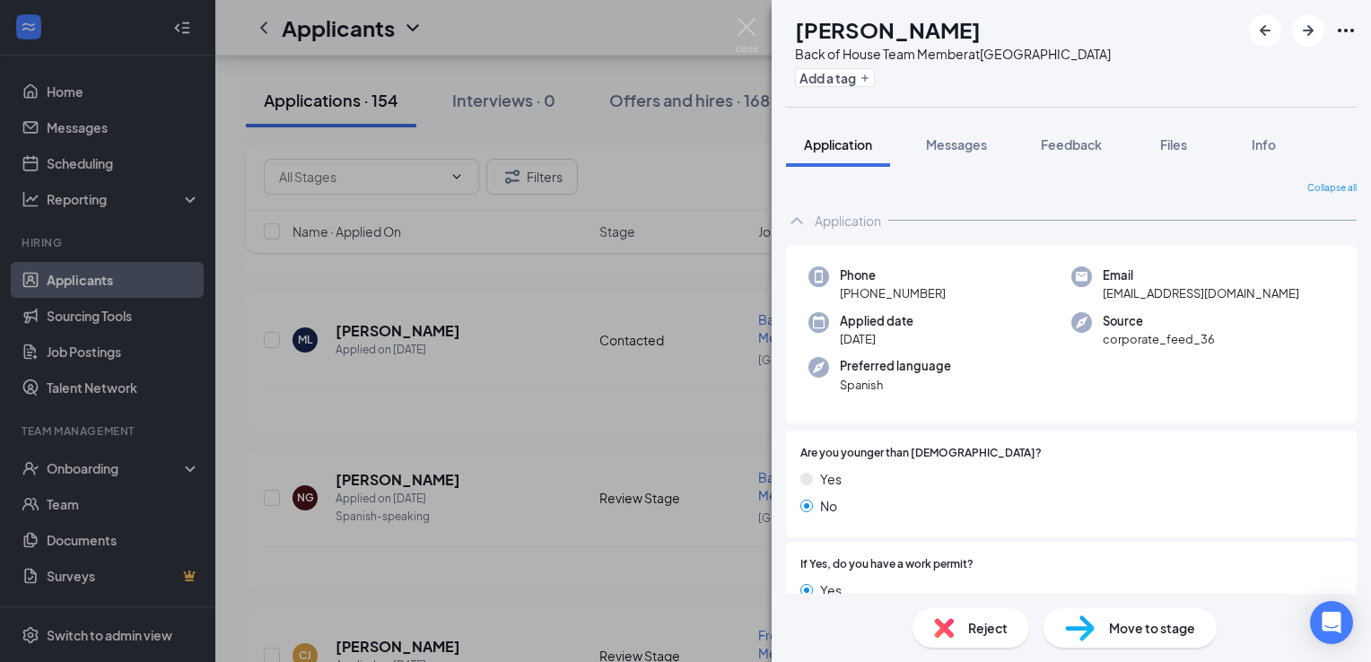
click at [535, 357] on div "NG [PERSON_NAME] Back of House Team Member at [GEOGRAPHIC_DATA] Add a tag Appli…" at bounding box center [685, 331] width 1371 height 662
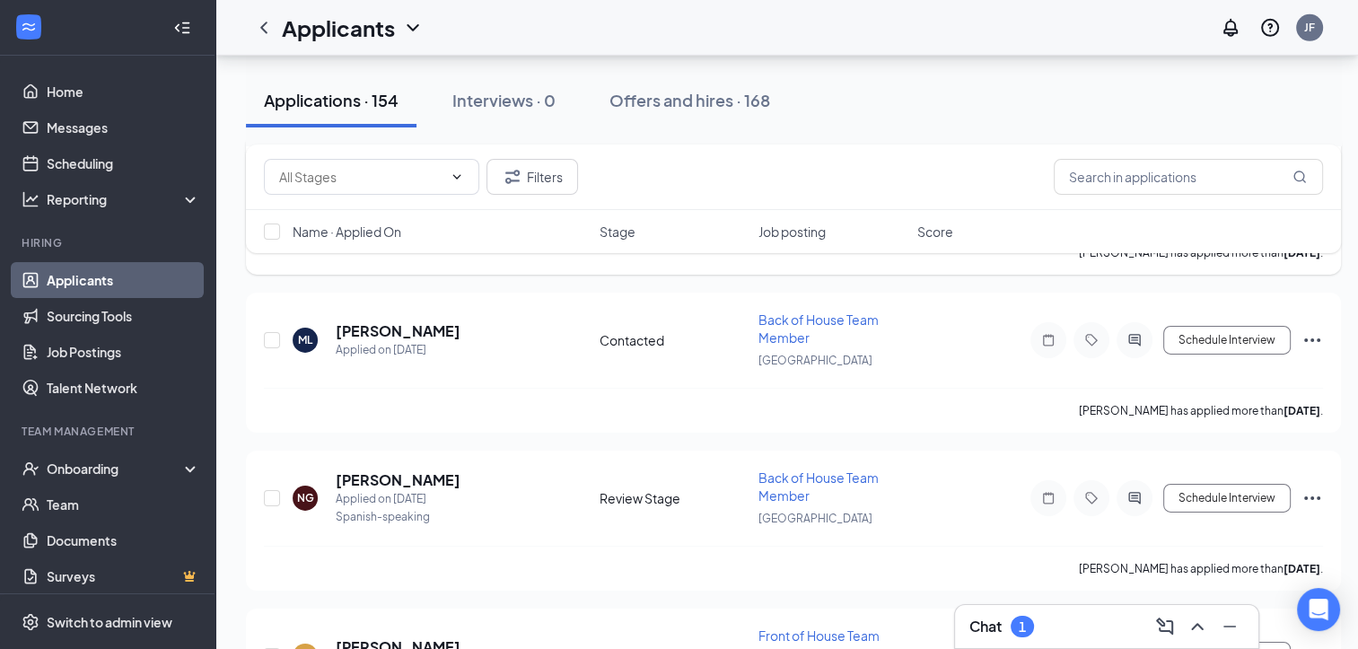
click at [430, 183] on h5 "[PERSON_NAME]" at bounding box center [398, 173] width 125 height 20
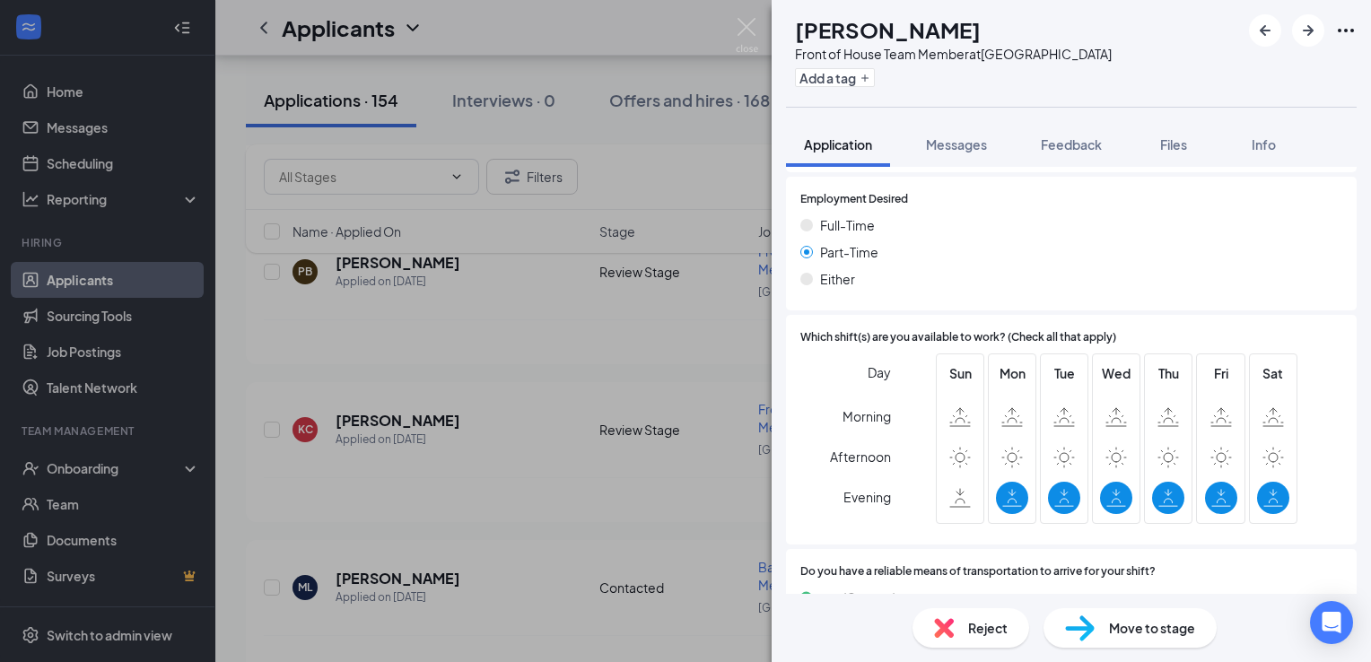
scroll to position [991, 0]
click at [959, 149] on span "Messages" at bounding box center [956, 144] width 61 height 16
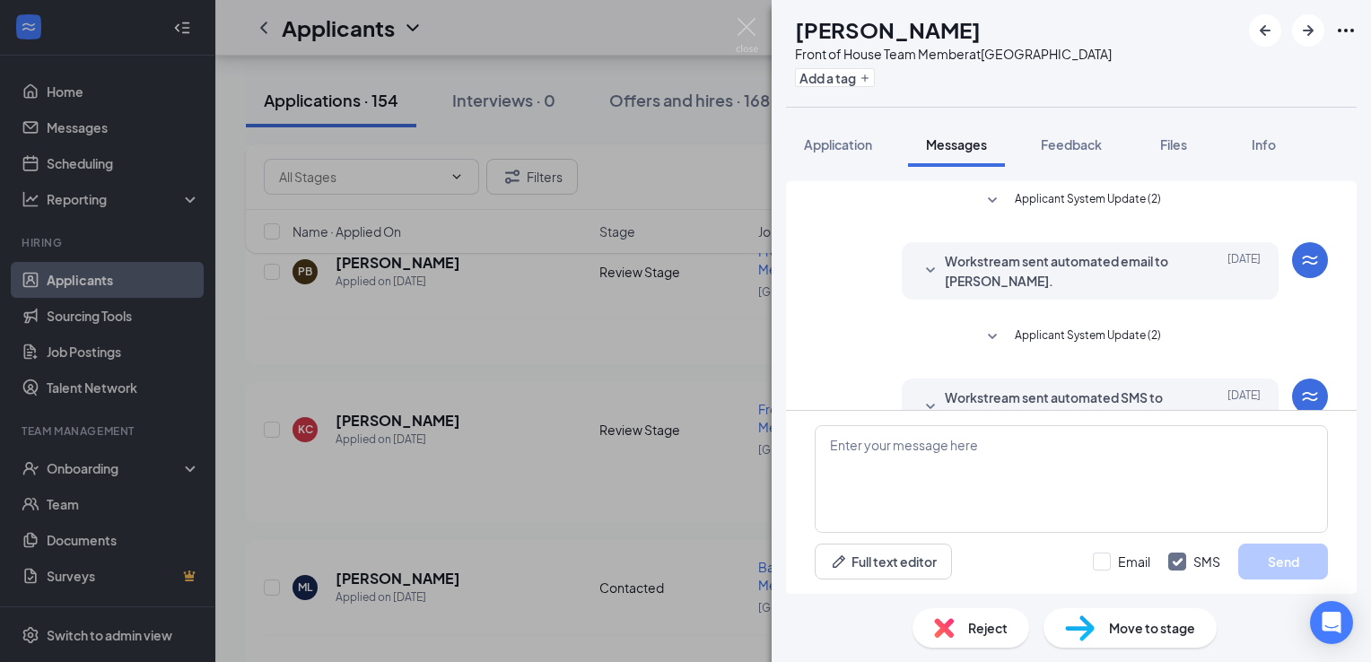
scroll to position [127, 0]
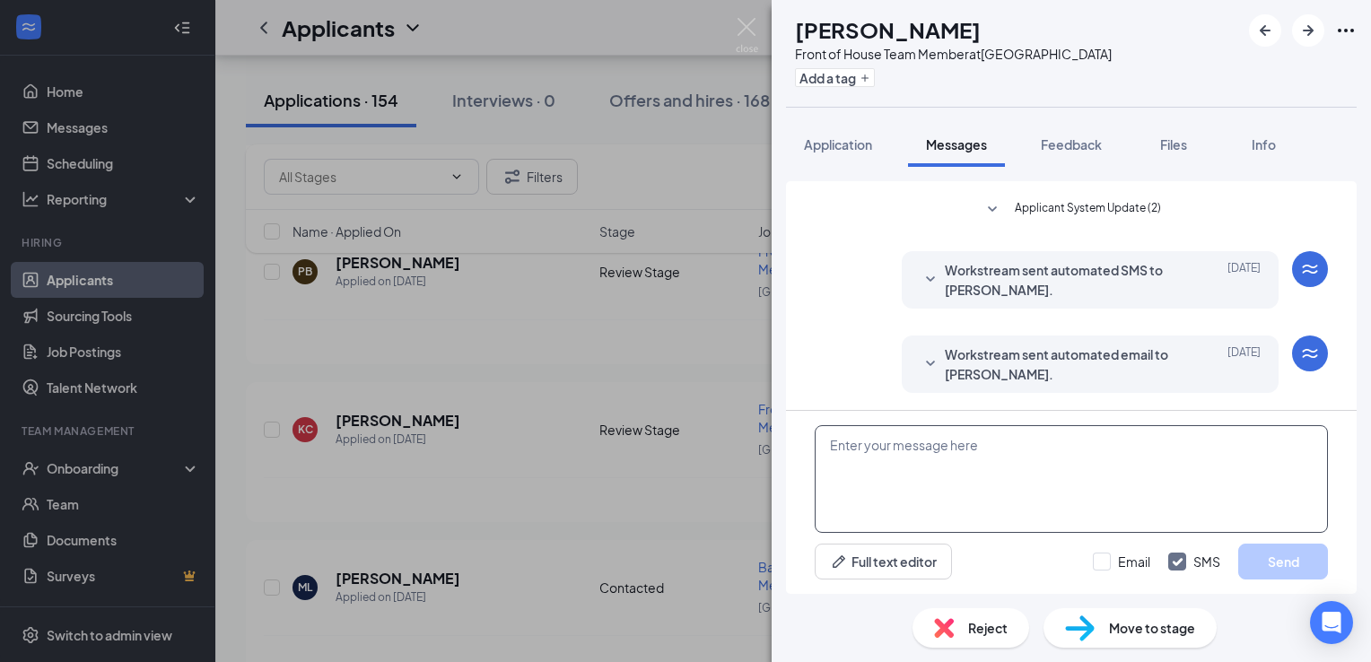
paste textarea "Greetings from the [DEMOGRAPHIC_DATA] Fil A hiring team, would you be able to c…"
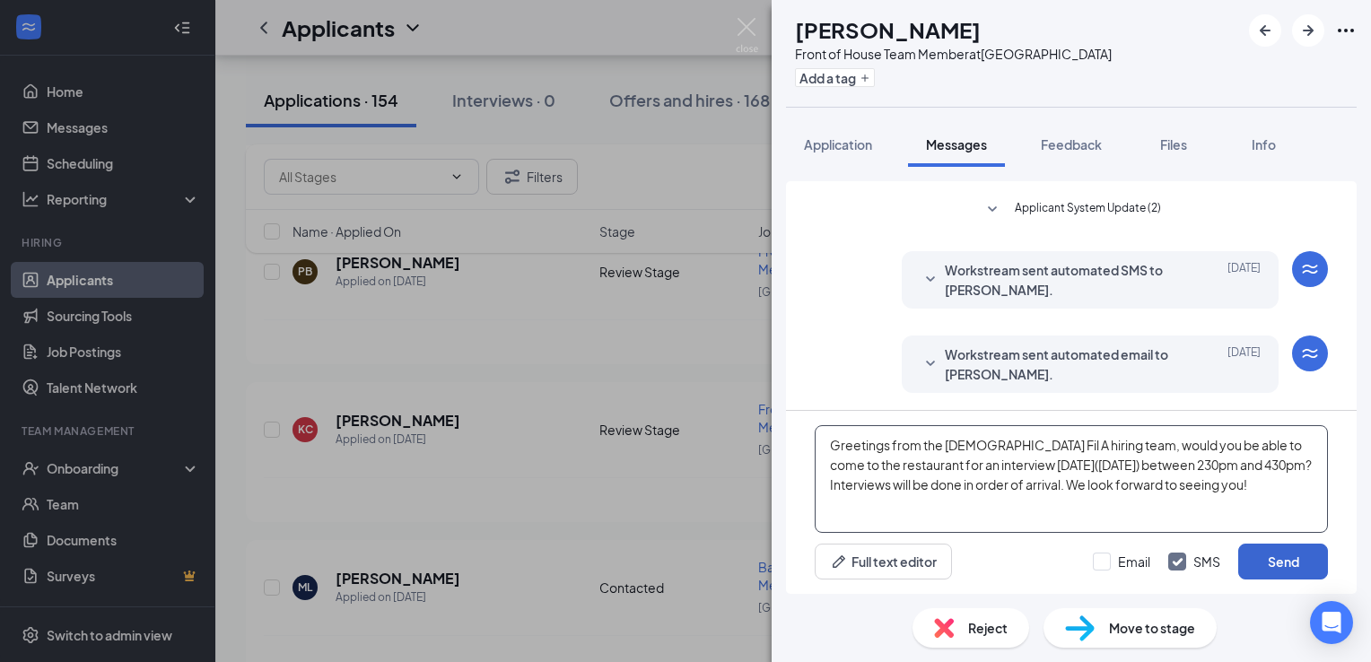
type textarea "Greetings from the [DEMOGRAPHIC_DATA] Fil A hiring team, would you be able to c…"
click at [1284, 552] on button "Send" at bounding box center [1284, 562] width 90 height 36
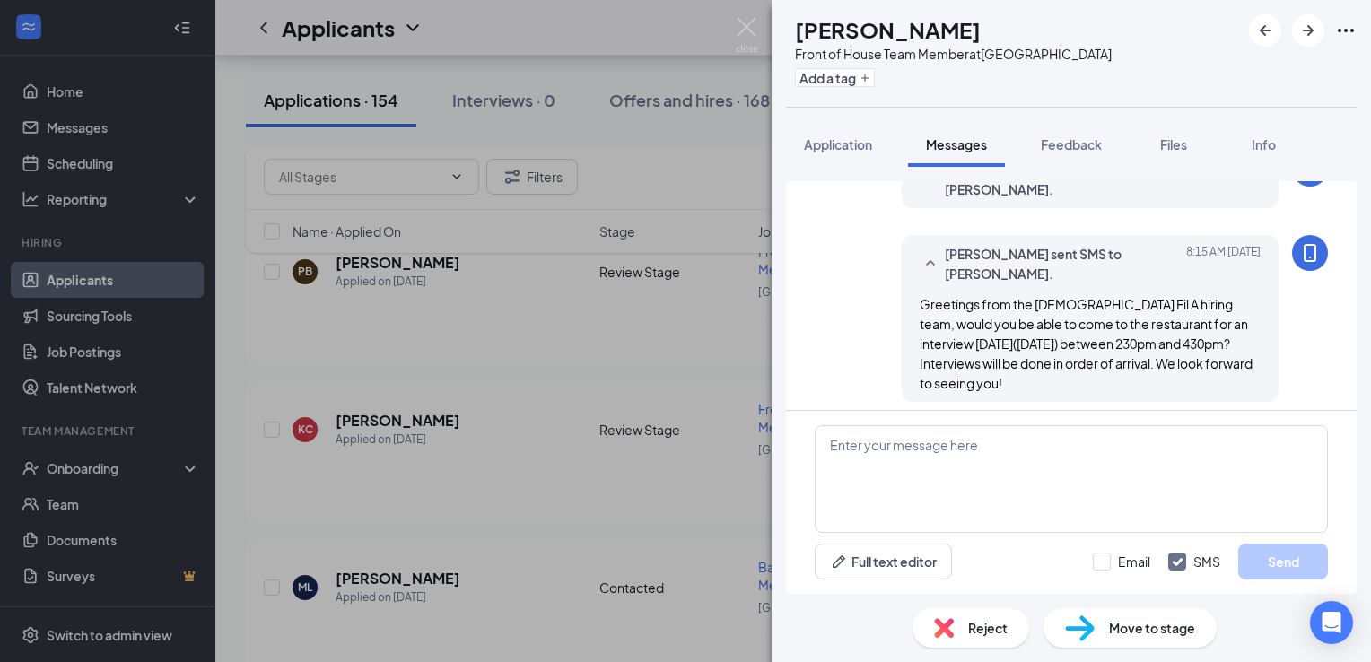
scroll to position [321, 0]
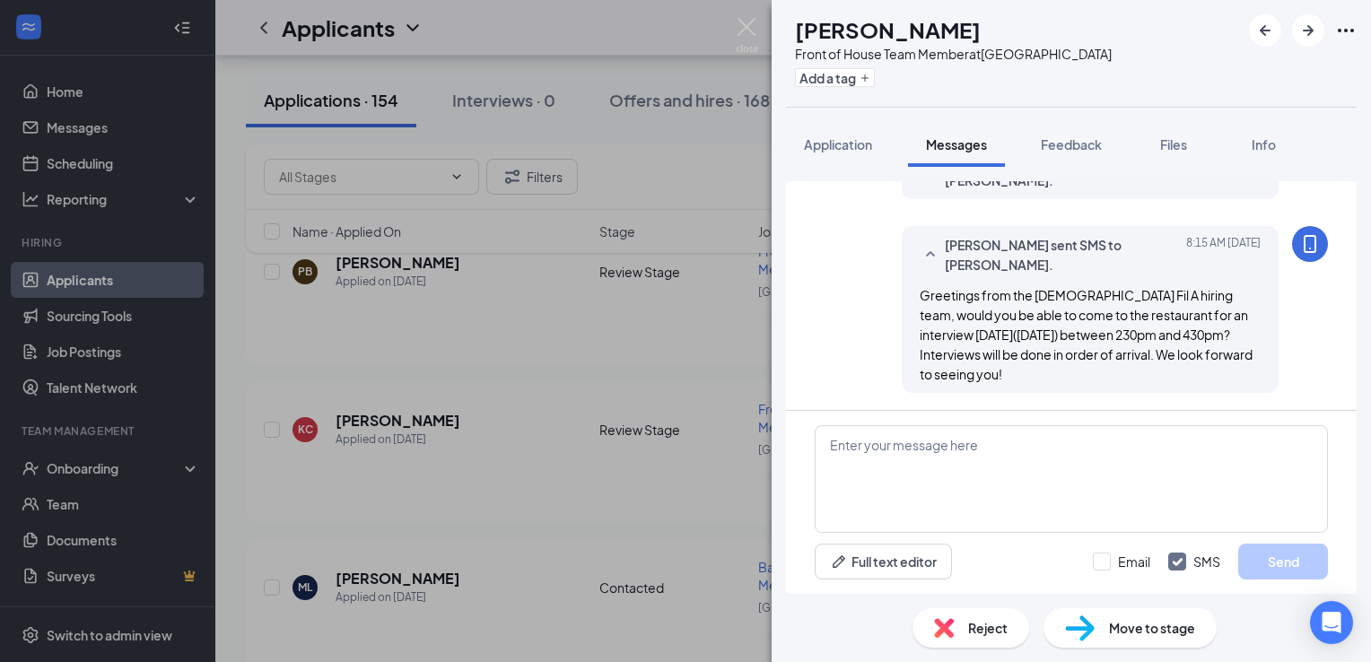
click at [1145, 626] on span "Move to stage" at bounding box center [1152, 628] width 86 height 20
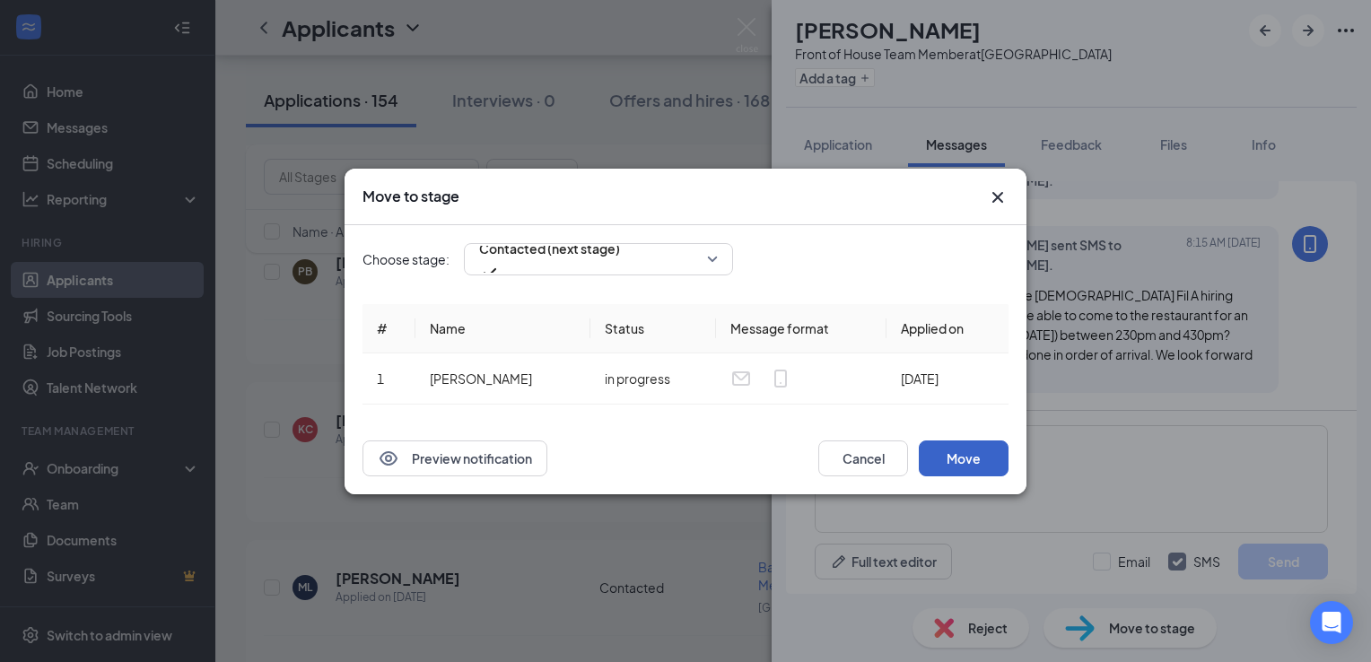
click at [980, 461] on button "Move" at bounding box center [964, 459] width 90 height 36
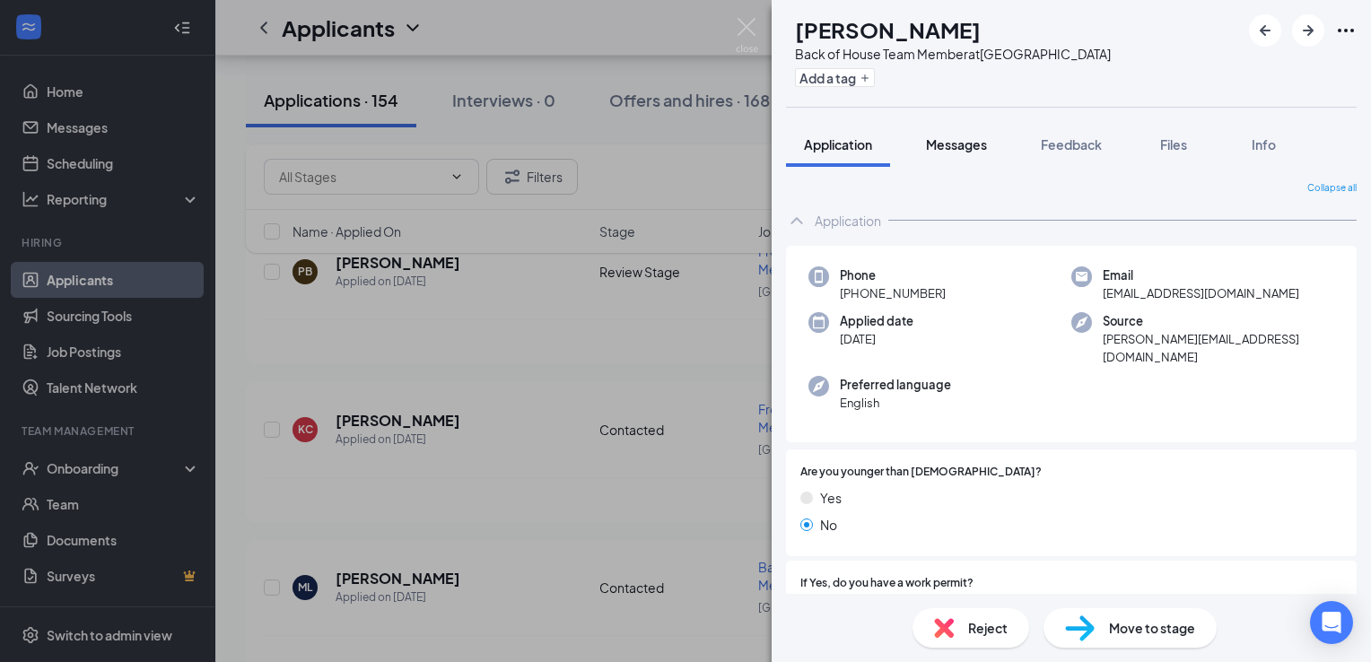
click at [964, 133] on button "Messages" at bounding box center [956, 144] width 97 height 45
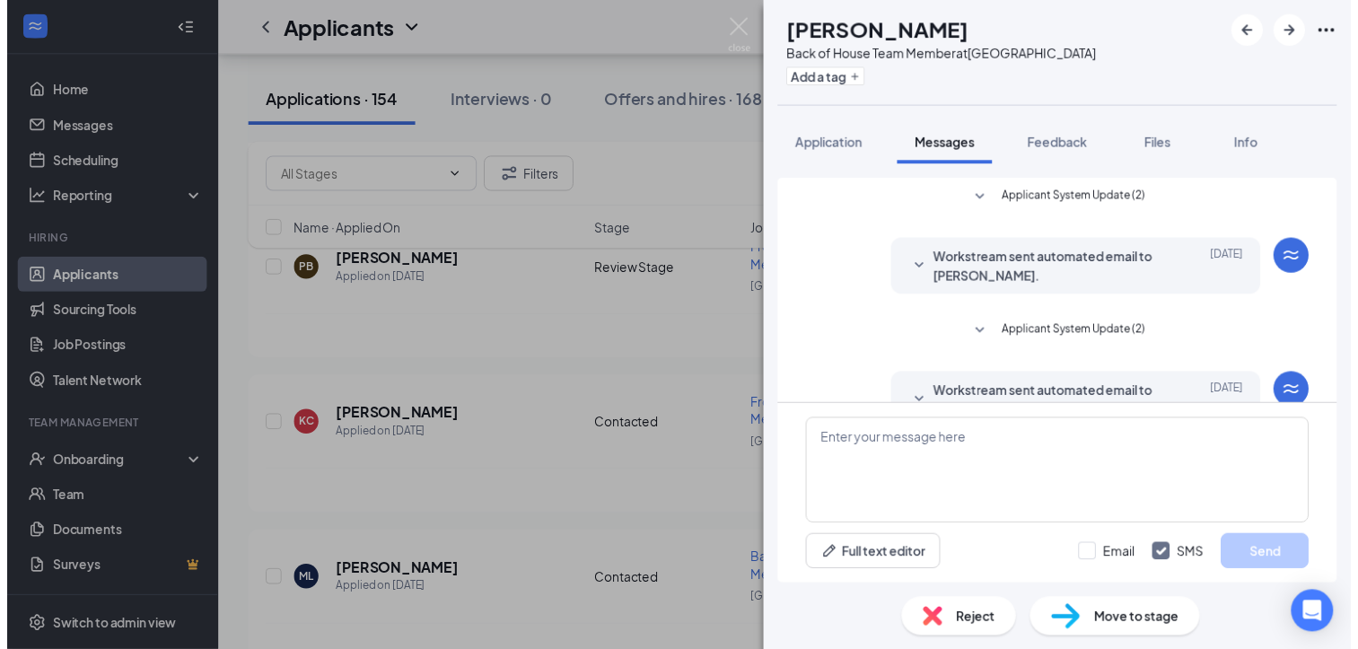
scroll to position [336, 0]
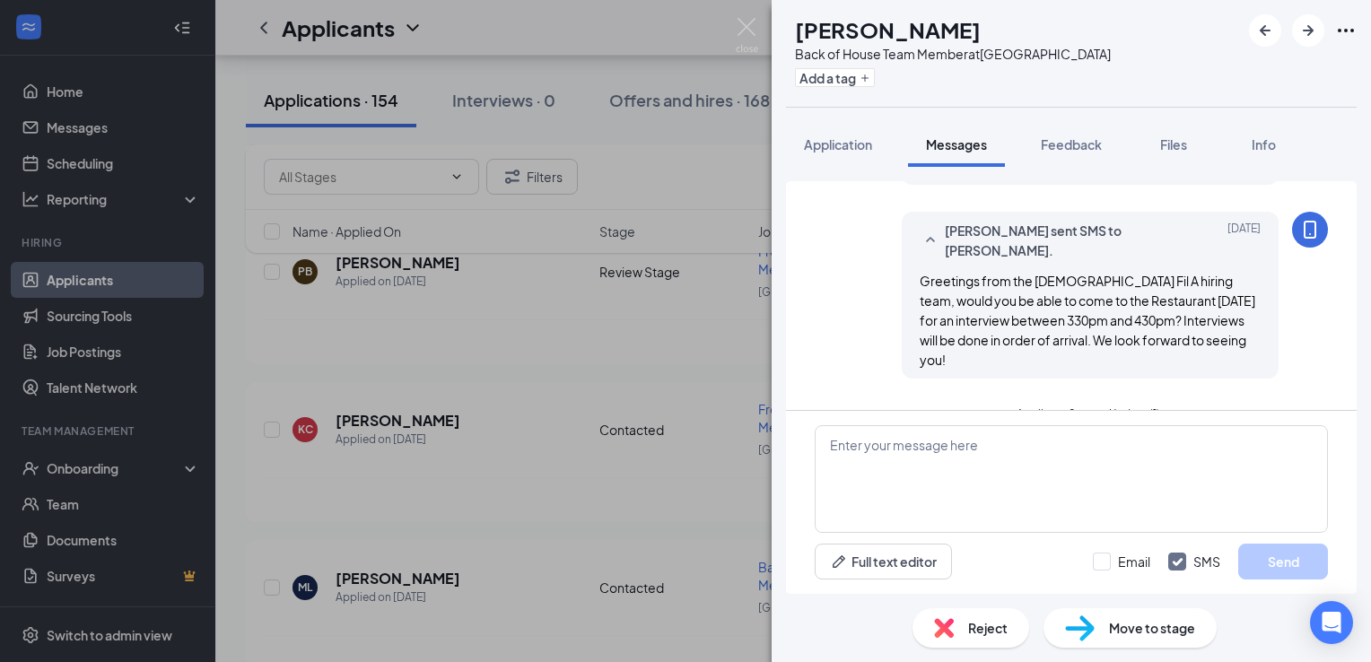
click at [1124, 633] on span "Move to stage" at bounding box center [1152, 628] width 86 height 20
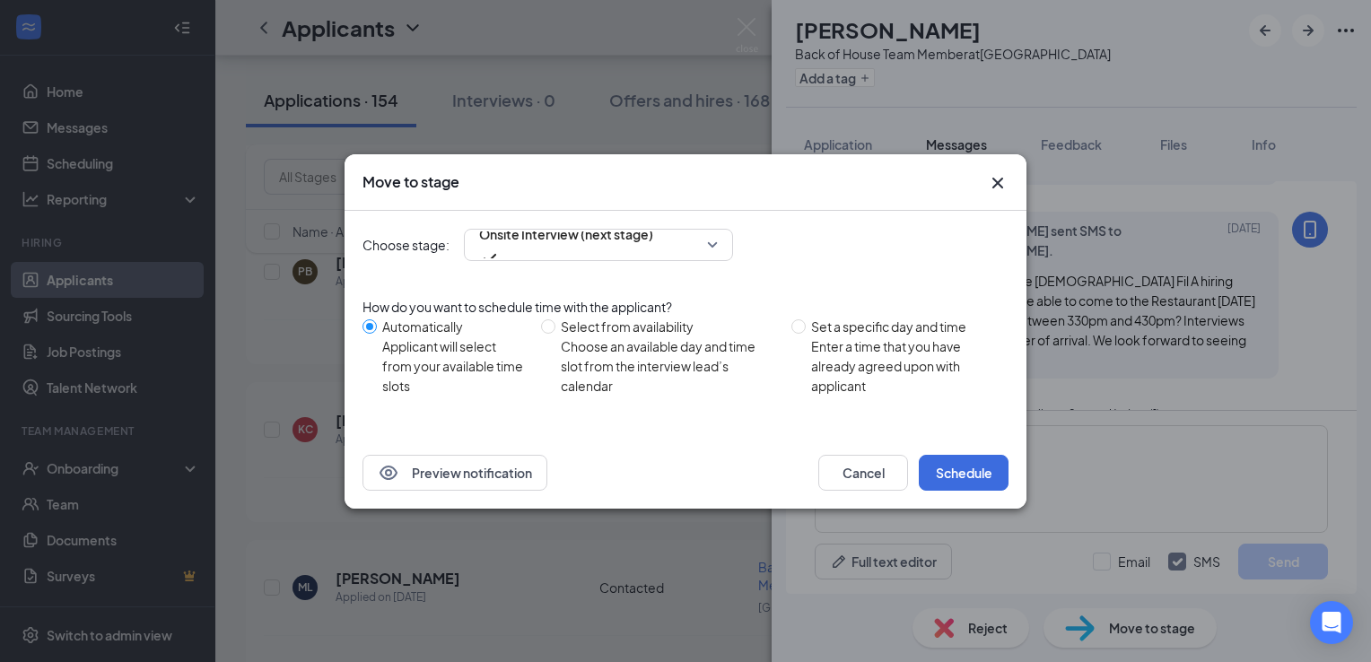
click at [989, 194] on icon "Cross" at bounding box center [998, 183] width 22 height 22
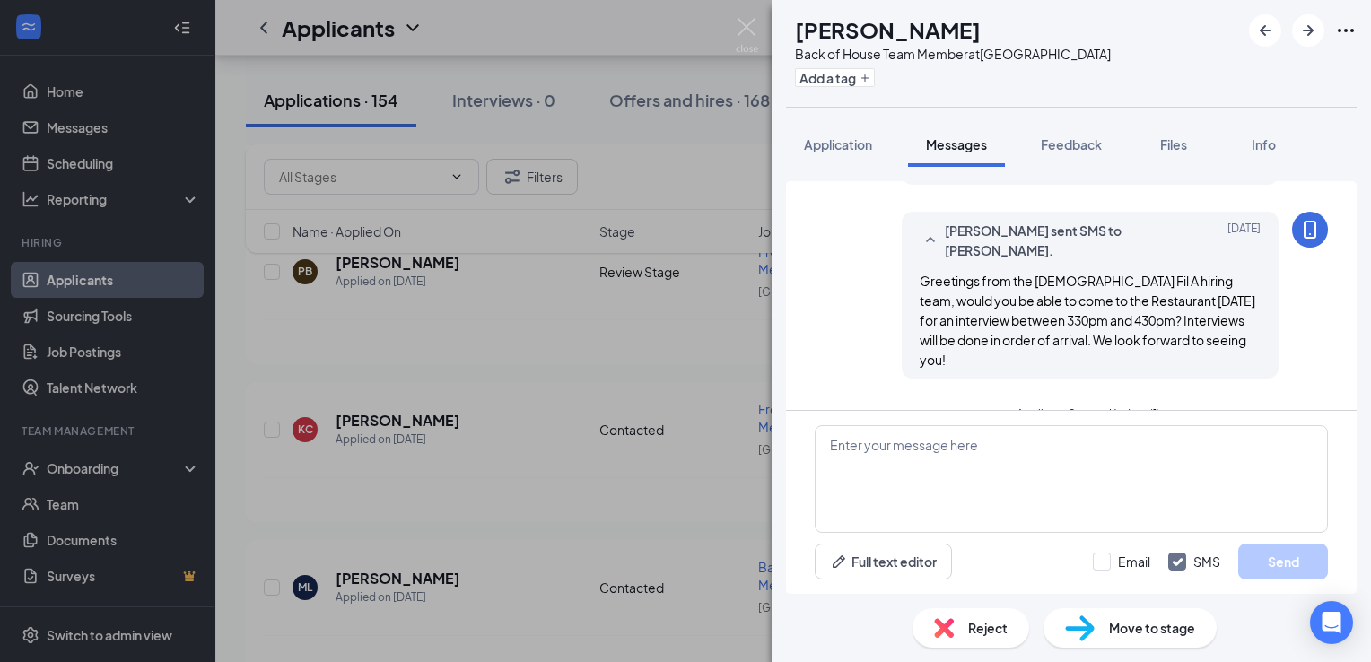
click at [597, 460] on div "ML [PERSON_NAME] Back of House Team Member at [GEOGRAPHIC_DATA] Add a tag Appli…" at bounding box center [685, 331] width 1371 height 662
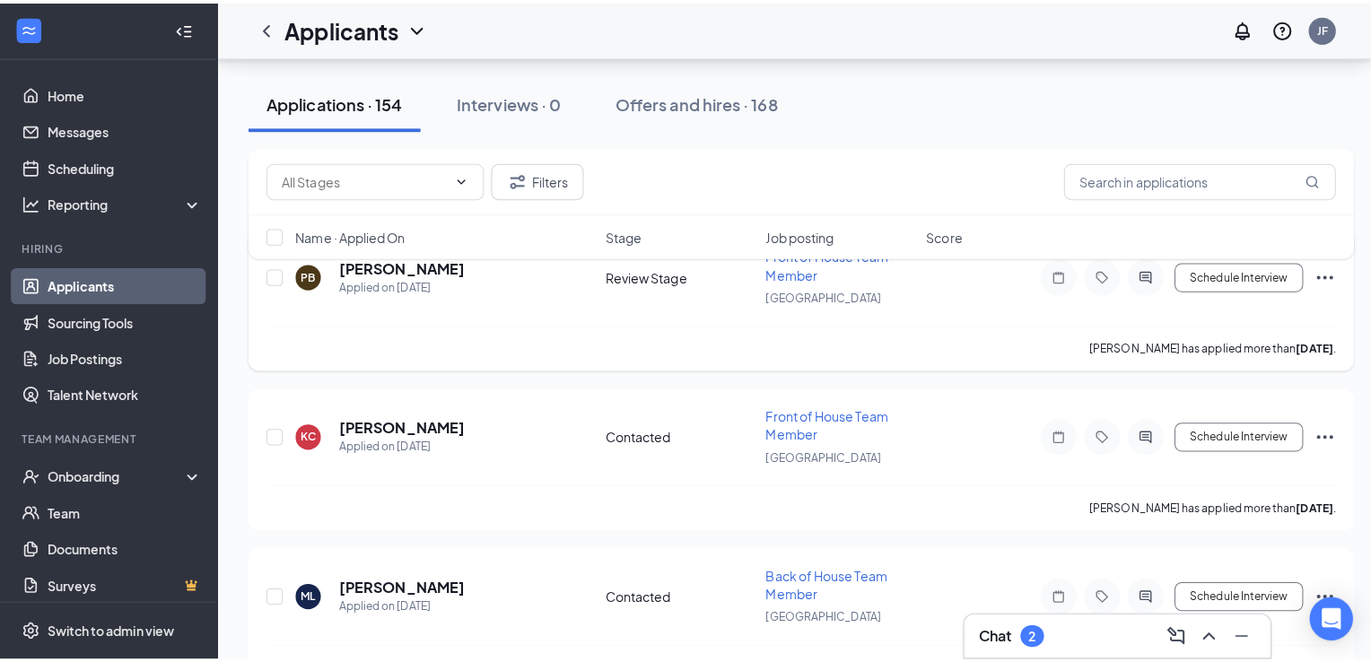
scroll to position [5237, 0]
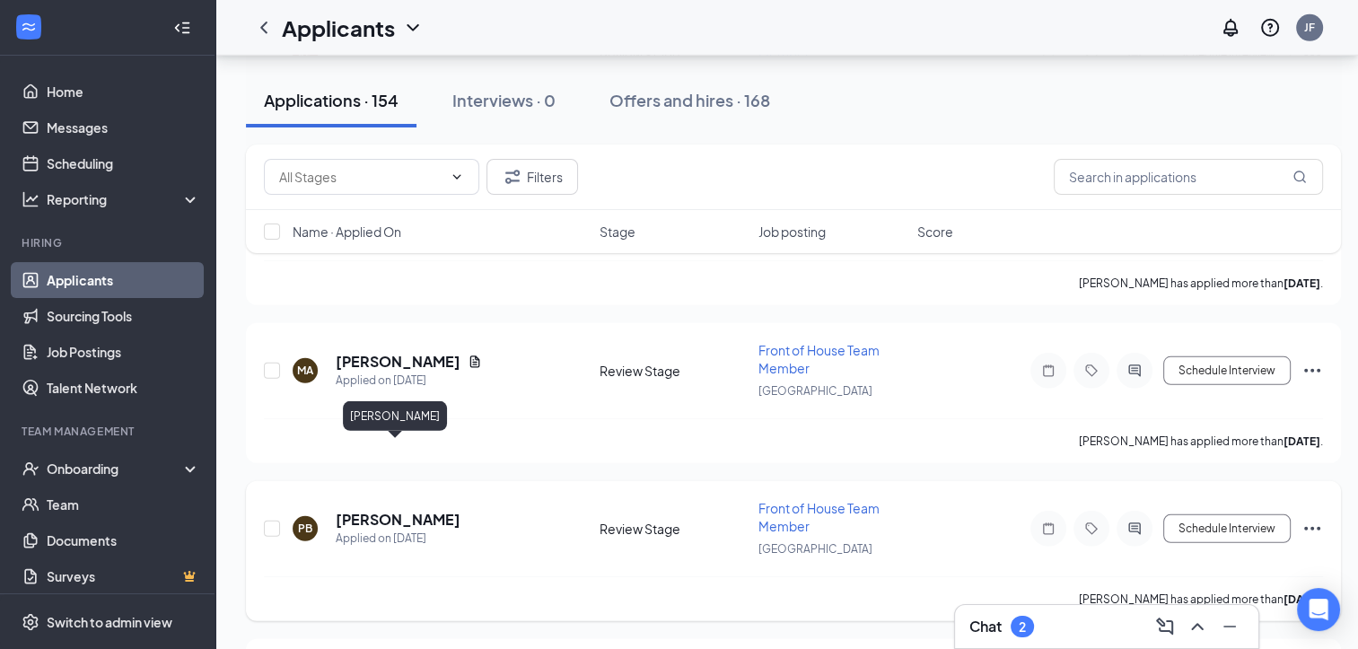
click at [402, 510] on h5 "[PERSON_NAME]" at bounding box center [398, 520] width 125 height 20
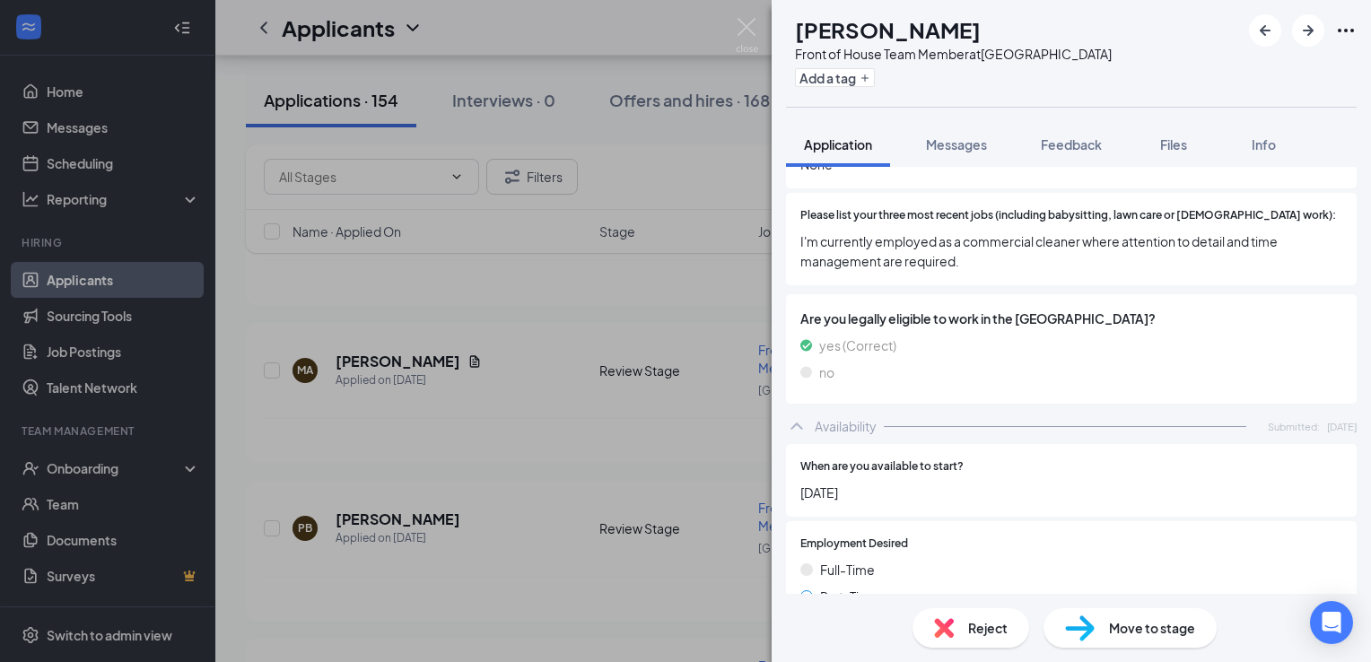
scroll to position [664, 0]
click at [939, 136] on span "Messages" at bounding box center [956, 144] width 61 height 16
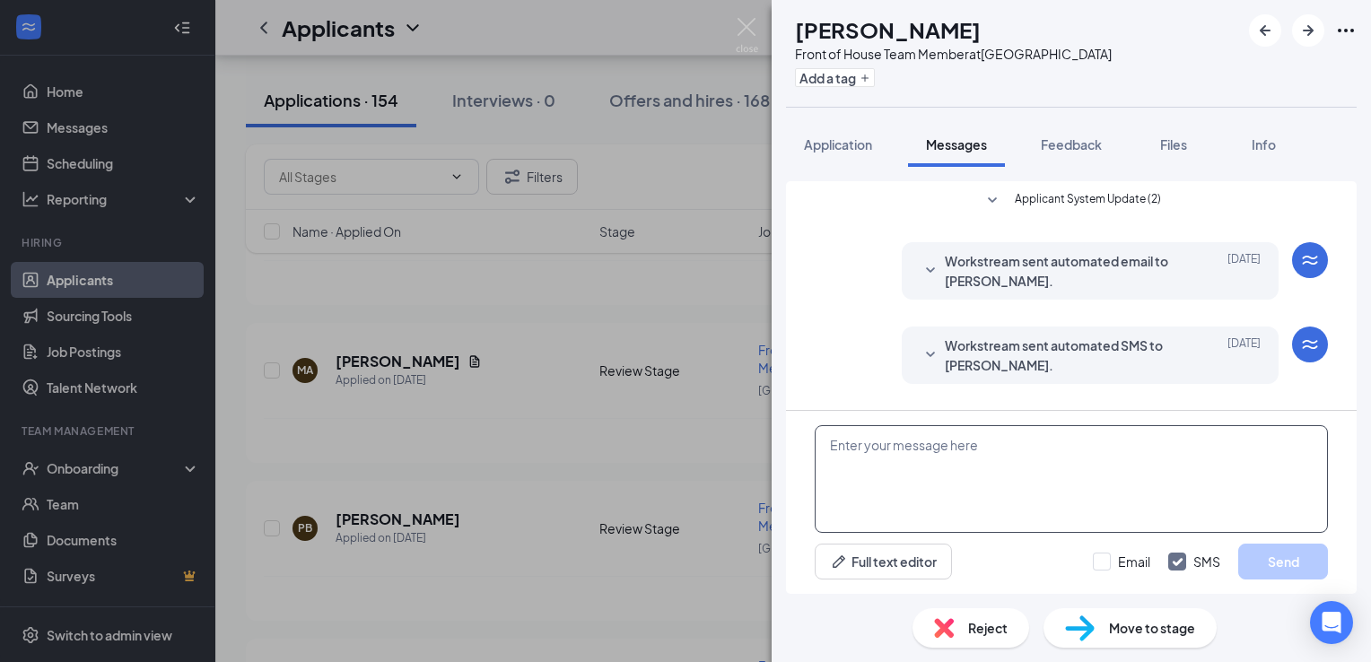
scroll to position [388, 0]
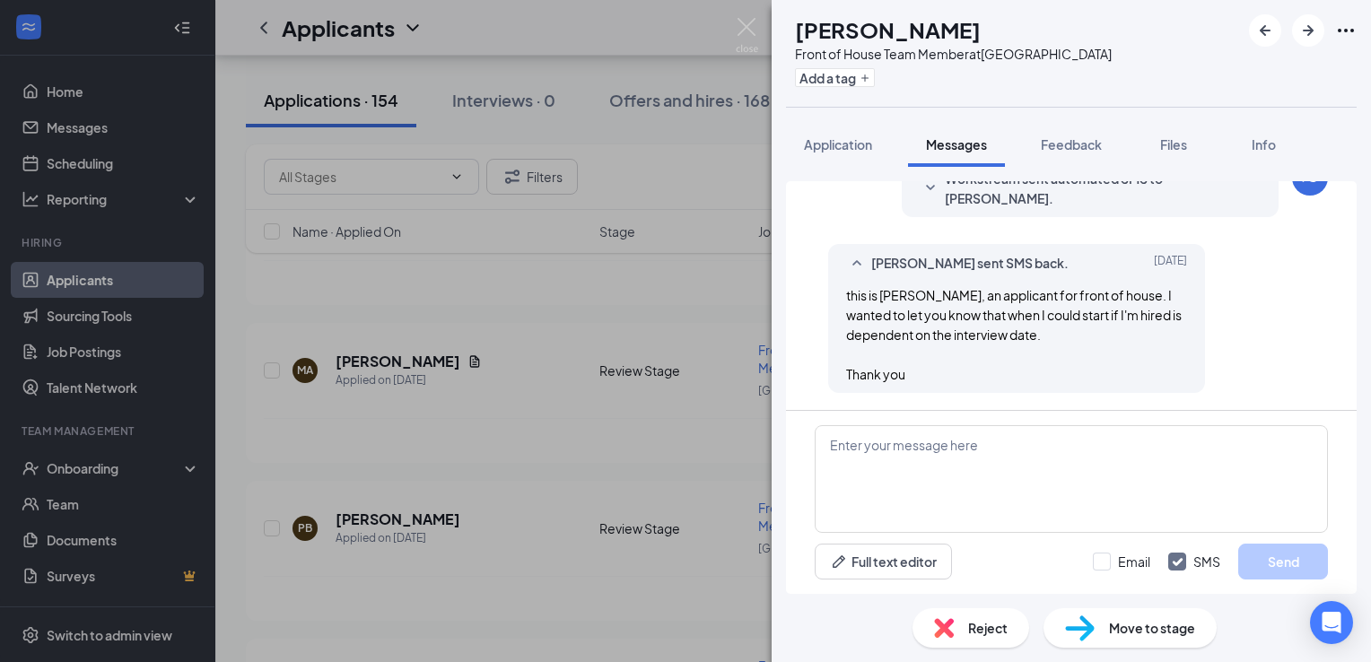
drag, startPoint x: 966, startPoint y: 454, endPoint x: 1235, endPoint y: 361, distance: 285.0
click at [1205, 361] on div "[PERSON_NAME] sent SMS back. [DATE] this is [PERSON_NAME], an applicant for fro…" at bounding box center [1016, 318] width 377 height 149
paste textarea "Greetings from the [DEMOGRAPHIC_DATA] Fil A hiring team, would you be able to c…"
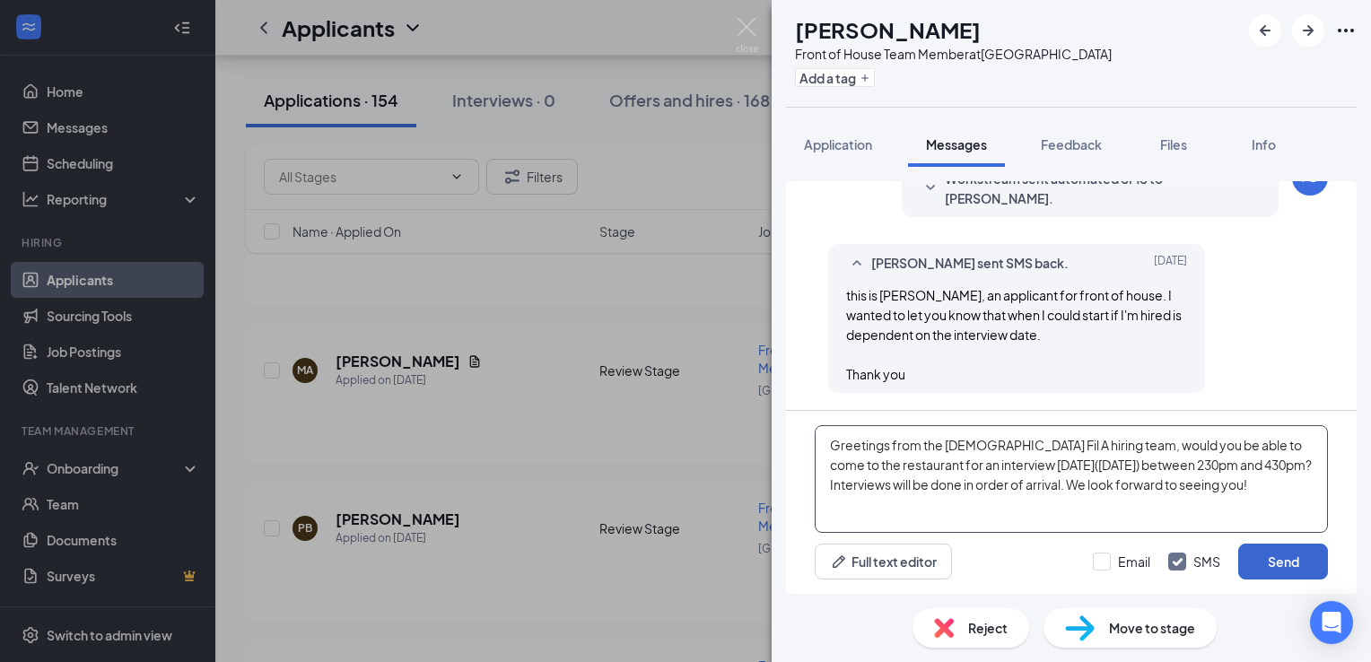
type textarea "Greetings from the [DEMOGRAPHIC_DATA] Fil A hiring team, would you be able to c…"
click at [1279, 555] on button "Send" at bounding box center [1284, 562] width 90 height 36
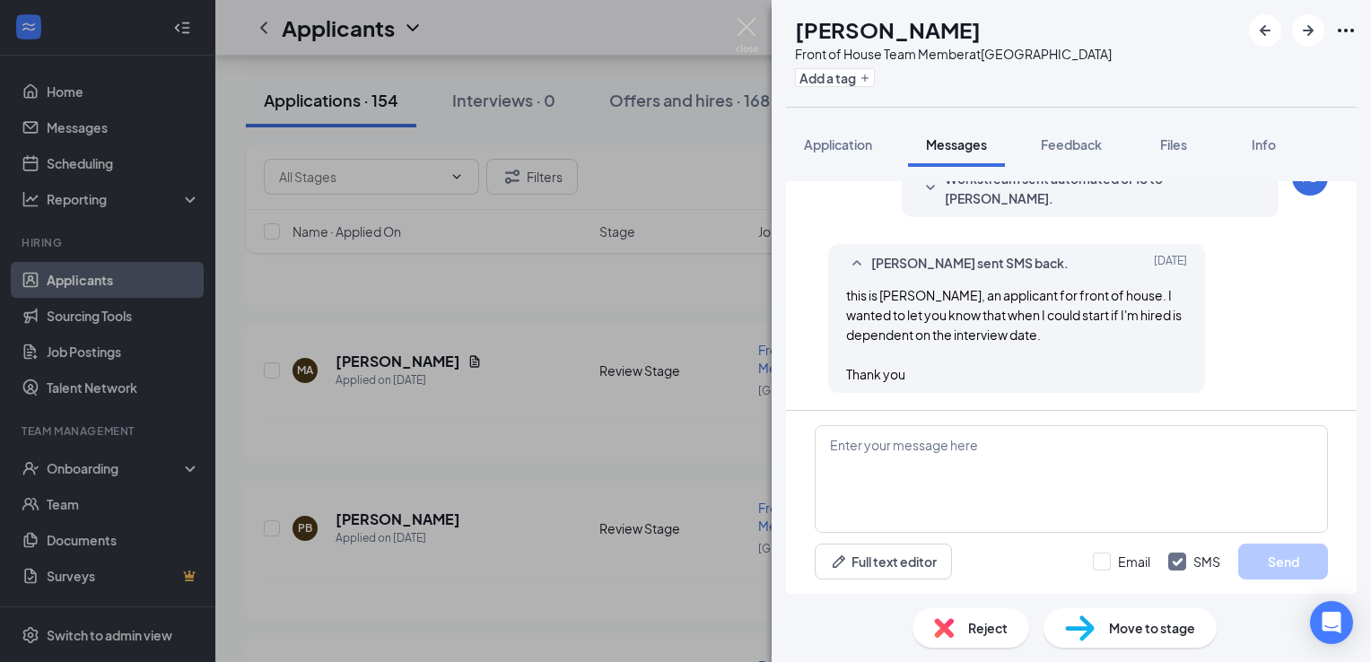
scroll to position [582, 0]
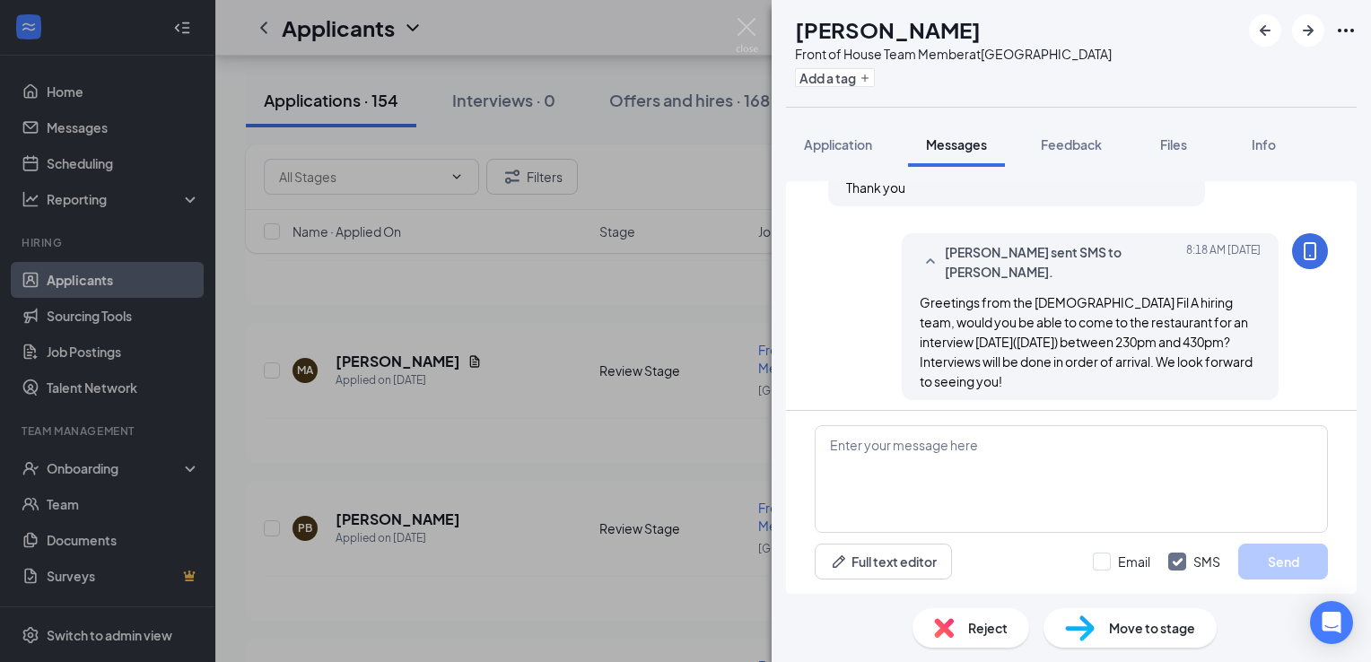
click at [1137, 644] on div "Move to stage" at bounding box center [1130, 628] width 173 height 39
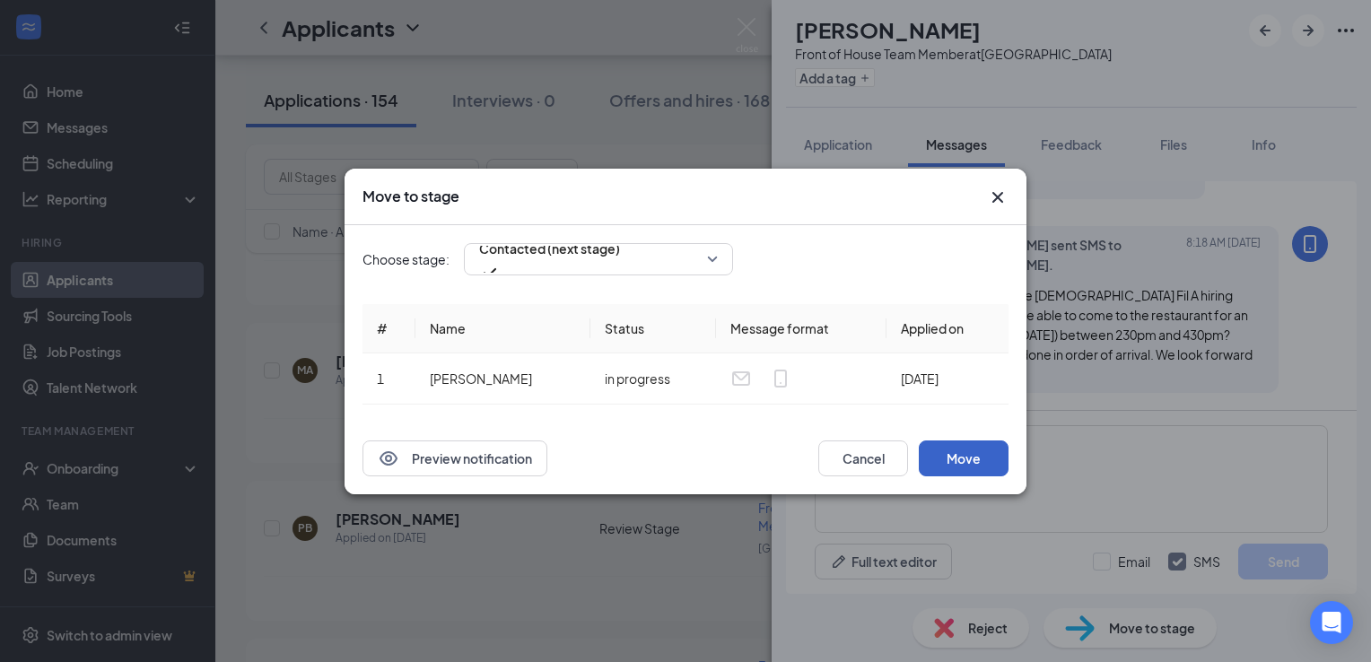
click at [950, 460] on button "Move" at bounding box center [964, 459] width 90 height 36
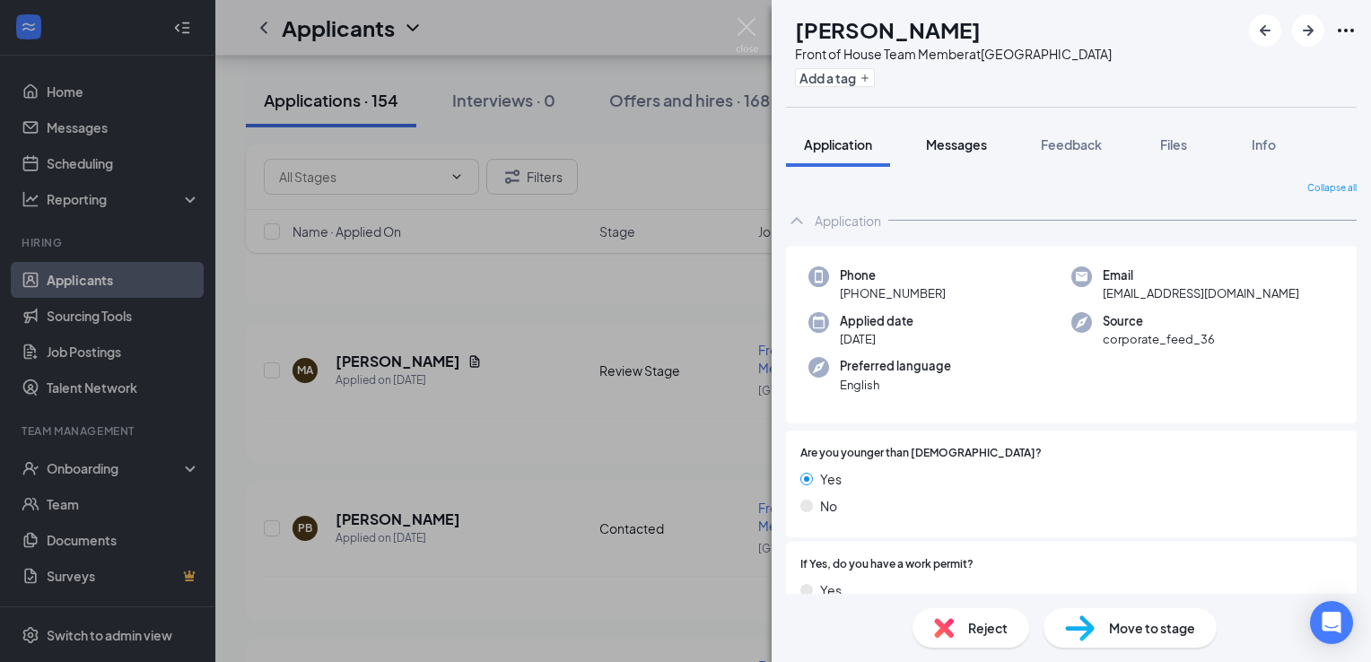
click at [953, 152] on span "Messages" at bounding box center [956, 144] width 61 height 16
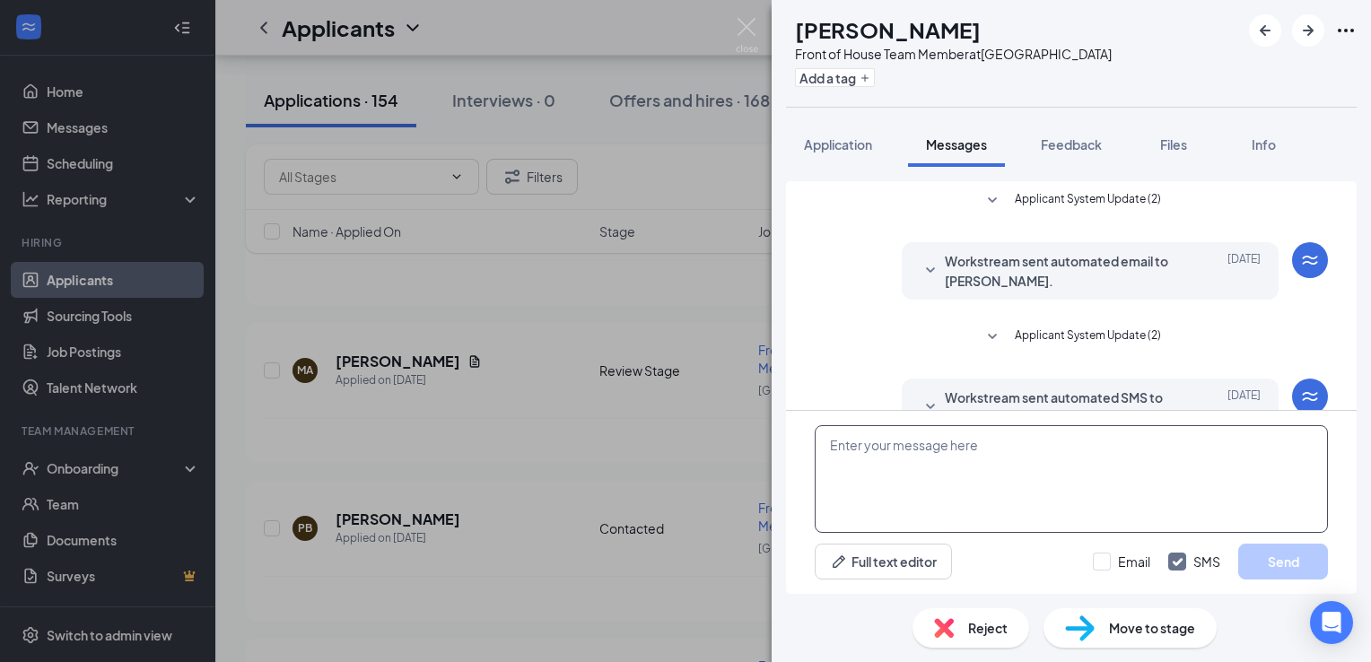
scroll to position [373, 0]
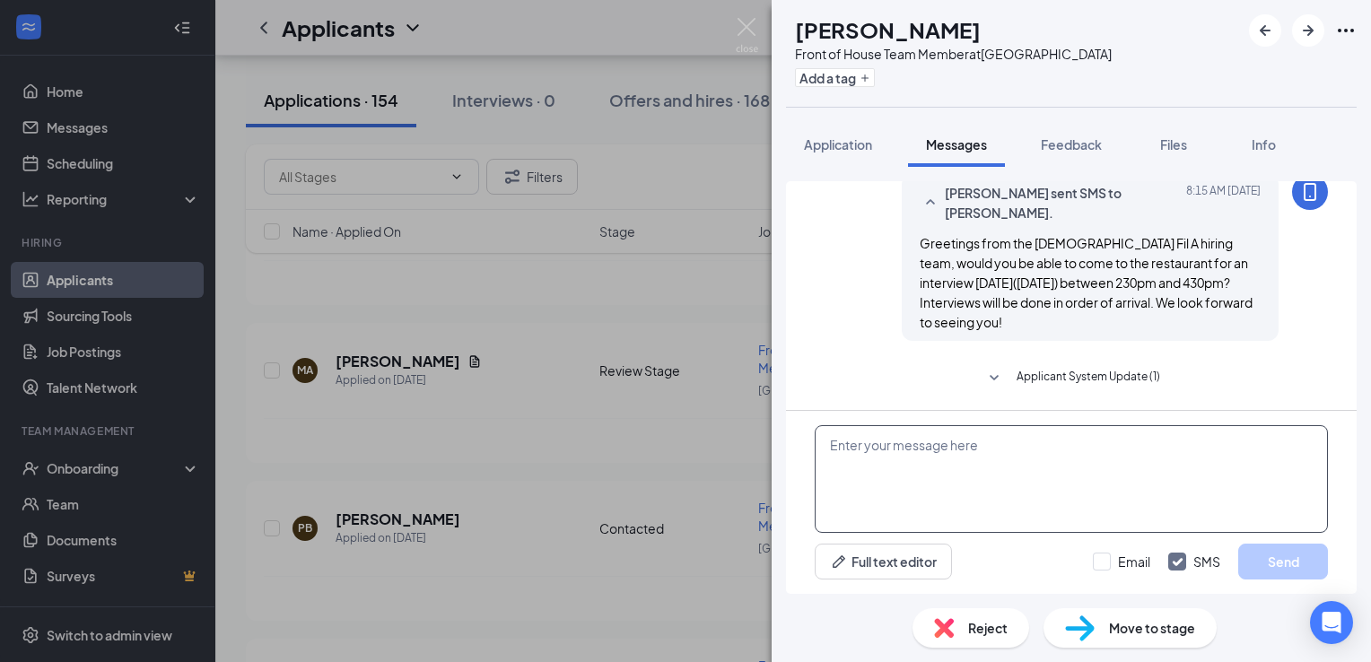
click at [923, 466] on textarea at bounding box center [1071, 479] width 513 height 108
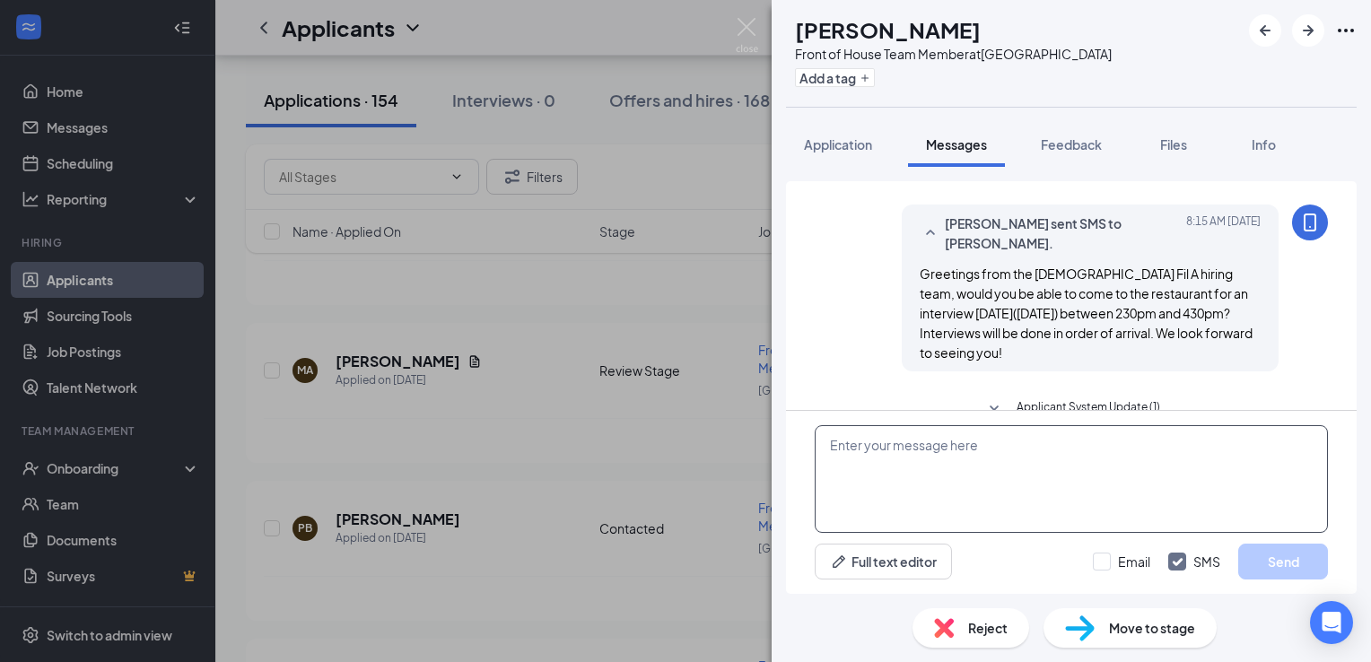
scroll to position [370, 0]
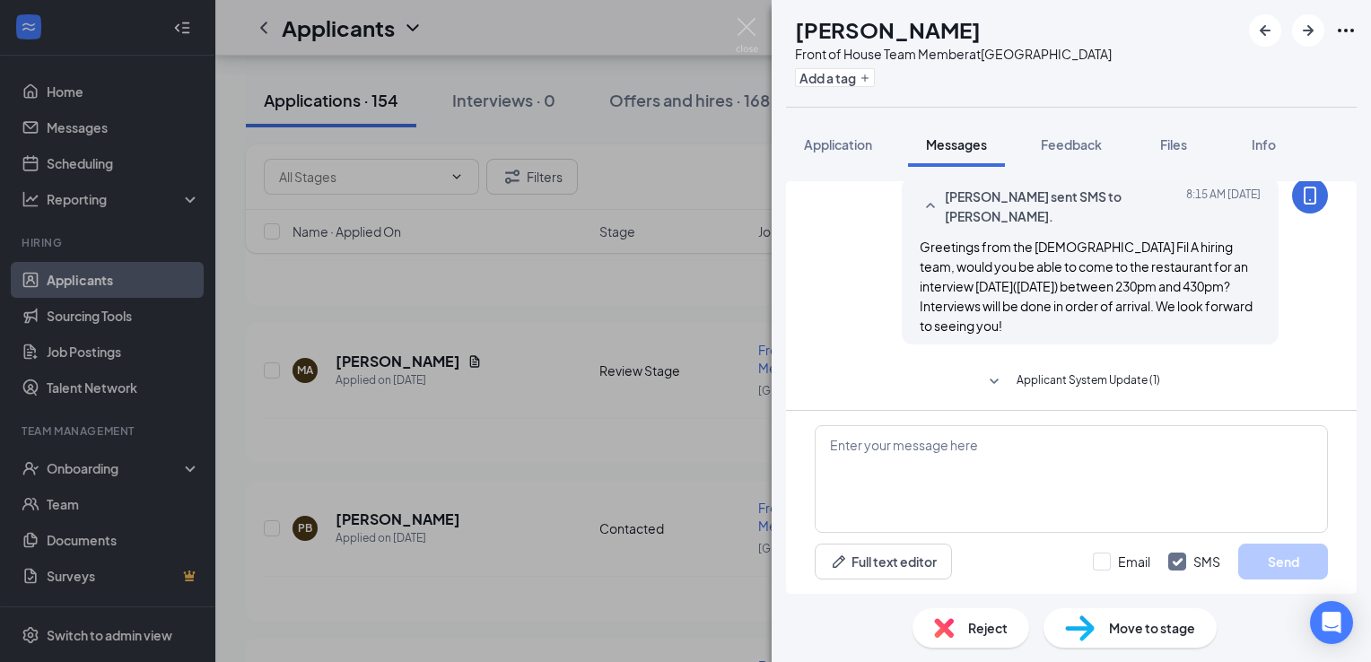
click at [1096, 648] on div "Move to stage" at bounding box center [1130, 628] width 173 height 39
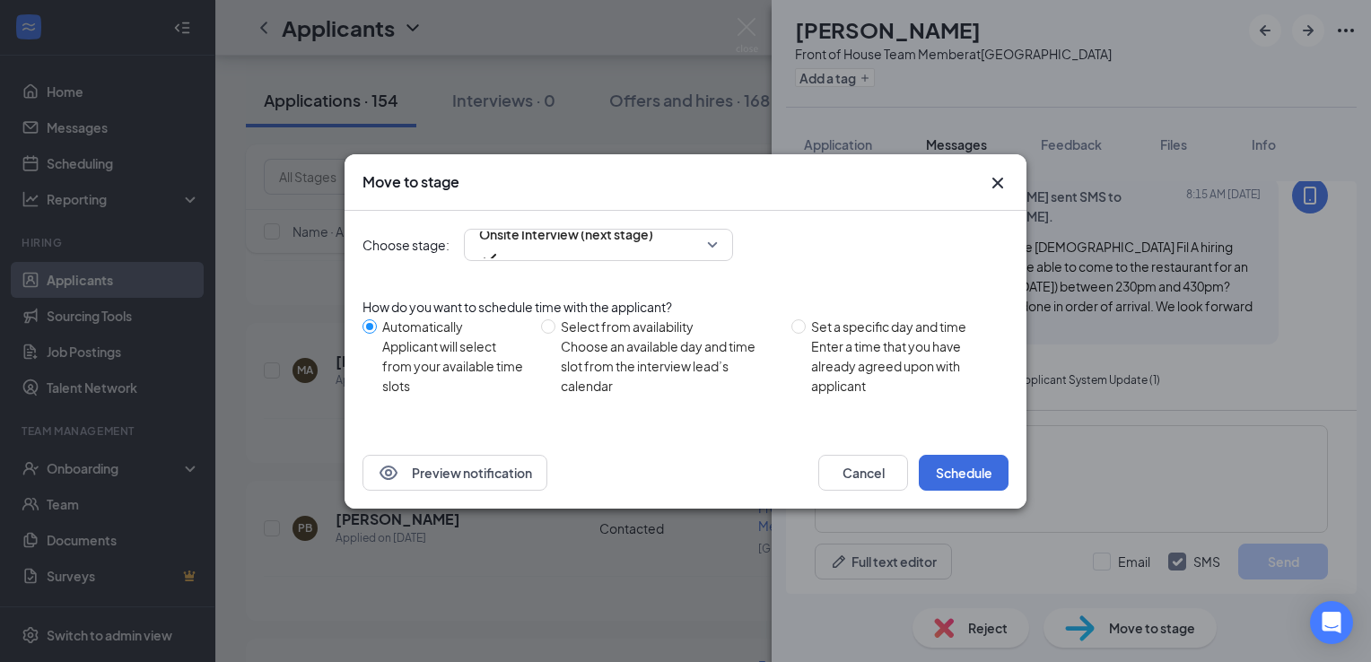
click at [989, 188] on icon "Cross" at bounding box center [998, 183] width 22 height 22
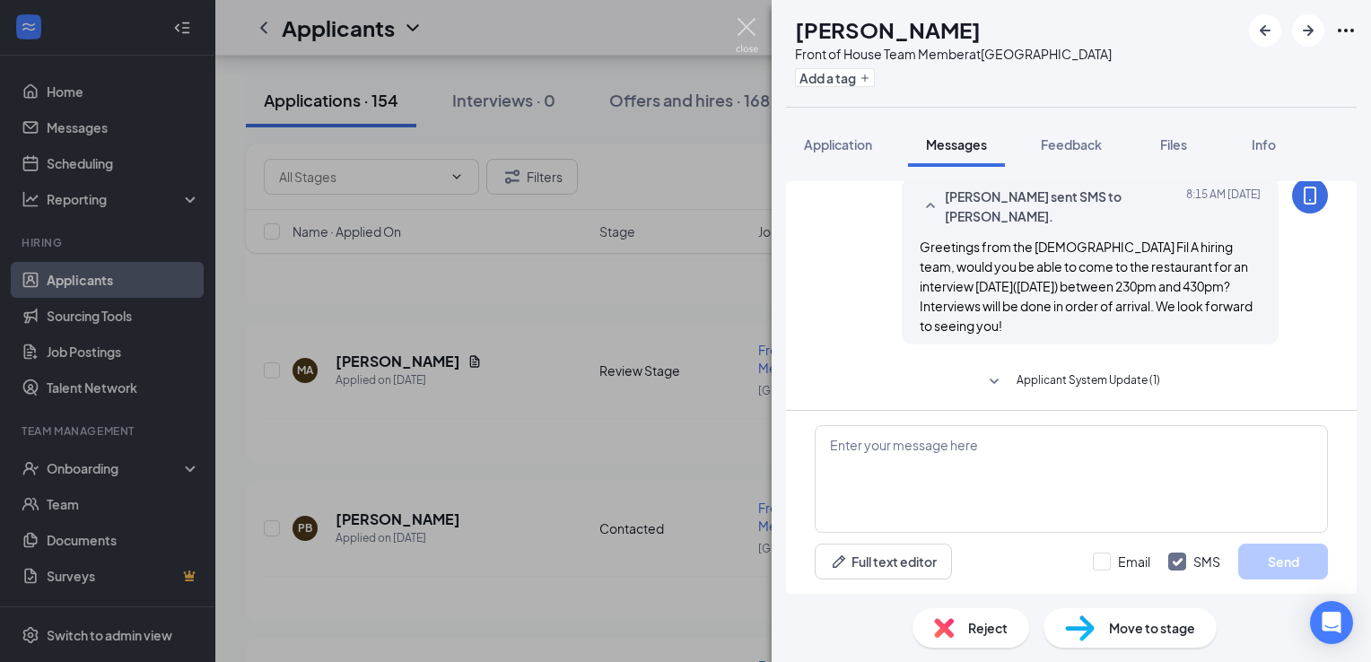
click at [748, 31] on img at bounding box center [747, 35] width 22 height 35
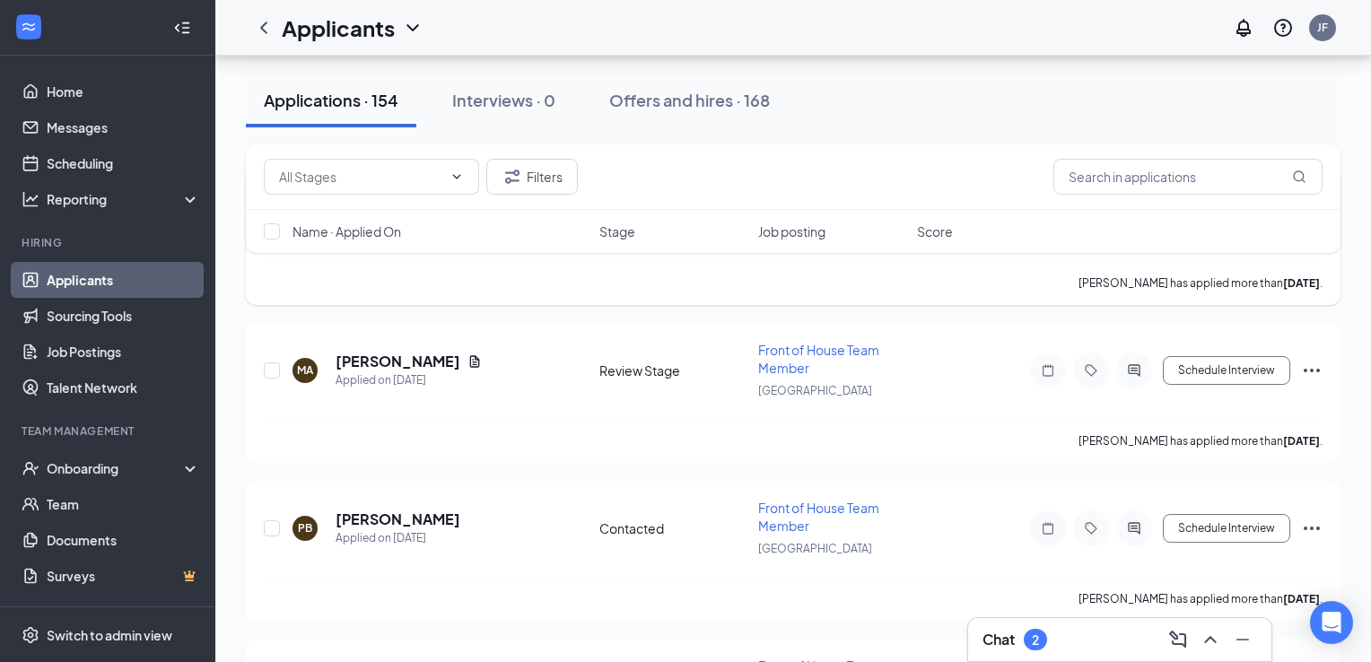
scroll to position [5093, 0]
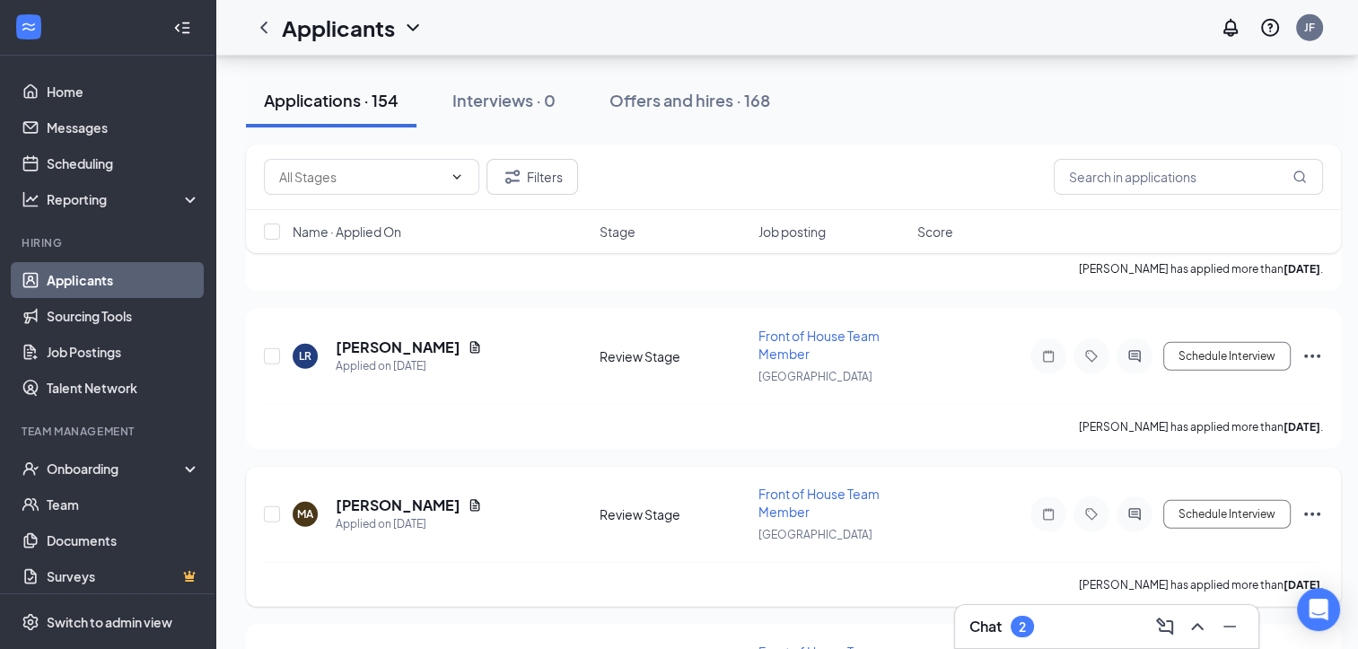
click at [399, 495] on h5 "[PERSON_NAME]" at bounding box center [398, 505] width 125 height 20
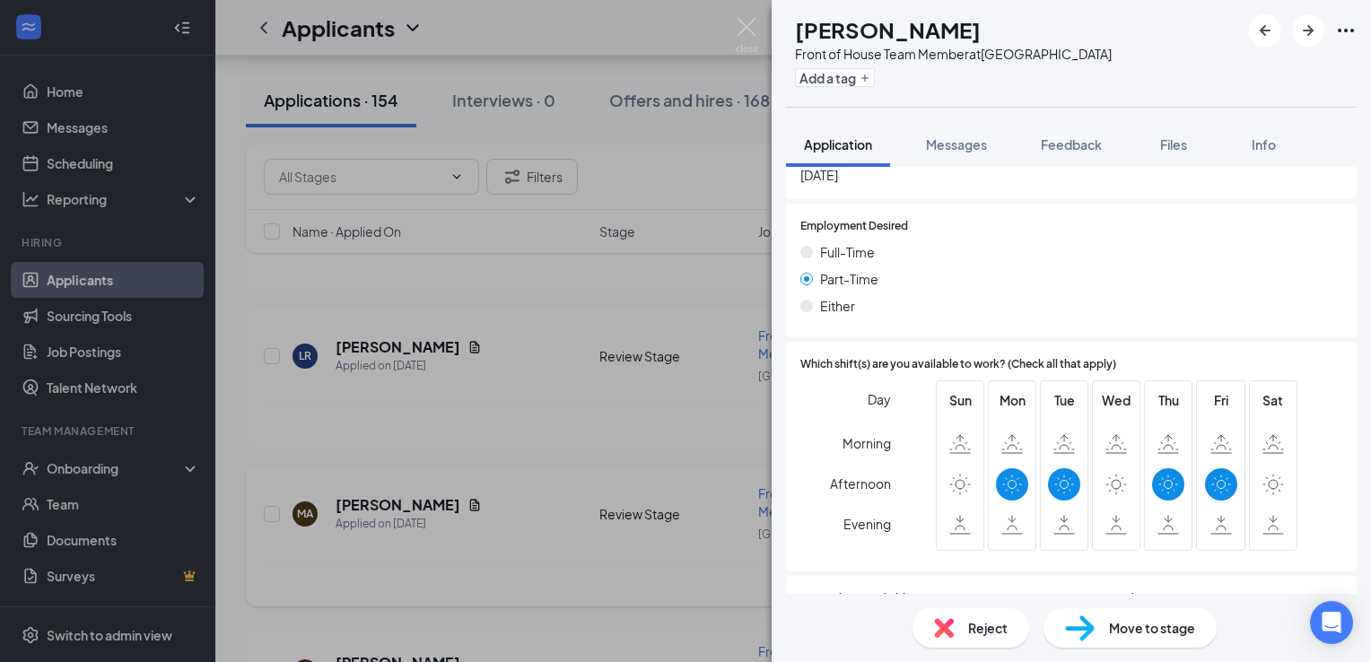
scroll to position [1135, 0]
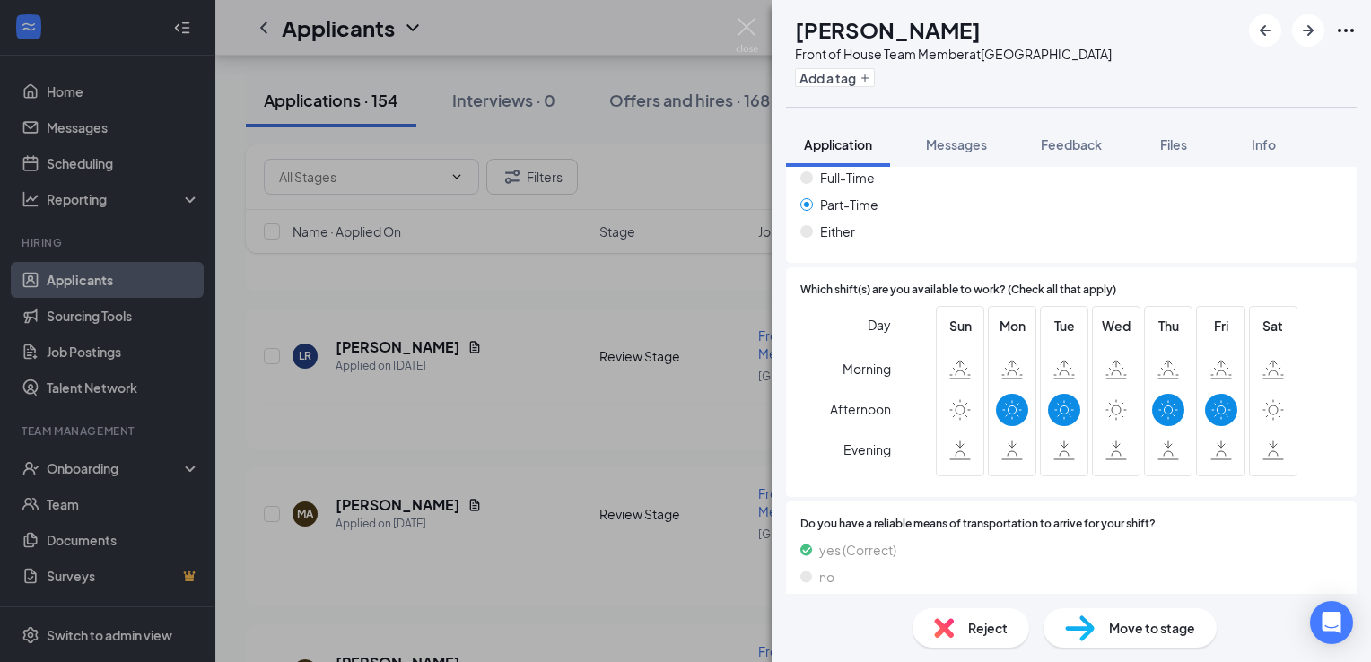
click at [1000, 627] on span "Reject" at bounding box center [987, 628] width 39 height 20
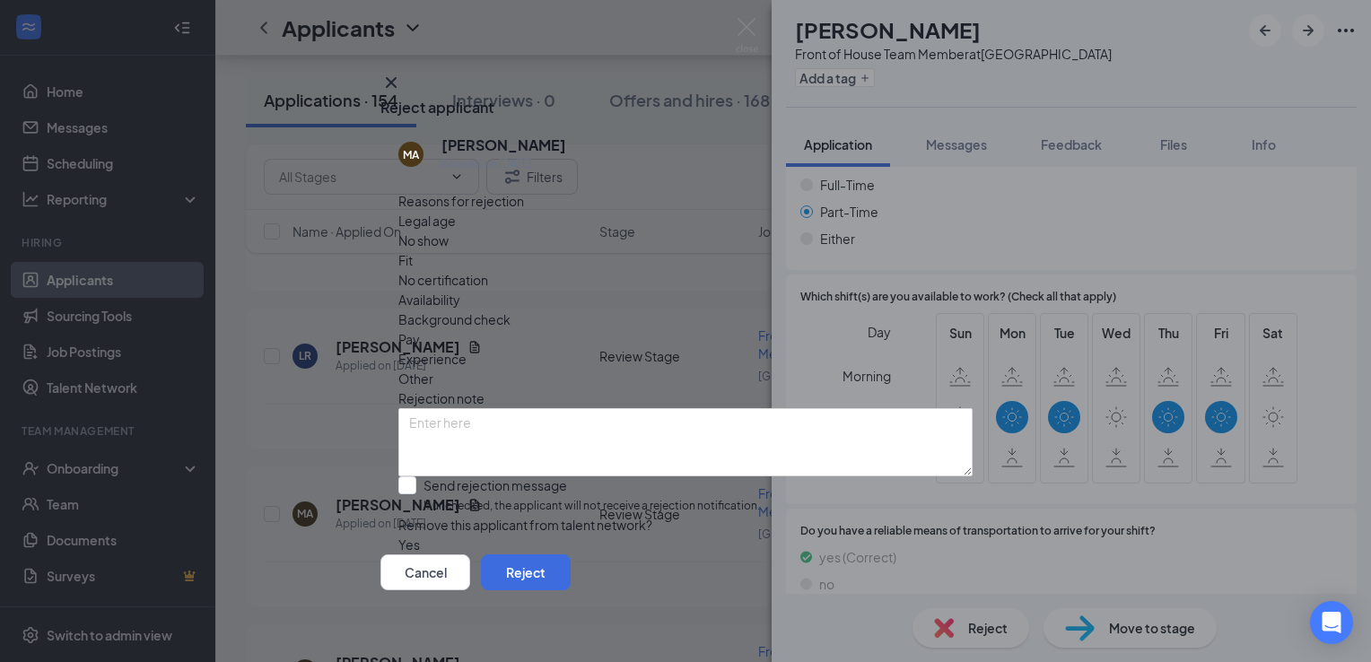
click at [460, 290] on span "Availability" at bounding box center [430, 300] width 62 height 20
click at [571, 573] on button "Reject" at bounding box center [526, 573] width 90 height 36
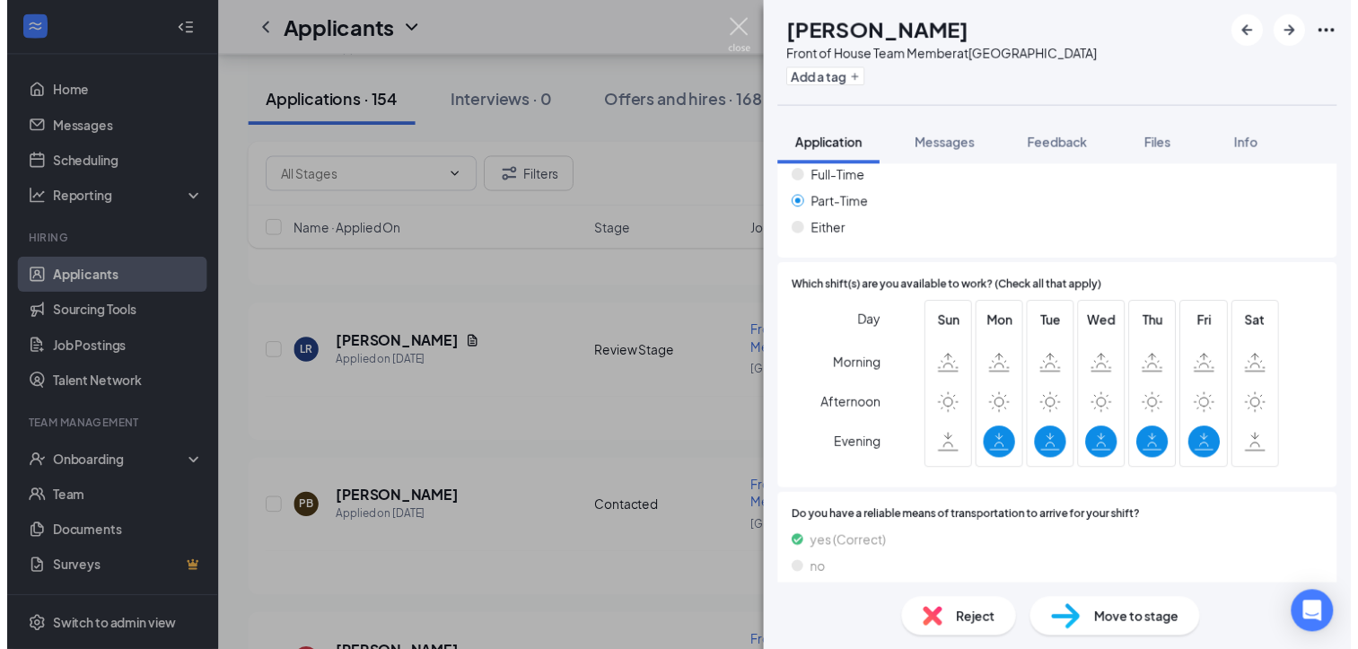
scroll to position [1051, 0]
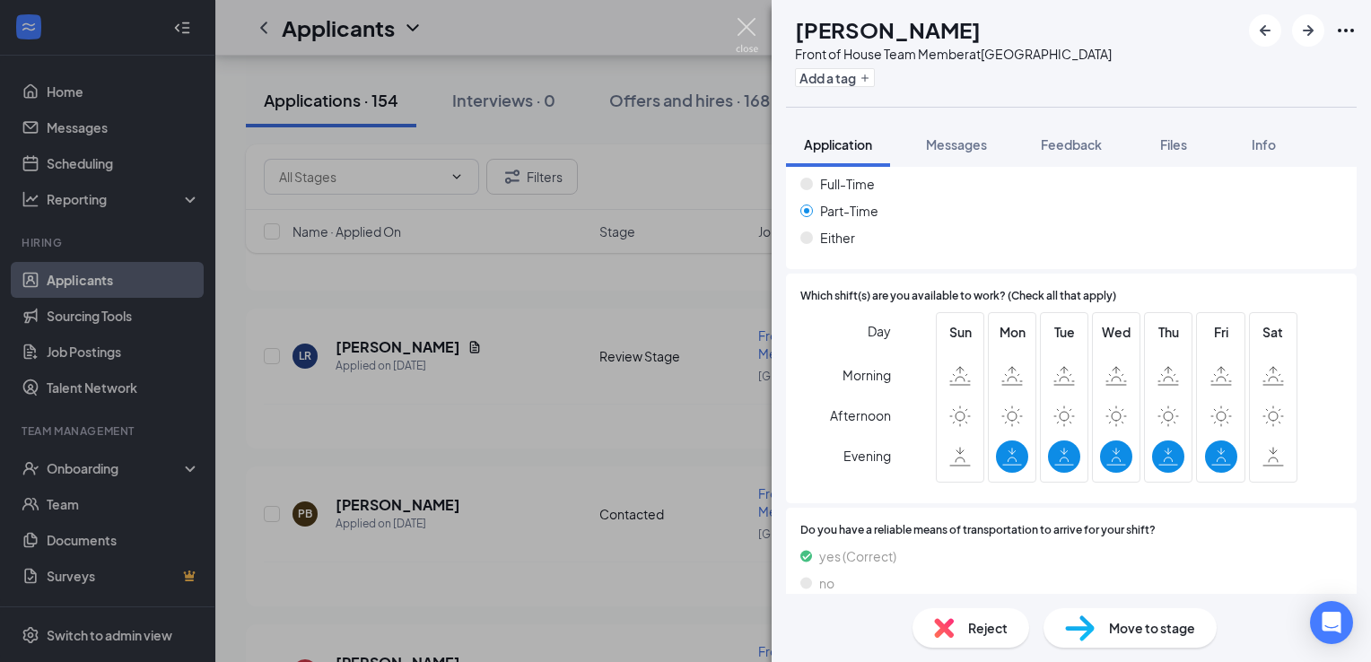
click at [754, 23] on img at bounding box center [747, 35] width 22 height 35
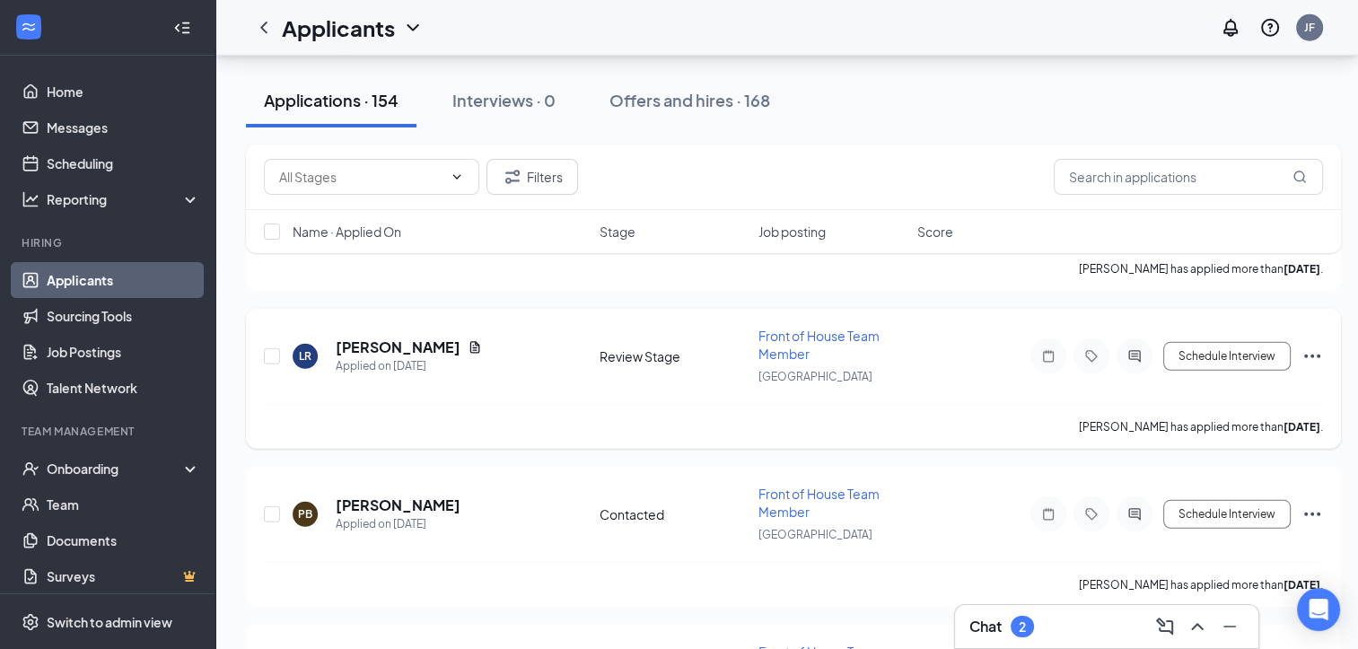
click at [391, 357] on h5 "[PERSON_NAME]" at bounding box center [398, 347] width 125 height 20
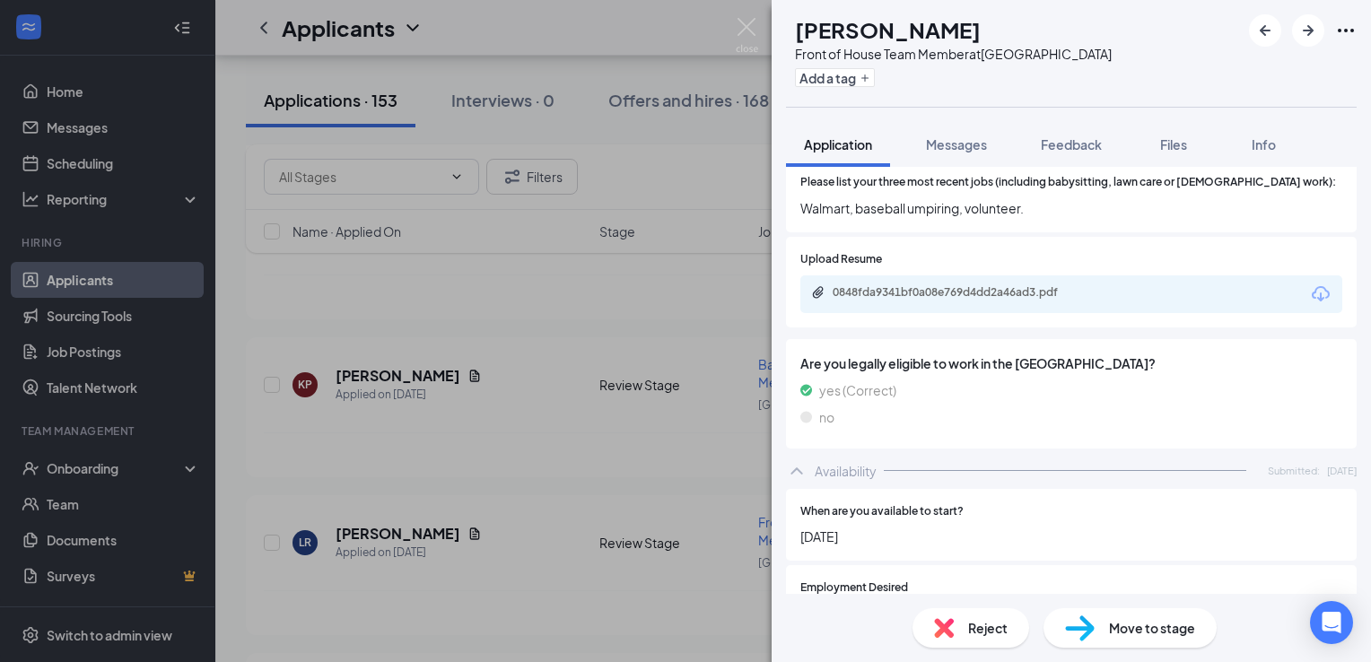
scroll to position [740, 0]
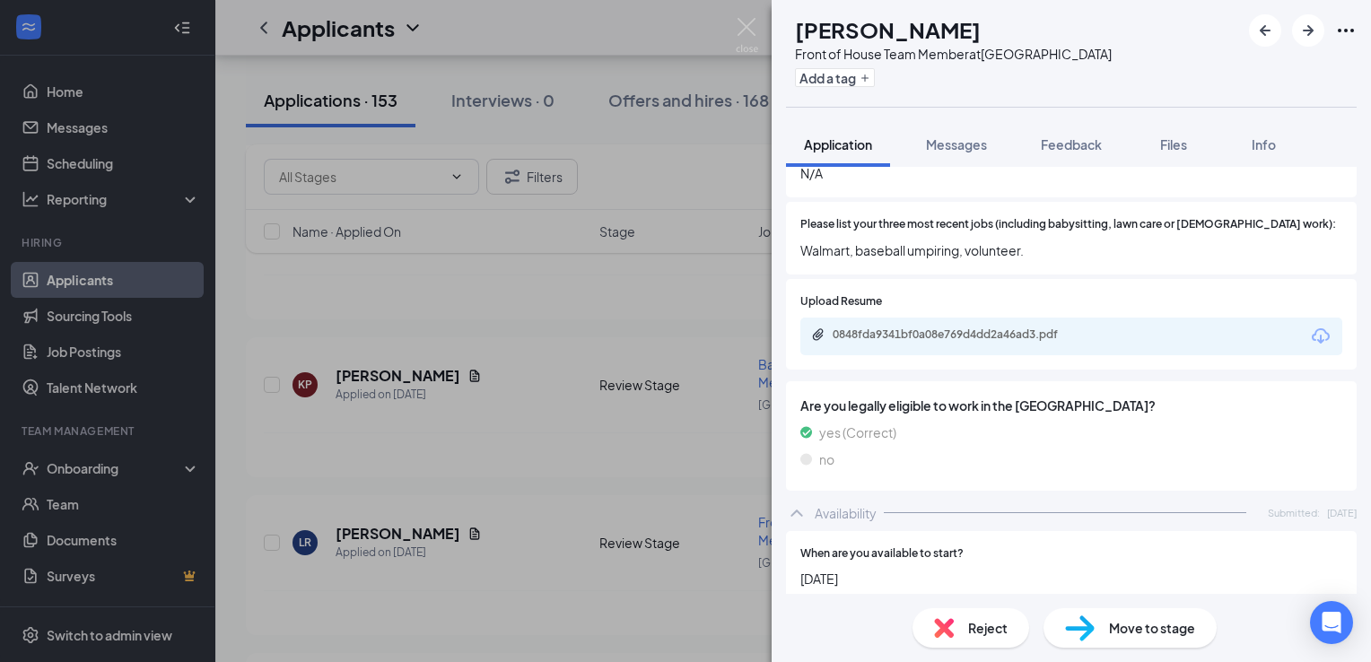
click at [984, 328] on div "0848fda9341bf0a08e769d4dd2a46ad3.pdf" at bounding box center [958, 335] width 251 height 14
click at [944, 149] on span "Messages" at bounding box center [956, 144] width 61 height 16
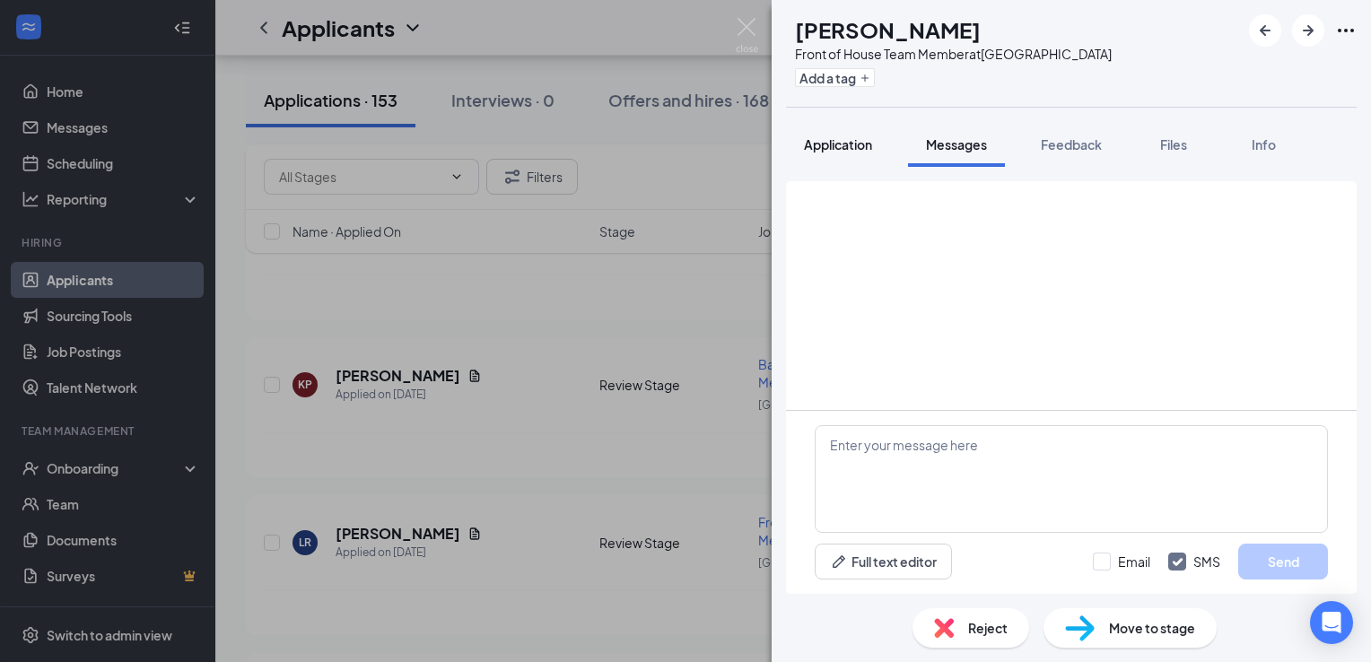
click at [847, 141] on span "Application" at bounding box center [838, 144] width 68 height 16
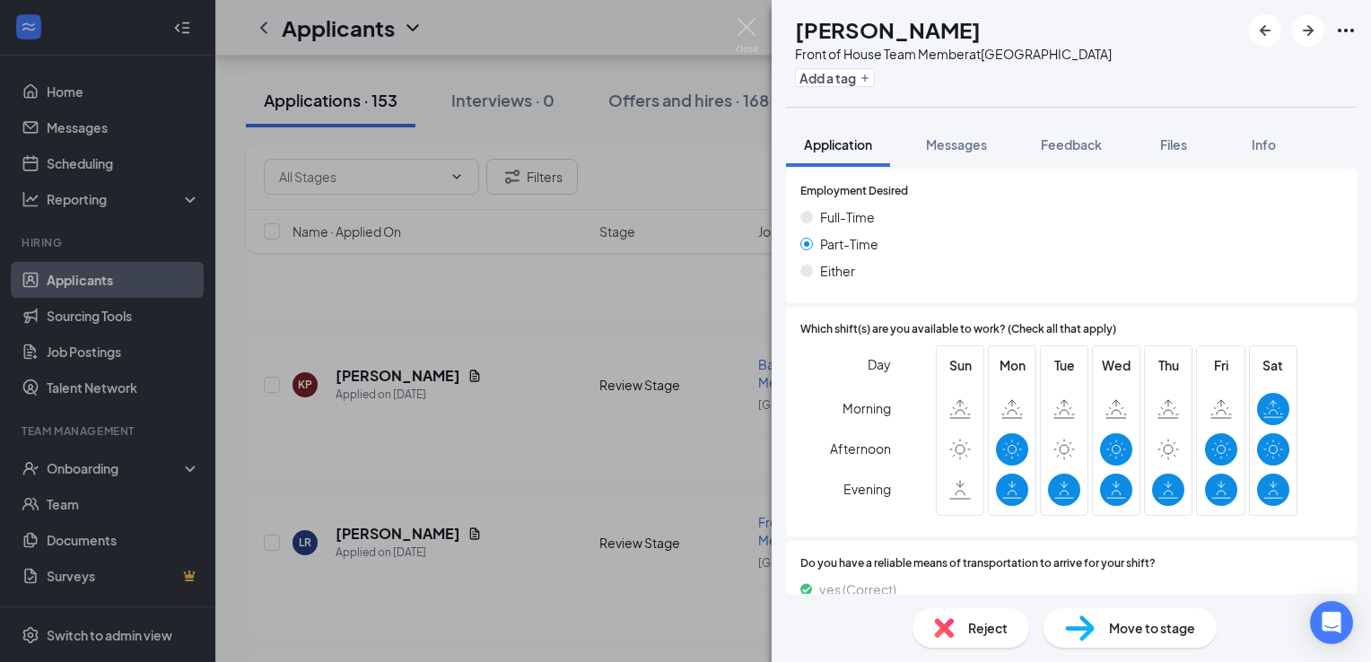
scroll to position [1186, 0]
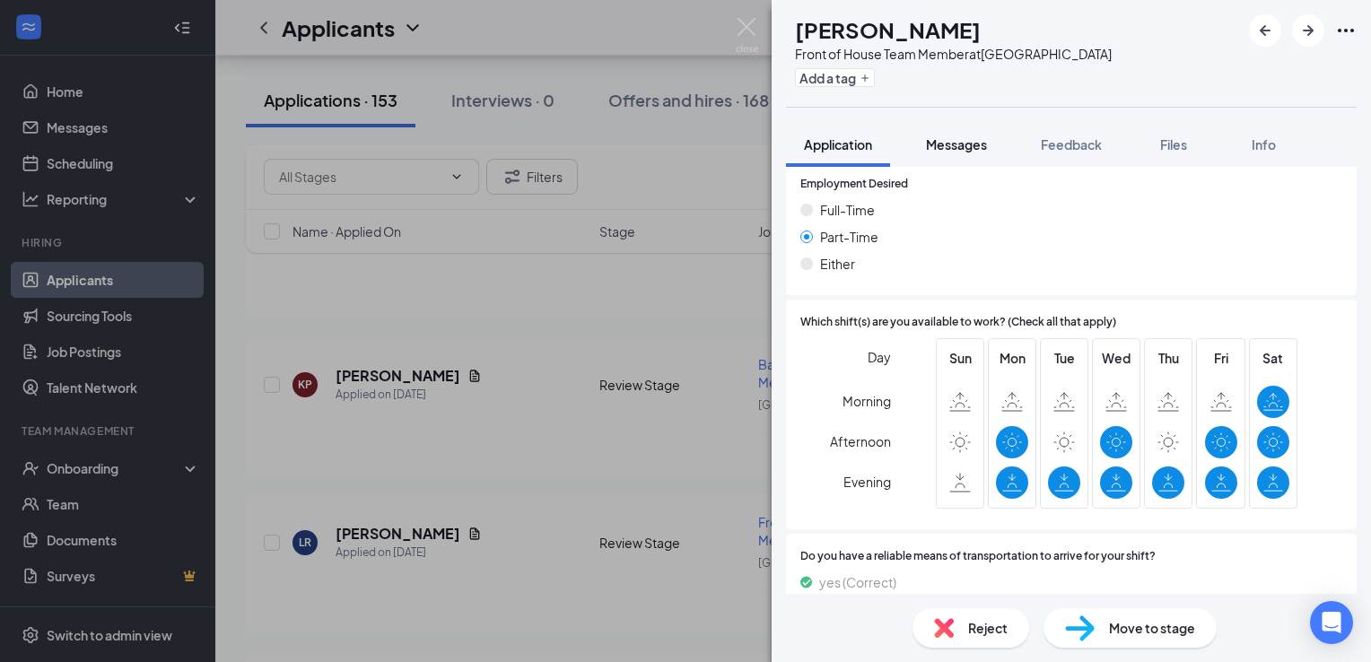
click at [936, 153] on div "Messages" at bounding box center [956, 145] width 61 height 18
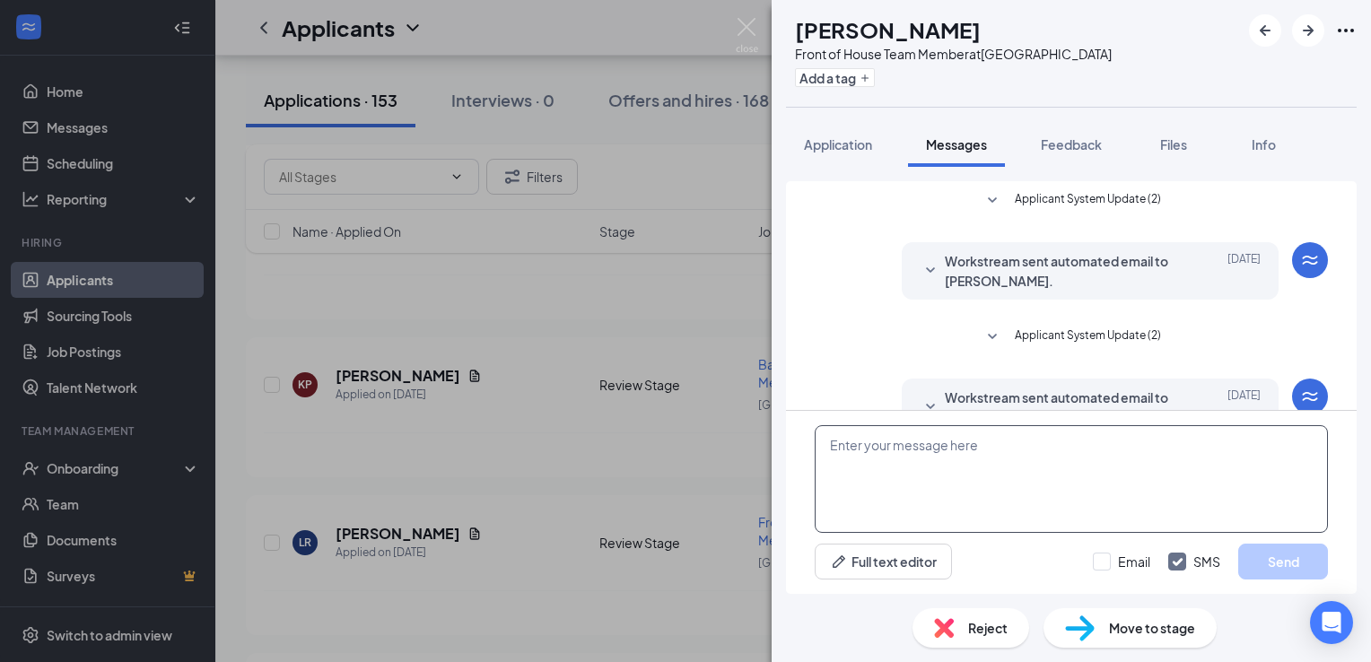
scroll to position [127, 0]
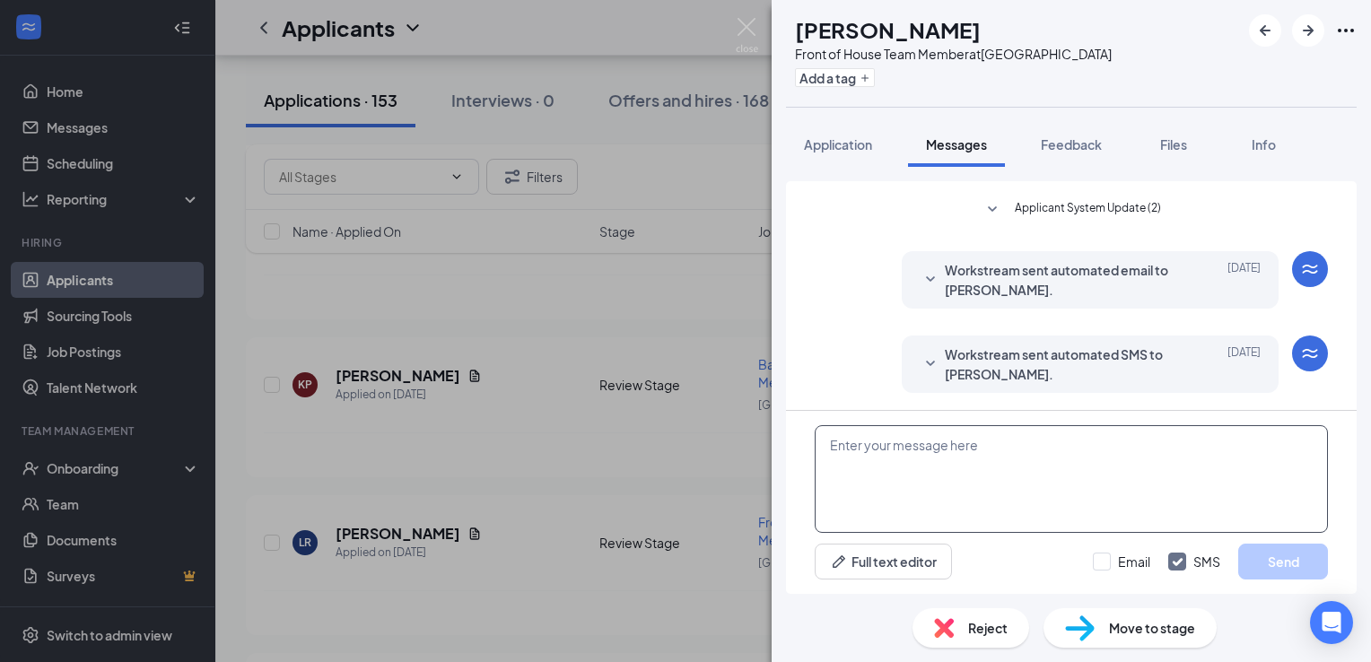
paste textarea "Greetings from the [DEMOGRAPHIC_DATA] Fil A hiring team, would you be able to c…"
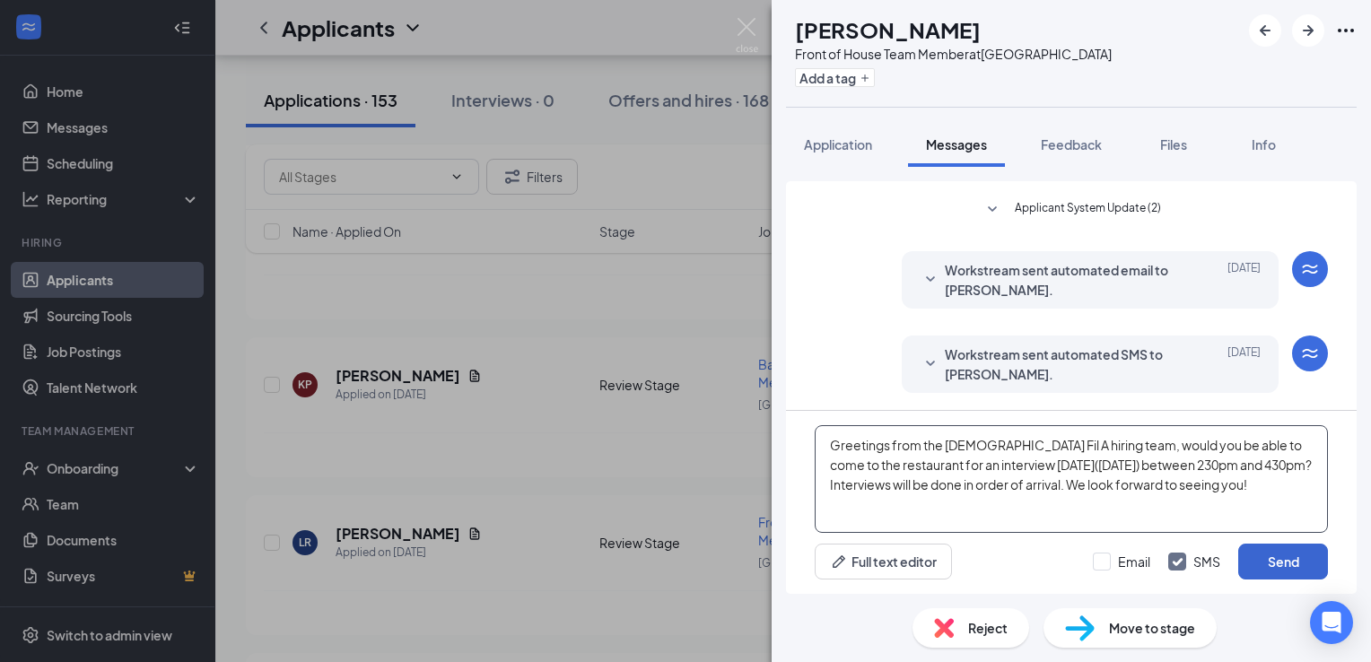
type textarea "Greetings from the [DEMOGRAPHIC_DATA] Fil A hiring team, would you be able to c…"
click at [1283, 574] on button "Send" at bounding box center [1284, 562] width 90 height 36
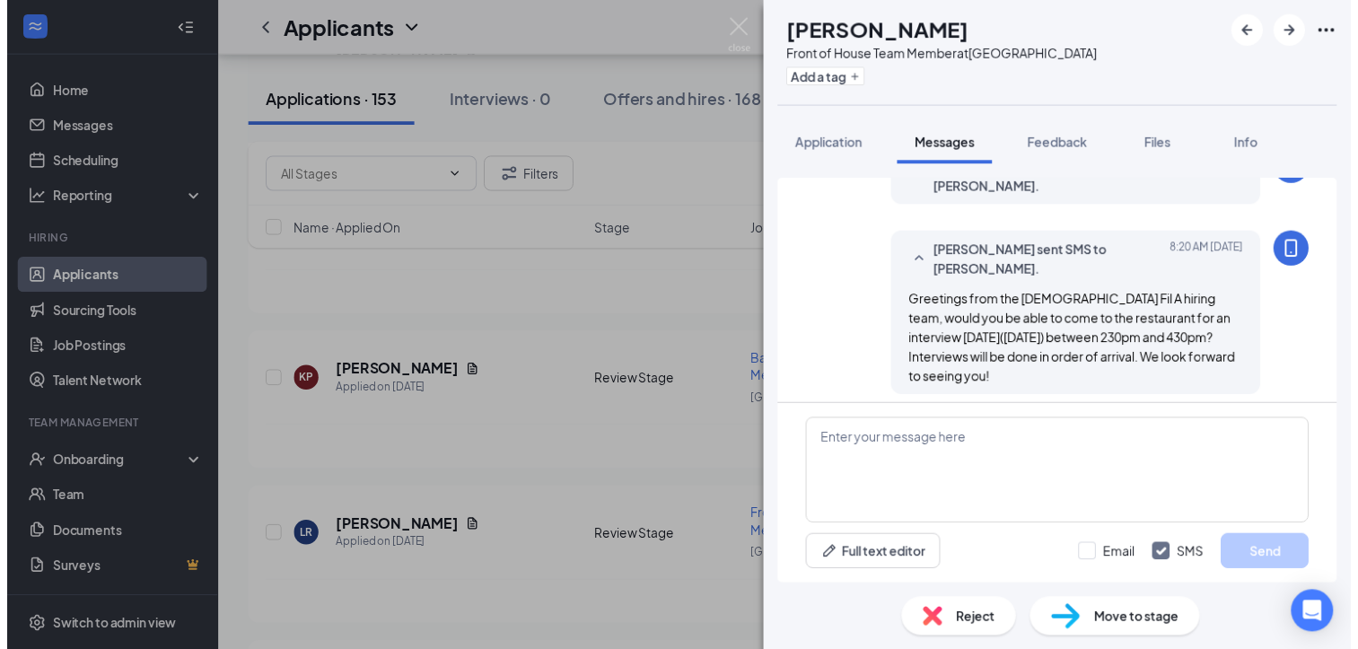
scroll to position [321, 0]
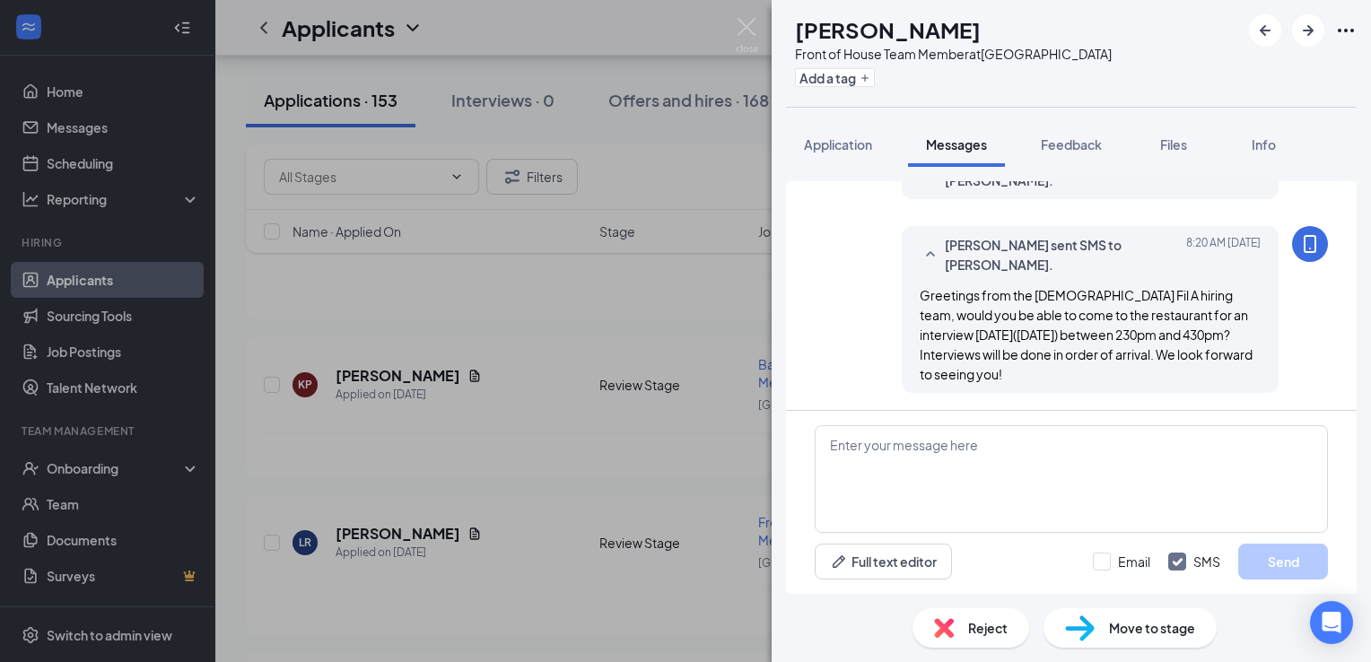
click at [1121, 634] on span "Move to stage" at bounding box center [1152, 628] width 86 height 20
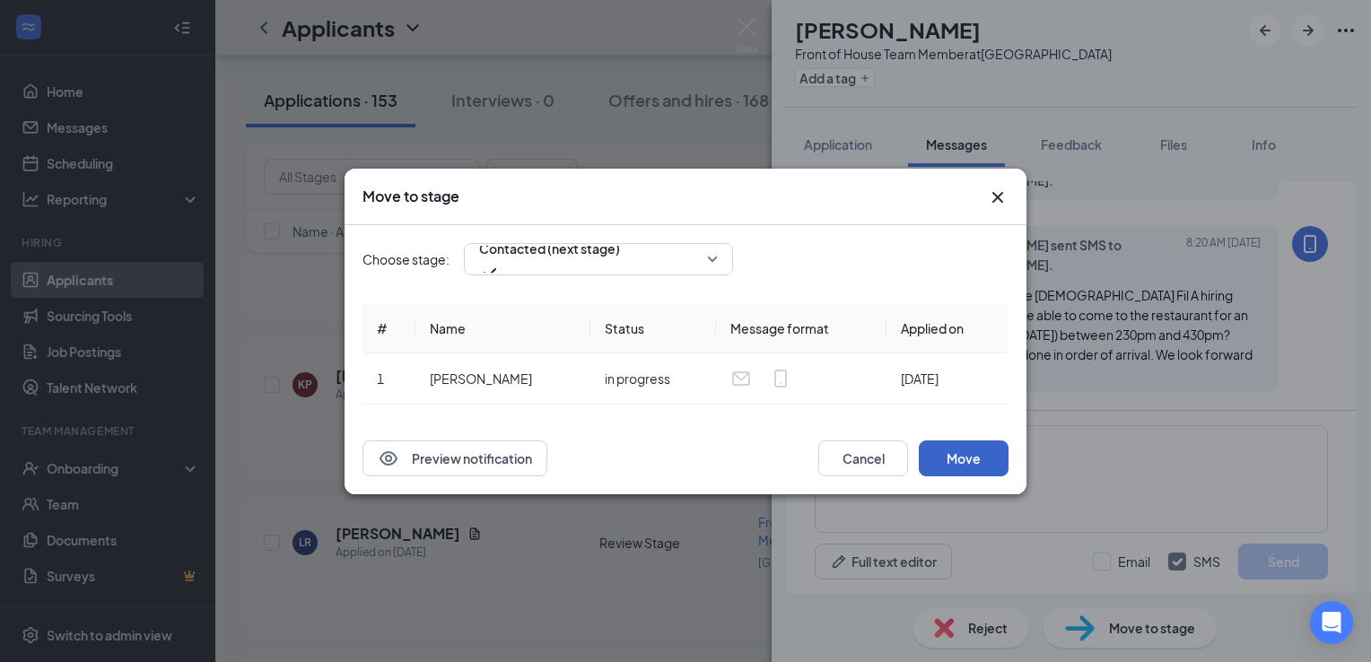
click at [958, 458] on button "Move" at bounding box center [964, 459] width 90 height 36
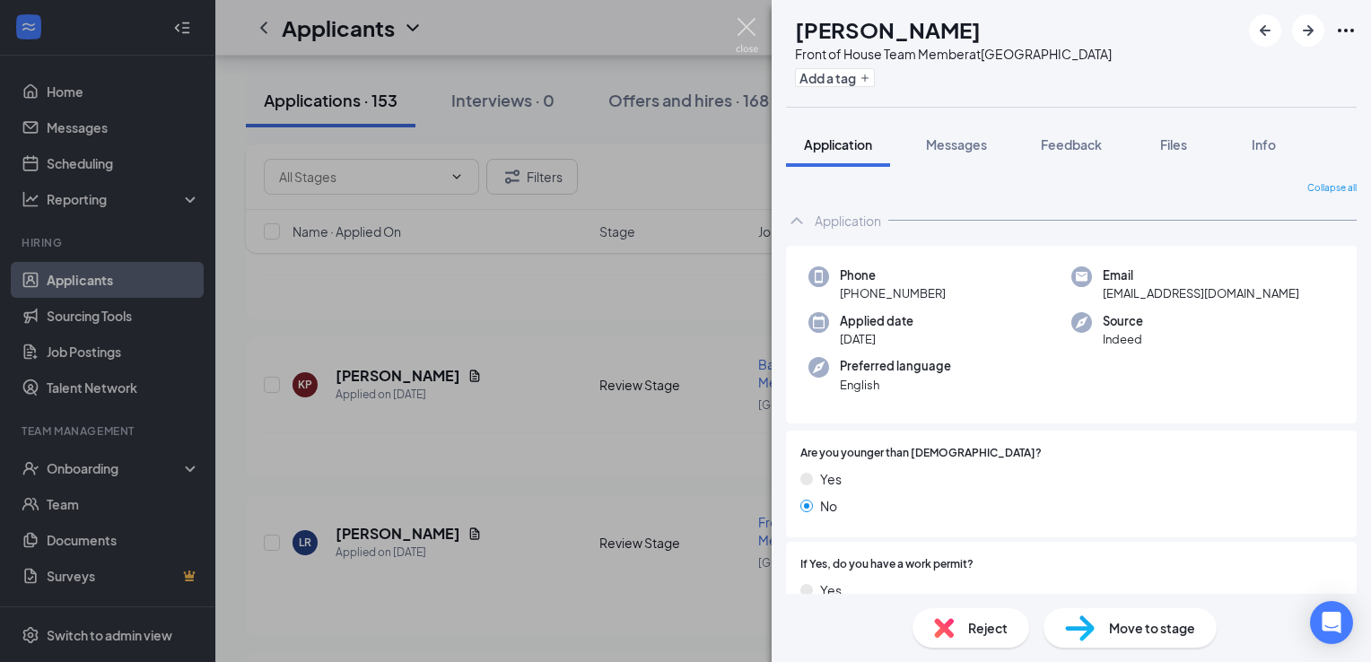
click at [741, 27] on img at bounding box center [747, 35] width 22 height 35
